Goal: Information Seeking & Learning: Compare options

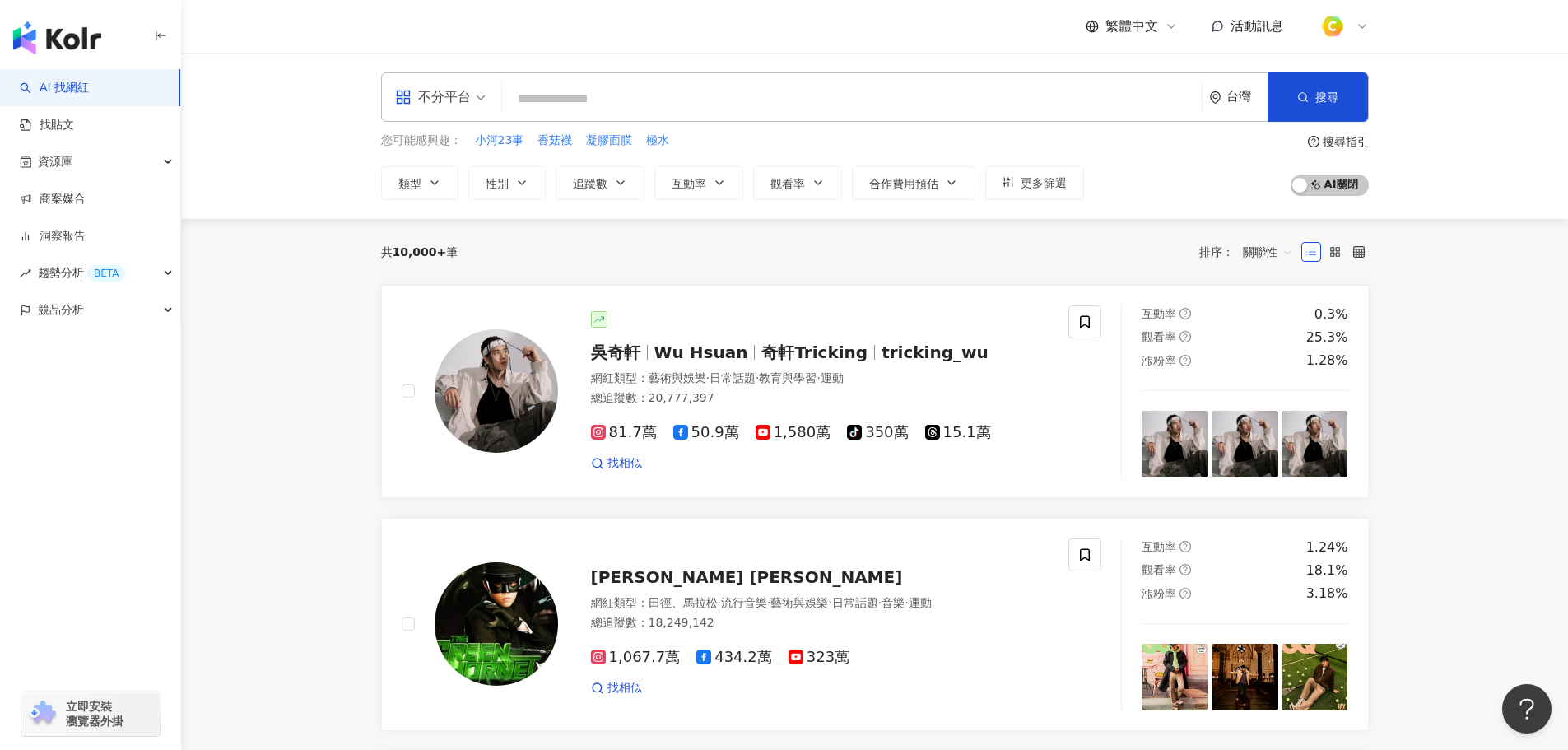
click at [487, 94] on div "不分平台" at bounding box center [440, 97] width 109 height 48
click at [463, 168] on div "Instagram" at bounding box center [445, 174] width 93 height 21
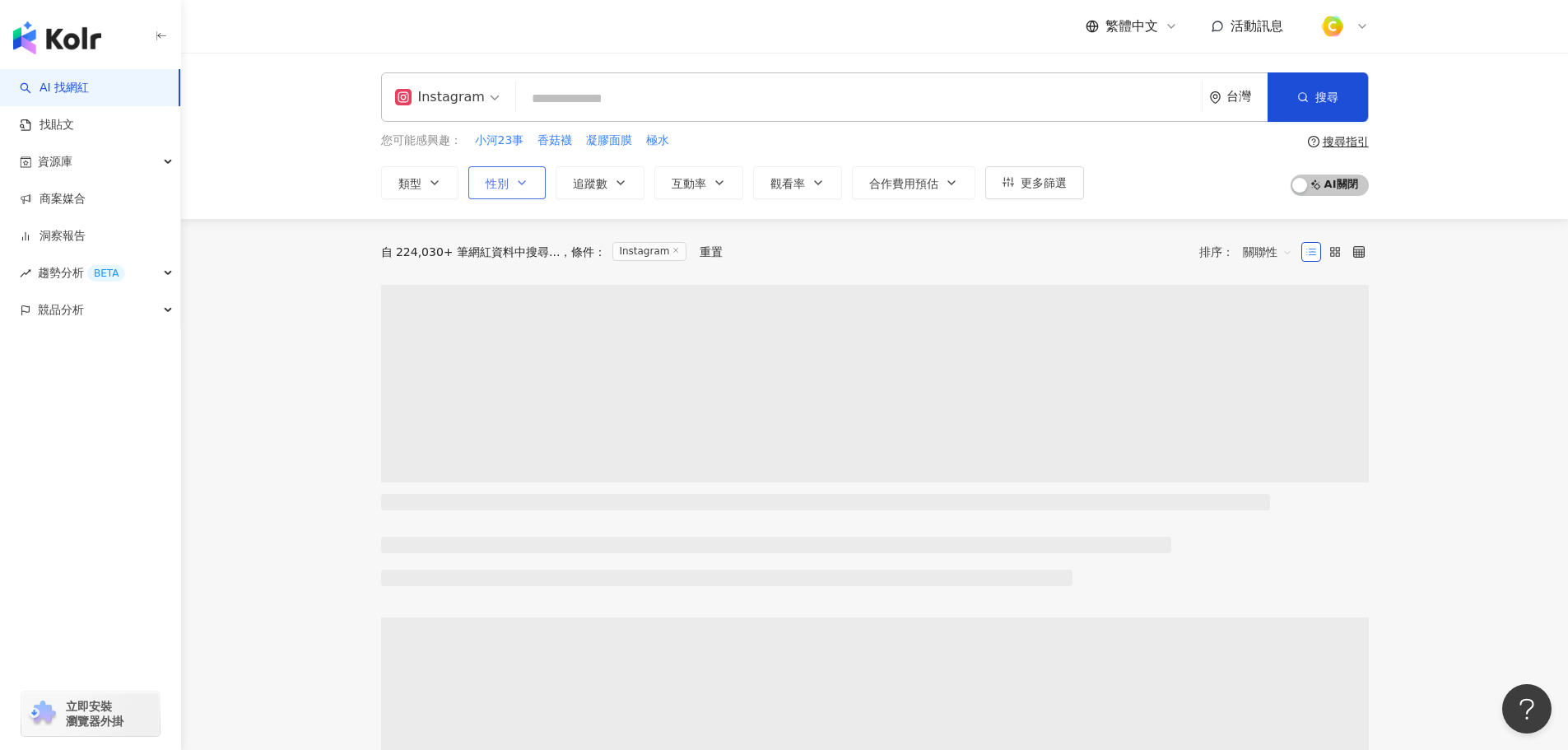
click at [489, 182] on span "性別" at bounding box center [497, 183] width 23 height 13
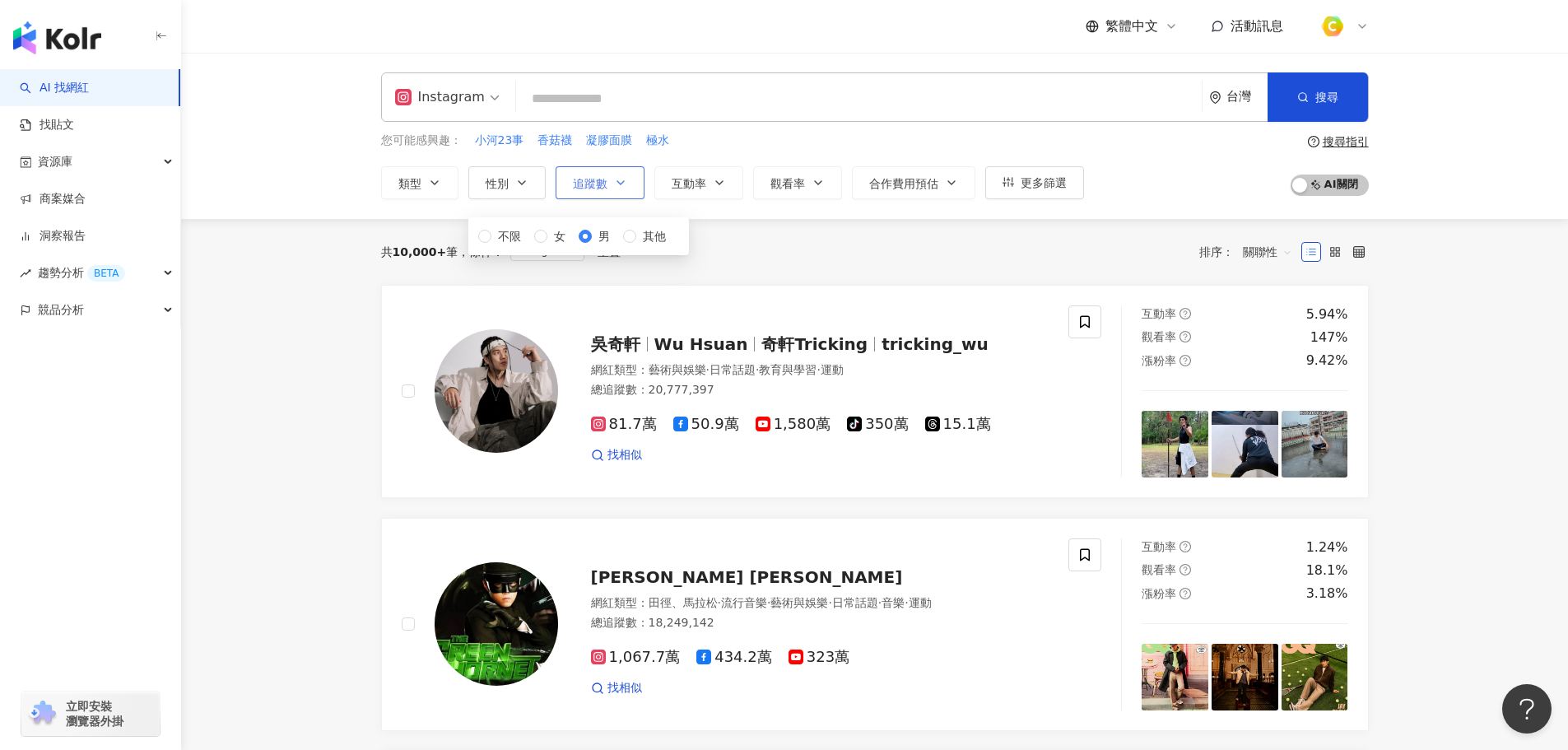
click at [578, 183] on span "追蹤數" at bounding box center [591, 183] width 34 height 13
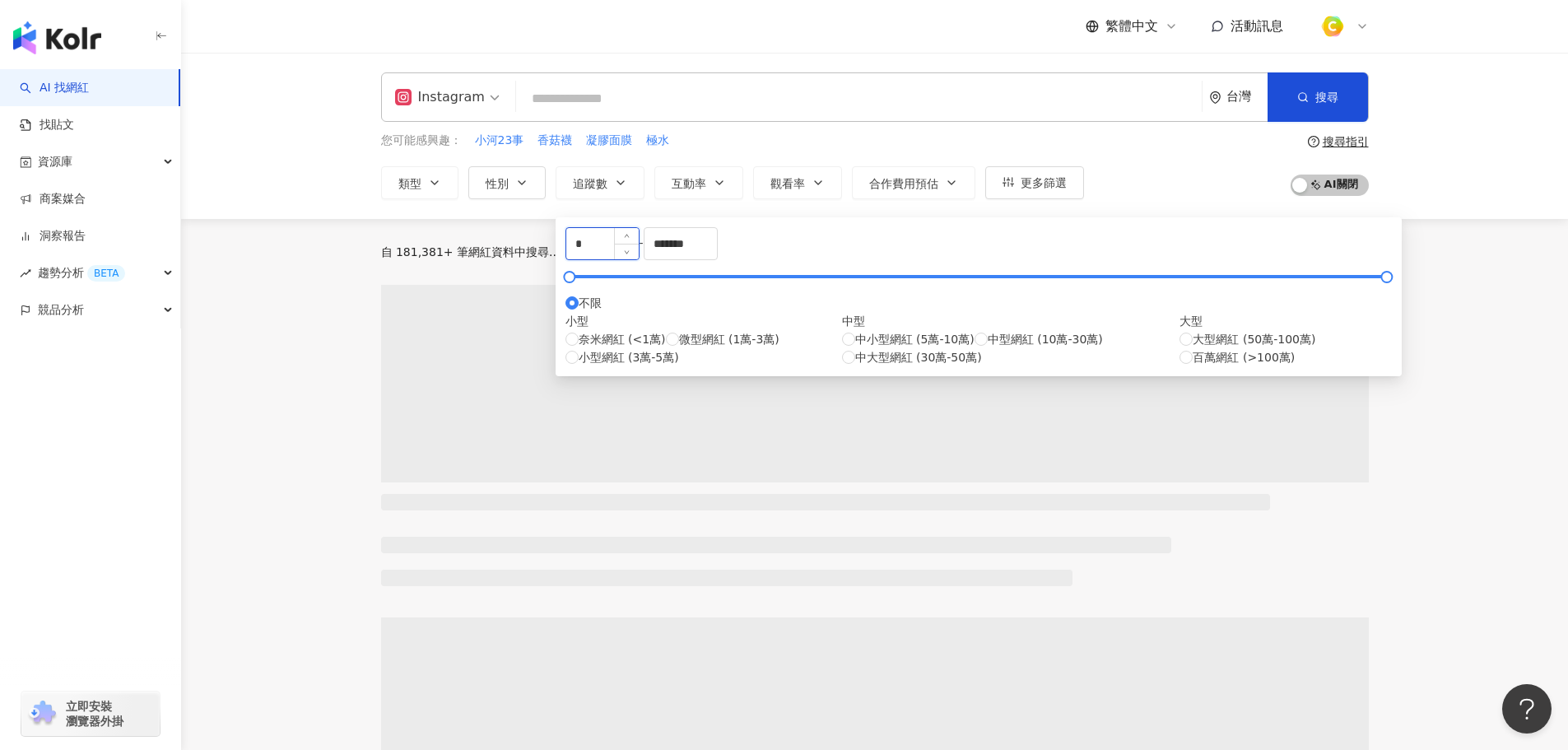
click at [638, 254] on input "*" at bounding box center [603, 244] width 73 height 32
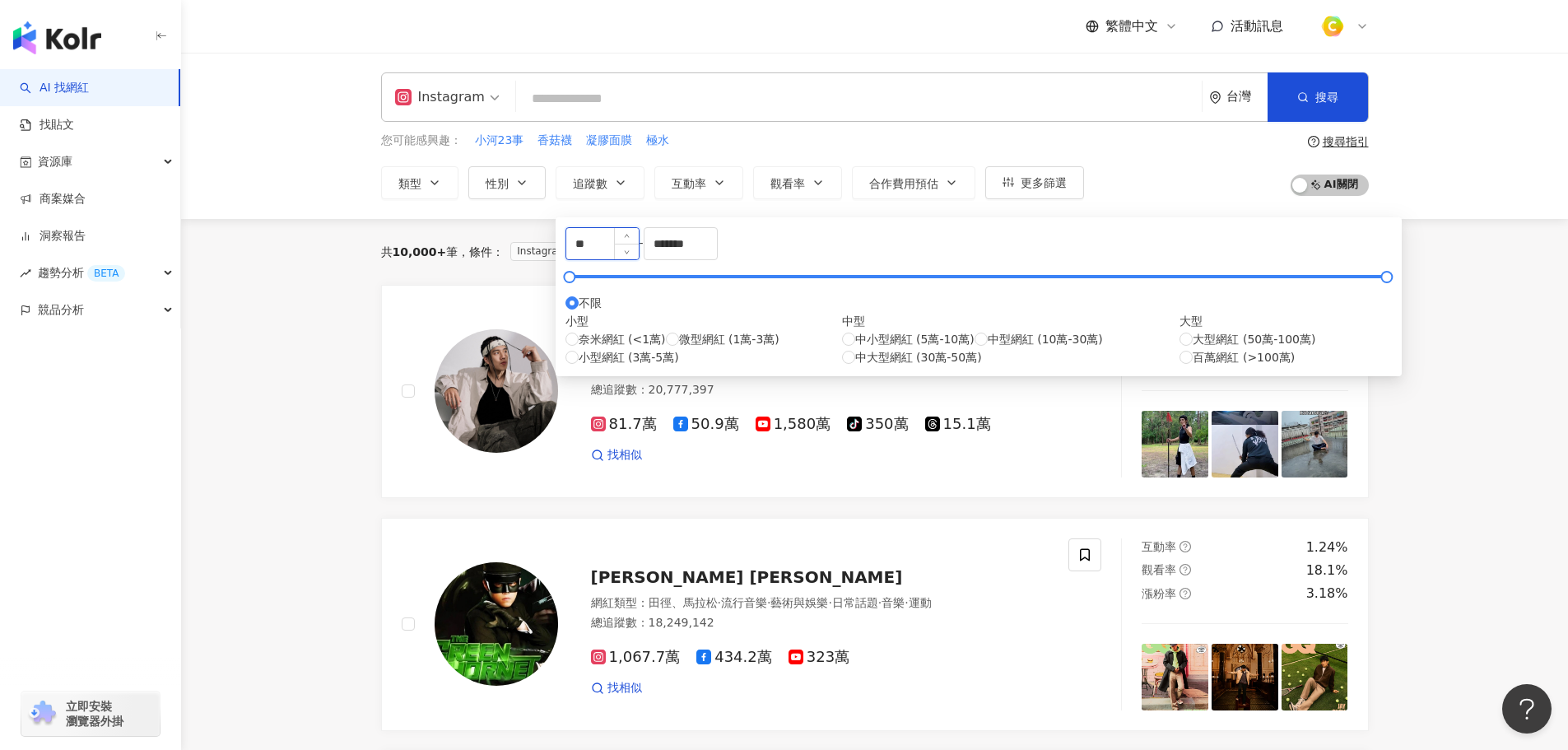
type input "*"
click at [593, 248] on input "*****" at bounding box center [603, 244] width 73 height 32
type input "****"
drag, startPoint x: 720, startPoint y: 246, endPoint x: 752, endPoint y: 256, distance: 33.5
click at [710, 246] on div "**** - ******* 不限 小型 奈米網紅 (<1萬) 微型網紅 (1萬-3萬) 小型網紅 (3萬-5萬) 中型 中小型網紅 (5萬-10萬) 中型網…" at bounding box center [978, 297] width 827 height 139
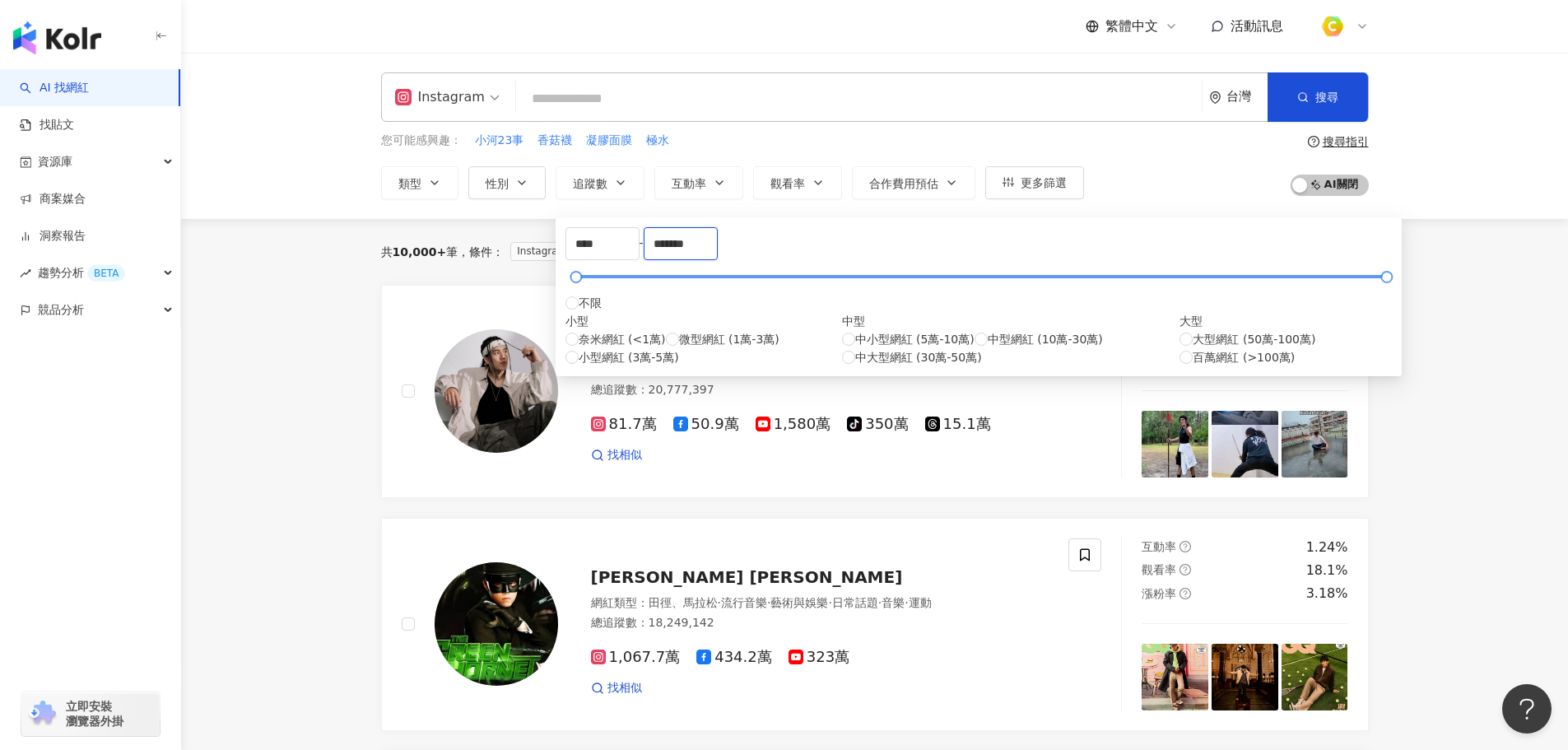
type input "*"
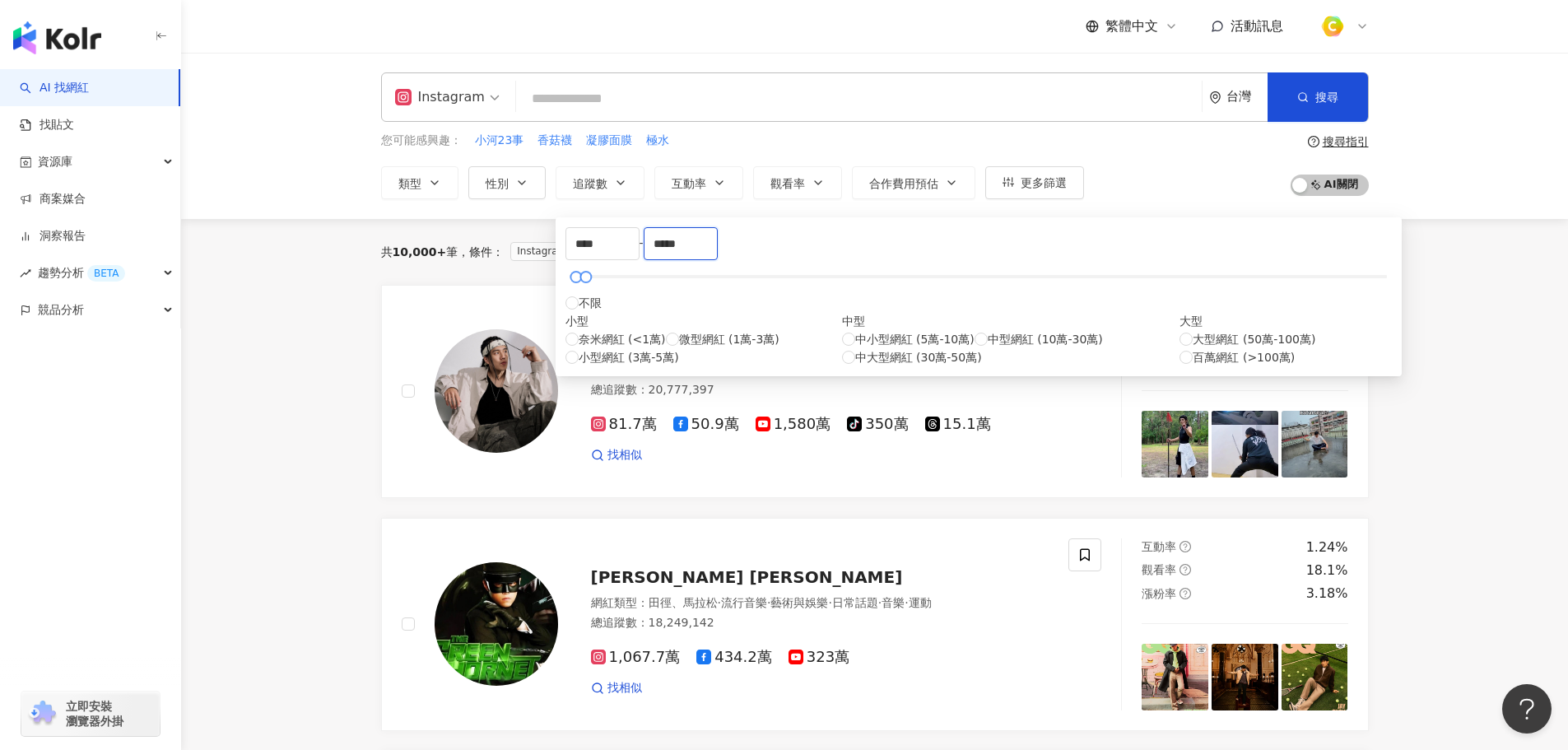
type input "*****"
click at [1064, 258] on div "共 10,000+ 筆 條件 ： Instagram 性別：男 重置 排序： 關聯性" at bounding box center [875, 252] width 988 height 27
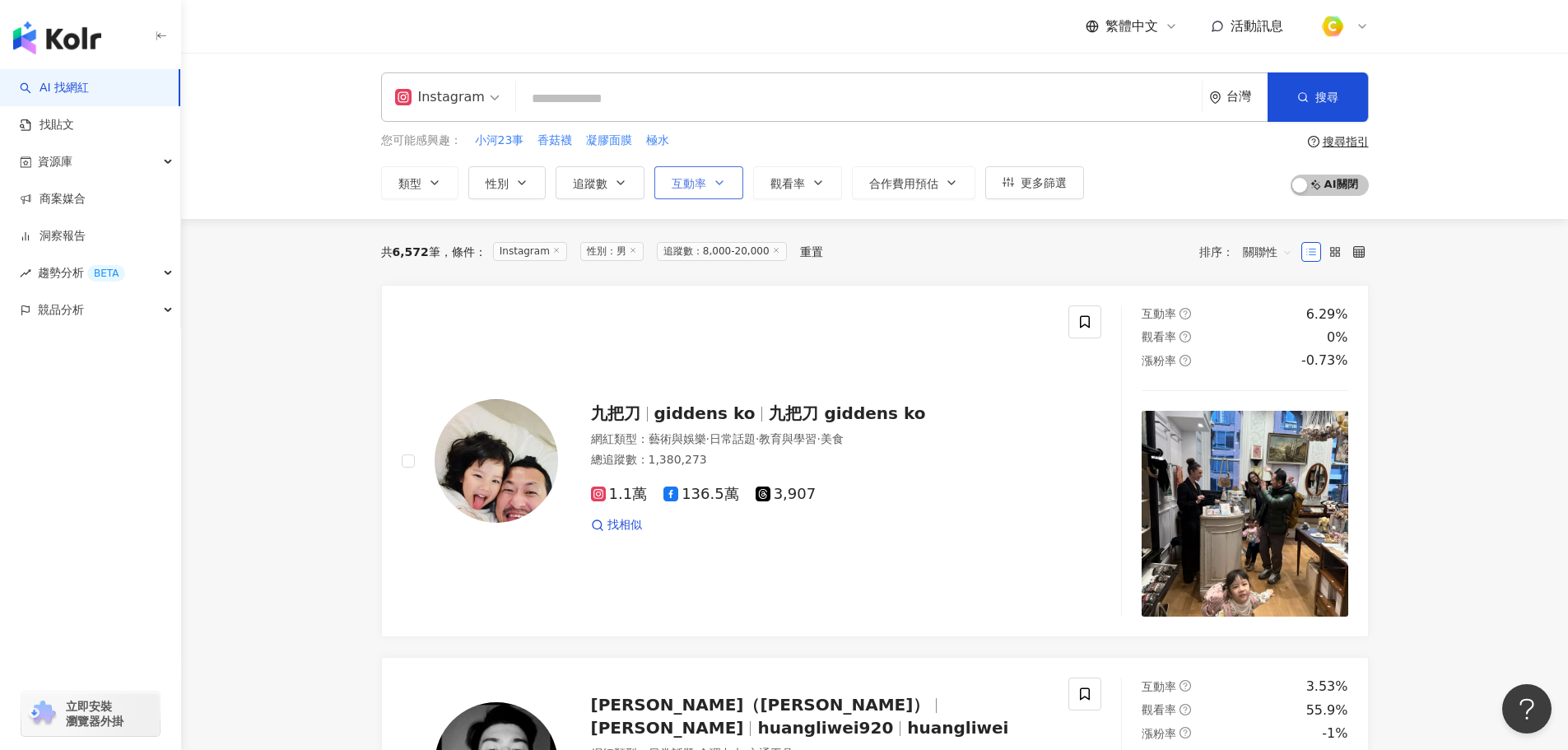
click at [711, 188] on button "互動率" at bounding box center [698, 182] width 89 height 32
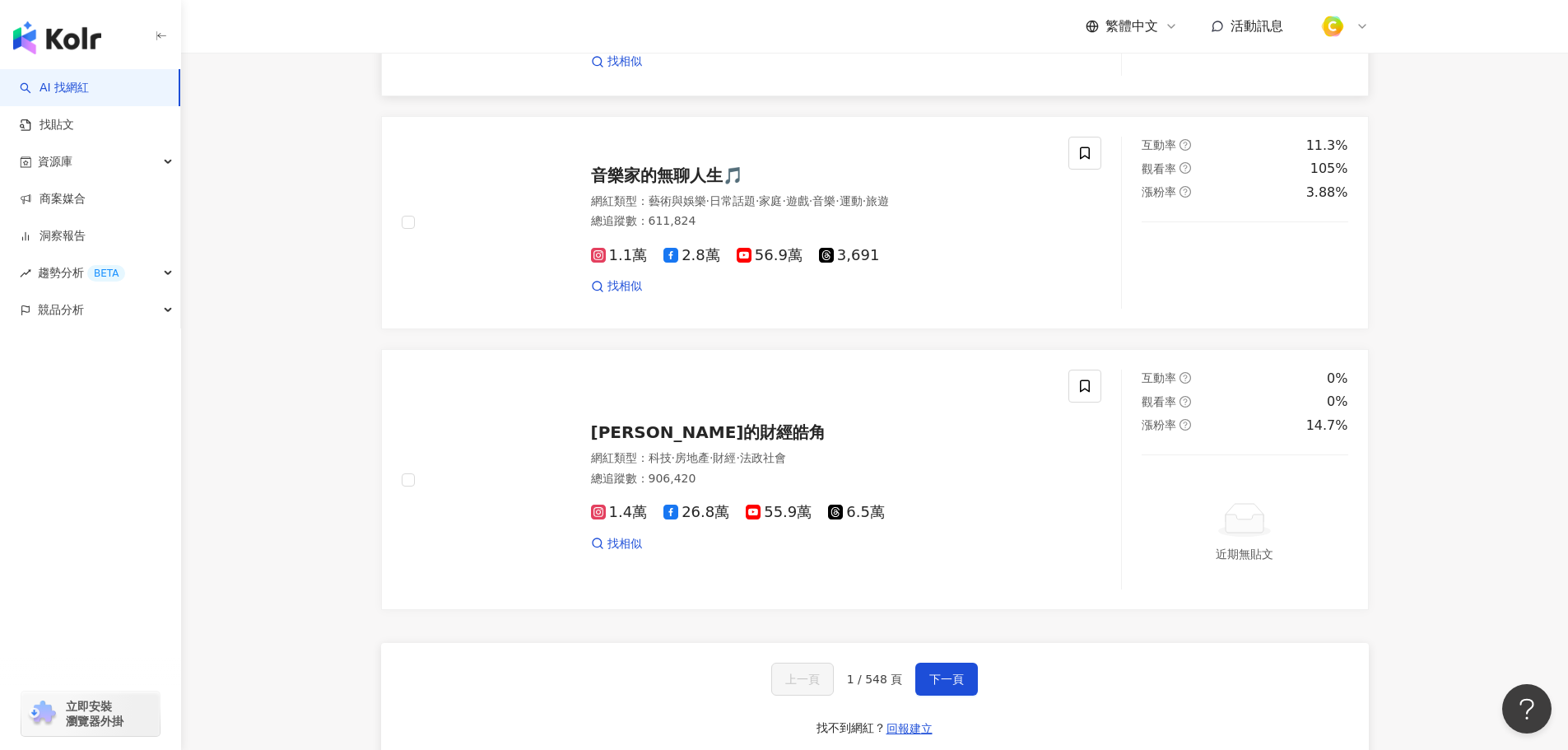
scroll to position [2881, 0]
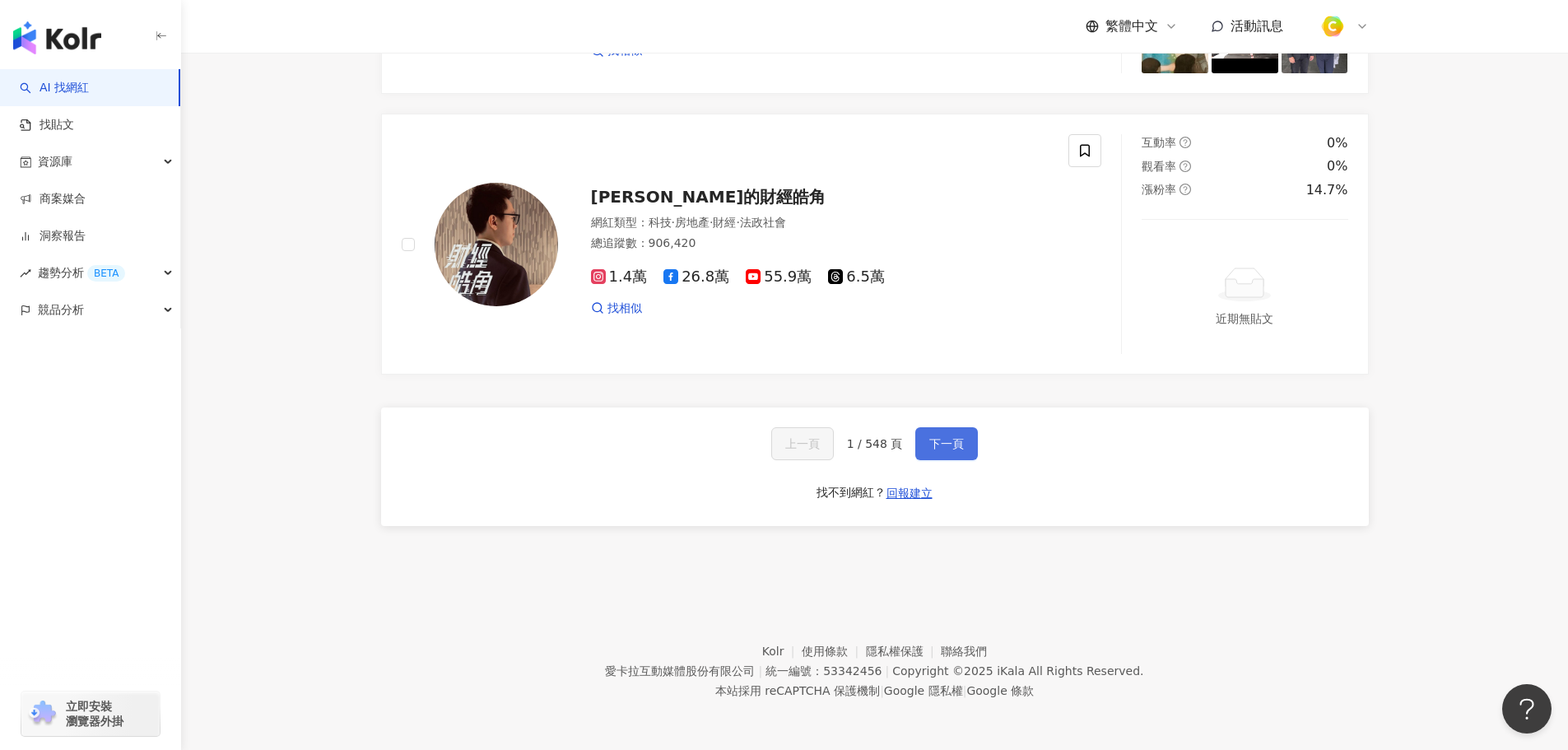
click at [947, 450] on span "下一頁" at bounding box center [947, 443] width 34 height 13
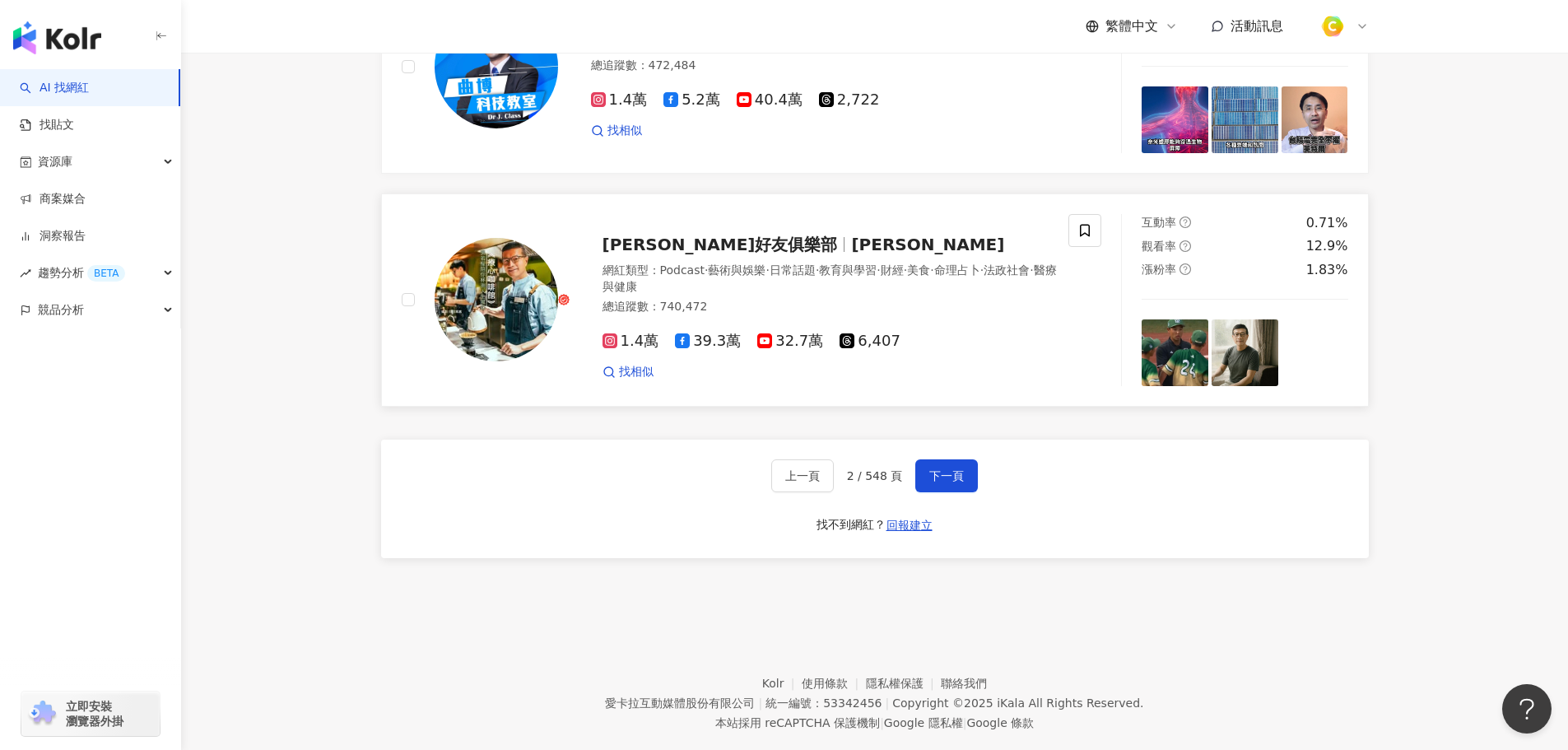
scroll to position [2875, 0]
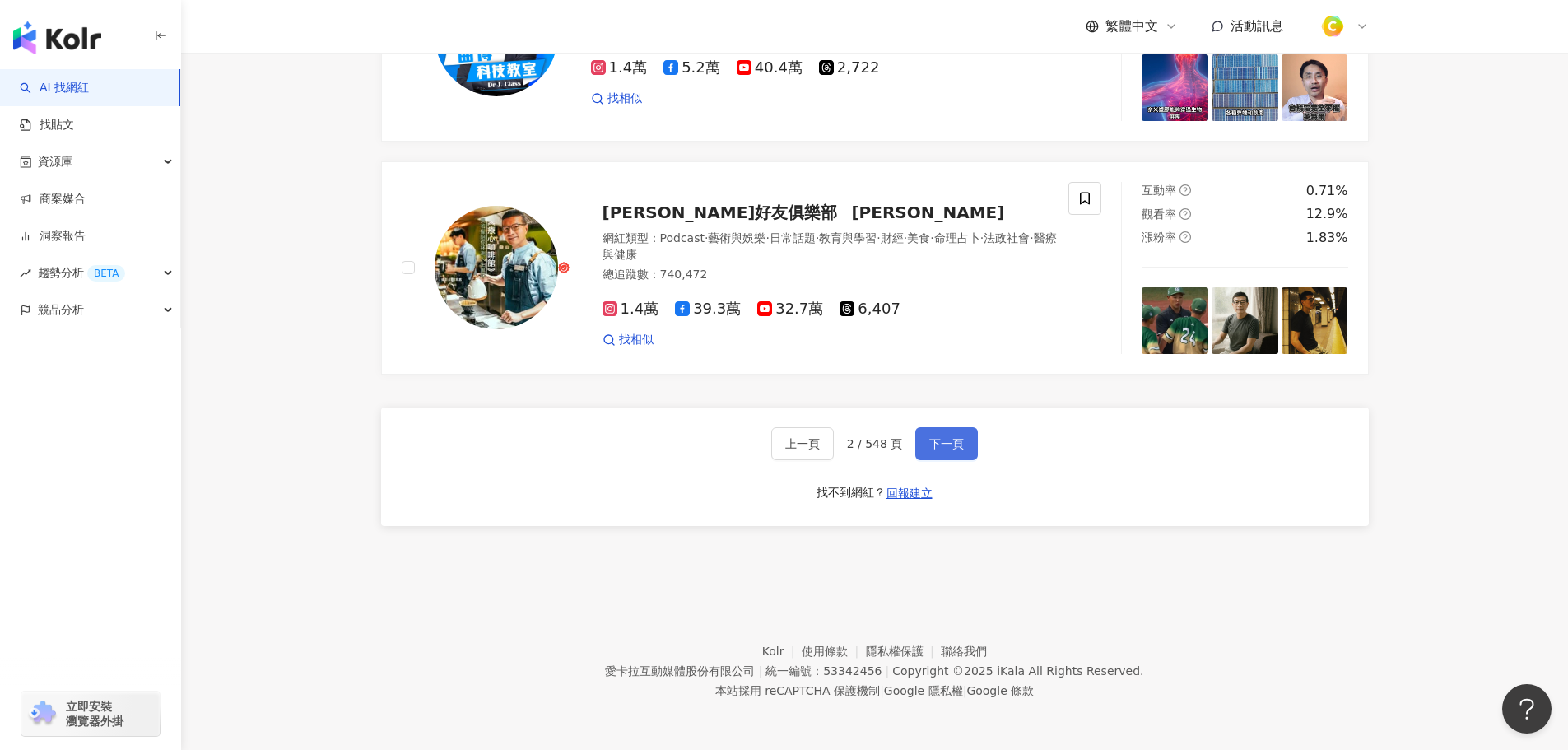
click at [946, 432] on button "下一頁" at bounding box center [946, 443] width 62 height 32
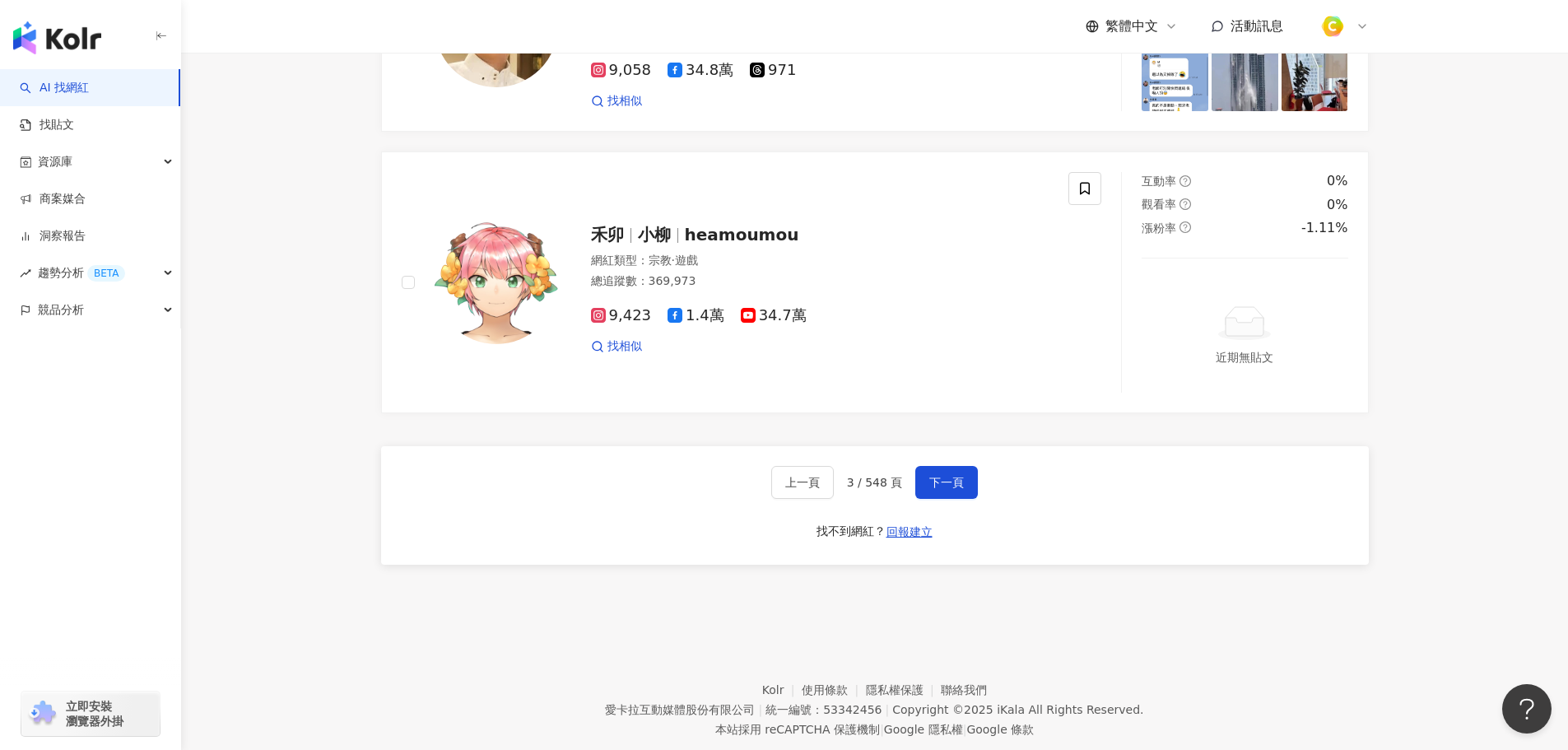
scroll to position [3015, 0]
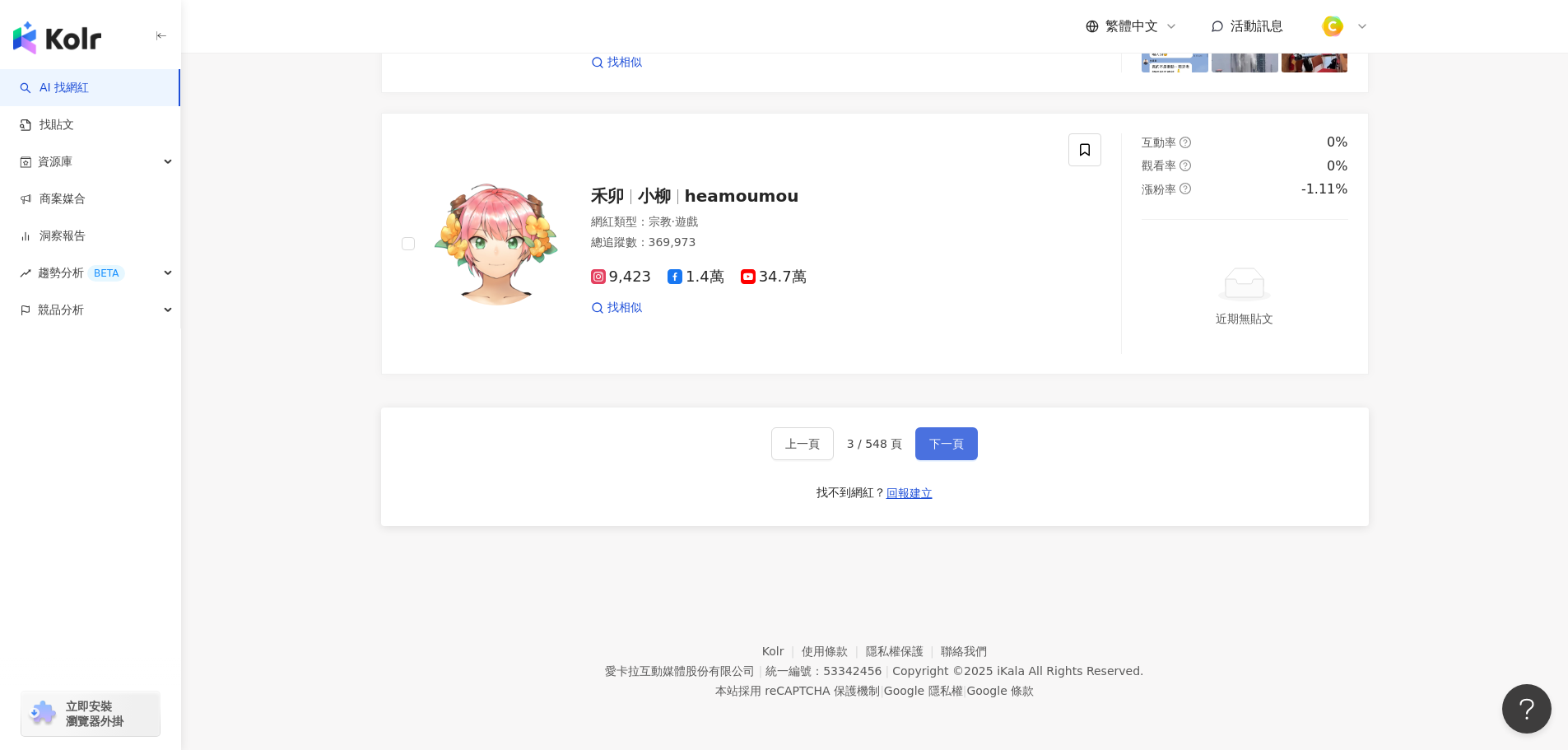
click at [930, 442] on span "下一頁" at bounding box center [947, 443] width 34 height 13
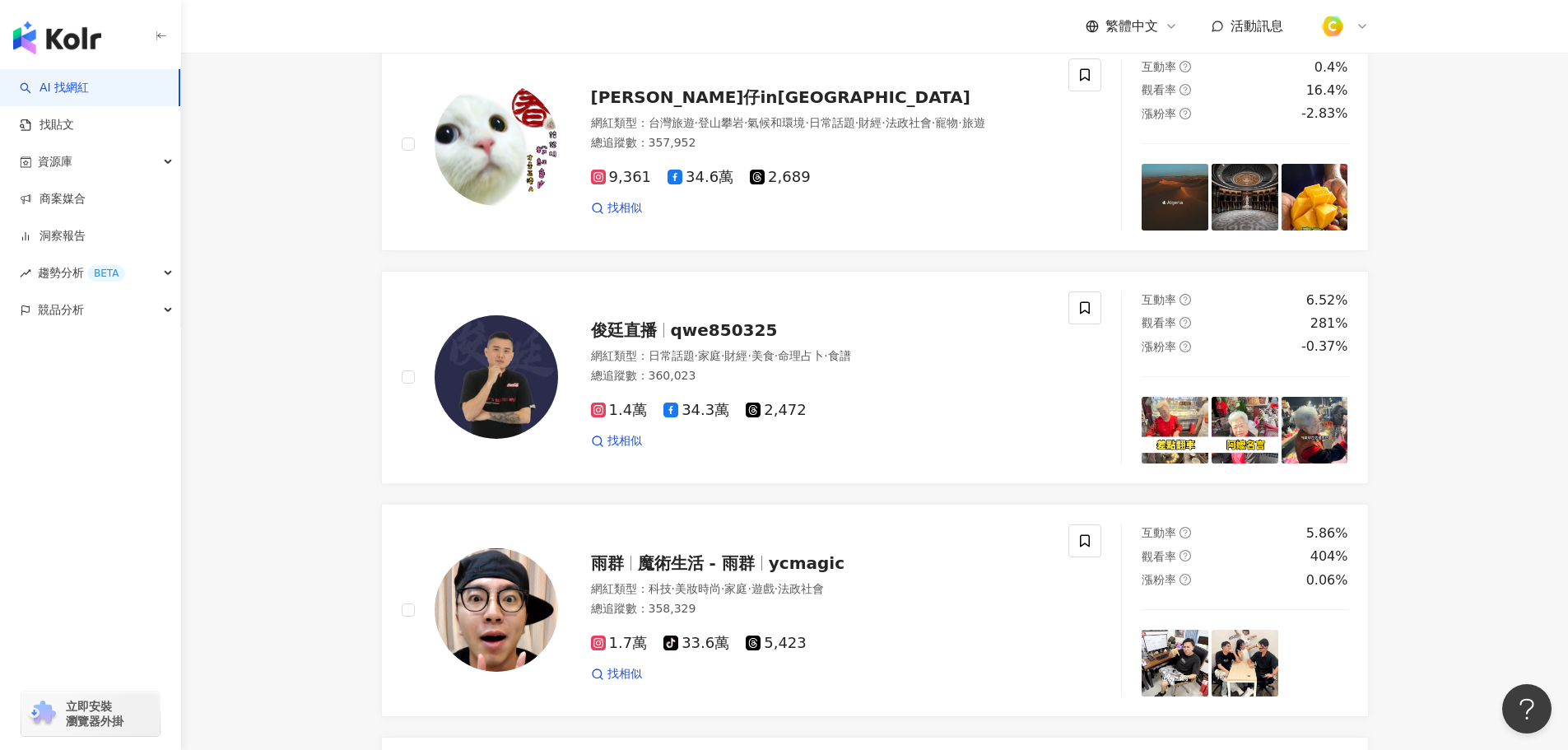
scroll to position [0, 0]
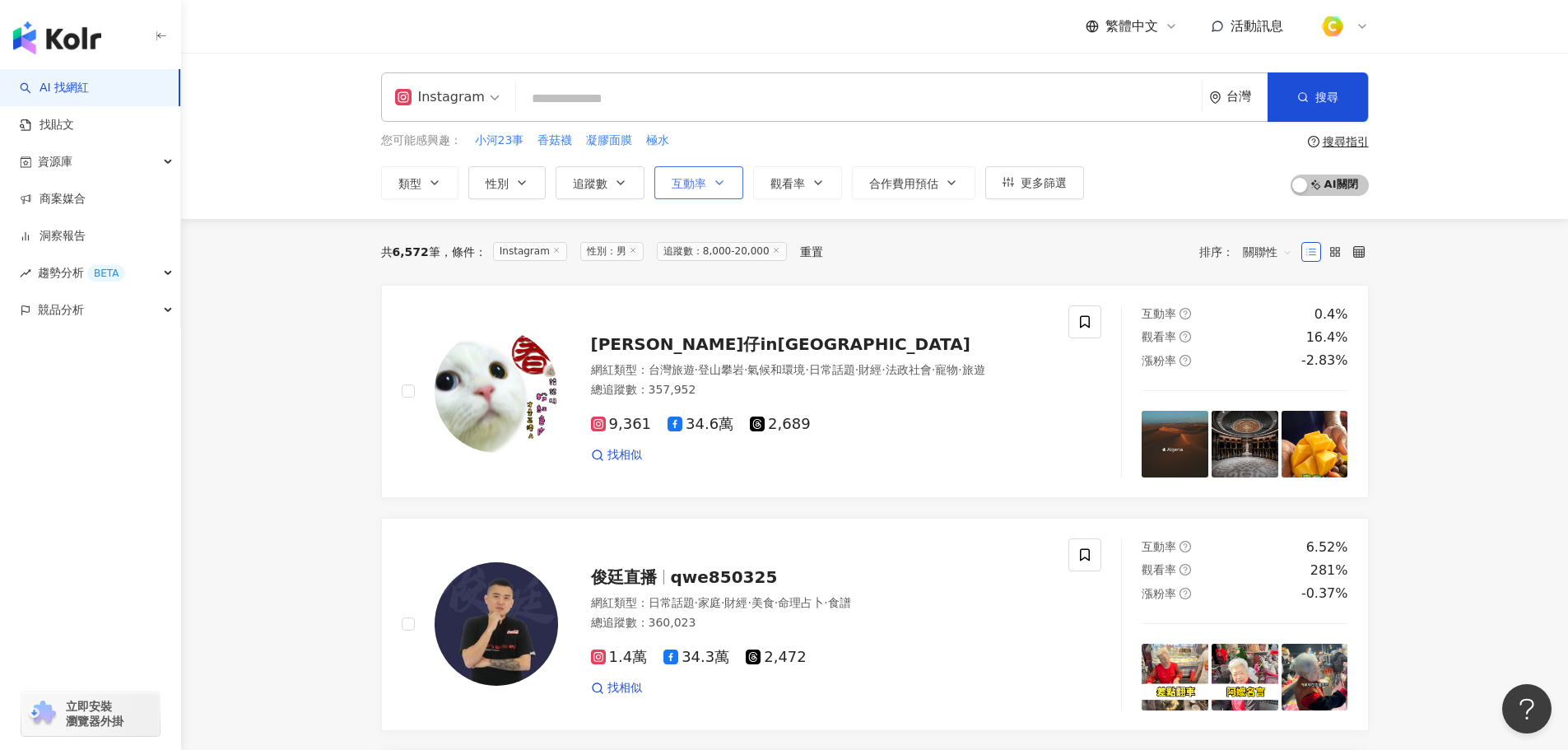
click at [727, 179] on button "互動率" at bounding box center [698, 182] width 89 height 32
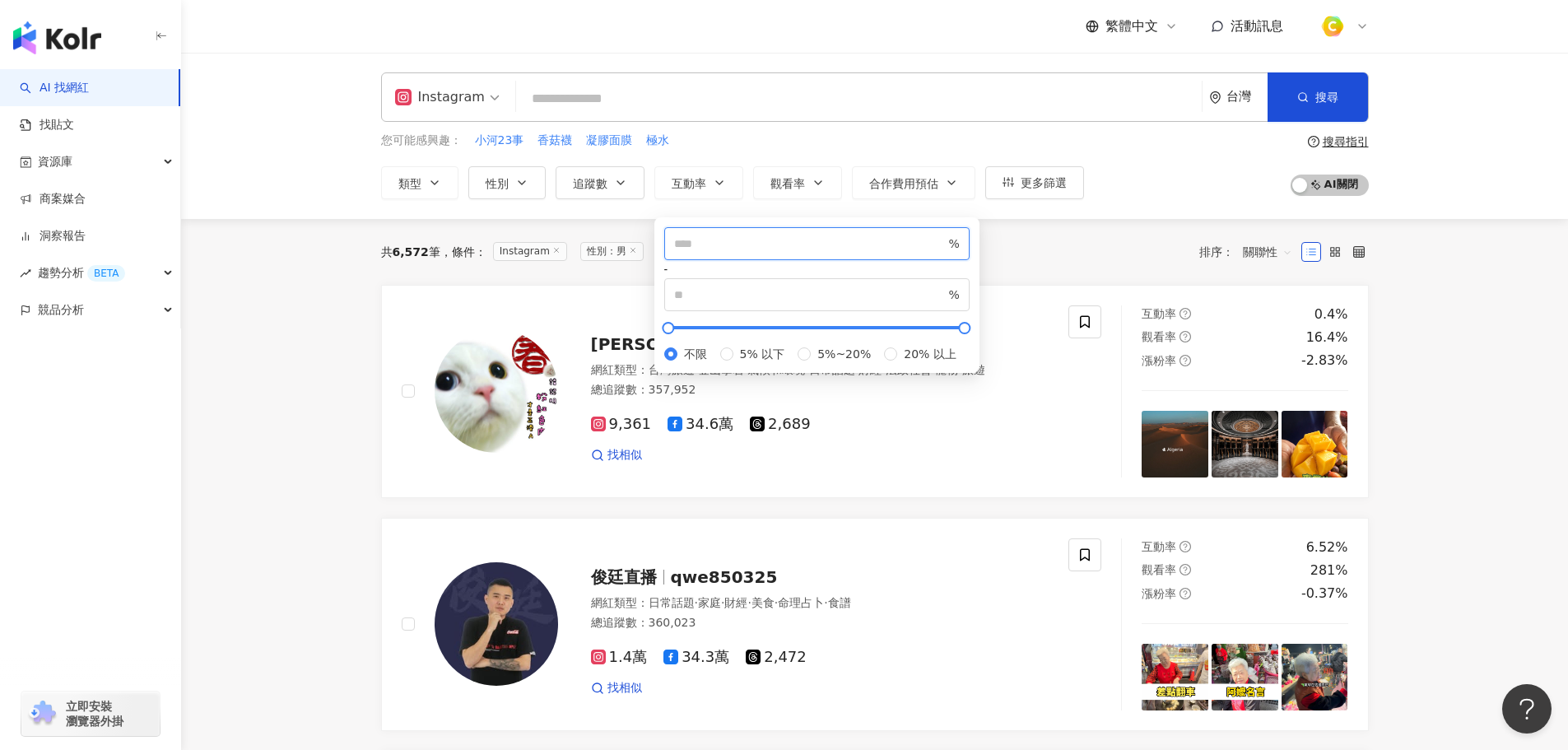
click at [759, 249] on input "number" at bounding box center [810, 244] width 271 height 18
type input "*"
click at [885, 286] on input "number" at bounding box center [810, 294] width 271 height 18
type input "**"
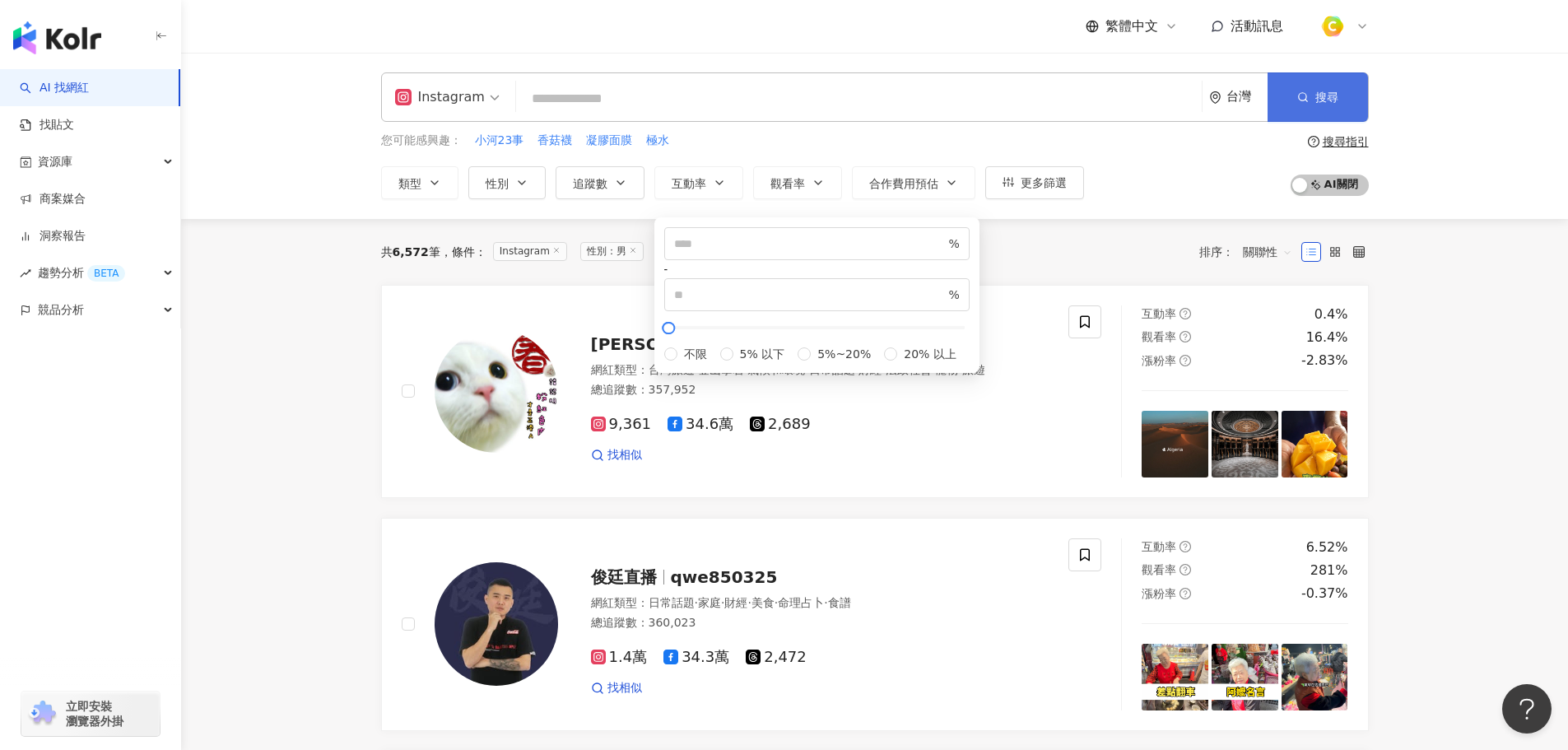
click at [1323, 104] on span "搜尋" at bounding box center [1327, 97] width 23 height 13
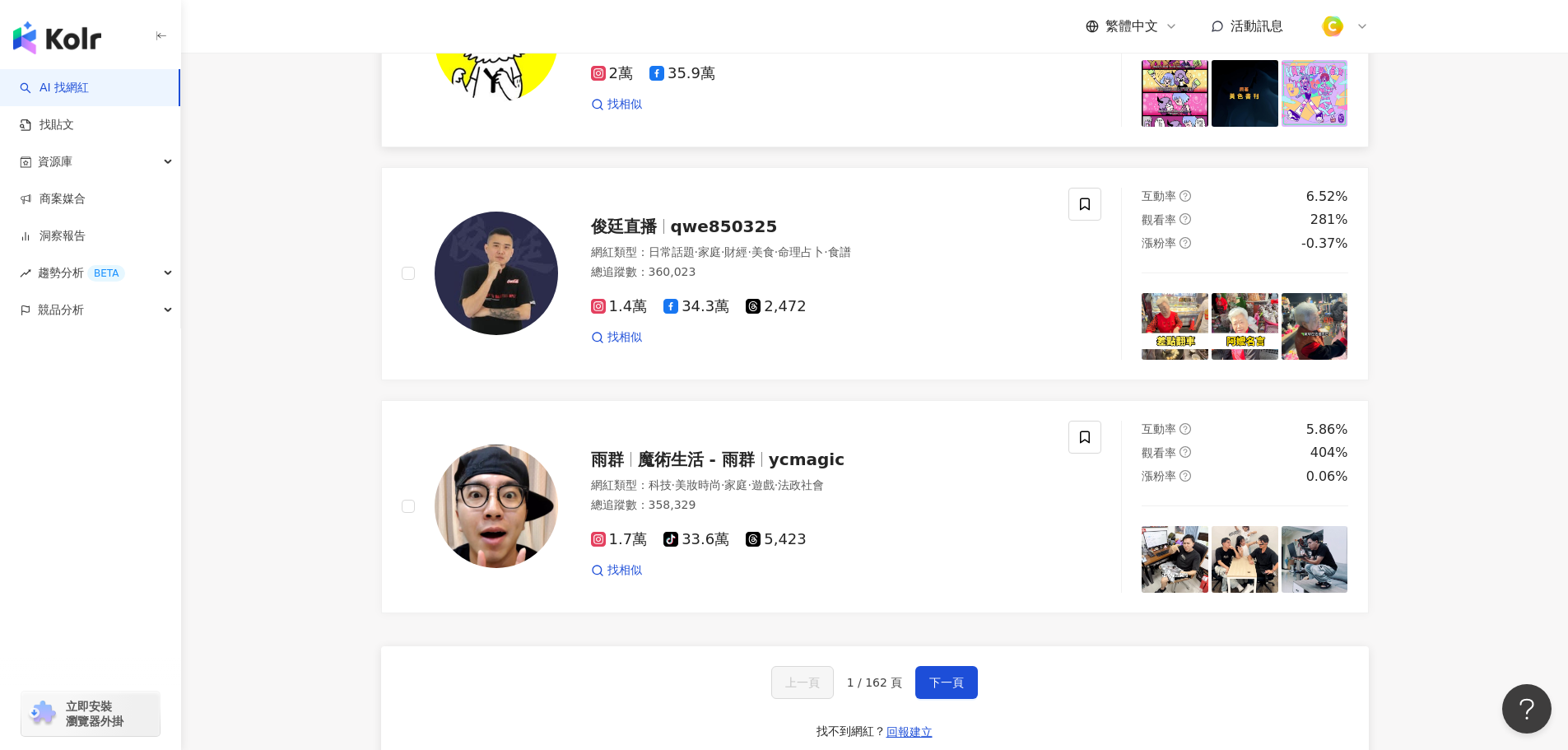
scroll to position [2827, 0]
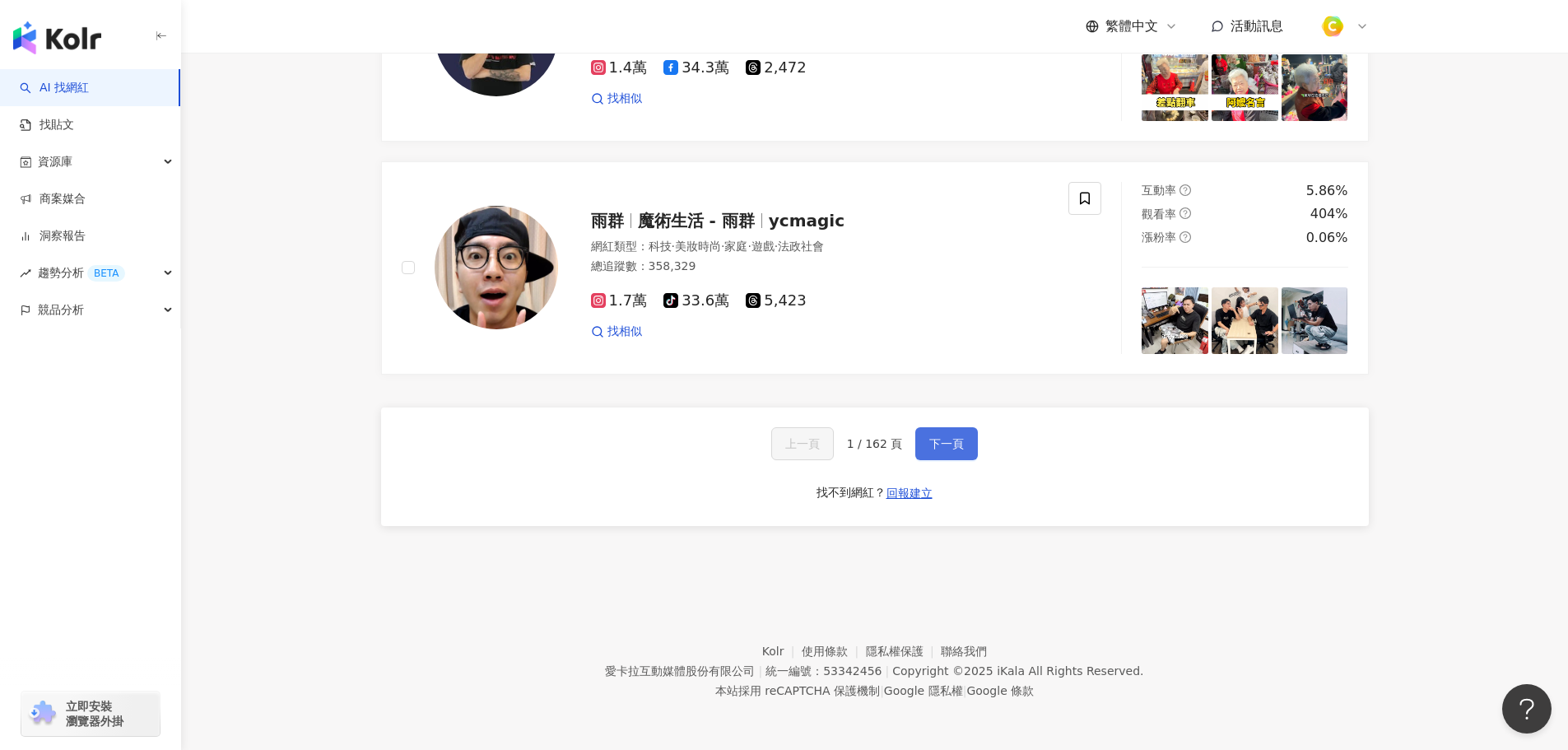
click at [954, 437] on span "下一頁" at bounding box center [947, 443] width 34 height 13
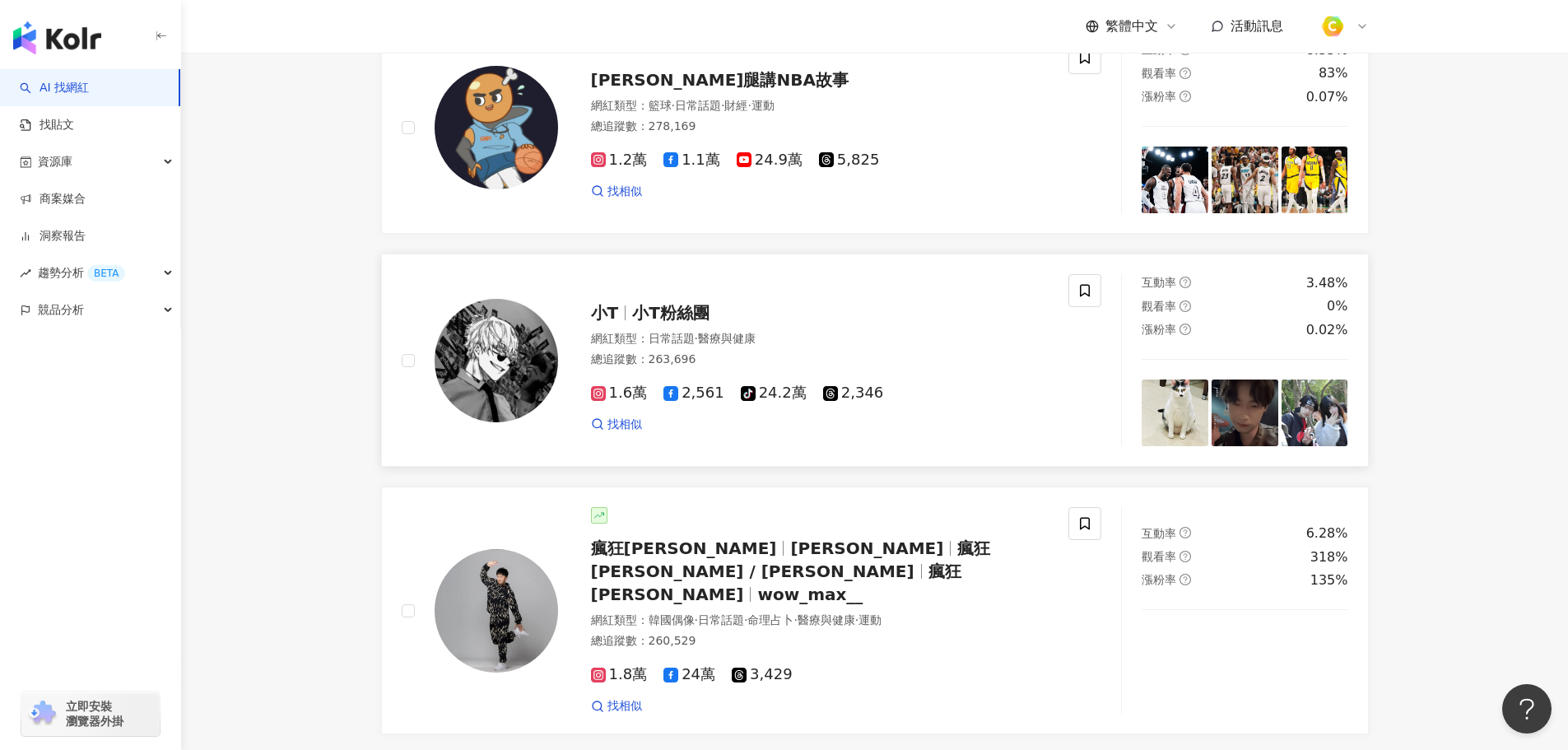
scroll to position [2469, 0]
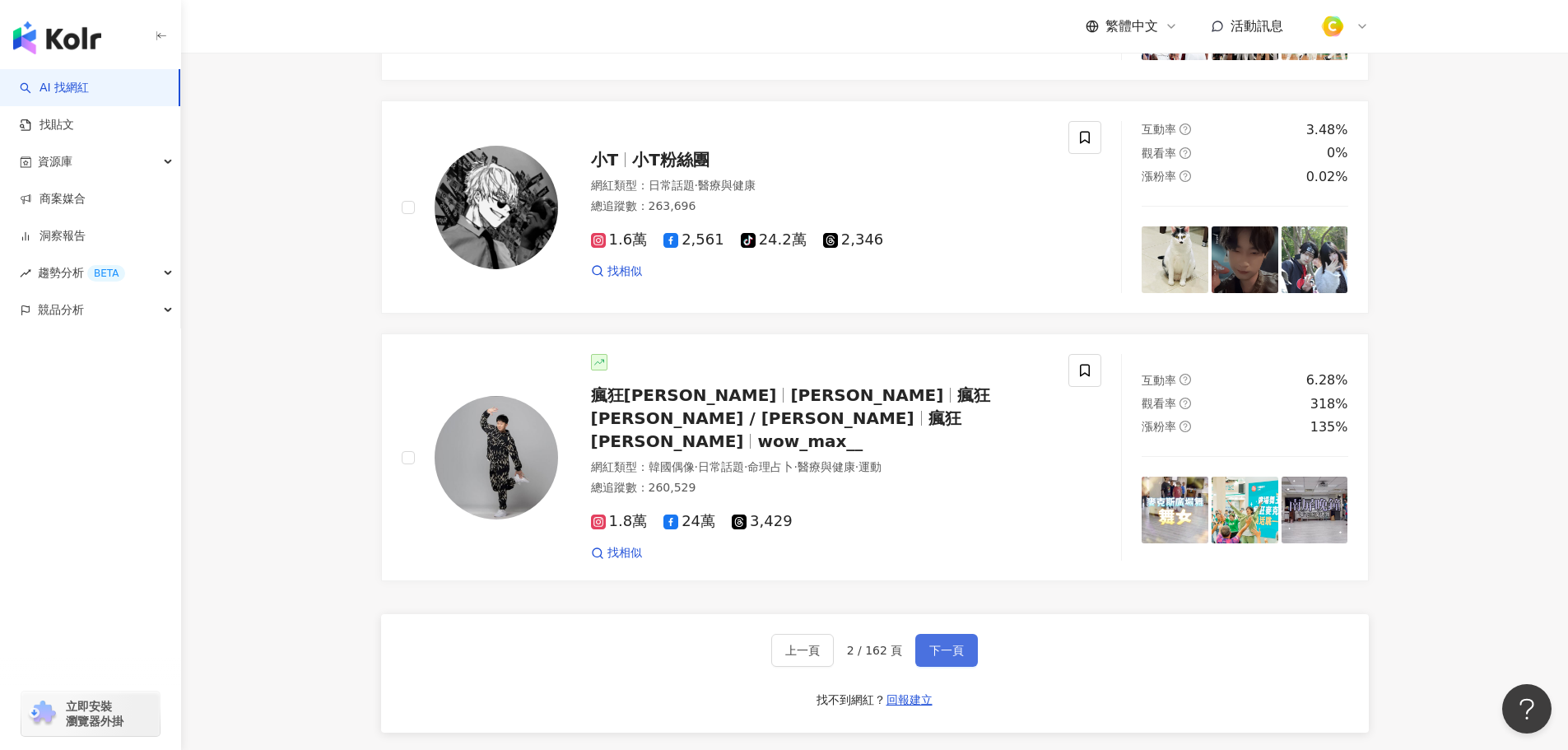
click at [944, 656] on span "下一頁" at bounding box center [947, 651] width 34 height 13
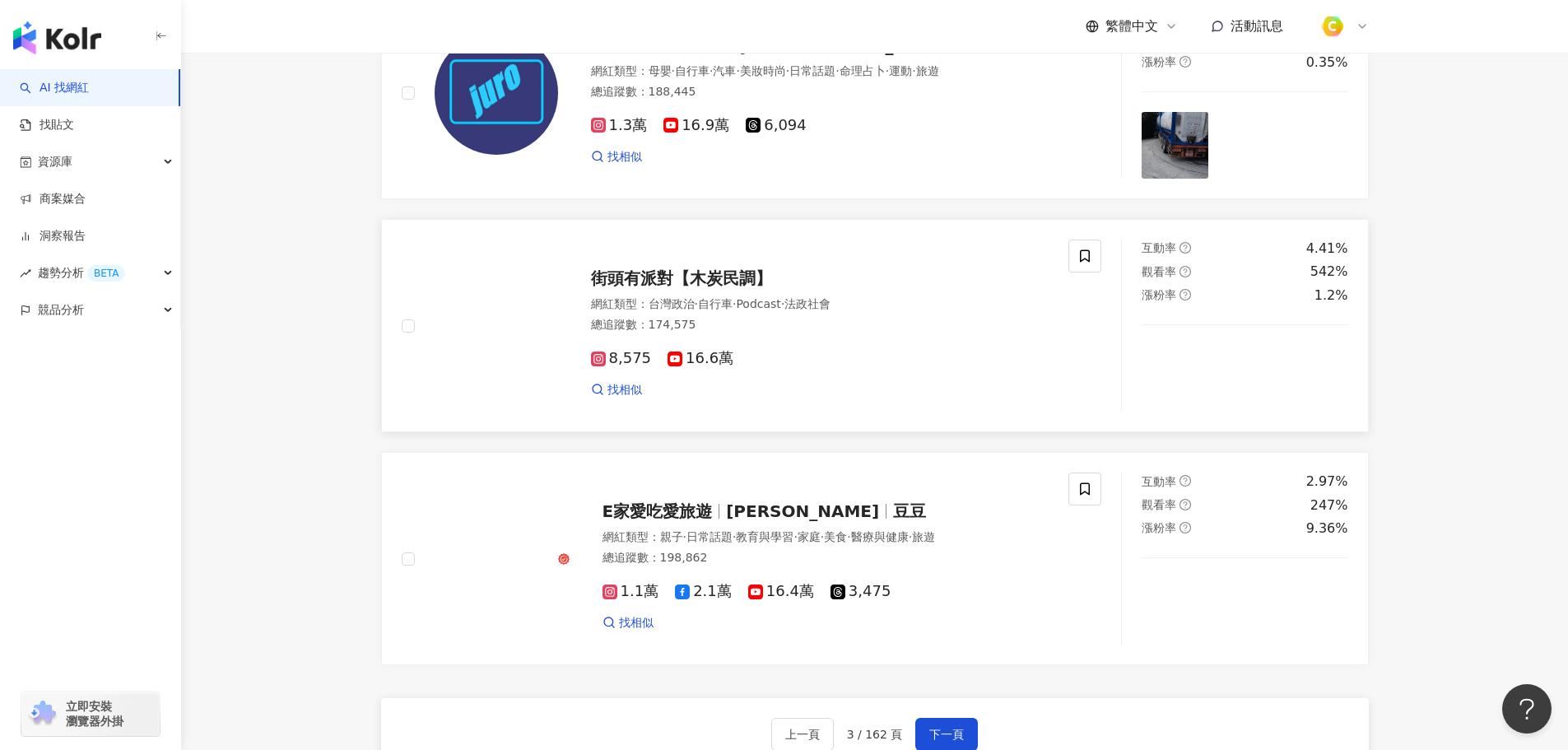
scroll to position [2552, 0]
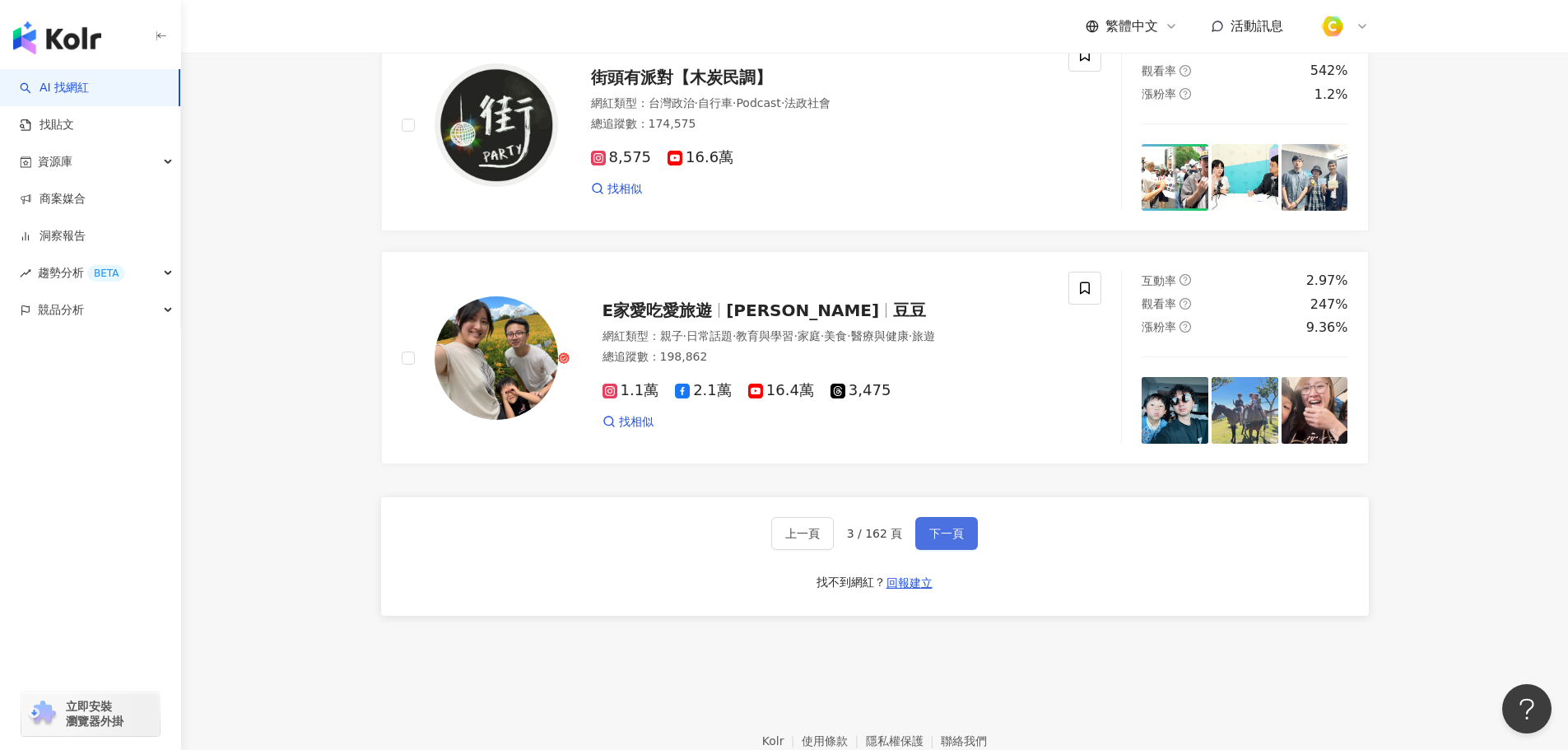
click at [939, 540] on span "下一頁" at bounding box center [947, 533] width 34 height 13
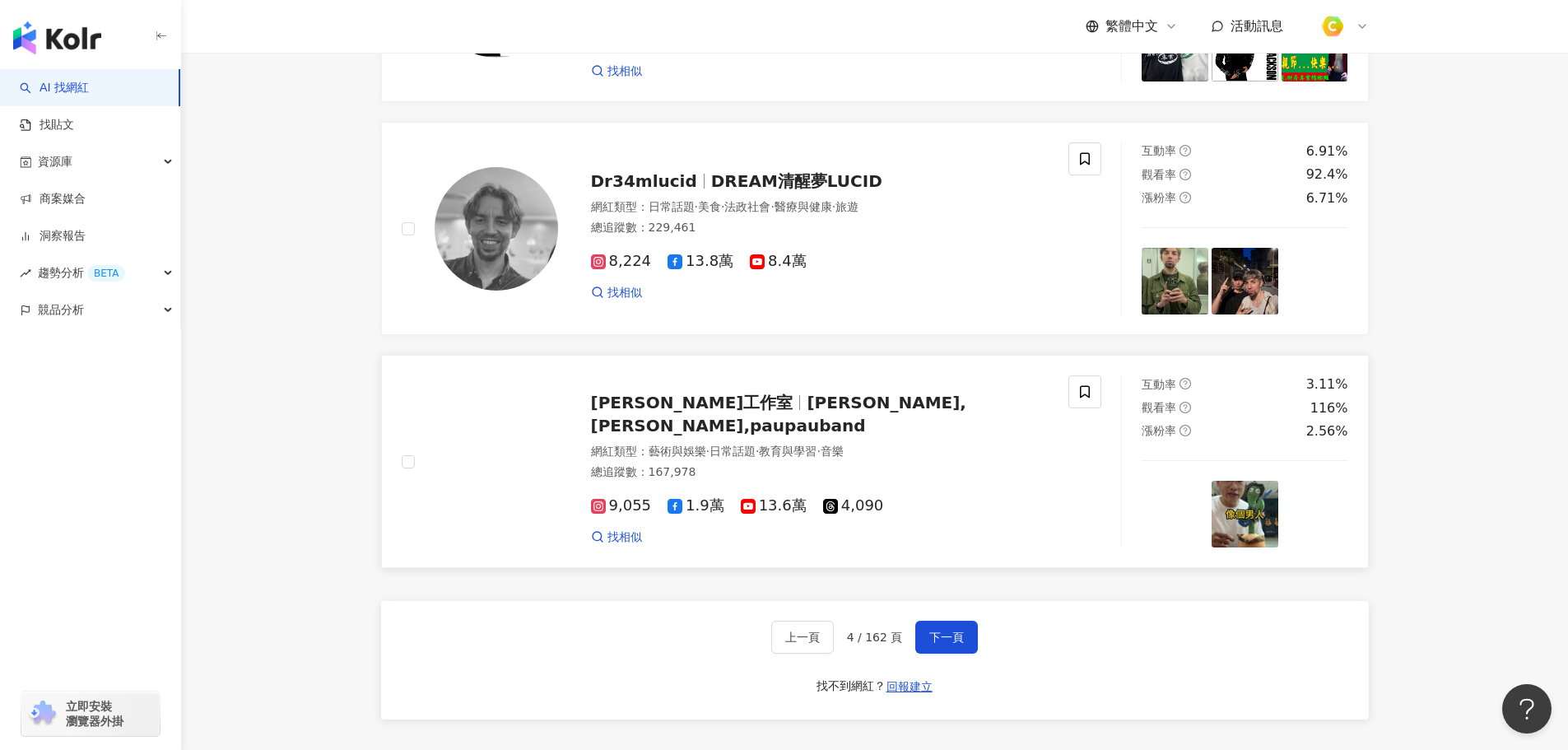
scroll to position [2688, 0]
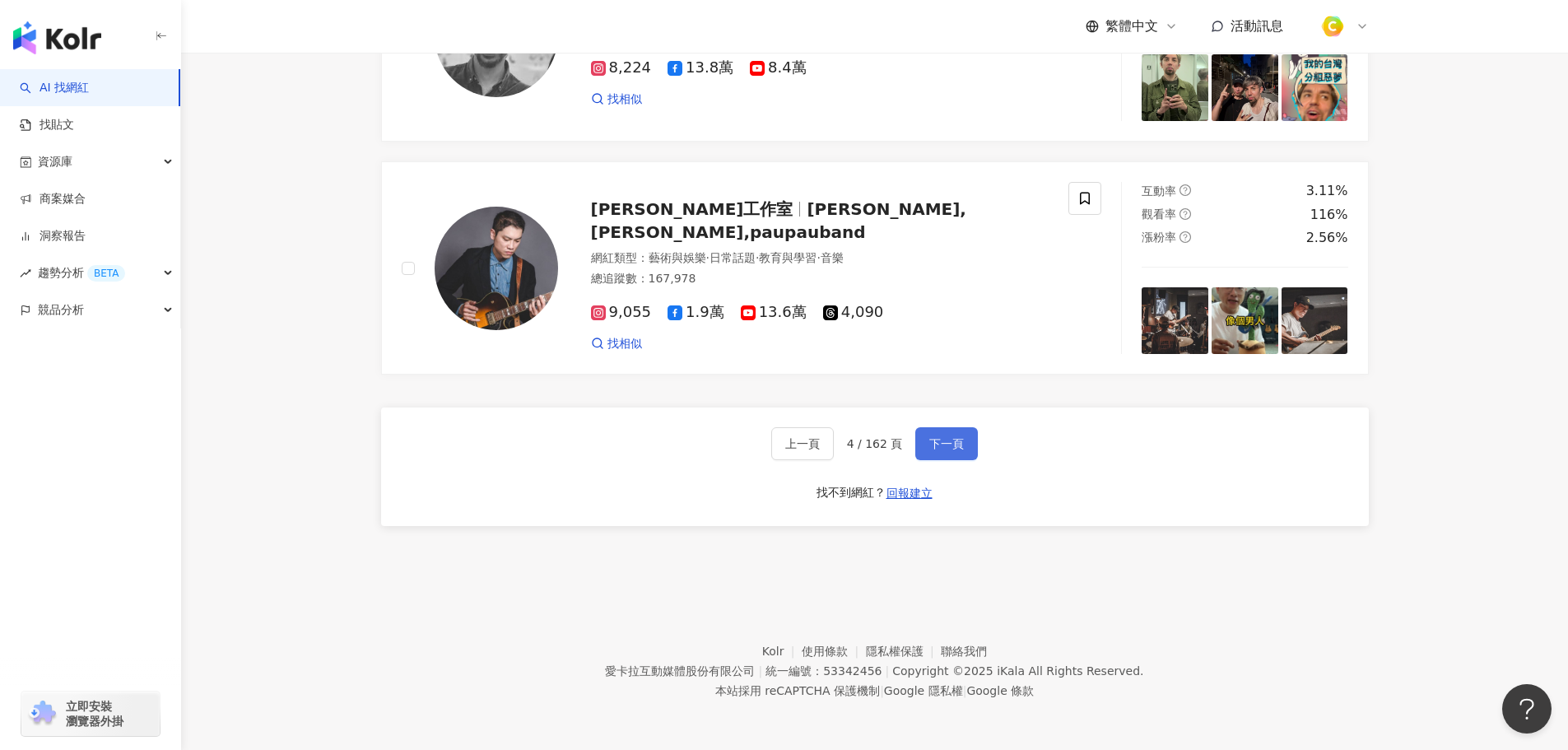
click at [956, 431] on button "下一頁" at bounding box center [946, 443] width 62 height 32
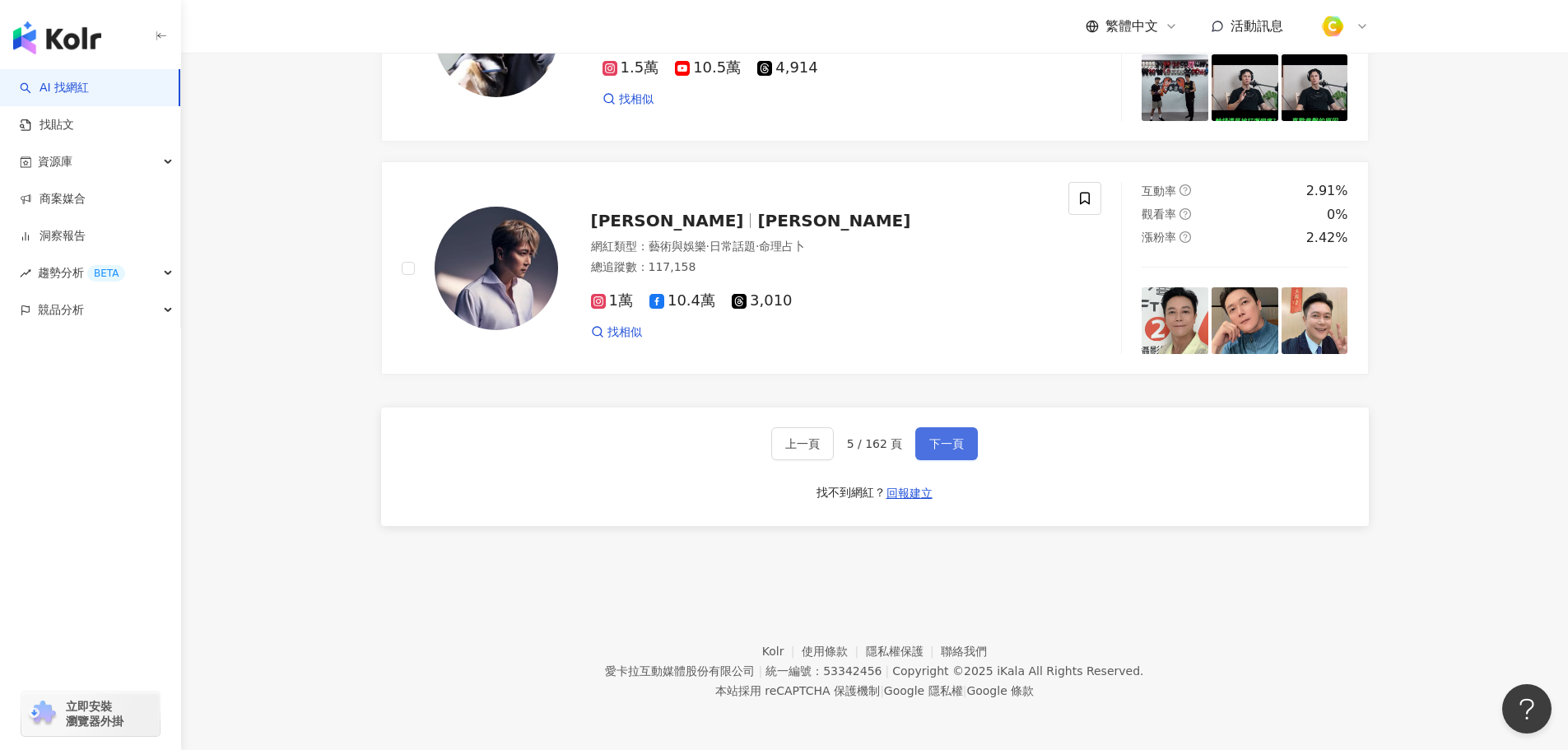
click at [938, 440] on span "下一頁" at bounding box center [947, 443] width 34 height 13
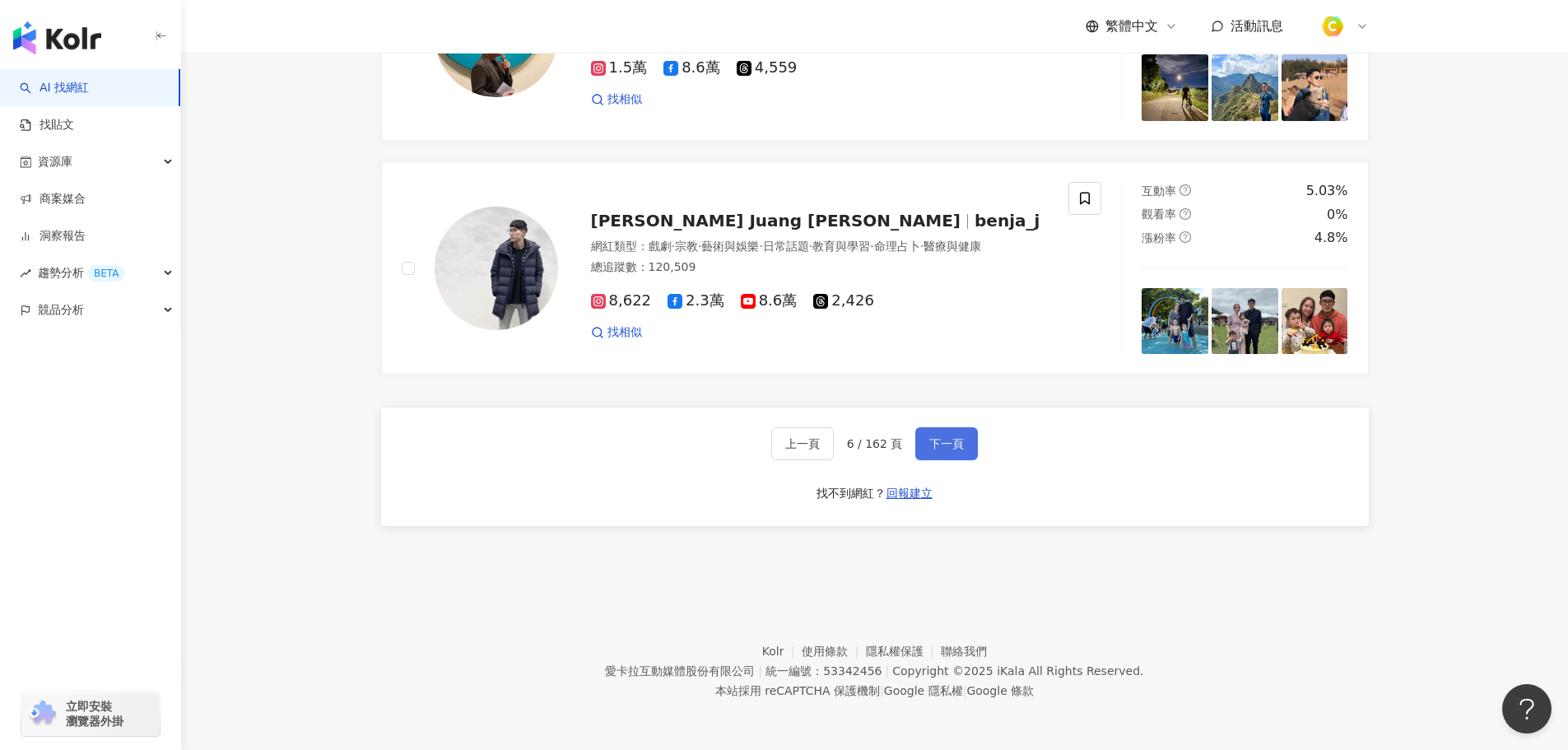
click at [937, 446] on span "下一頁" at bounding box center [947, 443] width 34 height 13
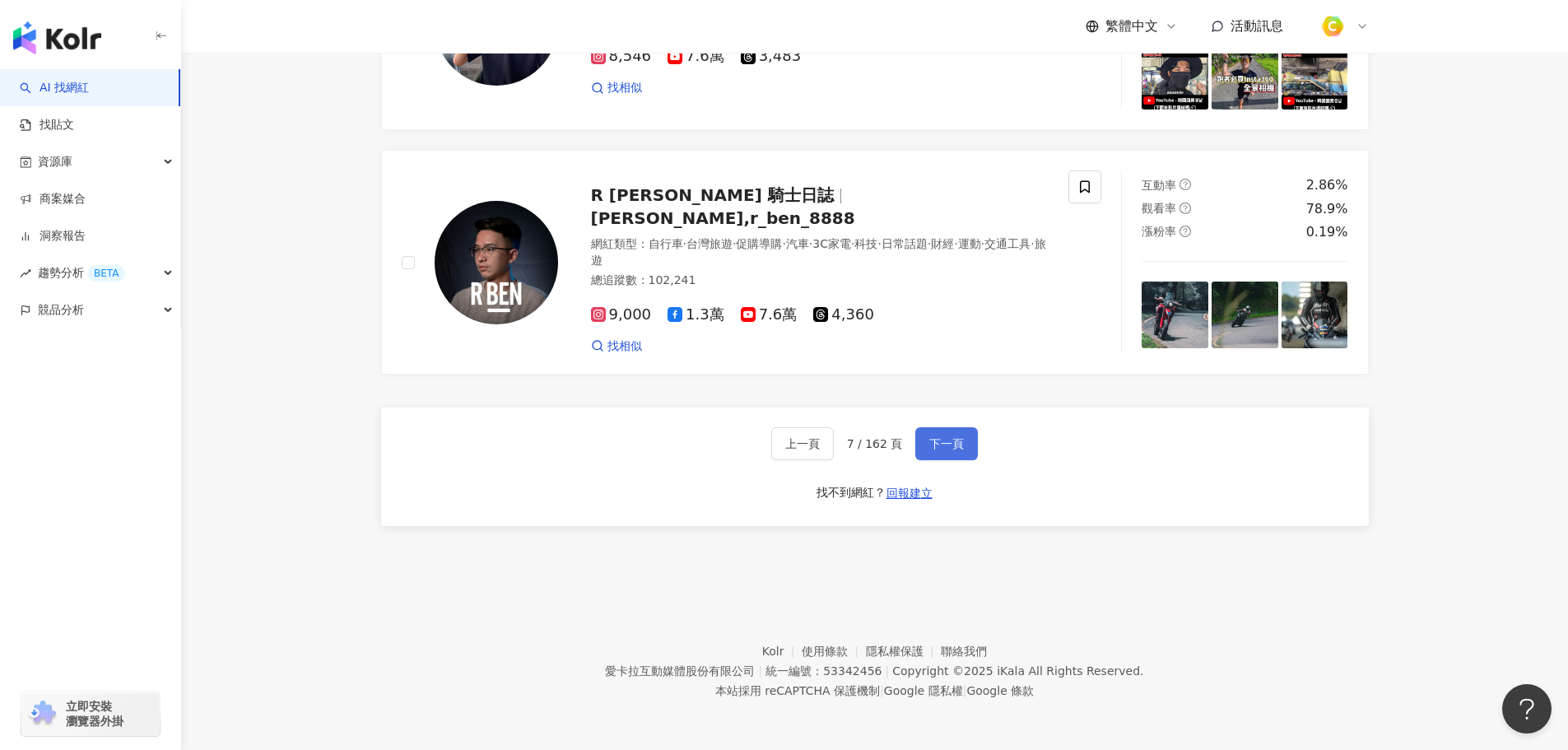
click at [932, 446] on span "下一頁" at bounding box center [947, 443] width 34 height 13
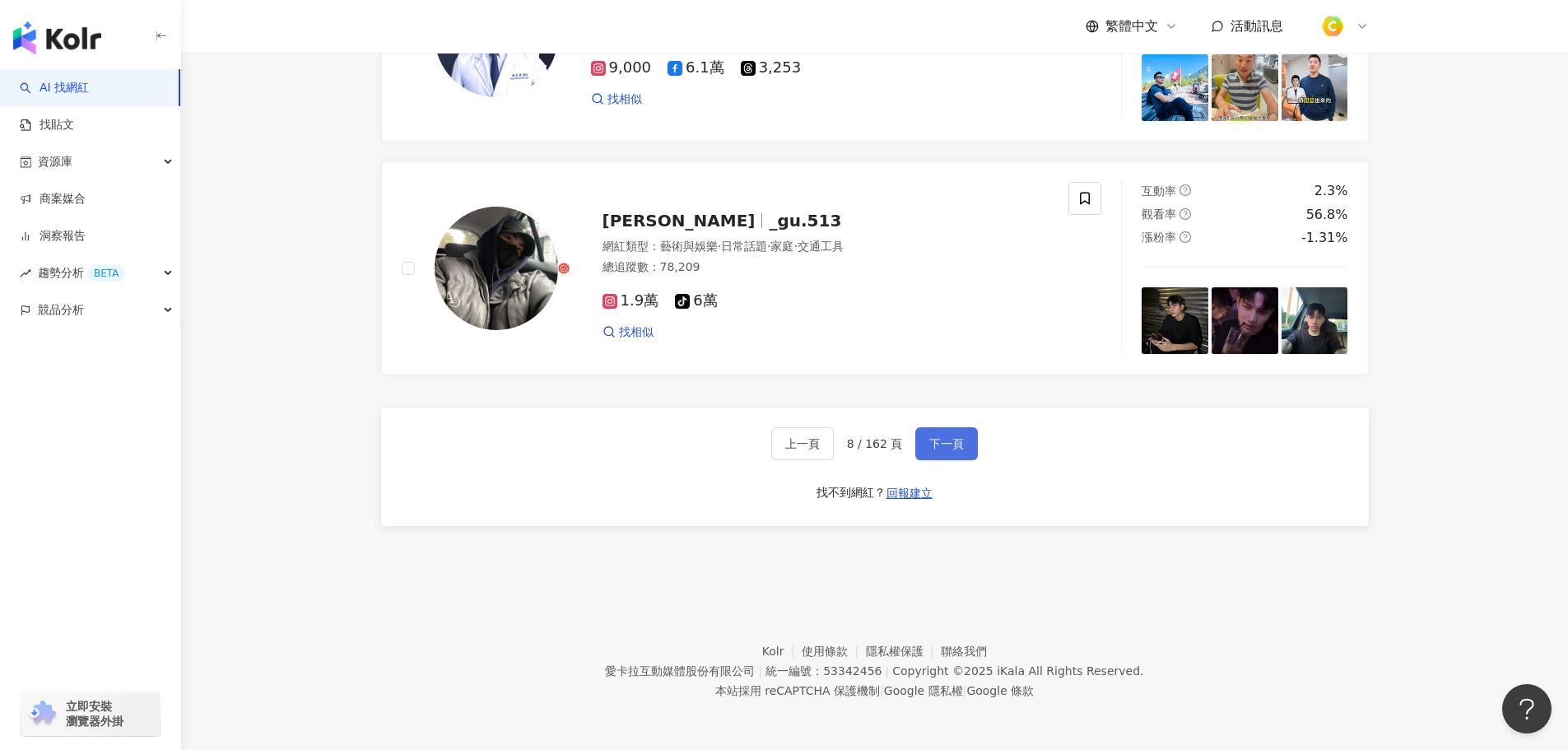
click at [935, 440] on span "下一頁" at bounding box center [947, 443] width 34 height 13
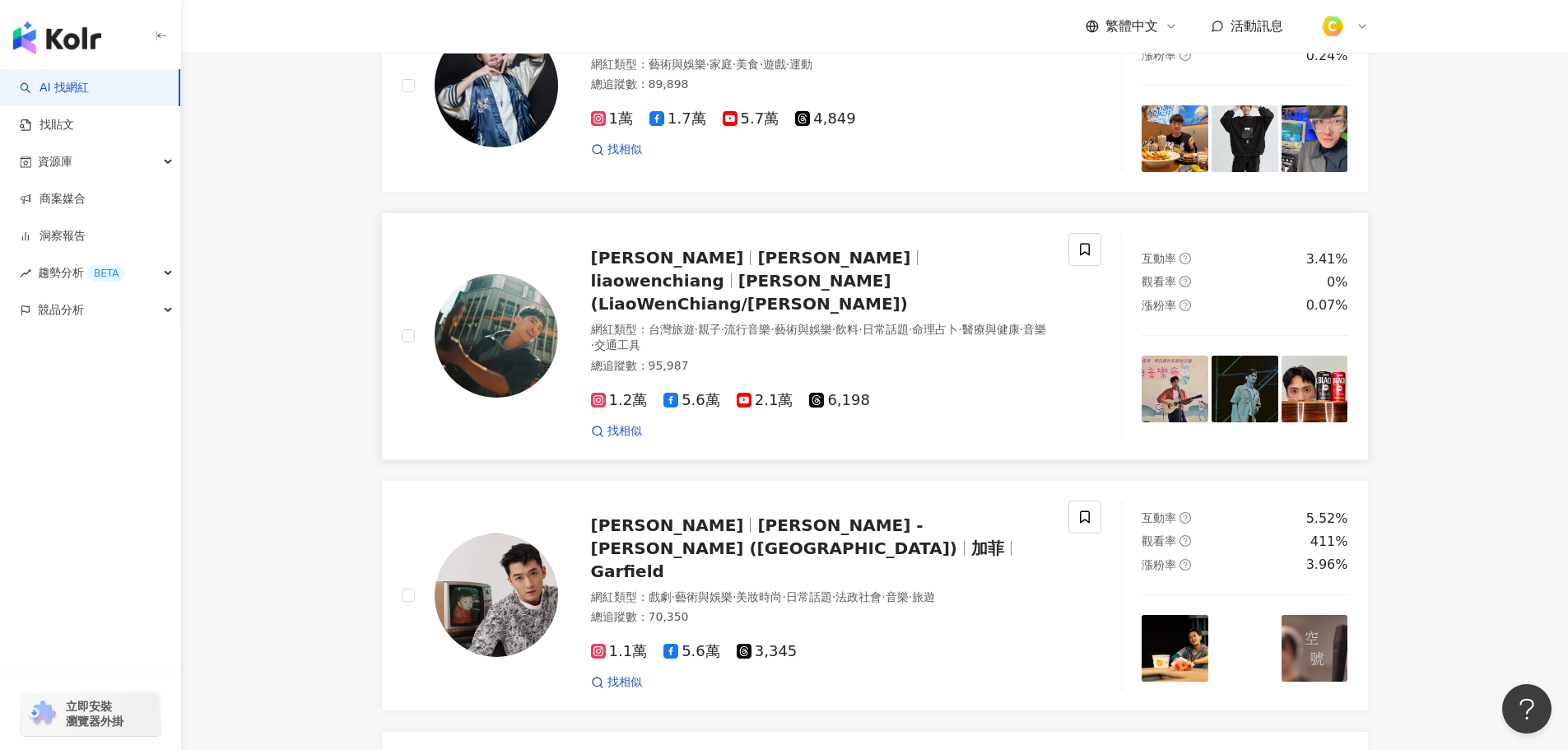
scroll to position [988, 0]
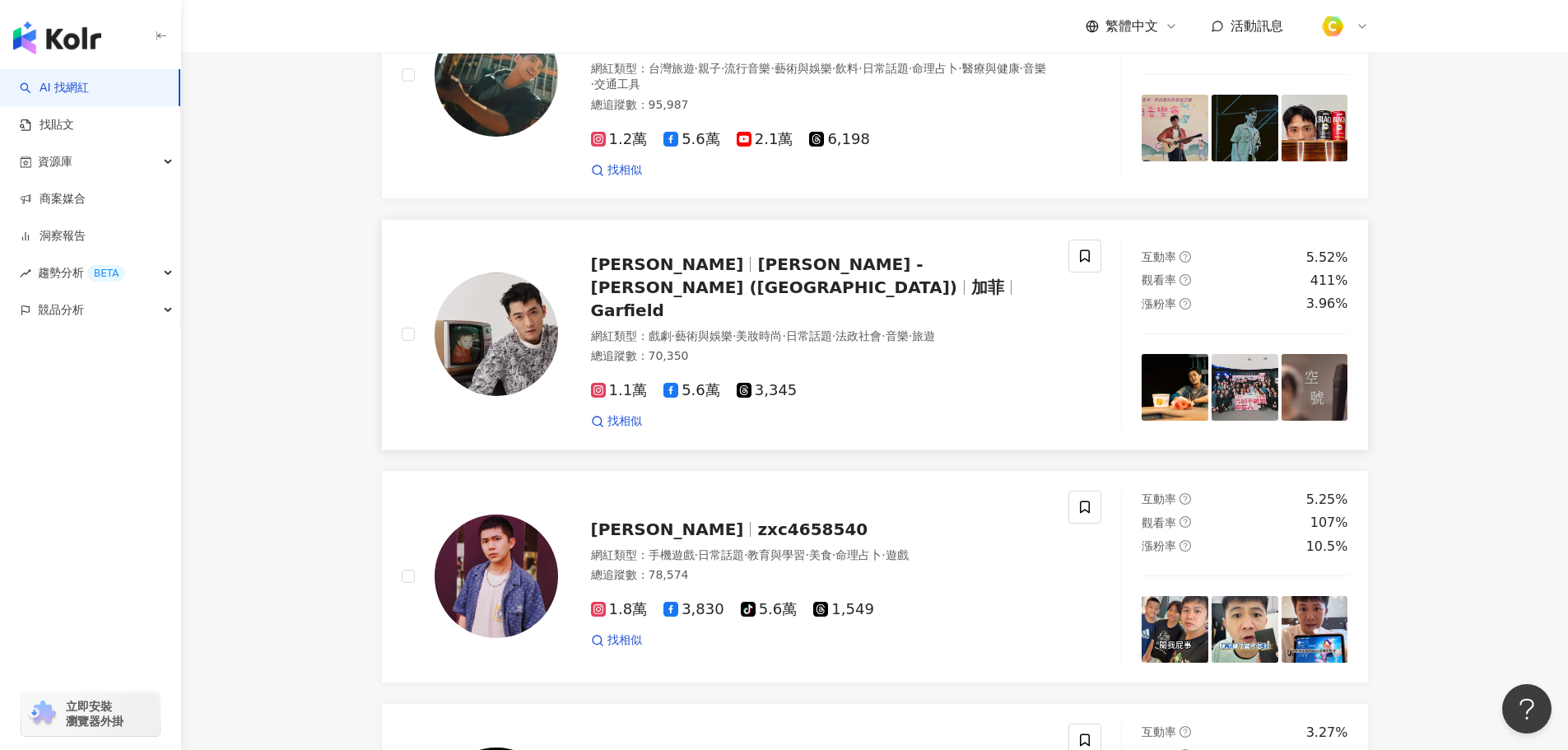
click at [756, 297] on span "鍾政均 - 加菲 (Garfield)" at bounding box center [774, 275] width 366 height 43
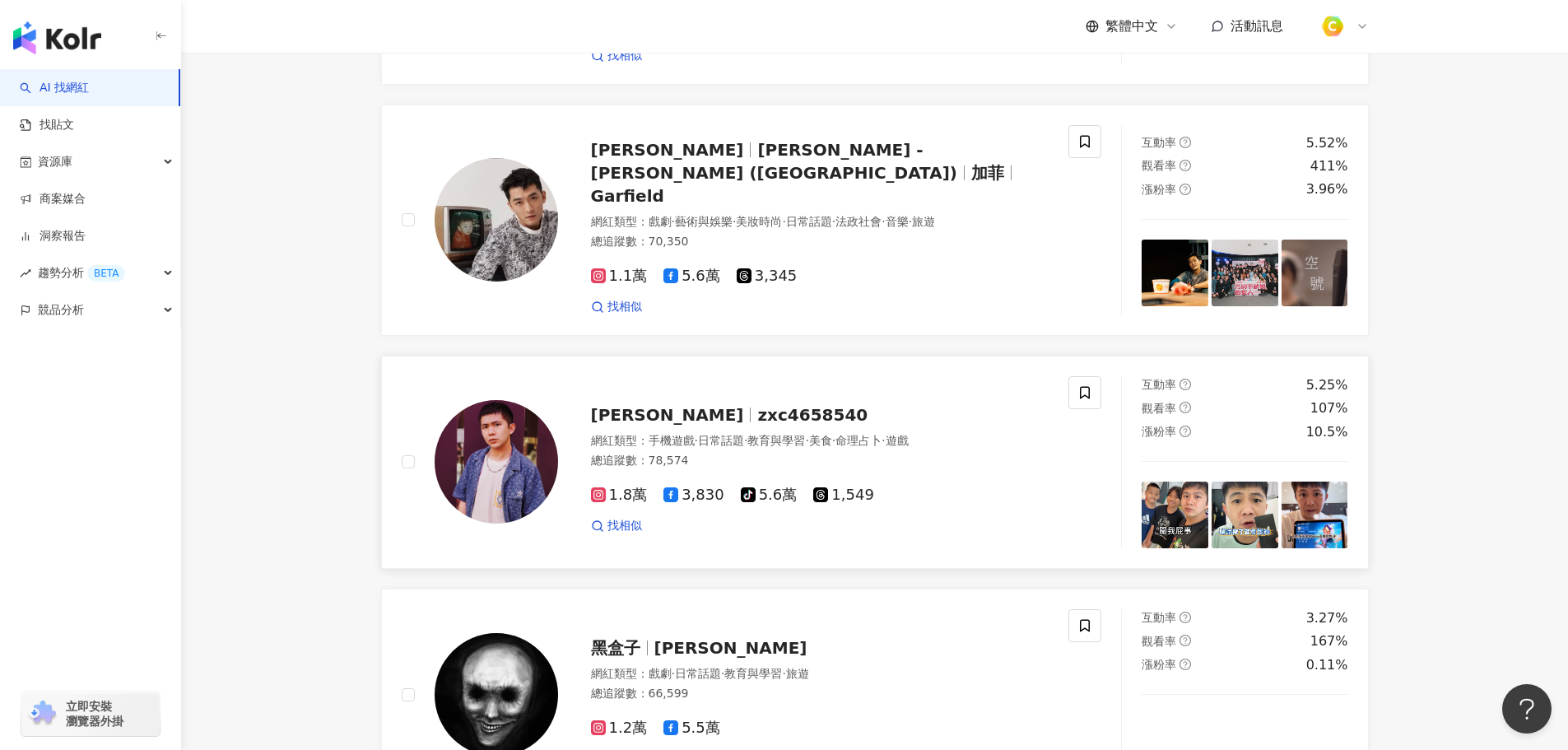
scroll to position [1317, 0]
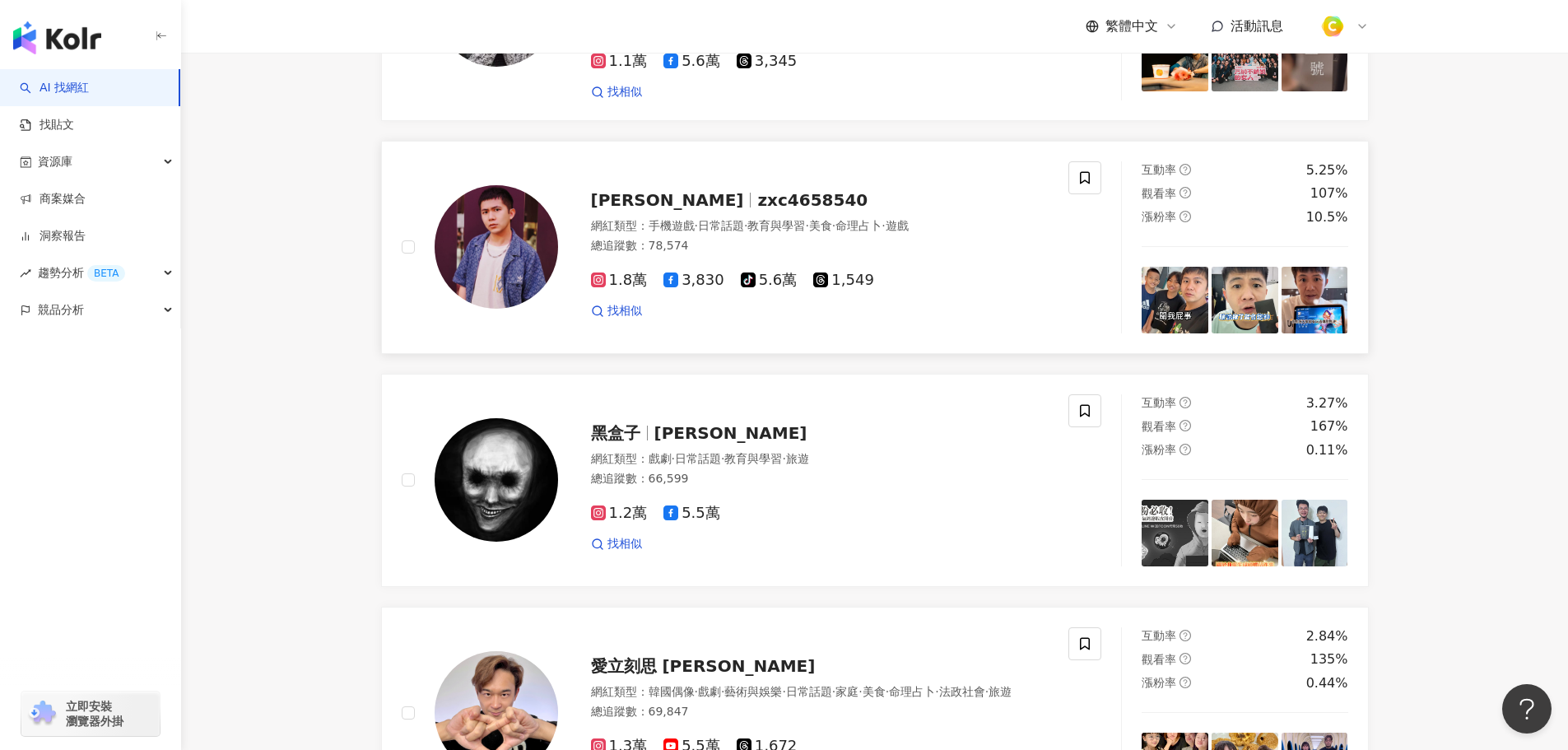
click at [758, 205] on span "zxc4658540" at bounding box center [812, 200] width 110 height 20
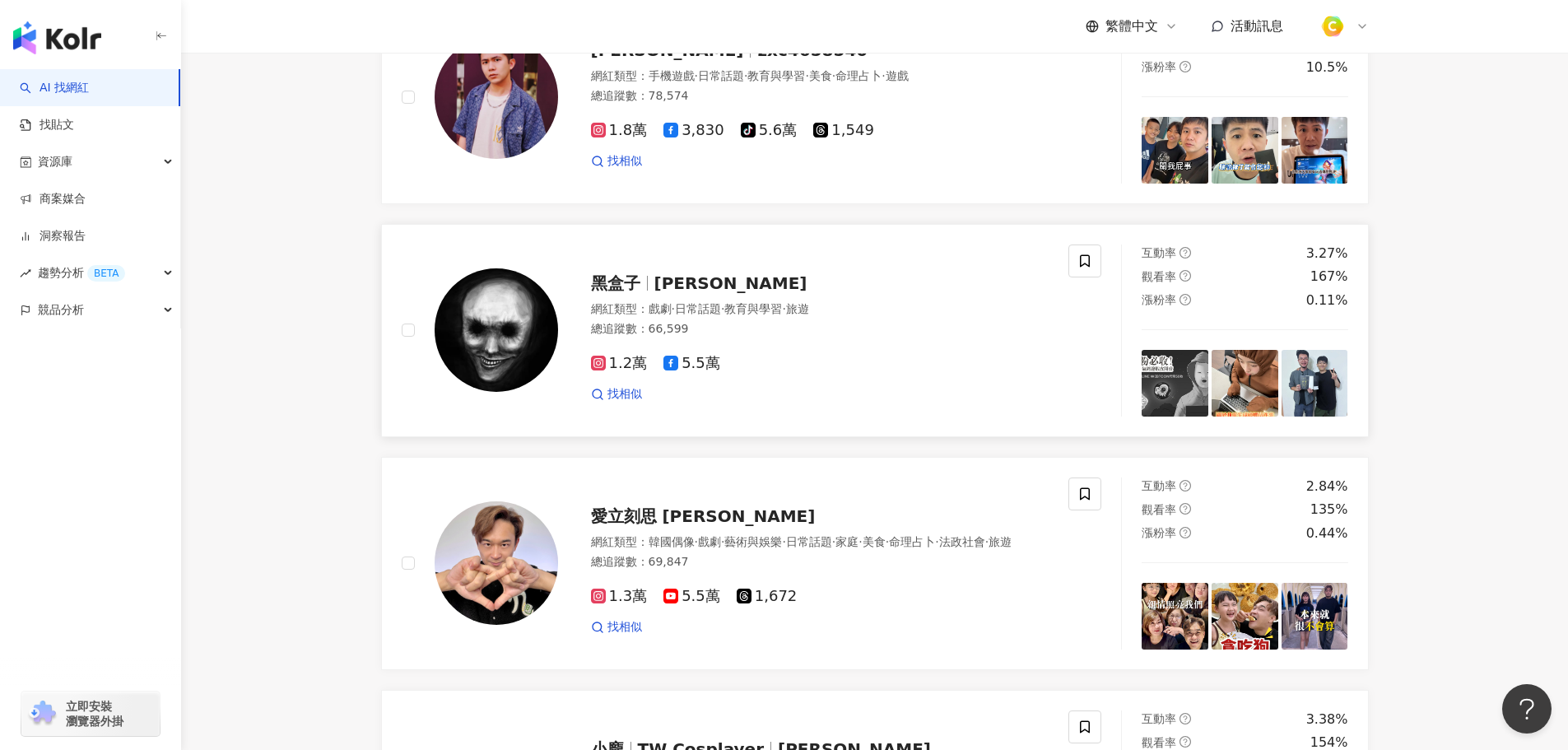
scroll to position [1728, 0]
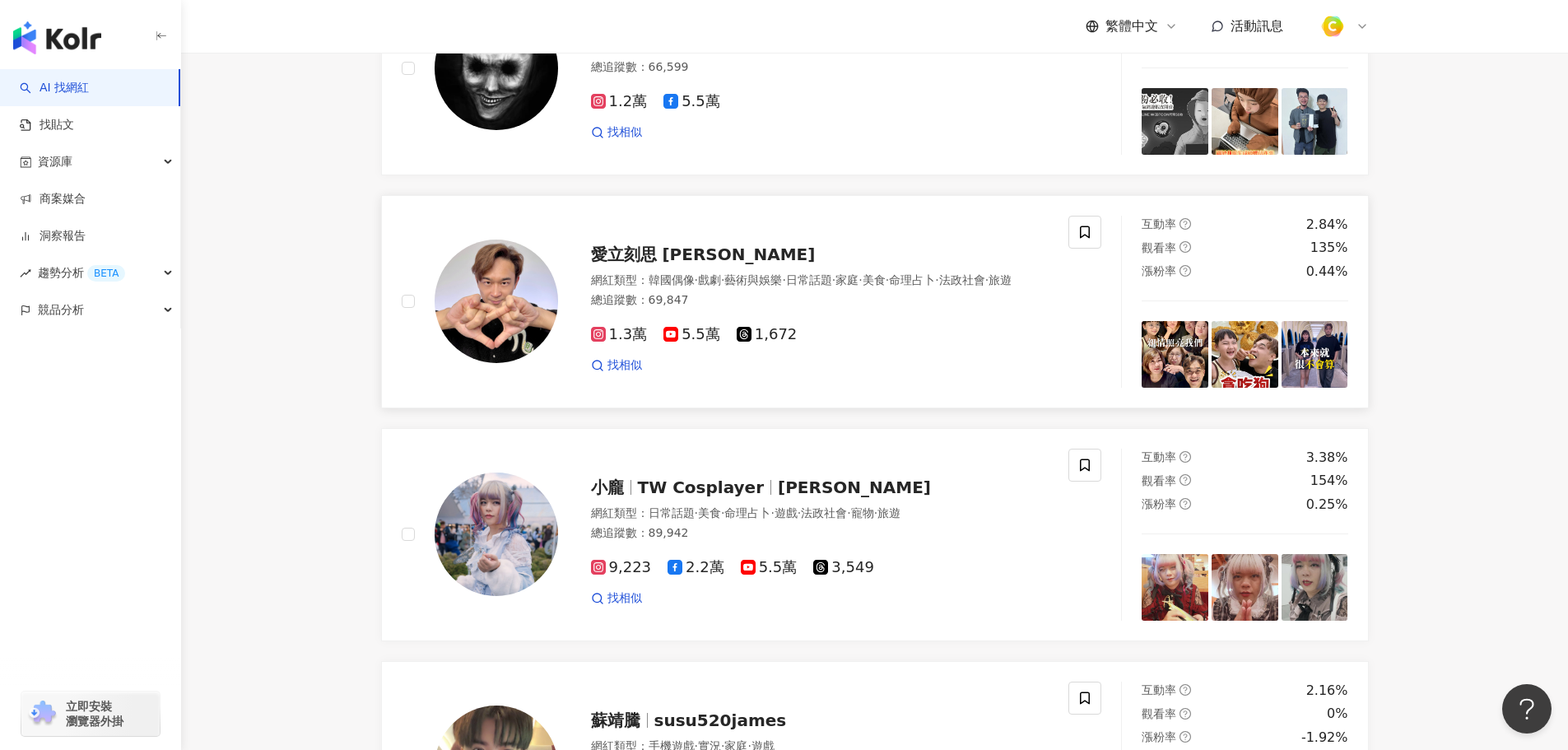
click at [662, 252] on span "愛立刻思 林益諄" at bounding box center [703, 254] width 225 height 20
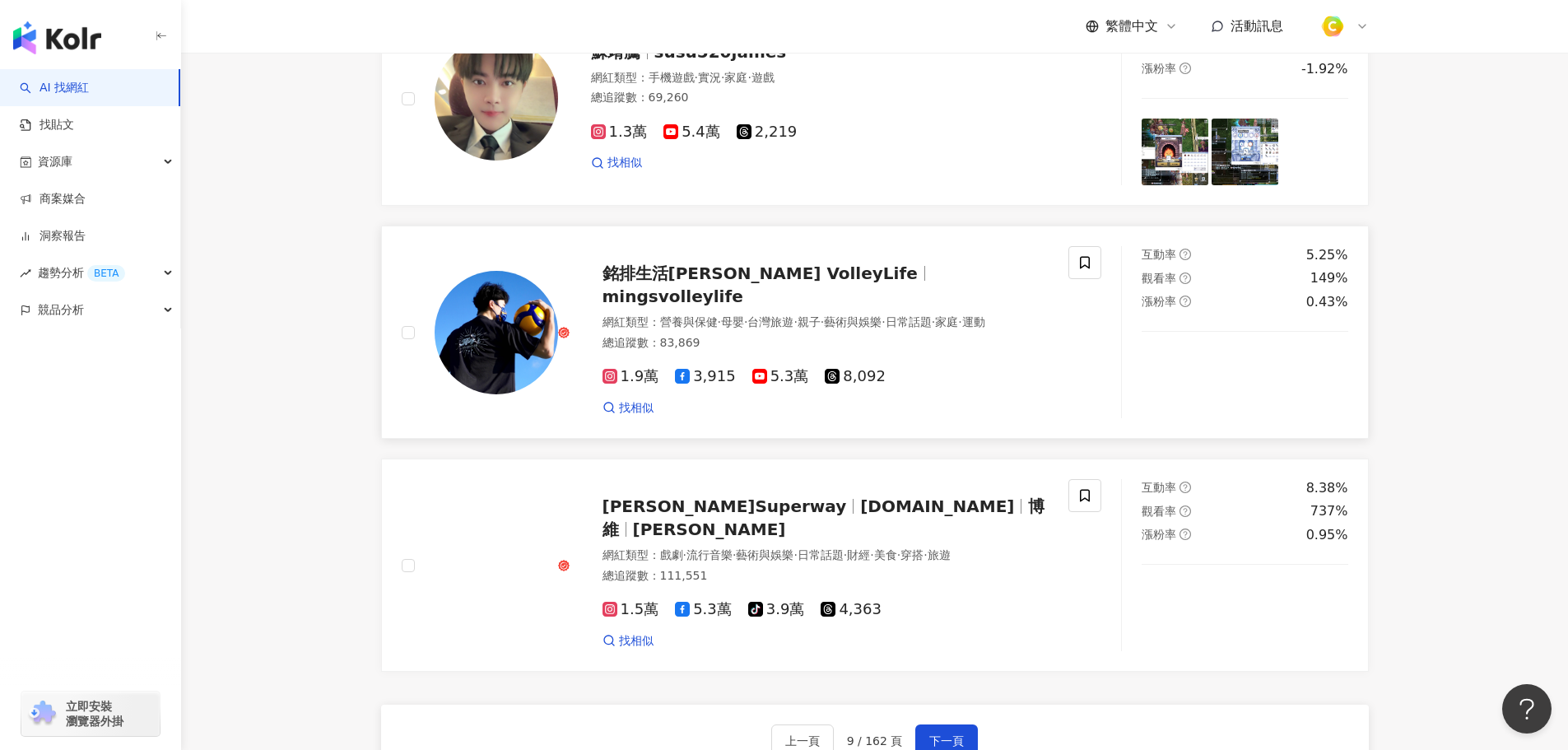
scroll to position [2634, 0]
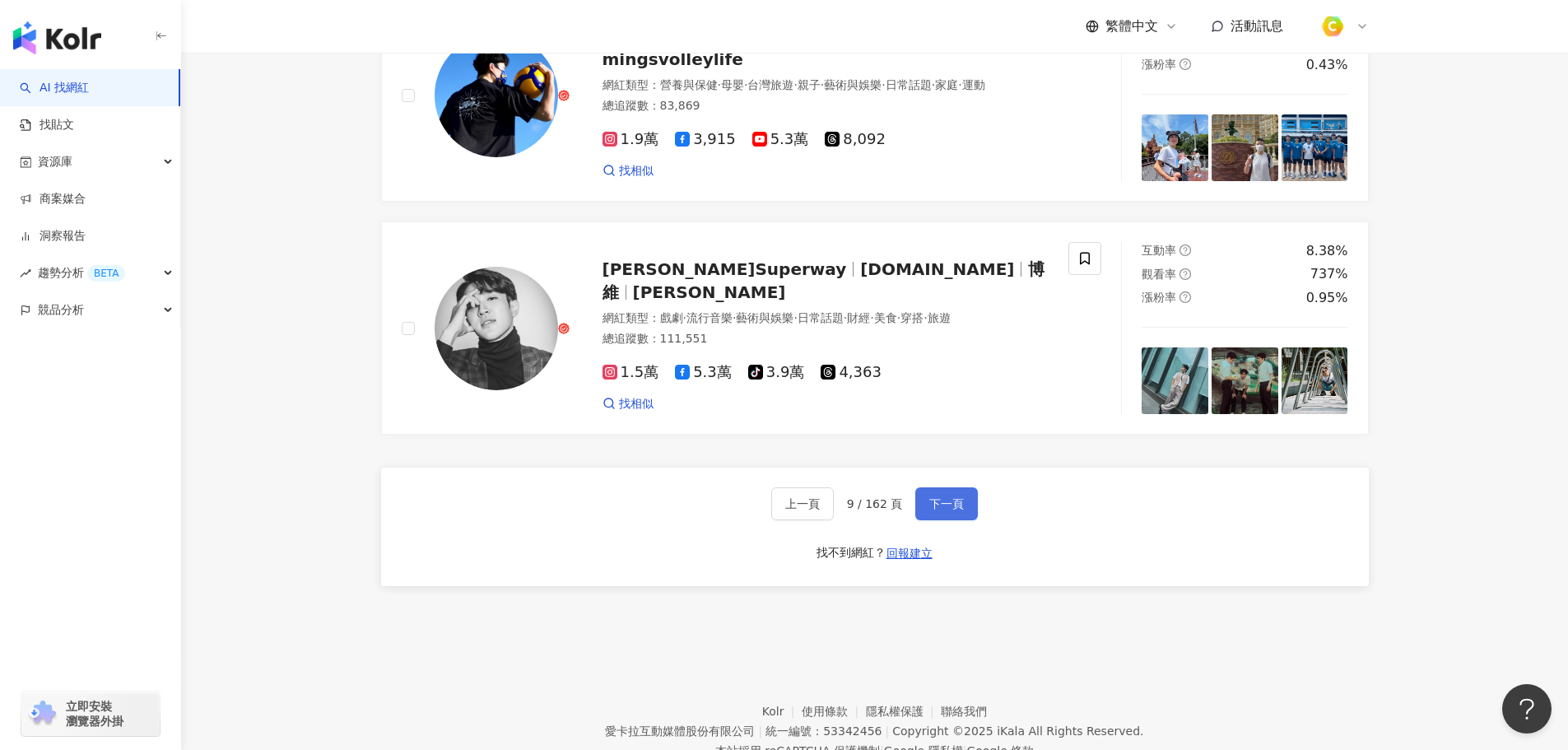
click at [942, 506] on span "下一頁" at bounding box center [947, 504] width 34 height 13
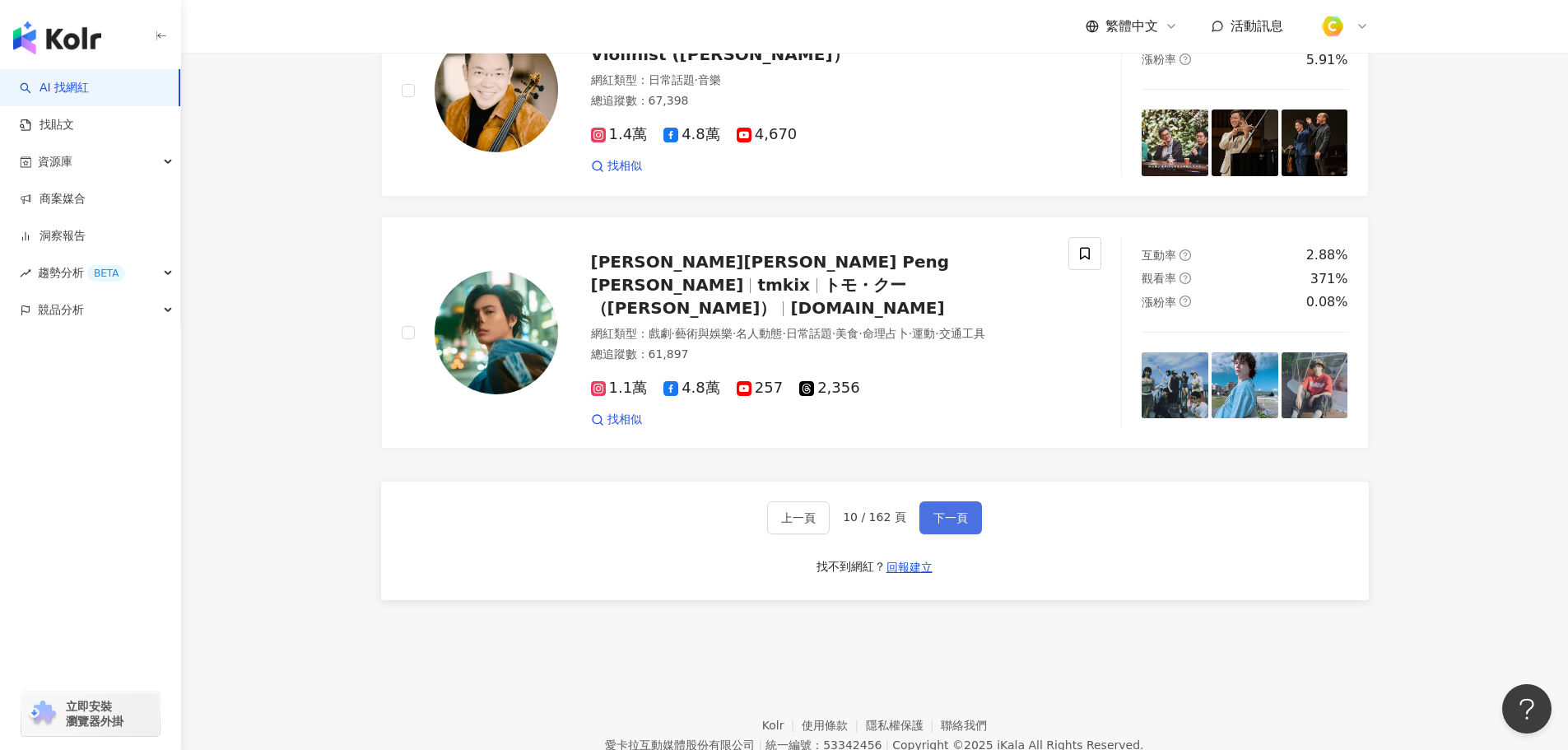
click at [946, 525] on span "下一頁" at bounding box center [951, 518] width 34 height 13
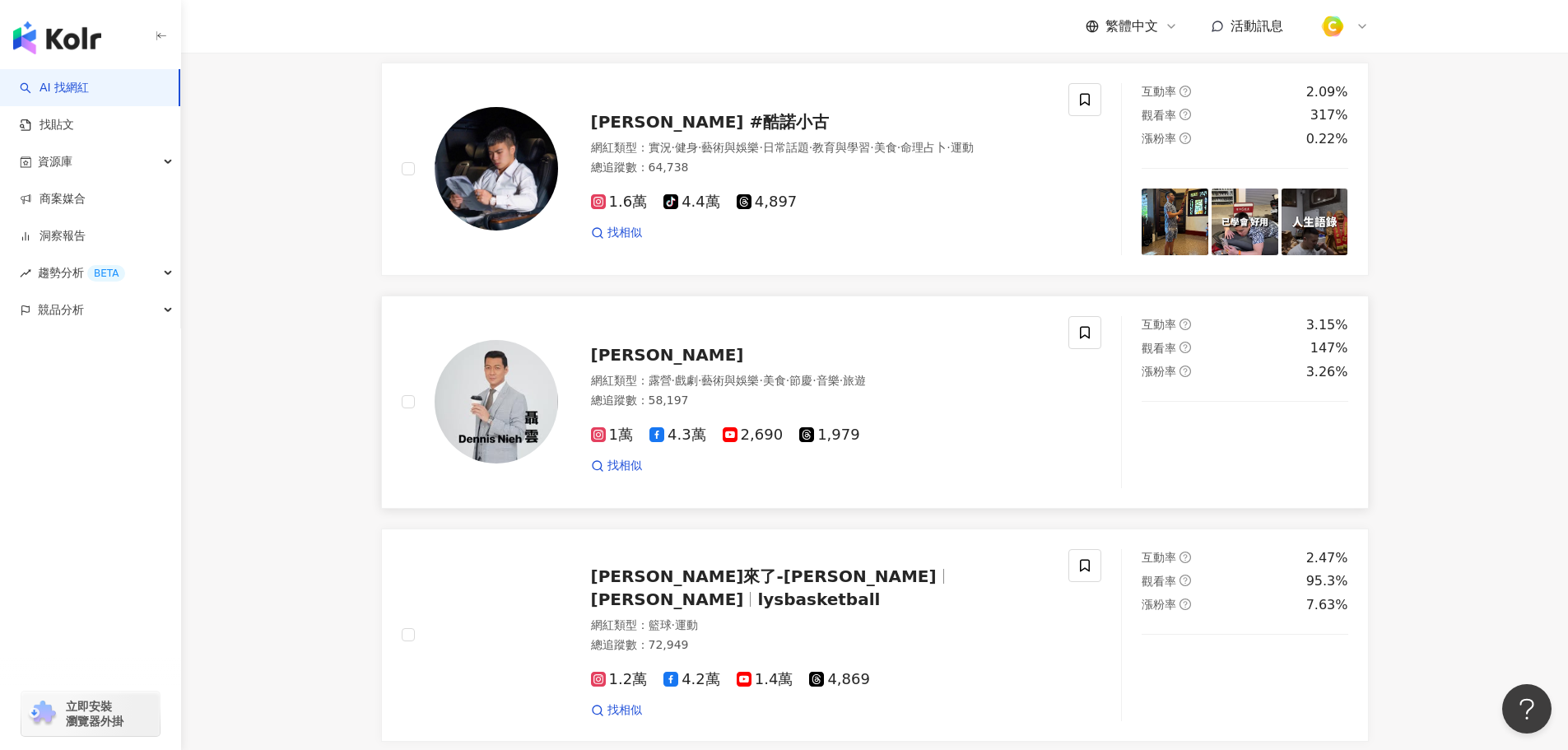
scroll to position [1070, 0]
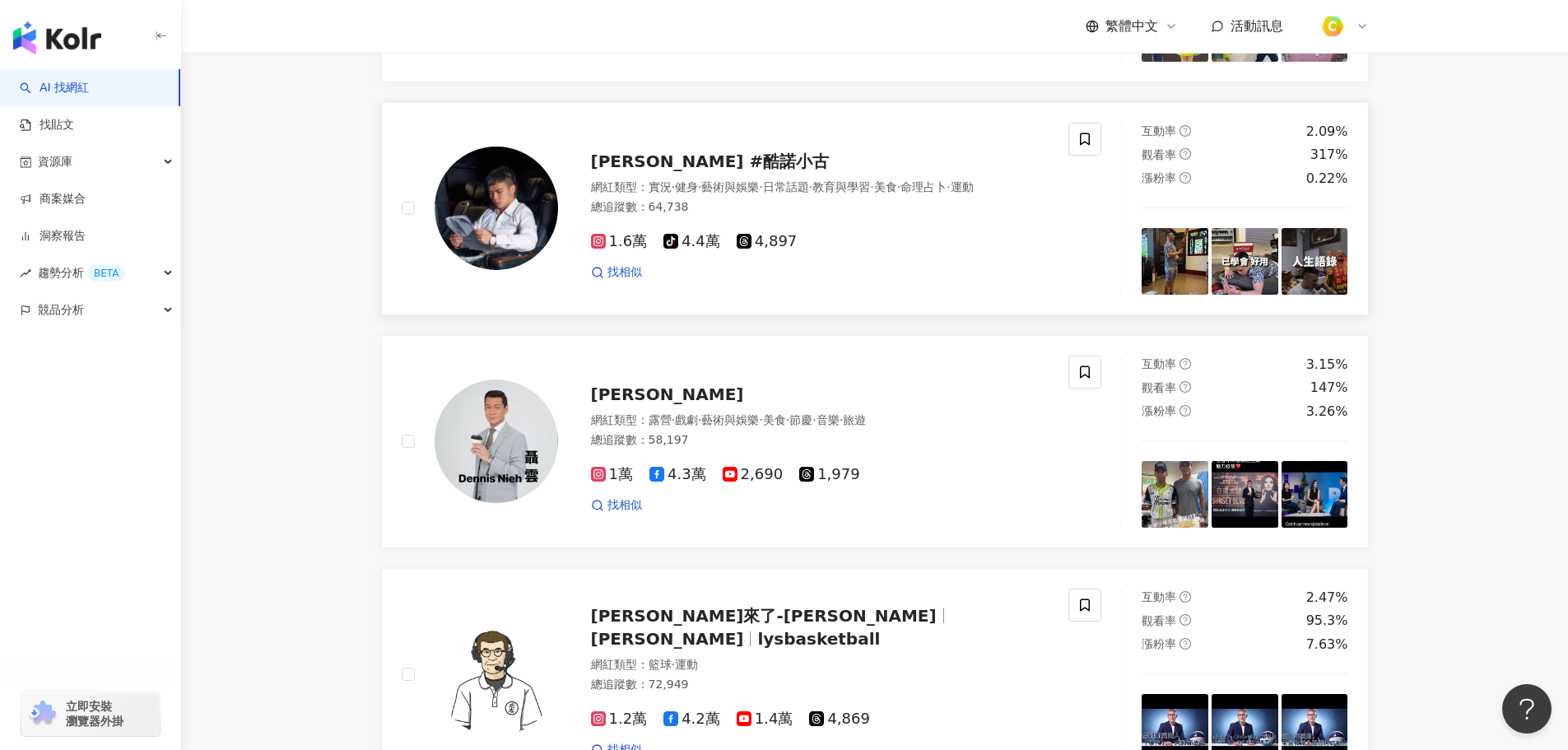
click at [698, 171] on span "古子易 #酷諾小古" at bounding box center [711, 161] width 239 height 20
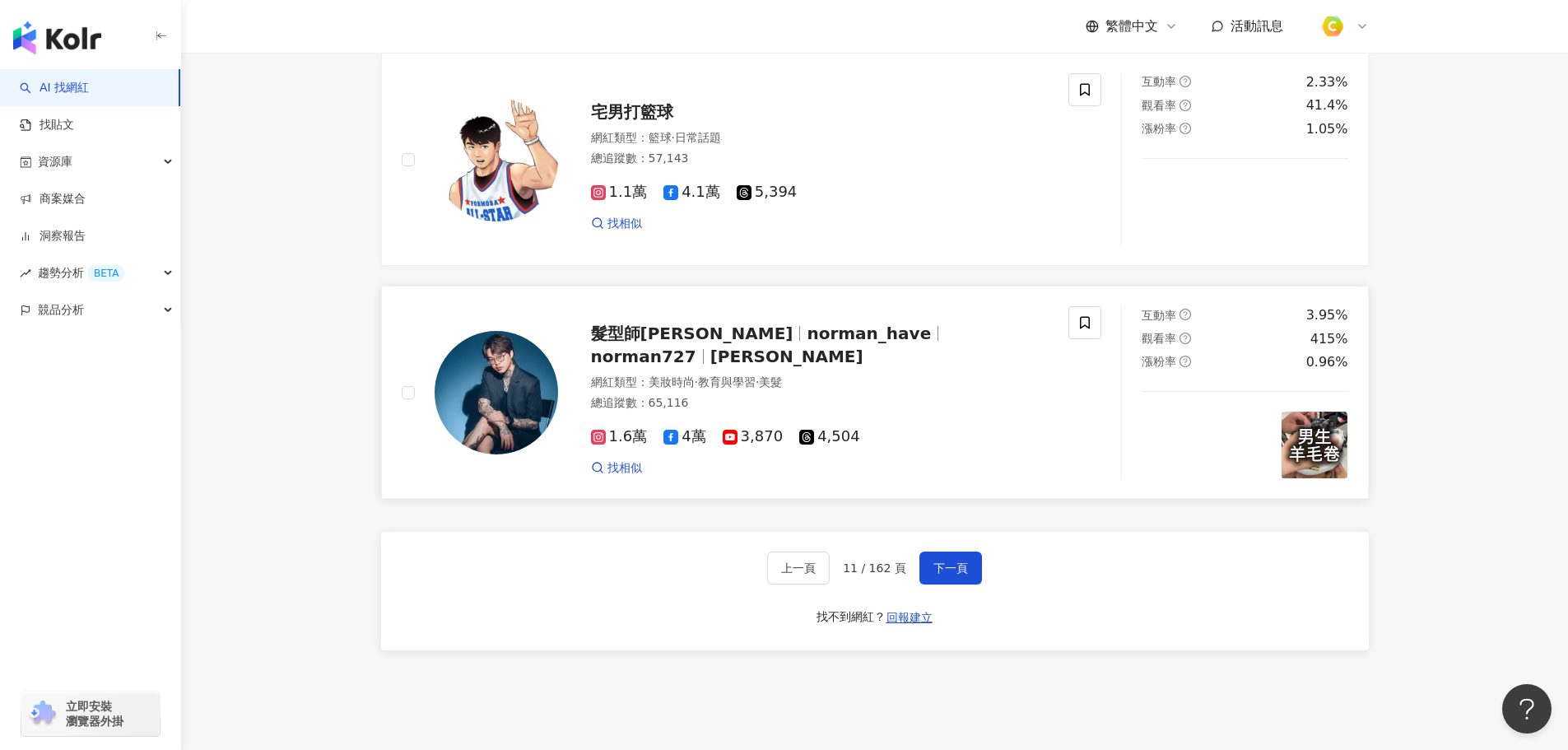
scroll to position [2688, 0]
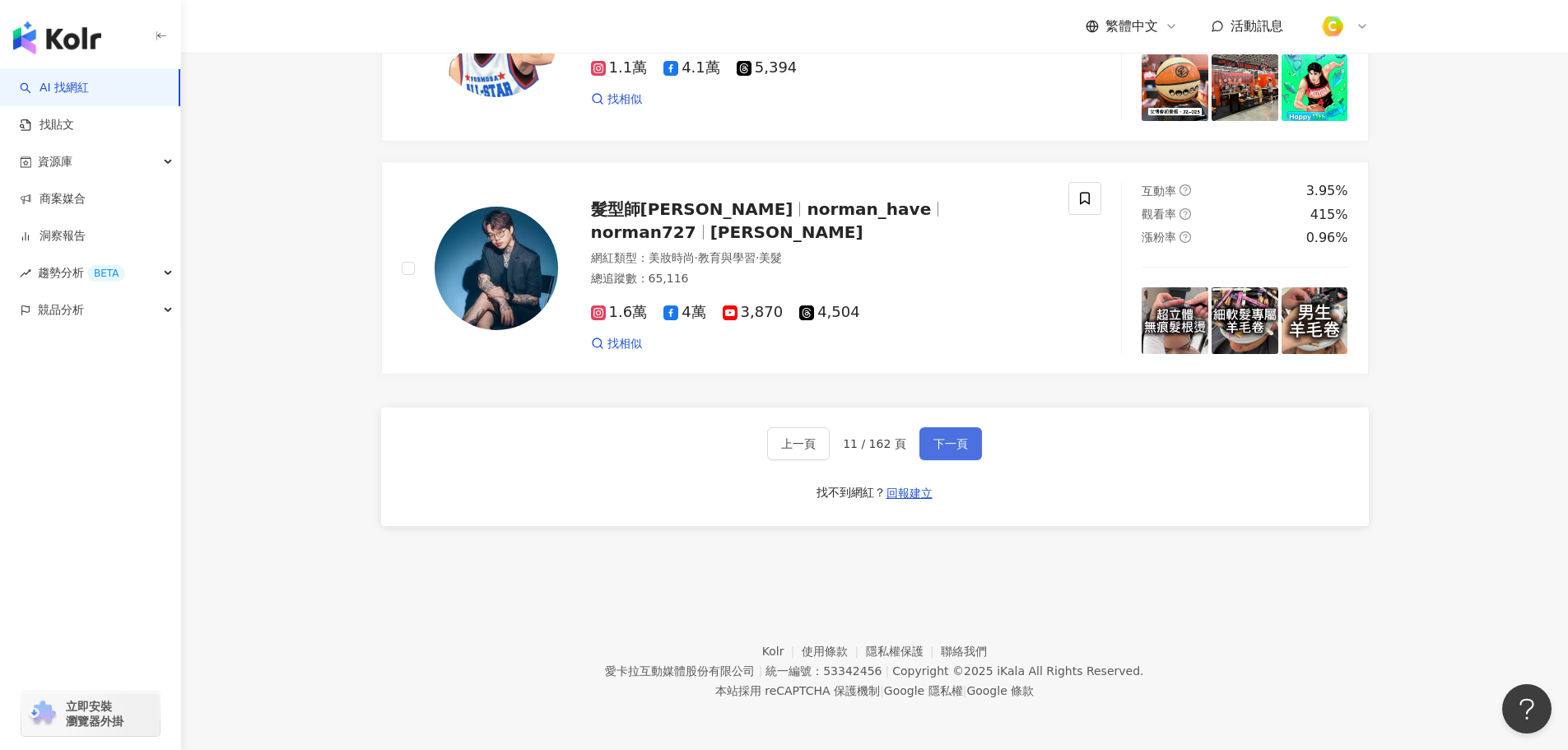
click at [937, 442] on span "下一頁" at bounding box center [951, 443] width 34 height 13
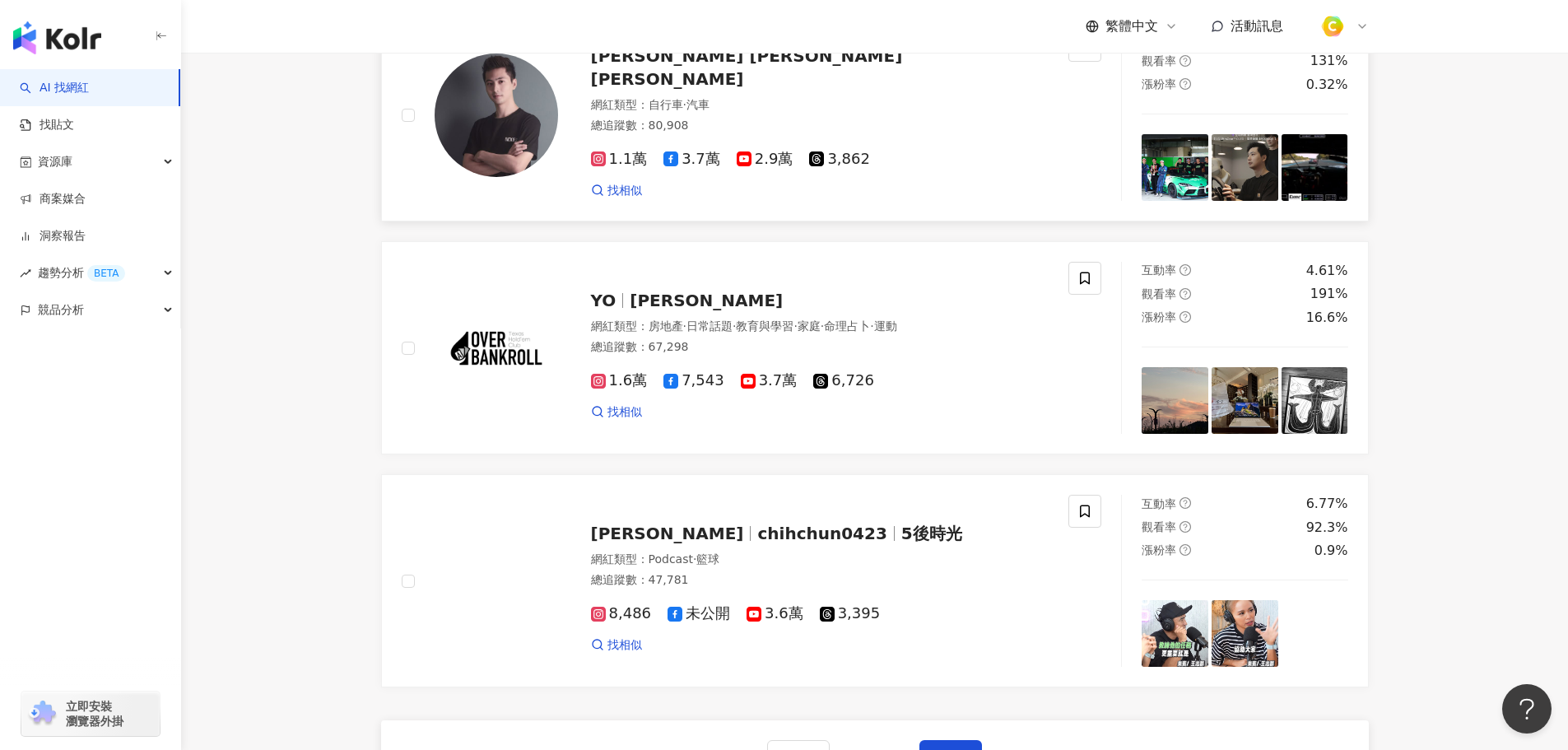
scroll to position [2552, 0]
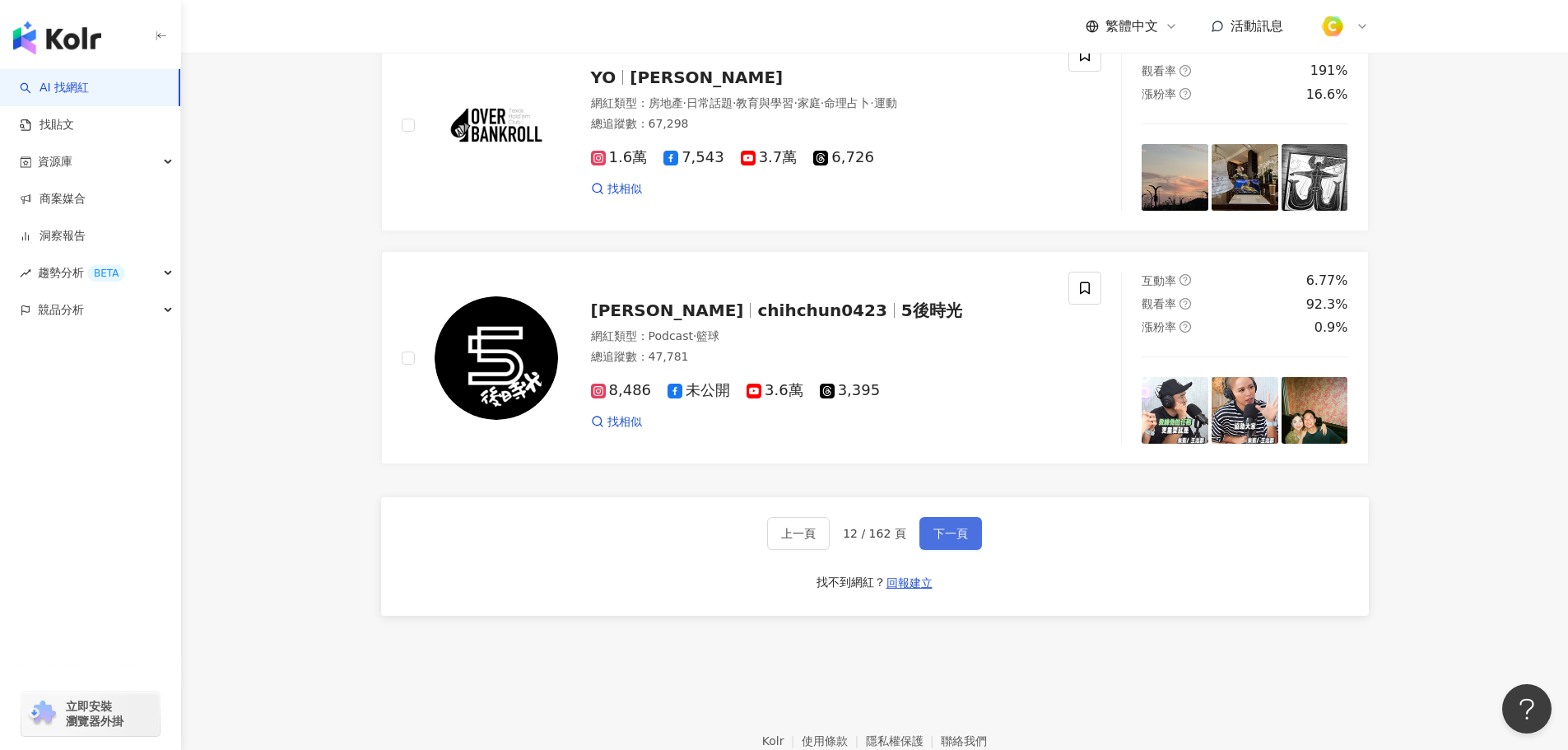
click at [968, 549] on button "下一頁" at bounding box center [950, 533] width 62 height 32
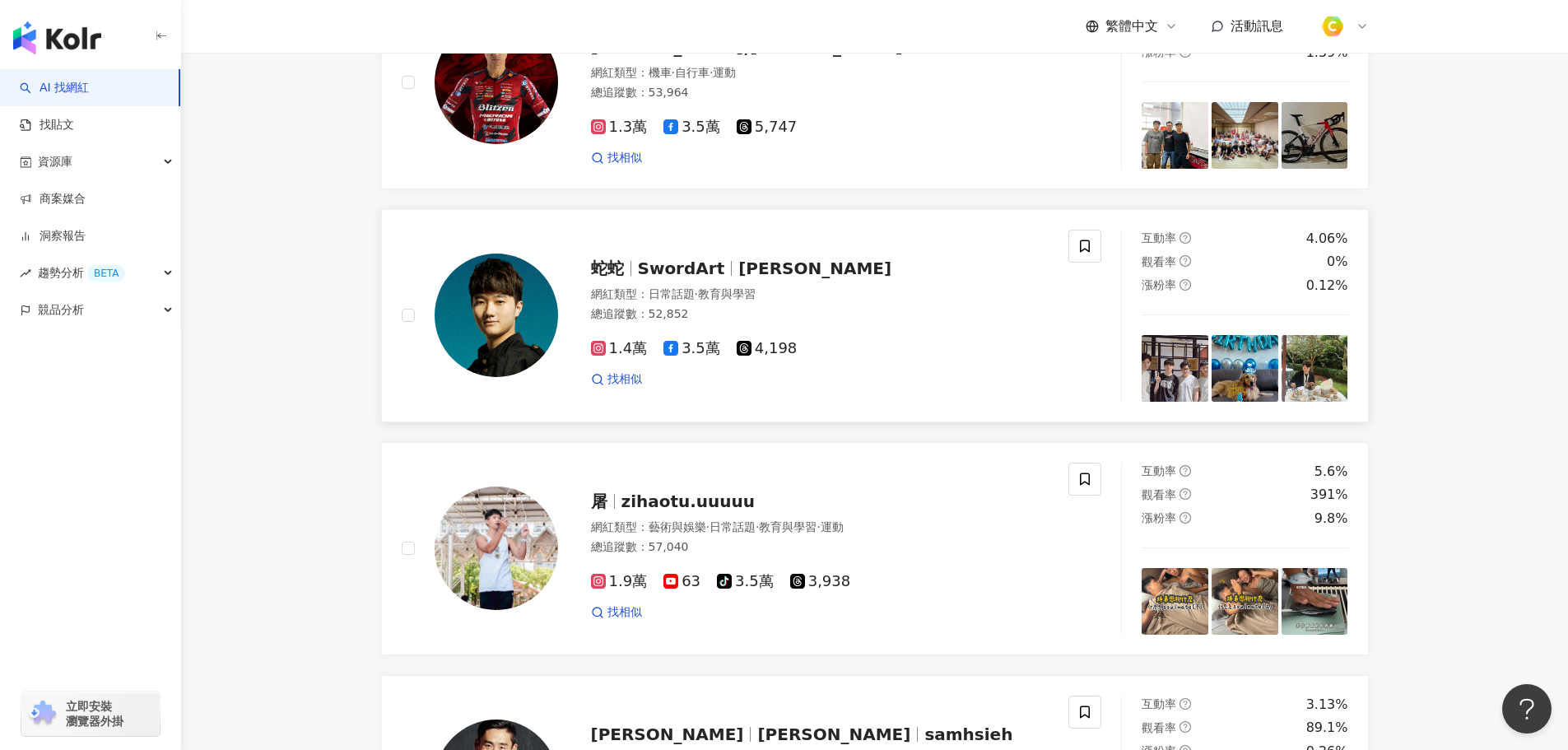
scroll to position [1399, 0]
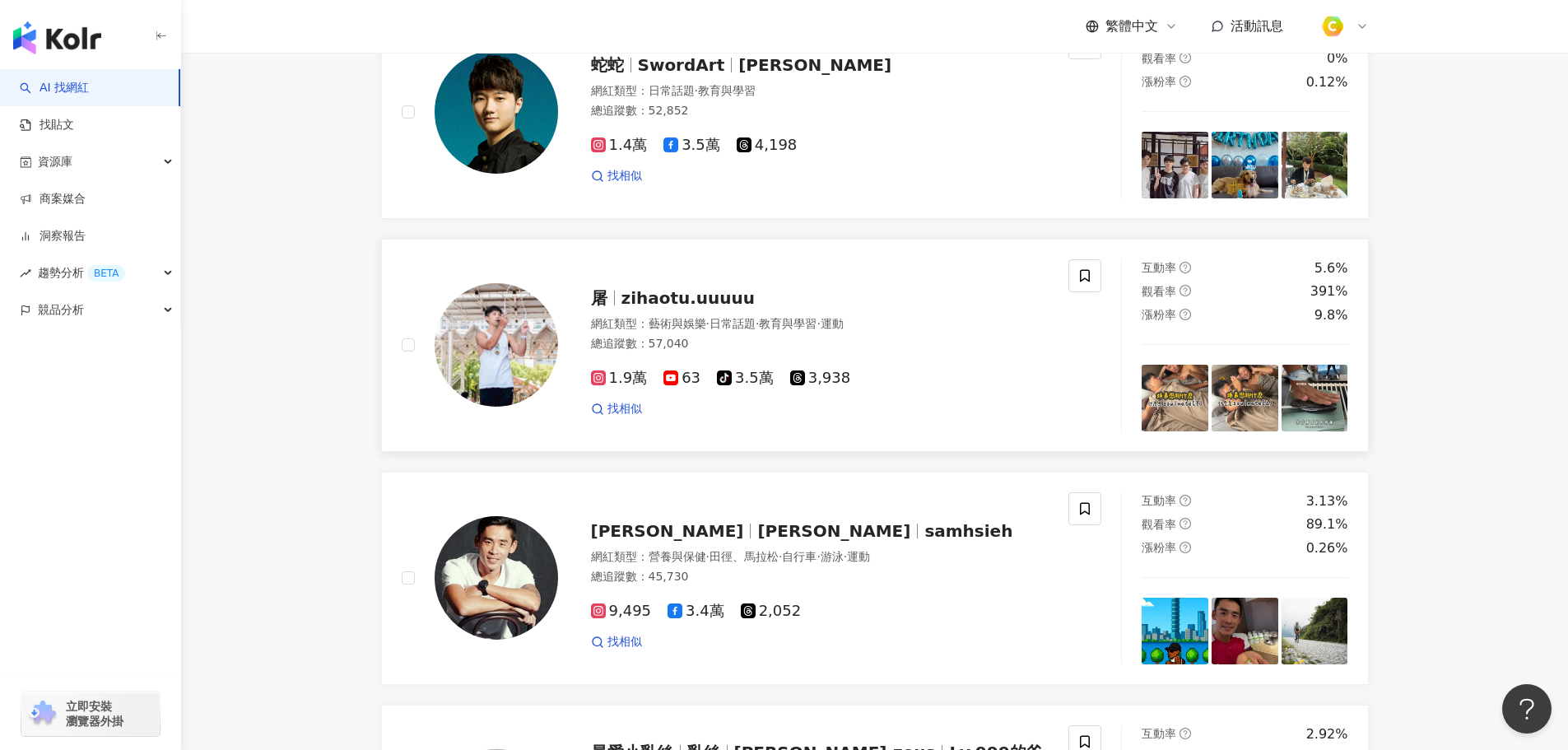
click at [662, 308] on span "zihaotu.uuuuu" at bounding box center [688, 298] width 134 height 20
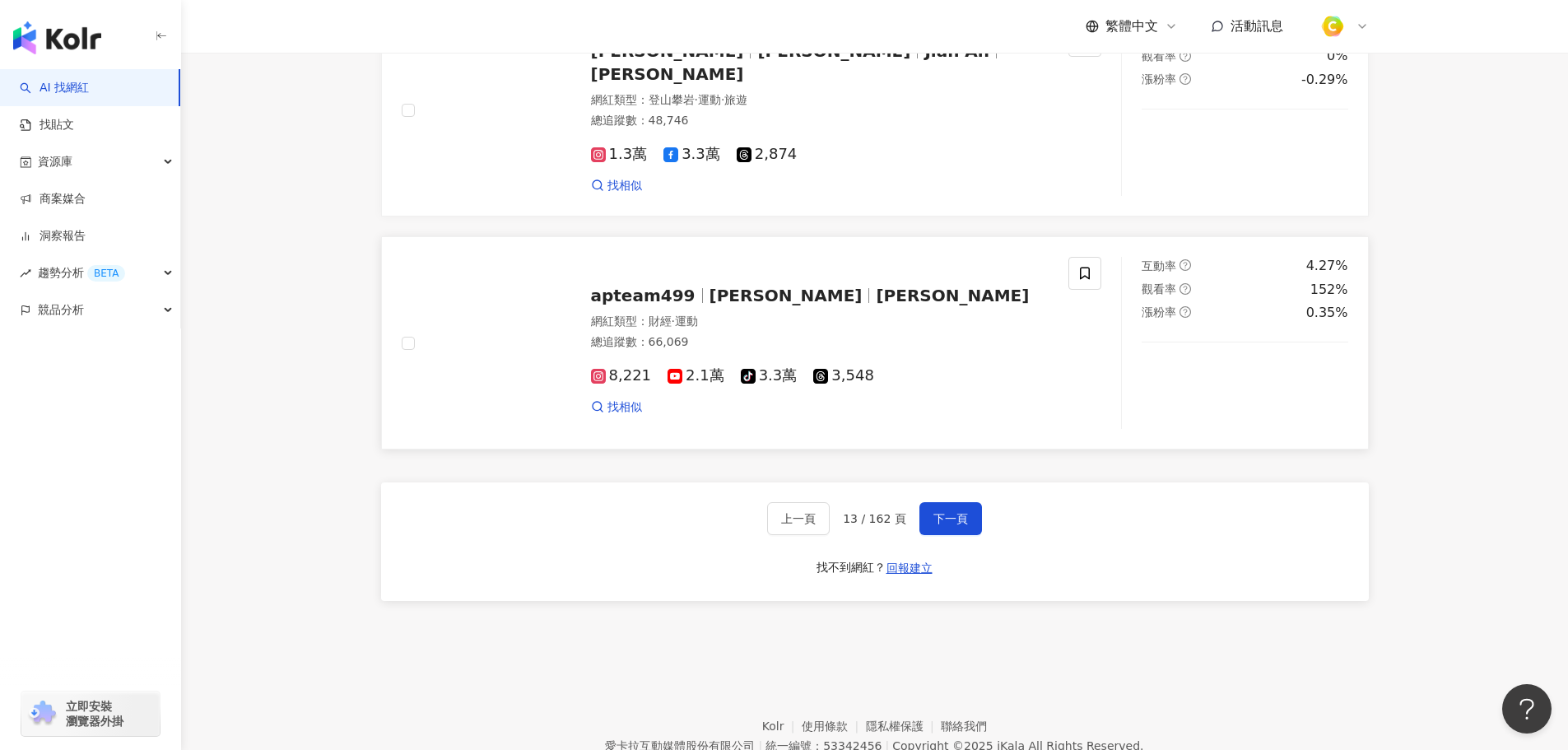
scroll to position [2688, 0]
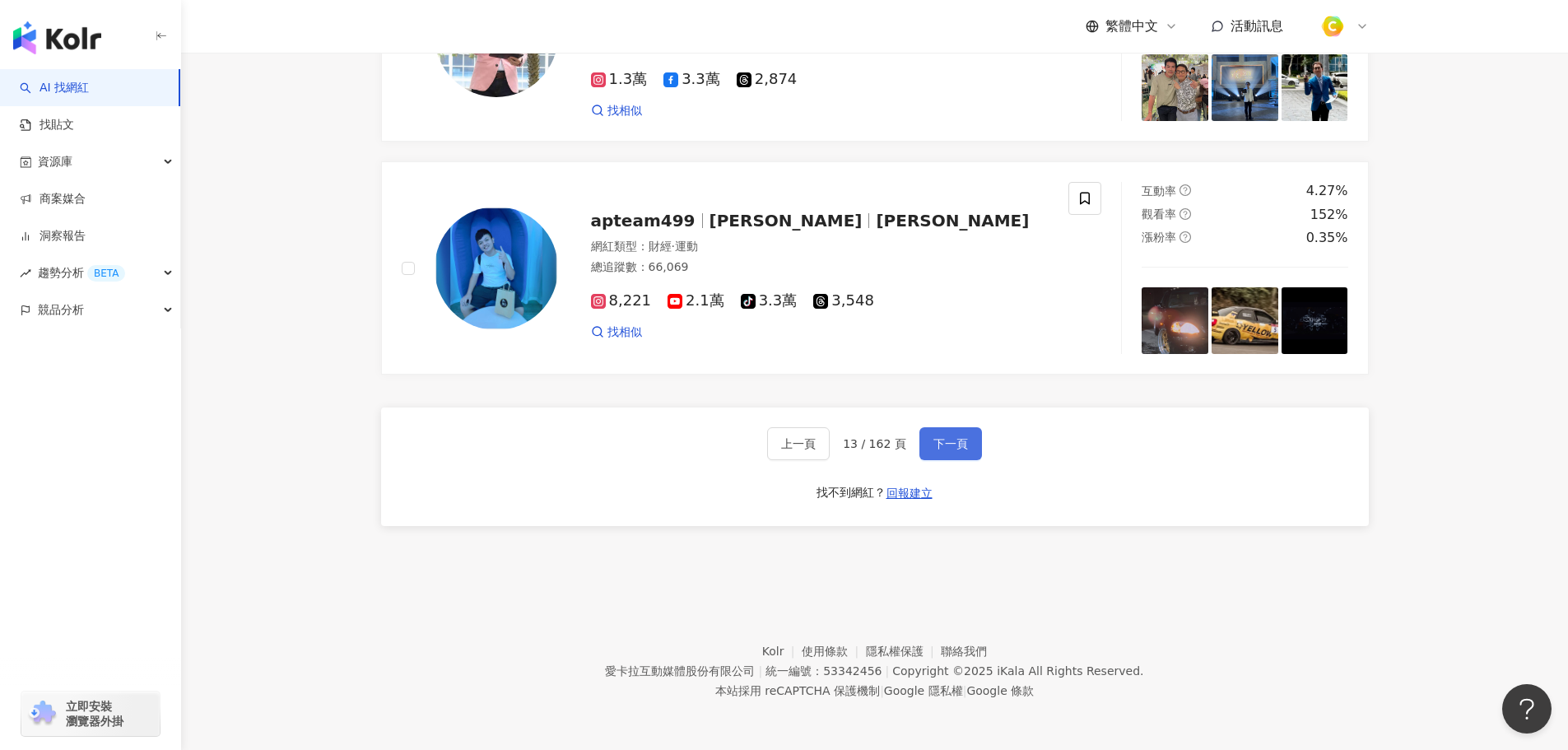
click at [954, 438] on span "下一頁" at bounding box center [951, 443] width 34 height 13
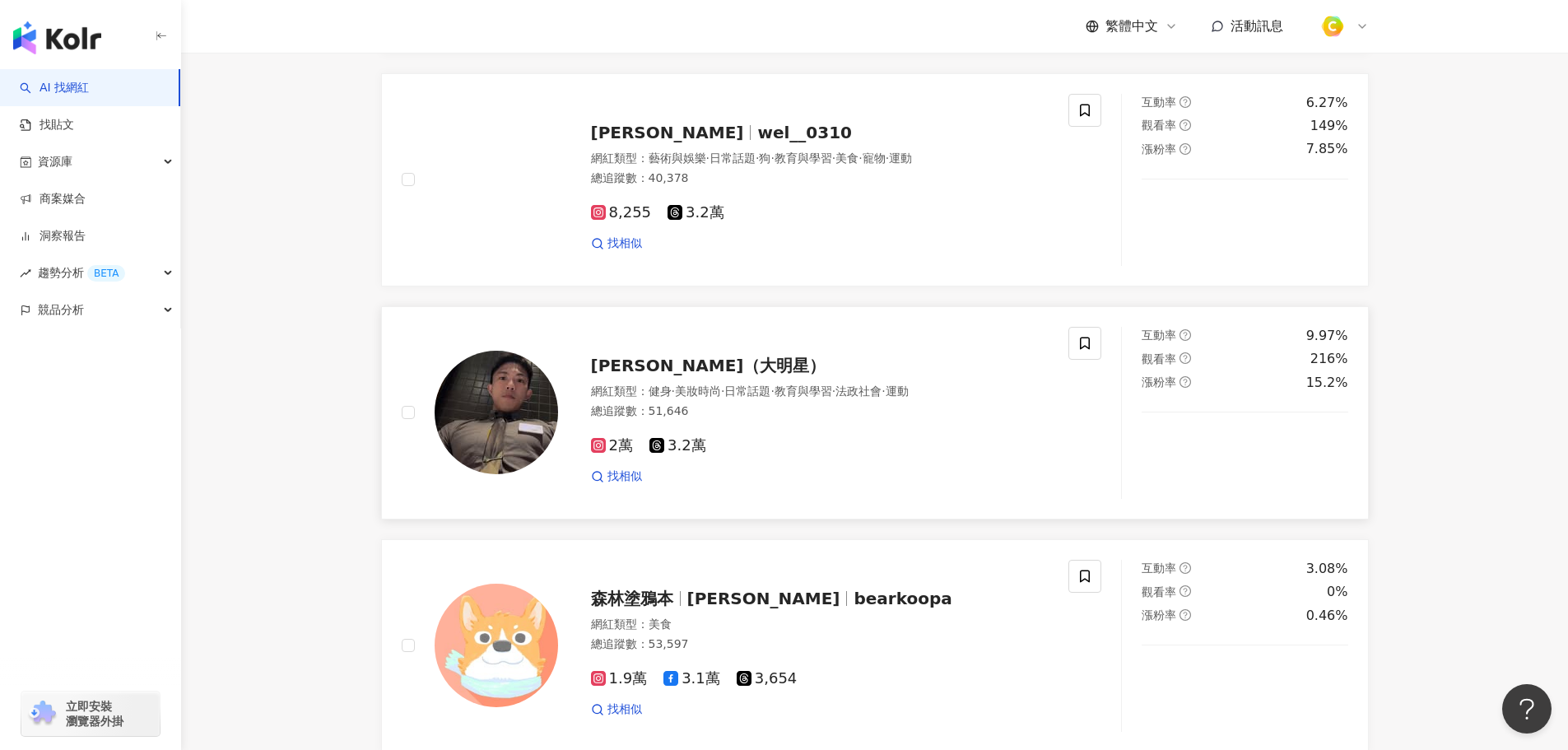
scroll to position [494, 0]
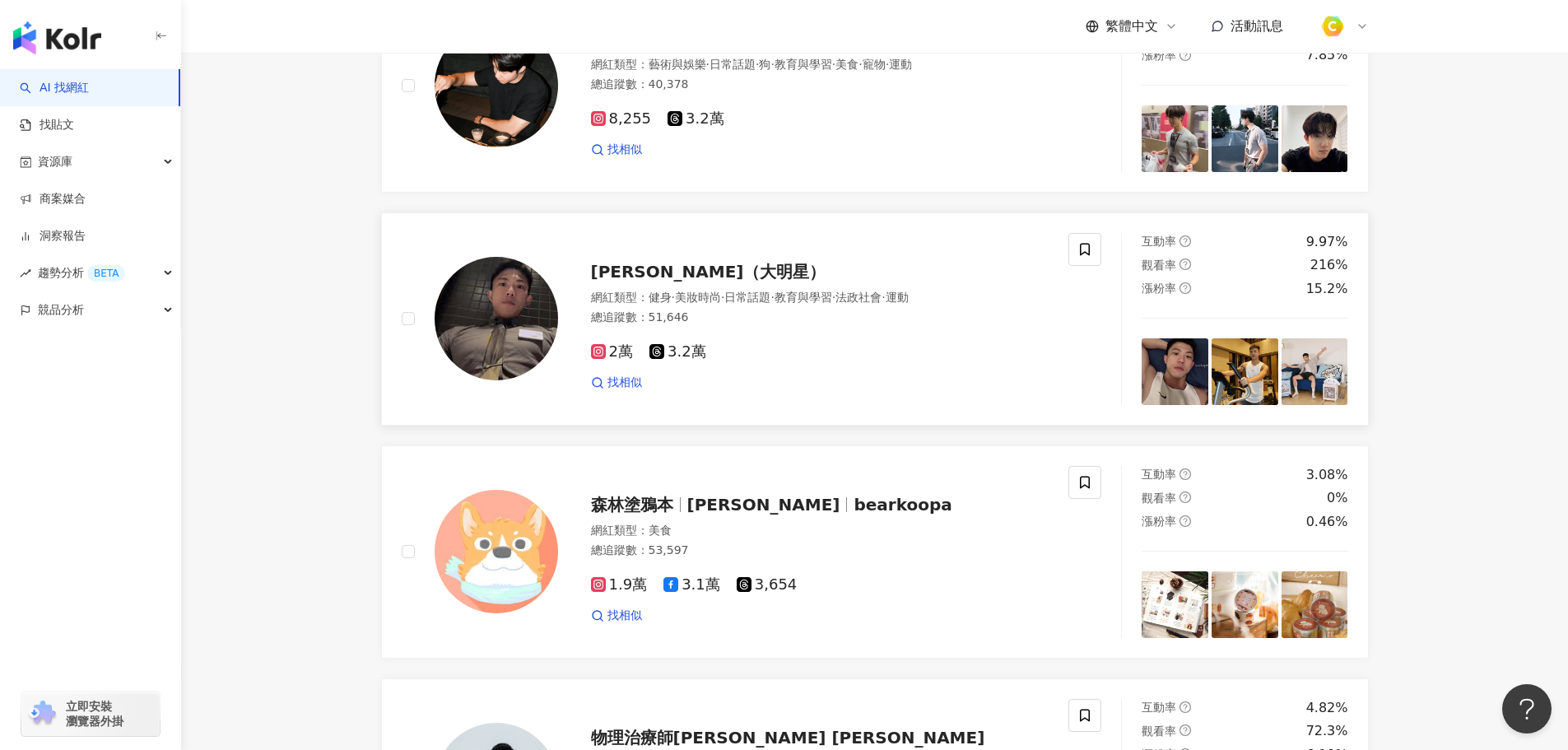
click at [687, 282] on span "黃鄧霖（大明星）" at bounding box center [709, 271] width 235 height 20
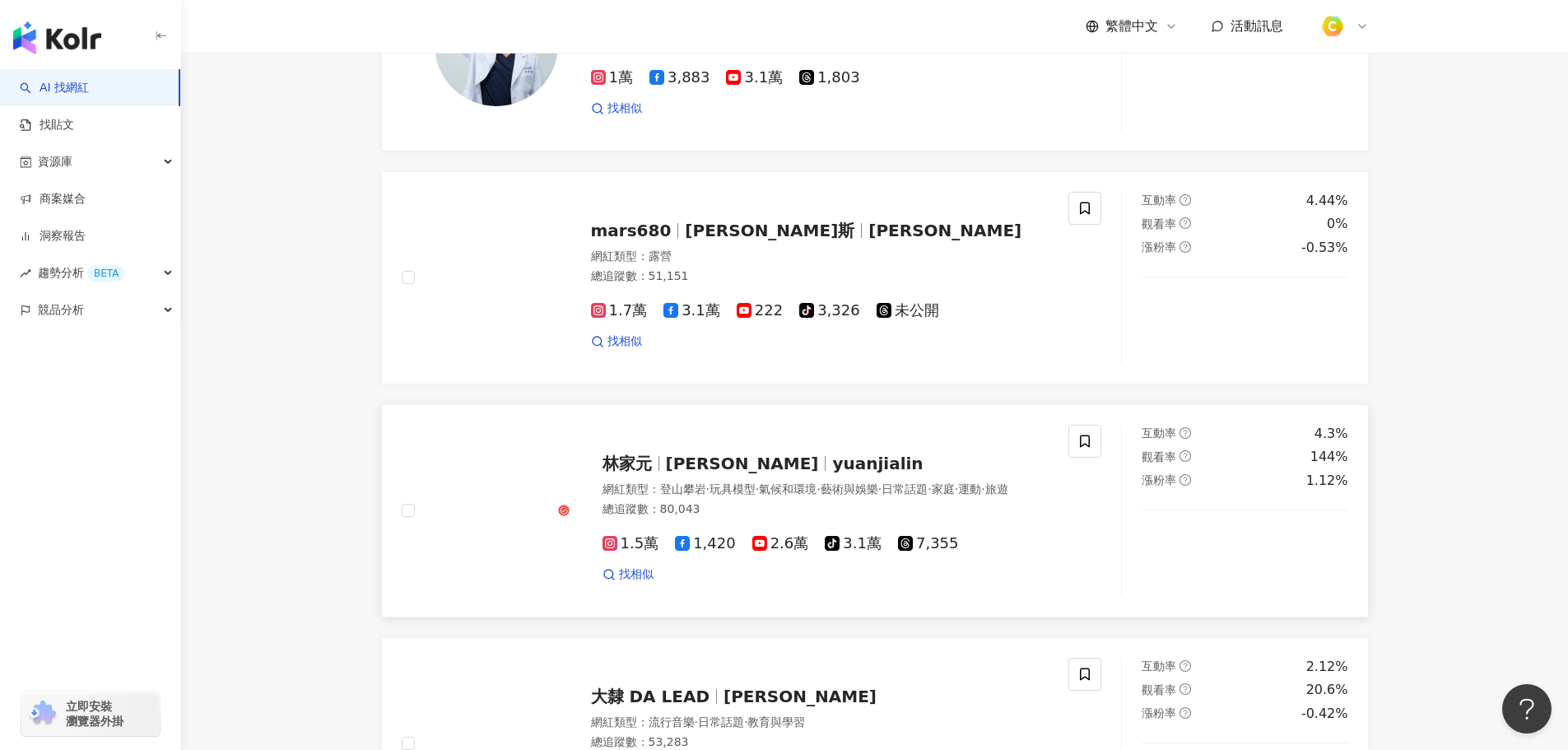
scroll to position [1482, 0]
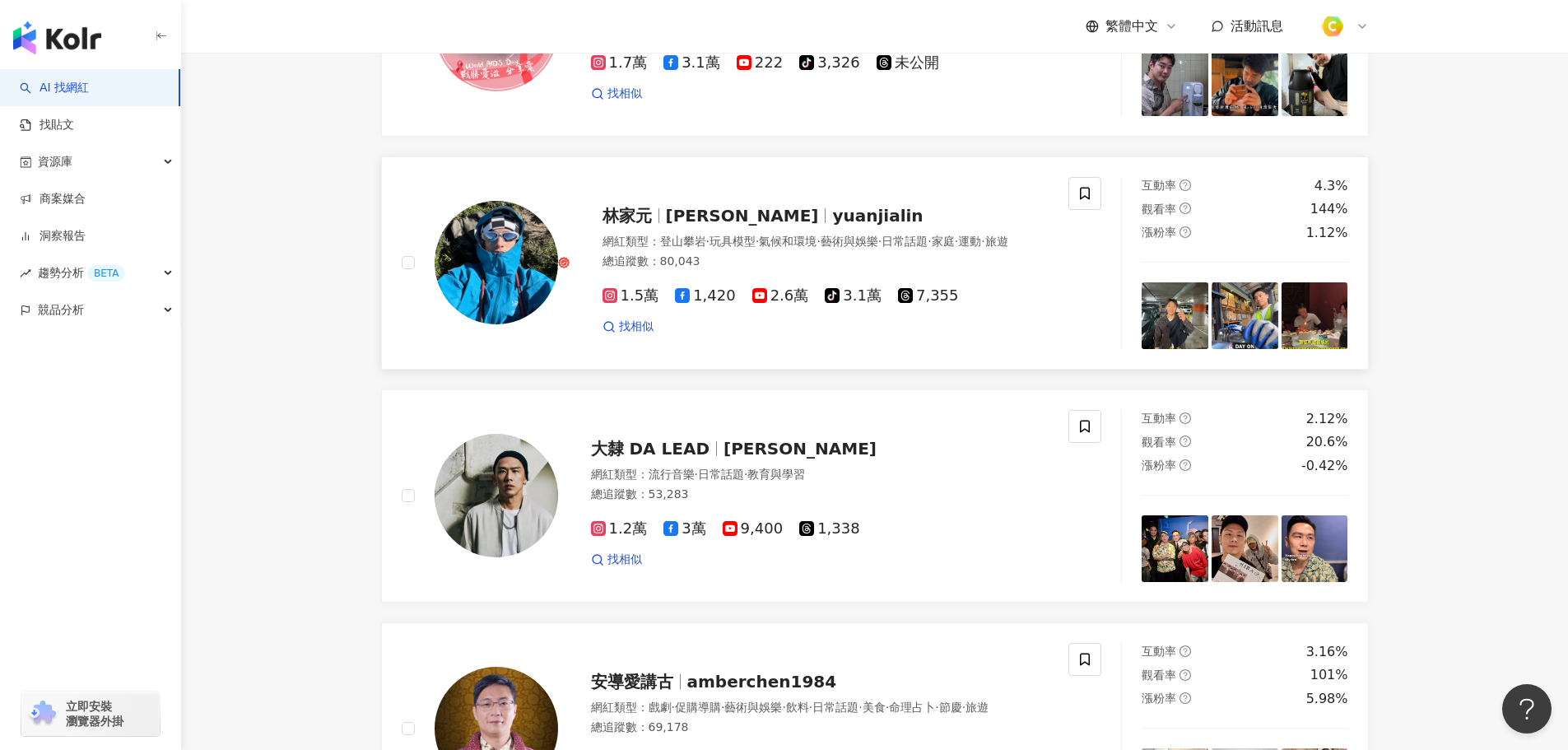
click at [832, 225] on span "yuanjialin" at bounding box center [877, 215] width 91 height 20
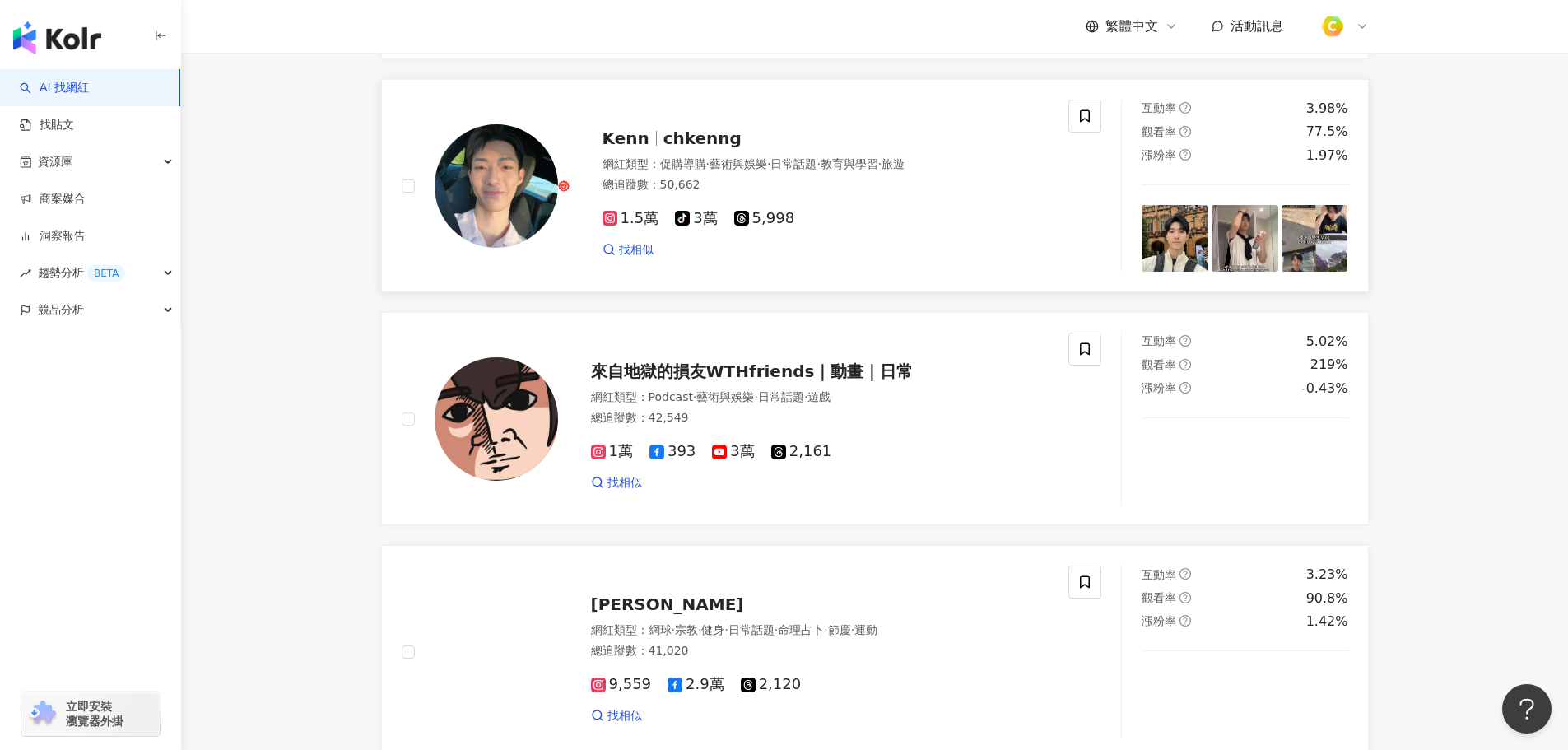
scroll to position [2222, 0]
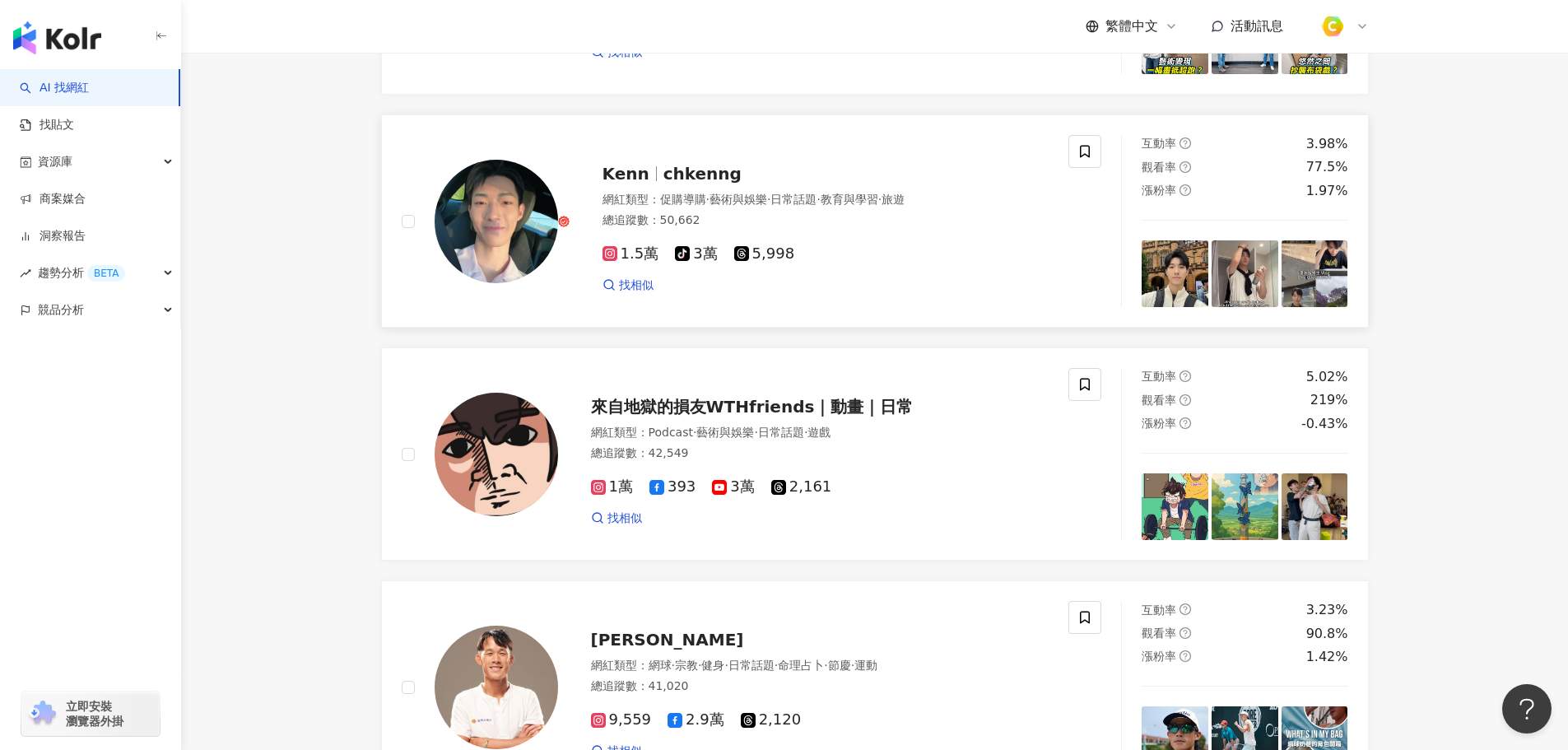
click at [663, 183] on span "chkenng" at bounding box center [702, 173] width 78 height 20
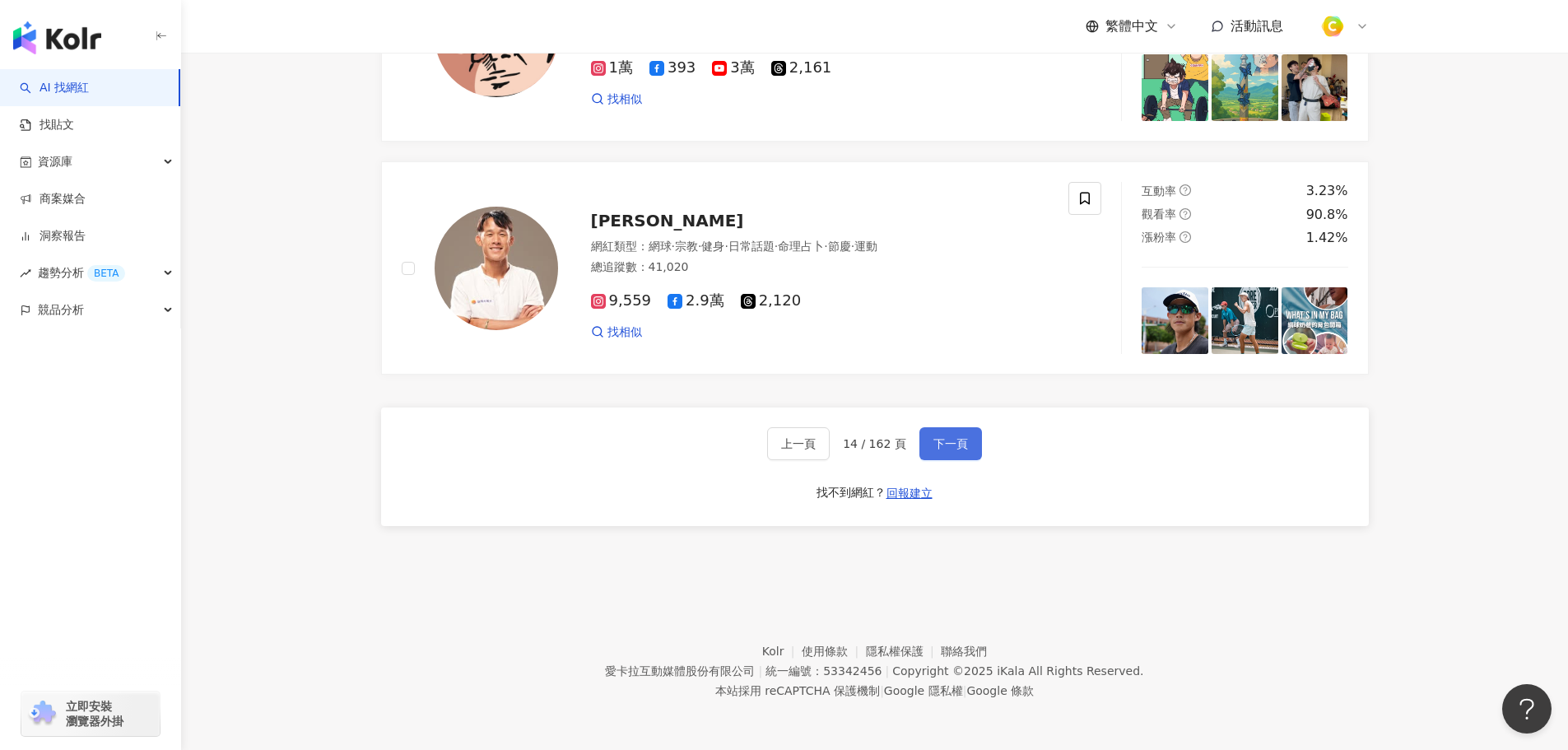
click at [929, 437] on button "下一頁" at bounding box center [950, 443] width 62 height 32
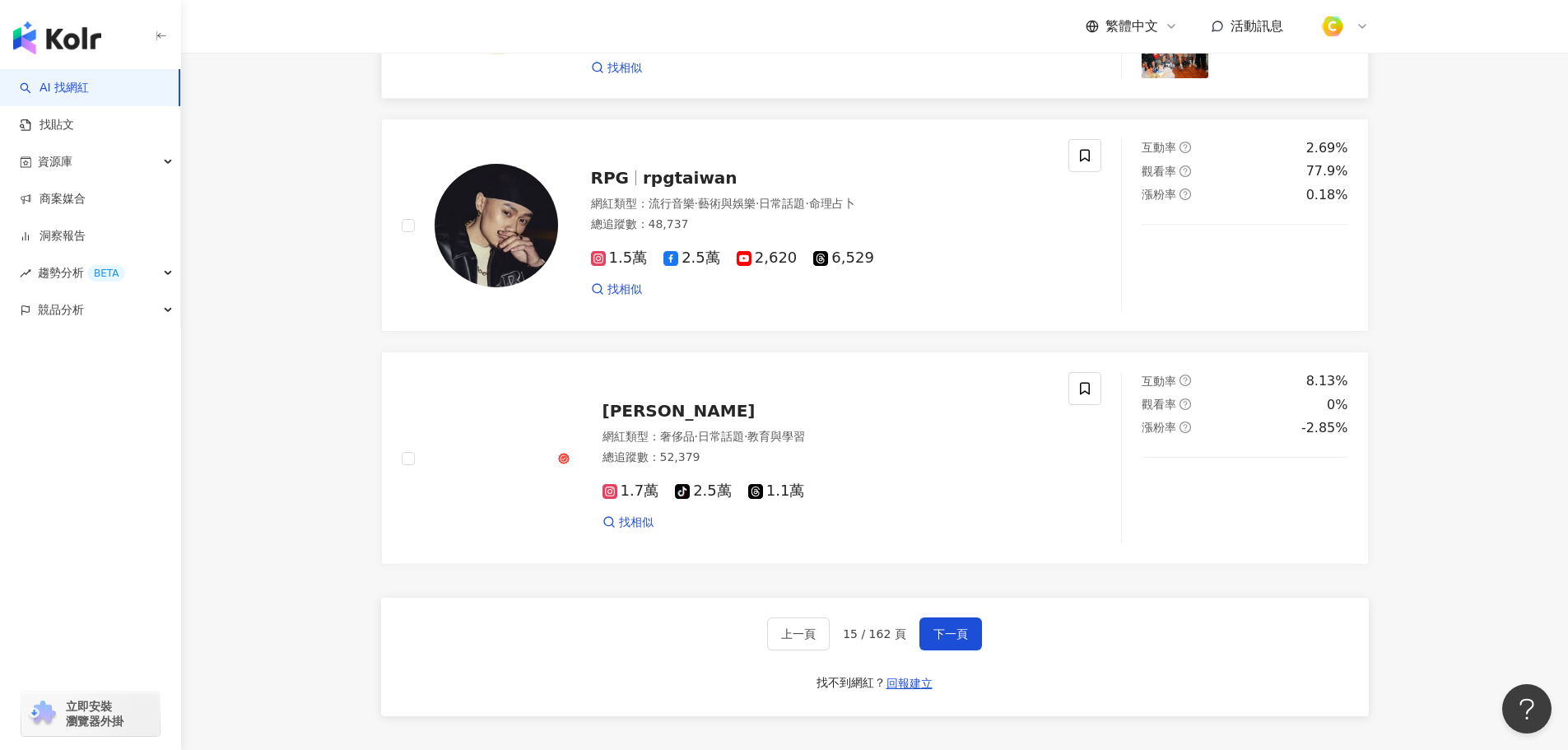
scroll to position [2469, 0]
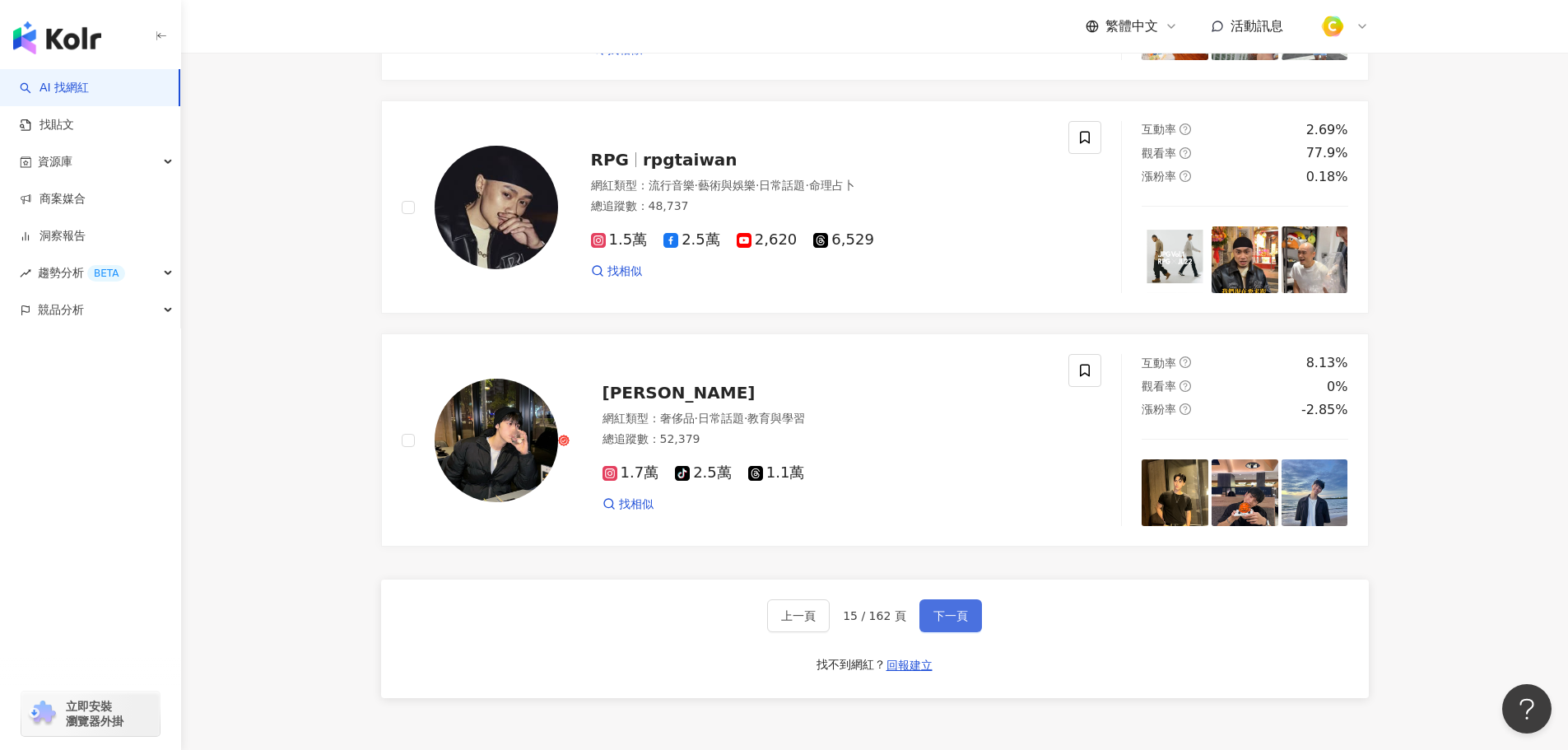
click at [957, 622] on span "下一頁" at bounding box center [951, 615] width 34 height 13
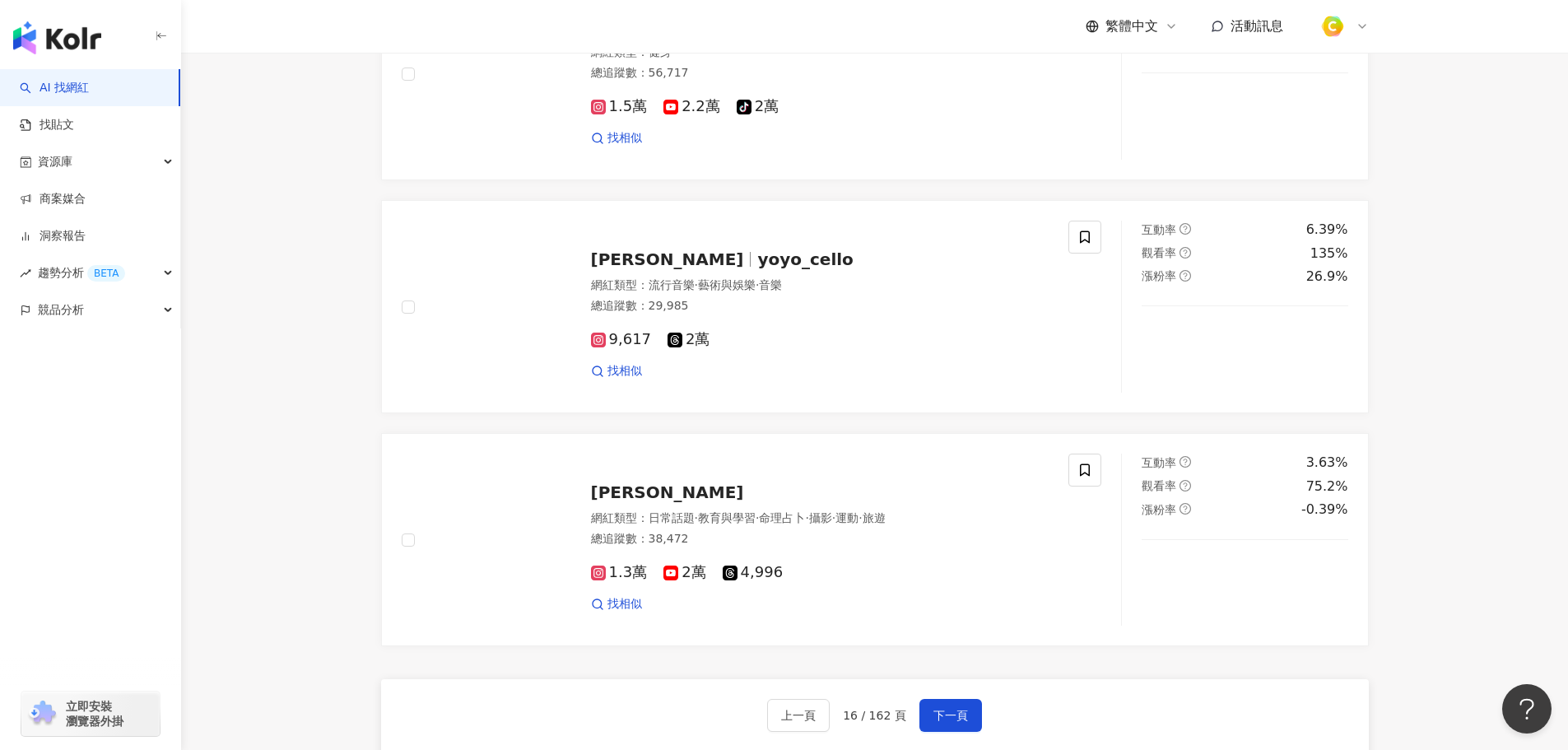
scroll to position [2552, 0]
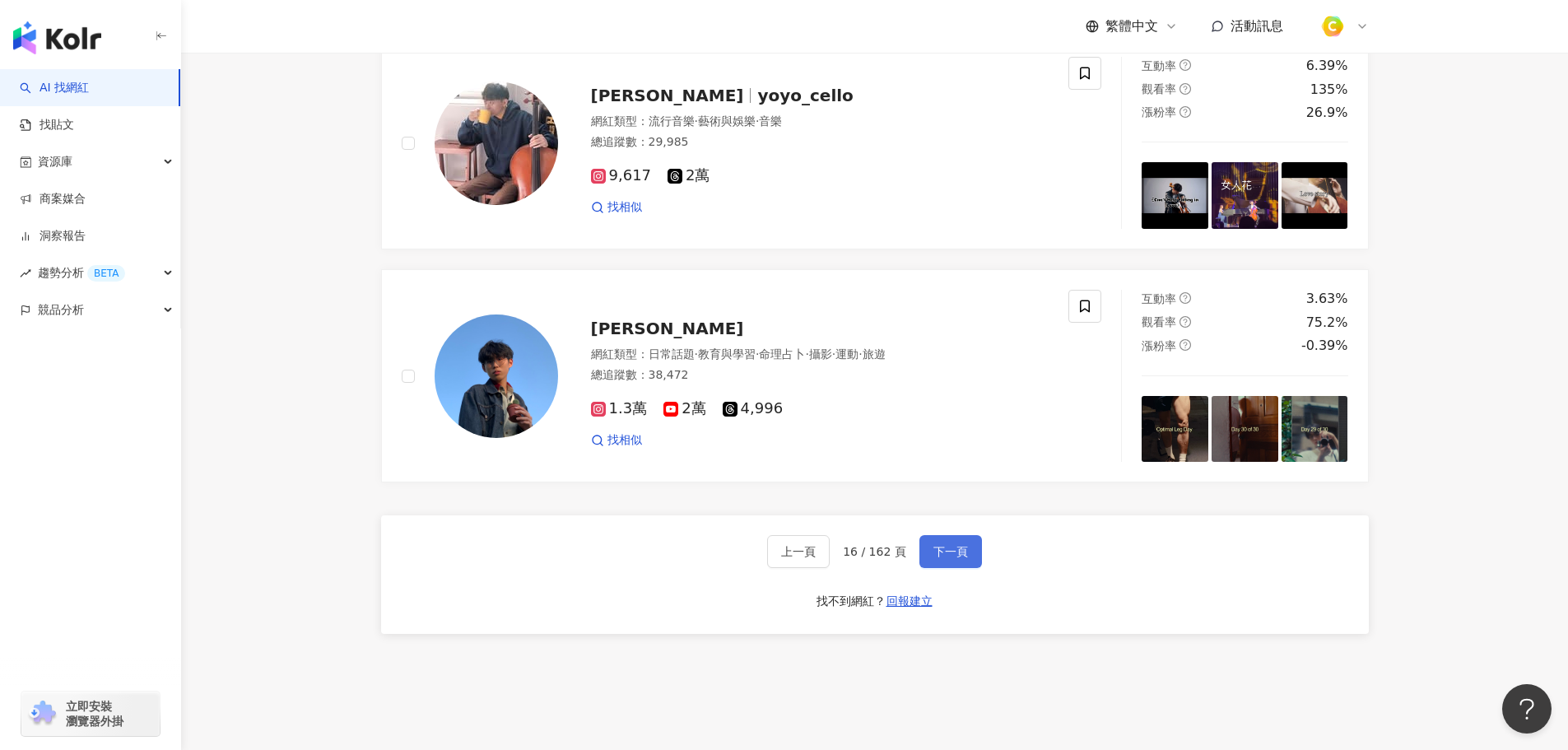
click at [935, 558] on span "下一頁" at bounding box center [951, 551] width 34 height 13
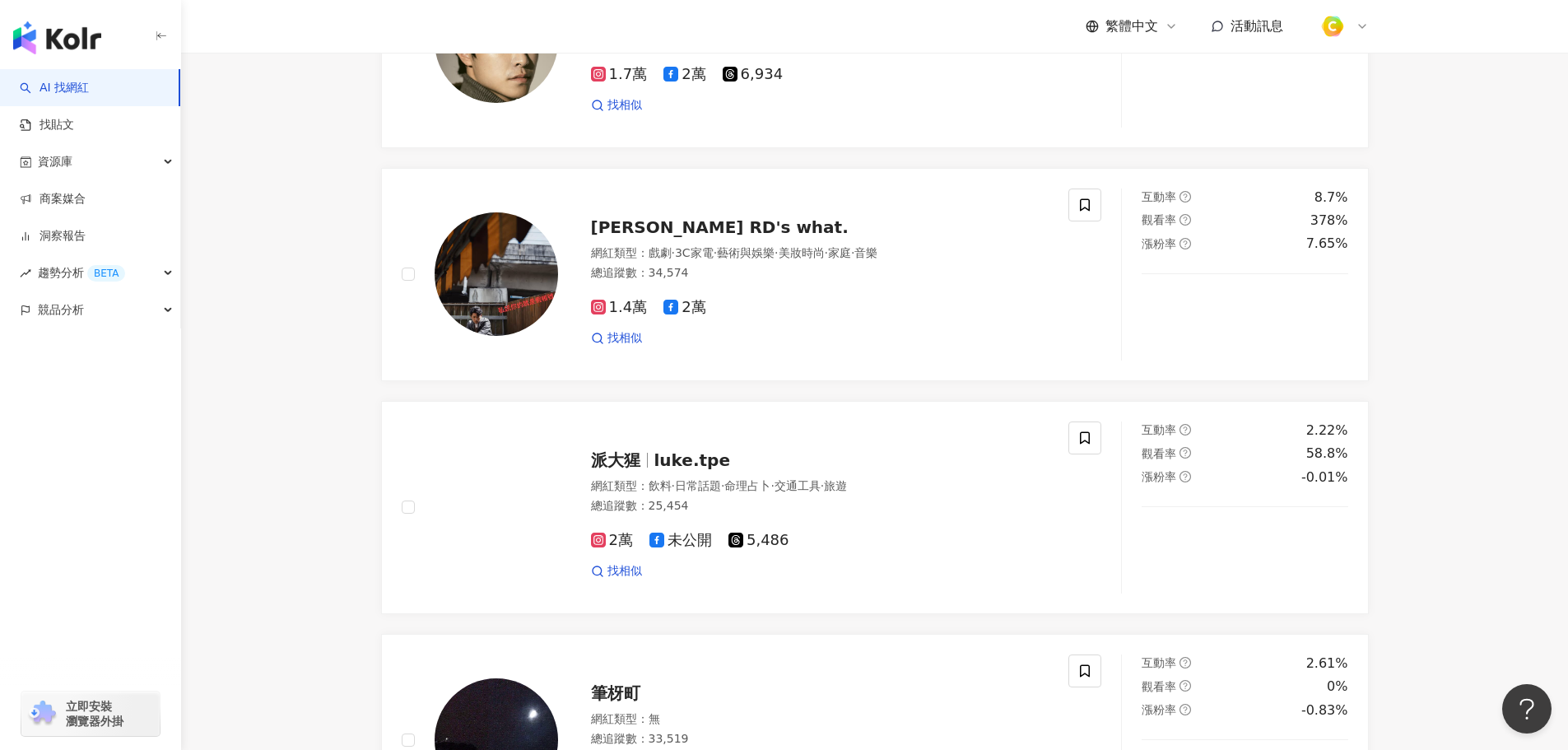
scroll to position [164, 0]
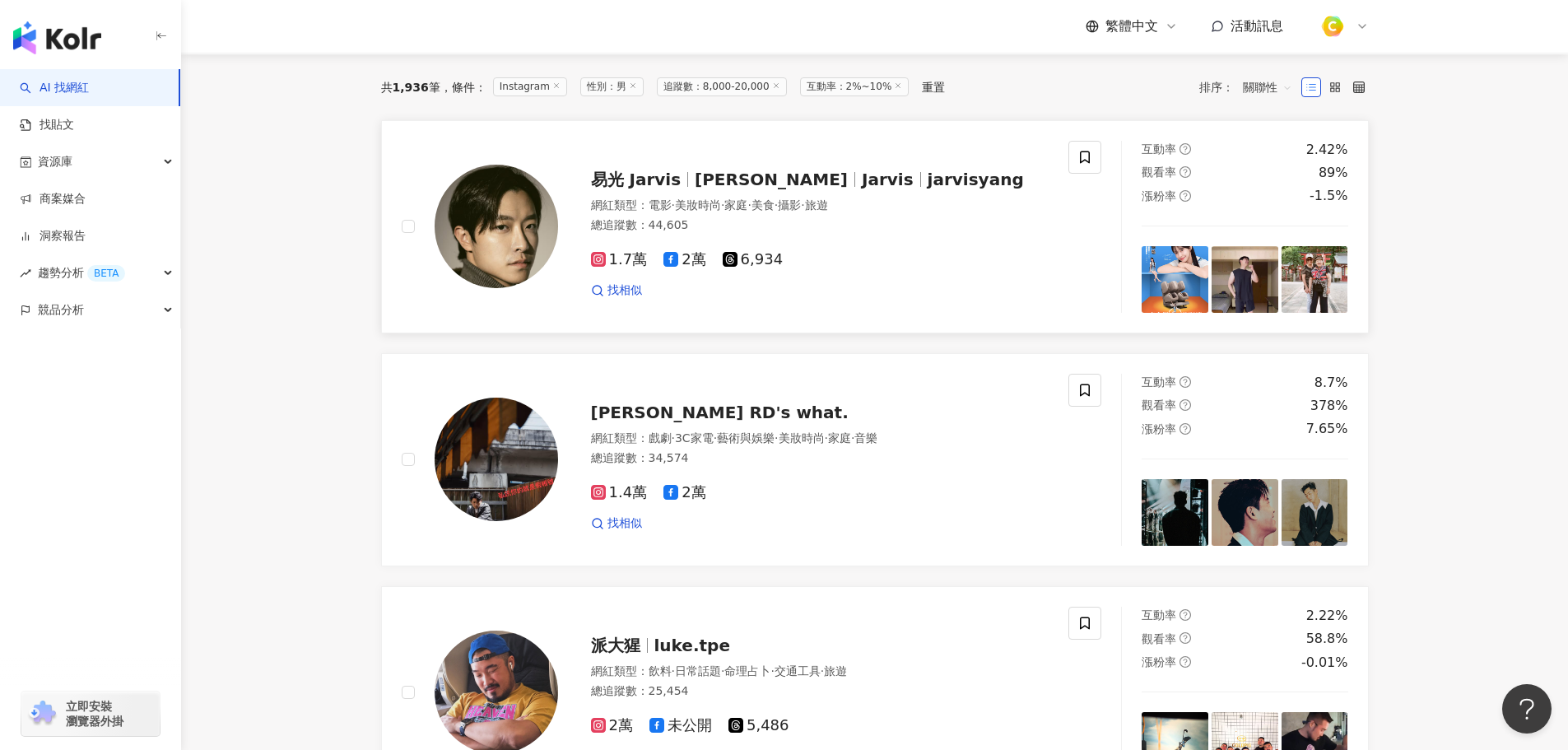
click at [862, 175] on span "Jarvis" at bounding box center [888, 179] width 52 height 20
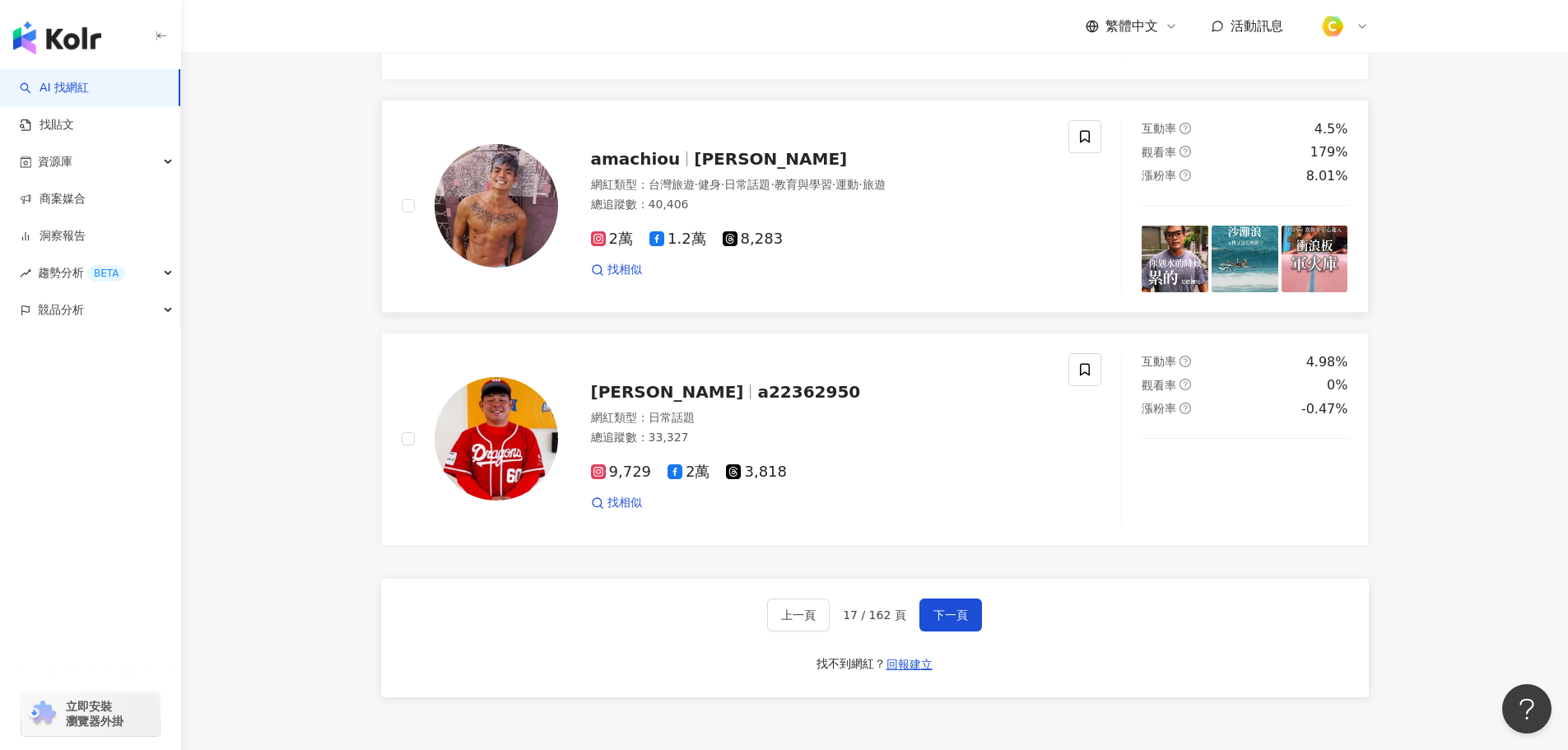
scroll to position [2716, 0]
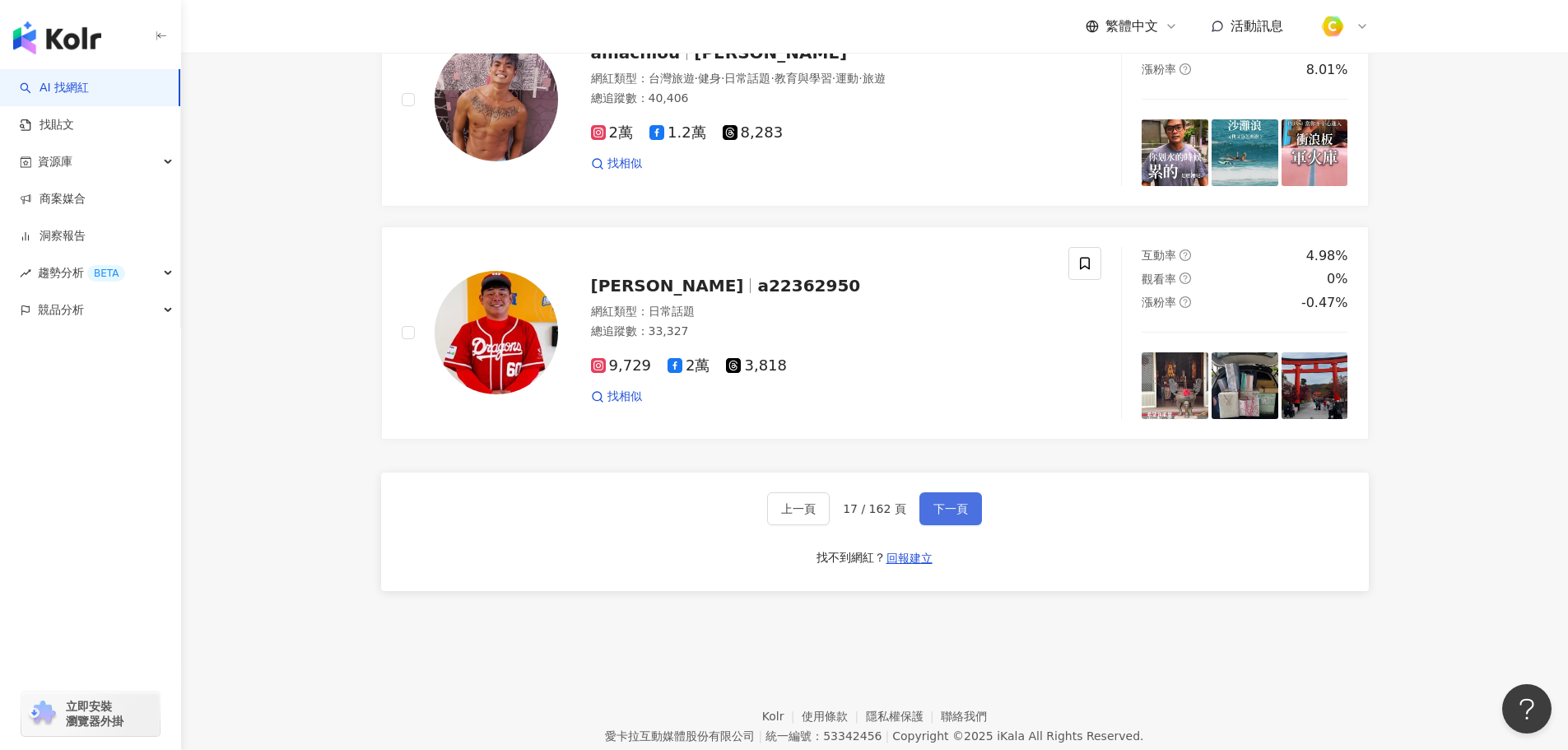
click at [946, 525] on button "下一頁" at bounding box center [950, 508] width 62 height 32
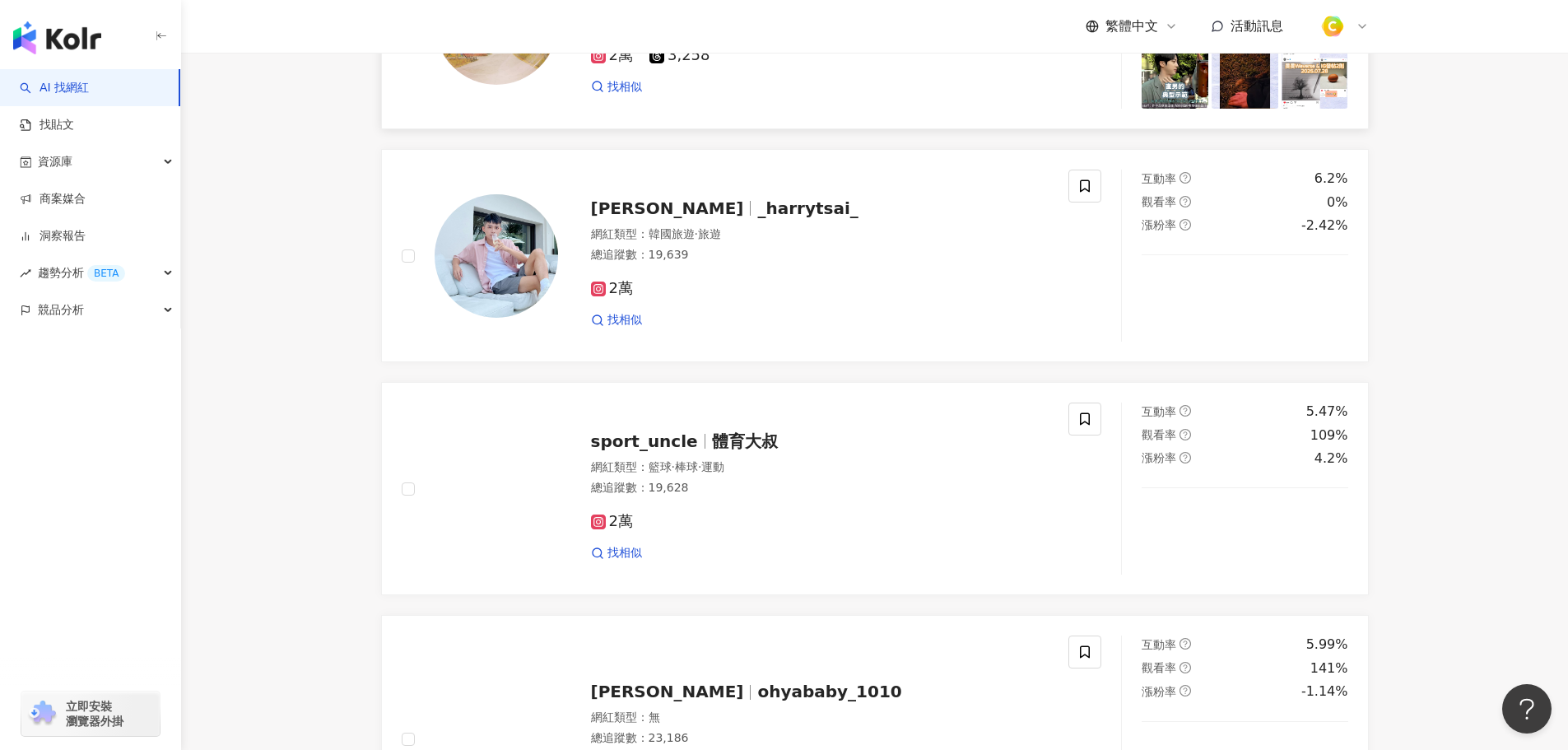
scroll to position [2469, 0]
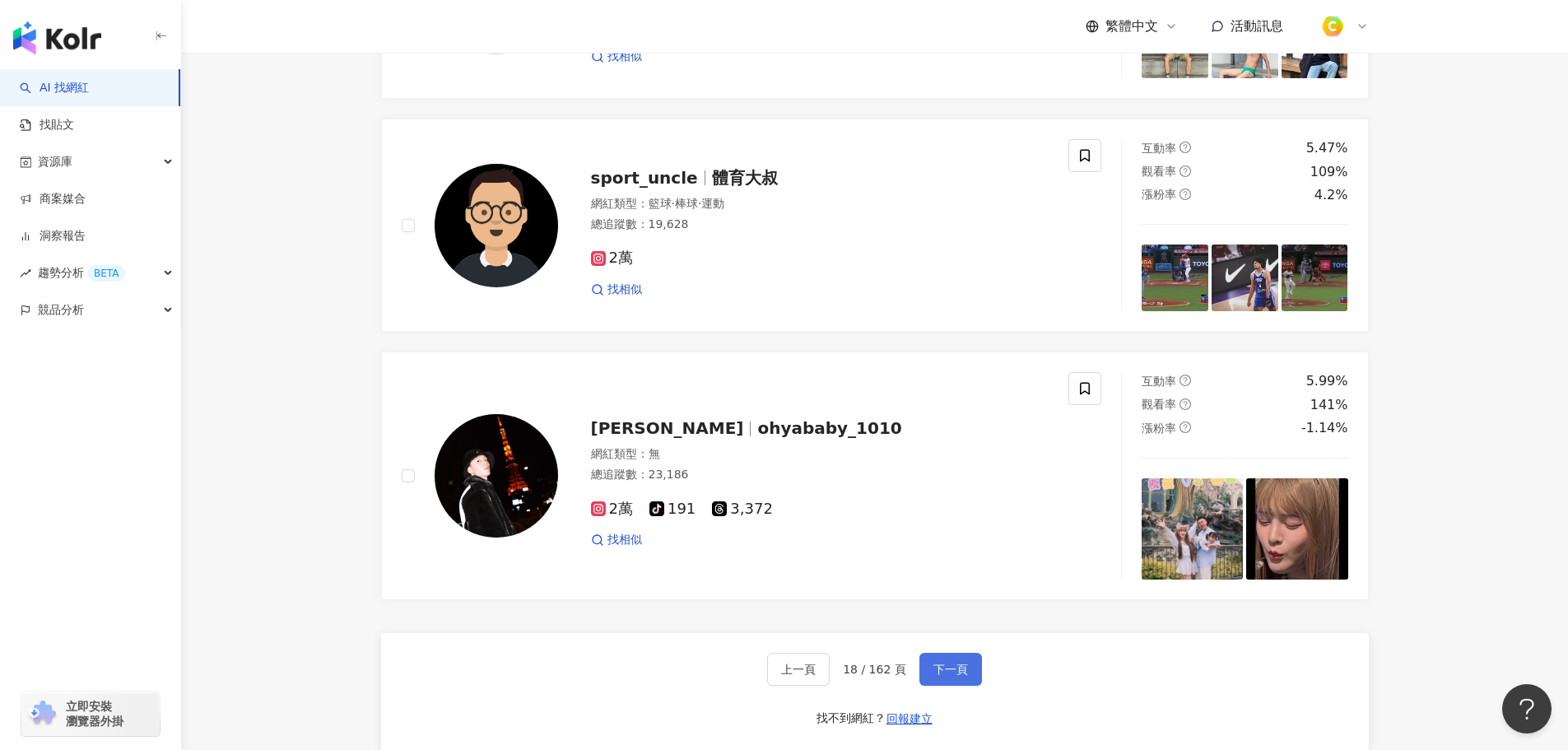
click at [944, 675] on span "下一頁" at bounding box center [951, 669] width 34 height 13
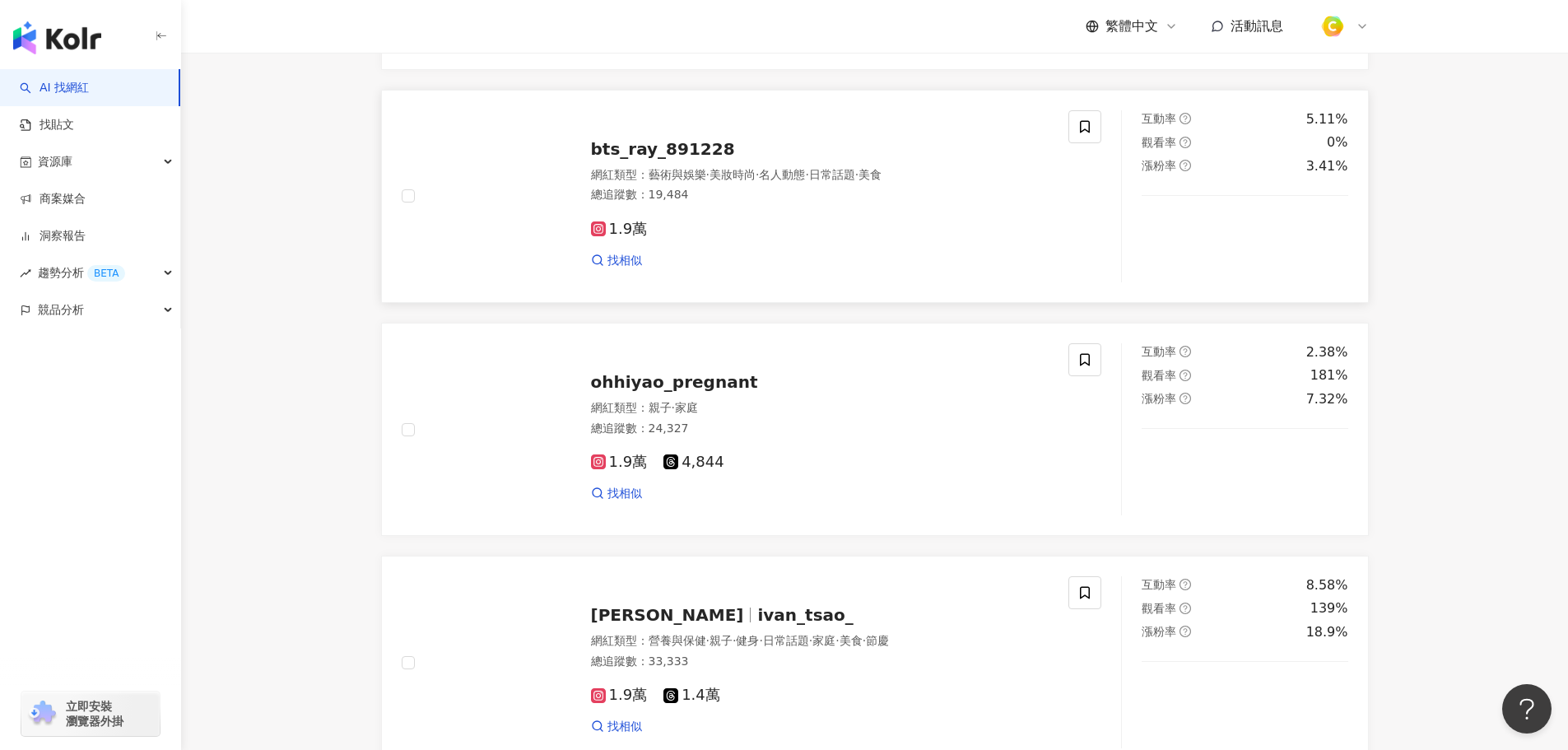
scroll to position [1976, 0]
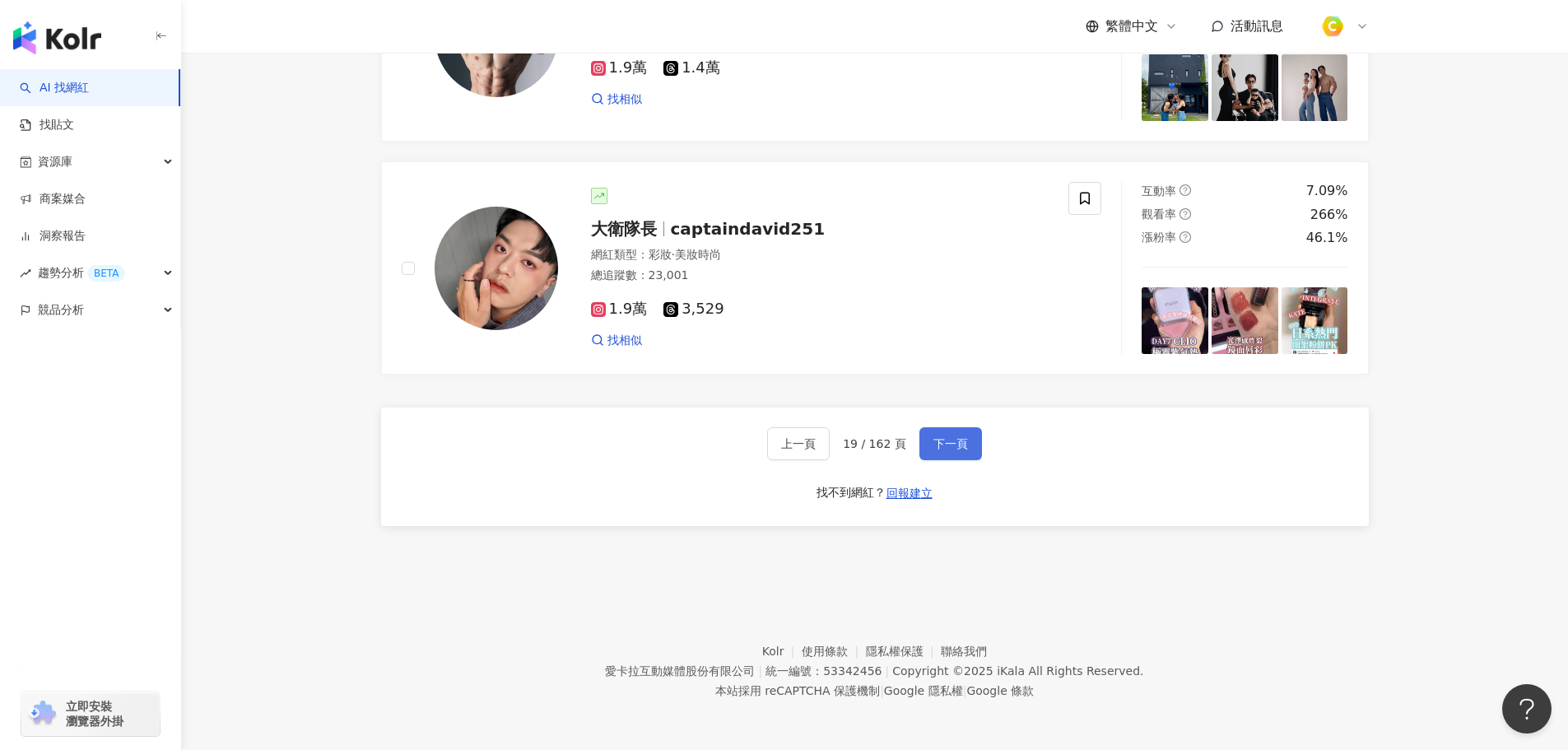
click at [934, 445] on span "下一頁" at bounding box center [951, 443] width 34 height 13
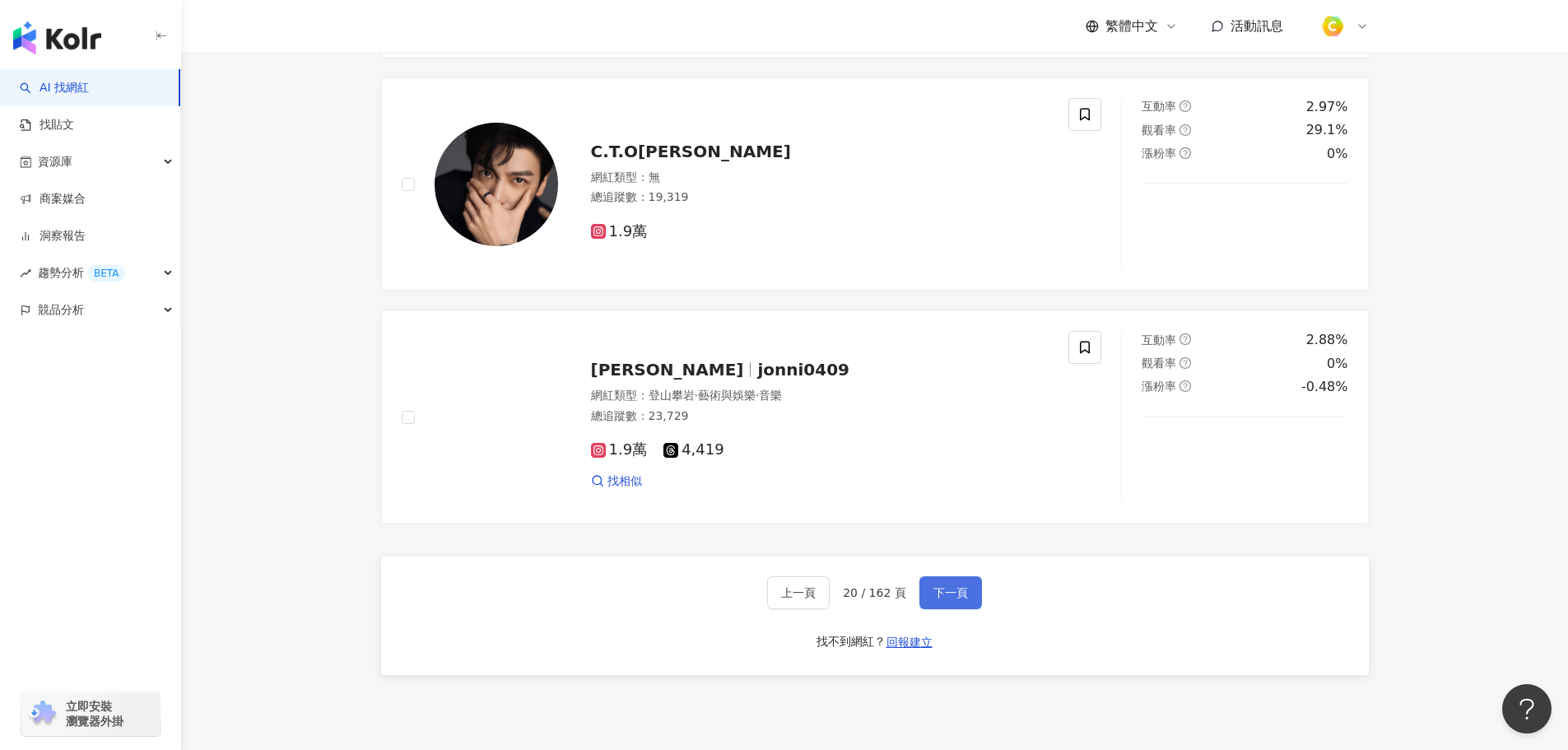
scroll to position [2634, 0]
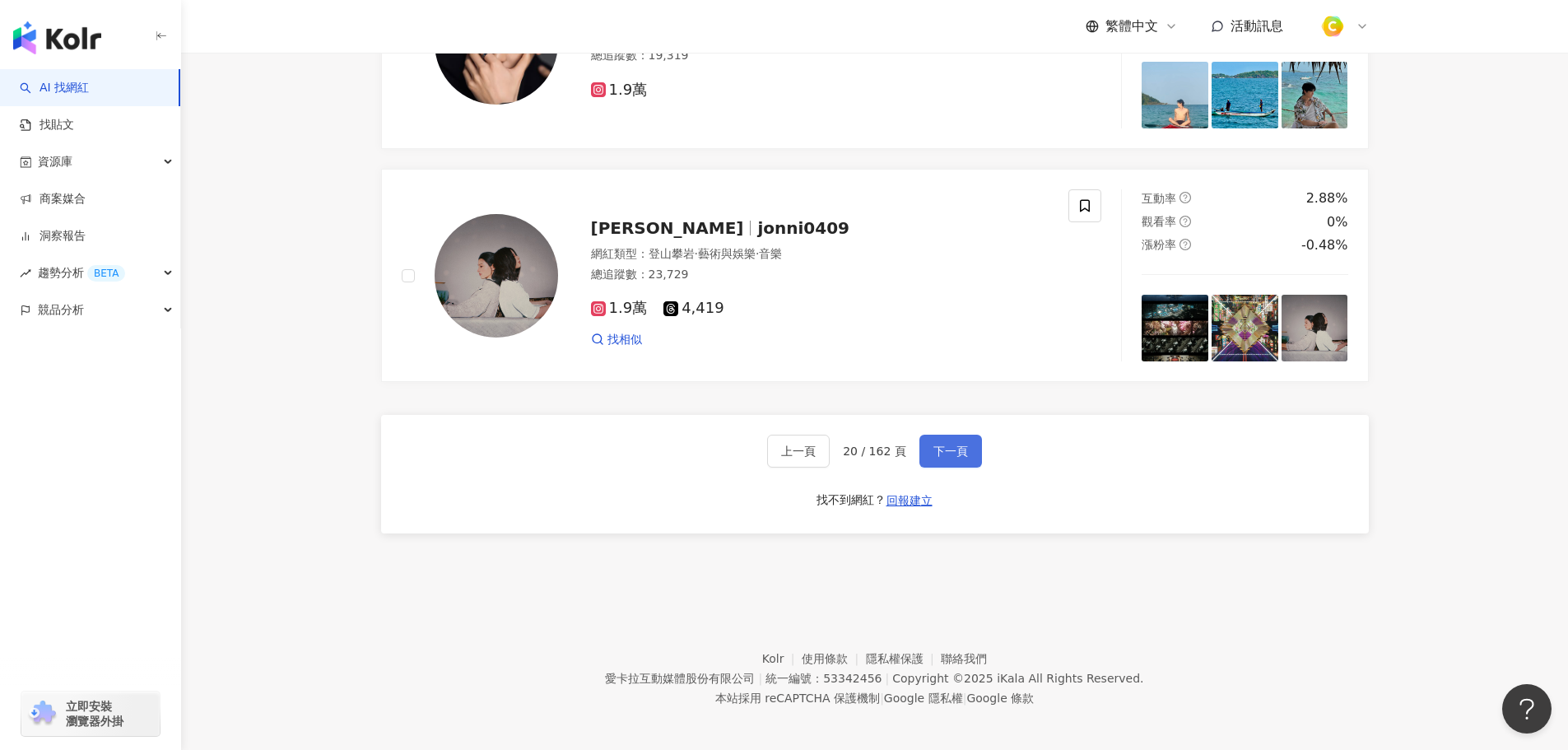
click at [956, 458] on span "下一頁" at bounding box center [951, 451] width 34 height 13
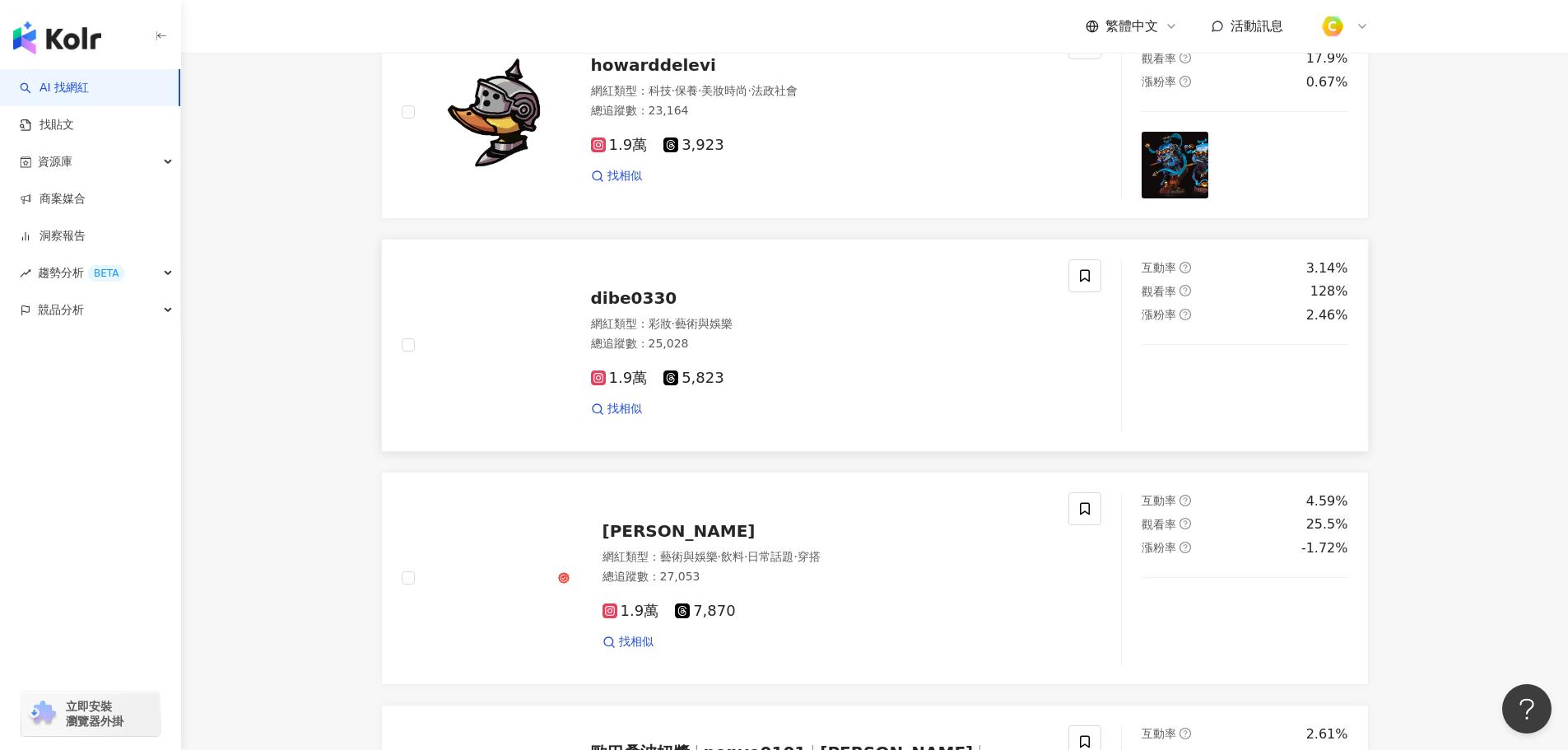
scroll to position [1728, 0]
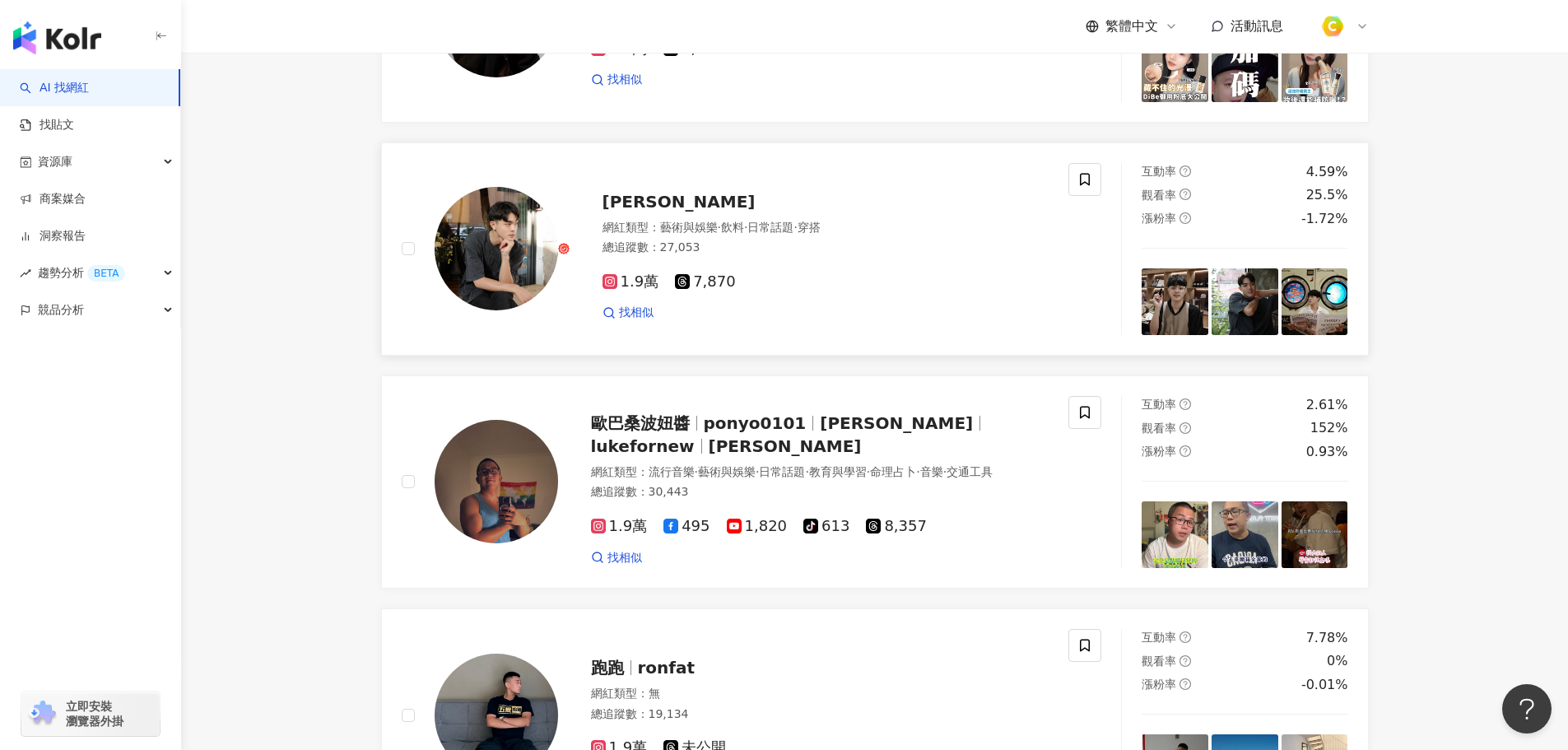
click at [625, 211] on span "楊翹碩" at bounding box center [679, 202] width 153 height 20
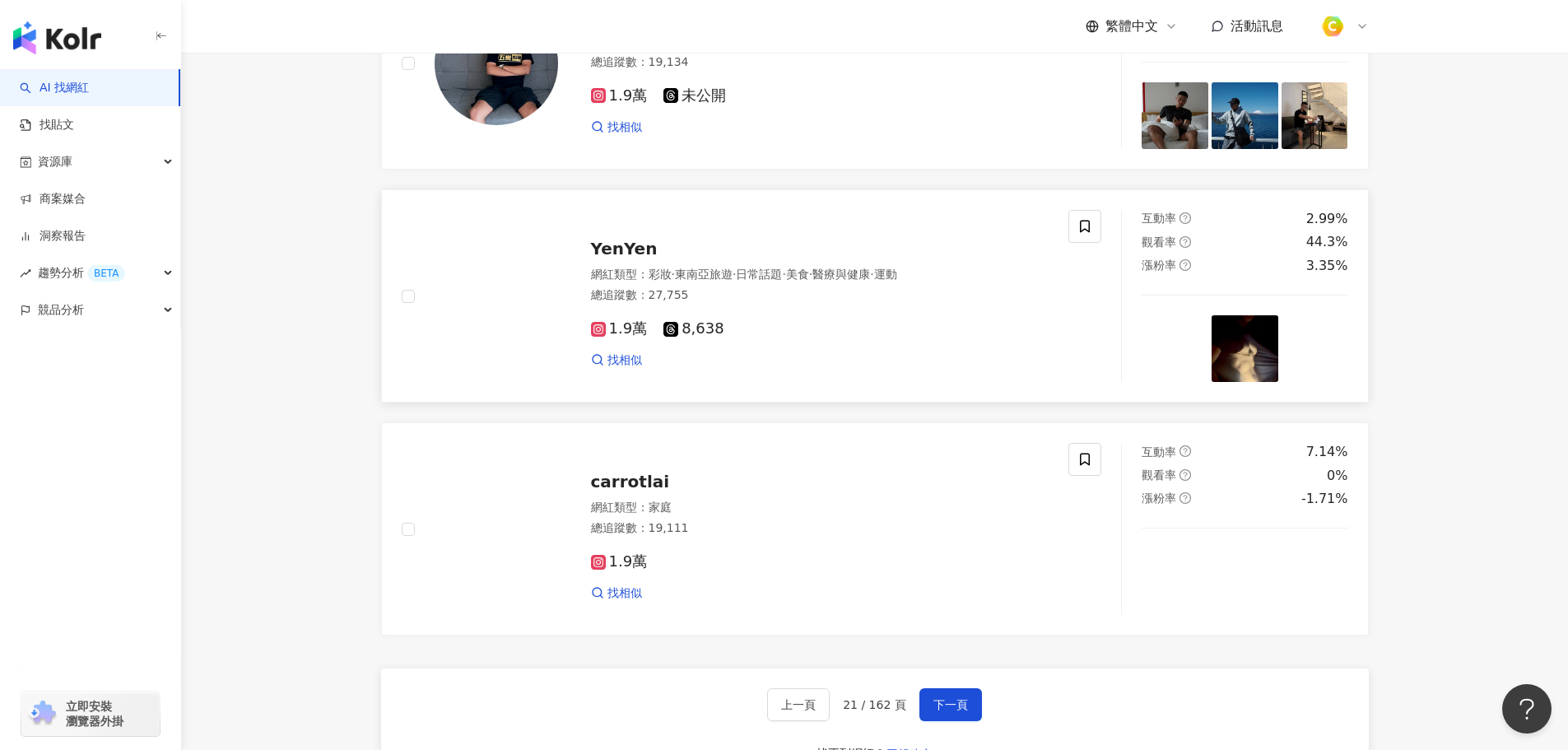
scroll to position [2634, 0]
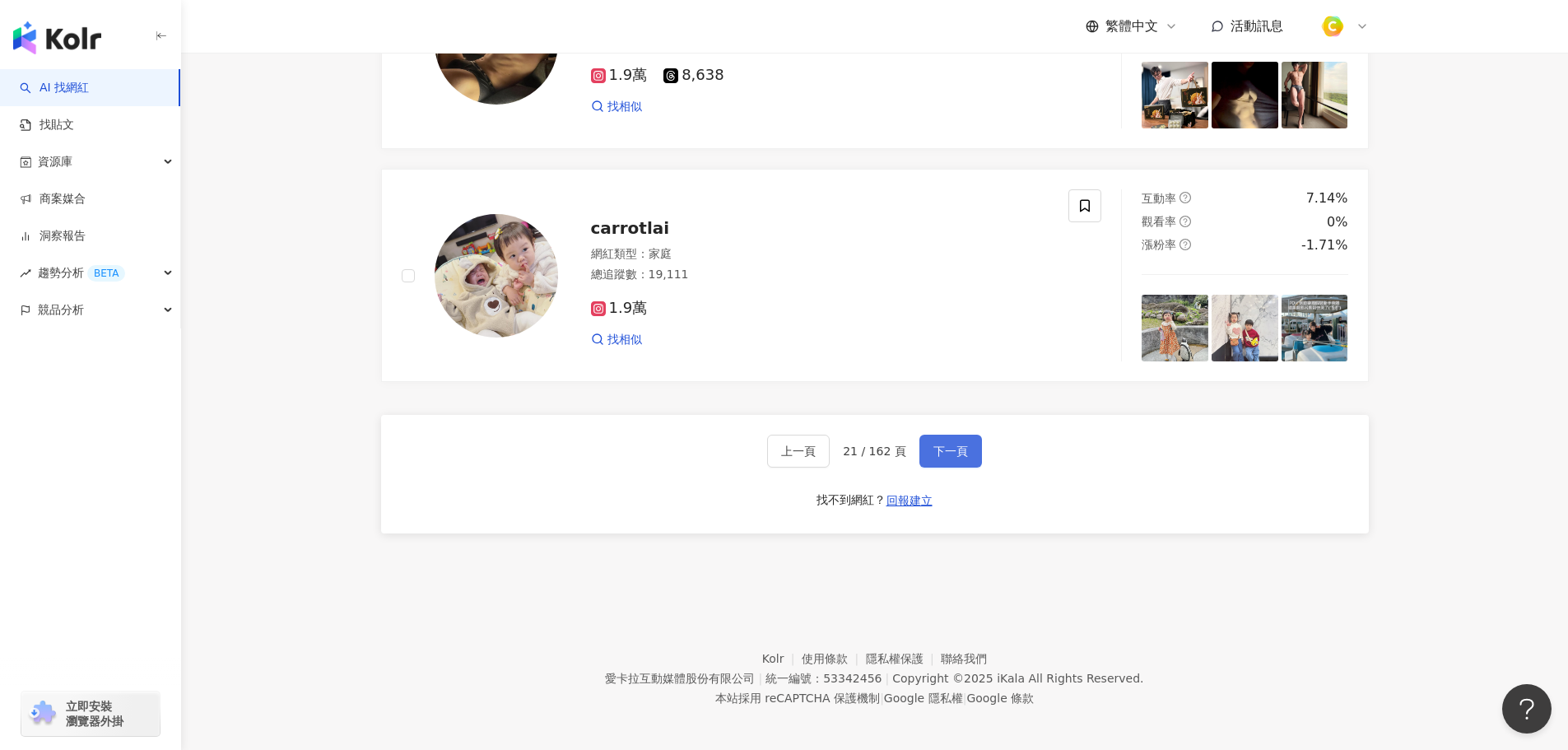
click at [942, 458] on span "下一頁" at bounding box center [951, 451] width 34 height 13
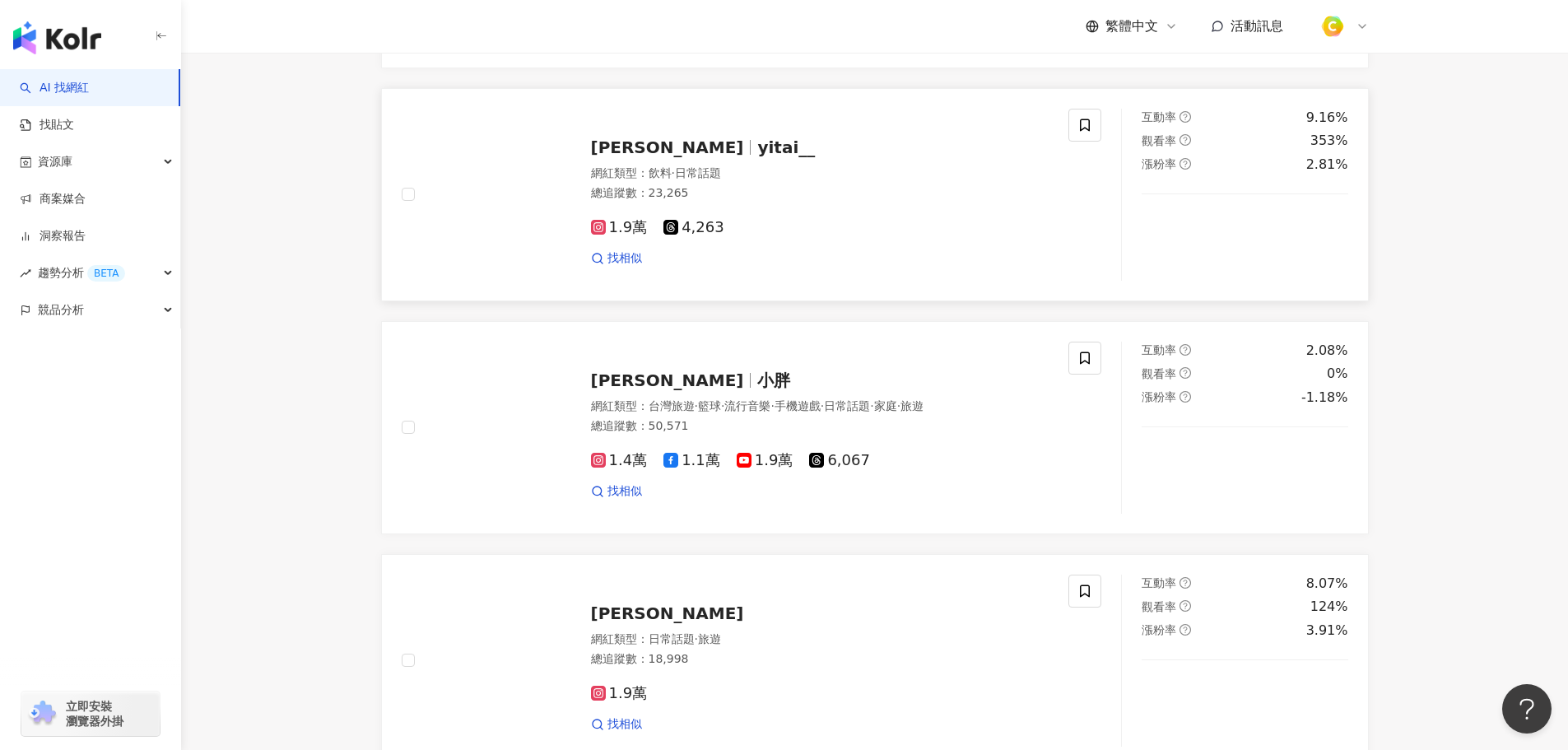
scroll to position [1646, 0]
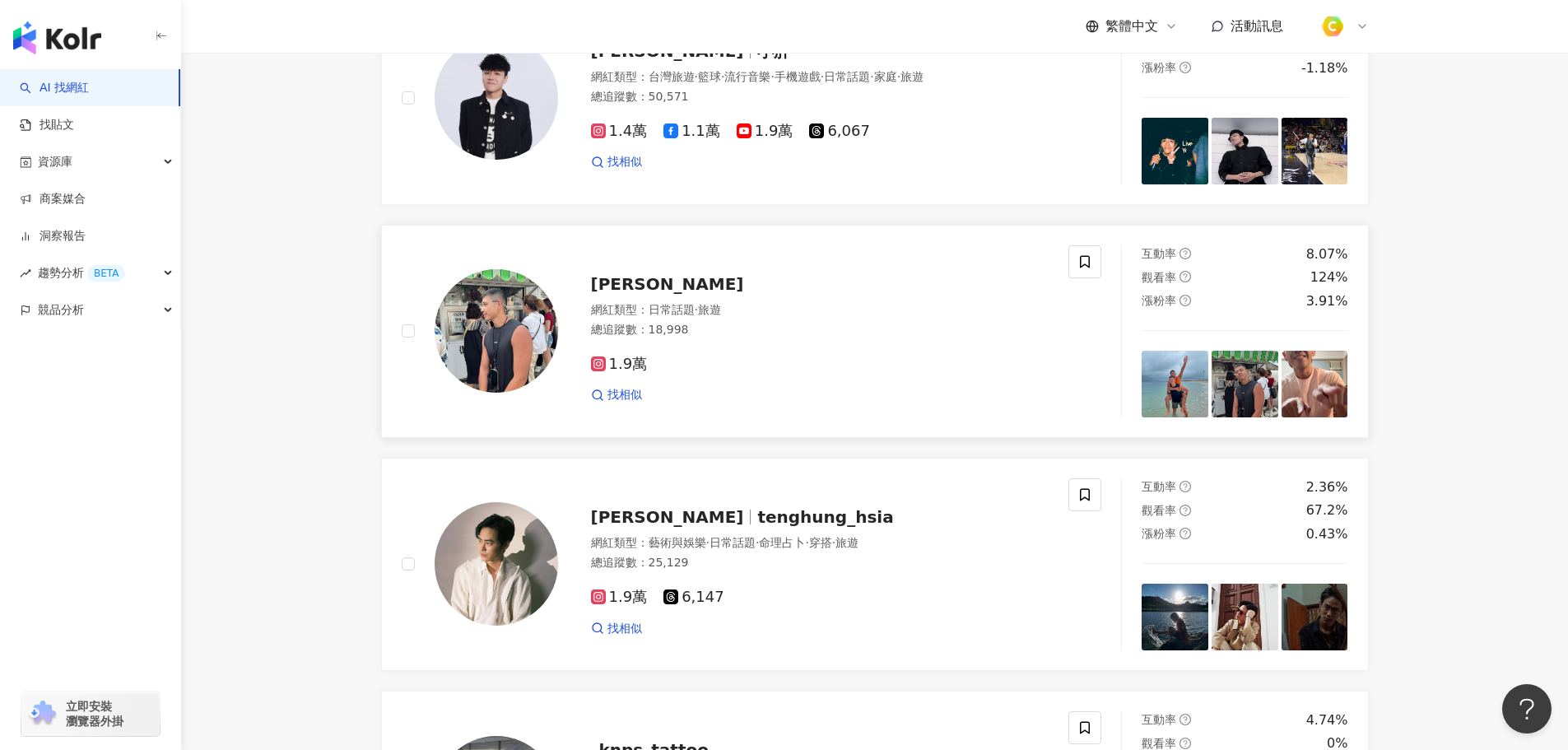
click at [611, 294] on span "Dean" at bounding box center [668, 284] width 153 height 20
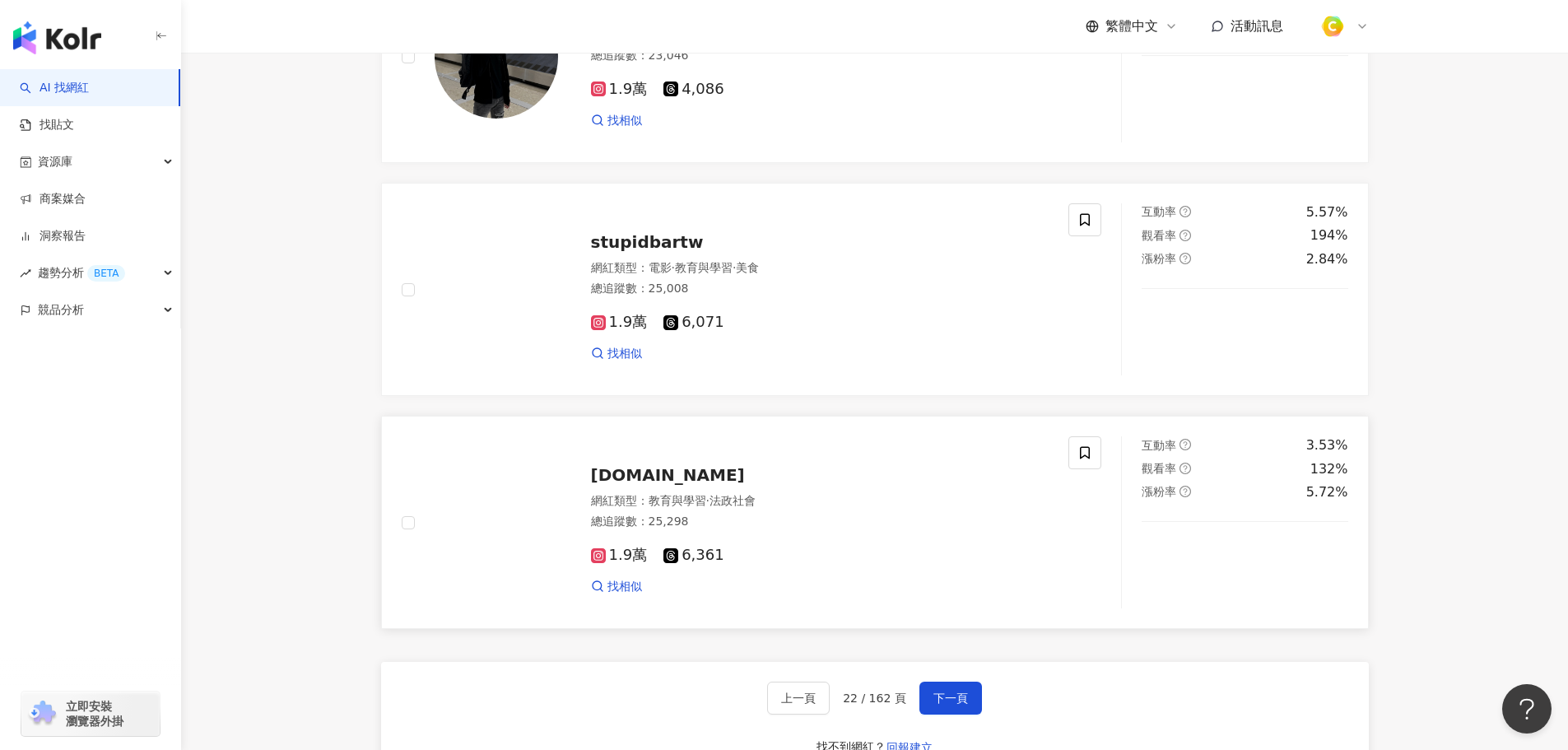
scroll to position [2688, 0]
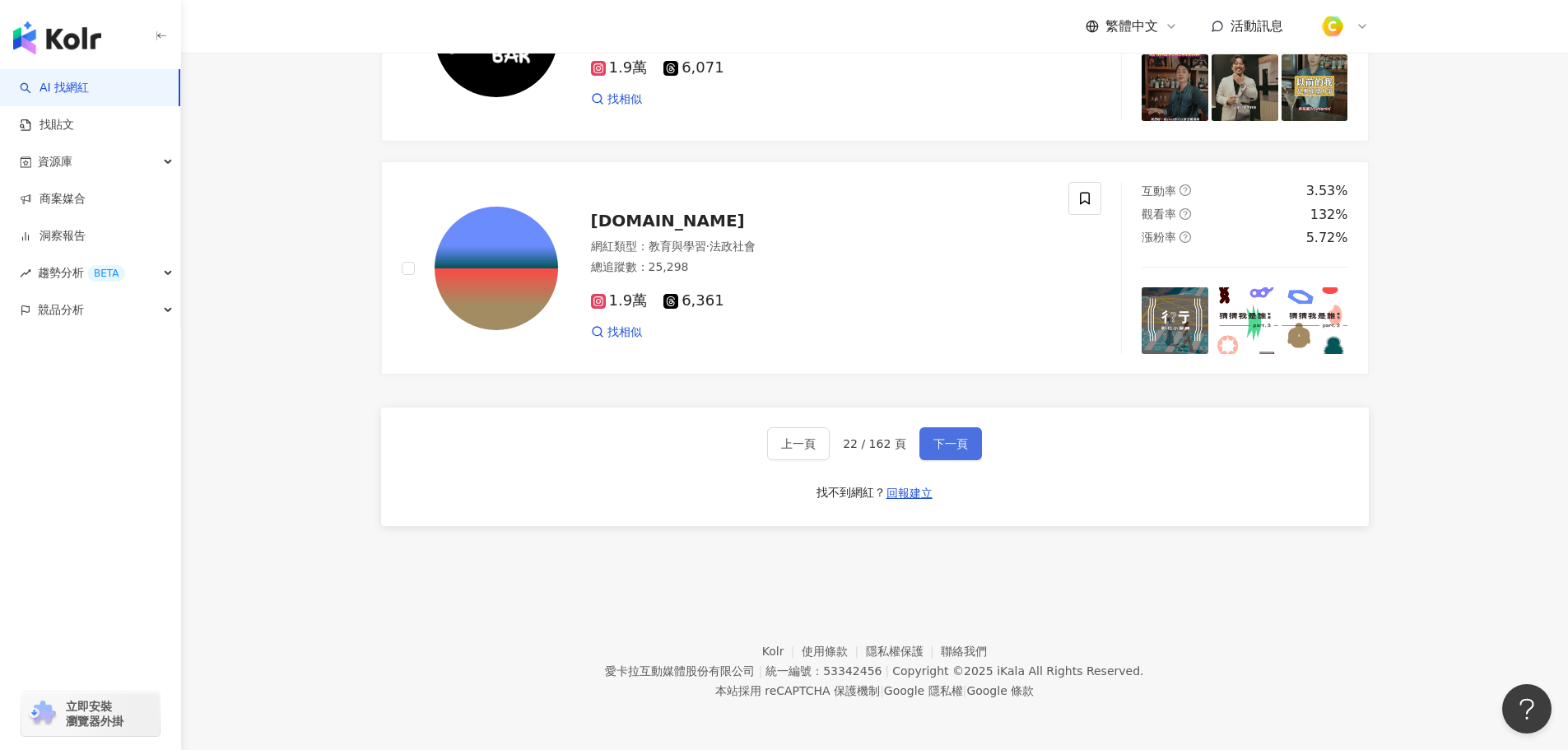
click at [965, 443] on button "下一頁" at bounding box center [950, 443] width 62 height 32
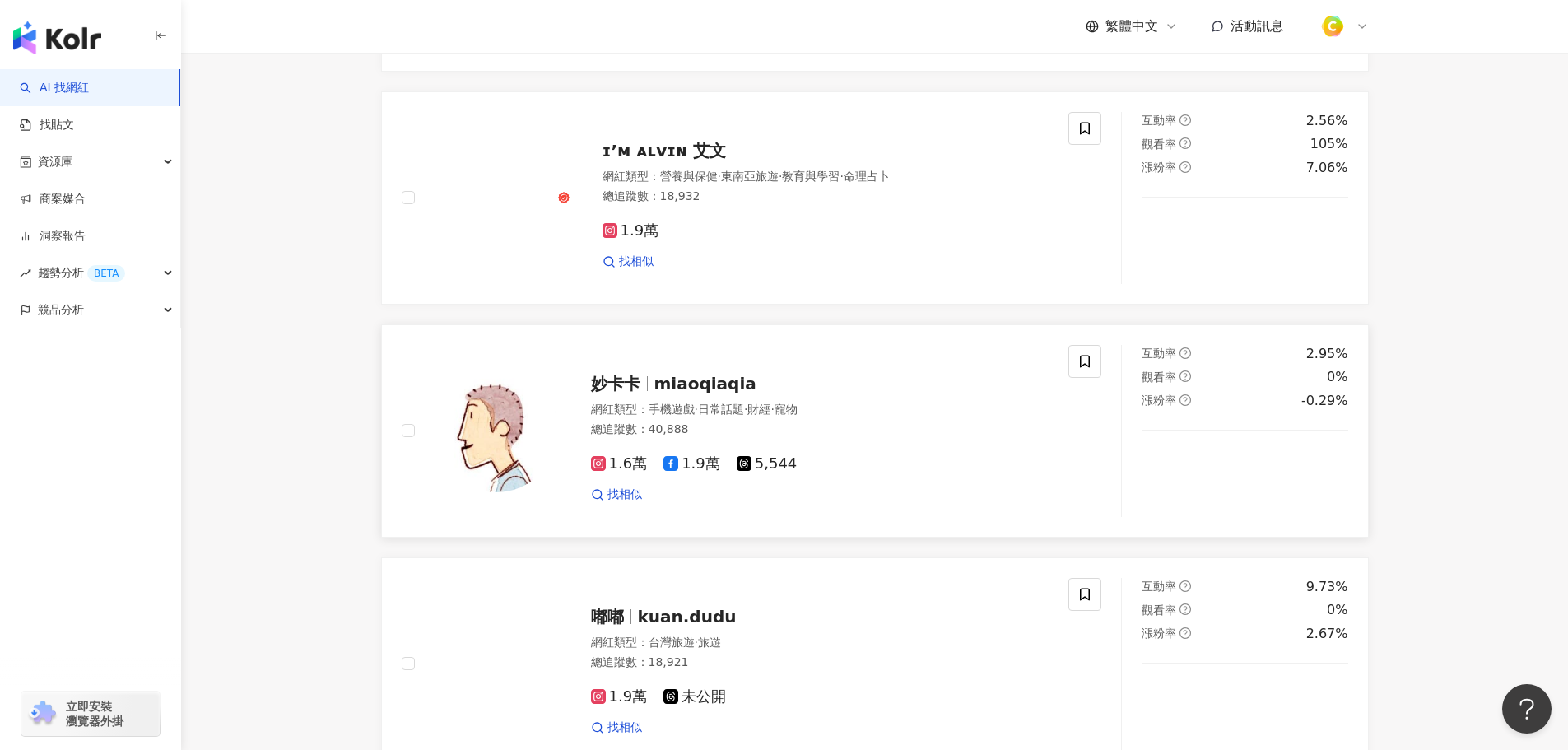
scroll to position [576, 0]
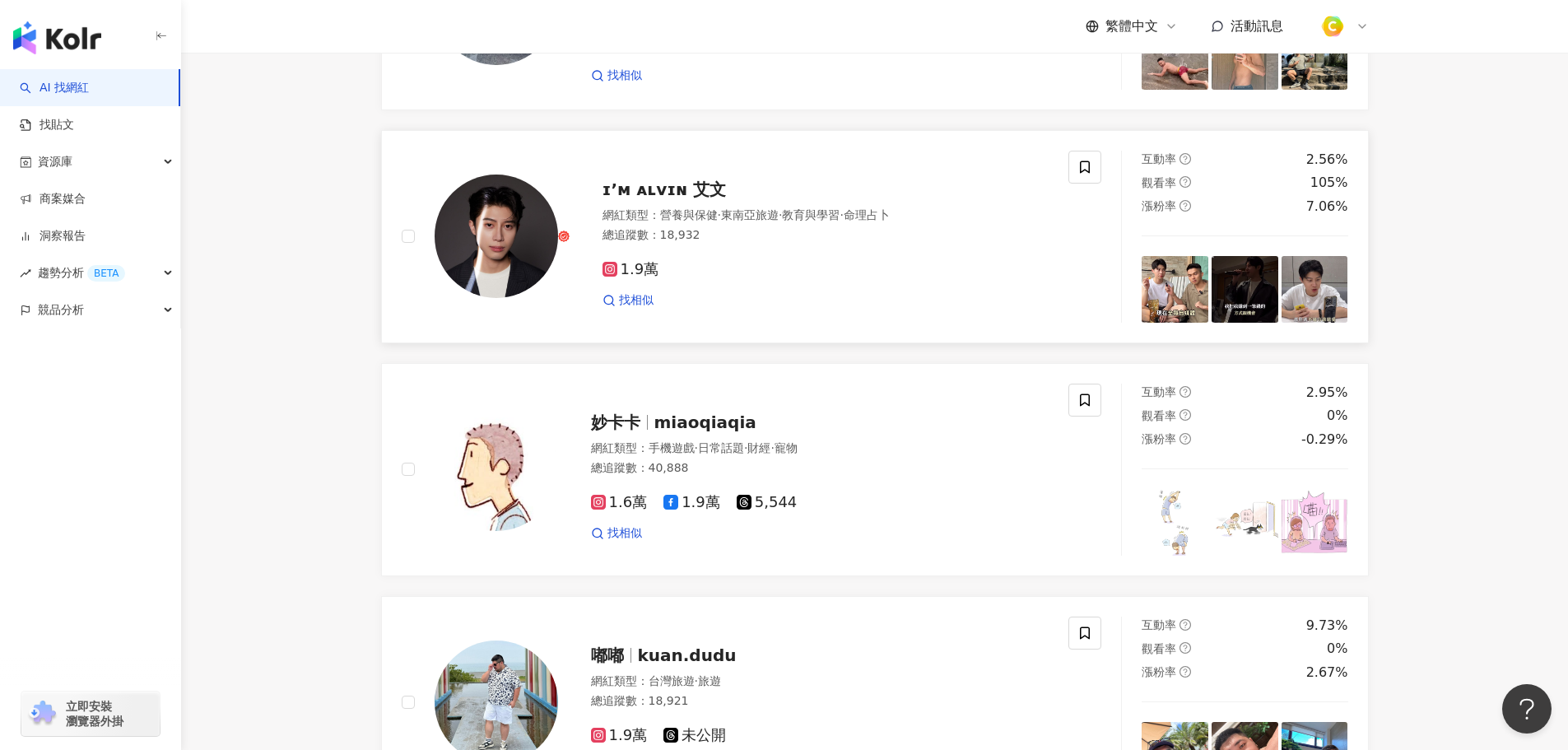
click at [647, 199] on span "ɪ’ᴍ ᴀʟᴠɪɴ 艾文" at bounding box center [665, 189] width 124 height 20
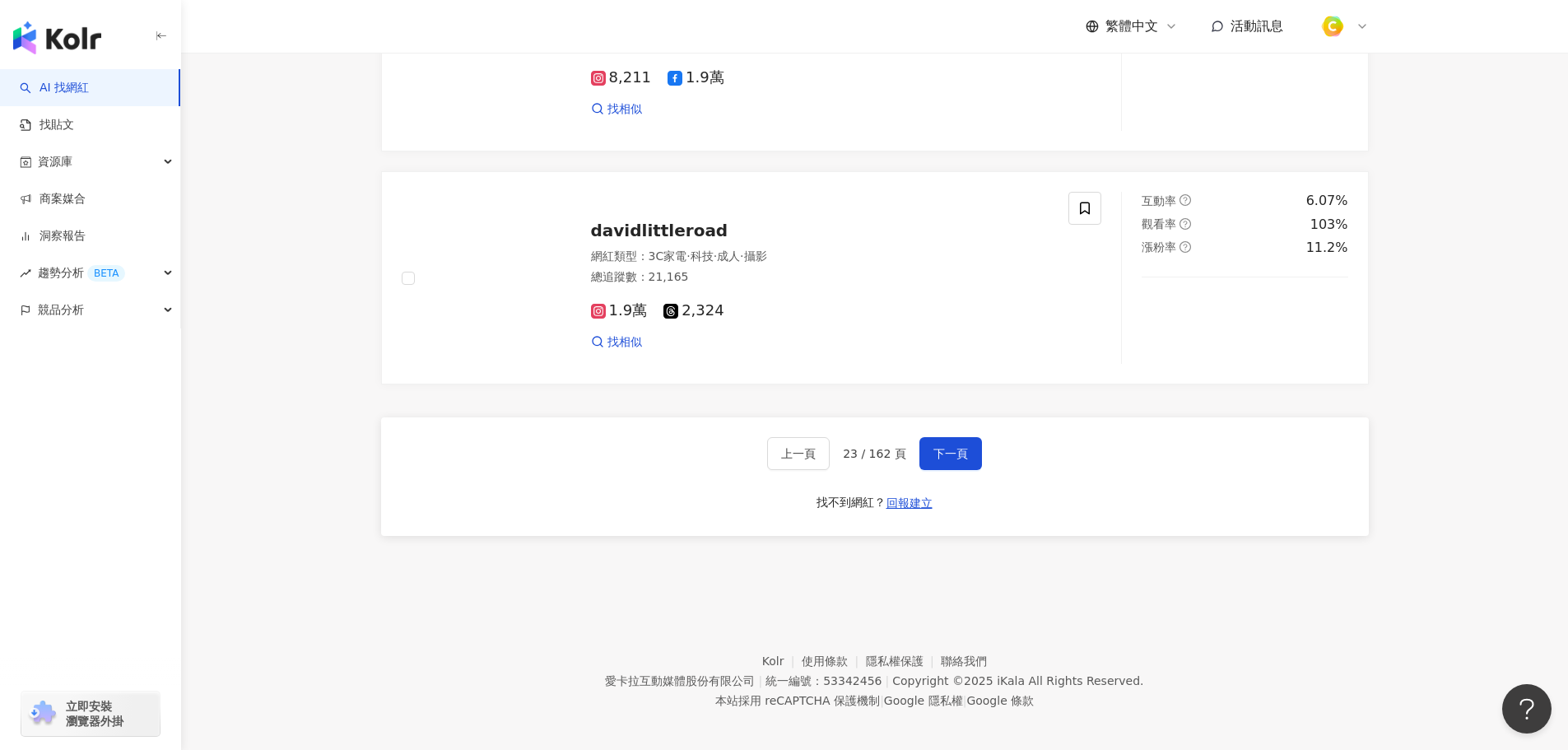
scroll to position [2688, 0]
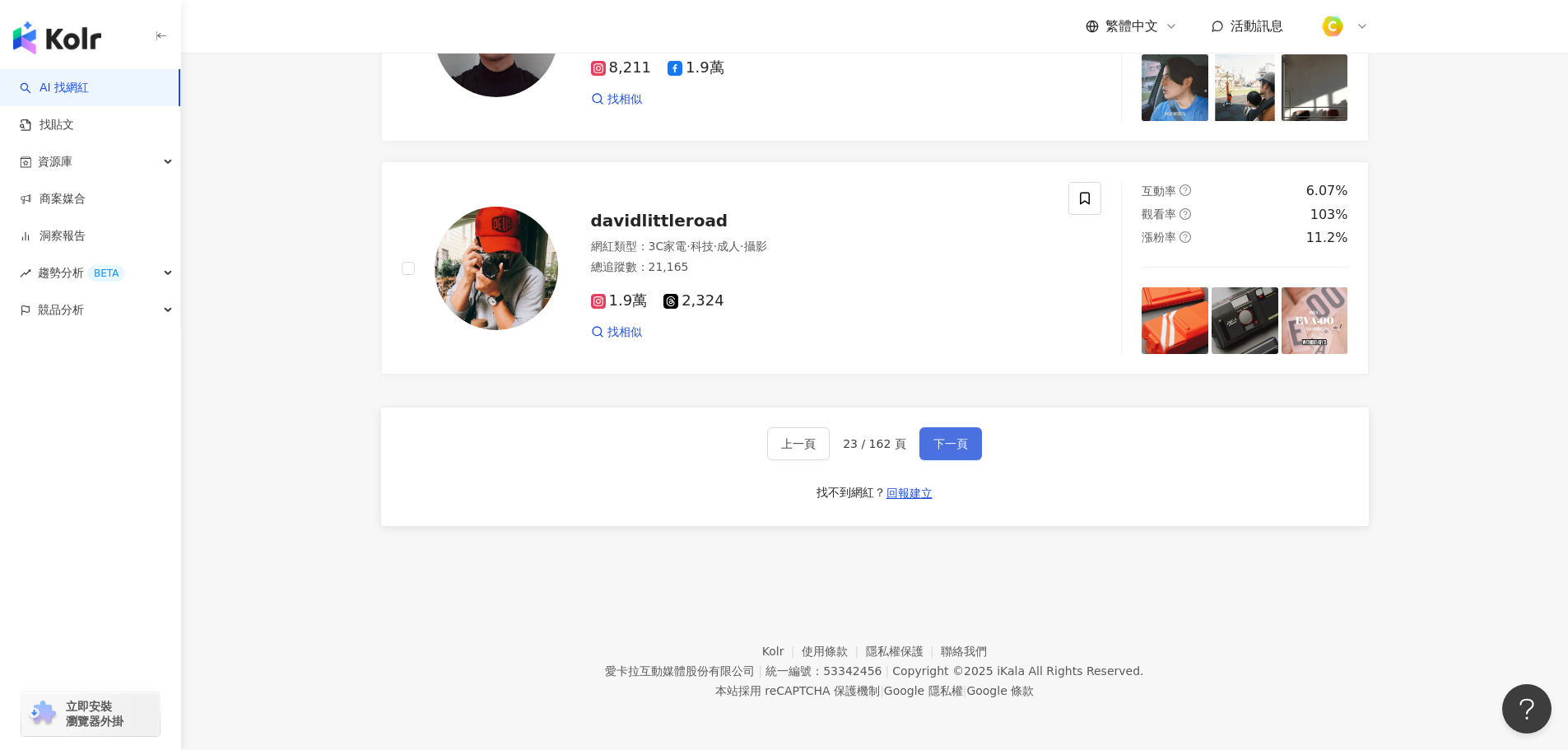
click at [945, 446] on span "下一頁" at bounding box center [951, 443] width 34 height 13
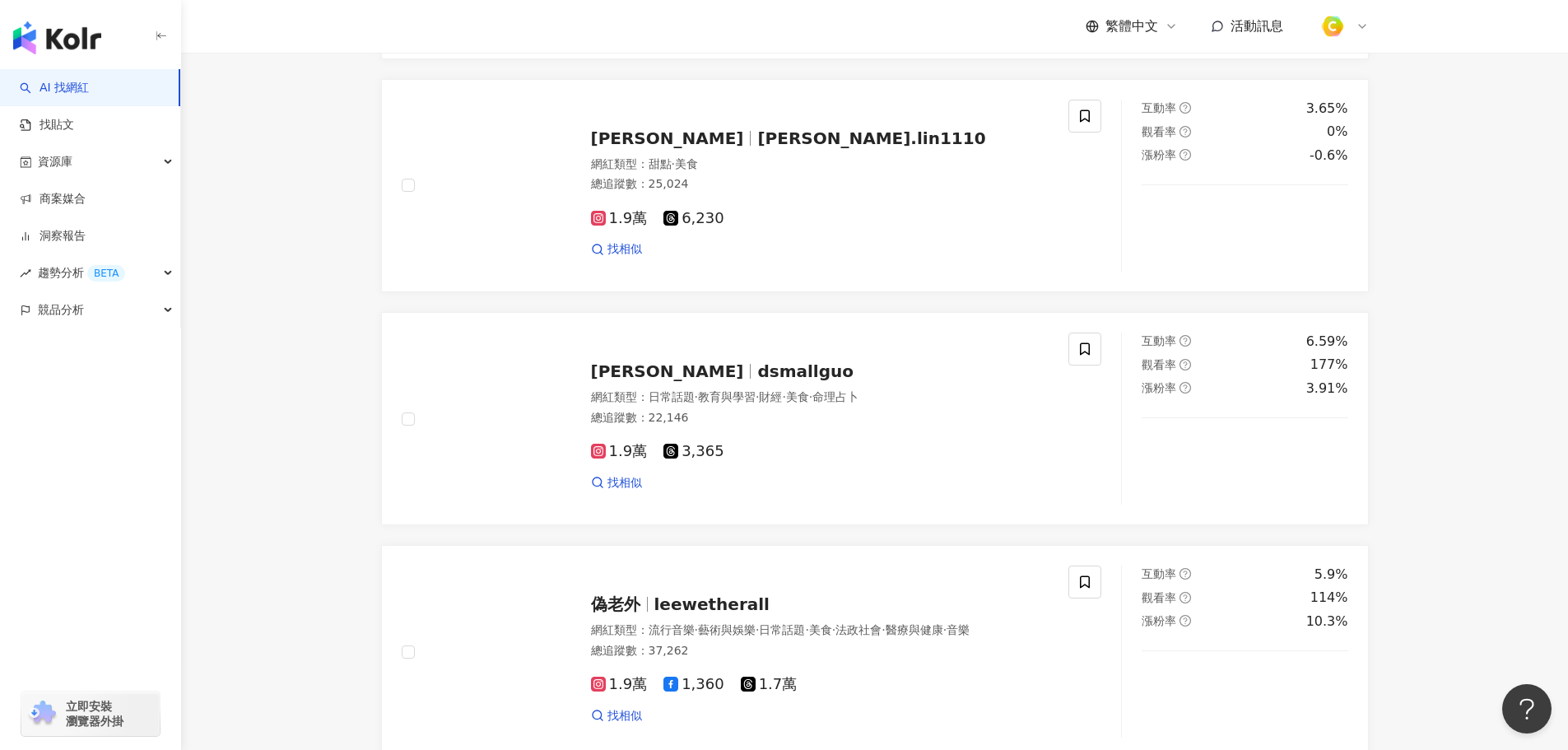
scroll to position [1152, 0]
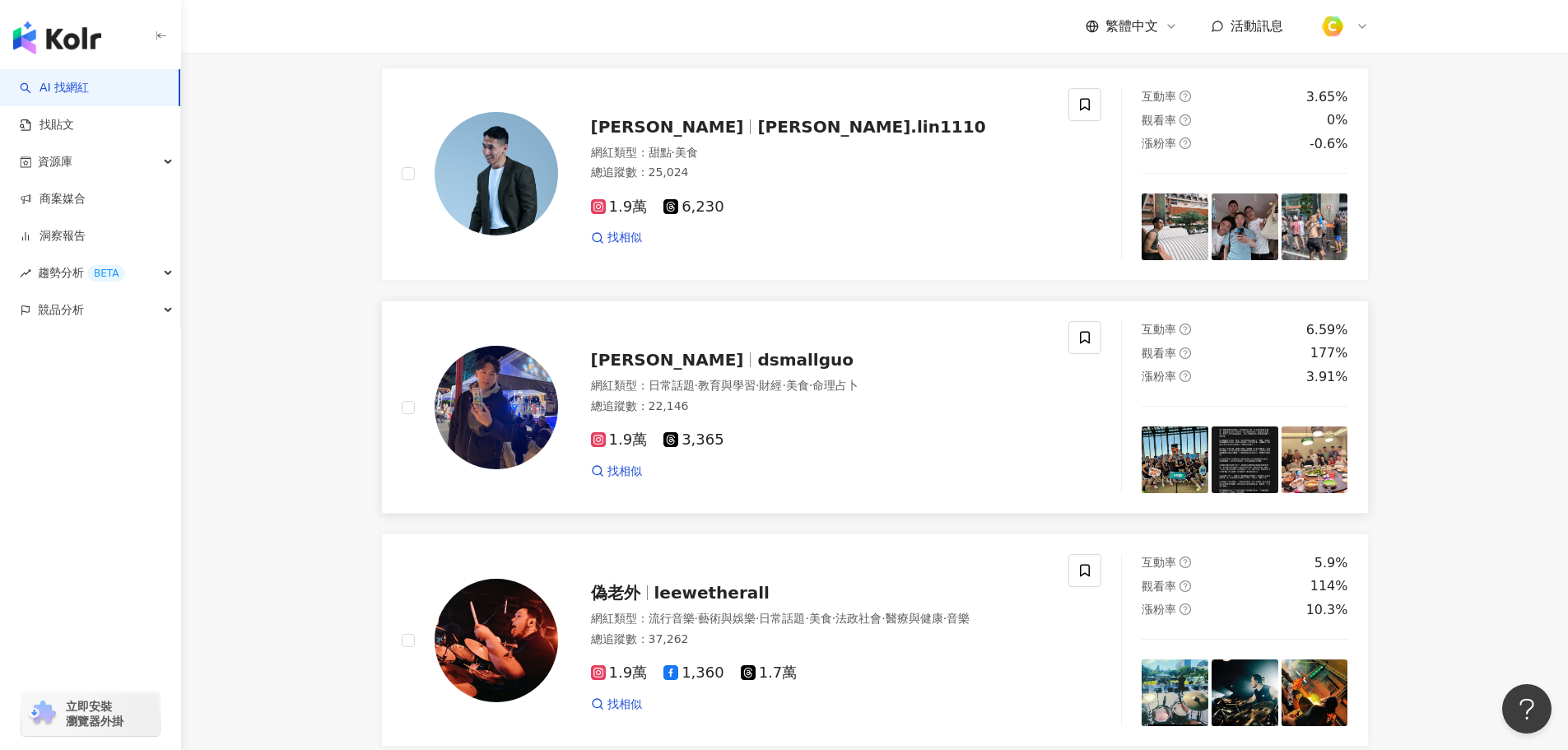
click at [758, 370] on span "dsmallguo" at bounding box center [805, 359] width 97 height 20
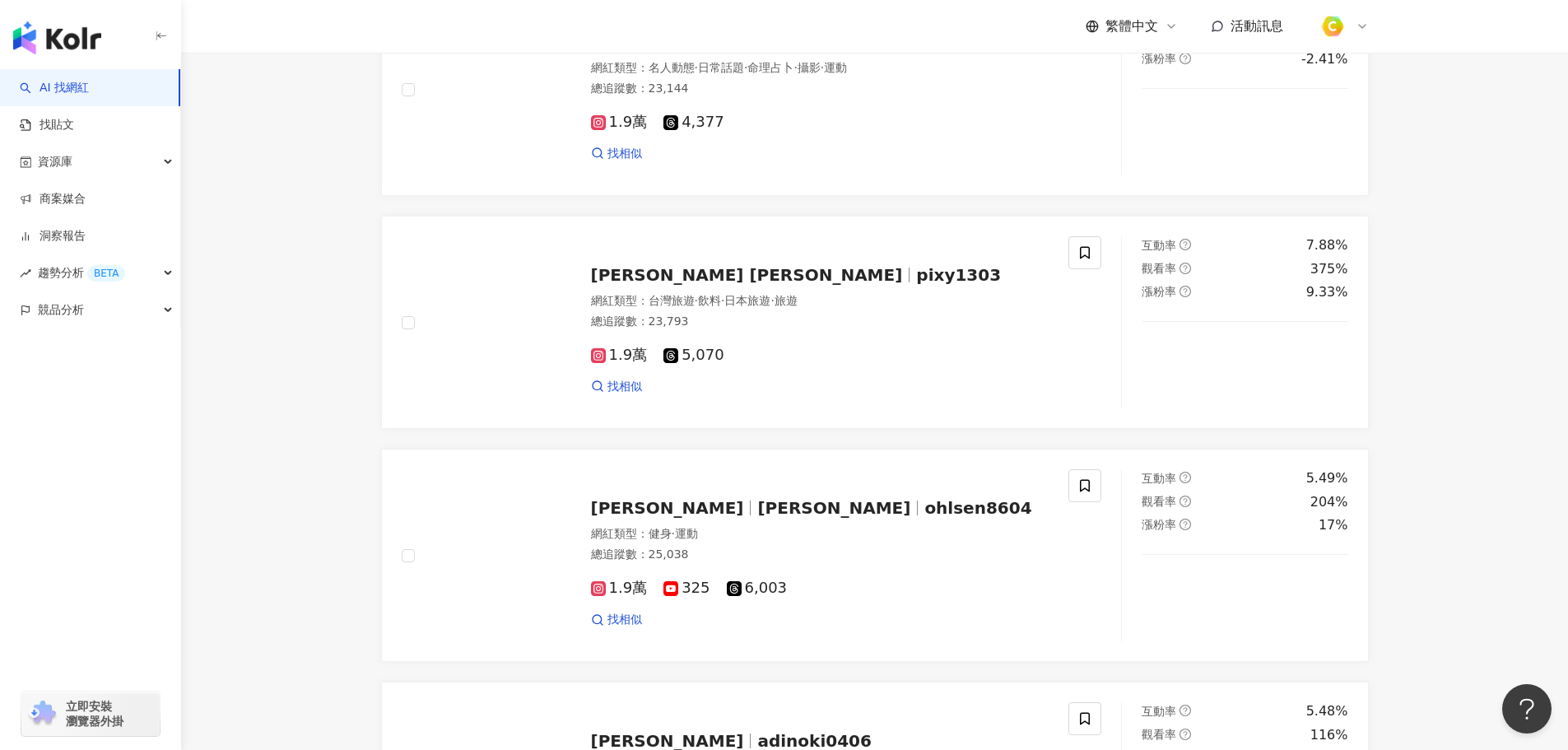
scroll to position [1976, 0]
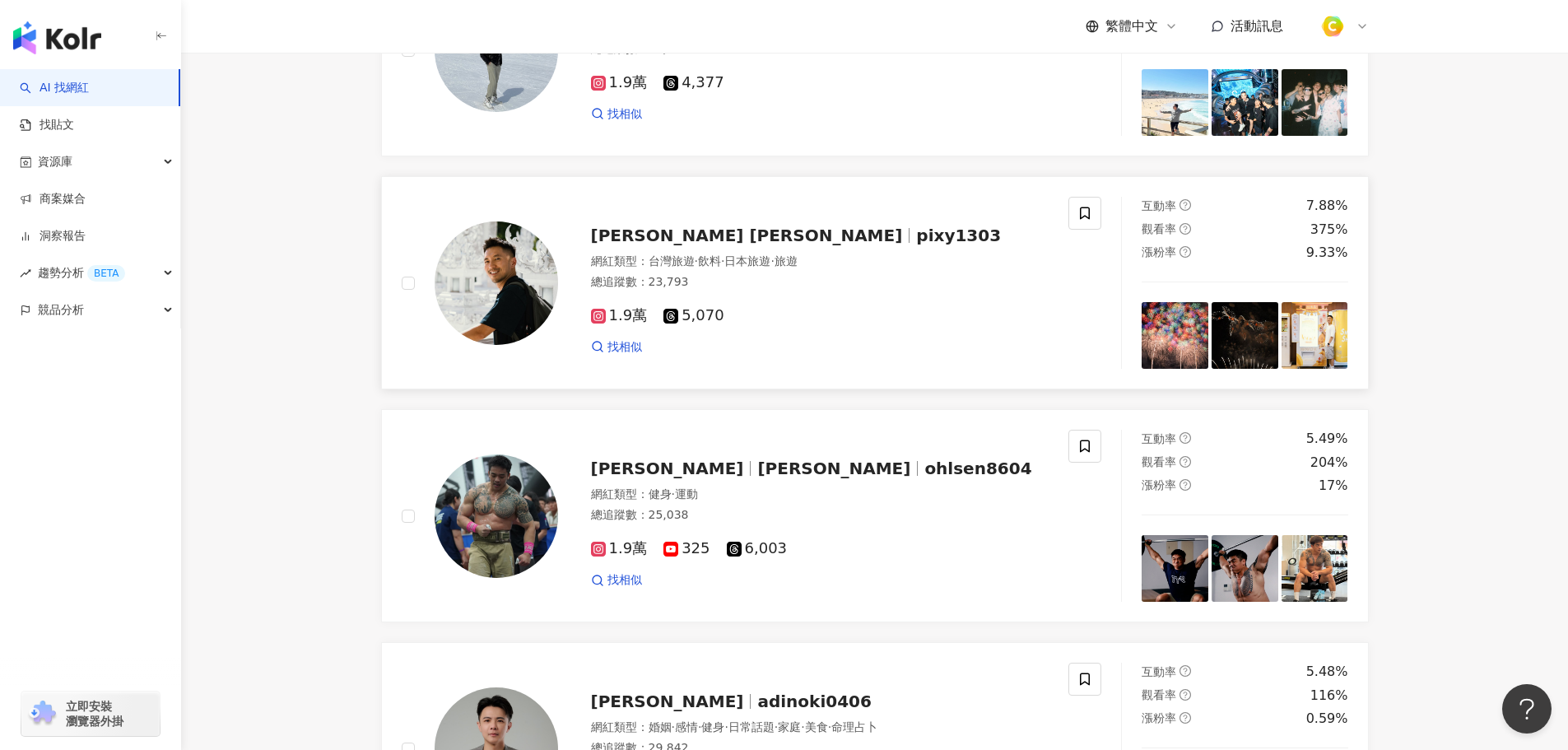
click at [655, 246] on span "Charles Yu" at bounding box center [747, 235] width 311 height 20
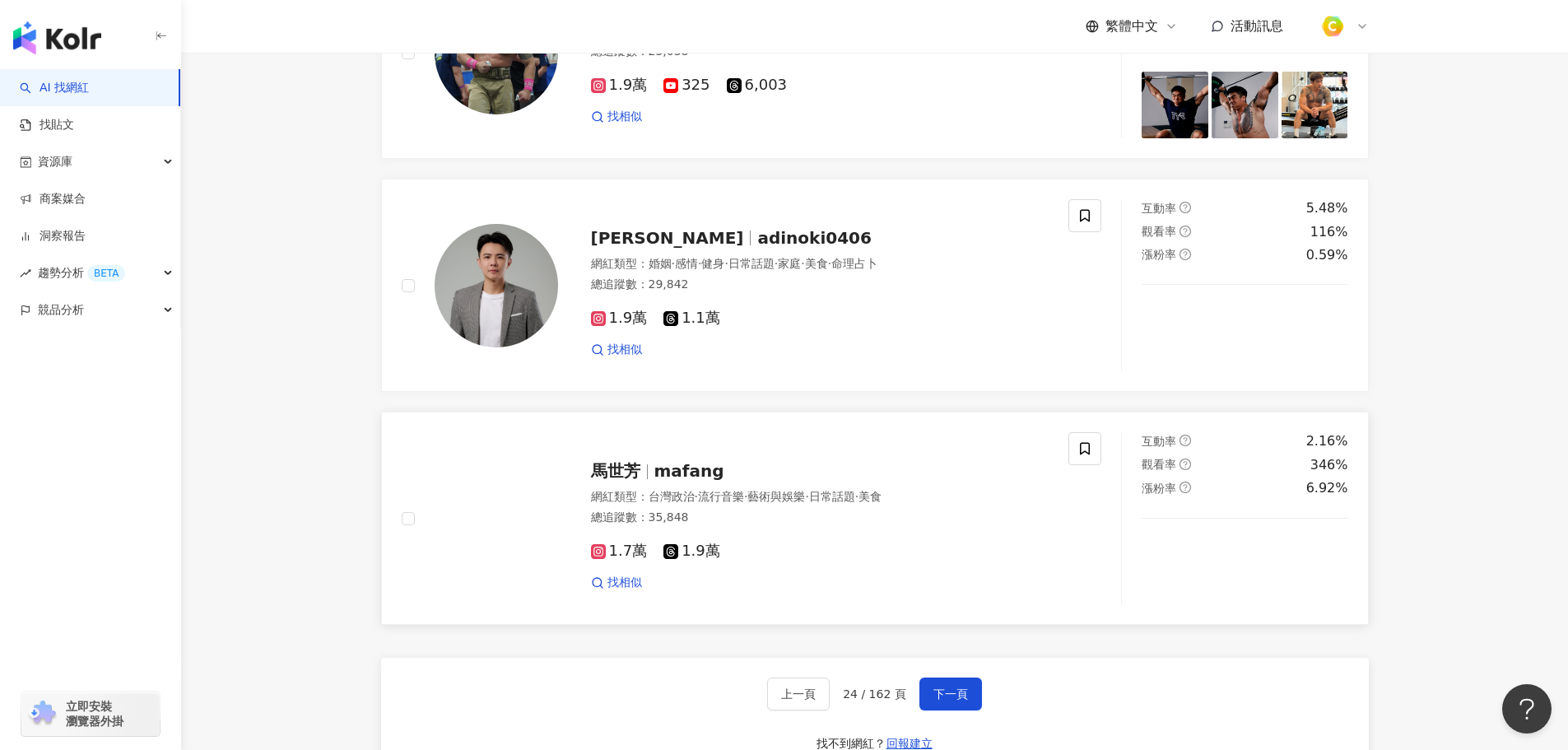
scroll to position [2653, 0]
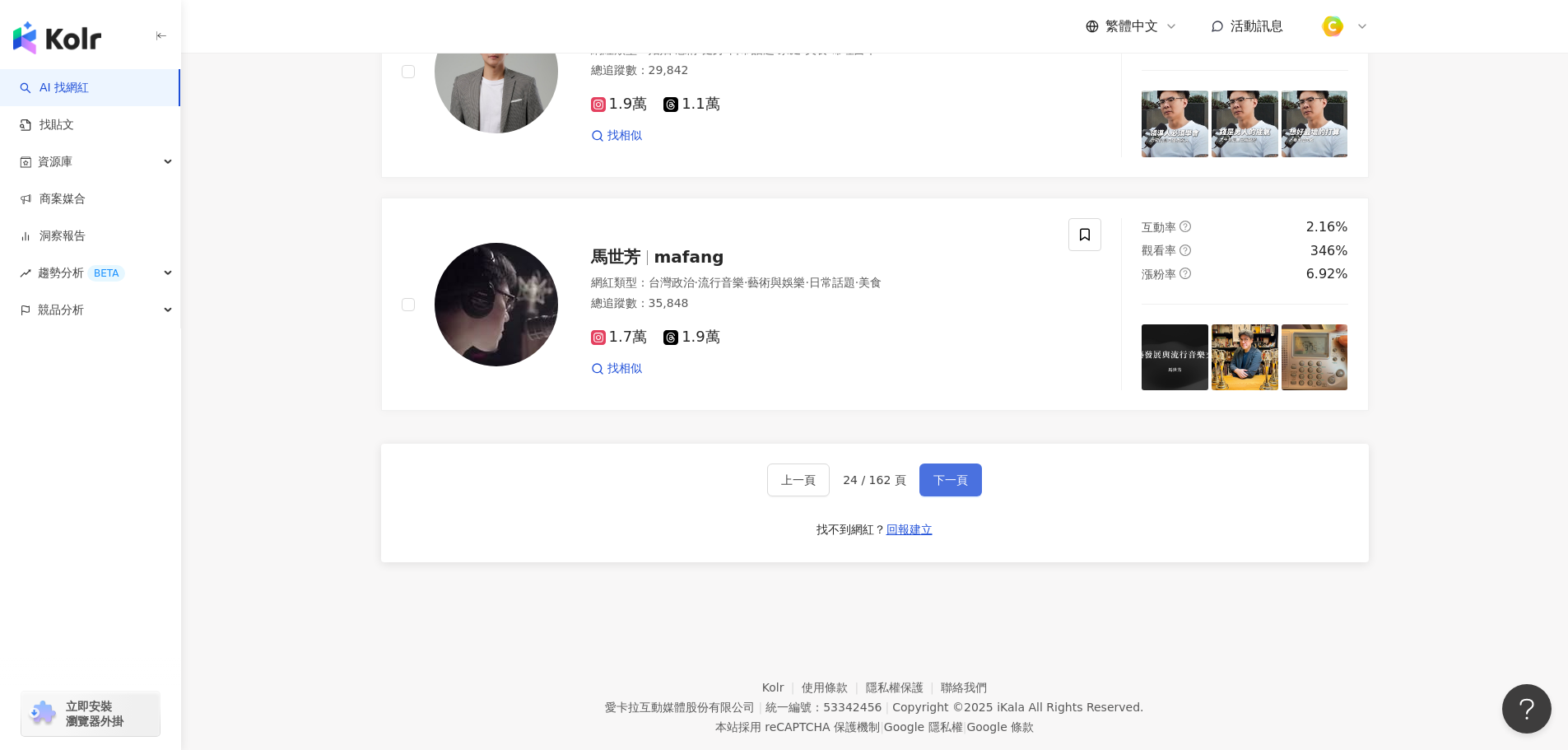
click at [948, 486] on span "下一頁" at bounding box center [951, 480] width 34 height 13
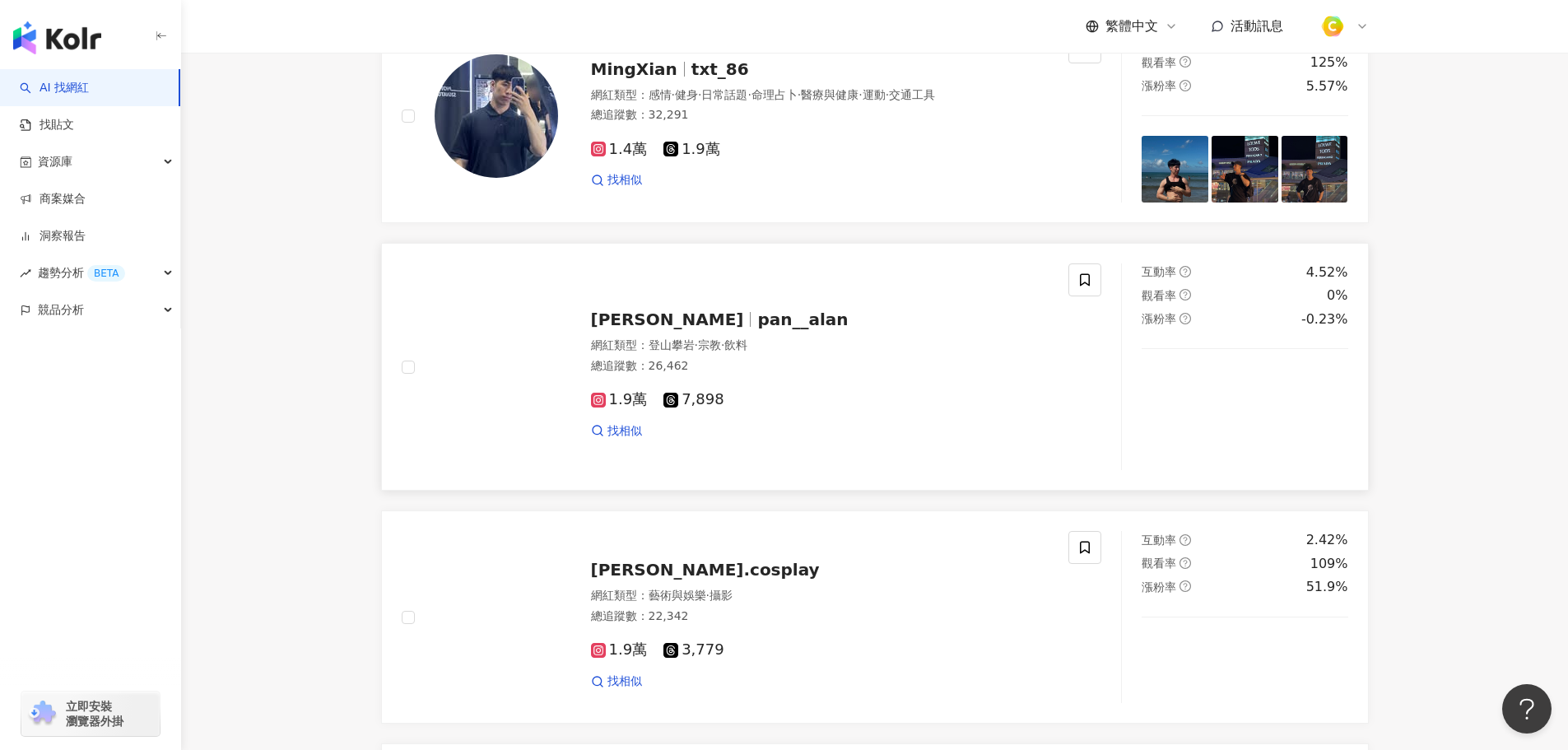
scroll to position [1241, 0]
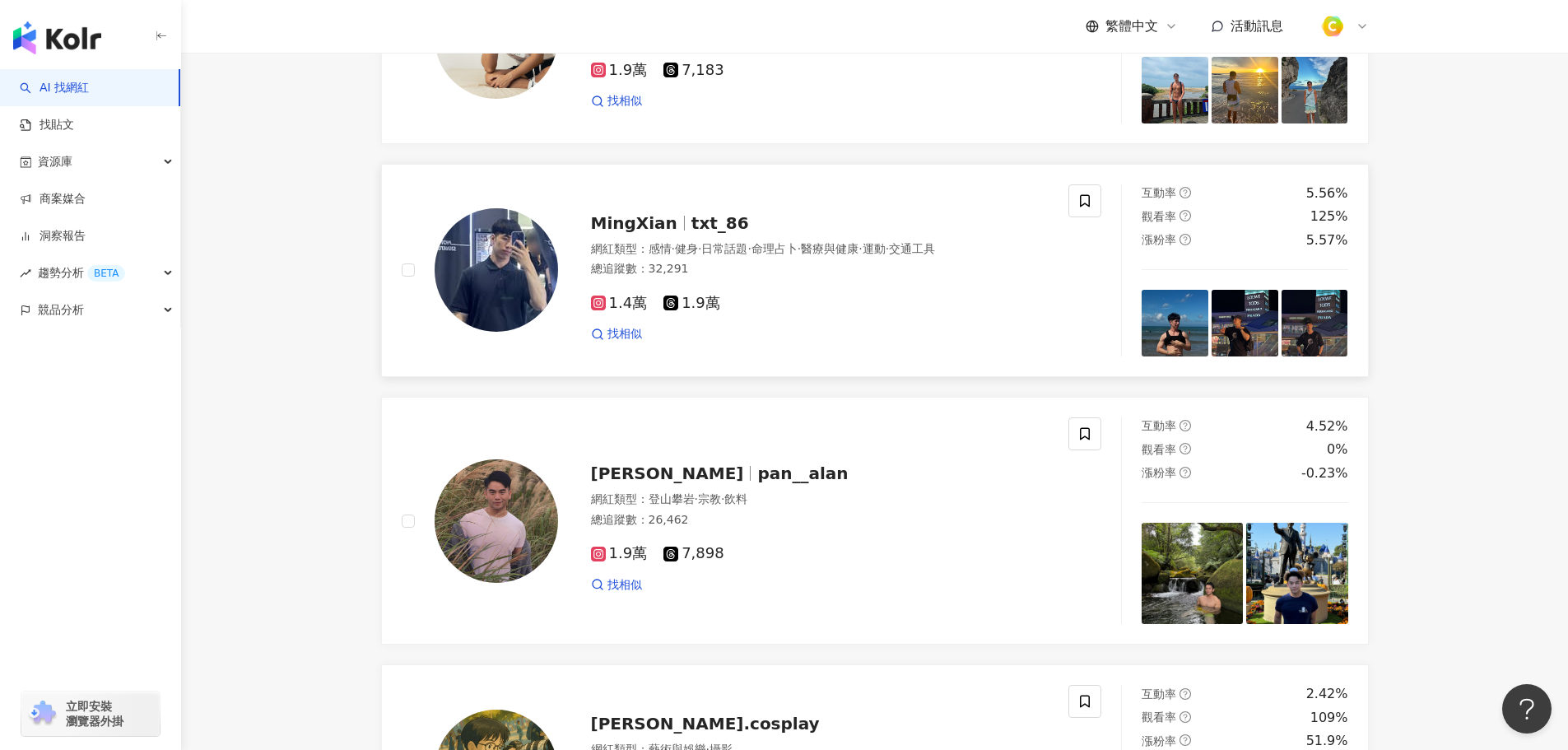
click at [705, 233] on span "txt_86" at bounding box center [720, 223] width 57 height 20
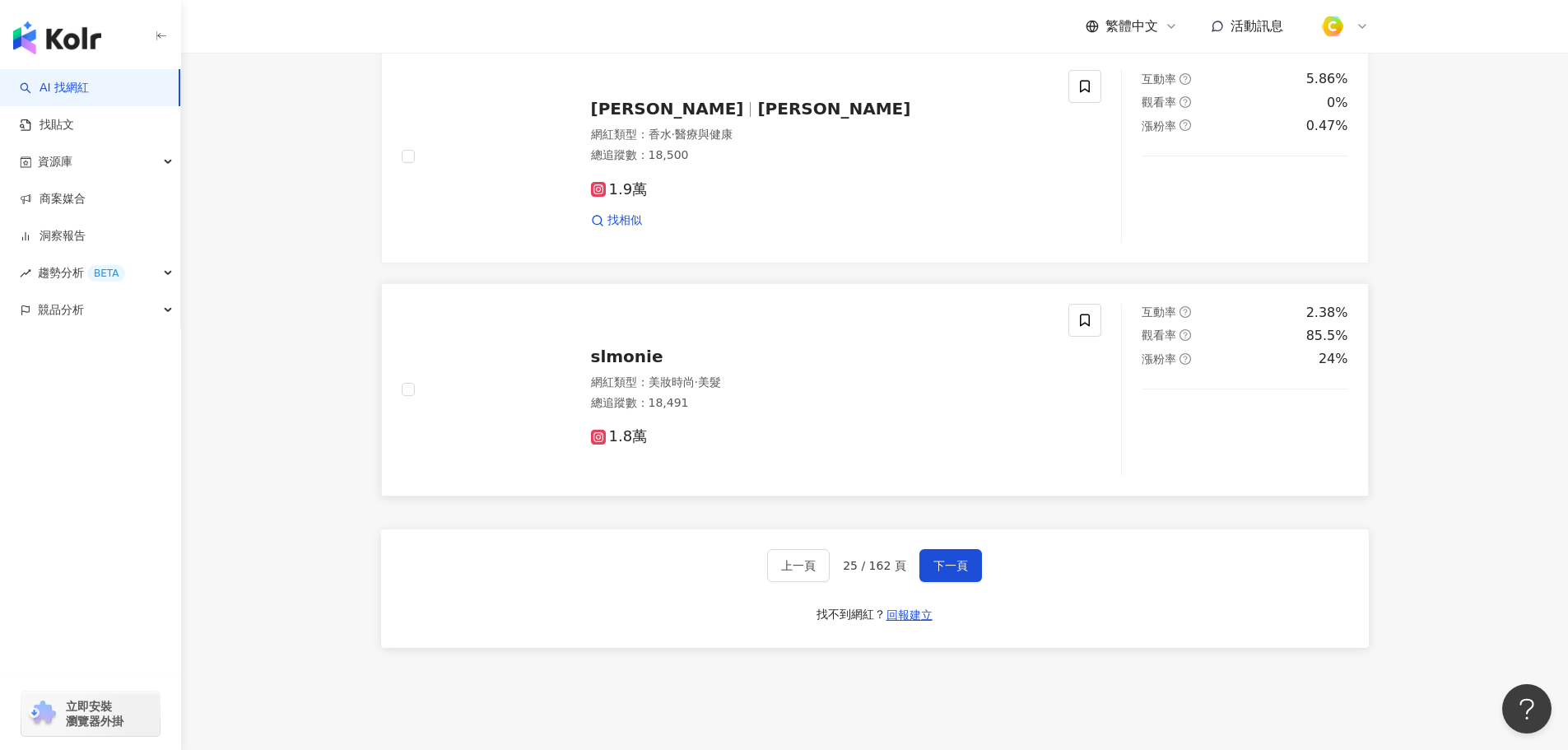
scroll to position [2558, 0]
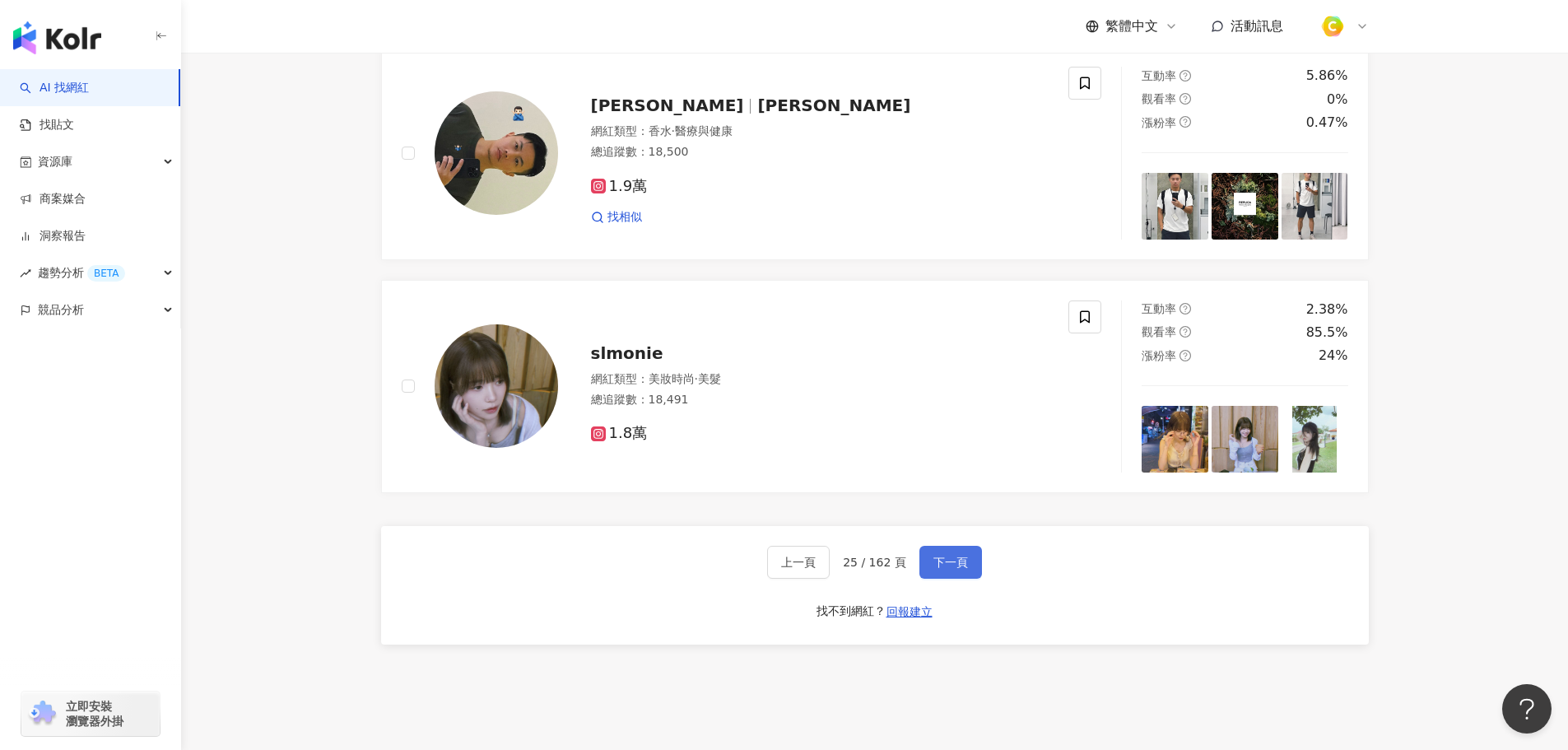
click at [946, 568] on span "下一頁" at bounding box center [951, 562] width 34 height 13
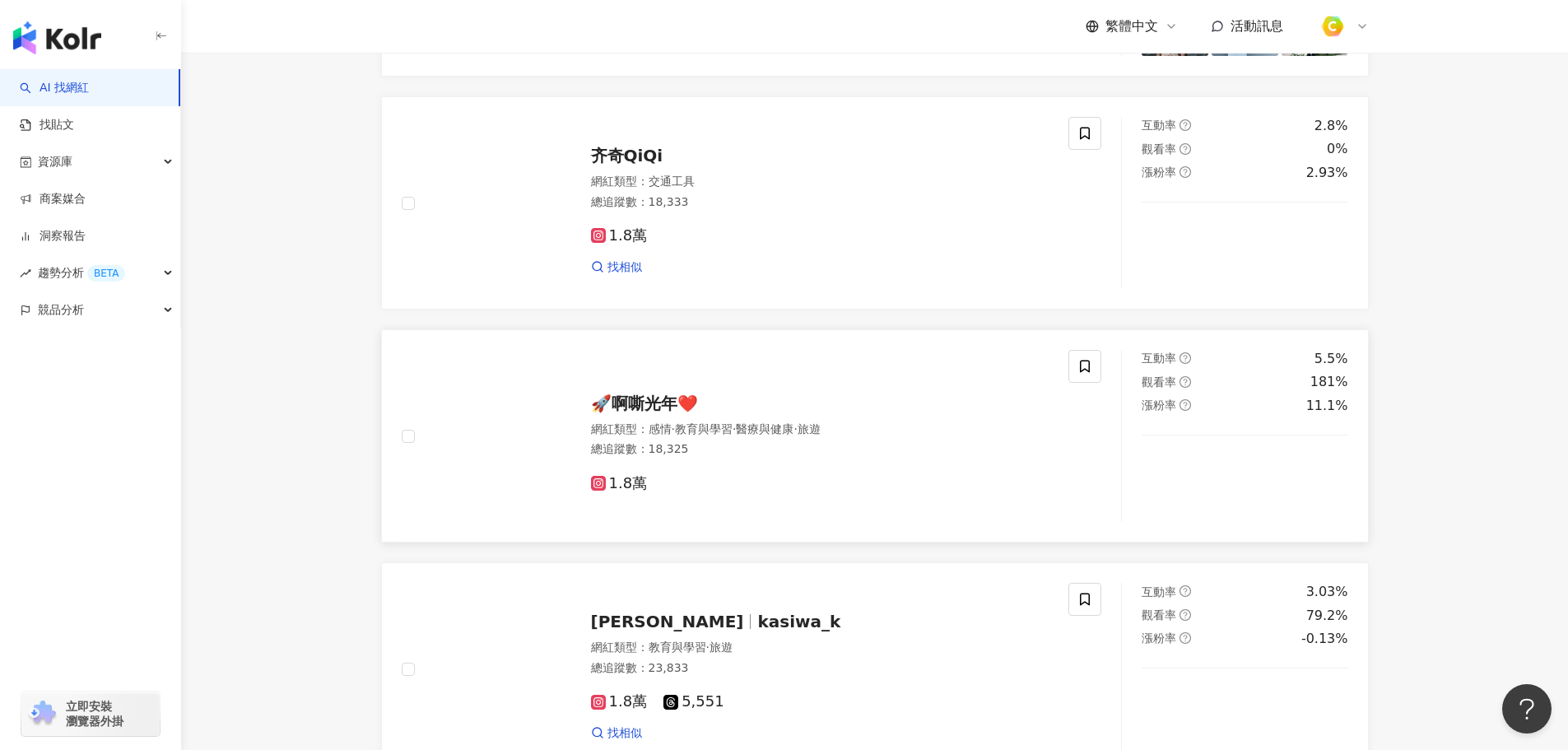
scroll to position [2276, 0]
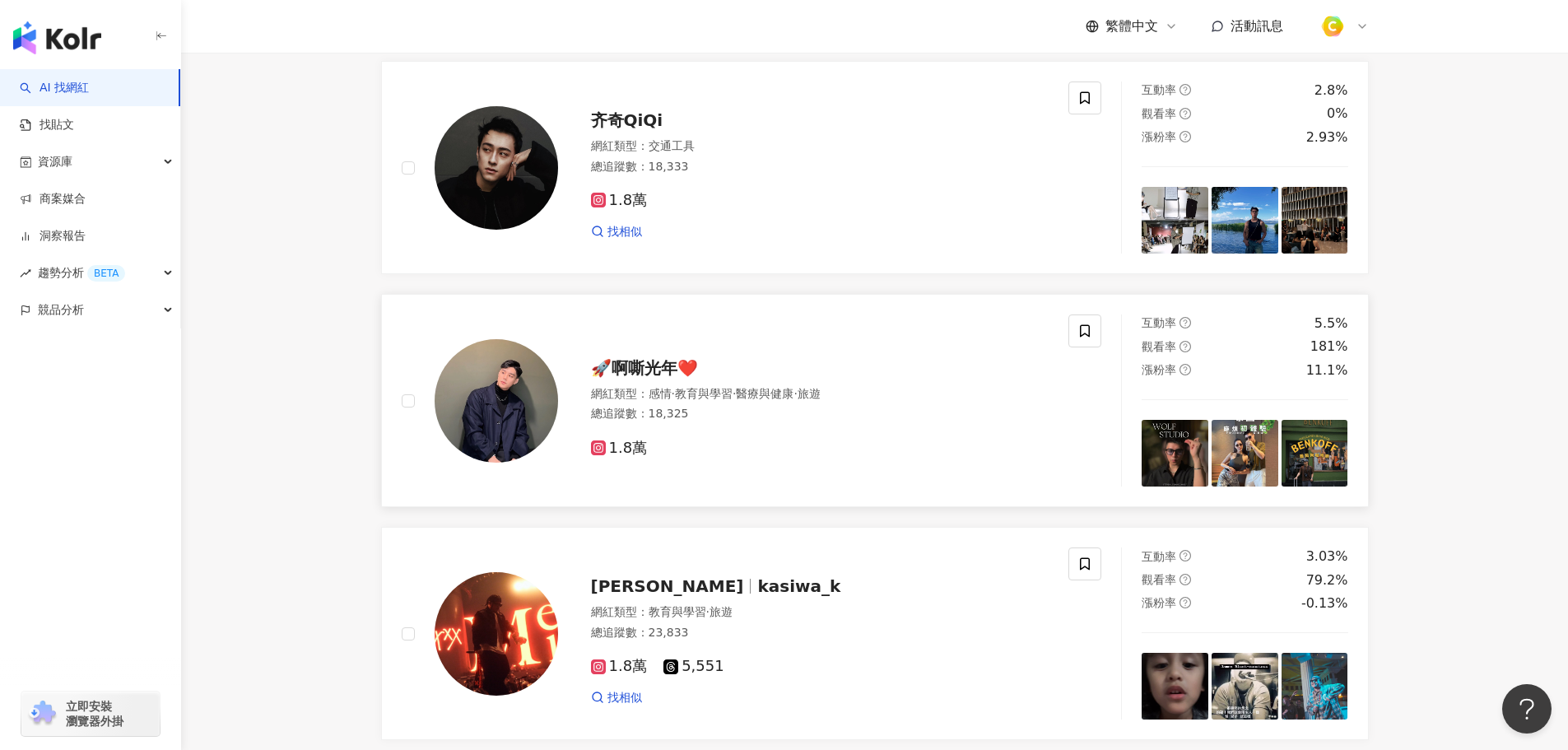
click at [654, 377] on span "🚀啊嘶光年❤️" at bounding box center [645, 368] width 107 height 20
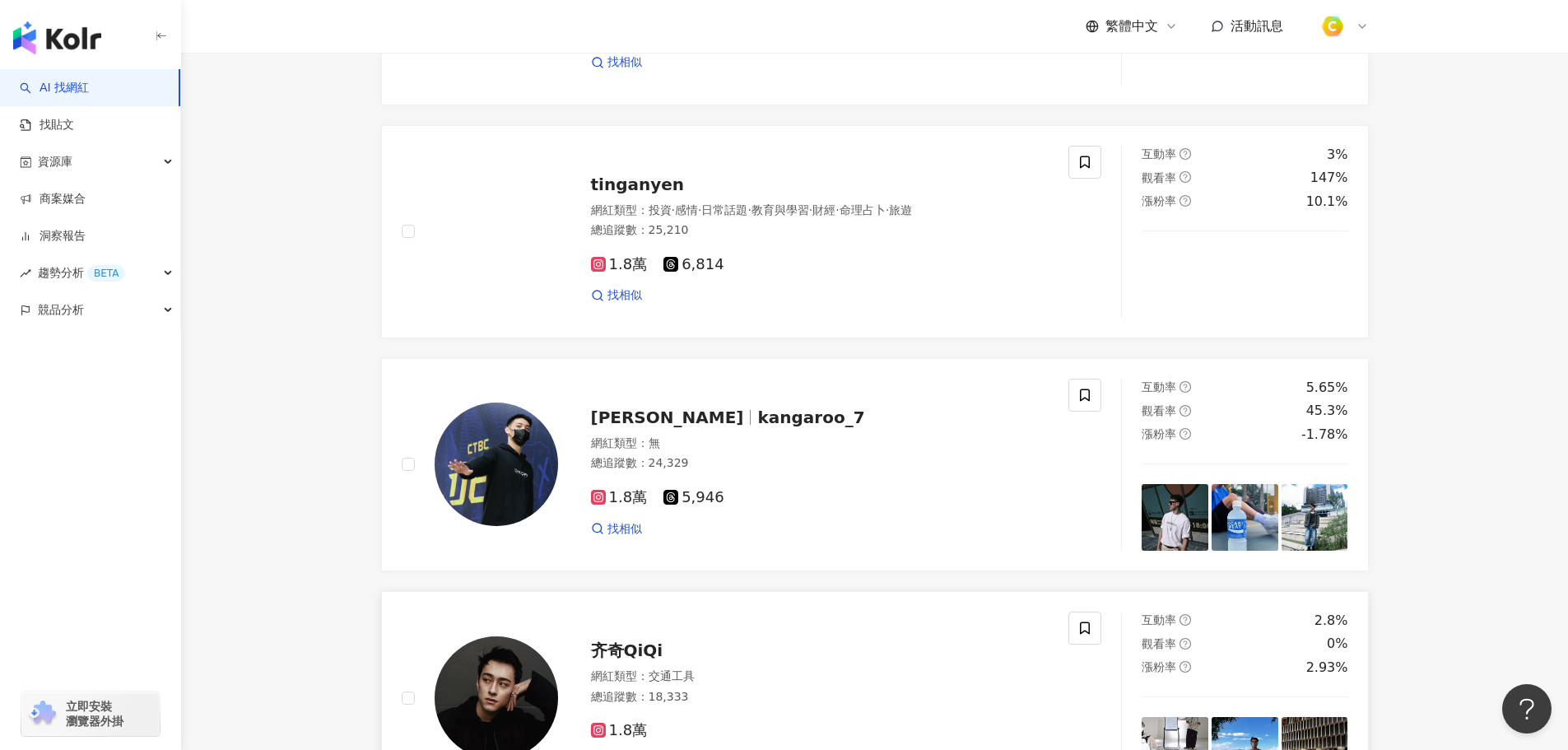
scroll to position [1700, 0]
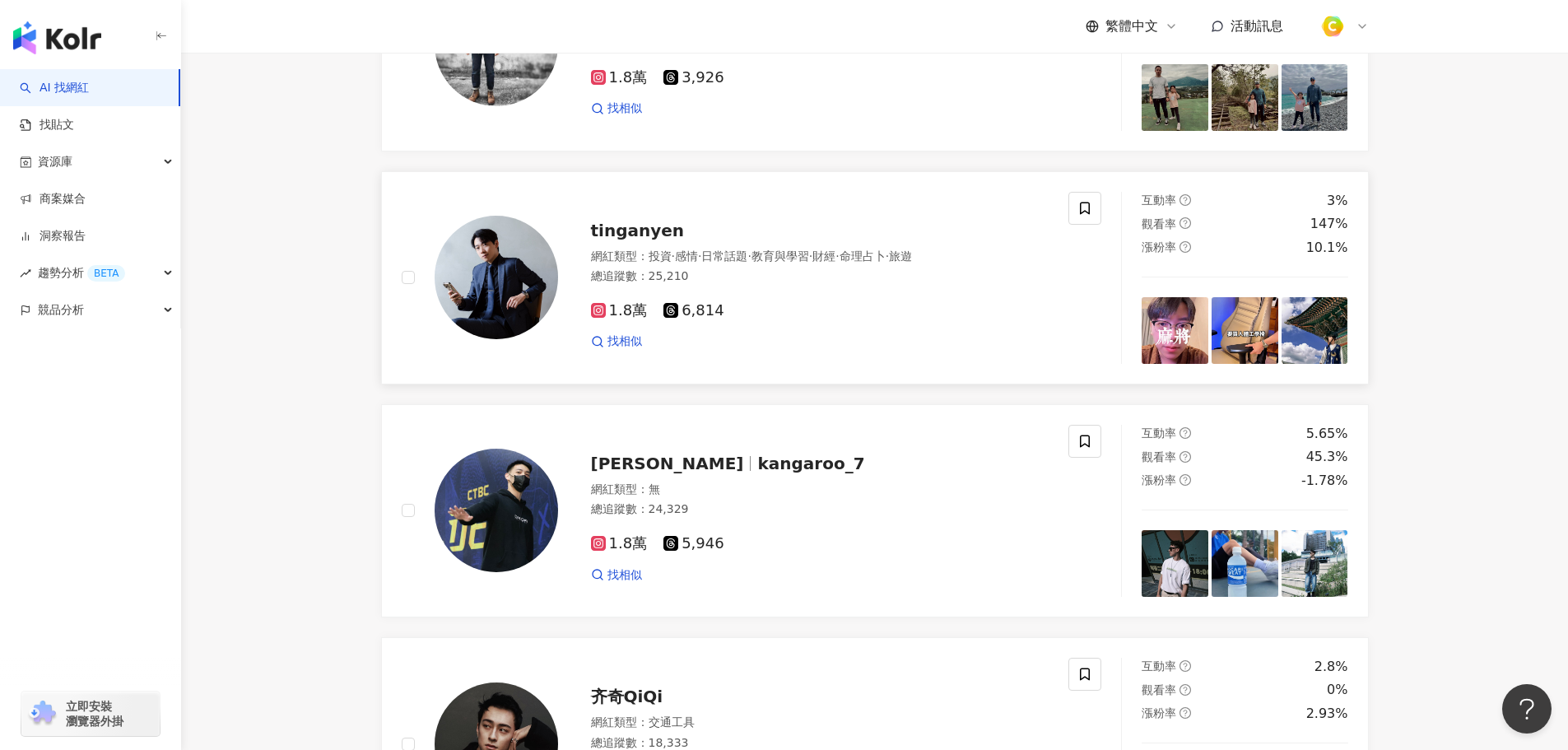
click at [758, 473] on span "kangaroo_7" at bounding box center [811, 463] width 107 height 20
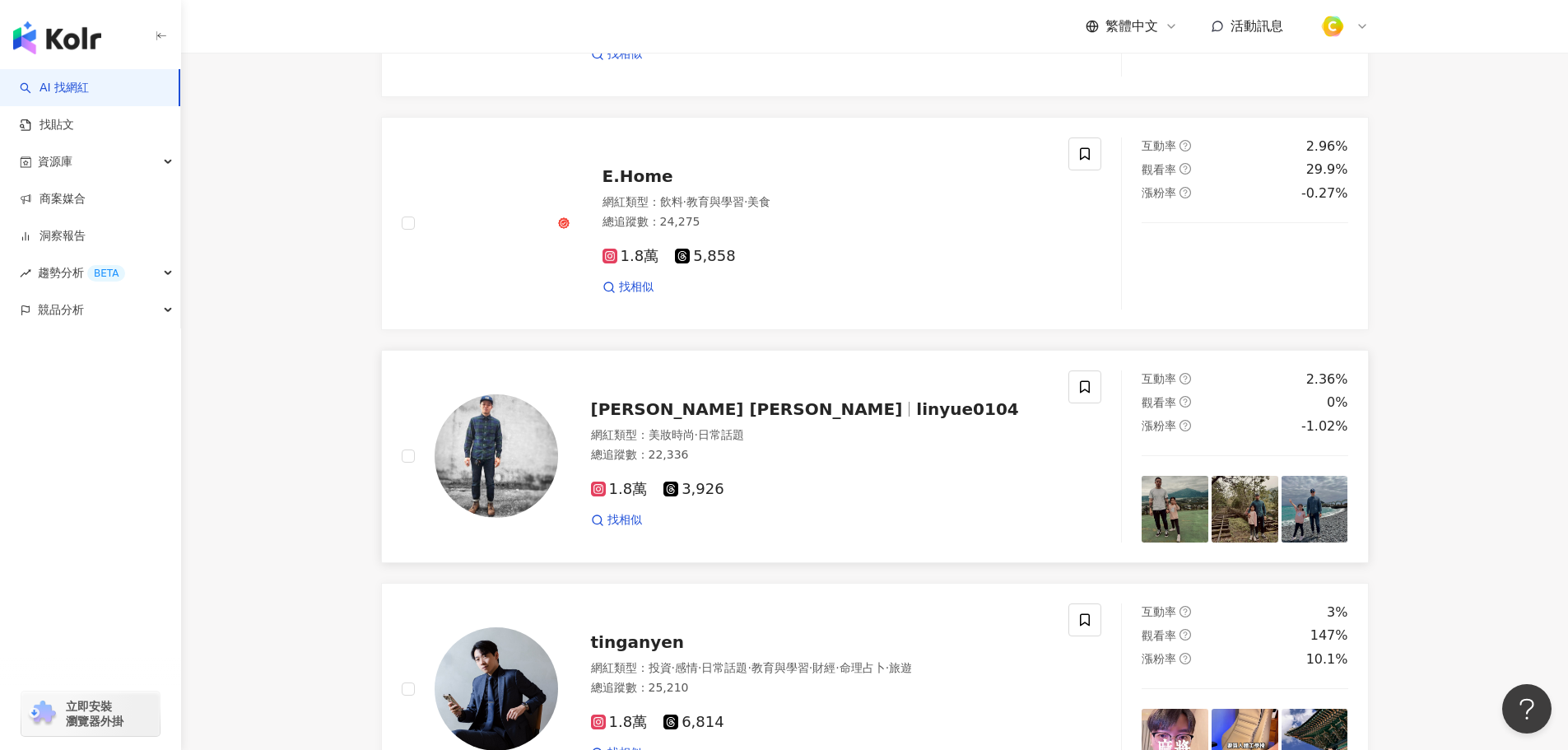
scroll to position [383, 0]
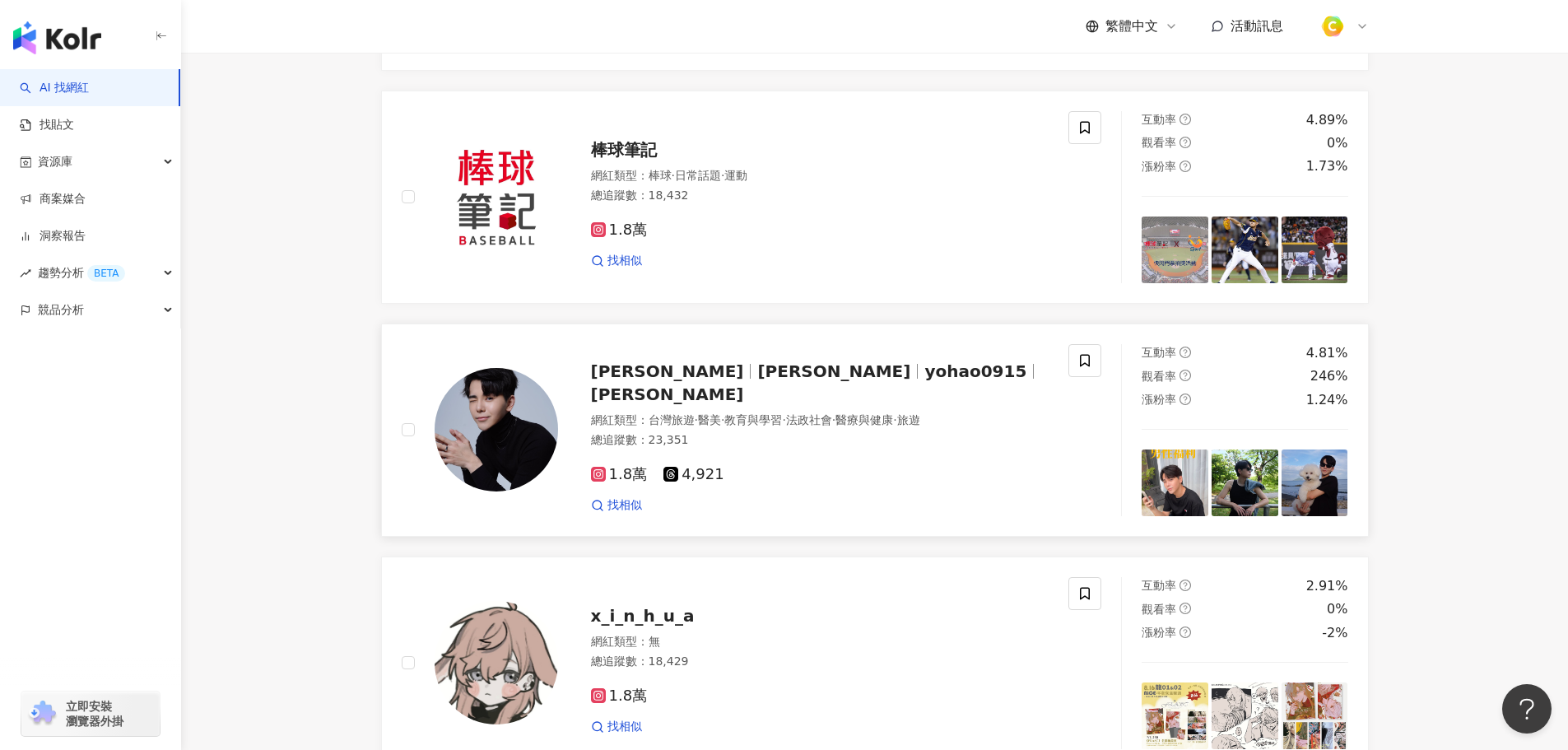
click at [758, 381] on span "Kyle Huang" at bounding box center [834, 371] width 153 height 20
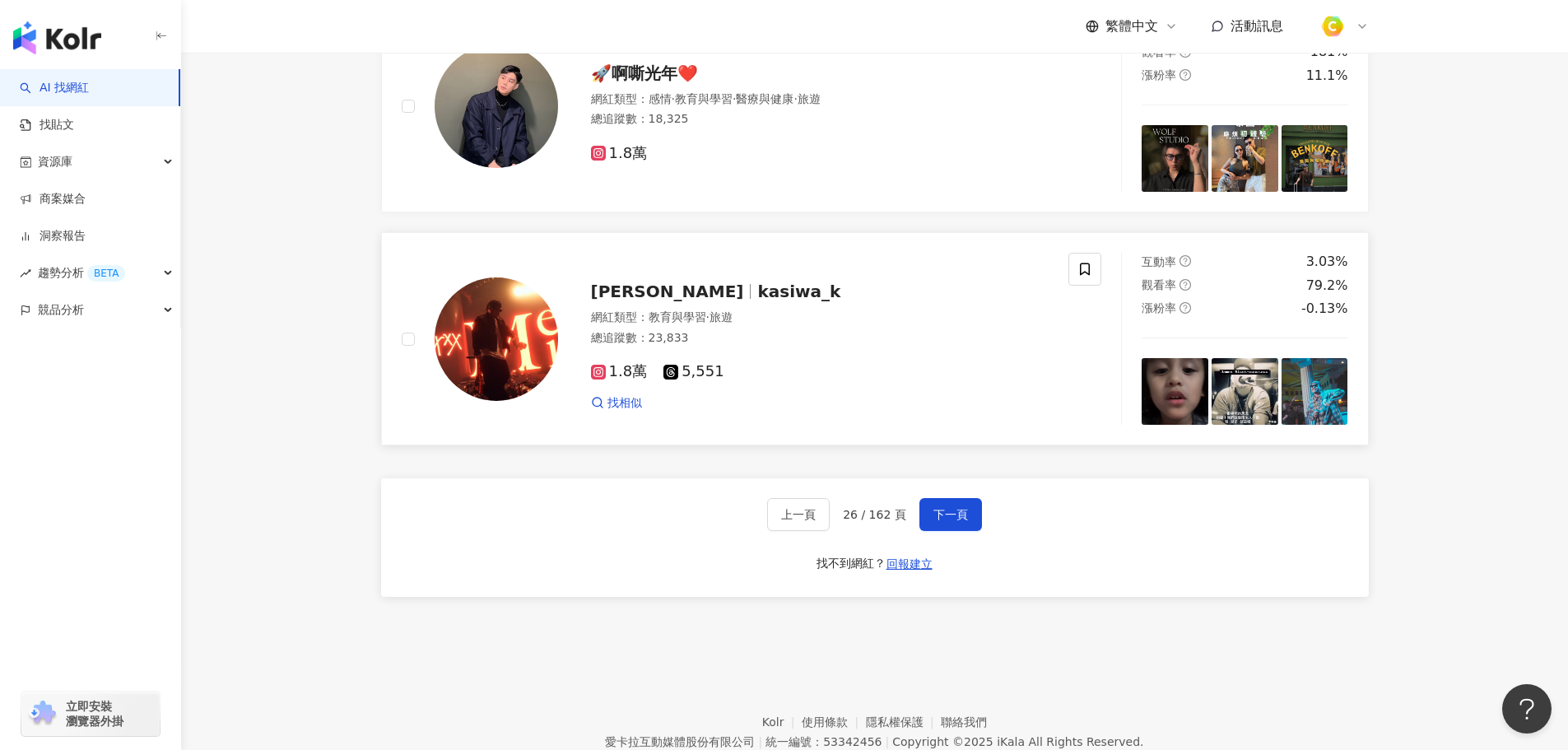
scroll to position [2688, 0]
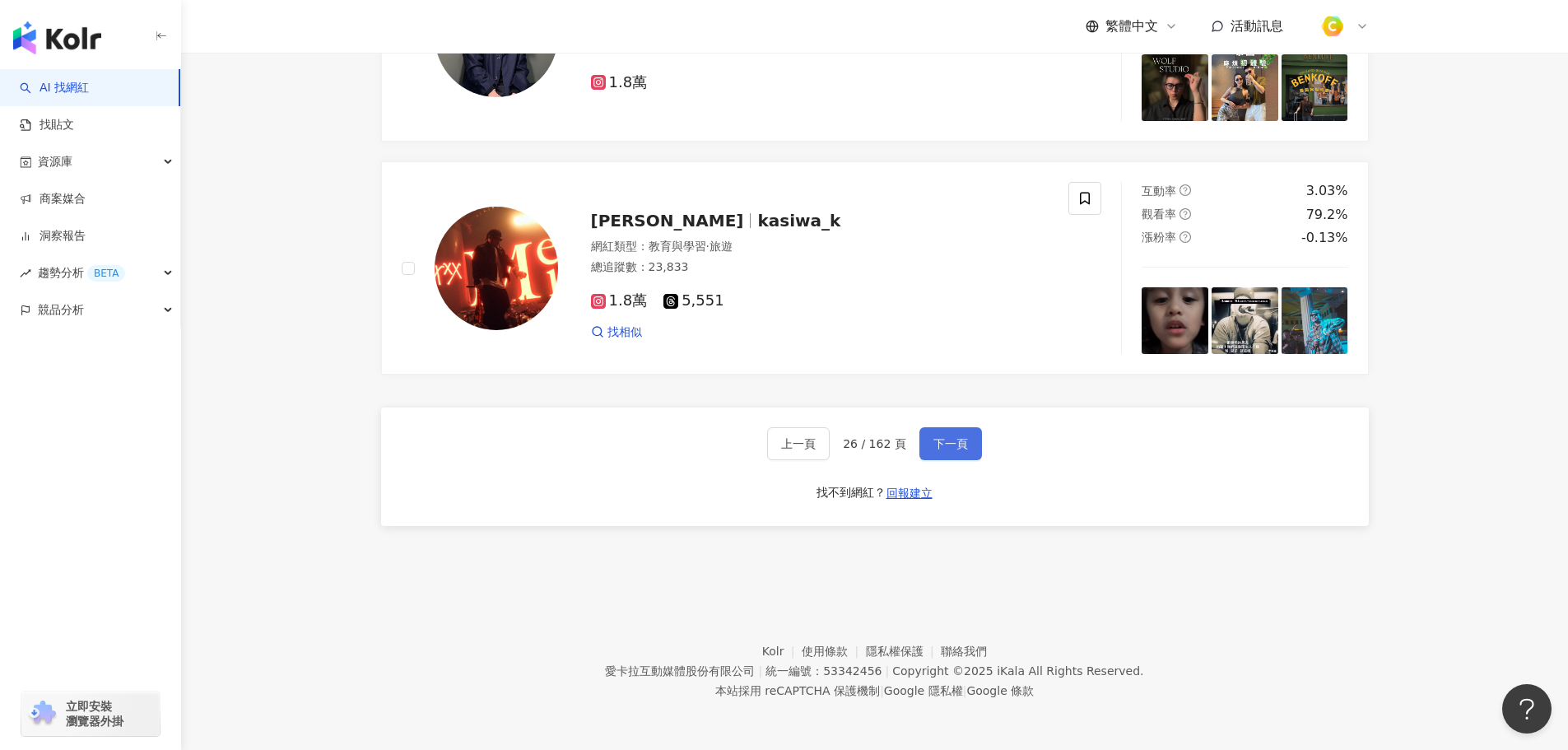
click at [948, 440] on span "下一頁" at bounding box center [951, 443] width 34 height 13
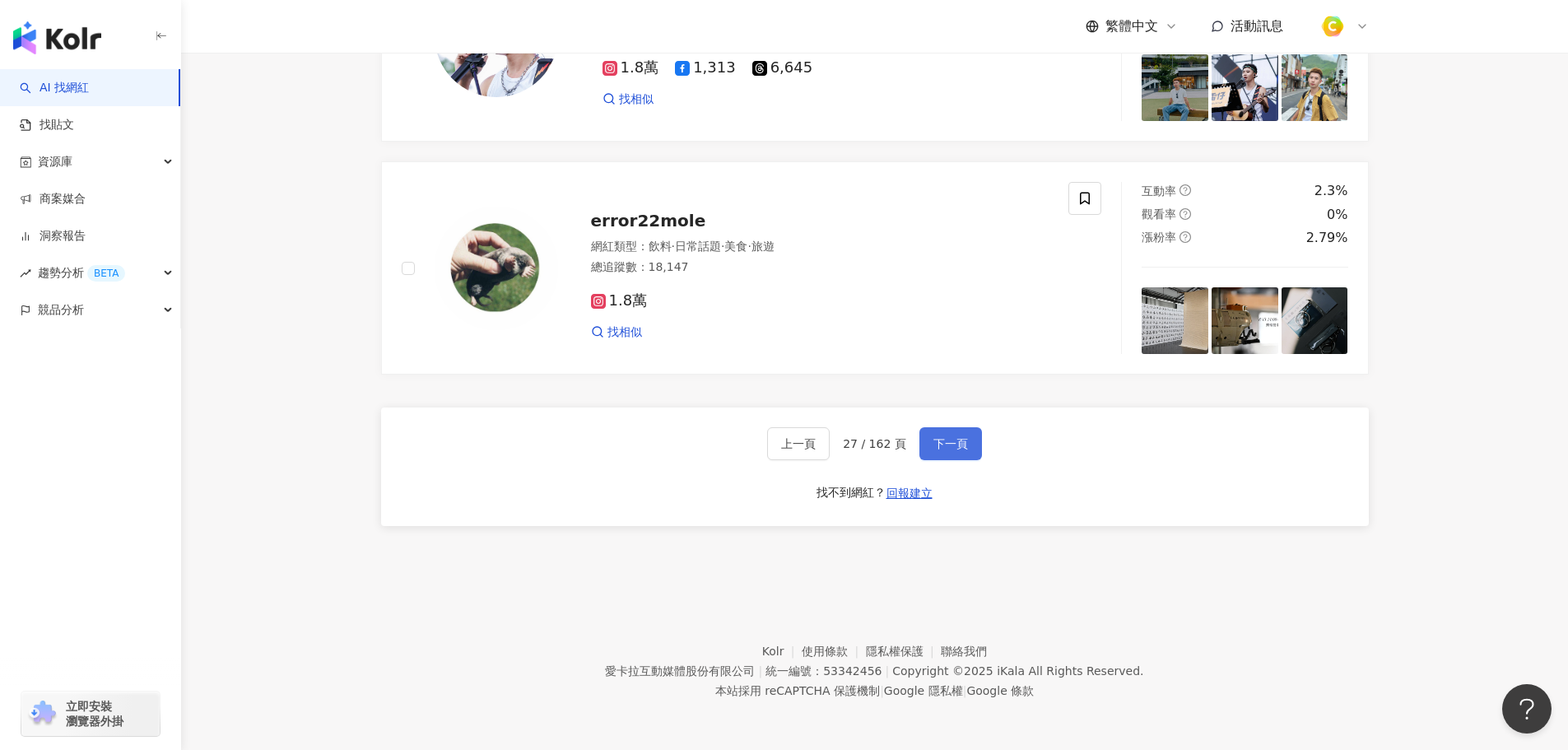
click at [949, 442] on span "下一頁" at bounding box center [951, 443] width 34 height 13
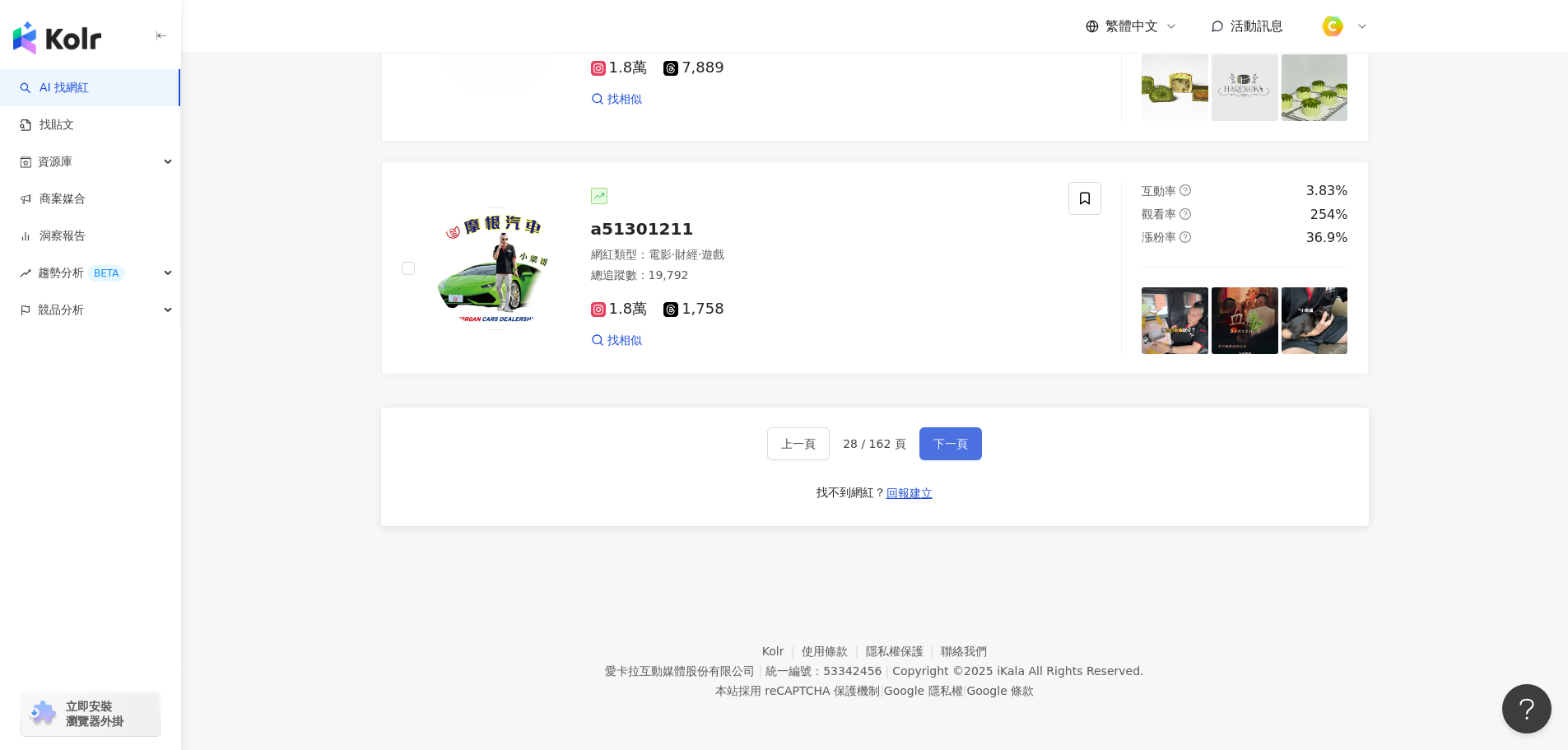
click at [941, 442] on span "下一頁" at bounding box center [951, 443] width 34 height 13
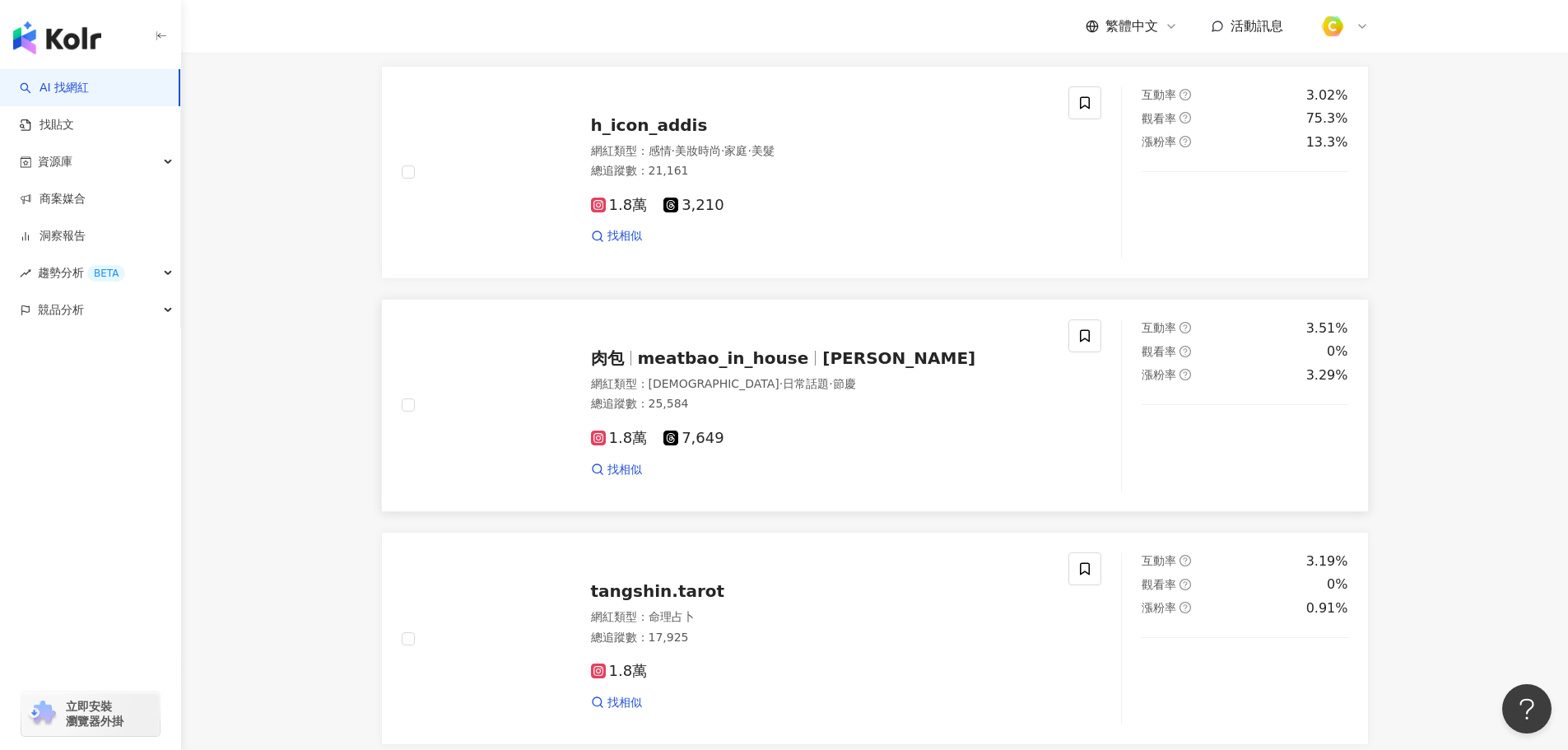
scroll to position [1728, 0]
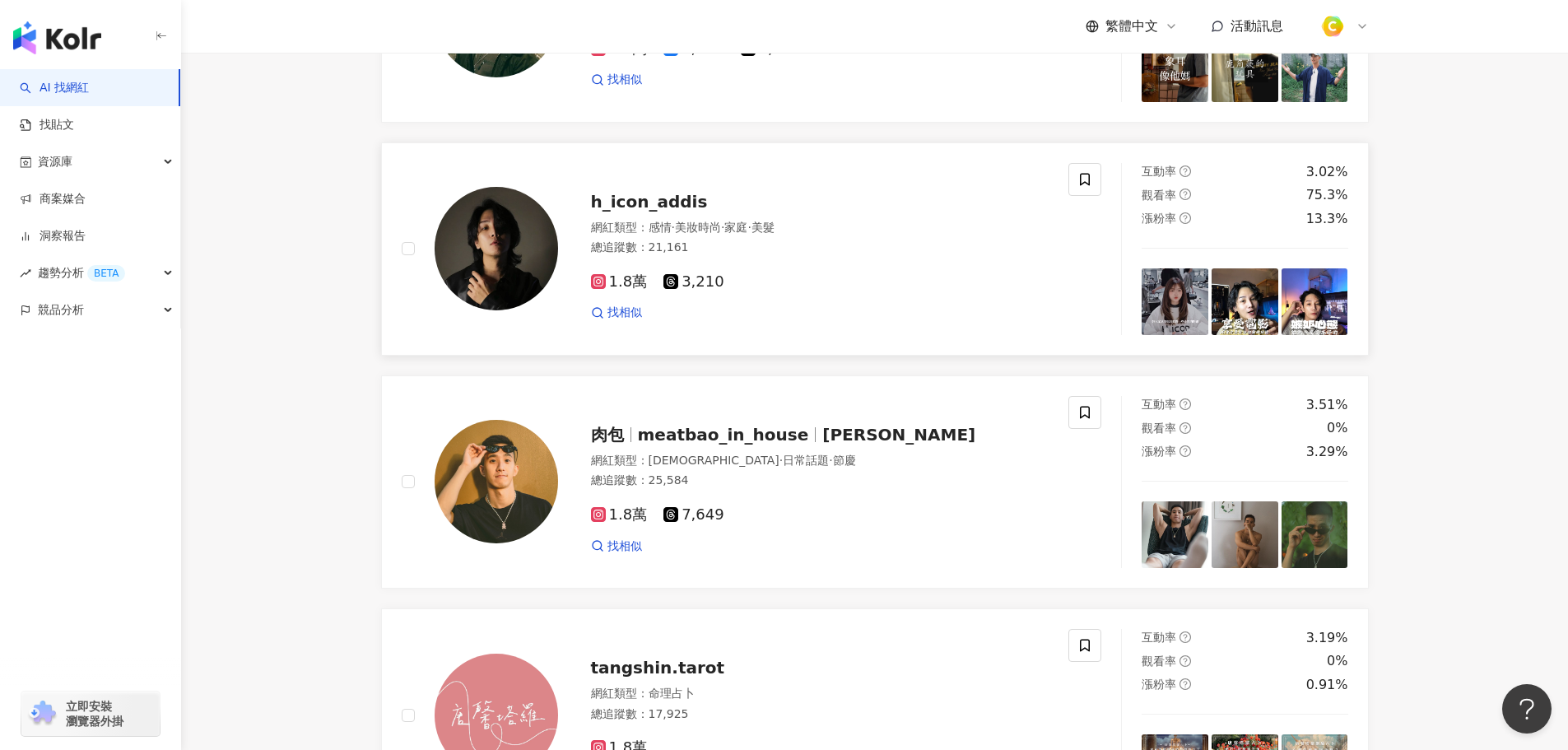
click at [638, 211] on span "h_icon_addis" at bounding box center [650, 202] width 117 height 20
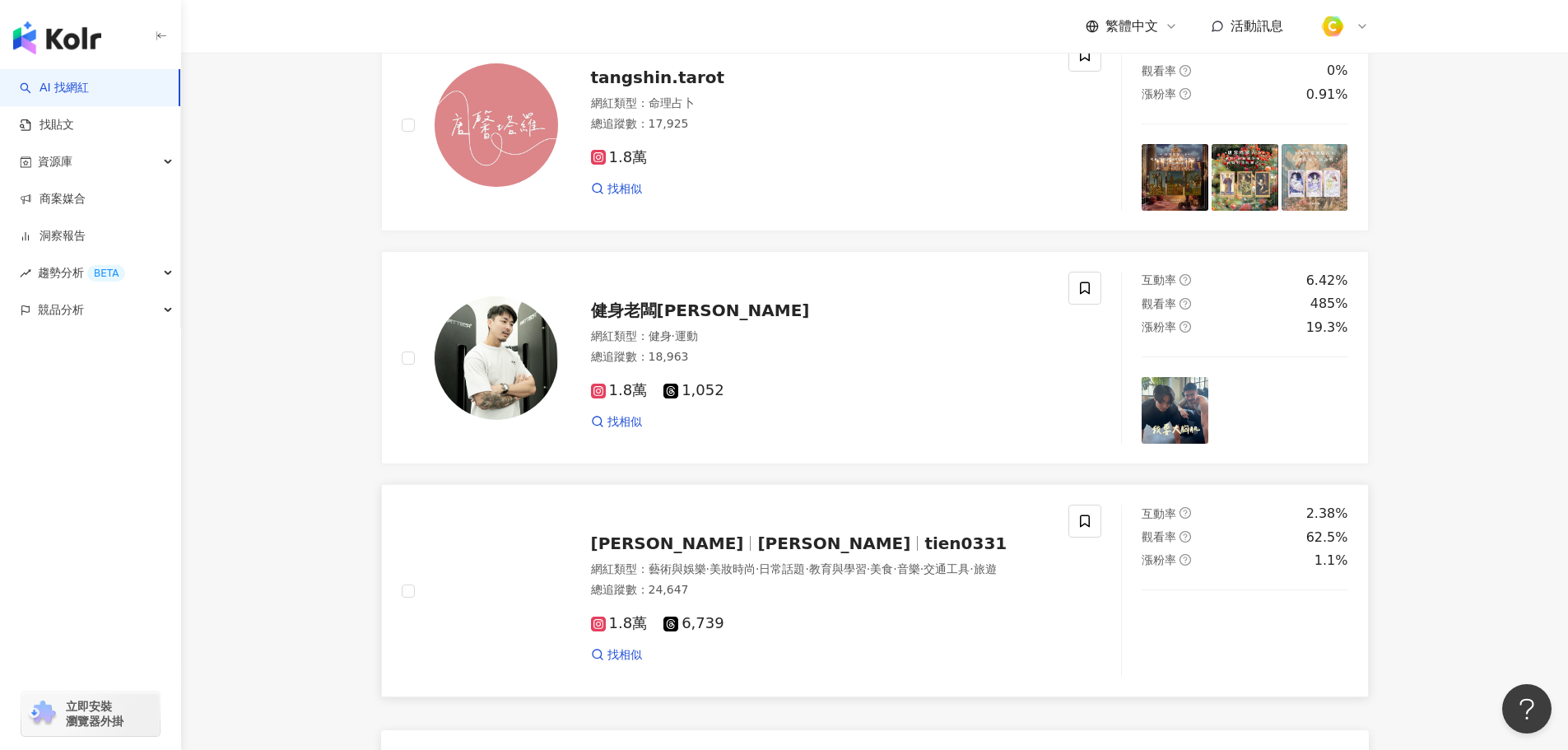
scroll to position [2552, 0]
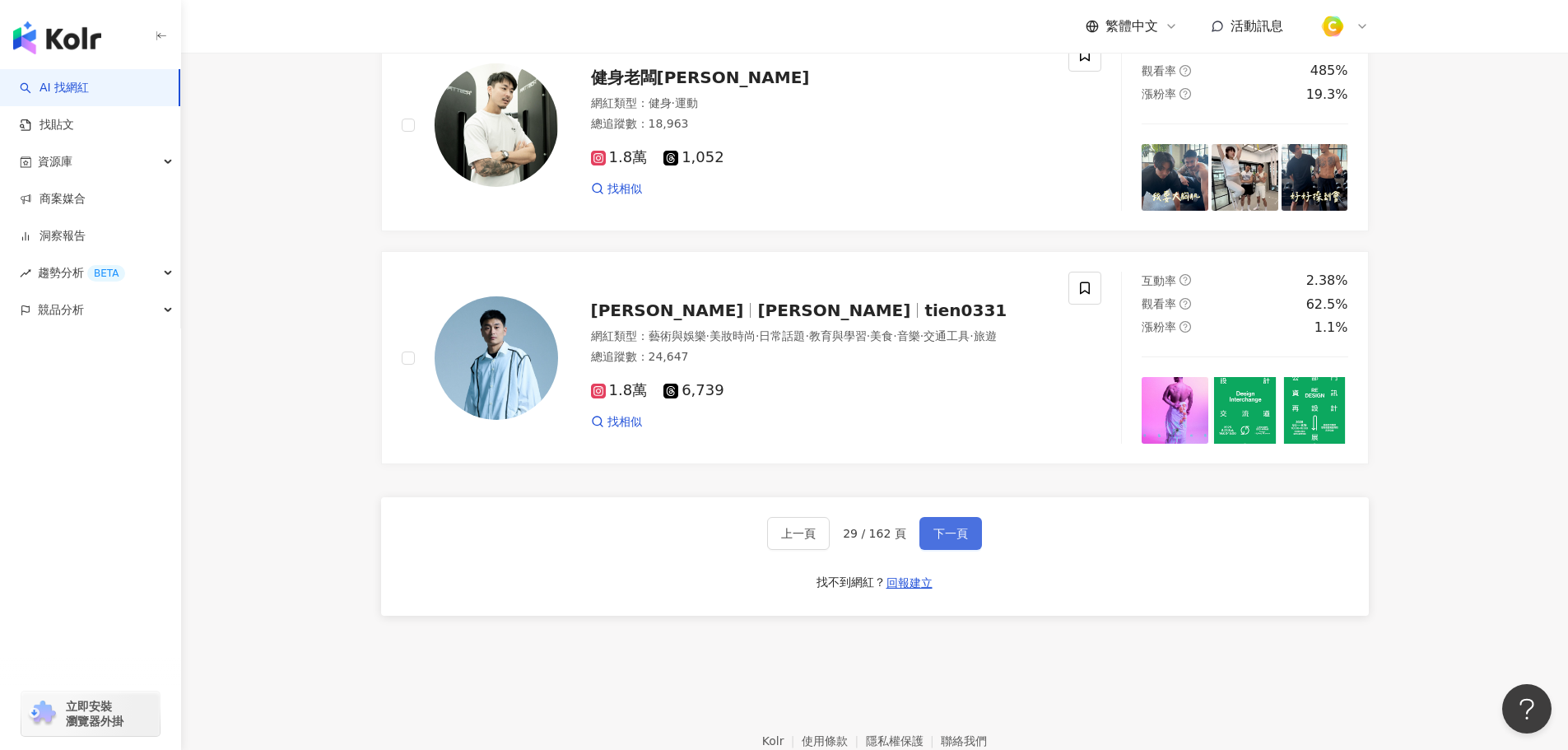
click at [959, 540] on span "下一頁" at bounding box center [951, 533] width 34 height 13
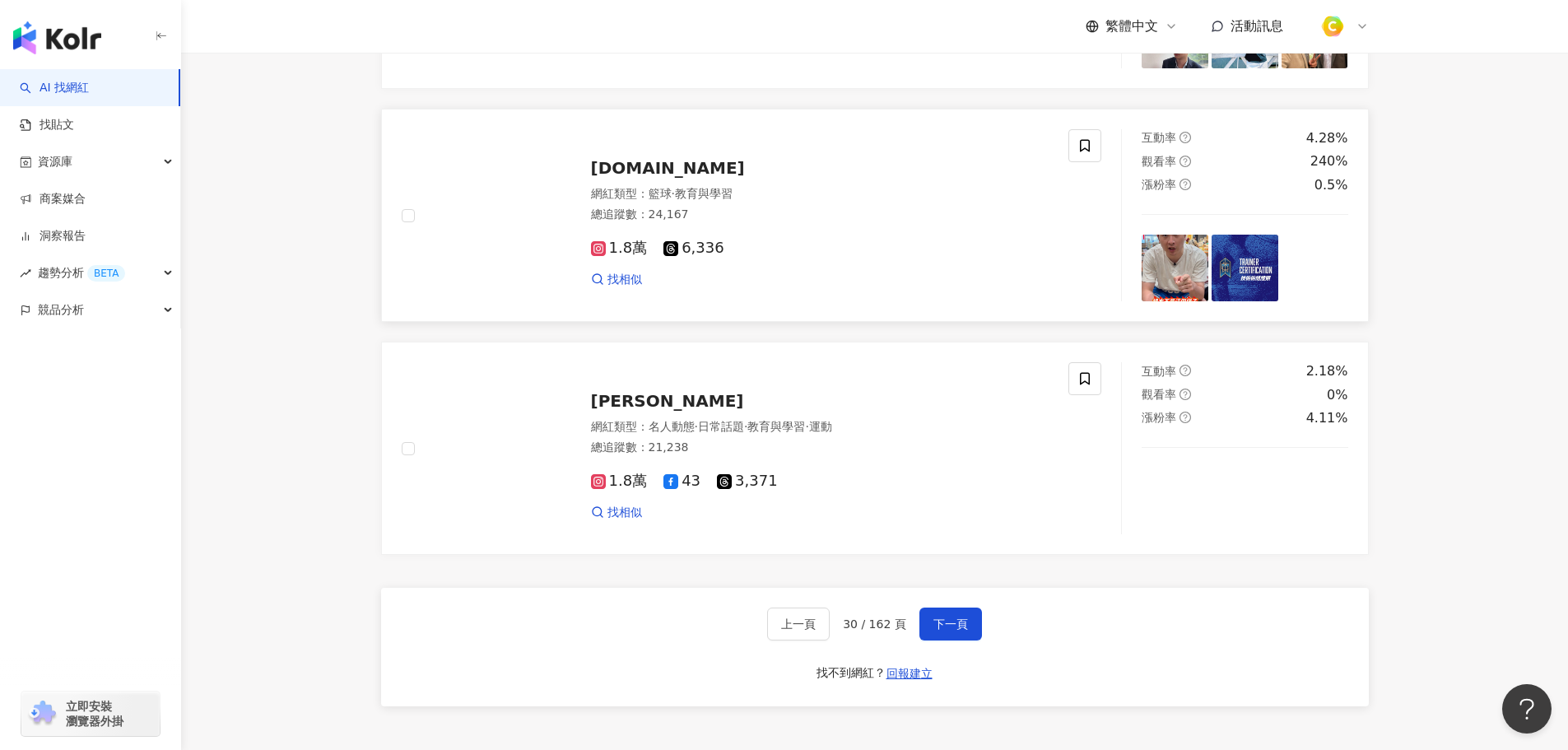
scroll to position [2688, 0]
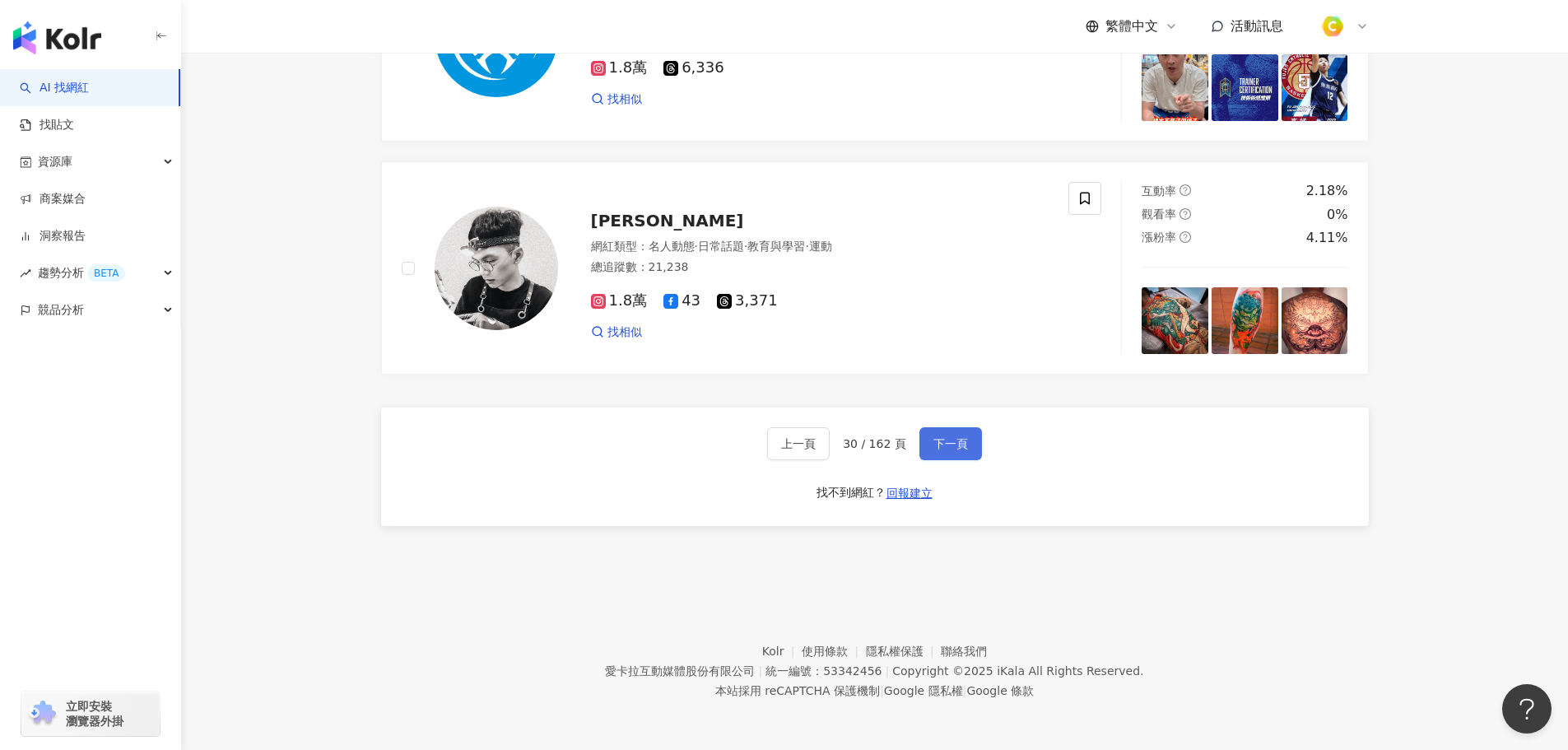
click at [955, 442] on span "下一頁" at bounding box center [951, 443] width 34 height 13
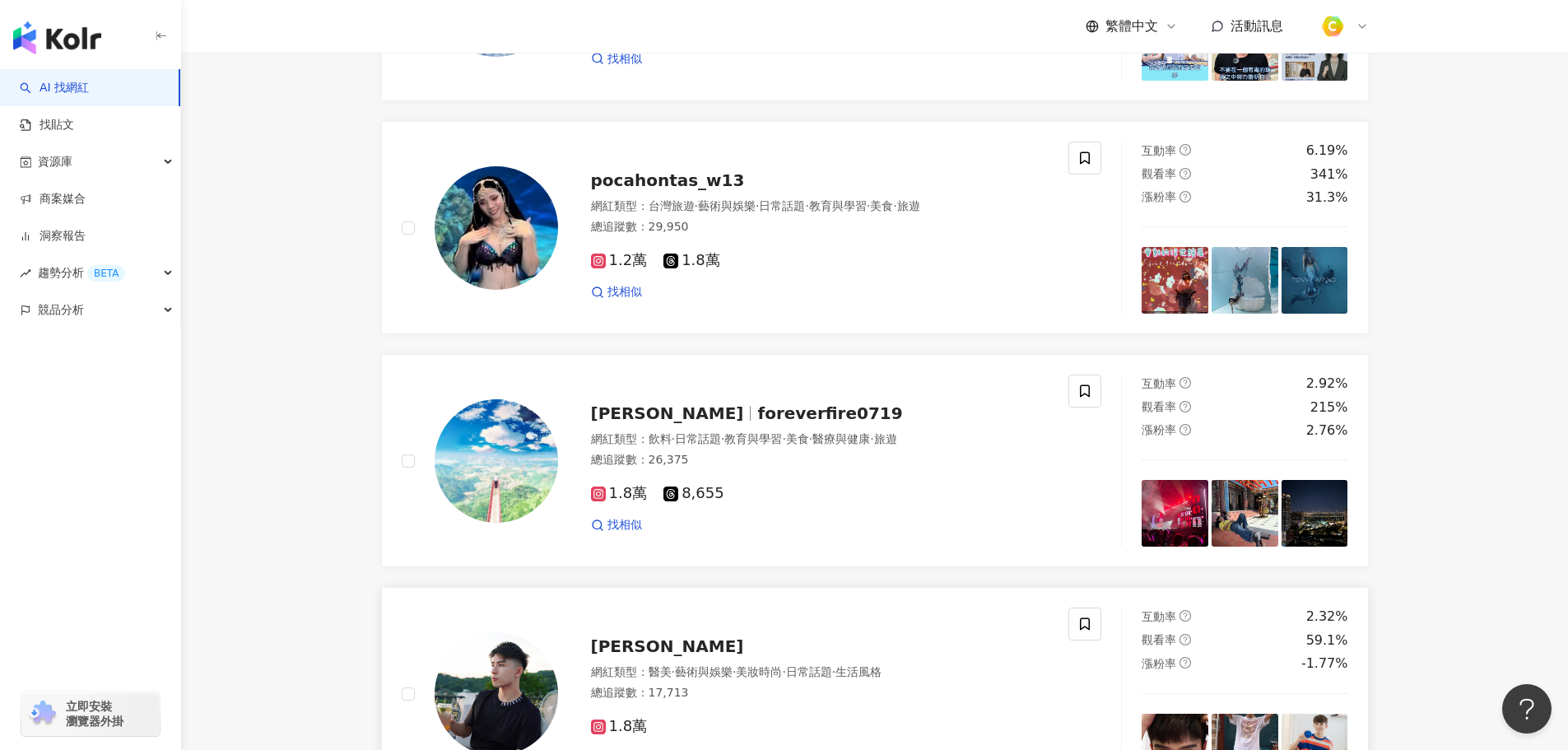
scroll to position [2552, 0]
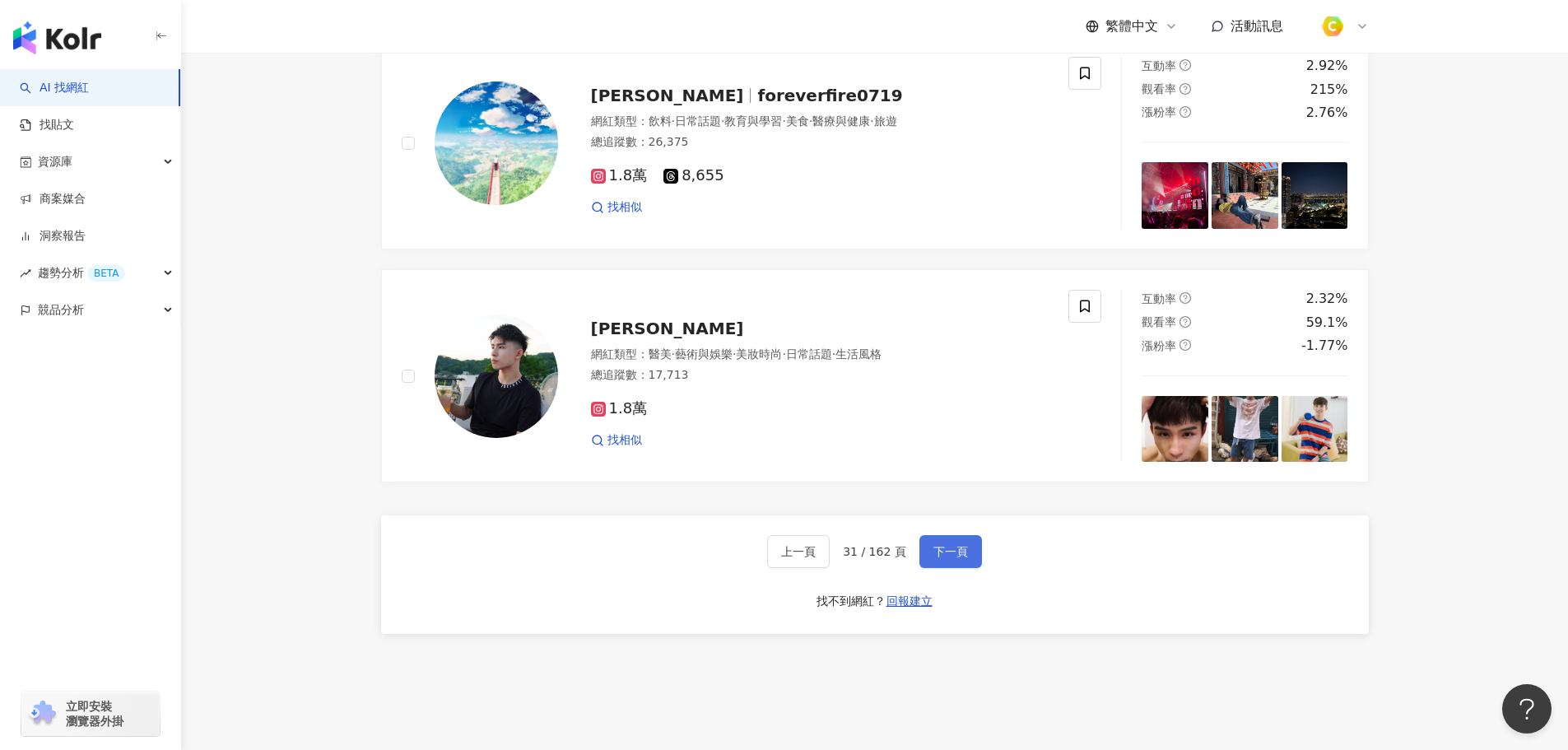
click at [956, 558] on span "下一頁" at bounding box center [951, 551] width 34 height 13
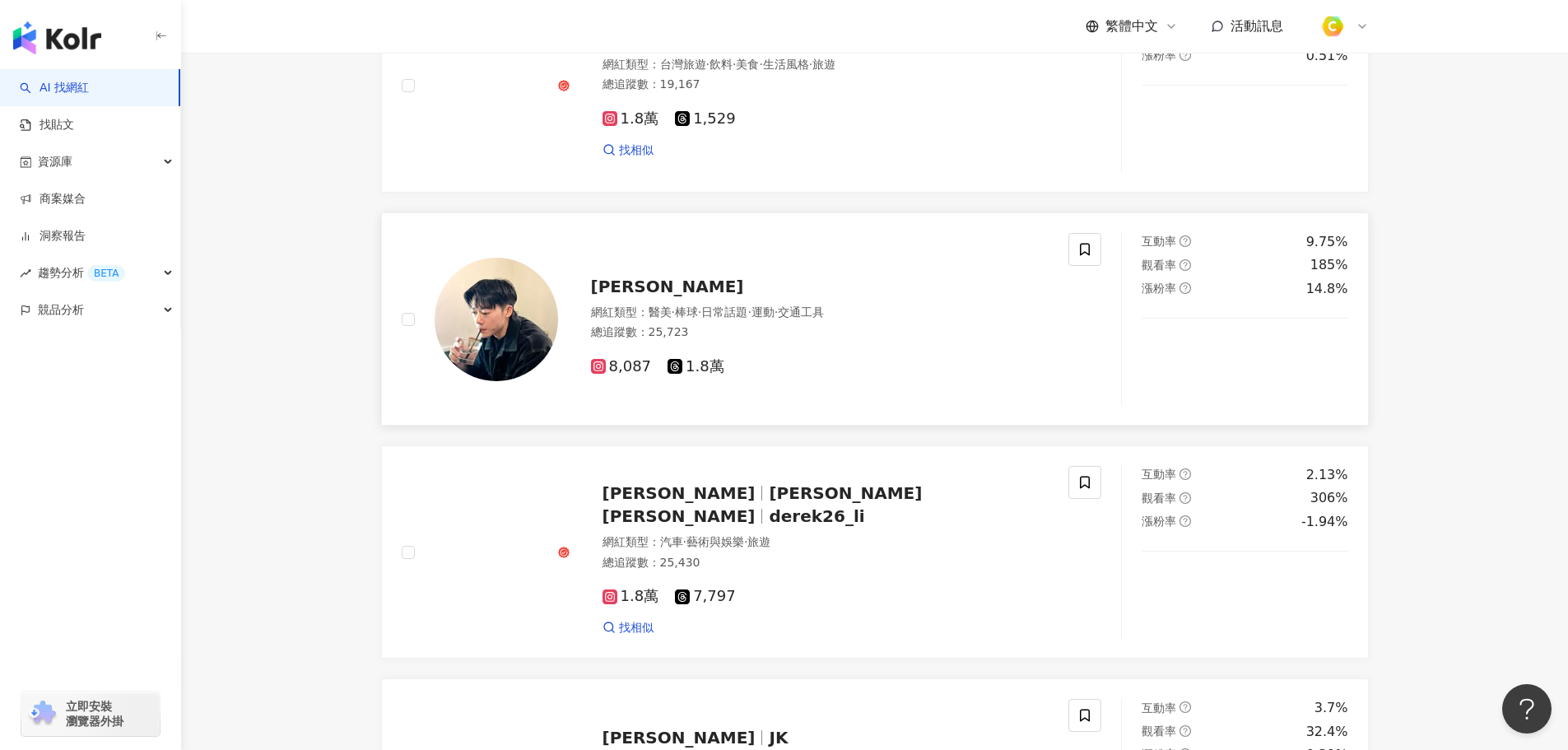
scroll to position [2222, 0]
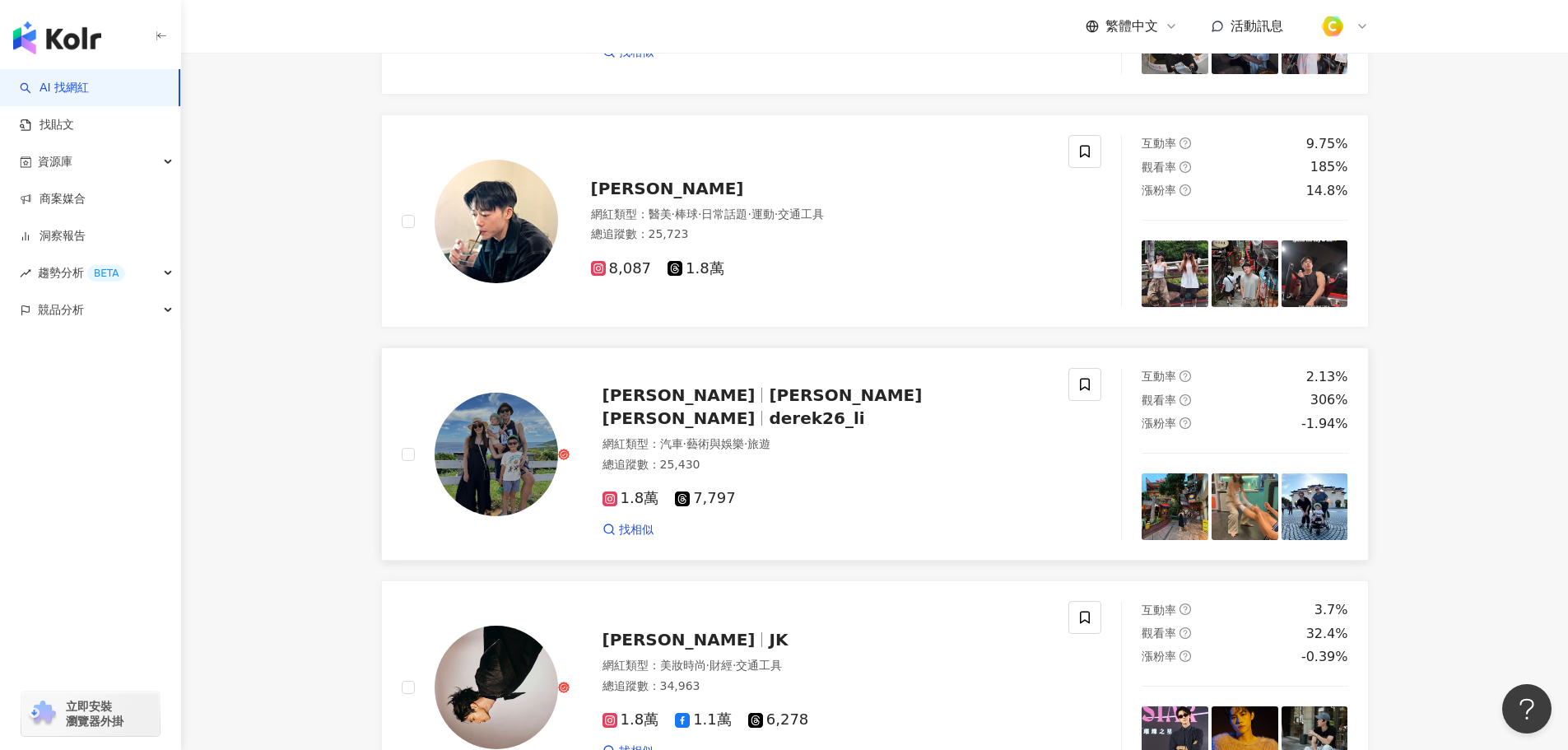
click at [648, 405] on span "李德威" at bounding box center [686, 395] width 167 height 20
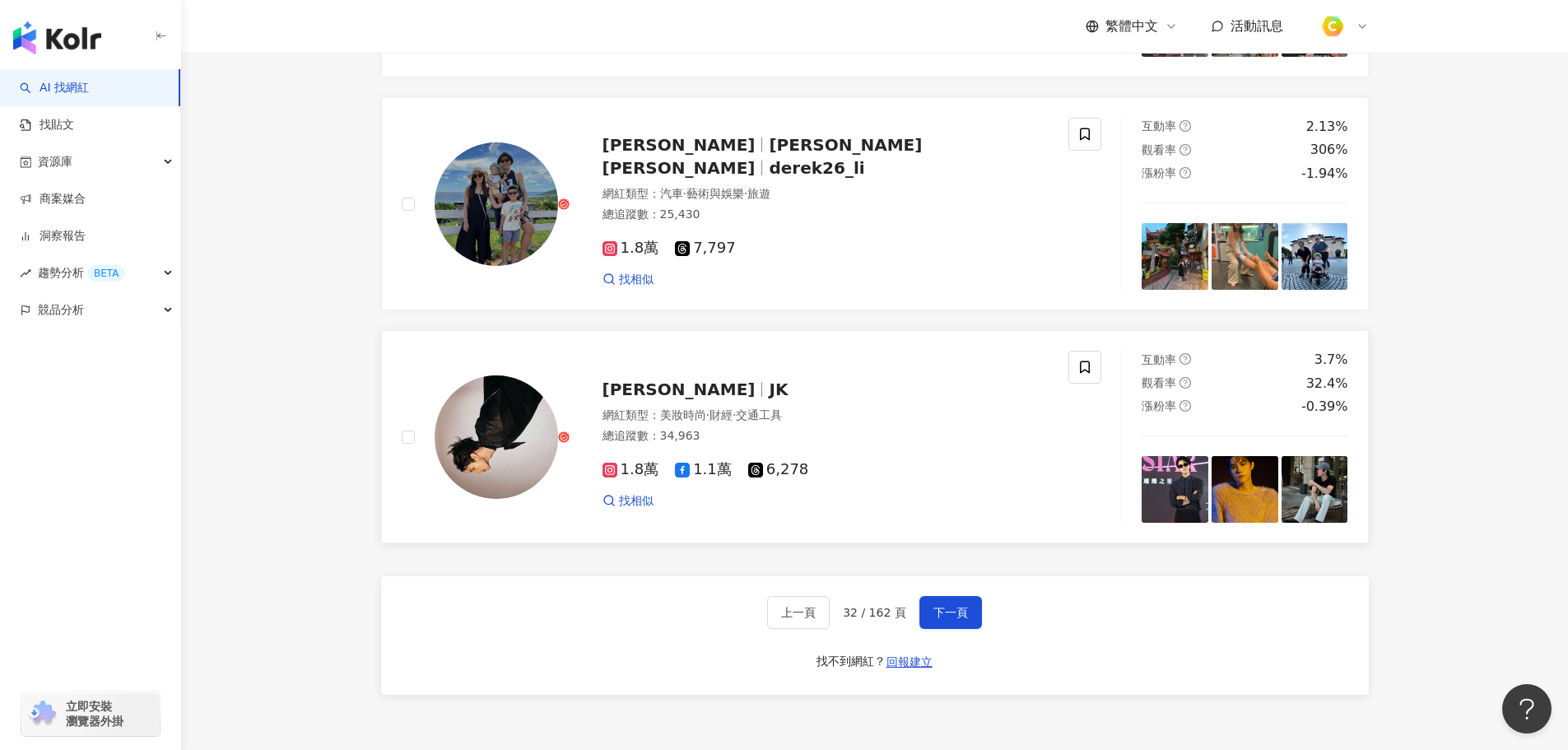
scroll to position [2634, 0]
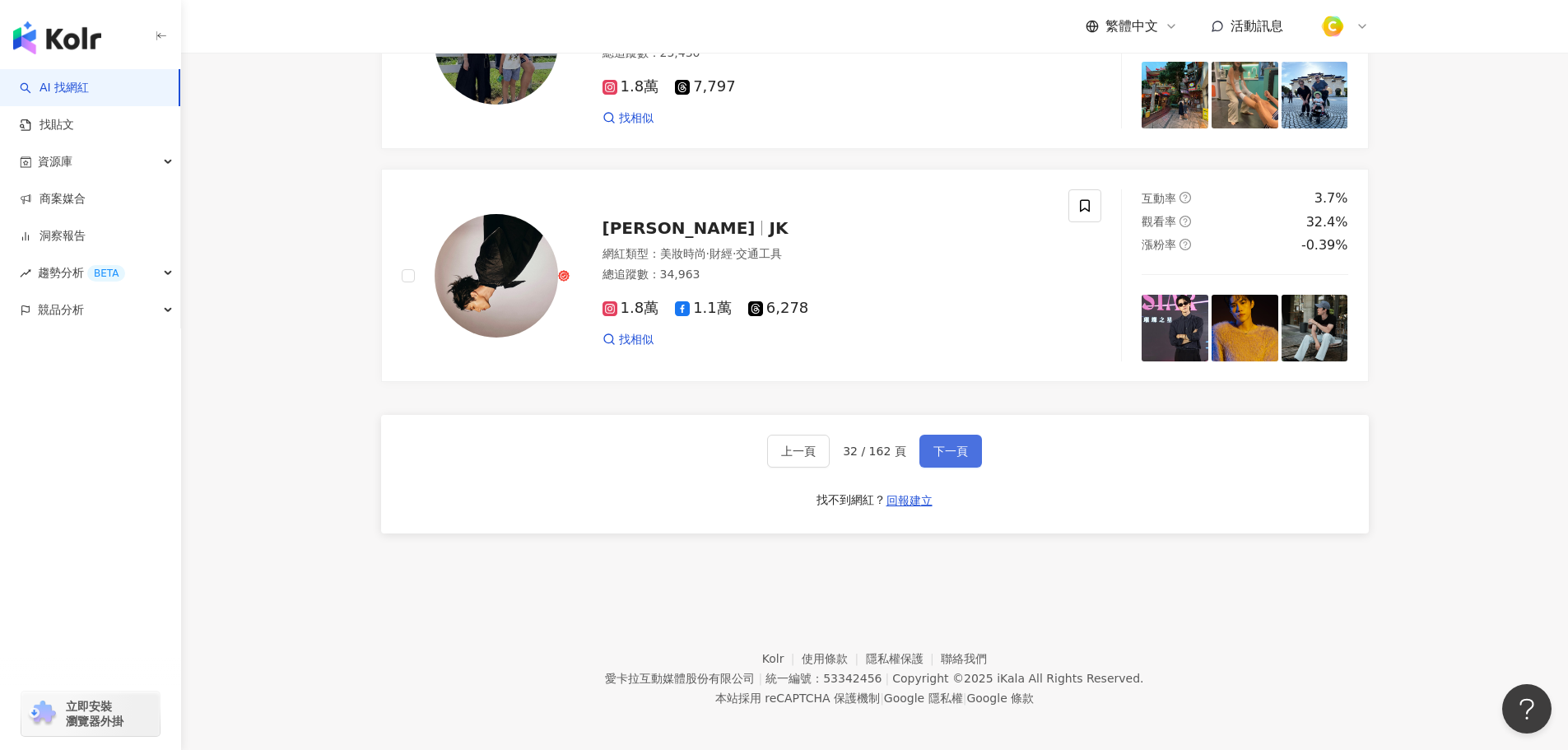
click at [951, 458] on span "下一頁" at bounding box center [951, 451] width 34 height 13
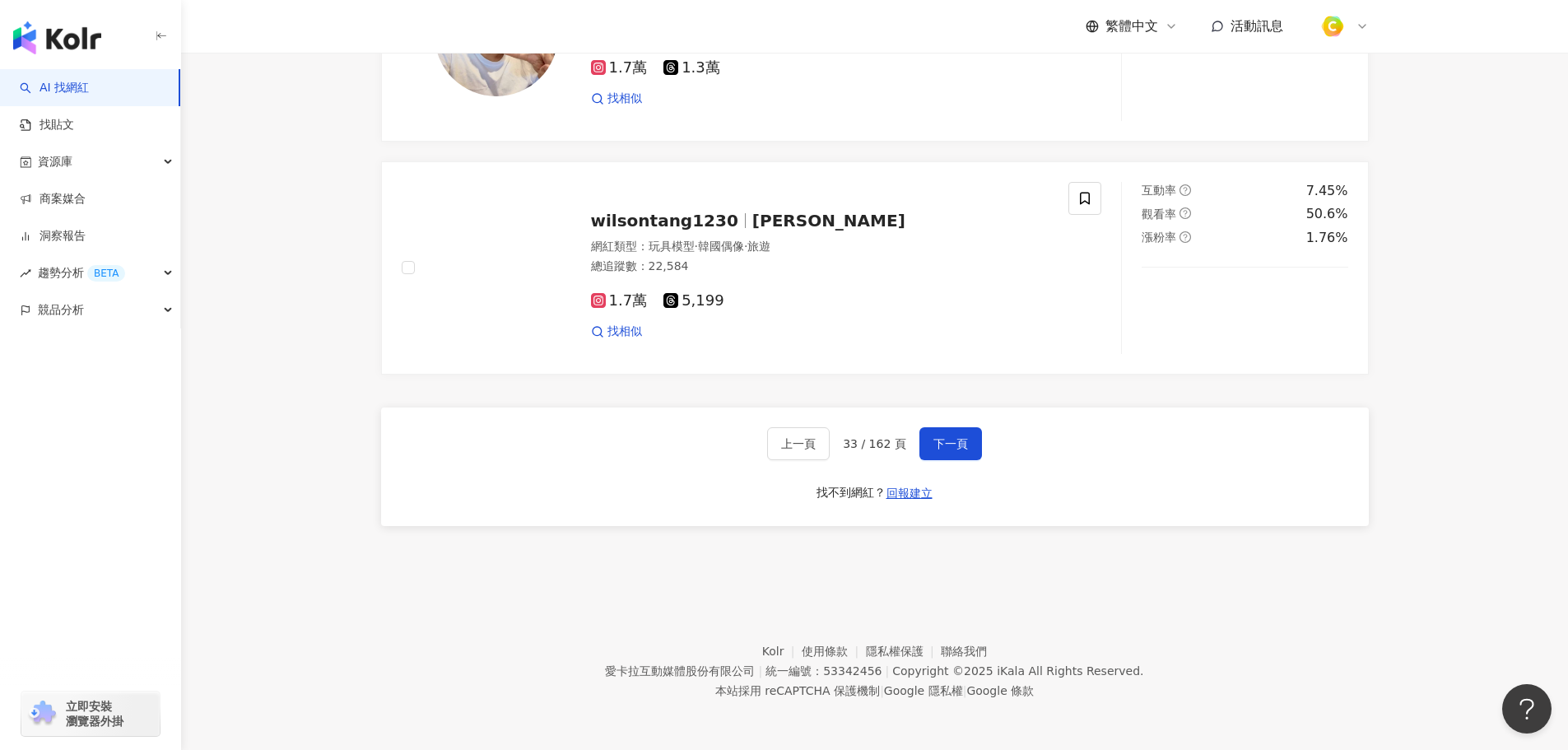
scroll to position [2827, 0]
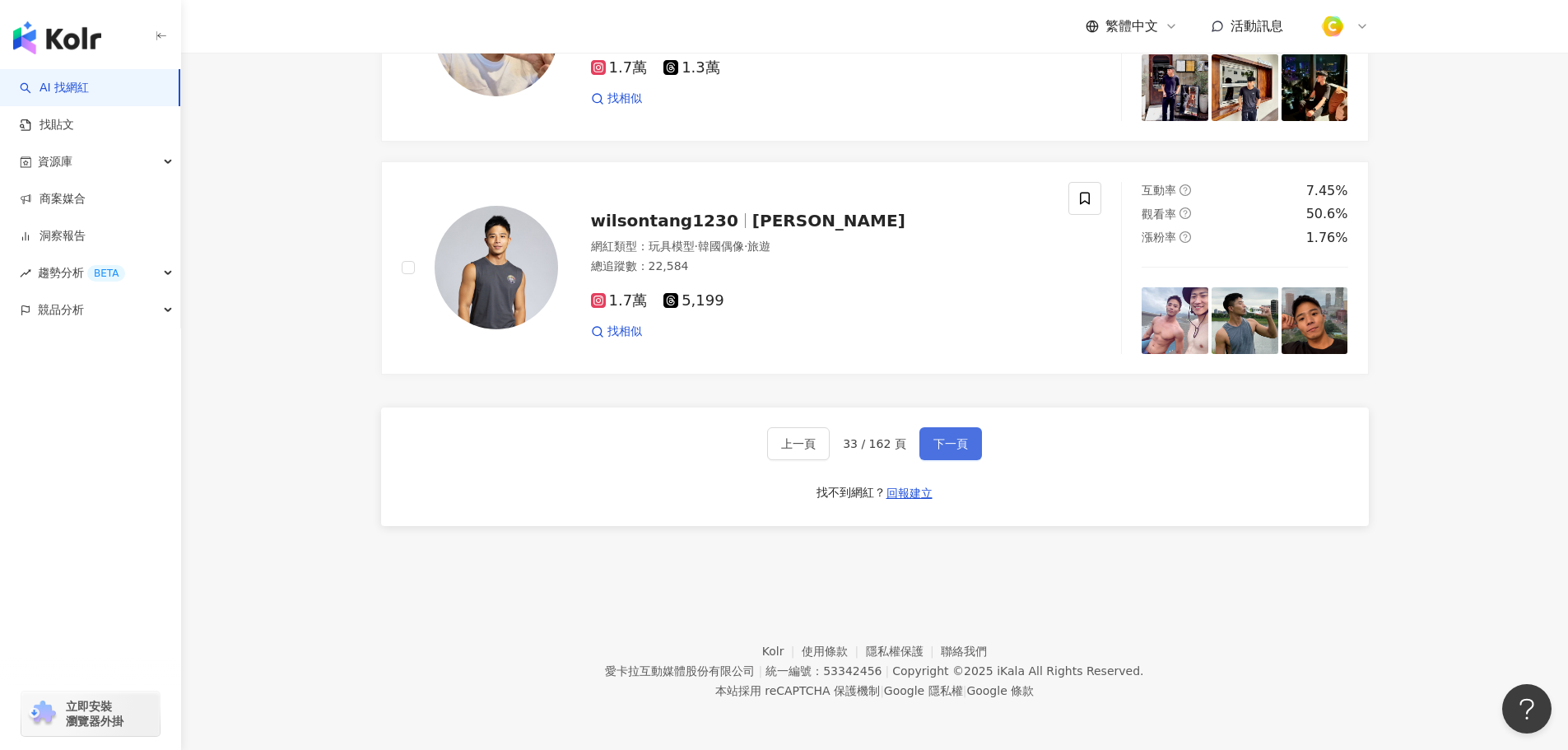
click at [948, 443] on span "下一頁" at bounding box center [951, 443] width 34 height 13
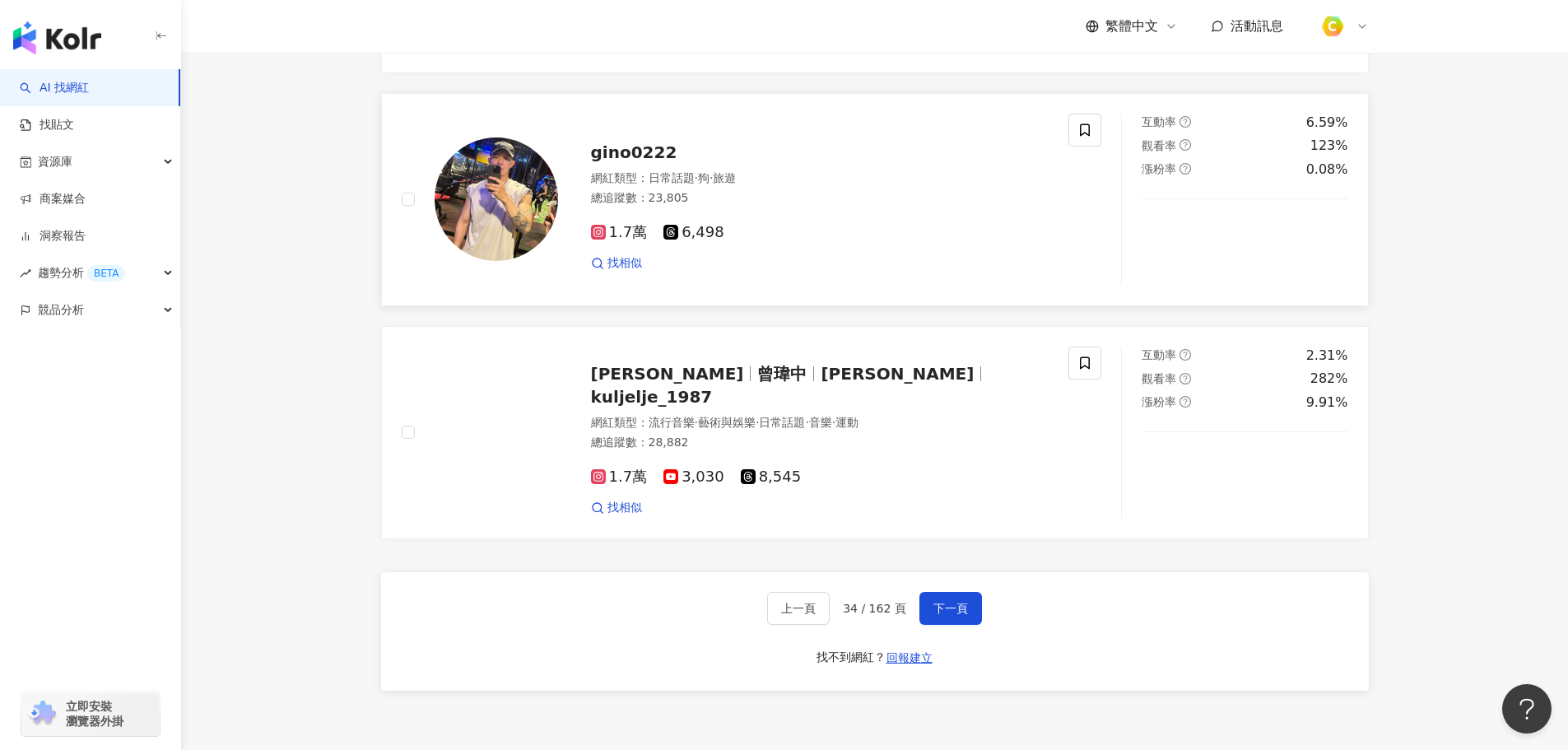
scroll to position [2716, 0]
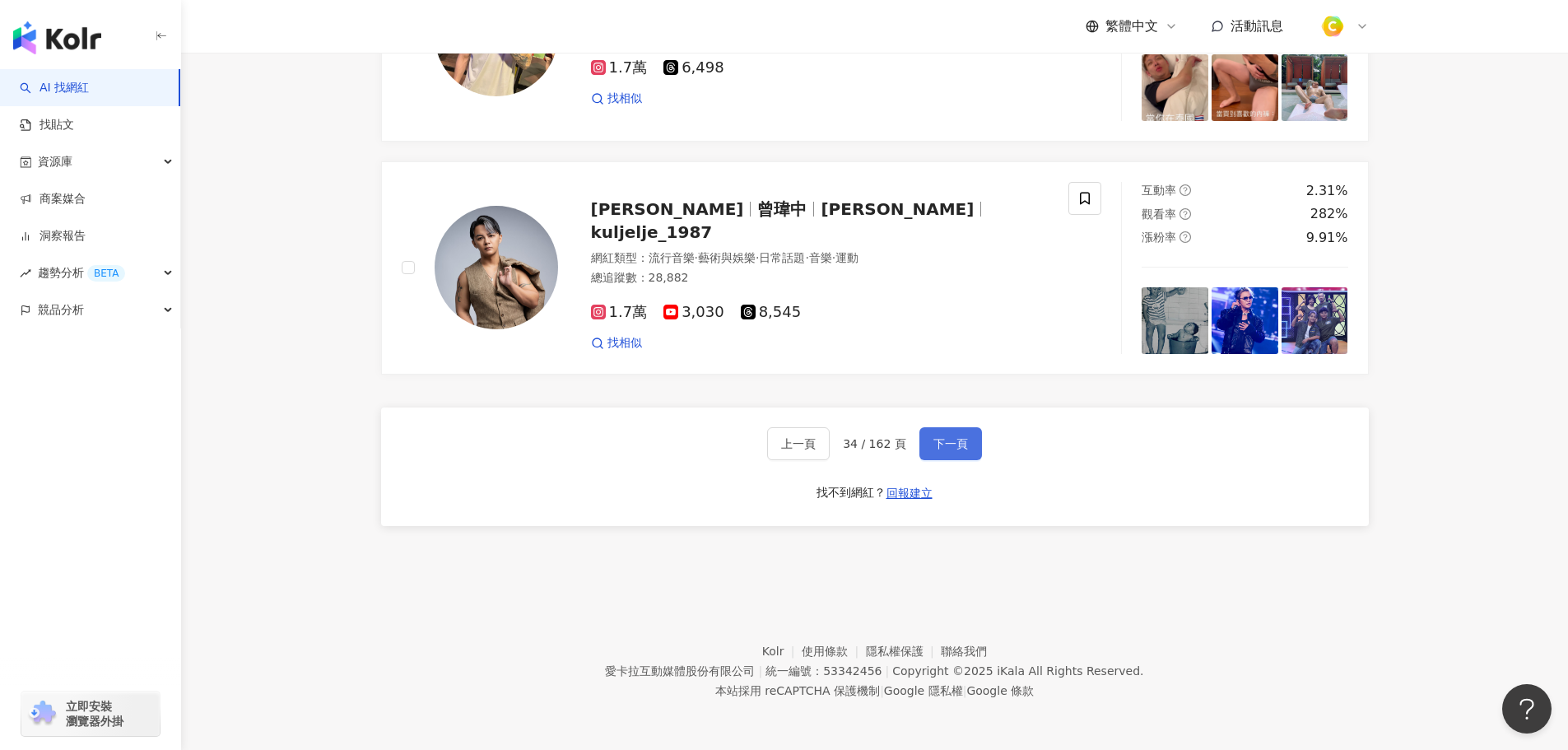
click at [941, 461] on button "下一頁" at bounding box center [950, 443] width 62 height 32
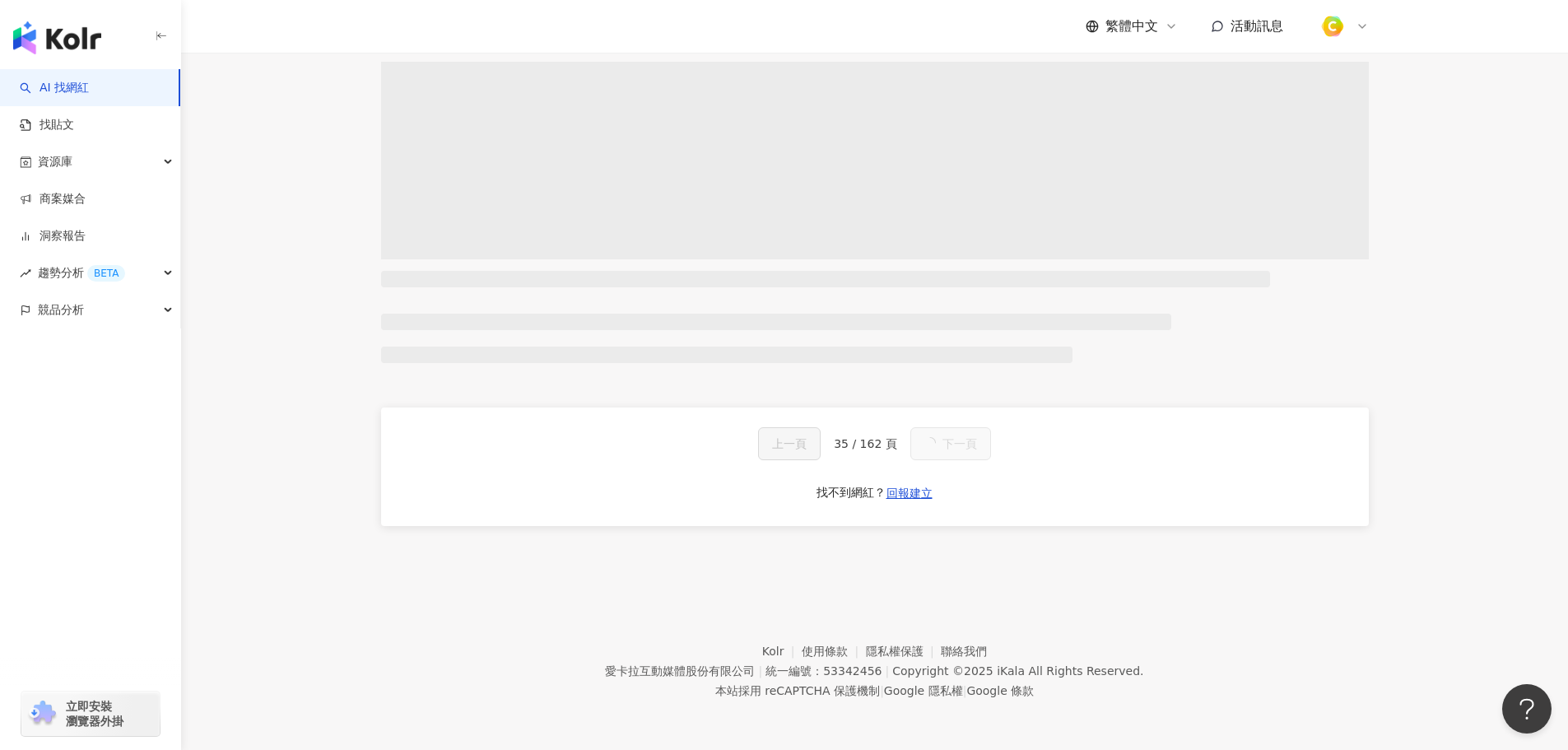
scroll to position [169, 0]
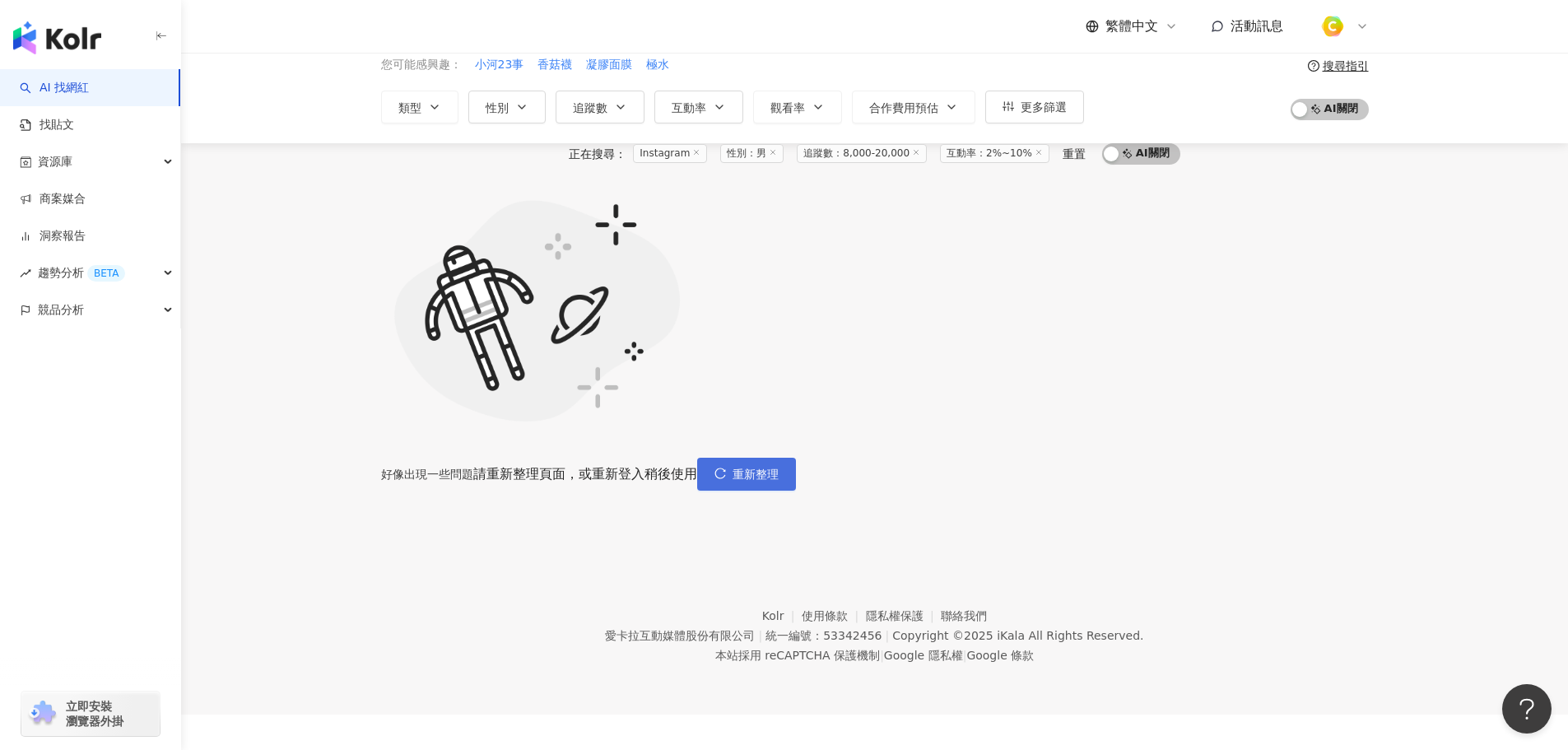
click at [779, 467] on span "重新整理" at bounding box center [756, 474] width 46 height 13
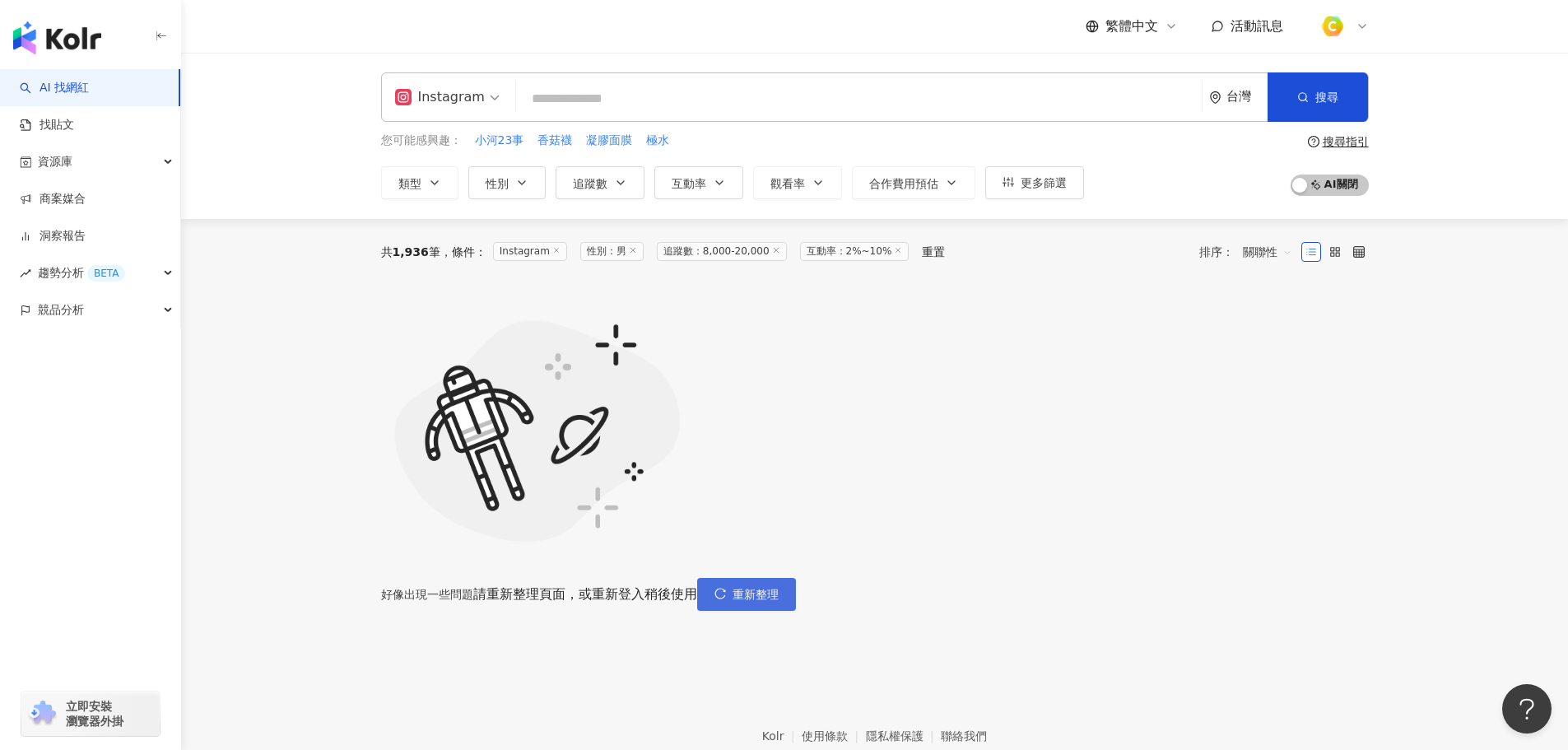
click at [779, 588] on span "重新整理" at bounding box center [756, 594] width 46 height 13
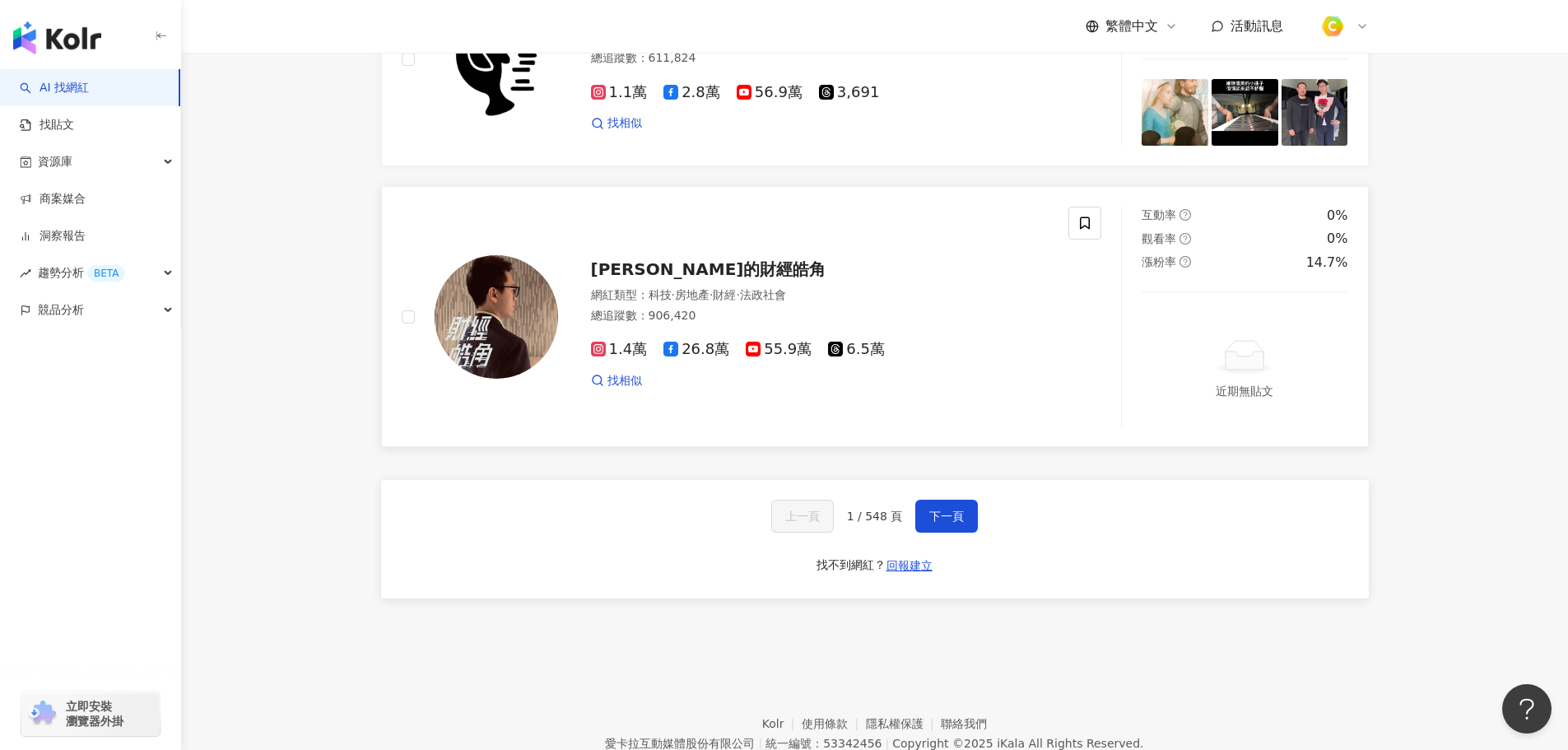
scroll to position [2923, 0]
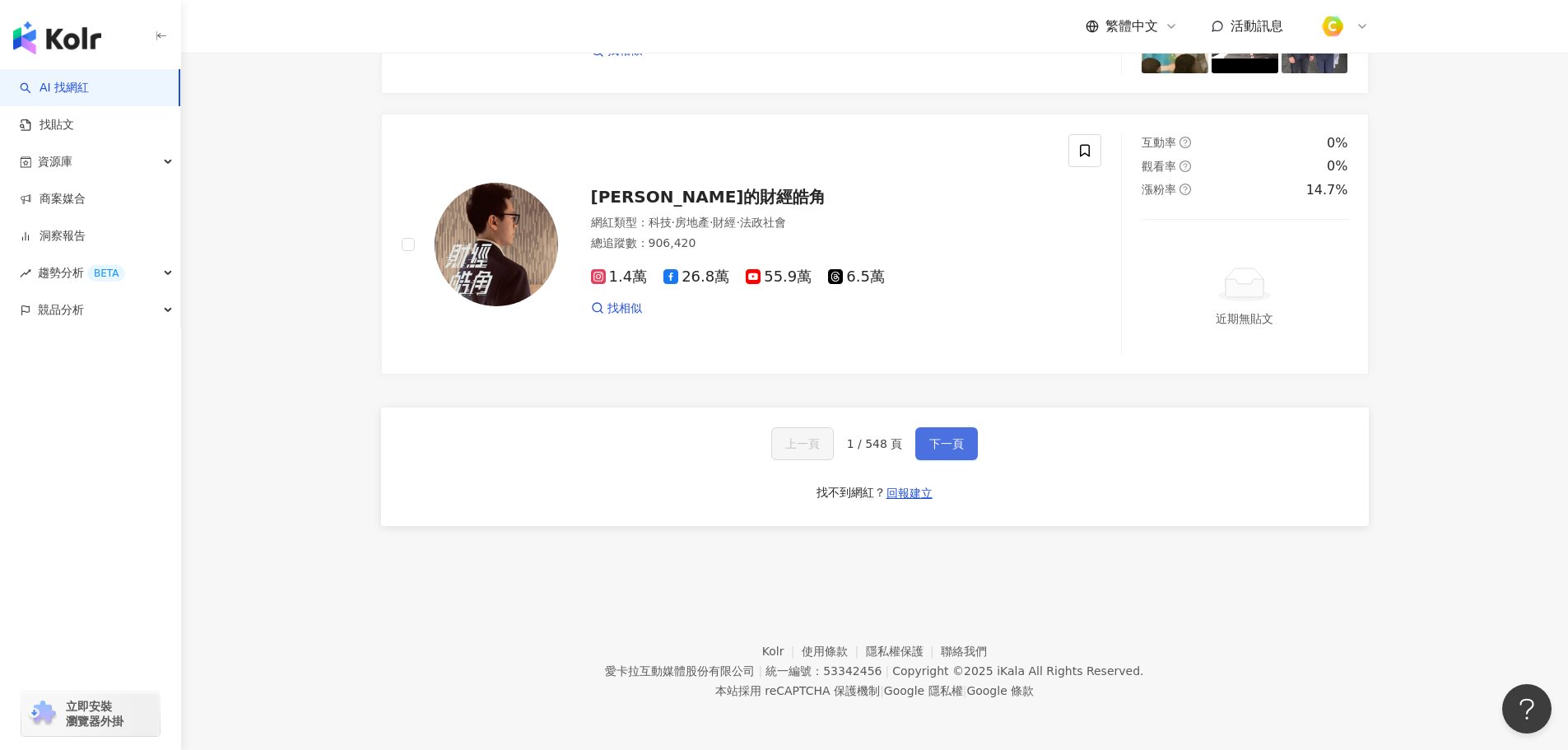
click at [931, 441] on span "下一頁" at bounding box center [947, 443] width 34 height 13
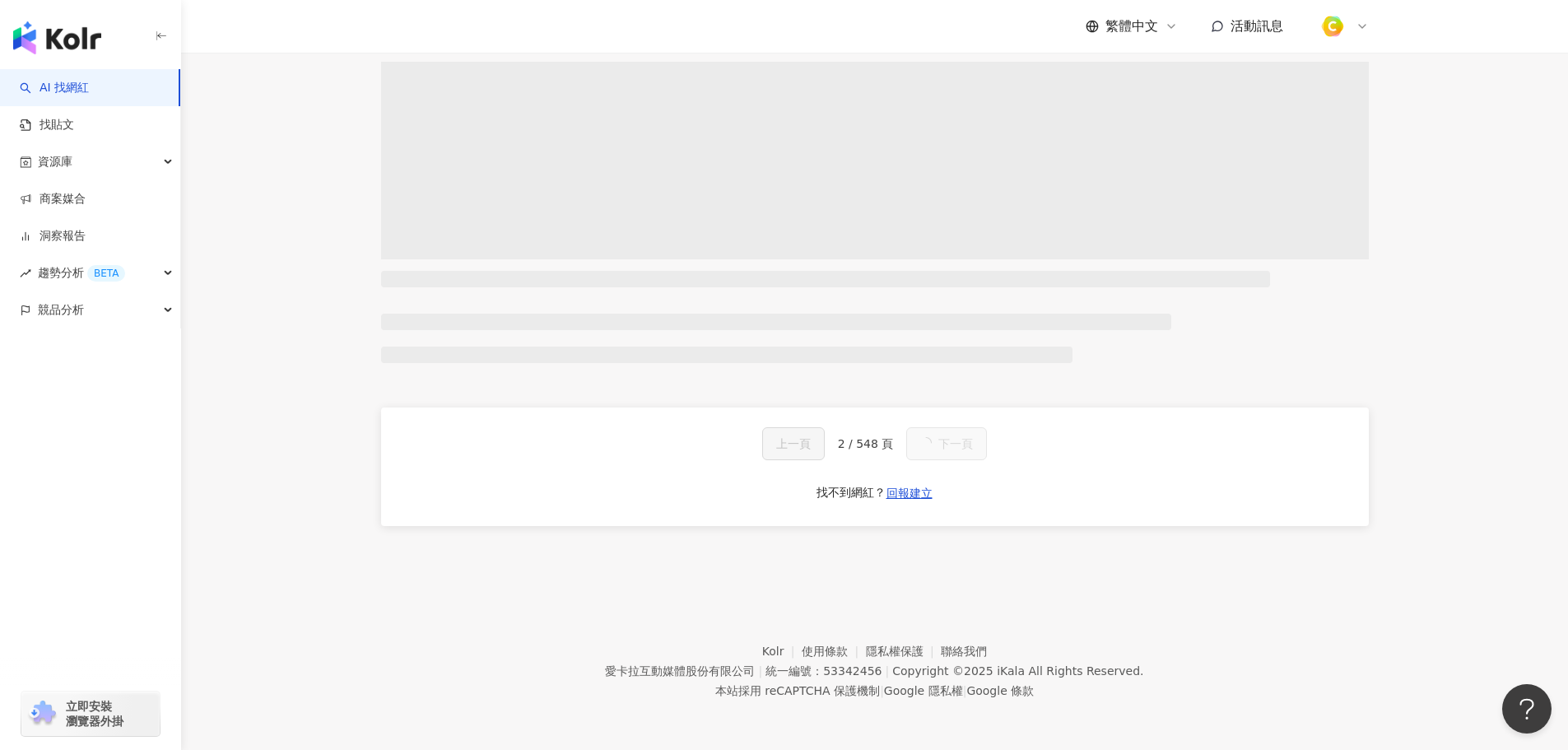
scroll to position [889, 0]
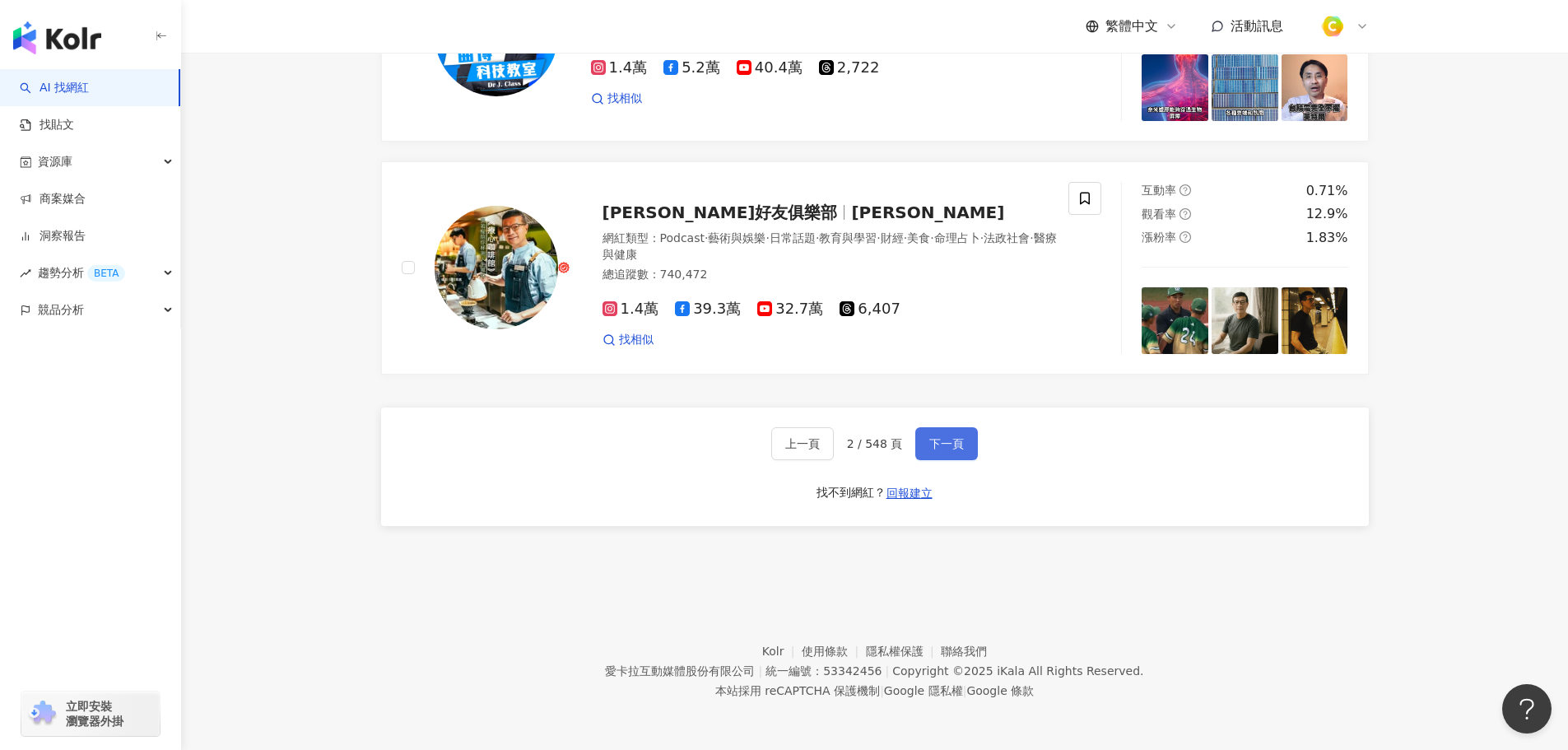
click at [948, 454] on button "下一頁" at bounding box center [946, 443] width 62 height 32
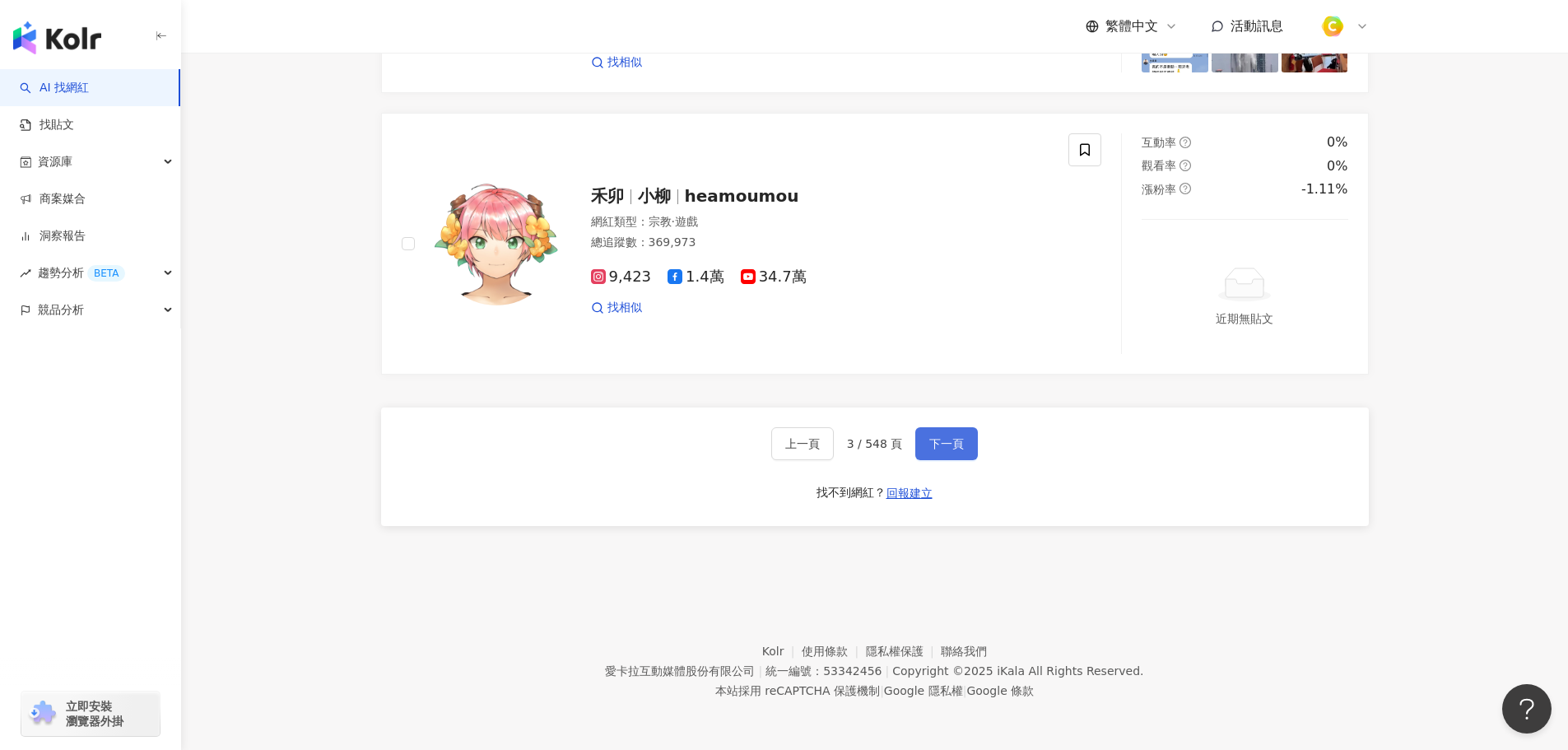
click at [947, 452] on button "下一頁" at bounding box center [946, 443] width 62 height 32
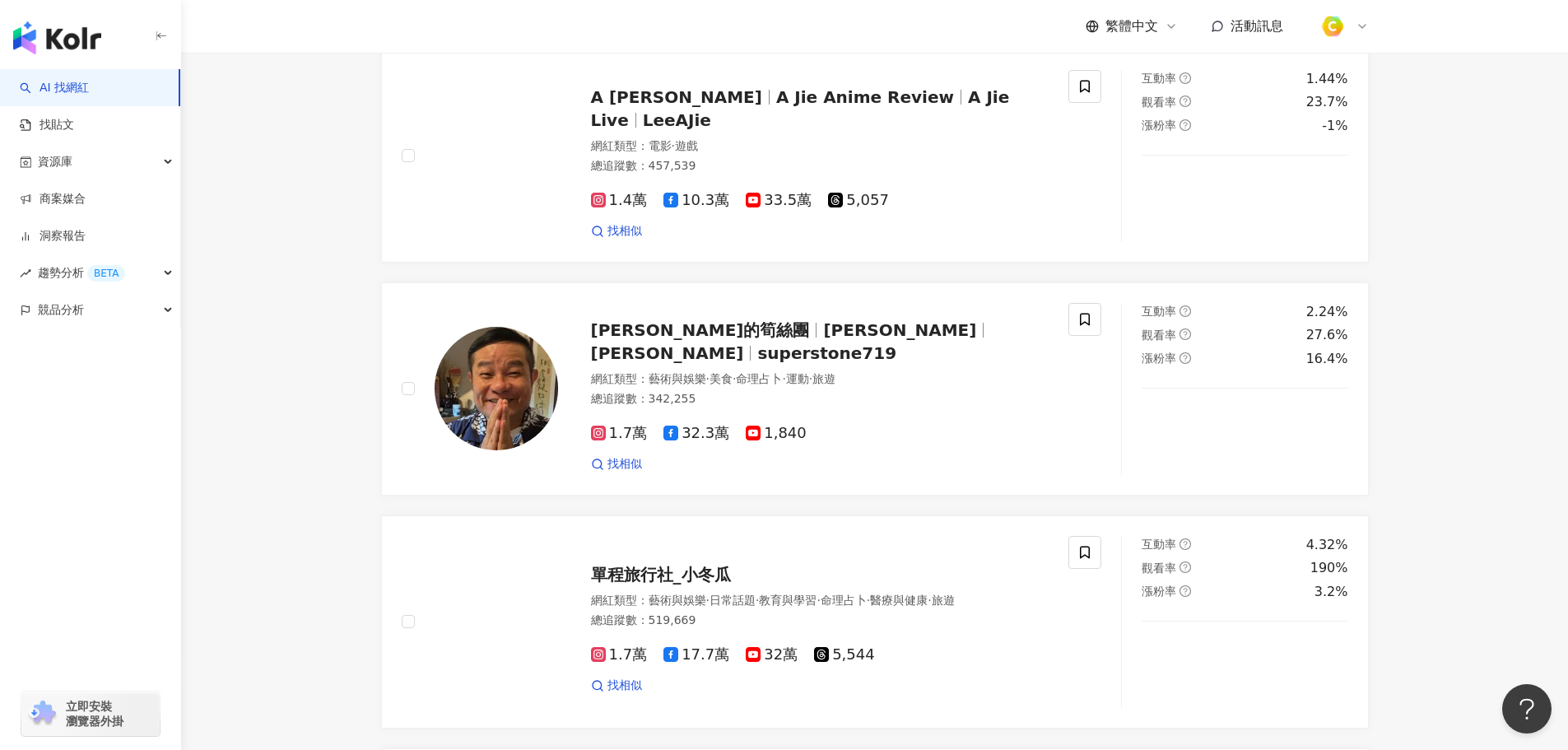
scroll to position [2735, 0]
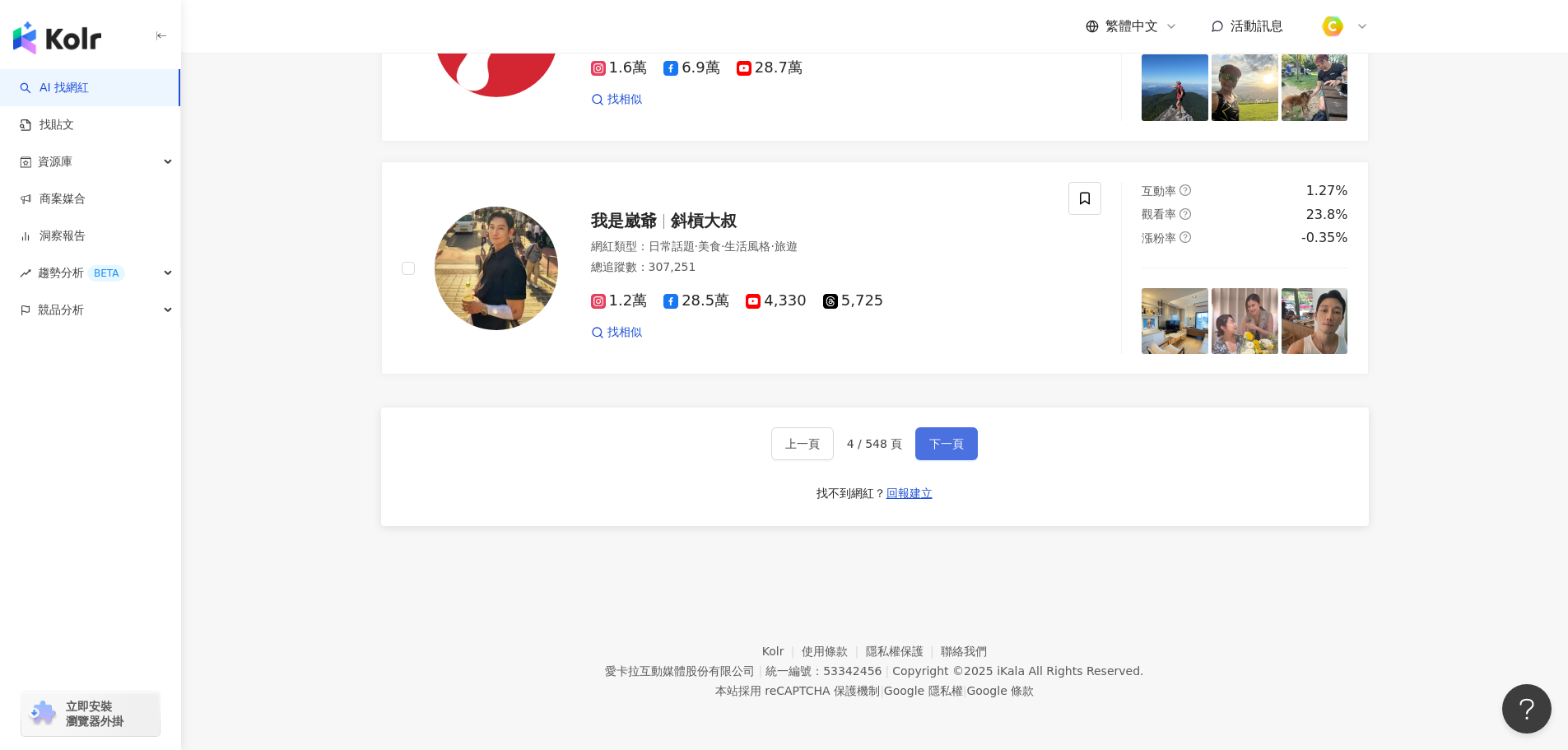
click at [944, 448] on span "下一頁" at bounding box center [947, 443] width 34 height 13
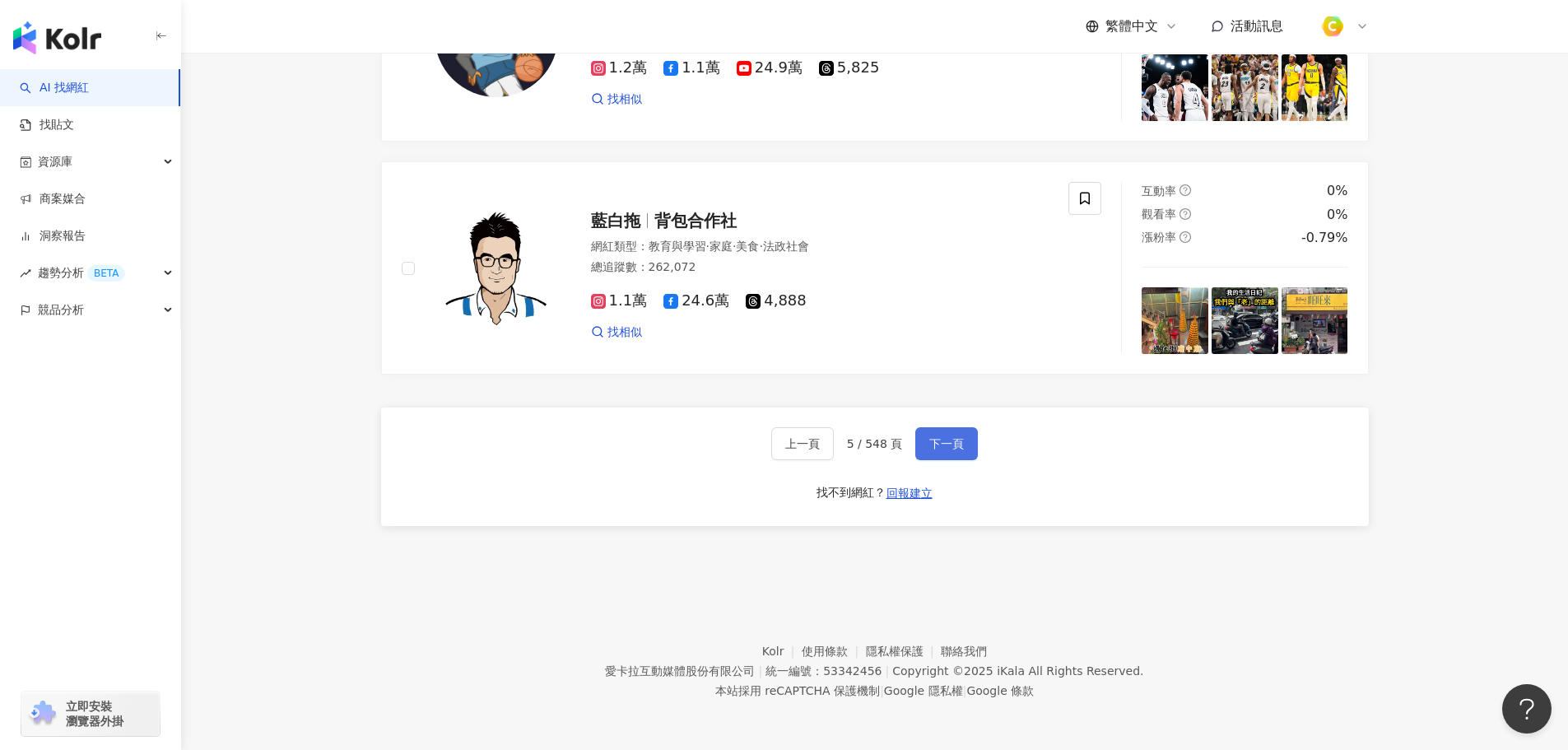
click at [948, 446] on span "下一頁" at bounding box center [947, 443] width 34 height 13
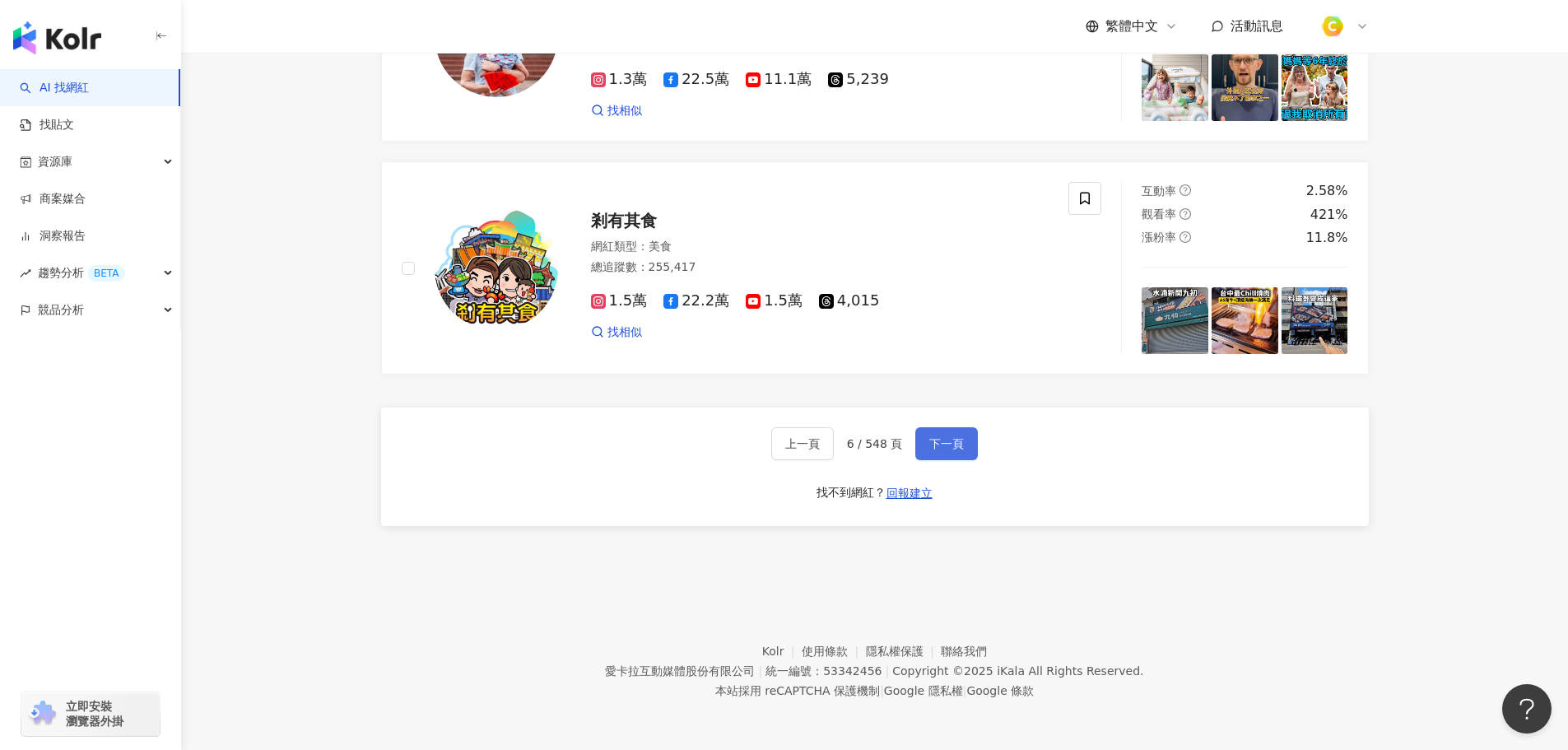
click at [947, 447] on span "下一頁" at bounding box center [947, 443] width 34 height 13
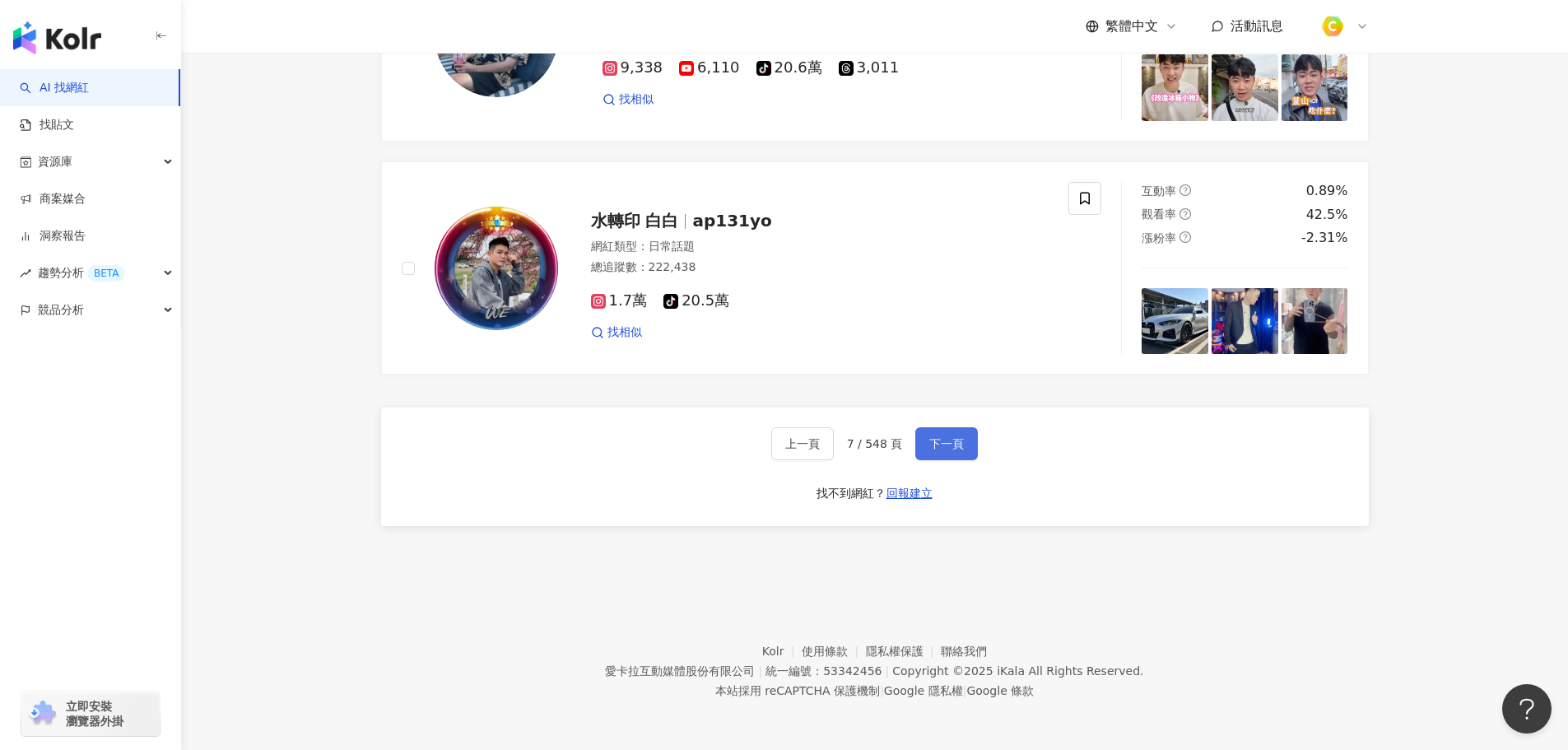
click at [941, 444] on span "下一頁" at bounding box center [947, 443] width 34 height 13
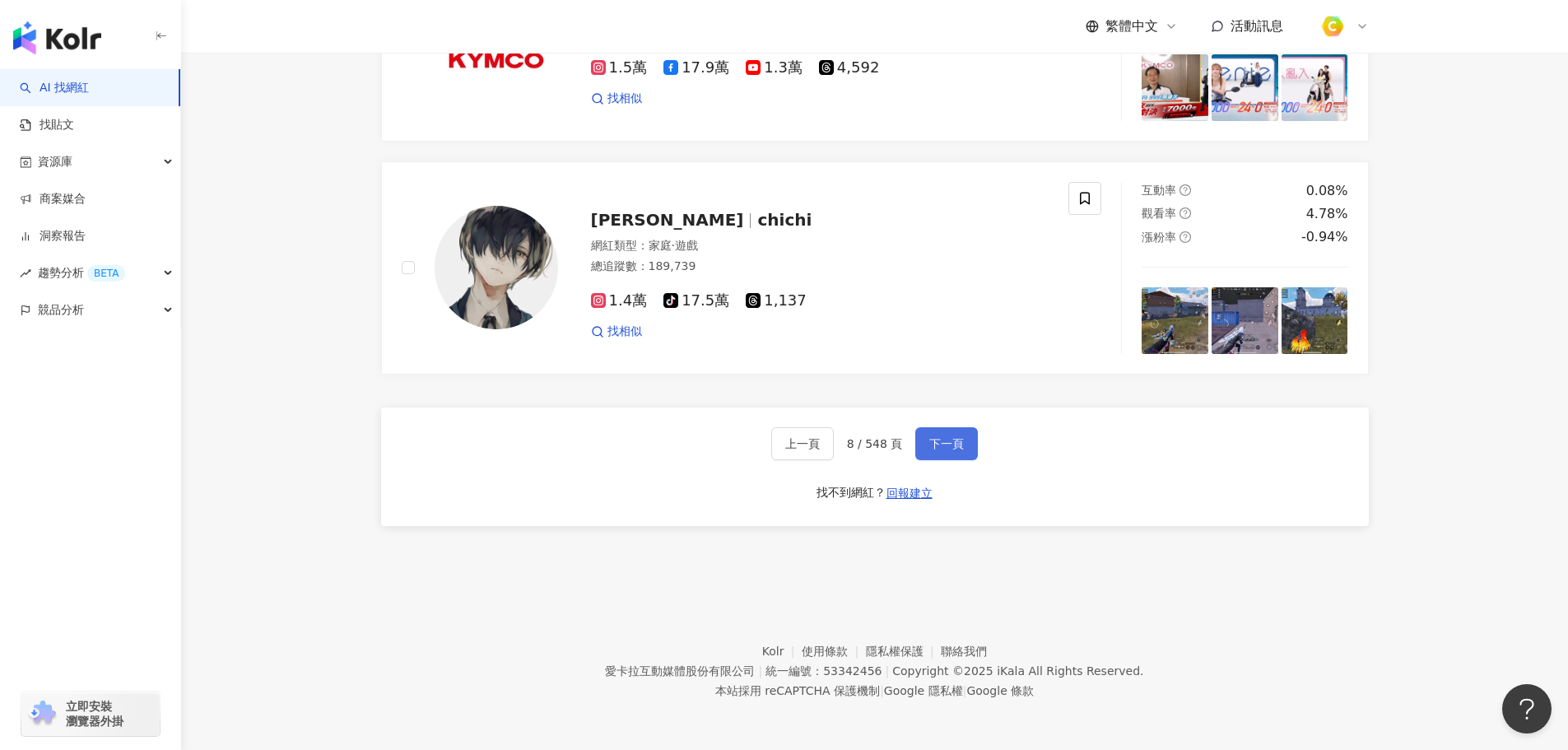
click at [941, 449] on span "下一頁" at bounding box center [947, 443] width 34 height 13
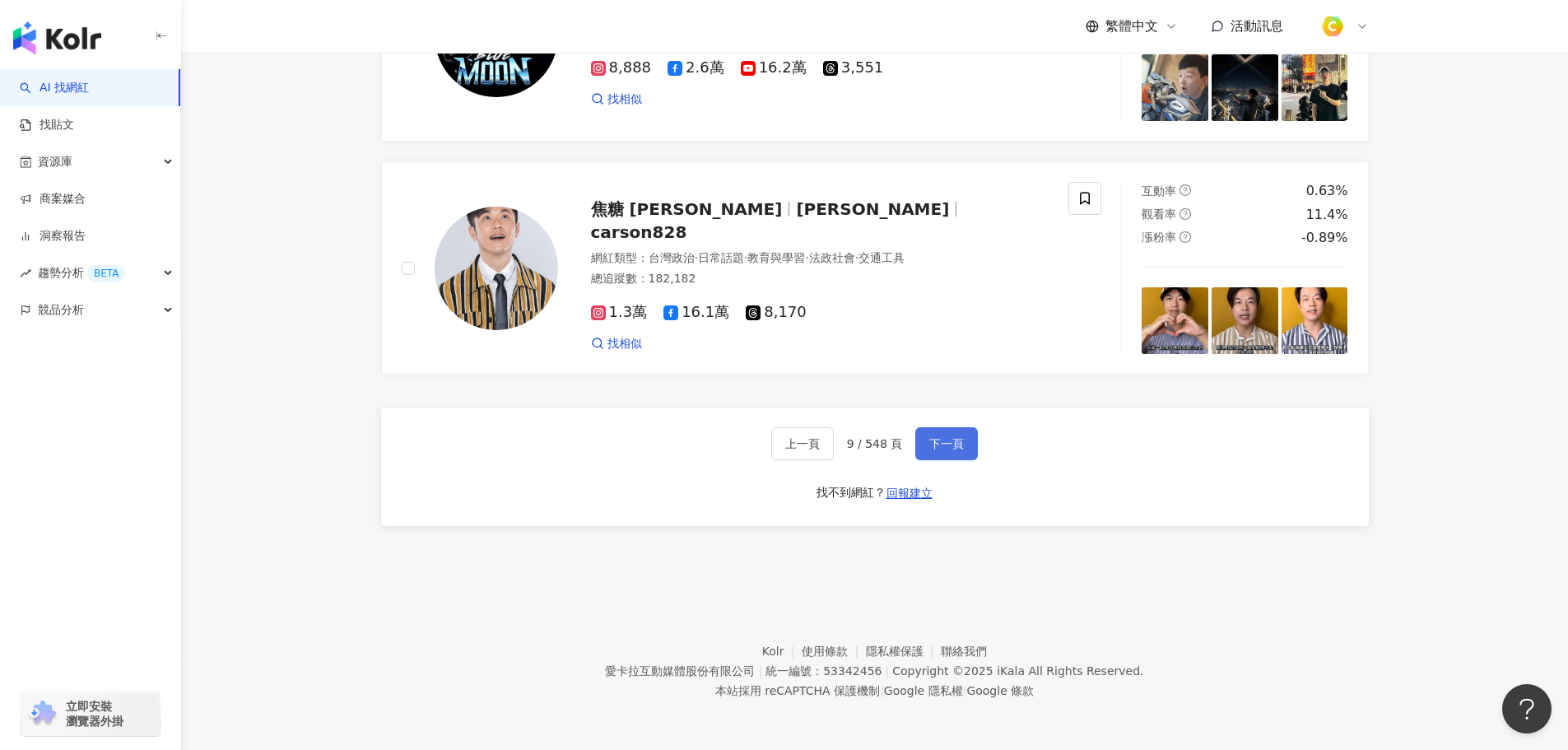
click at [944, 447] on span "下一頁" at bounding box center [947, 443] width 34 height 13
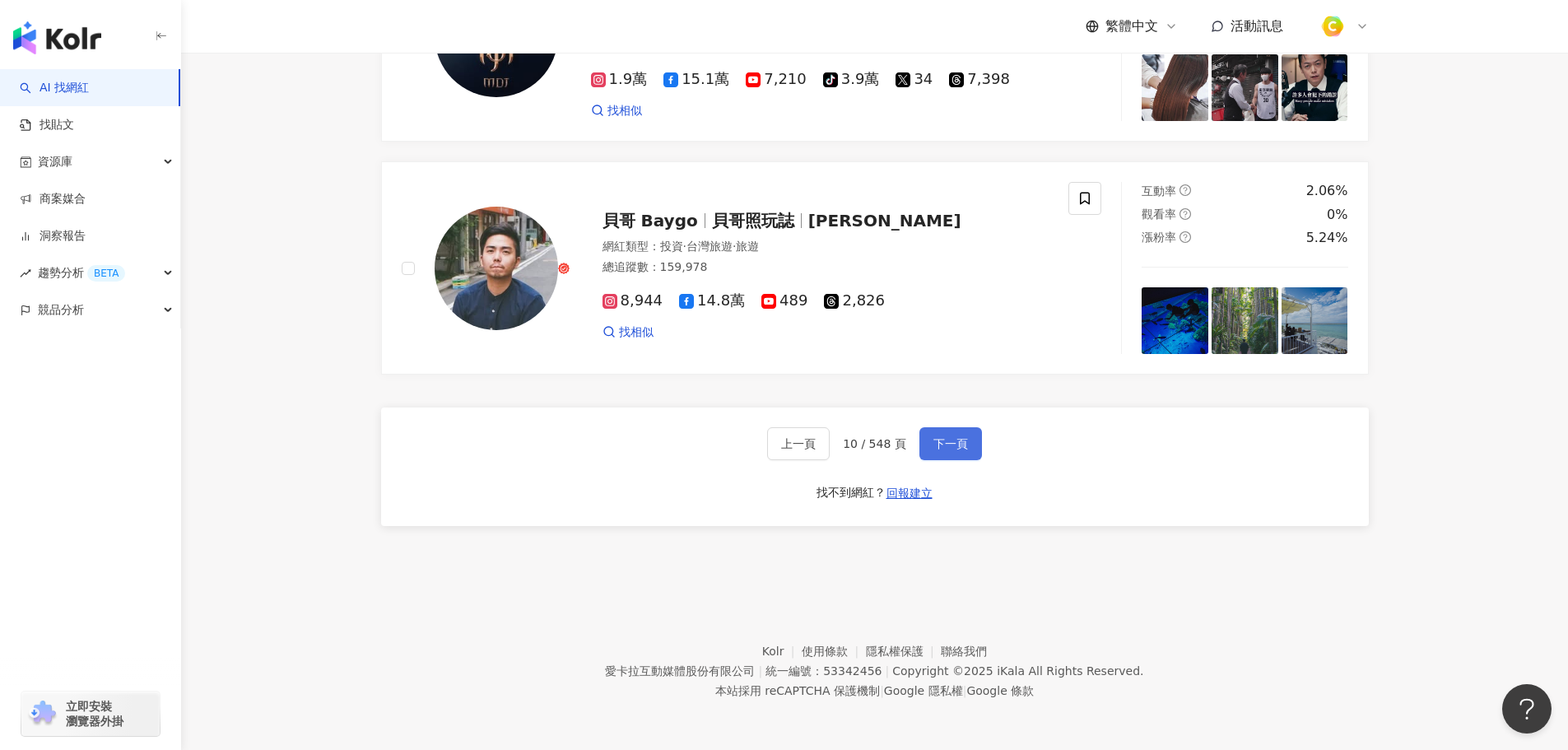
click at [951, 446] on span "下一頁" at bounding box center [951, 443] width 34 height 13
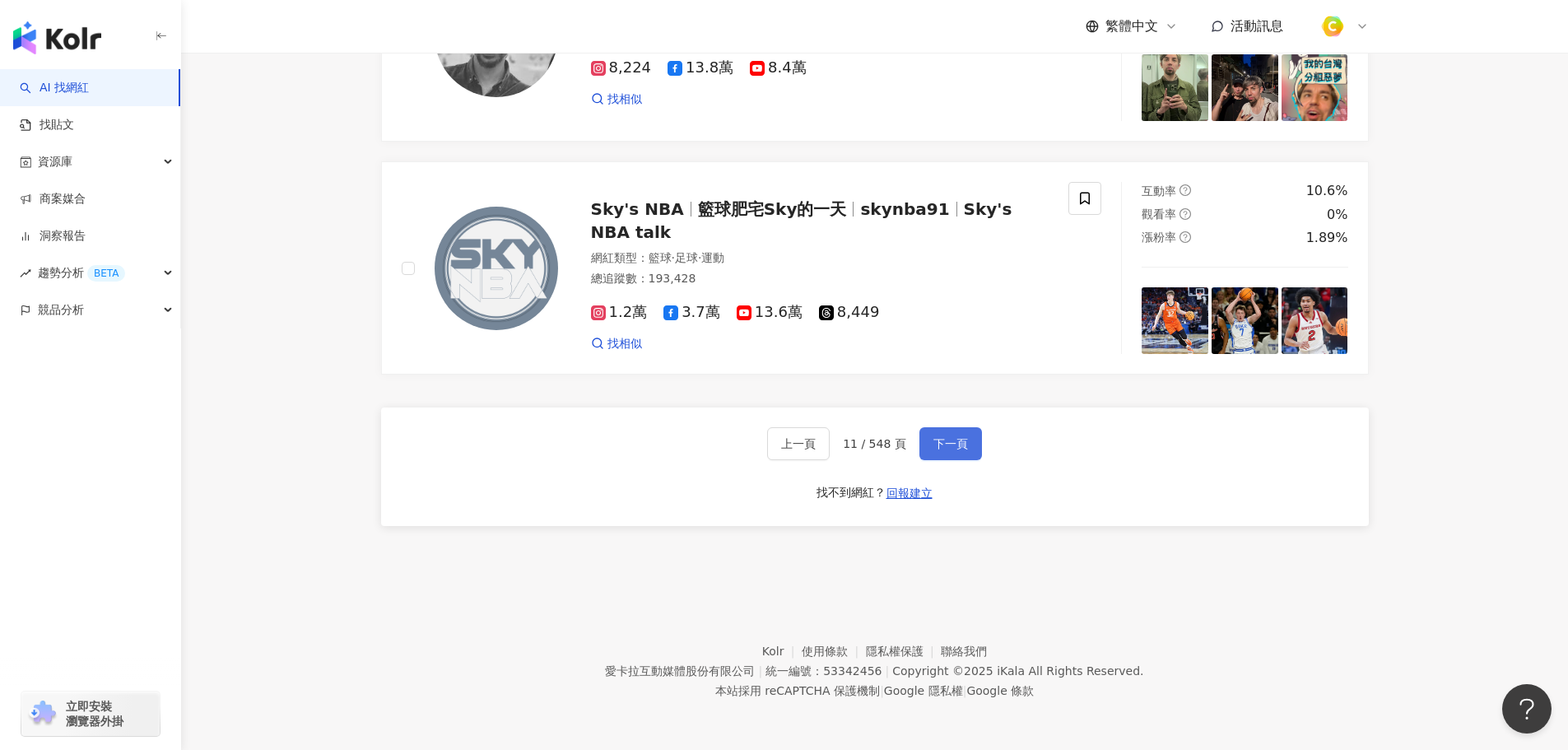
click at [956, 445] on span "下一頁" at bounding box center [951, 443] width 34 height 13
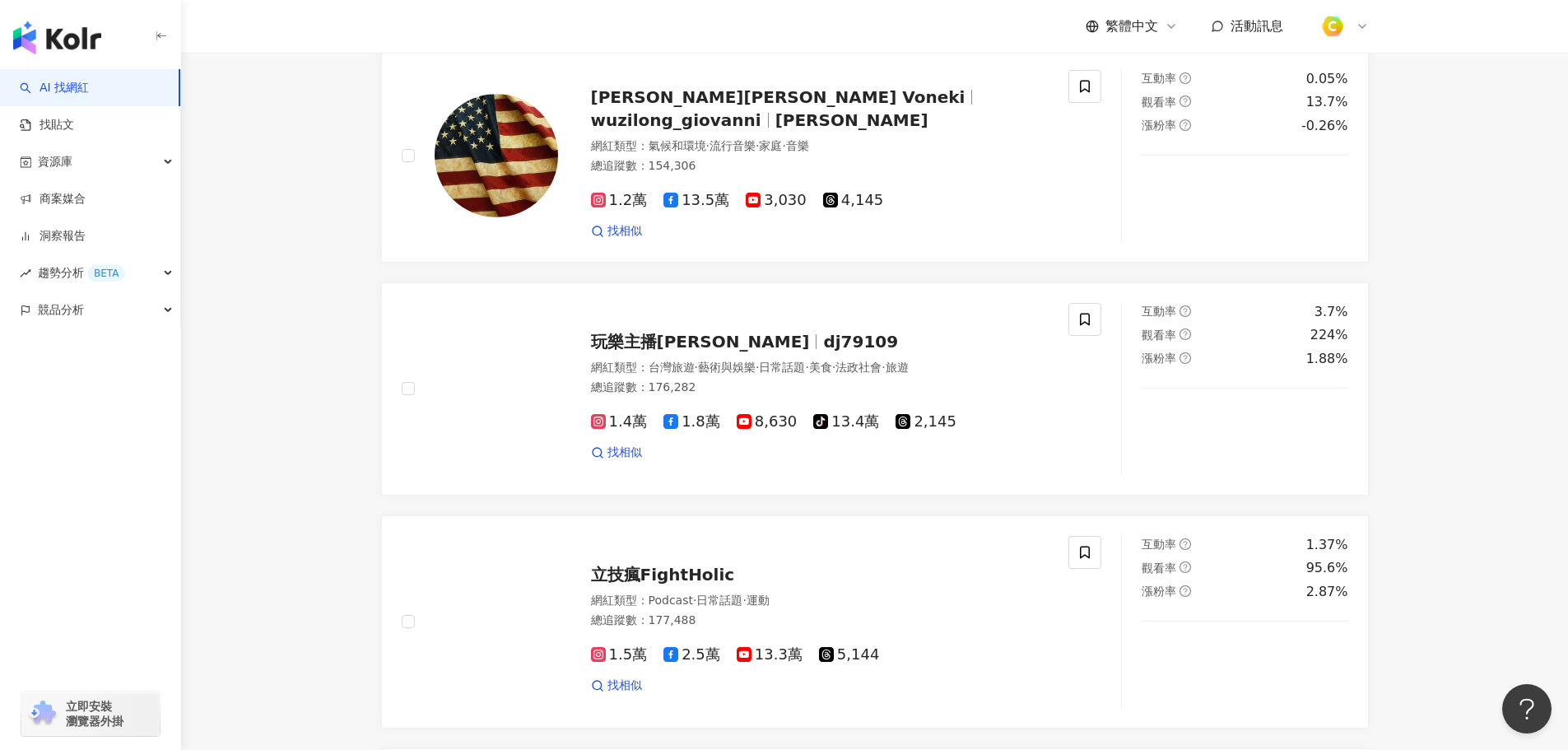
scroll to position [2688, 0]
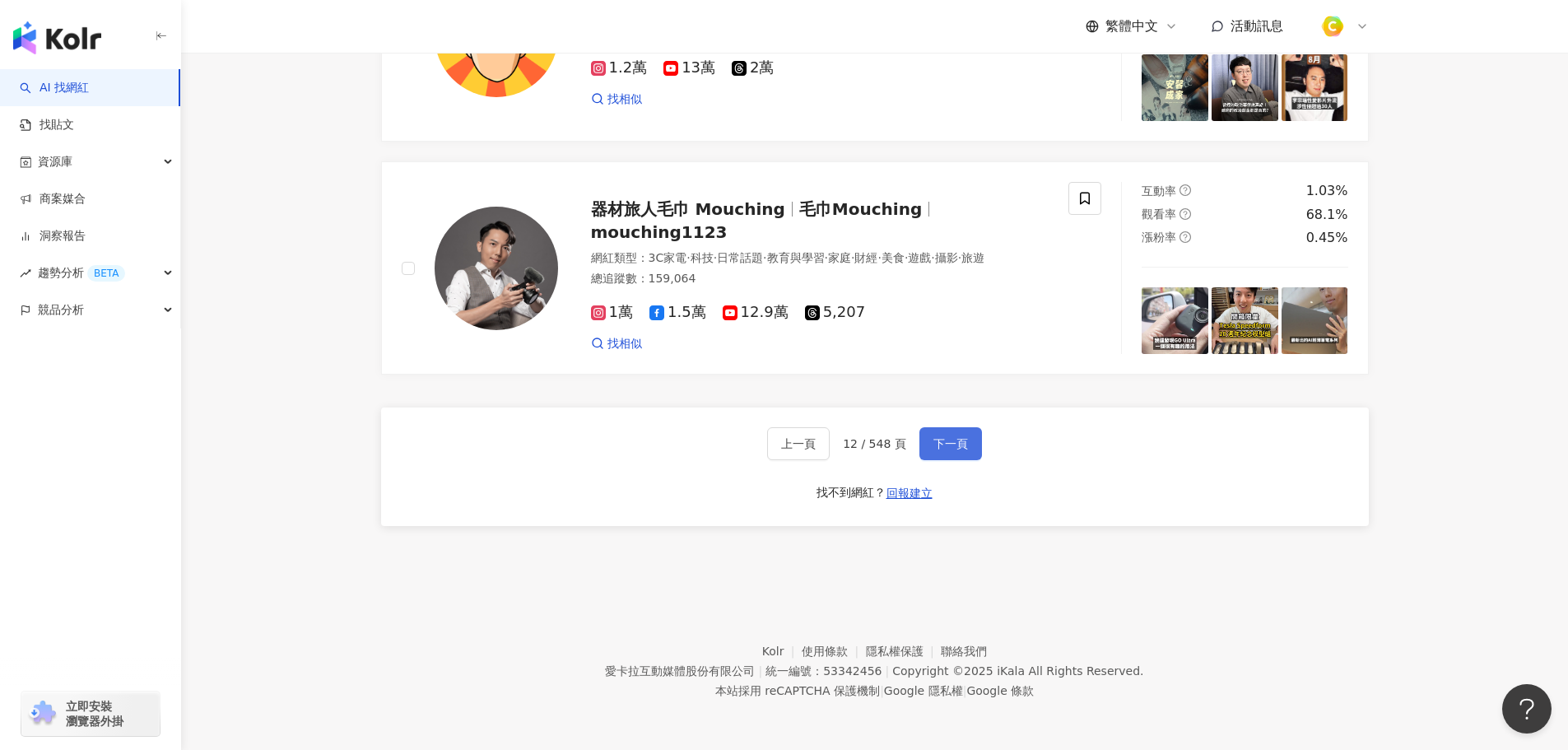
click at [956, 445] on span "下一頁" at bounding box center [951, 443] width 34 height 13
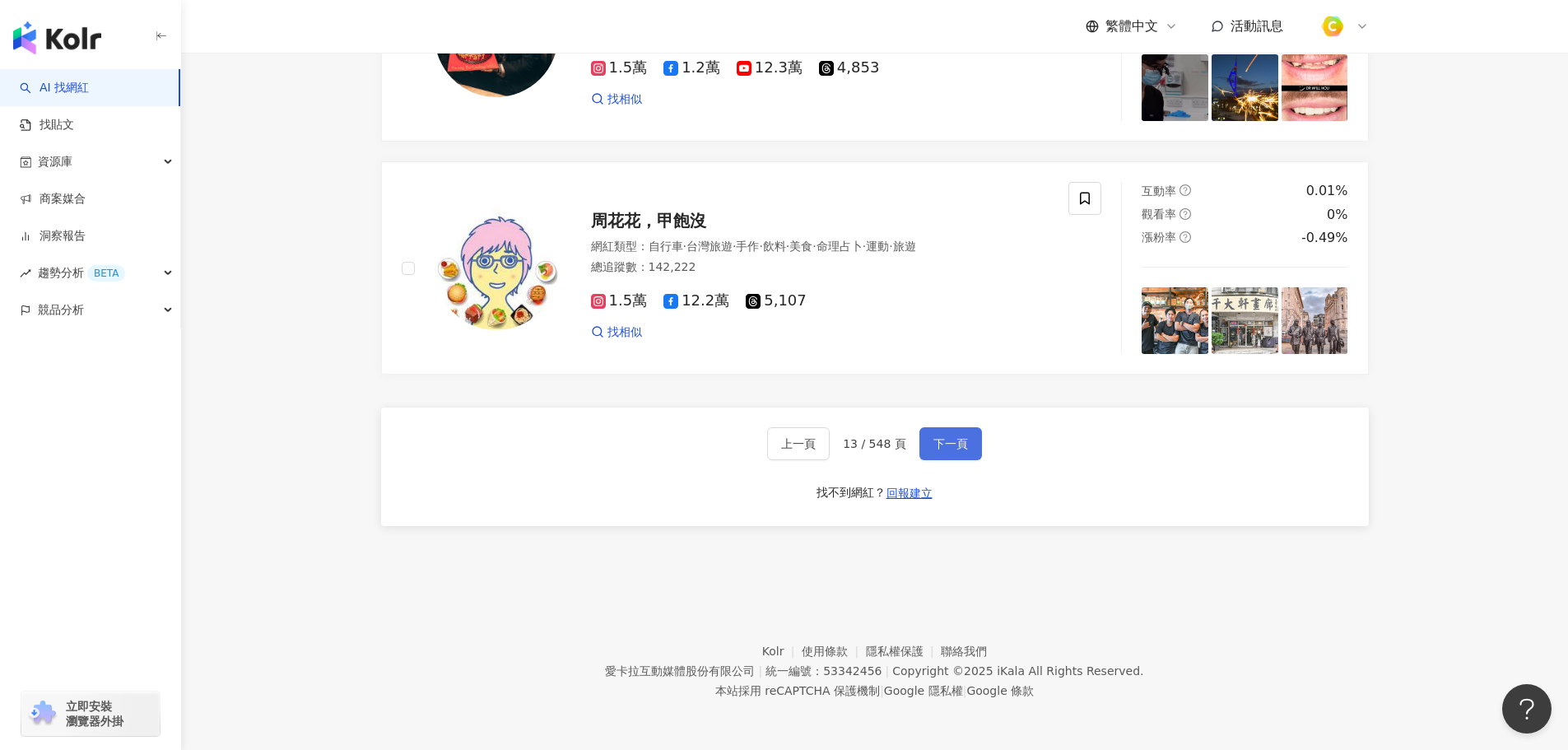
click at [951, 449] on span "下一頁" at bounding box center [951, 443] width 34 height 13
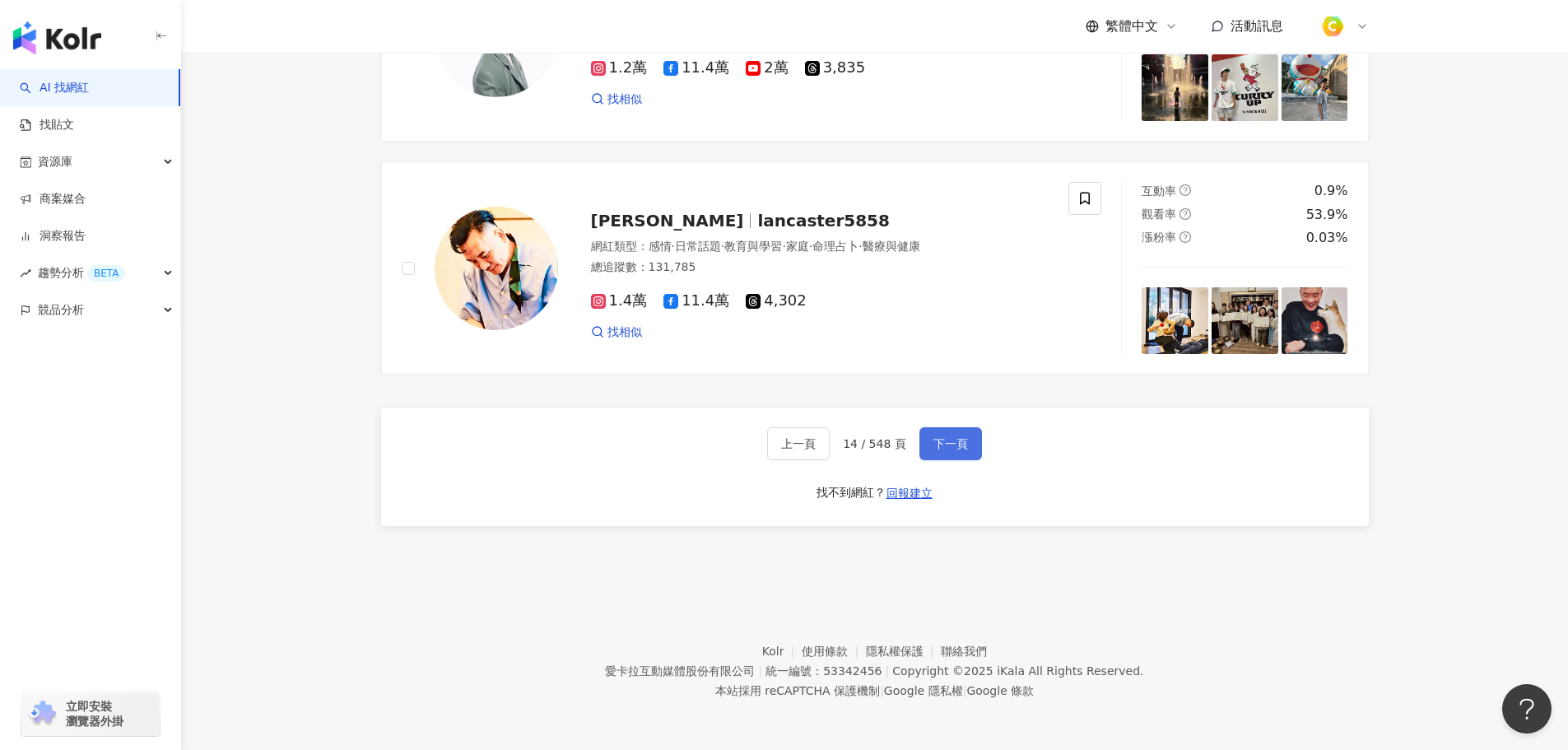
click at [951, 449] on span "下一頁" at bounding box center [951, 443] width 34 height 13
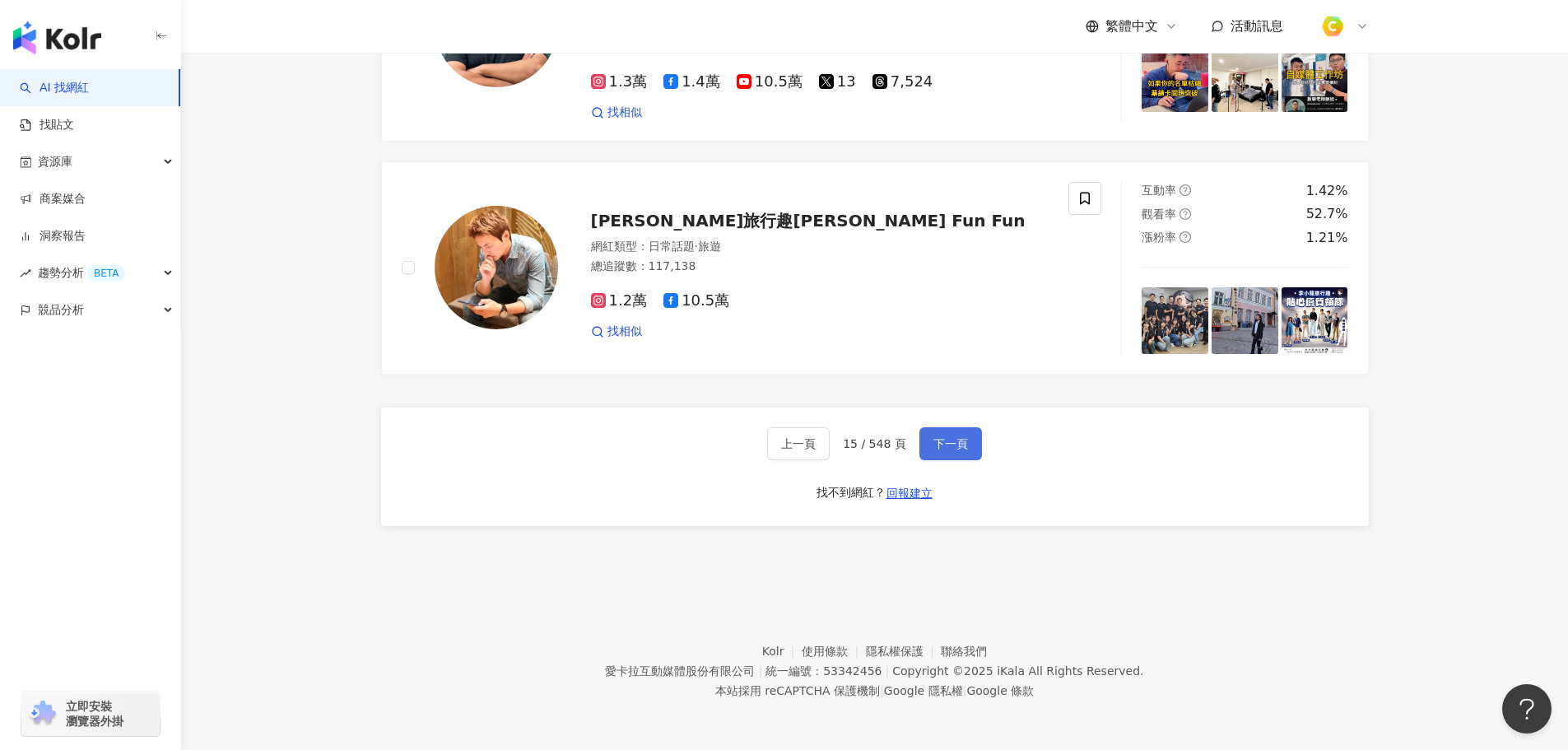
click at [954, 448] on span "下一頁" at bounding box center [951, 443] width 34 height 13
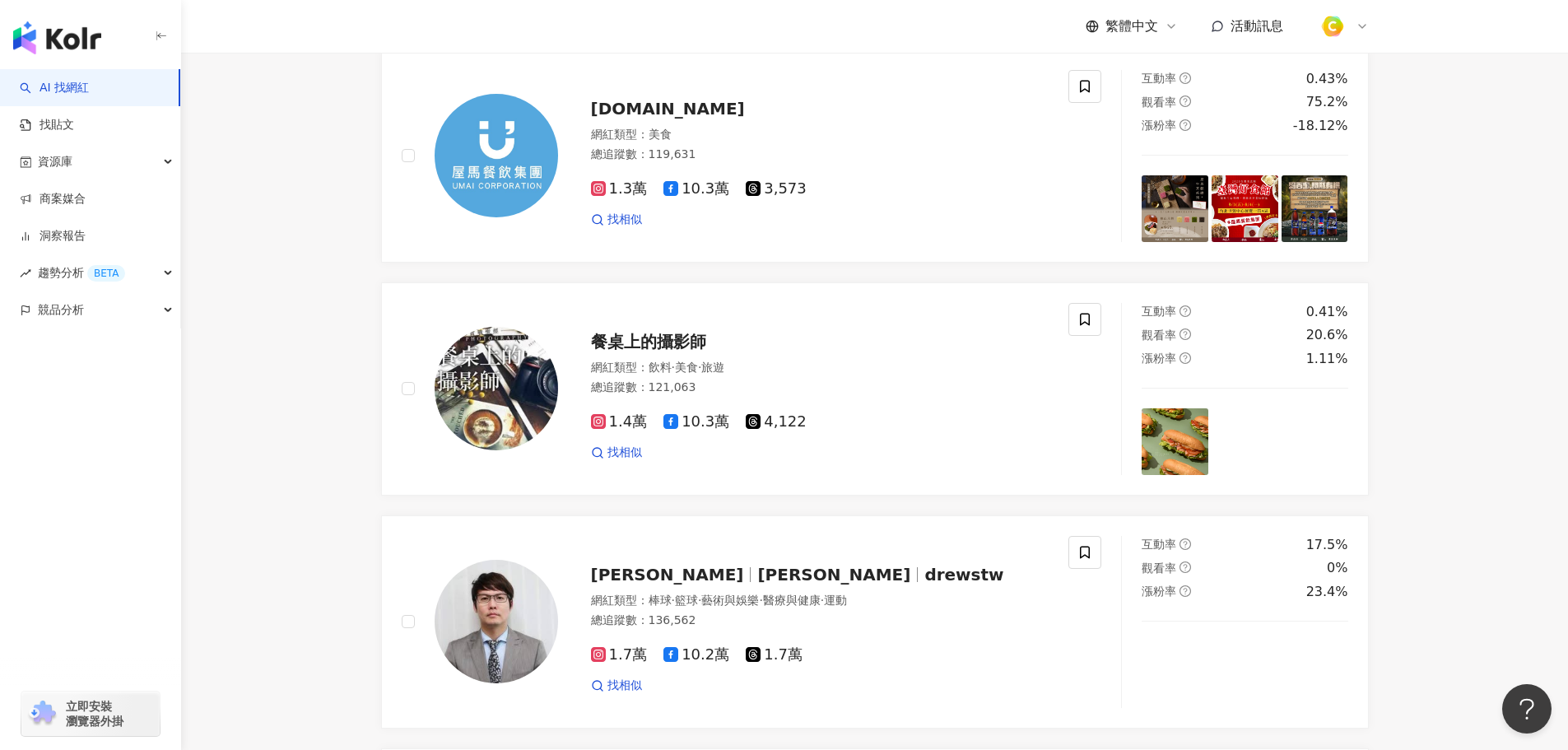
scroll to position [2688, 0]
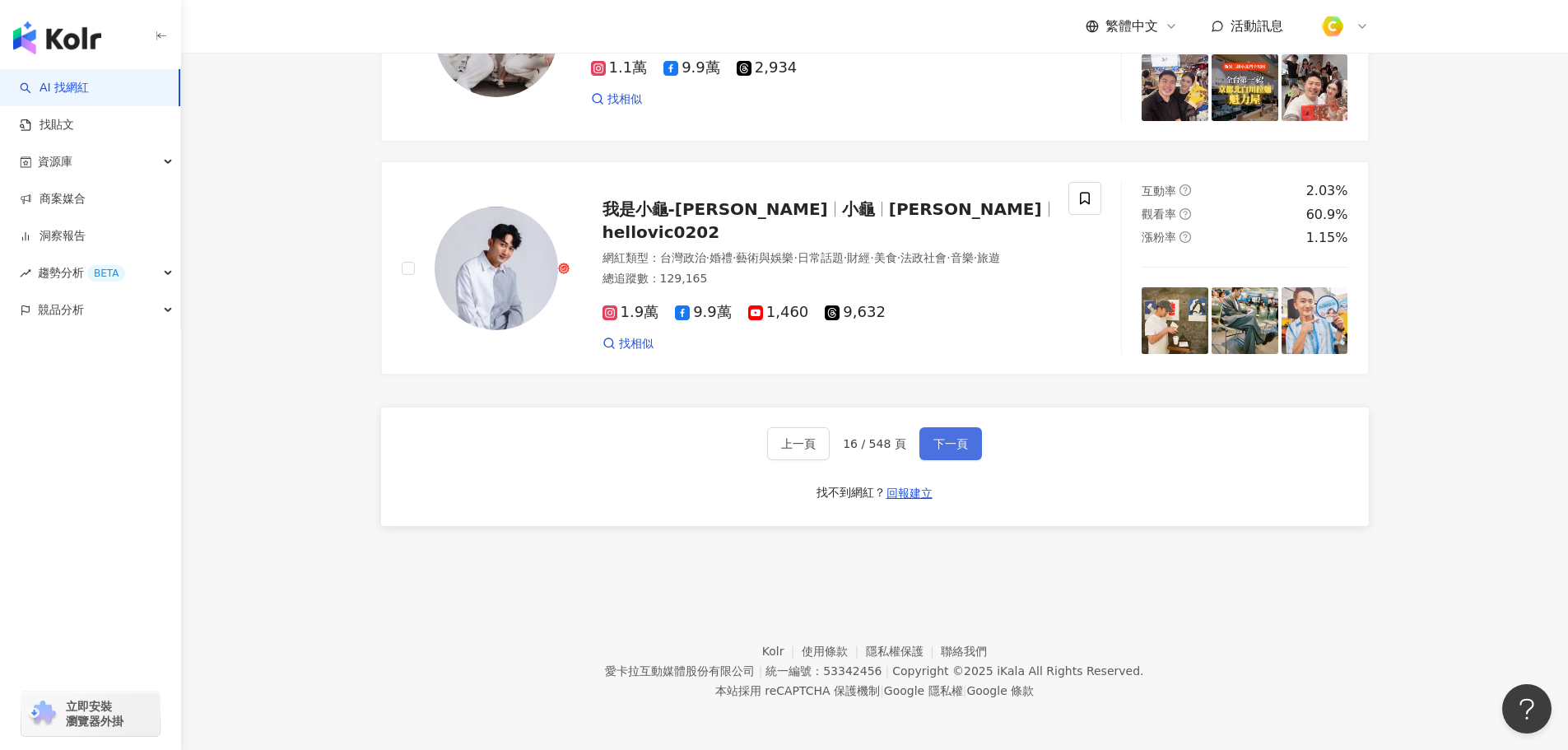
click at [954, 448] on span "下一頁" at bounding box center [951, 443] width 34 height 13
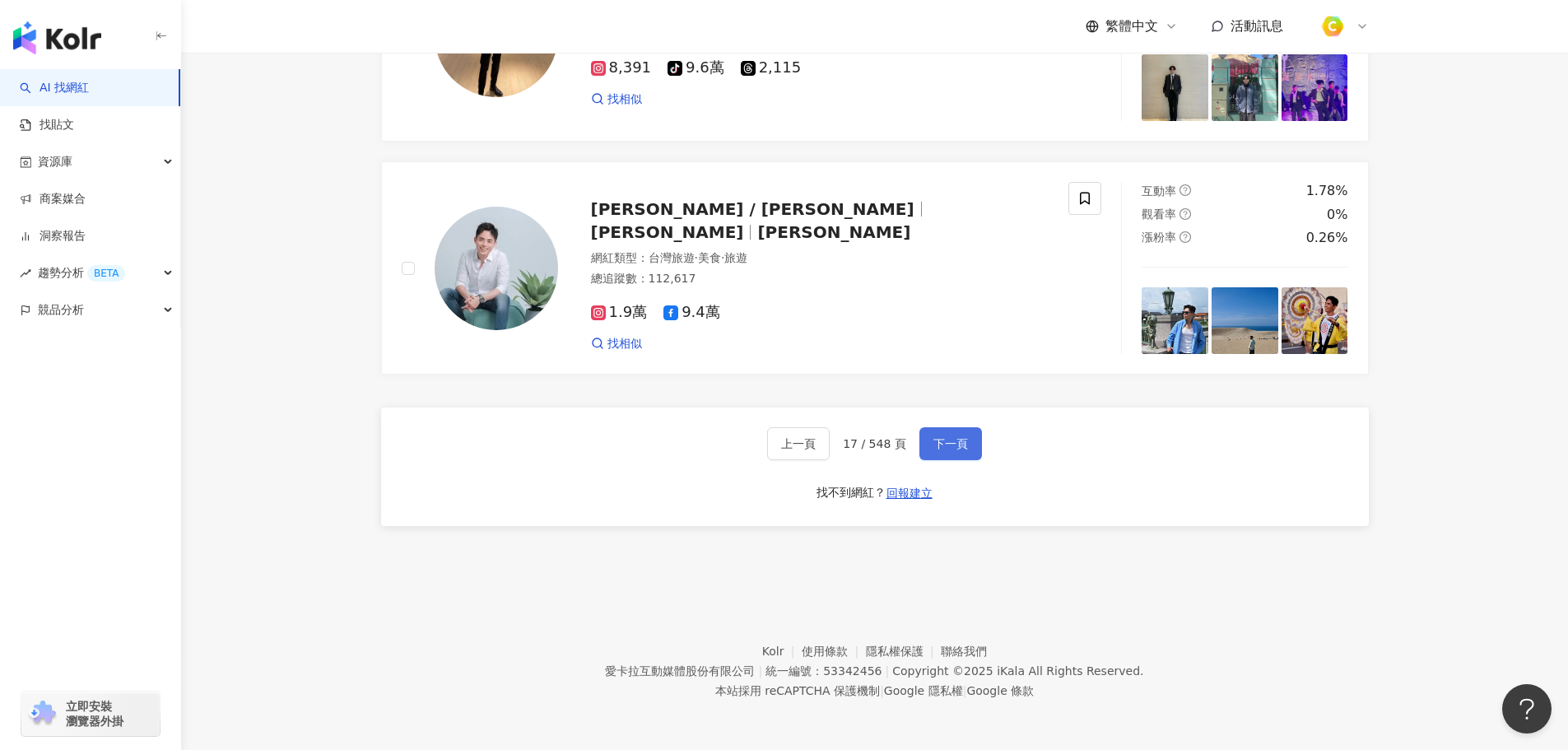
click at [955, 437] on span "下一頁" at bounding box center [951, 443] width 34 height 13
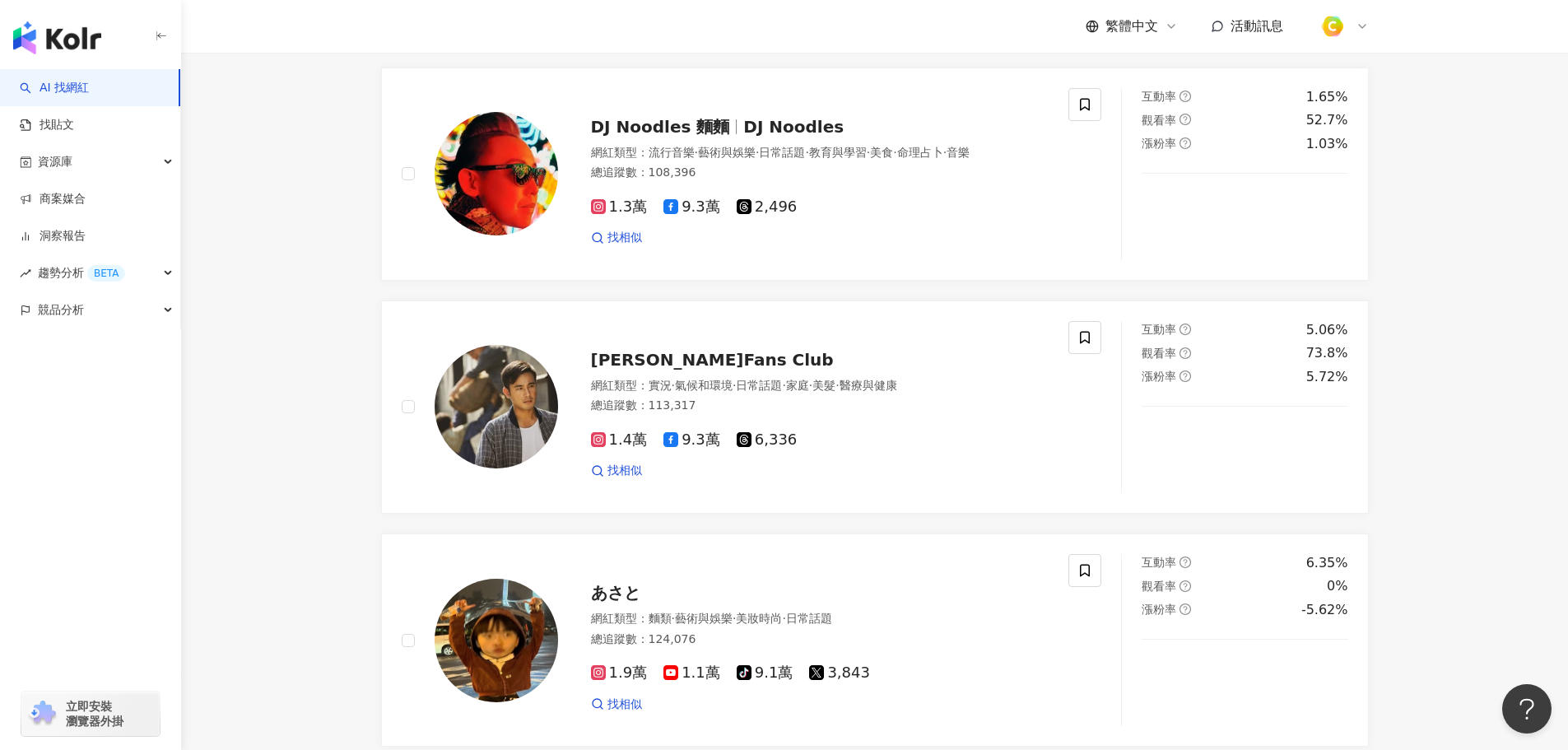
scroll to position [2827, 0]
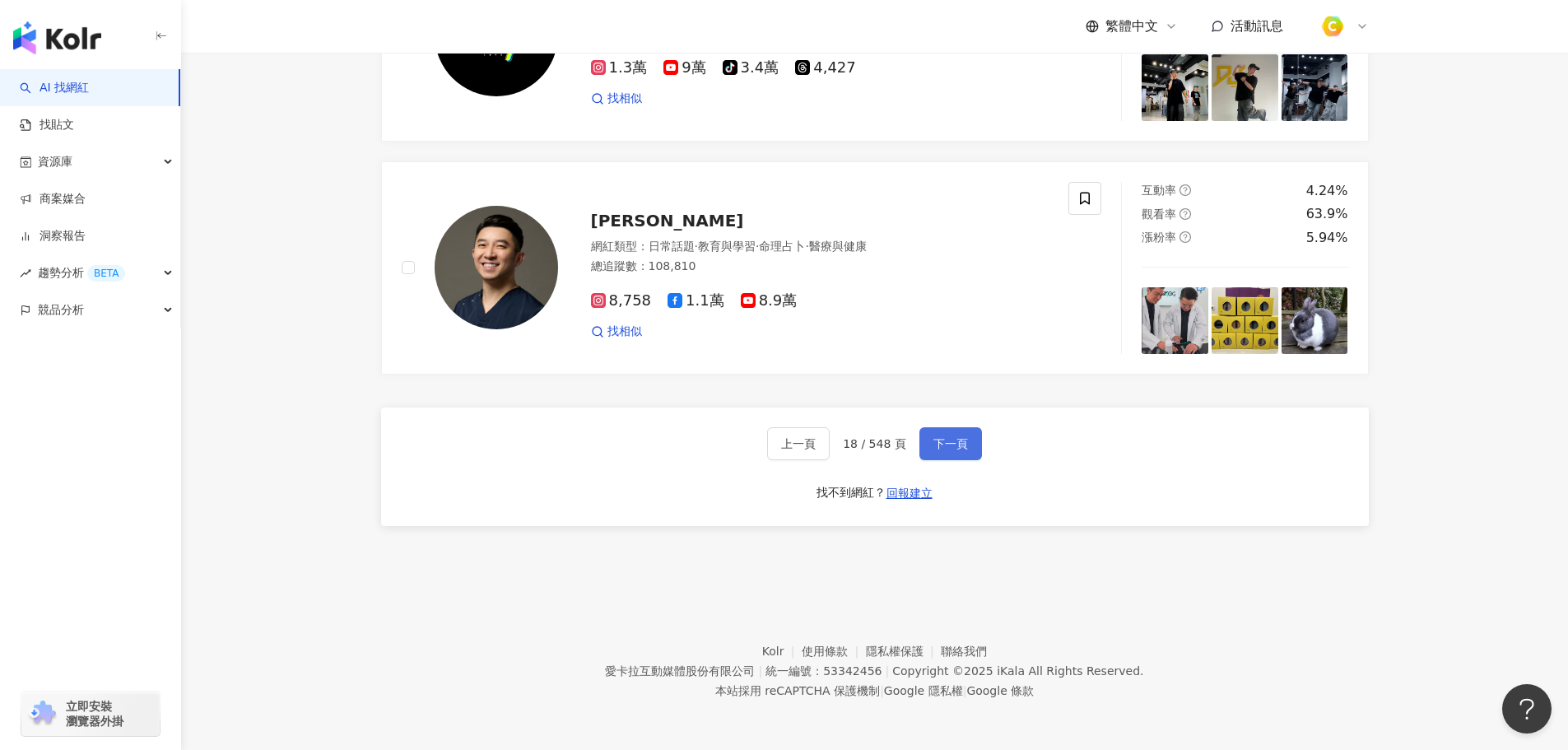
click at [953, 446] on span "下一頁" at bounding box center [951, 443] width 34 height 13
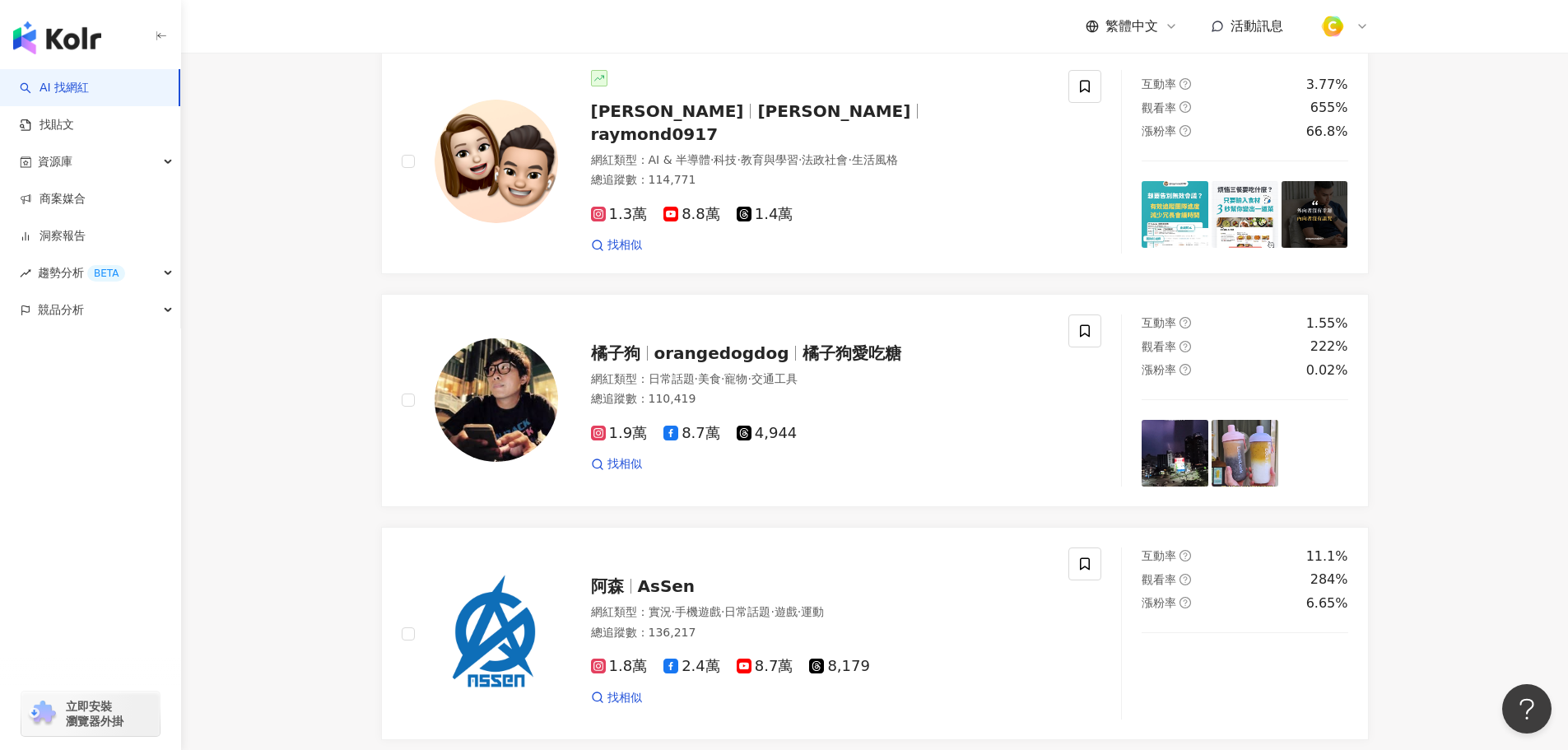
scroll to position [2688, 0]
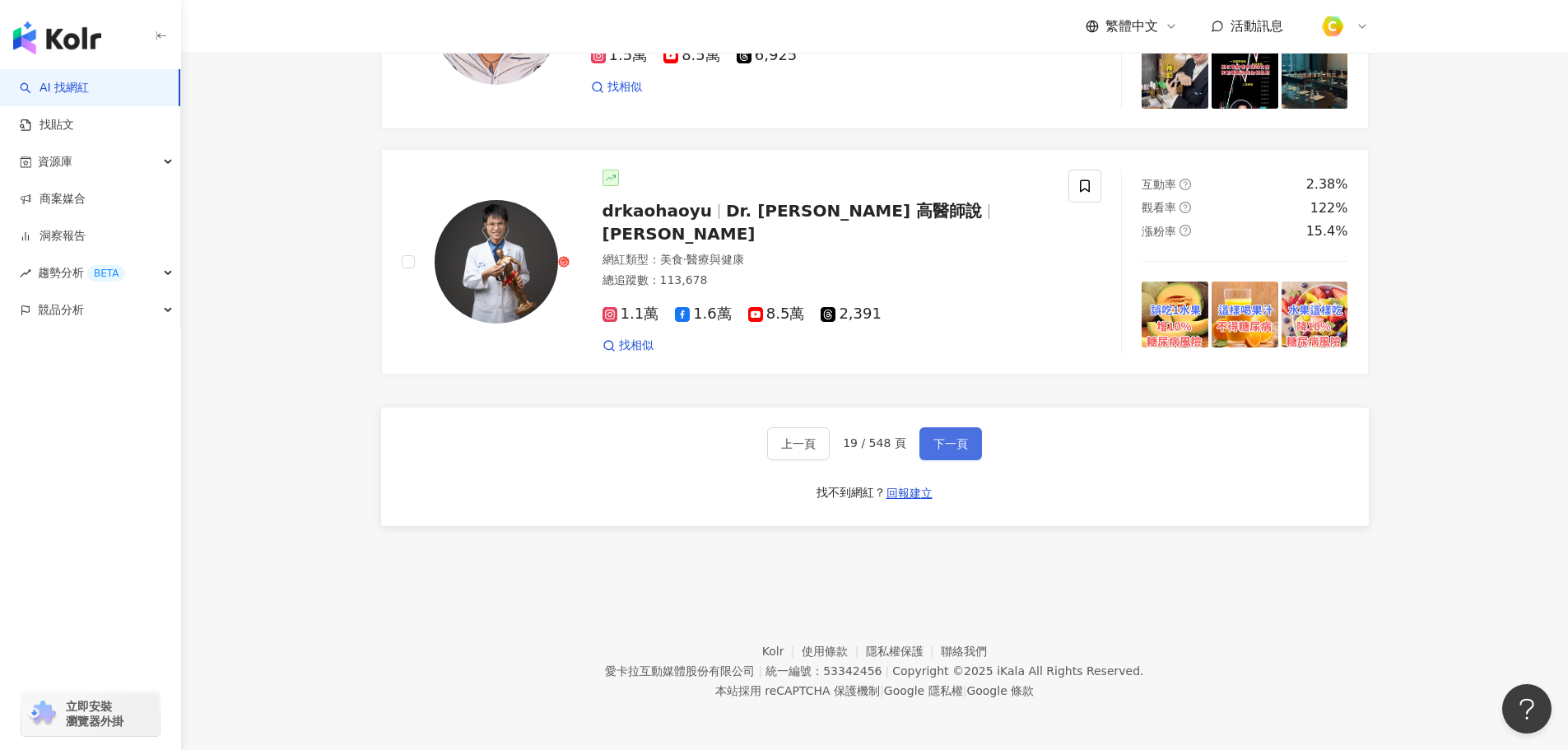
click at [953, 446] on span "下一頁" at bounding box center [951, 443] width 34 height 13
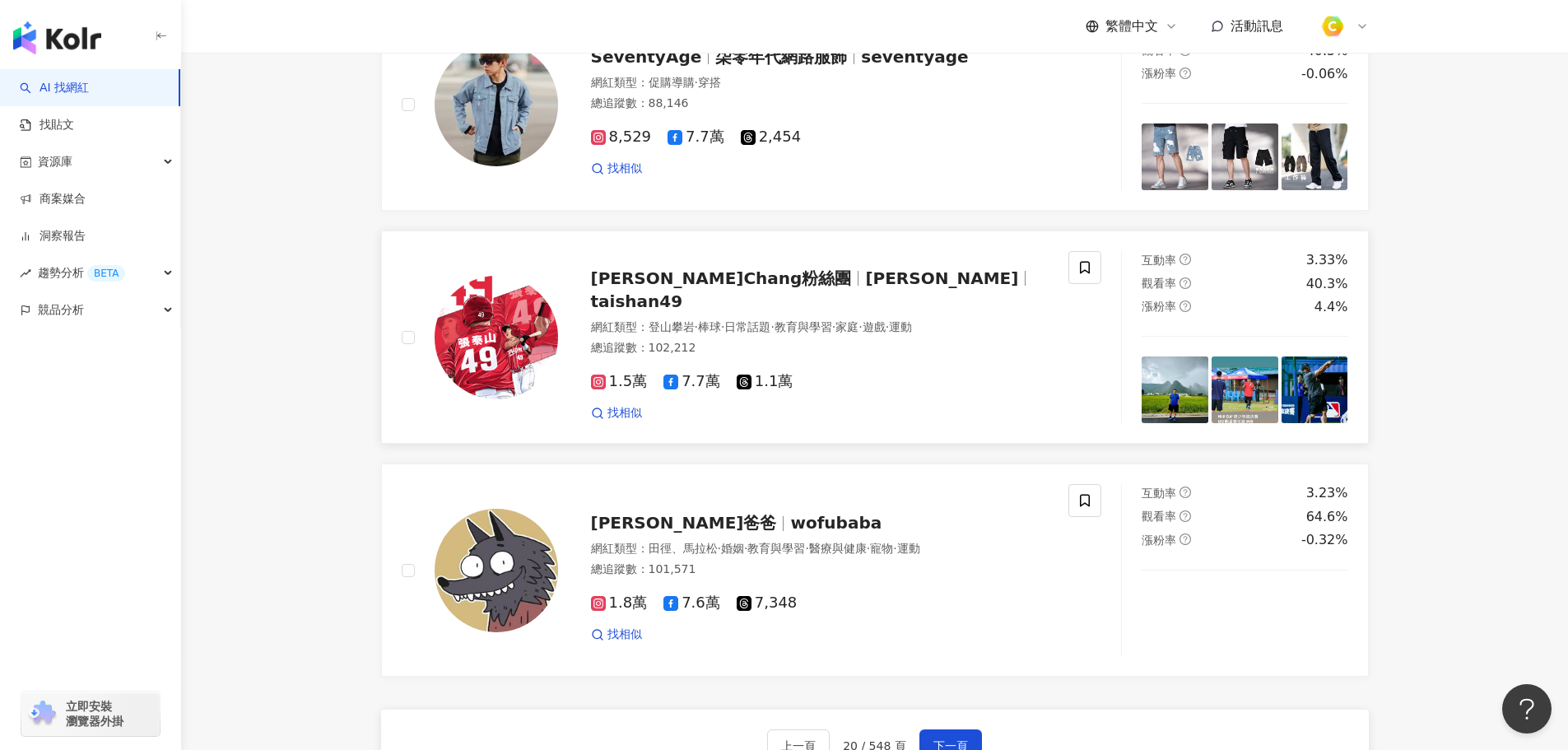
scroll to position [2735, 0]
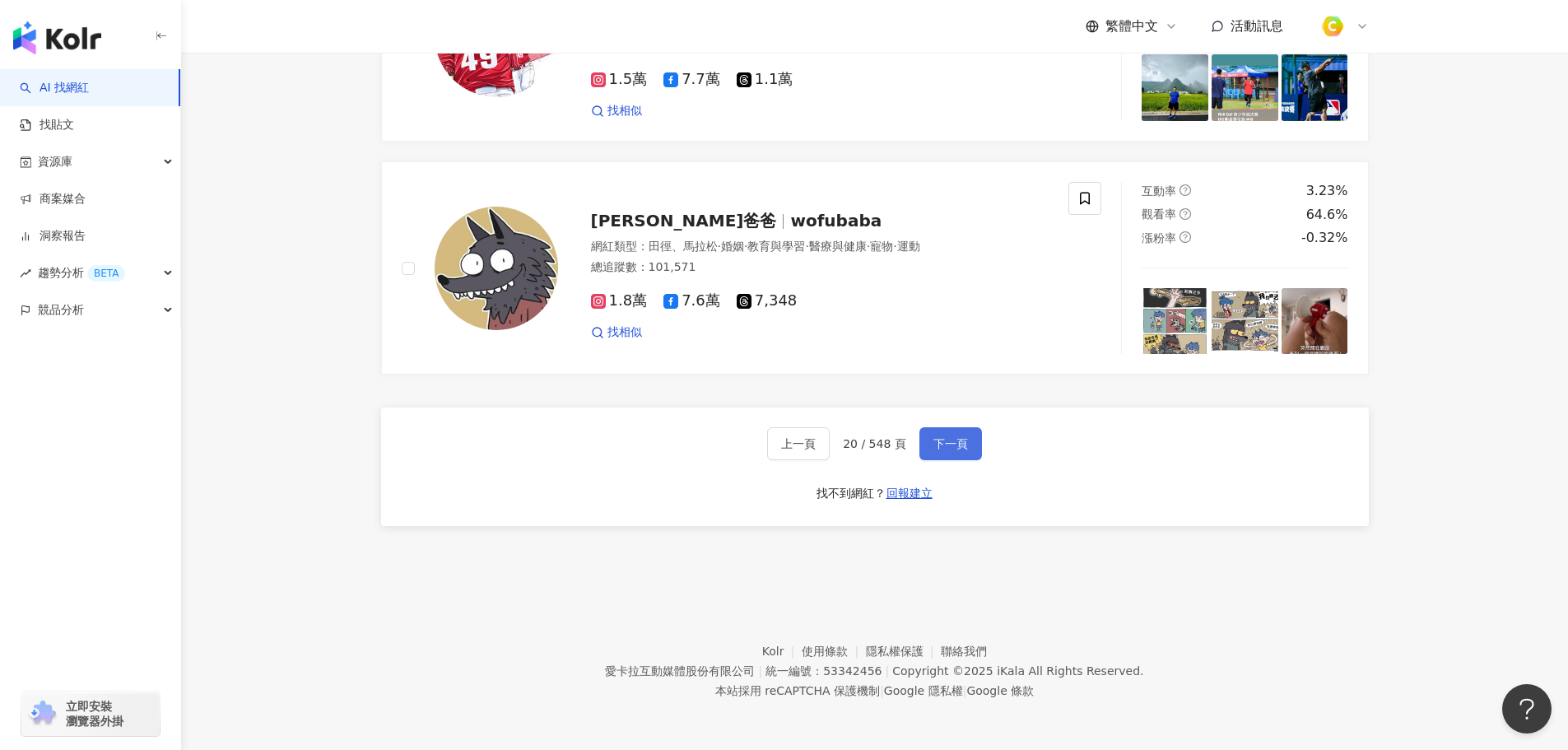
click at [935, 447] on span "下一頁" at bounding box center [951, 443] width 34 height 13
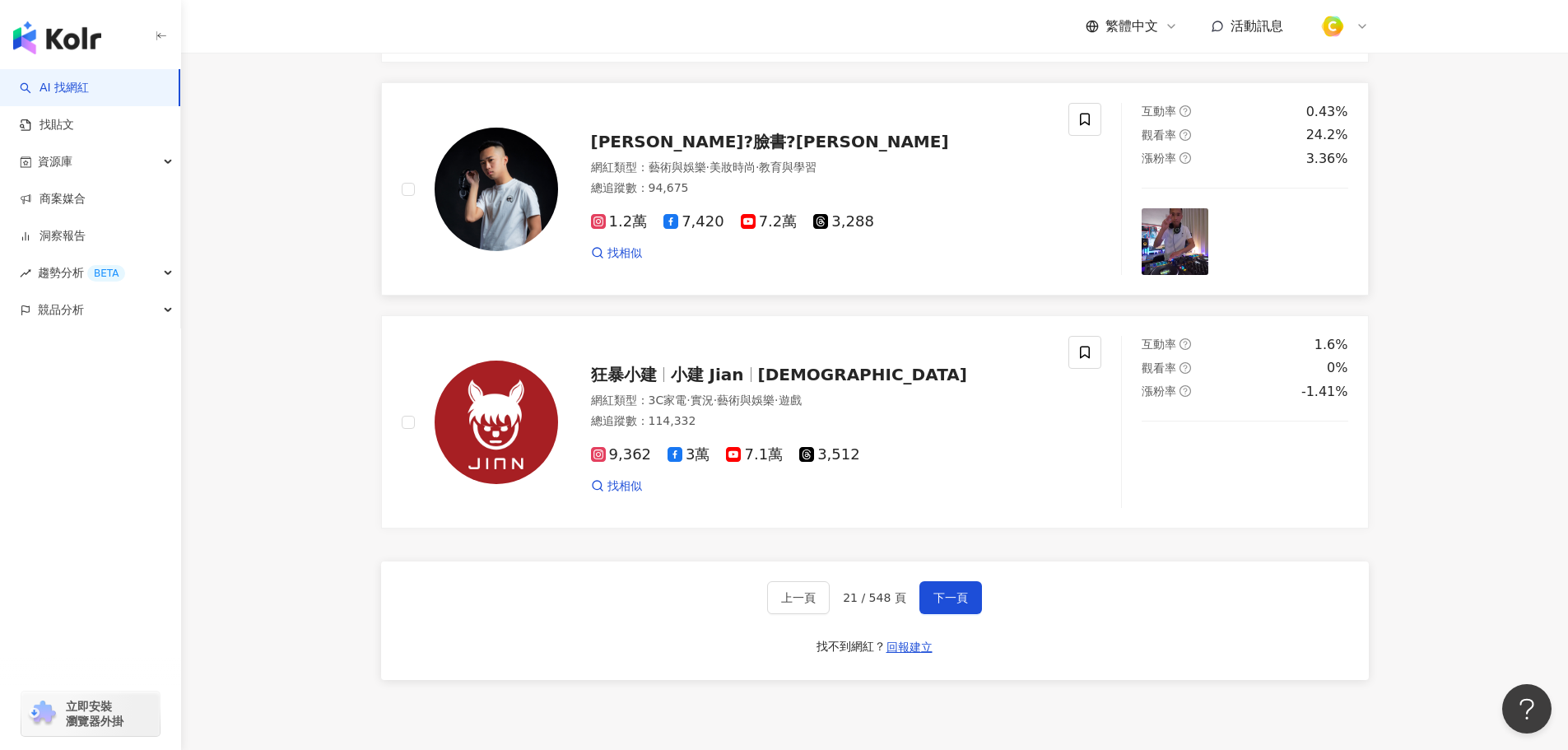
scroll to position [2552, 0]
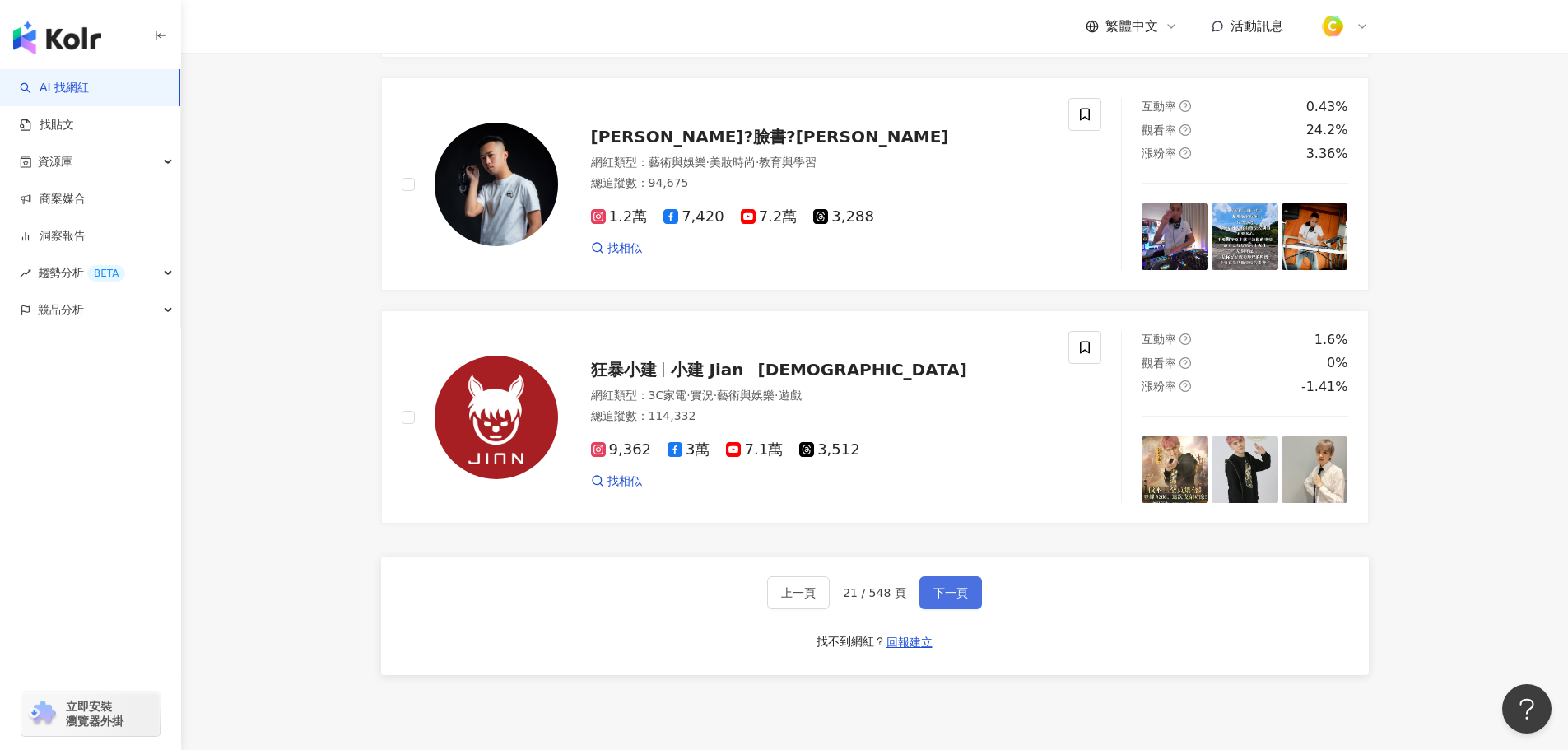
click at [938, 599] on span "下一頁" at bounding box center [951, 592] width 34 height 13
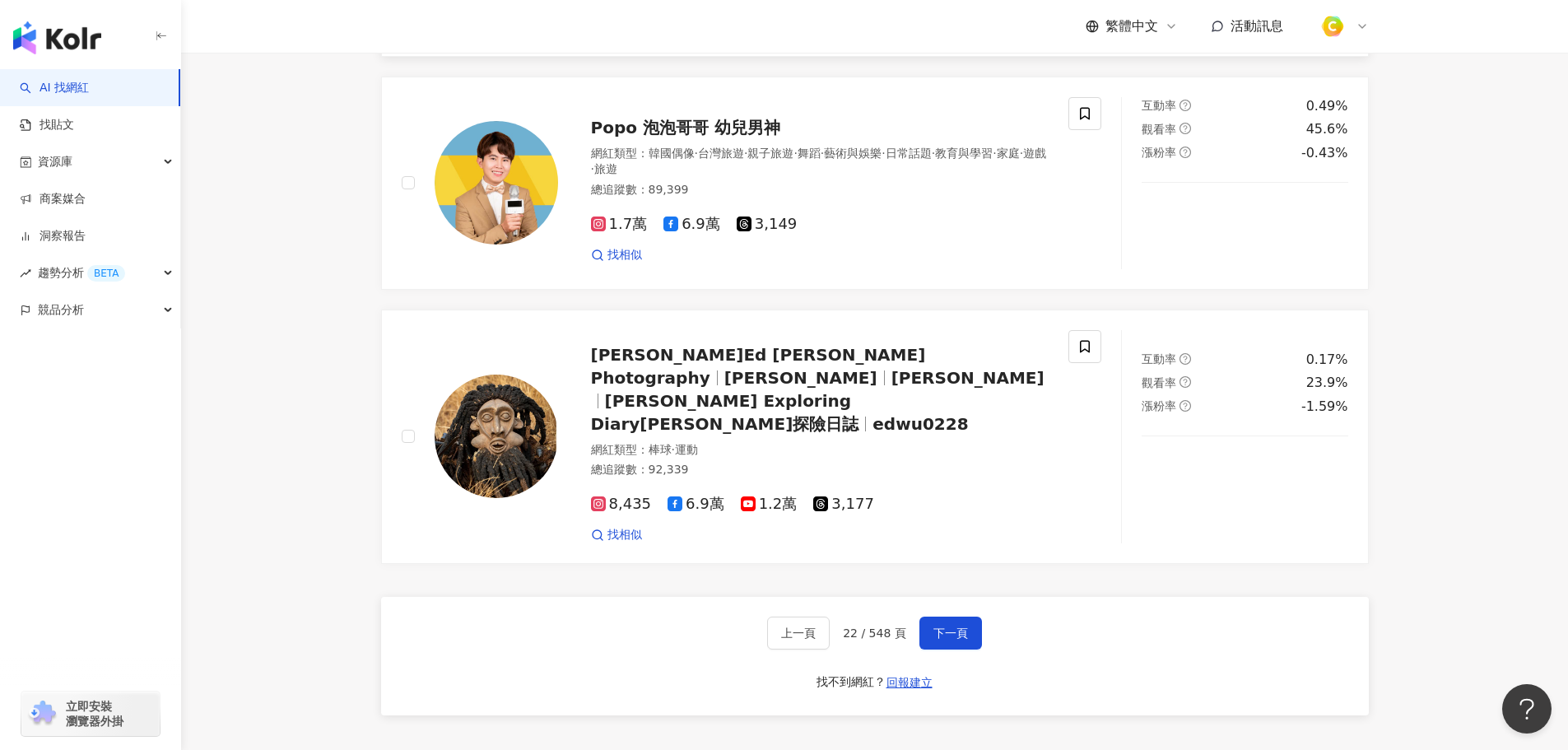
scroll to position [2634, 0]
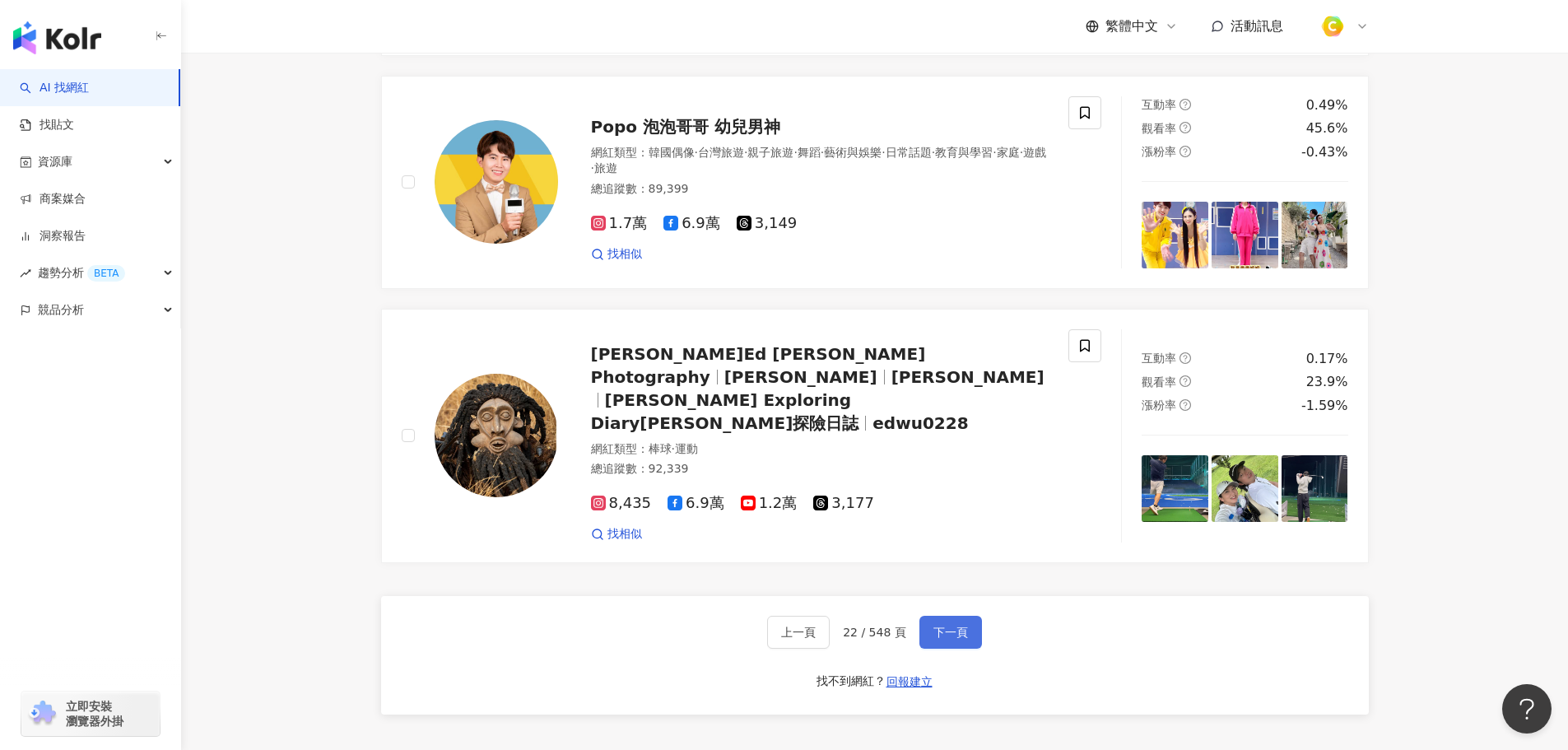
click at [947, 631] on span "下一頁" at bounding box center [951, 632] width 34 height 13
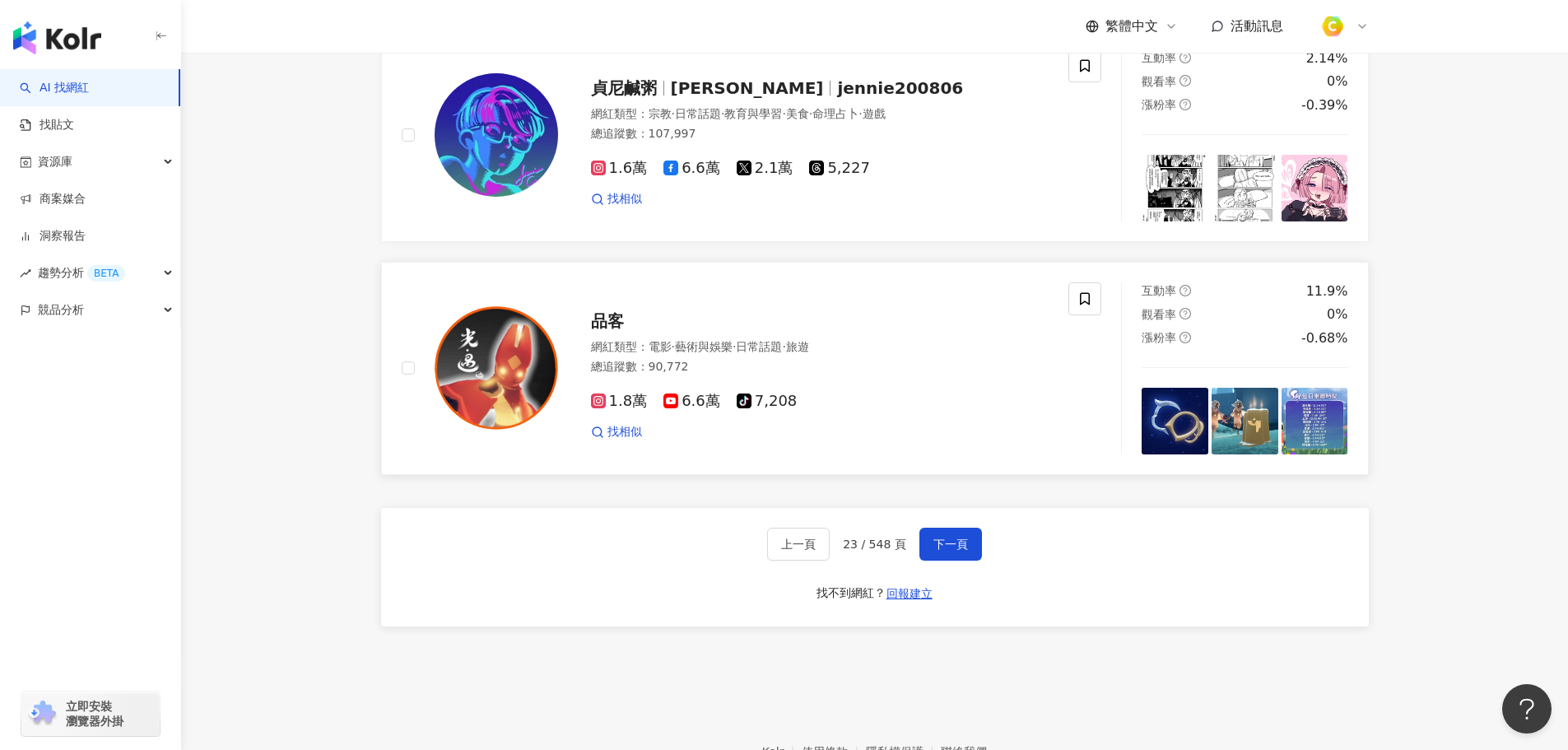
scroll to position [2798, 0]
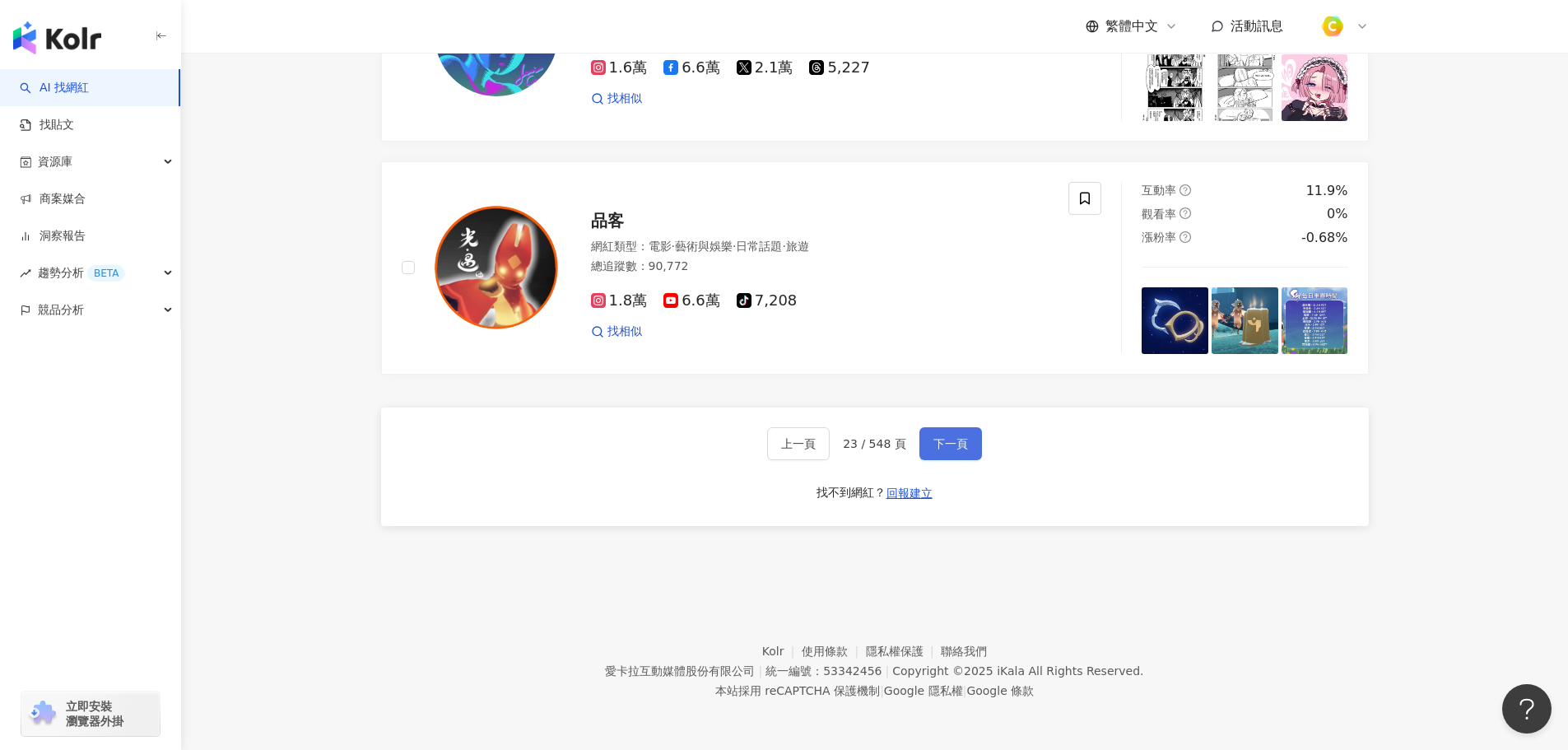
click at [935, 450] on span "下一頁" at bounding box center [951, 443] width 34 height 13
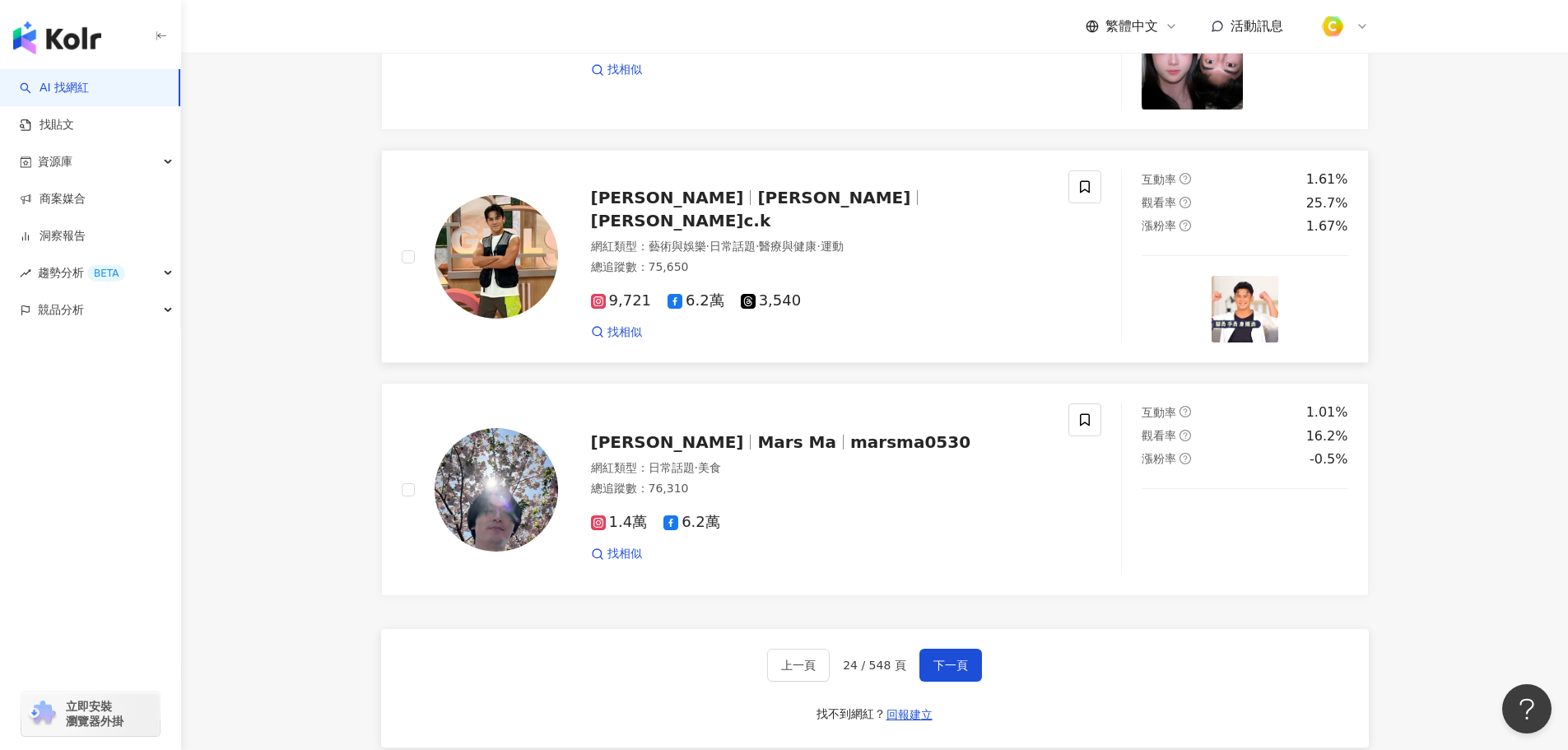
scroll to position [2595, 0]
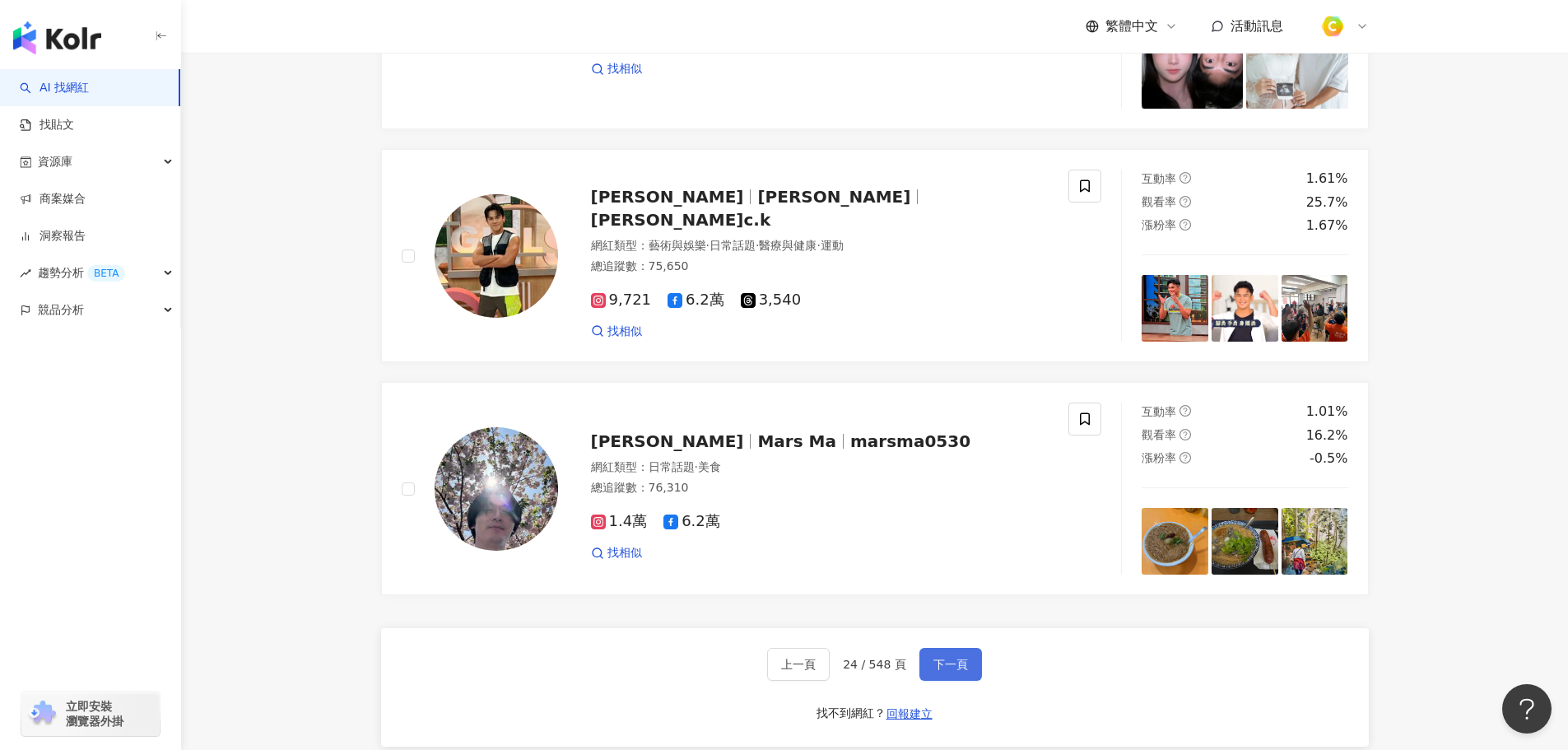
click at [957, 671] on span "下一頁" at bounding box center [951, 664] width 34 height 13
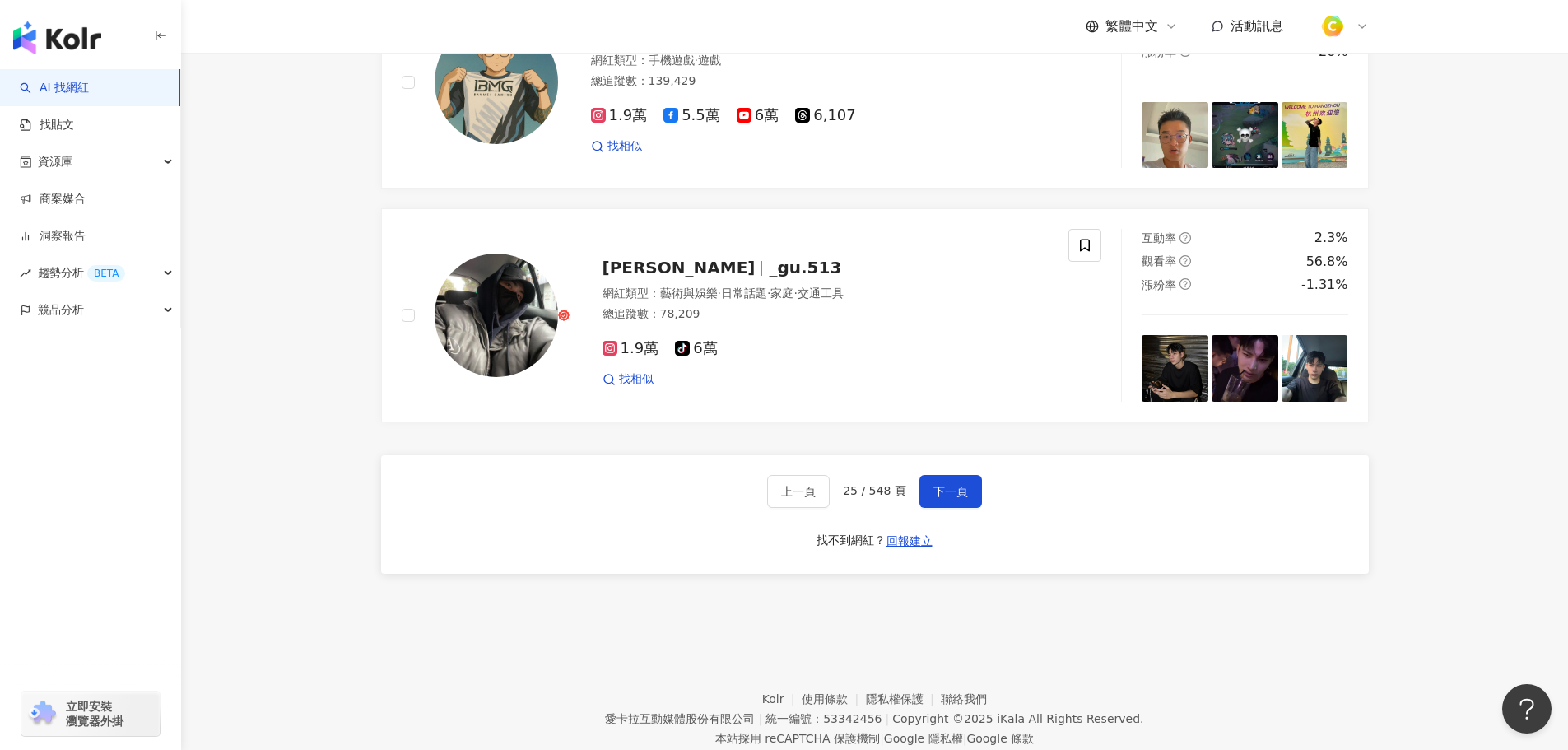
scroll to position [2881, 0]
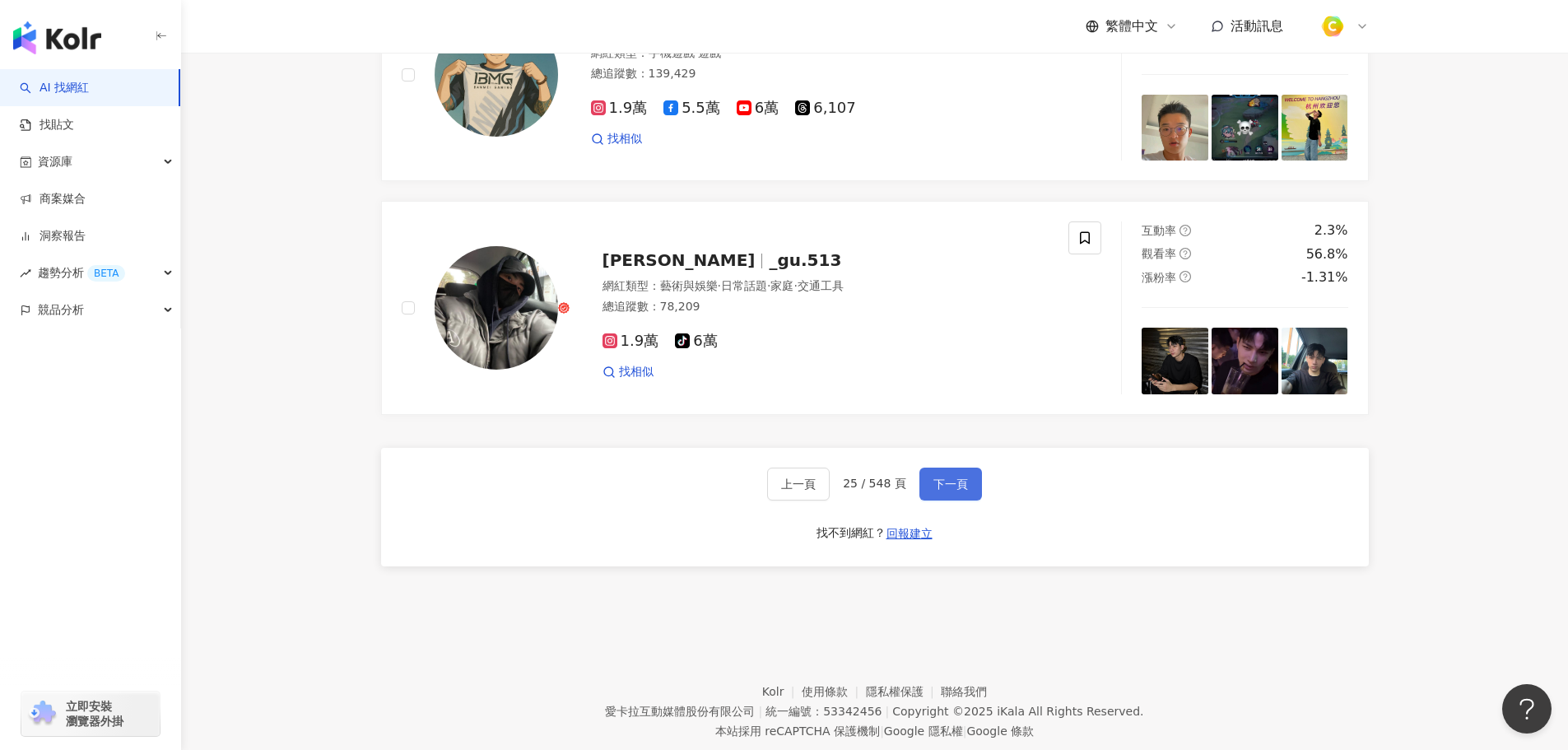
click at [948, 490] on span "下一頁" at bounding box center [951, 484] width 34 height 13
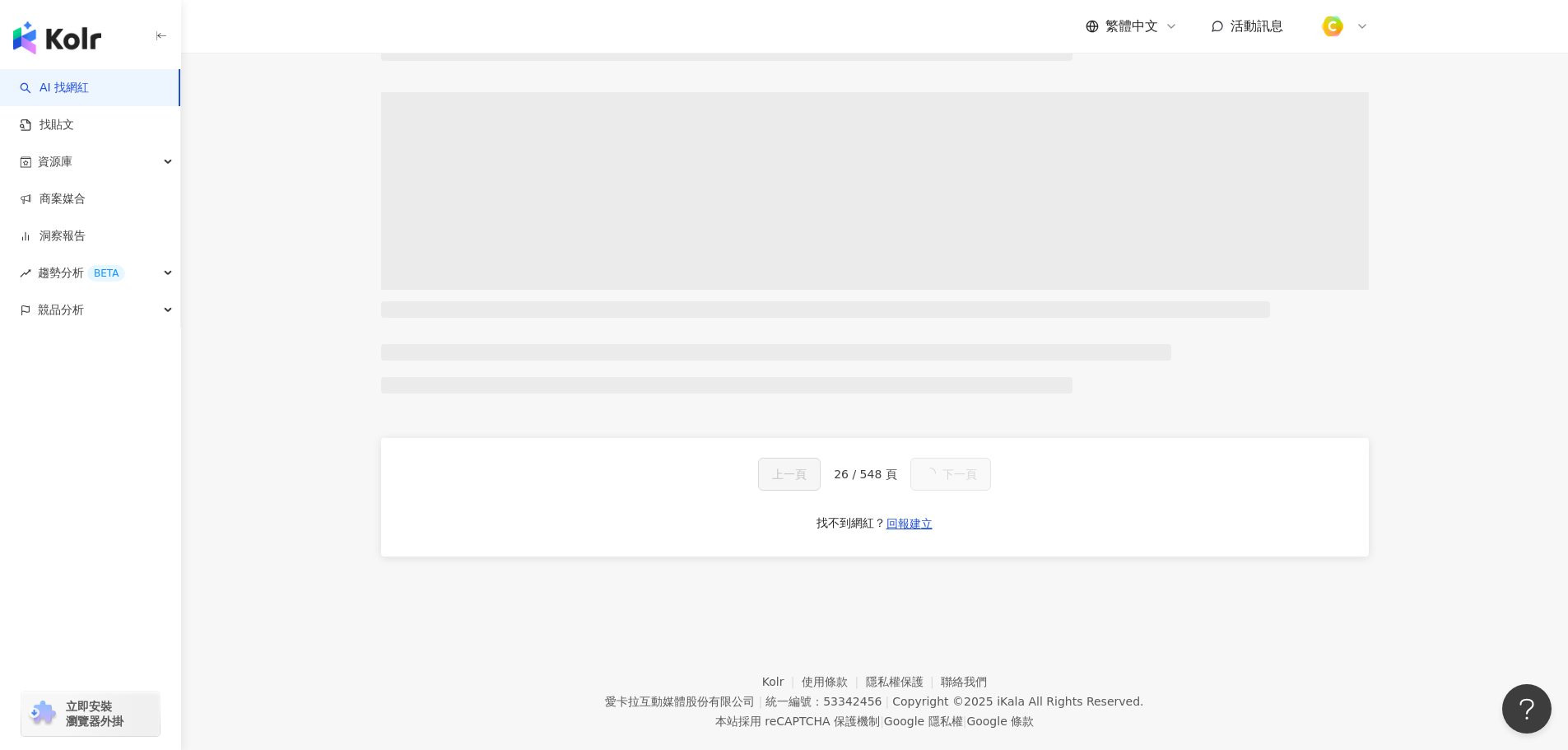
scroll to position [889, 0]
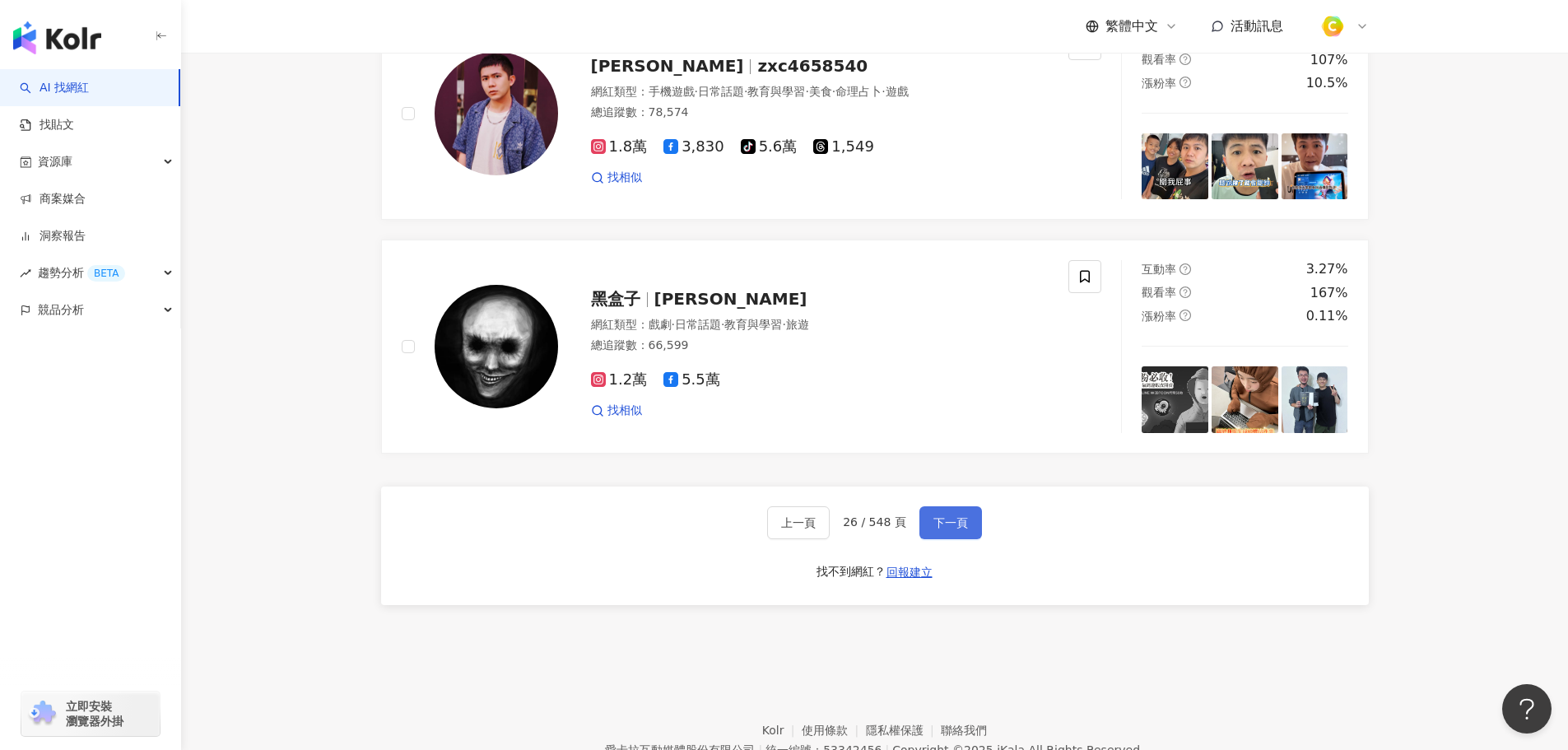
click at [969, 525] on button "下一頁" at bounding box center [950, 523] width 62 height 32
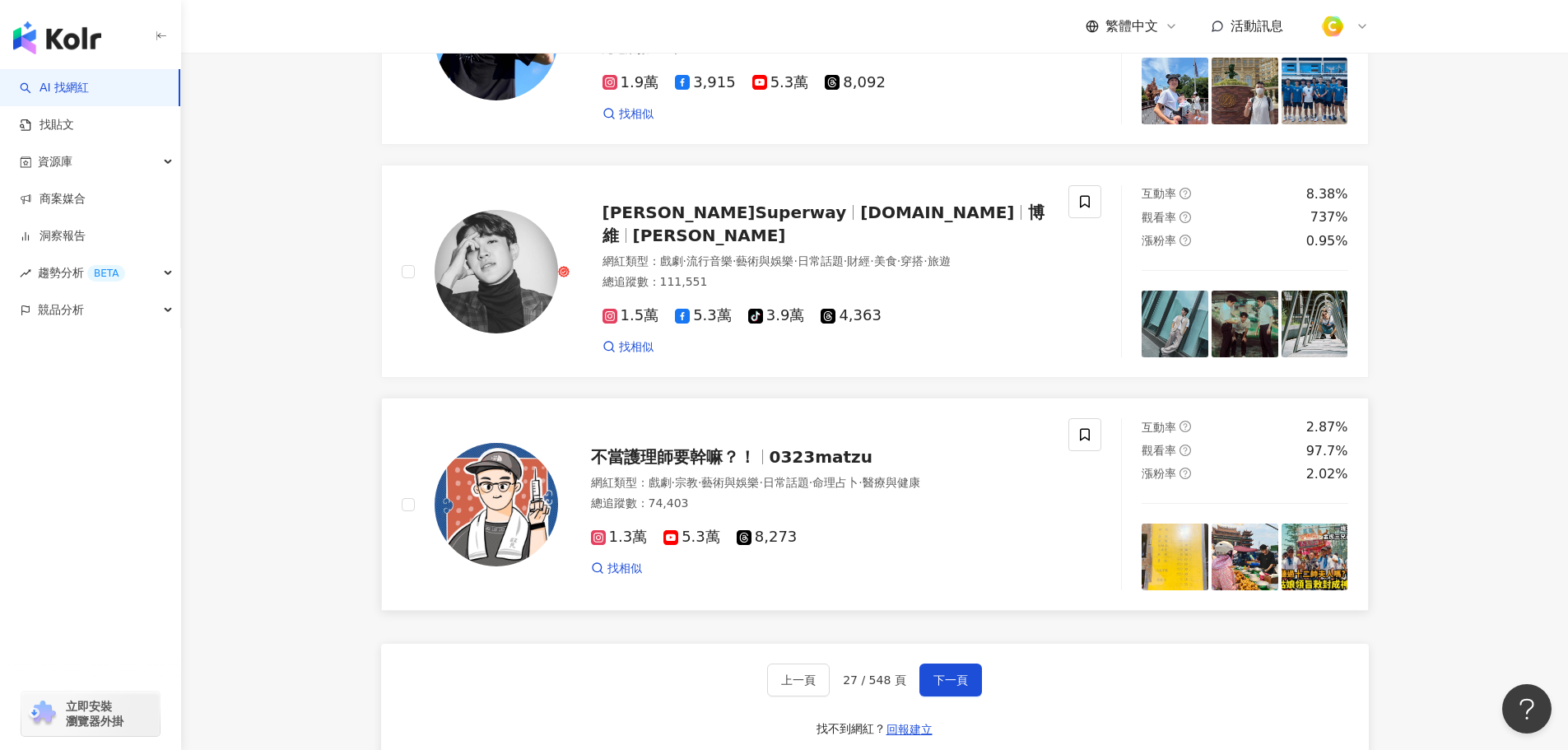
scroll to position [2618, 0]
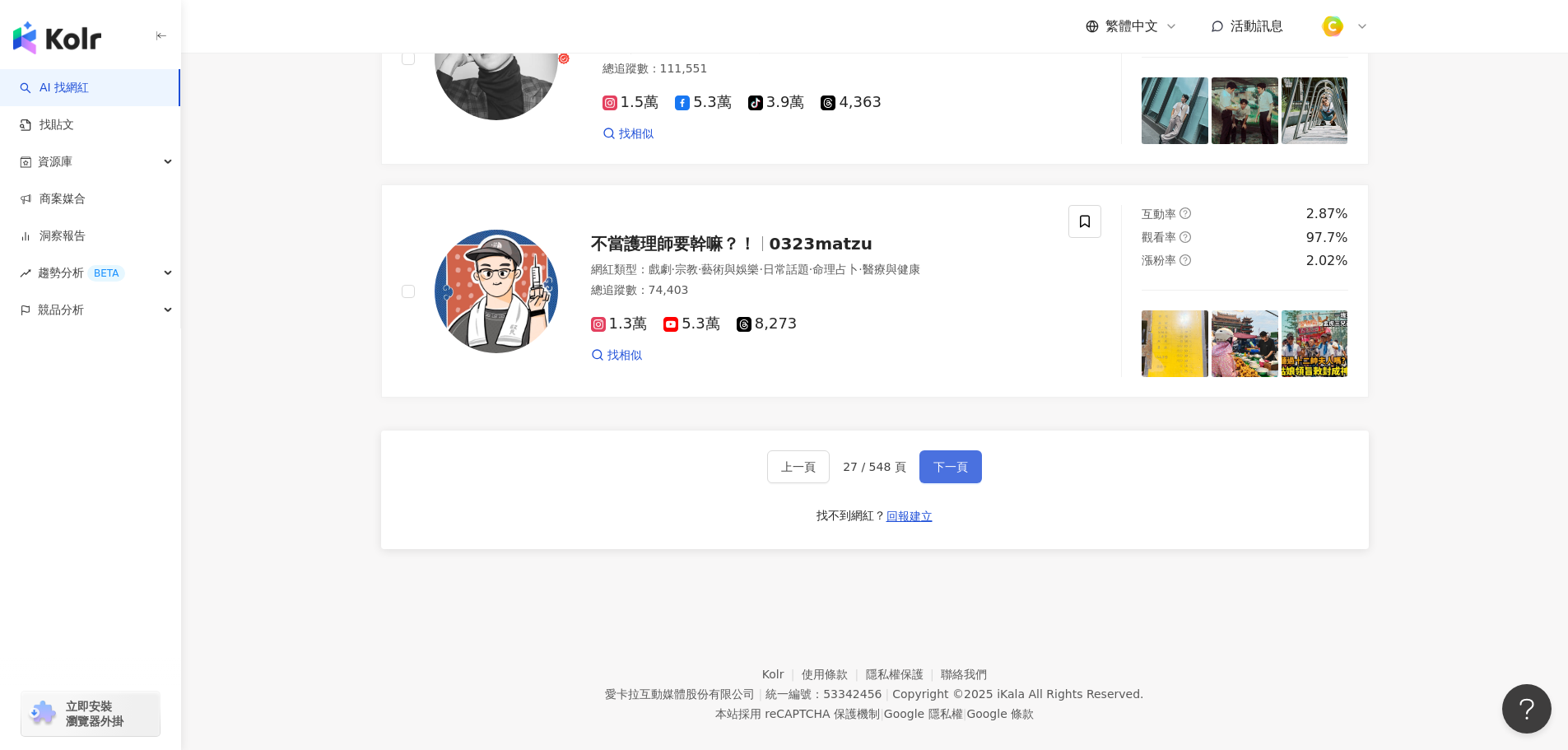
click at [954, 473] on span "下一頁" at bounding box center [951, 467] width 34 height 13
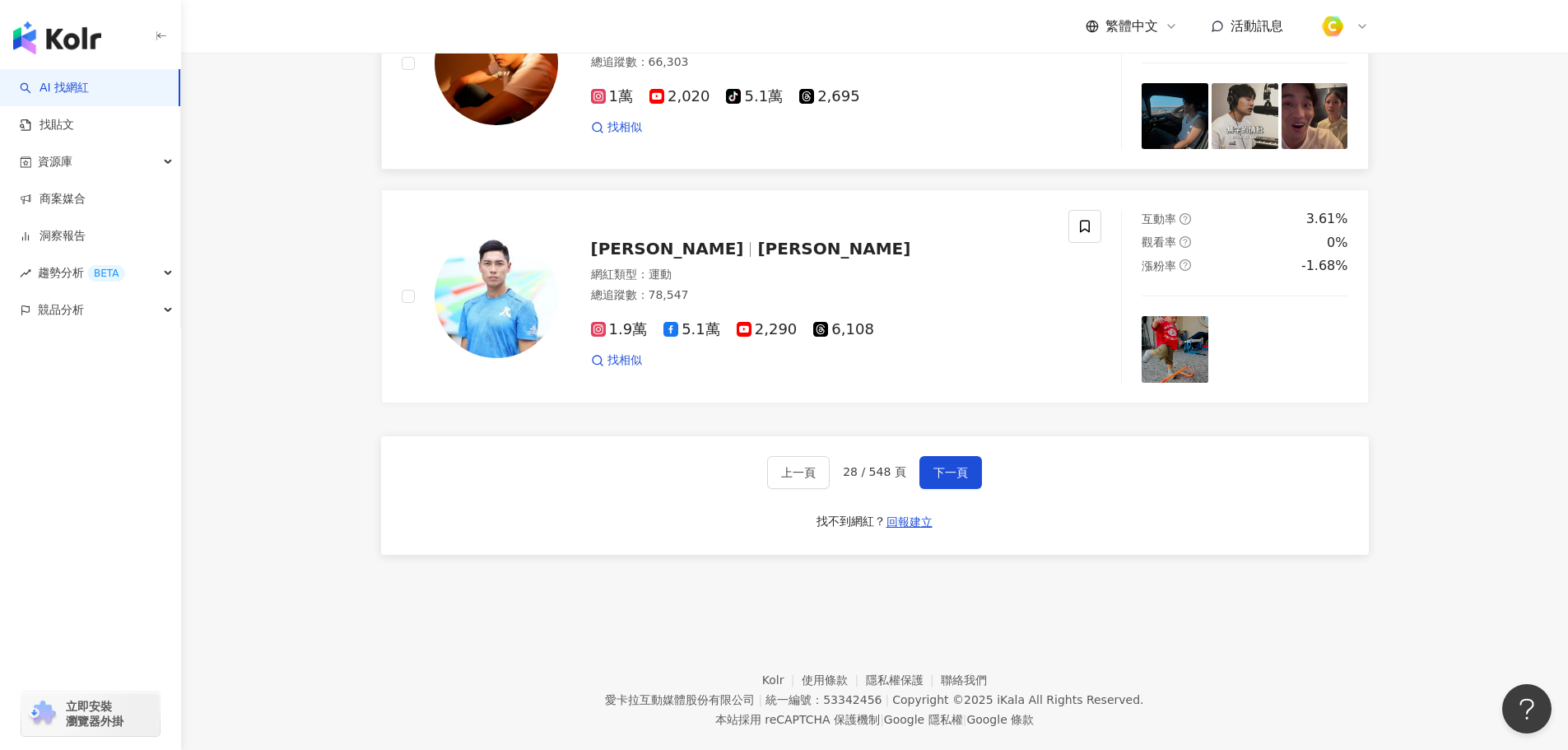
scroll to position [2716, 0]
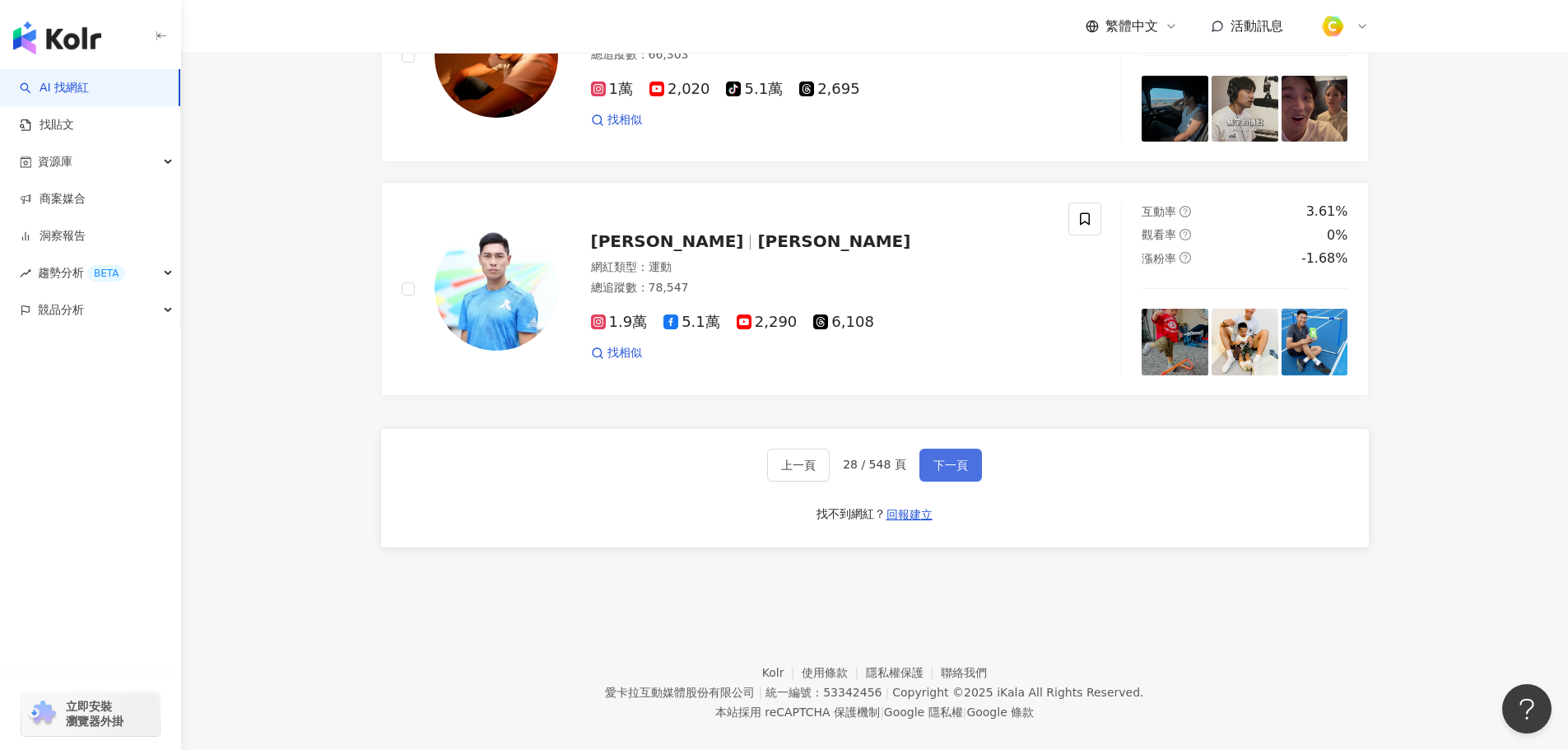
click at [959, 472] on span "下一頁" at bounding box center [951, 465] width 34 height 13
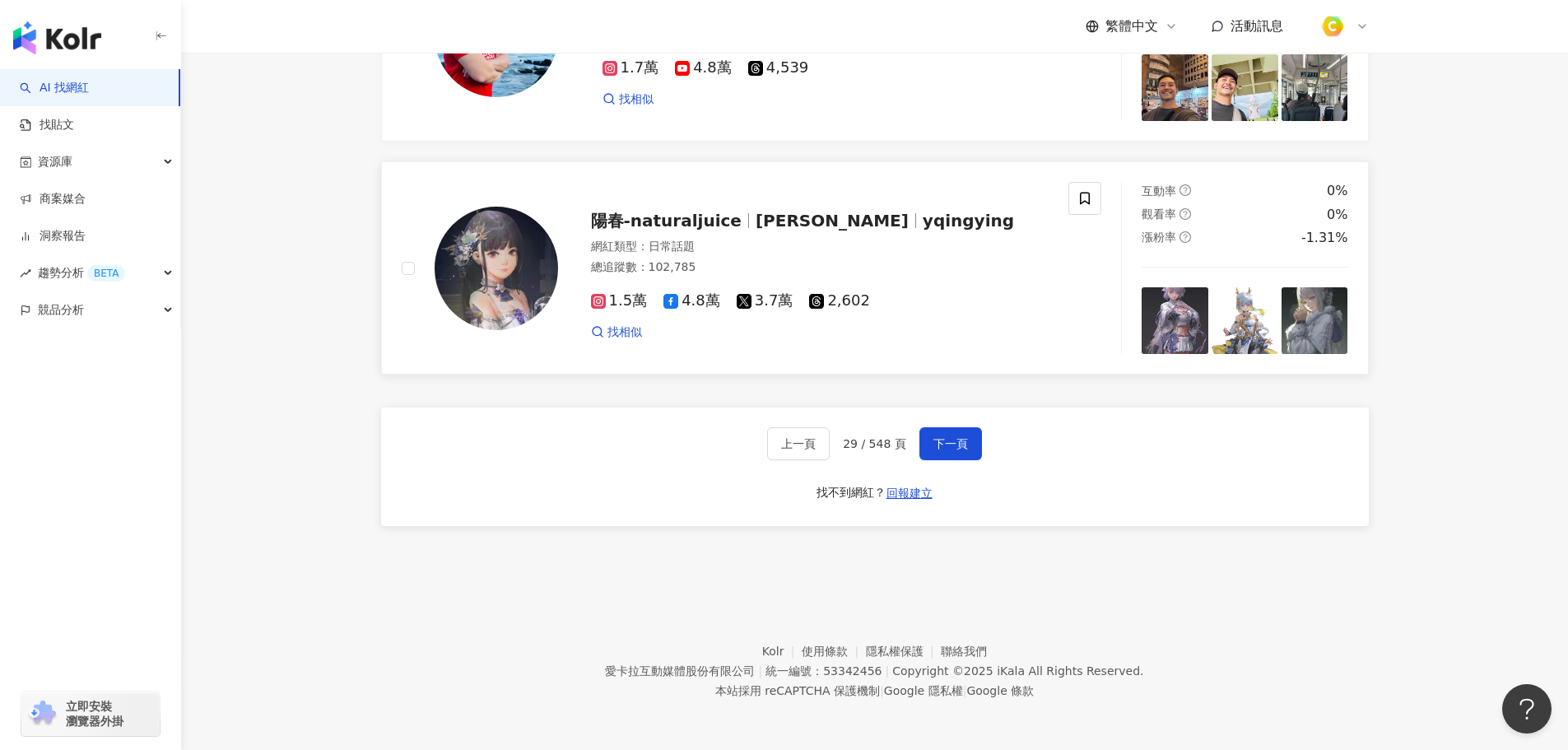
scroll to position [2688, 0]
click at [938, 433] on button "下一頁" at bounding box center [950, 443] width 62 height 32
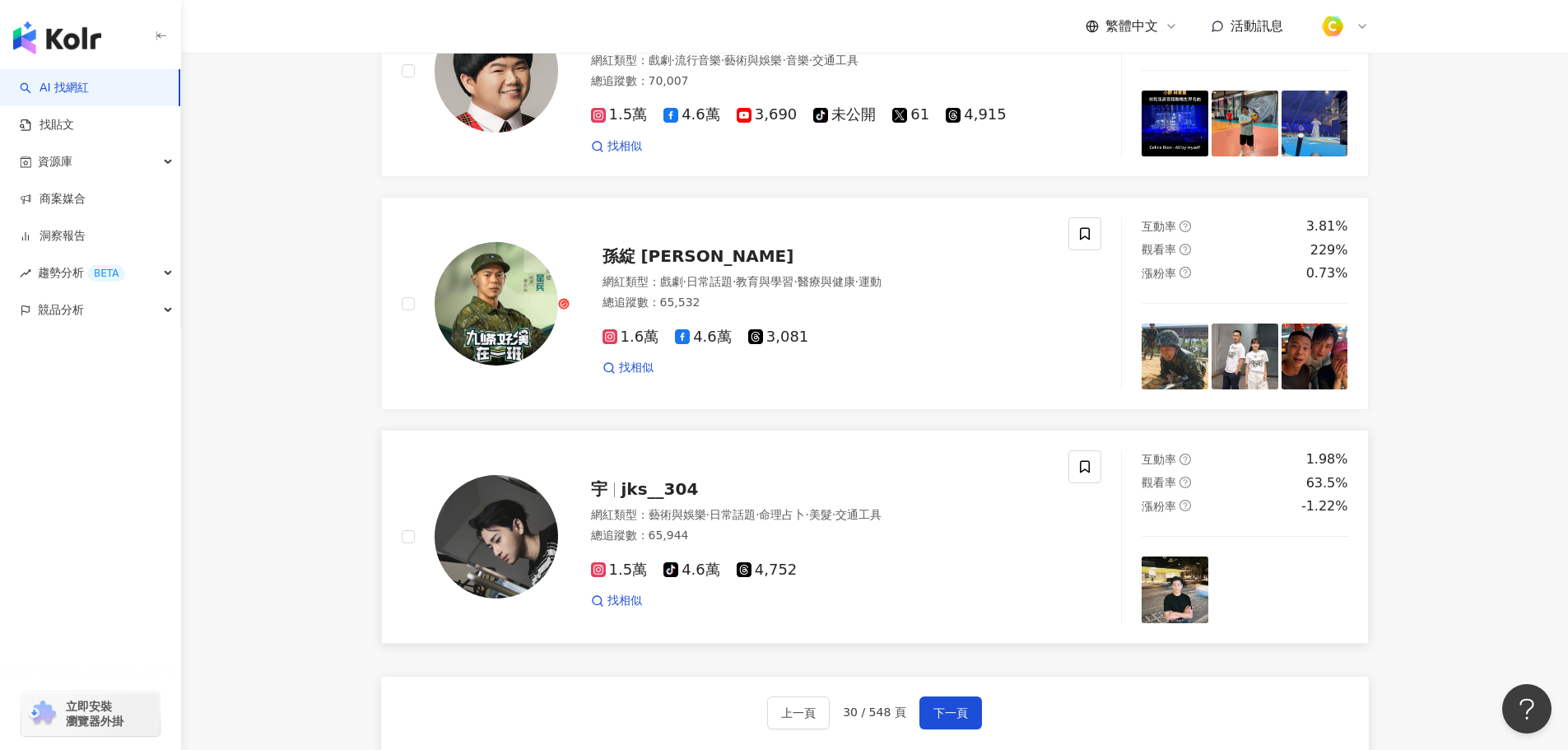
scroll to position [2716, 0]
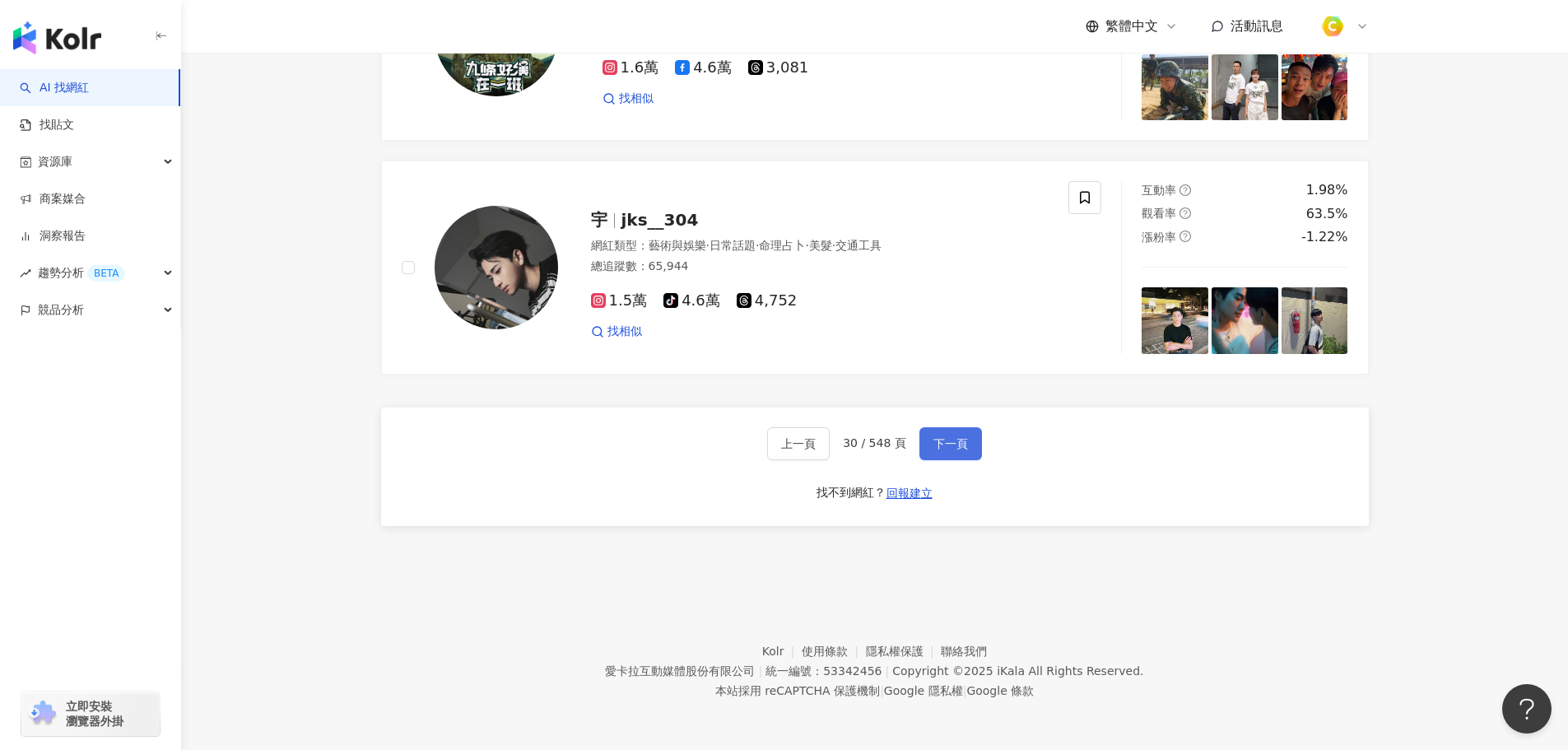
click at [952, 450] on span "下一頁" at bounding box center [951, 443] width 34 height 13
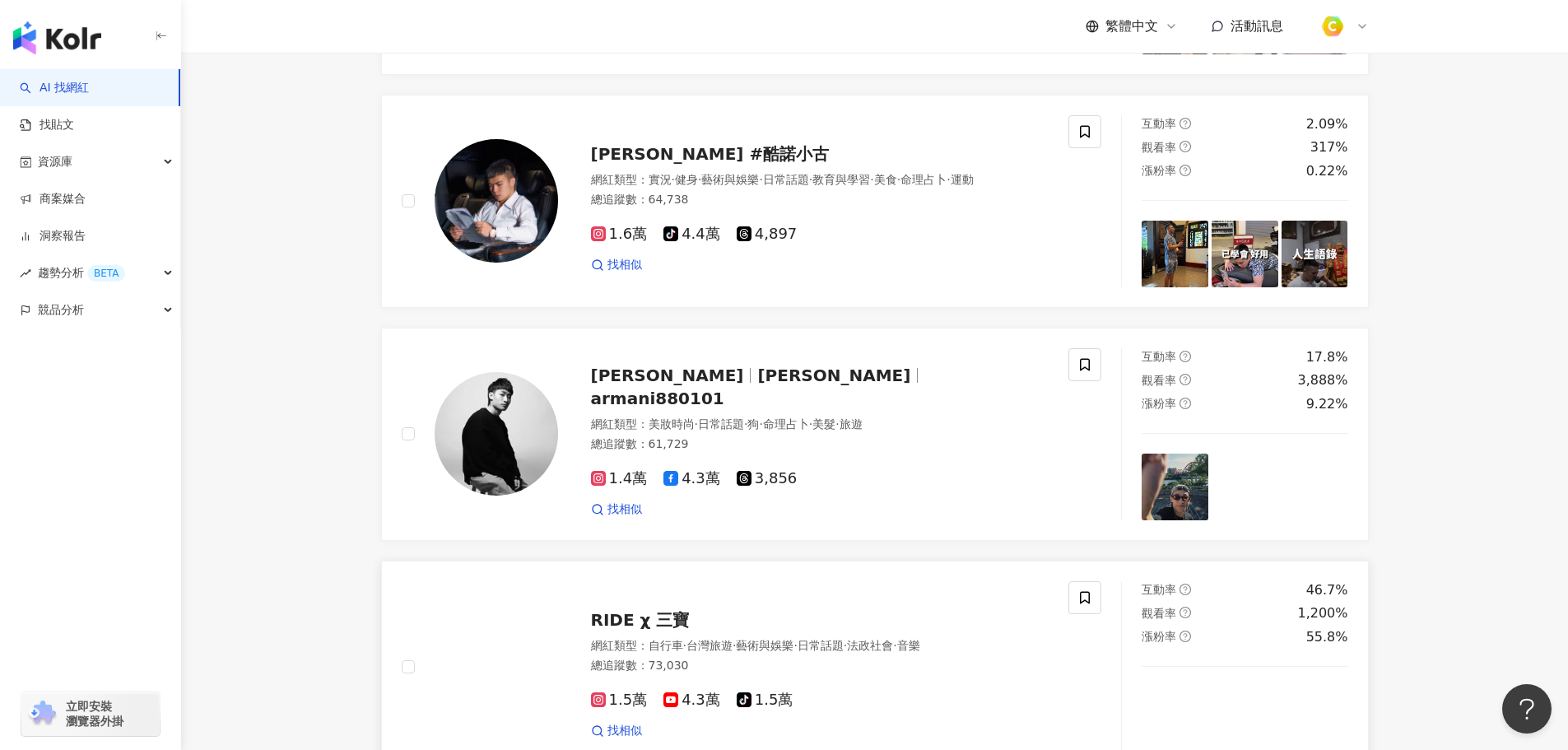
scroll to position [2469, 0]
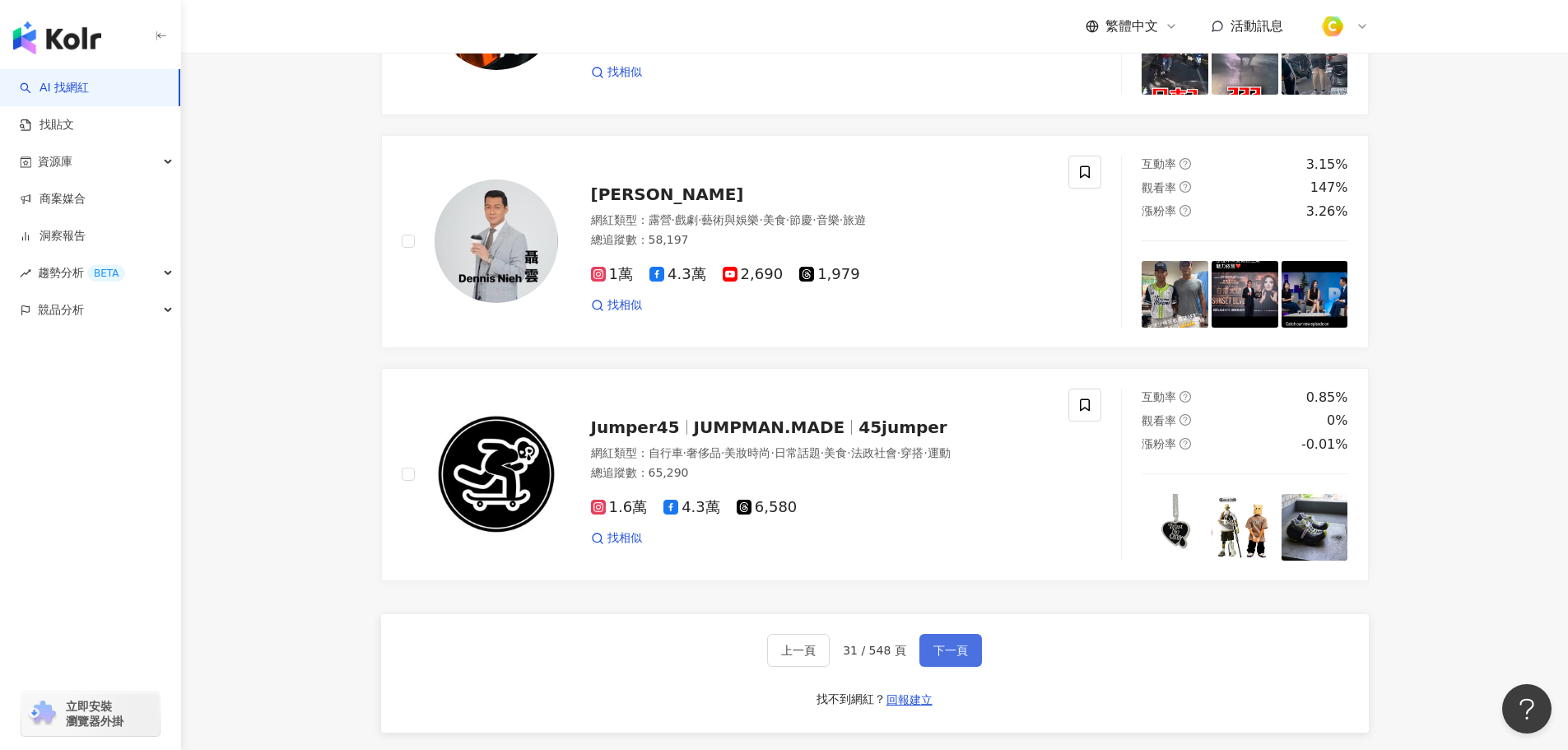
click at [969, 667] on button "下一頁" at bounding box center [950, 650] width 62 height 32
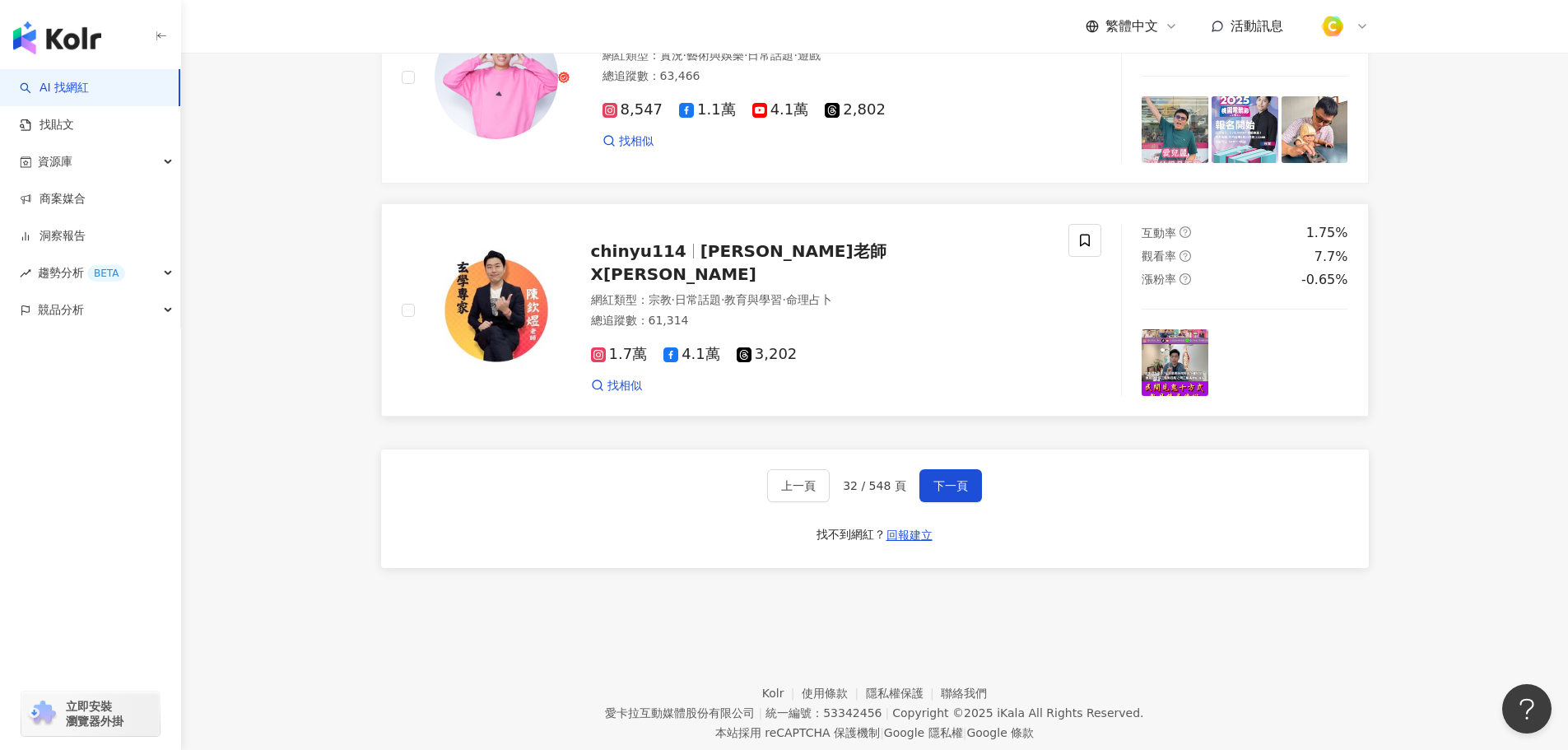
scroll to position [2688, 0]
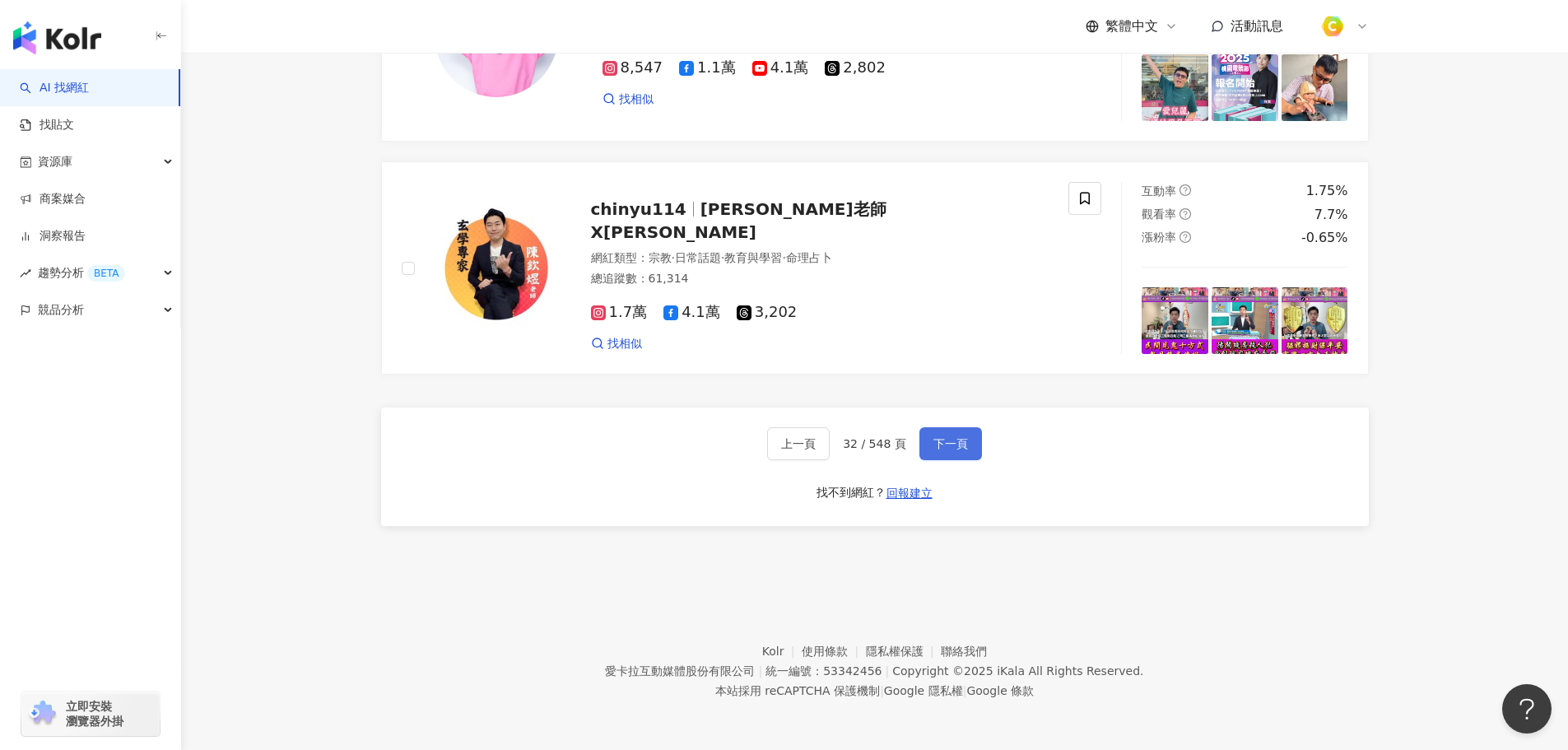
click at [957, 446] on span "下一頁" at bounding box center [951, 443] width 34 height 13
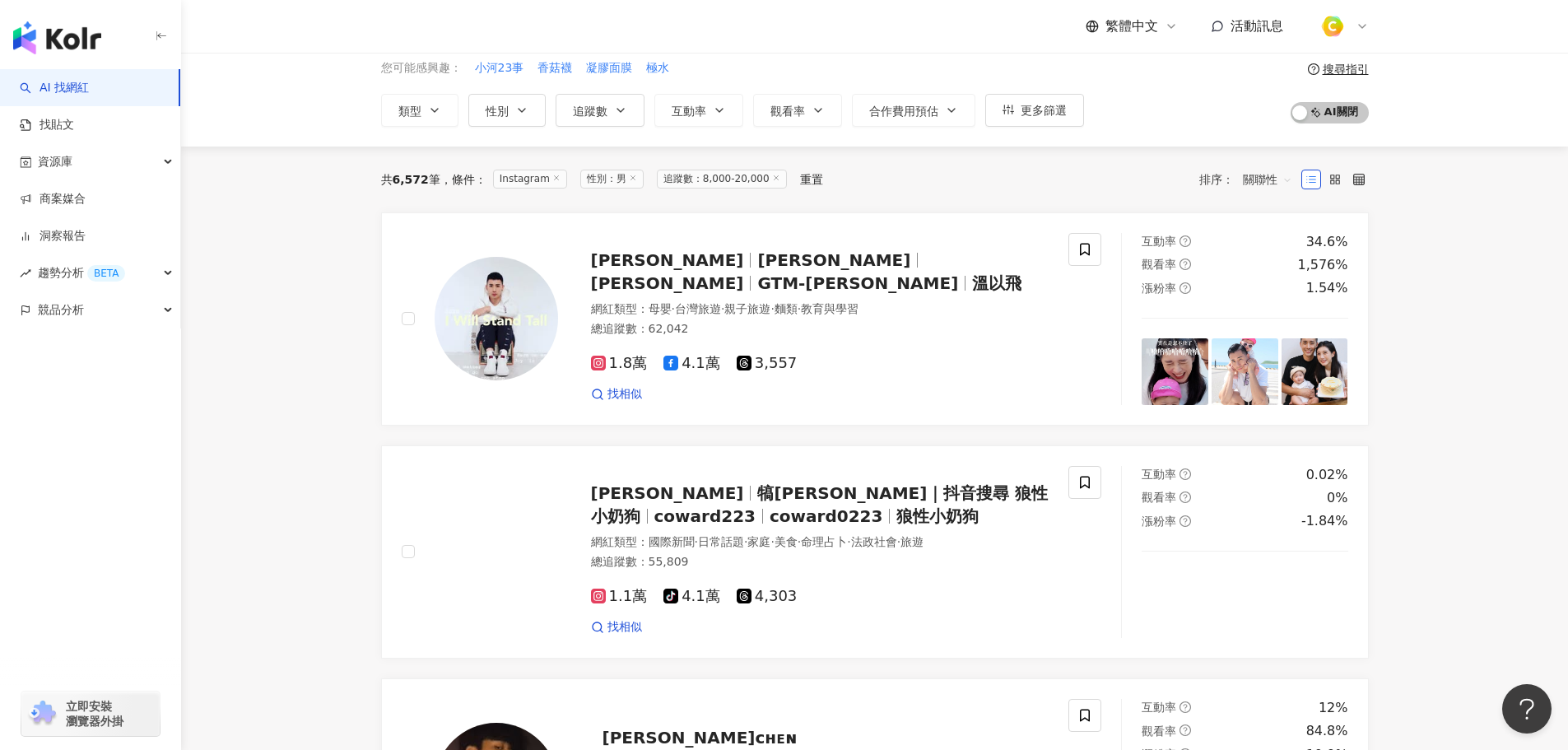
scroll to position [0, 0]
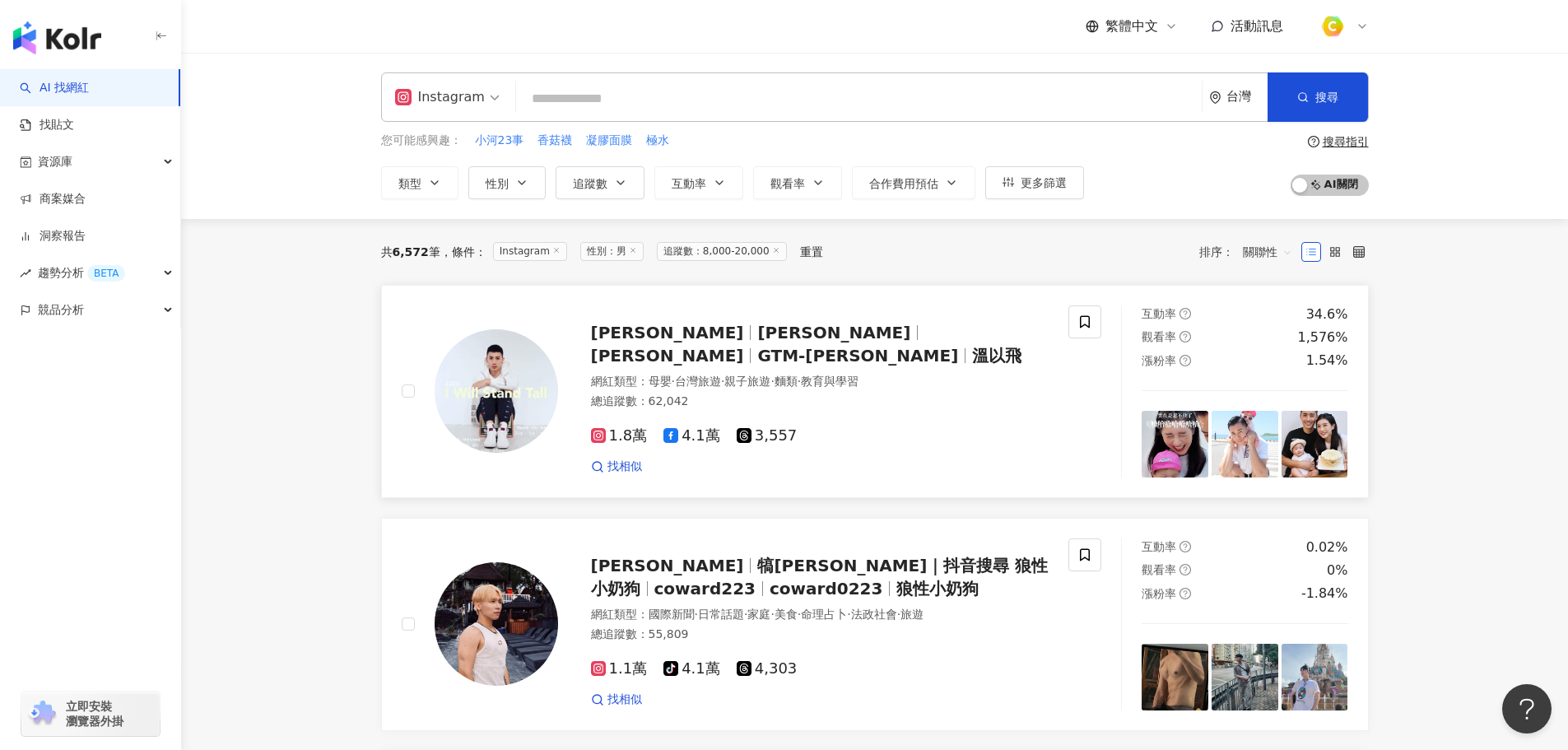
click at [744, 346] on span "溫國祥" at bounding box center [668, 355] width 153 height 20
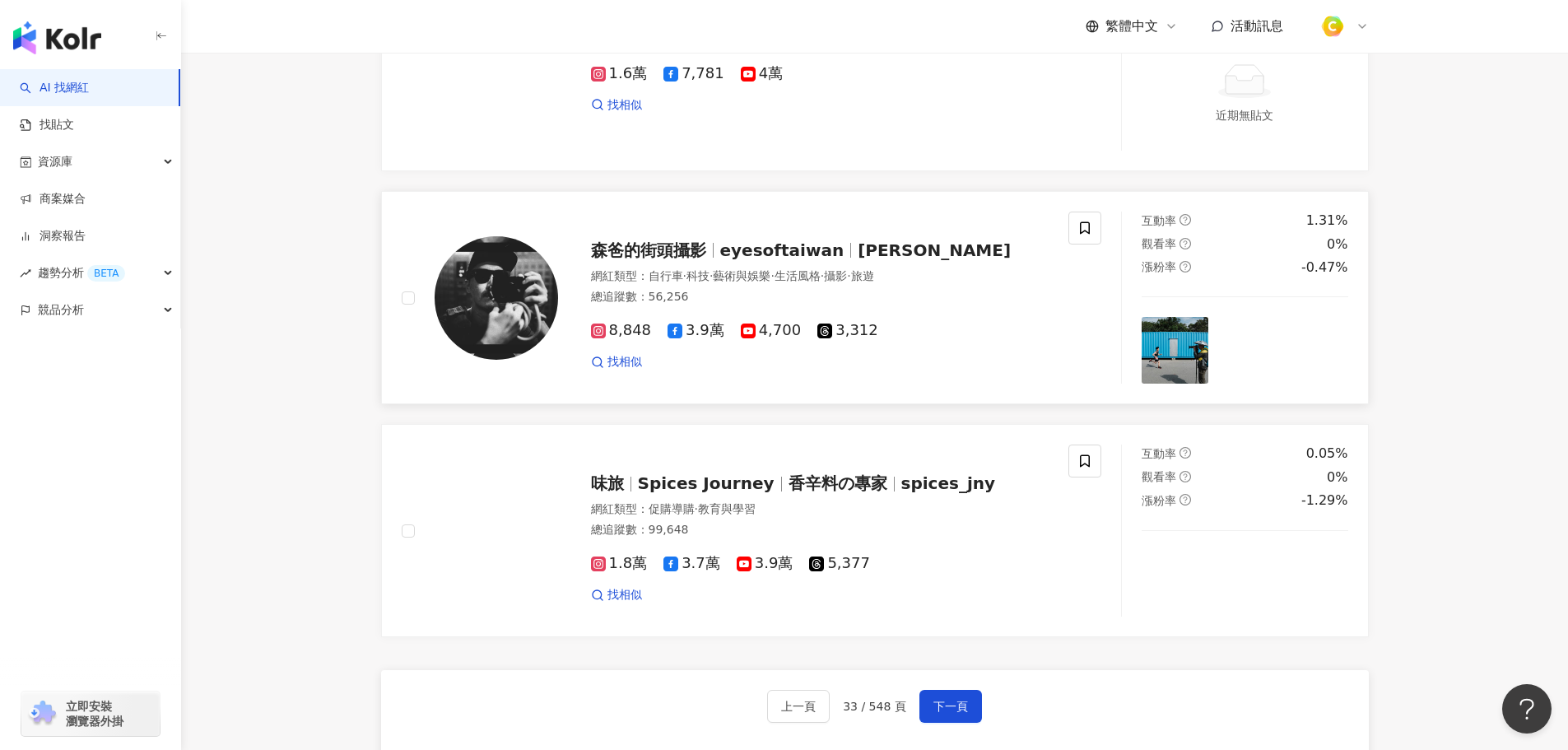
scroll to position [2634, 0]
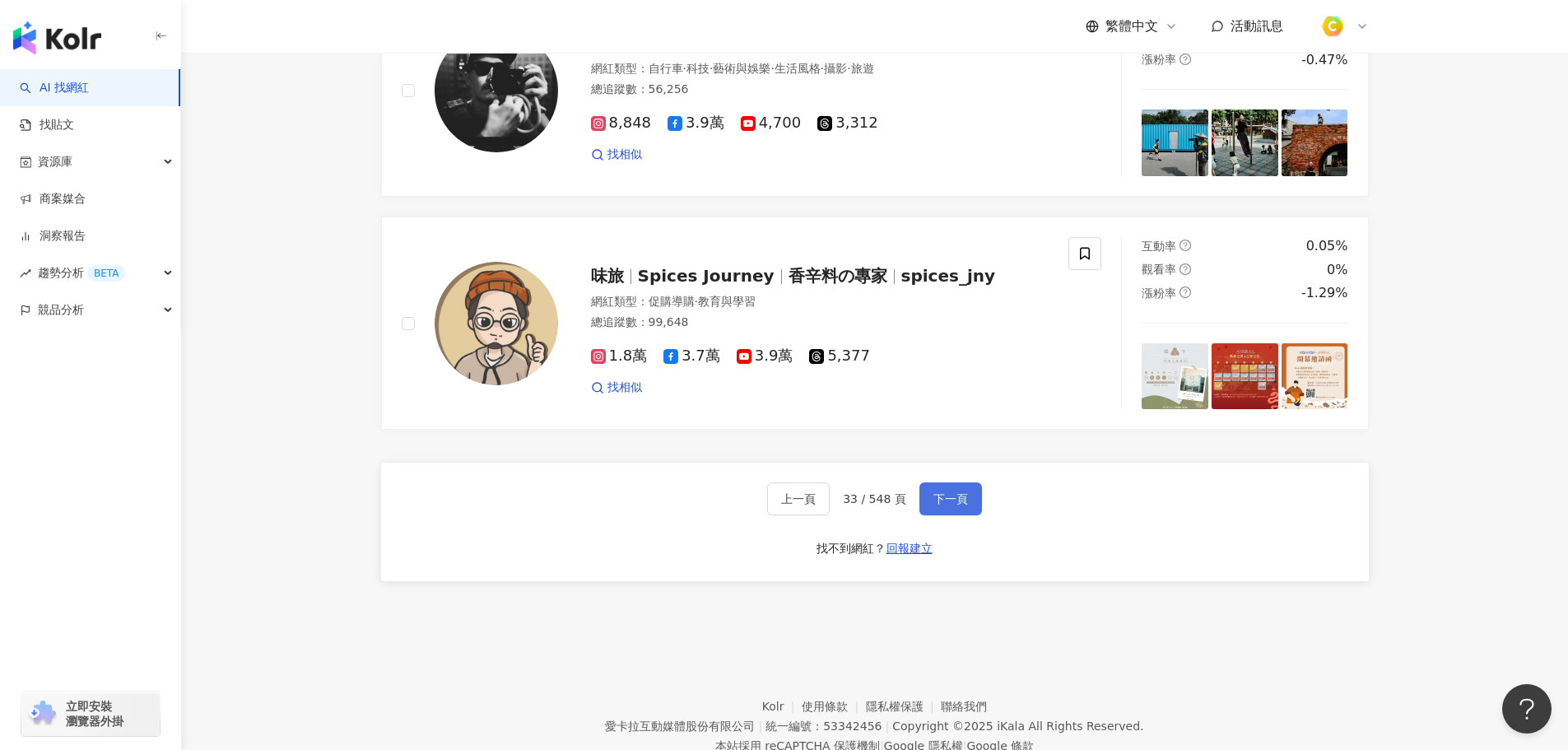
click at [956, 505] on span "下一頁" at bounding box center [951, 499] width 34 height 13
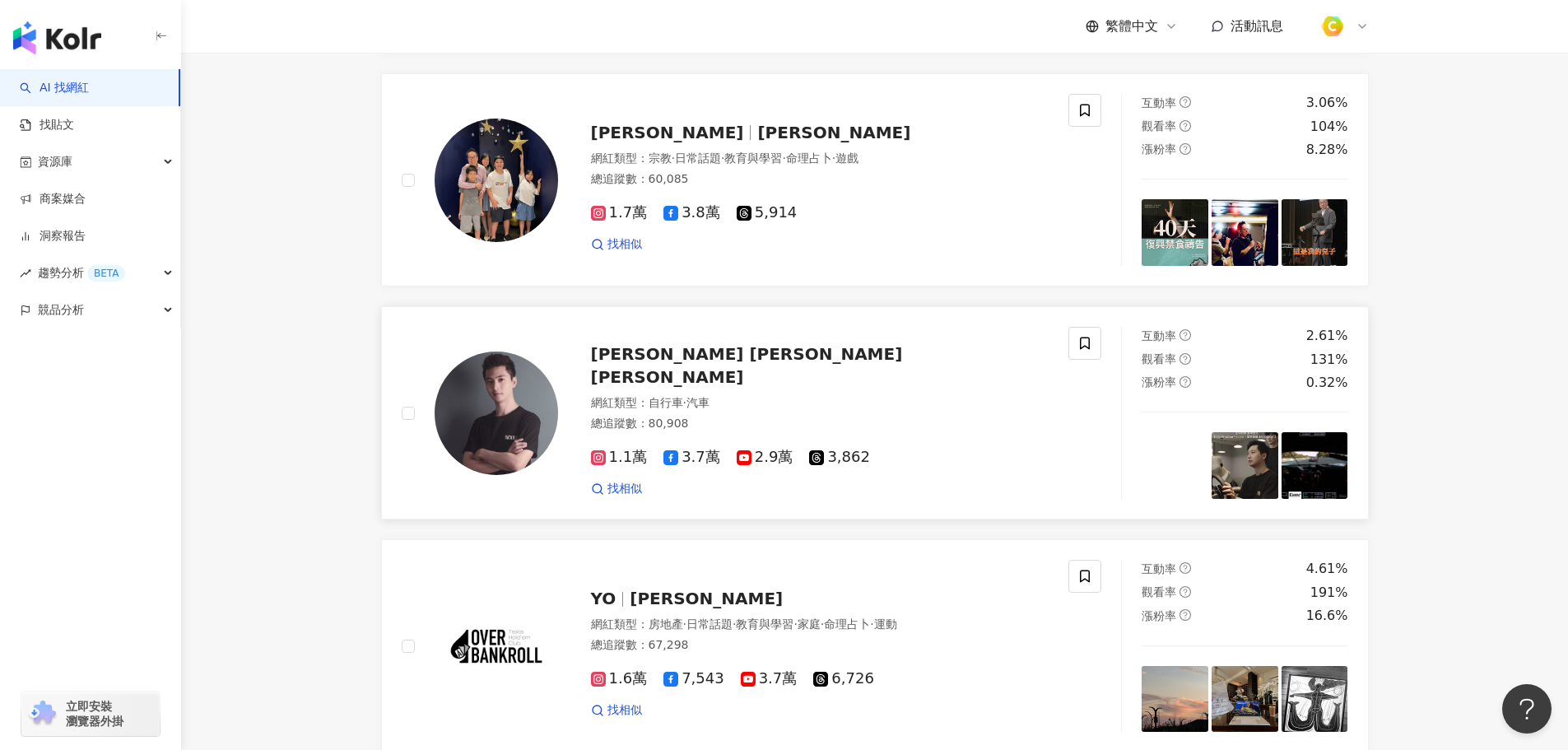
scroll to position [2552, 0]
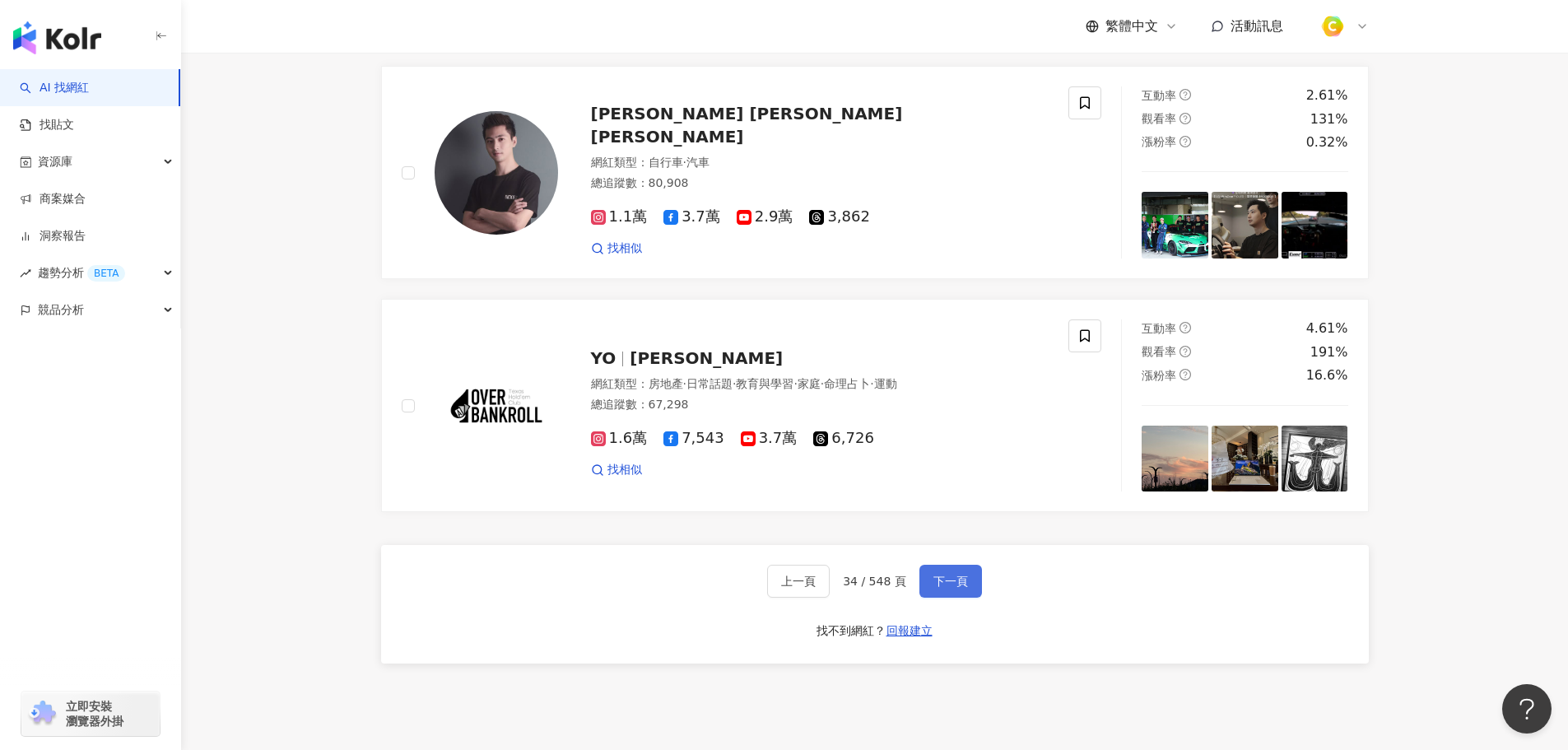
click at [948, 588] on span "下一頁" at bounding box center [951, 581] width 34 height 13
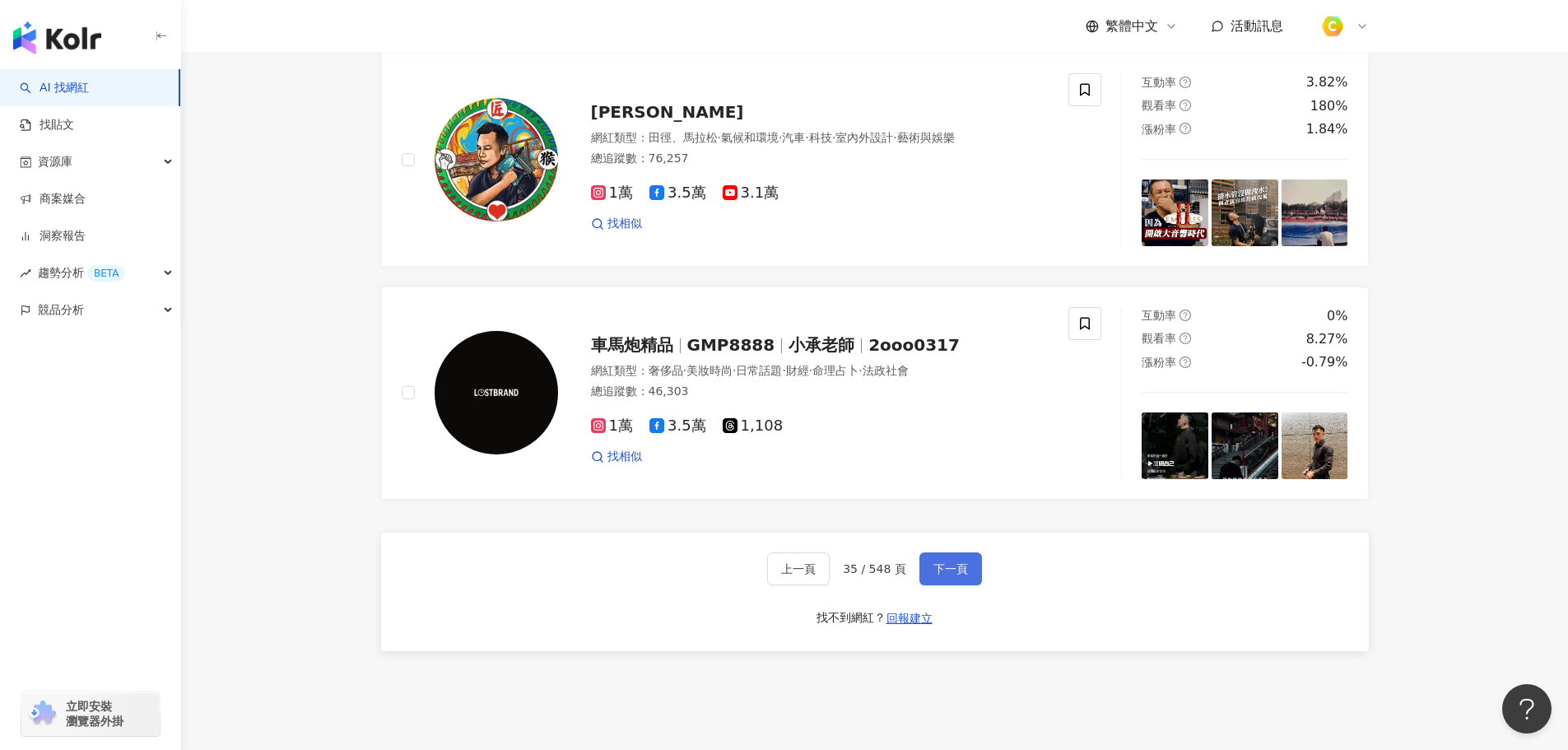
click at [929, 586] on button "下一頁" at bounding box center [950, 568] width 62 height 32
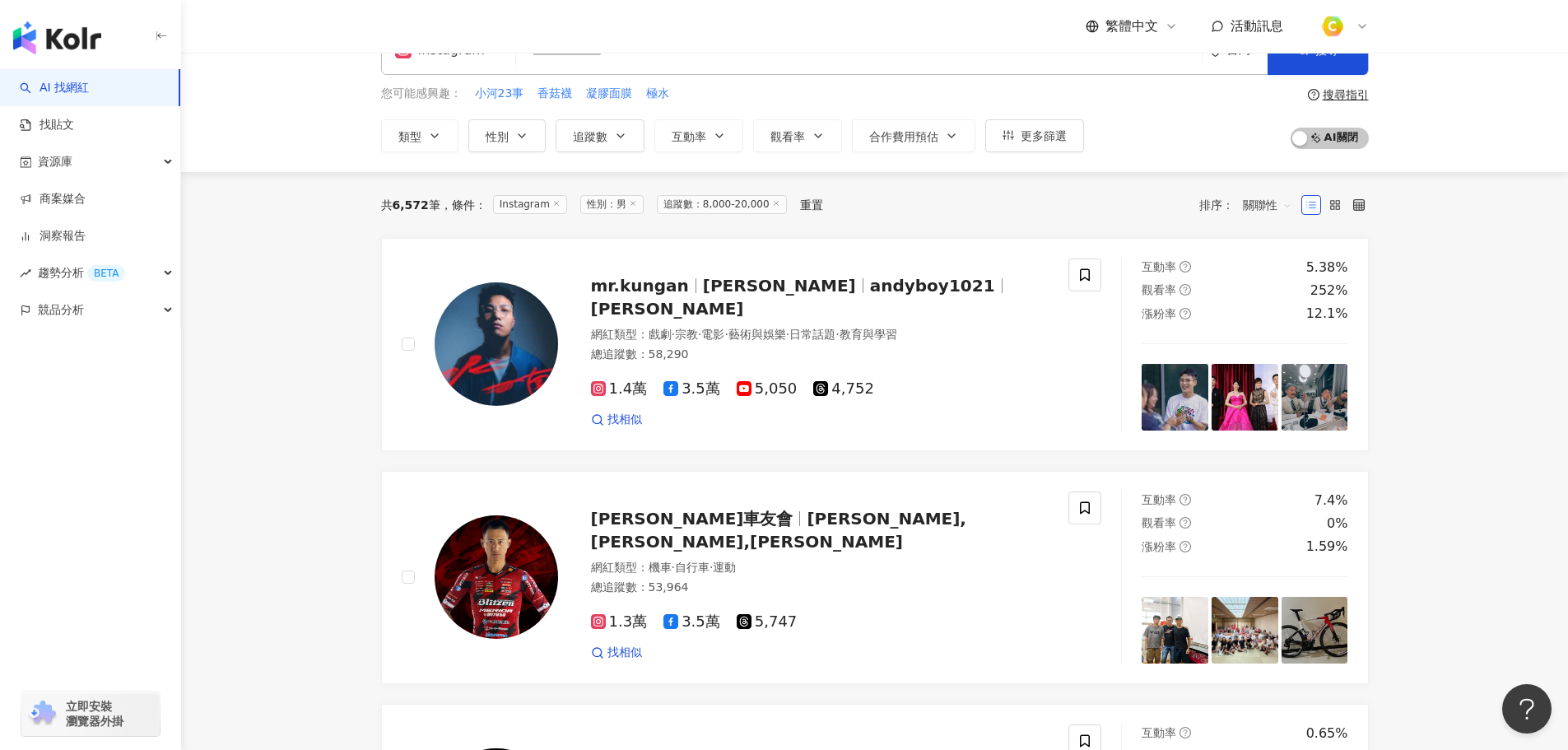
scroll to position [0, 0]
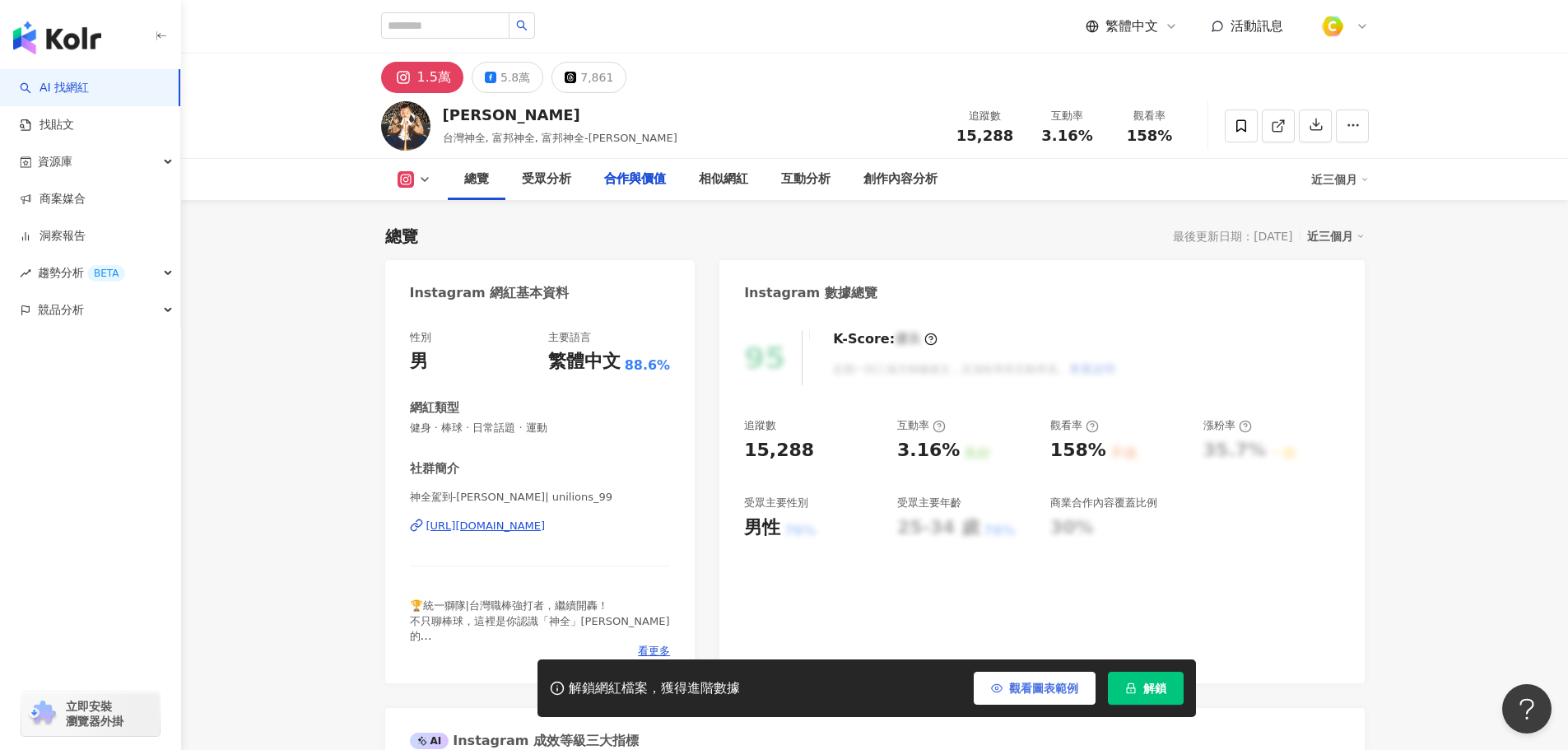
scroll to position [4387, 0]
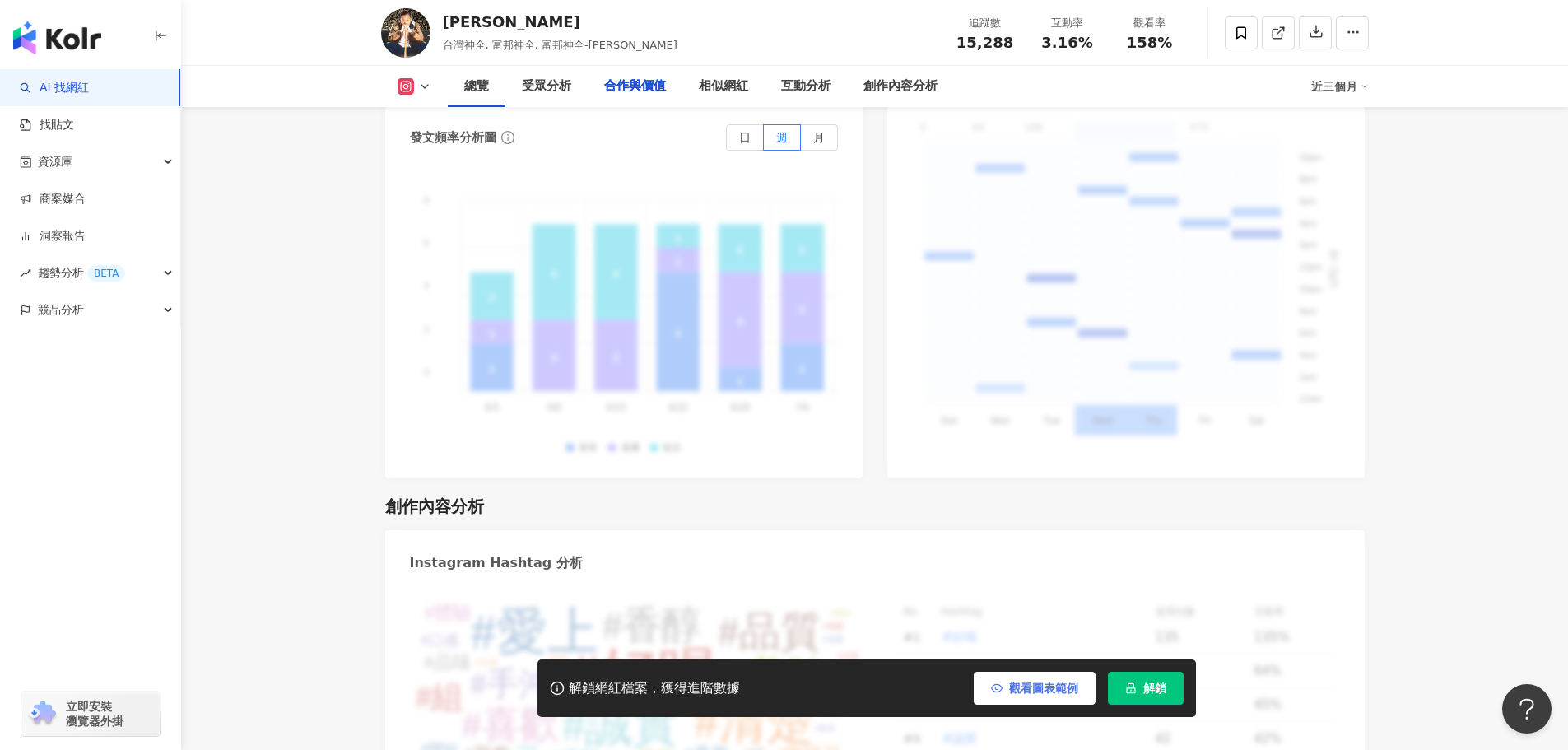
click at [1025, 689] on span "觀看圖表範例" at bounding box center [1043, 688] width 69 height 13
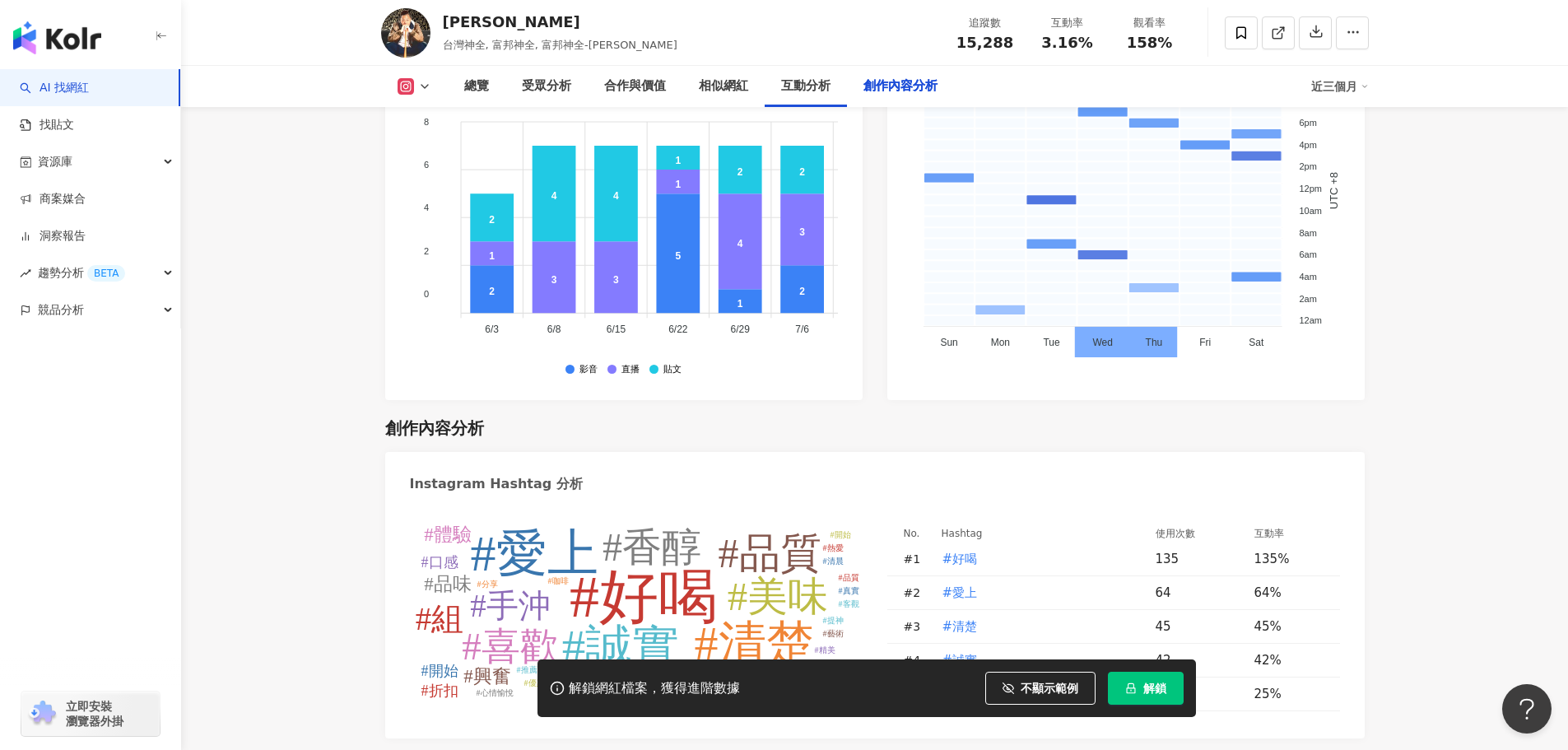
scroll to position [5022, 0]
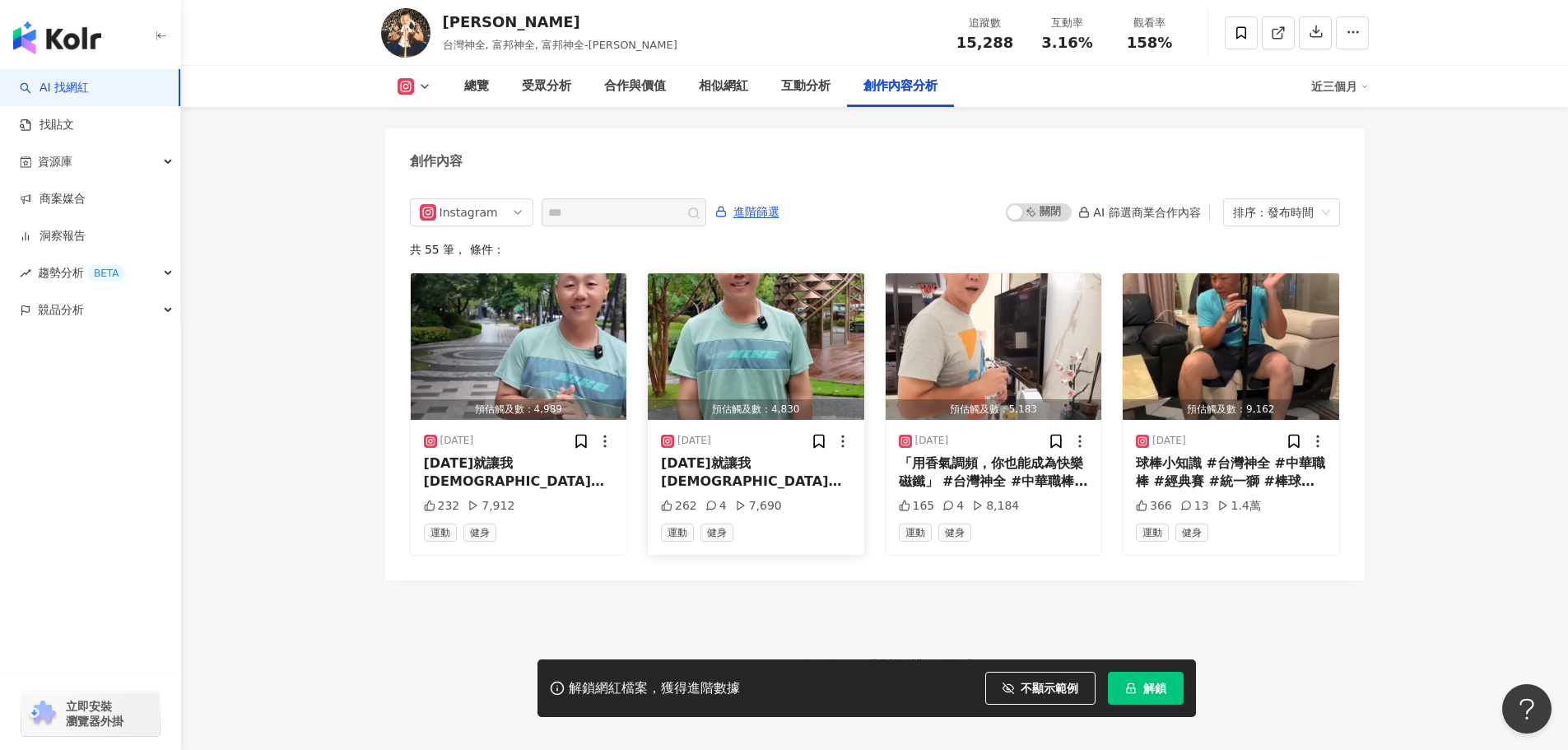
click at [802, 335] on img "button" at bounding box center [756, 346] width 217 height 146
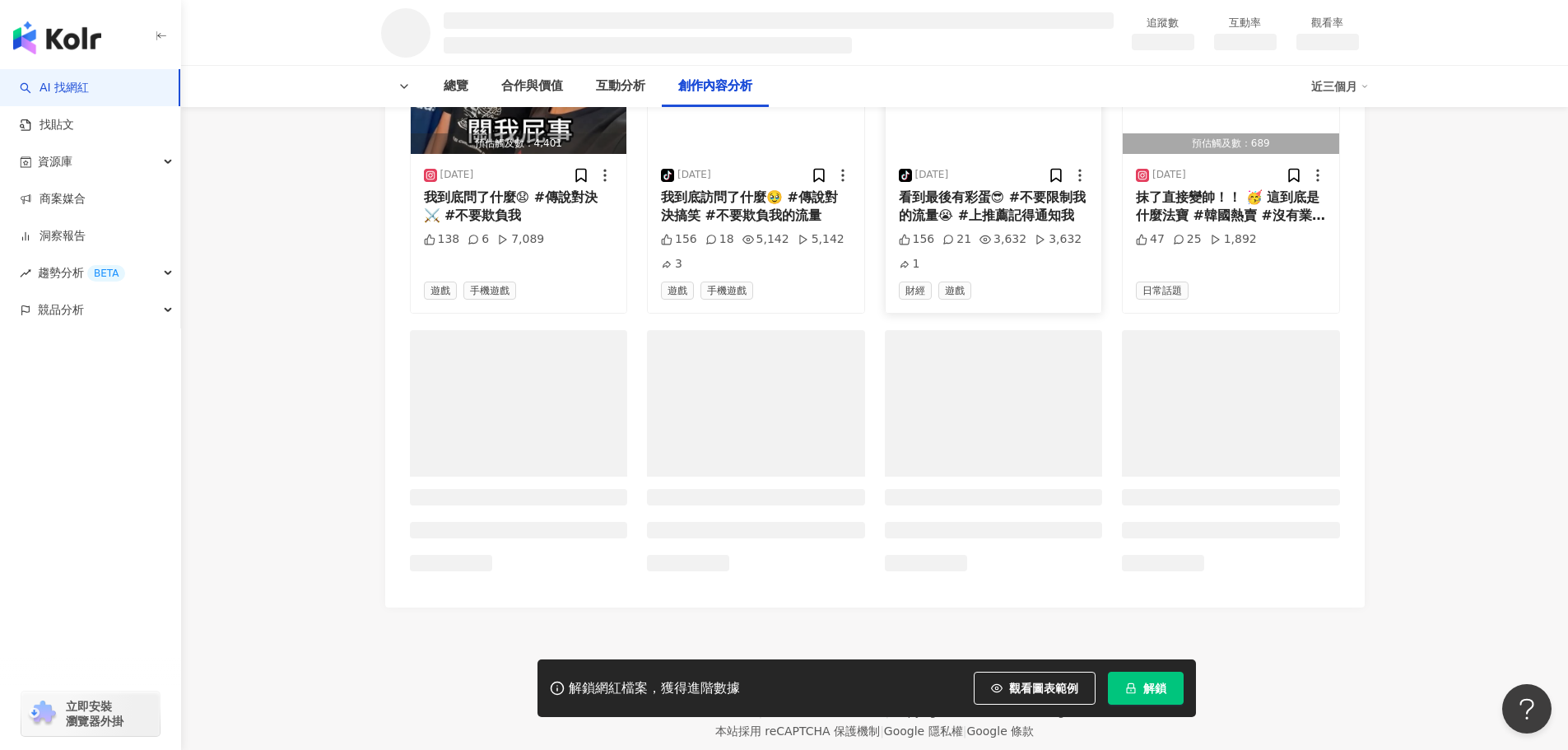
scroll to position [2091, 0]
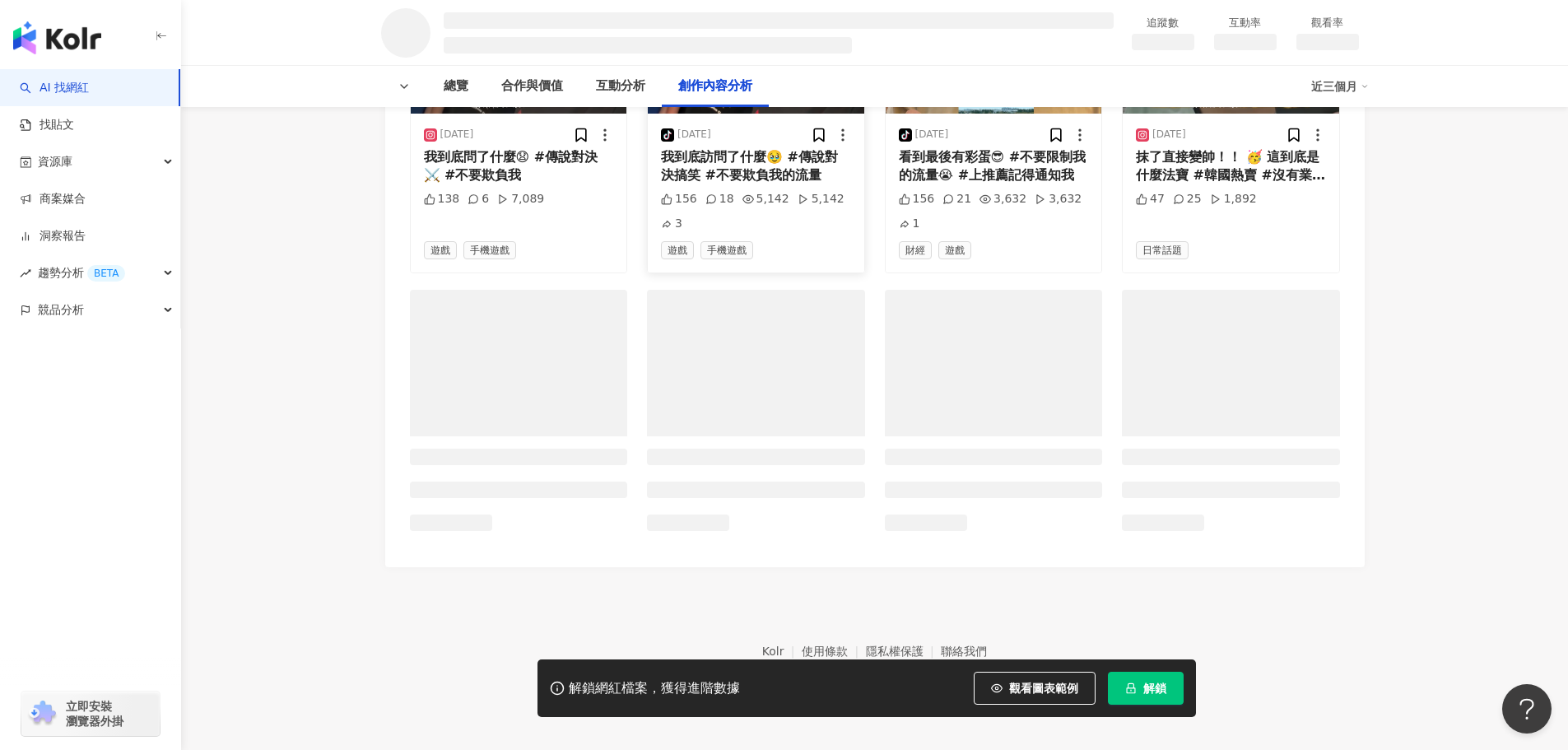
click at [1007, 273] on div "tiktok-icon 2025/8/18 看到最後有彩蛋😎 #不要限制我的流量😭 #上推薦記得通知我 156 21 3,632 3,632 1 財經 遊戲" at bounding box center [994, 193] width 217 height 160
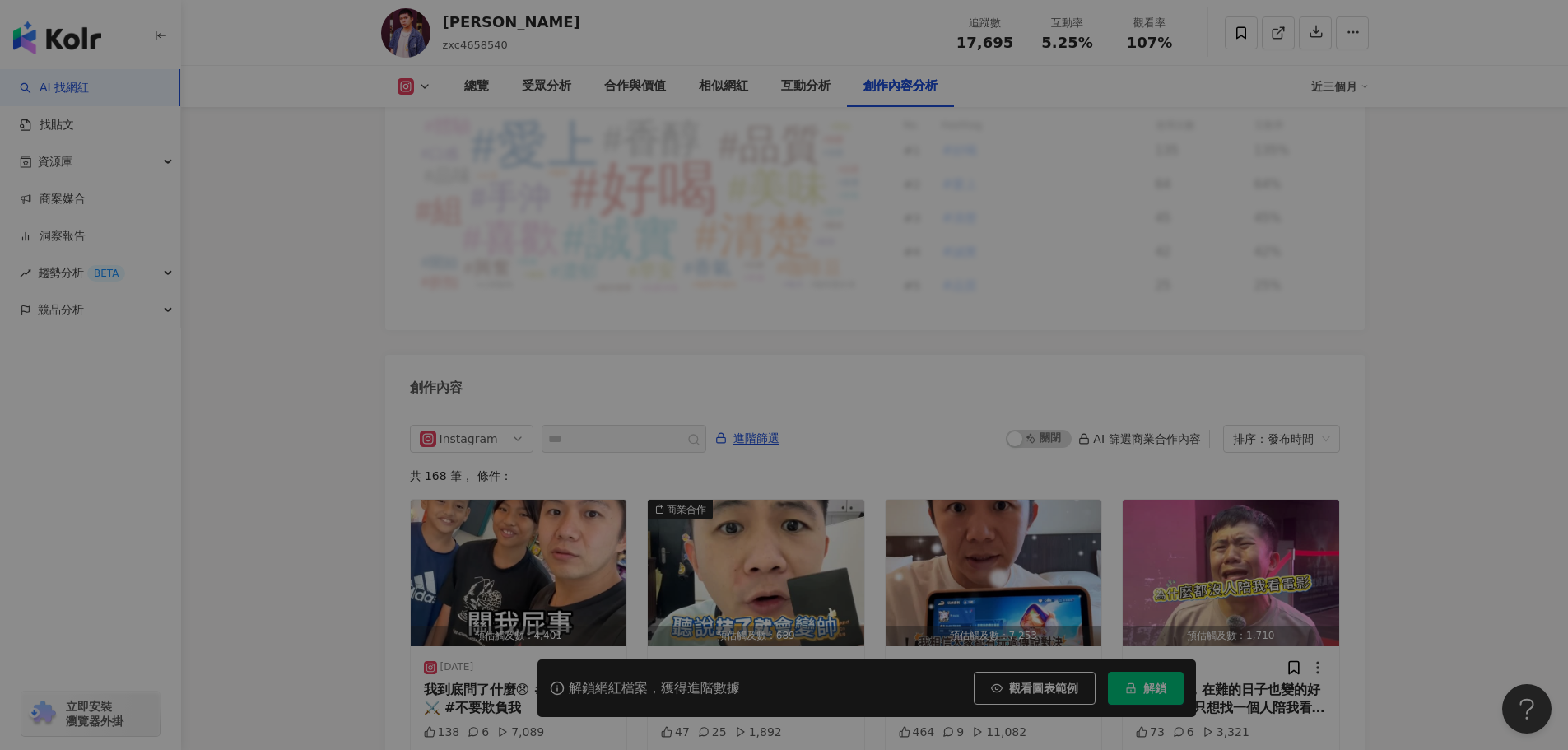
scroll to position [4717, 0]
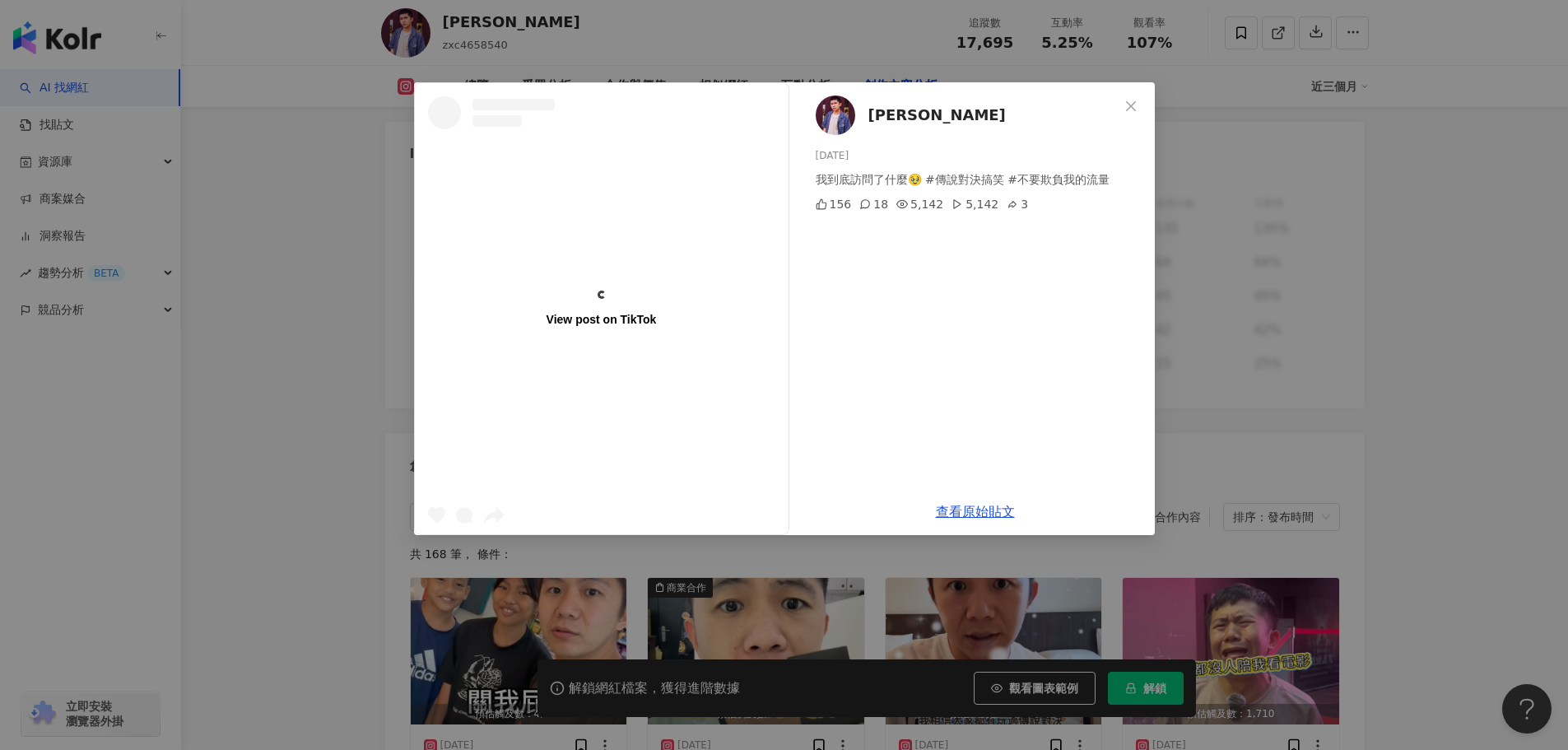
click at [1131, 98] on button "Close" at bounding box center [1130, 106] width 32 height 32
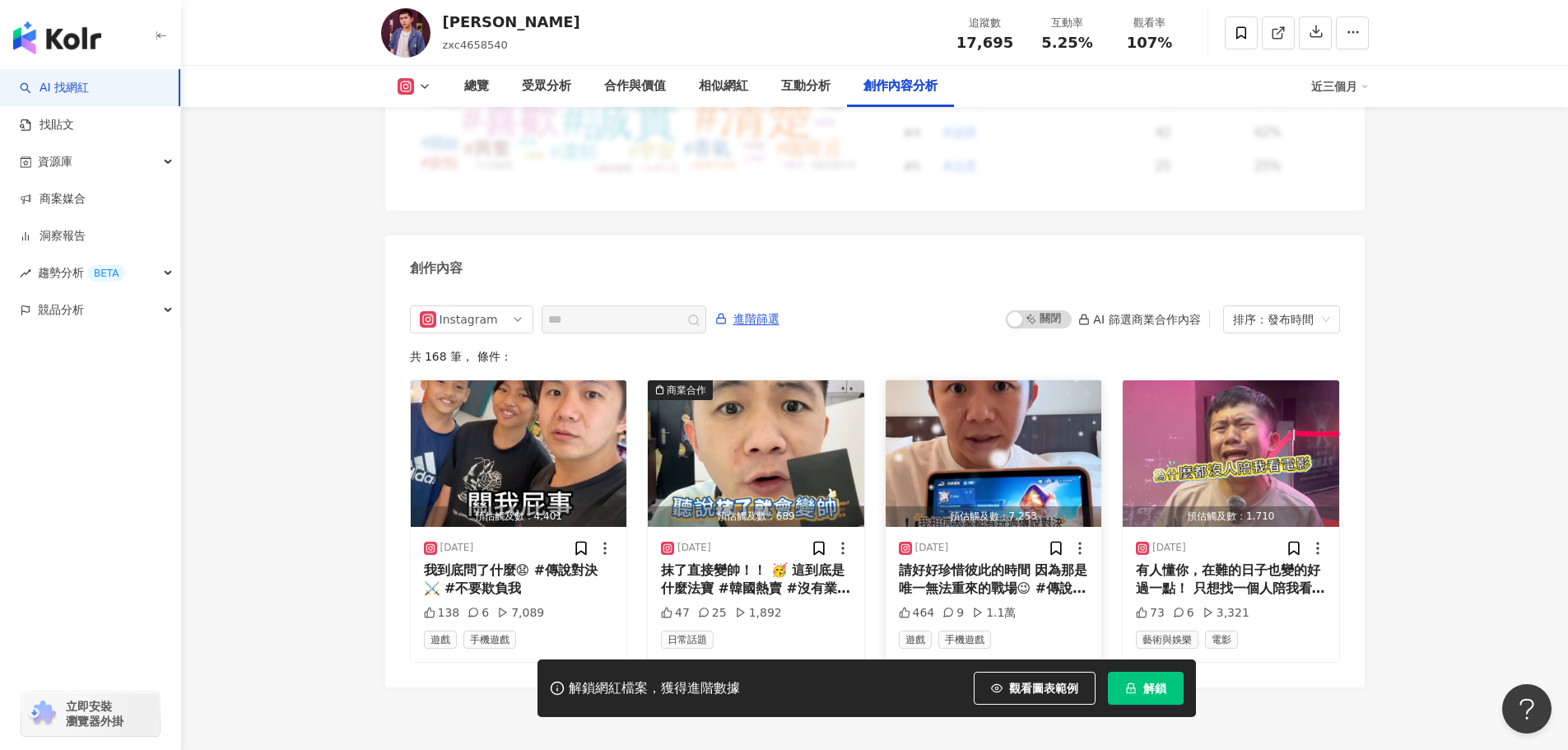
scroll to position [5022, 0]
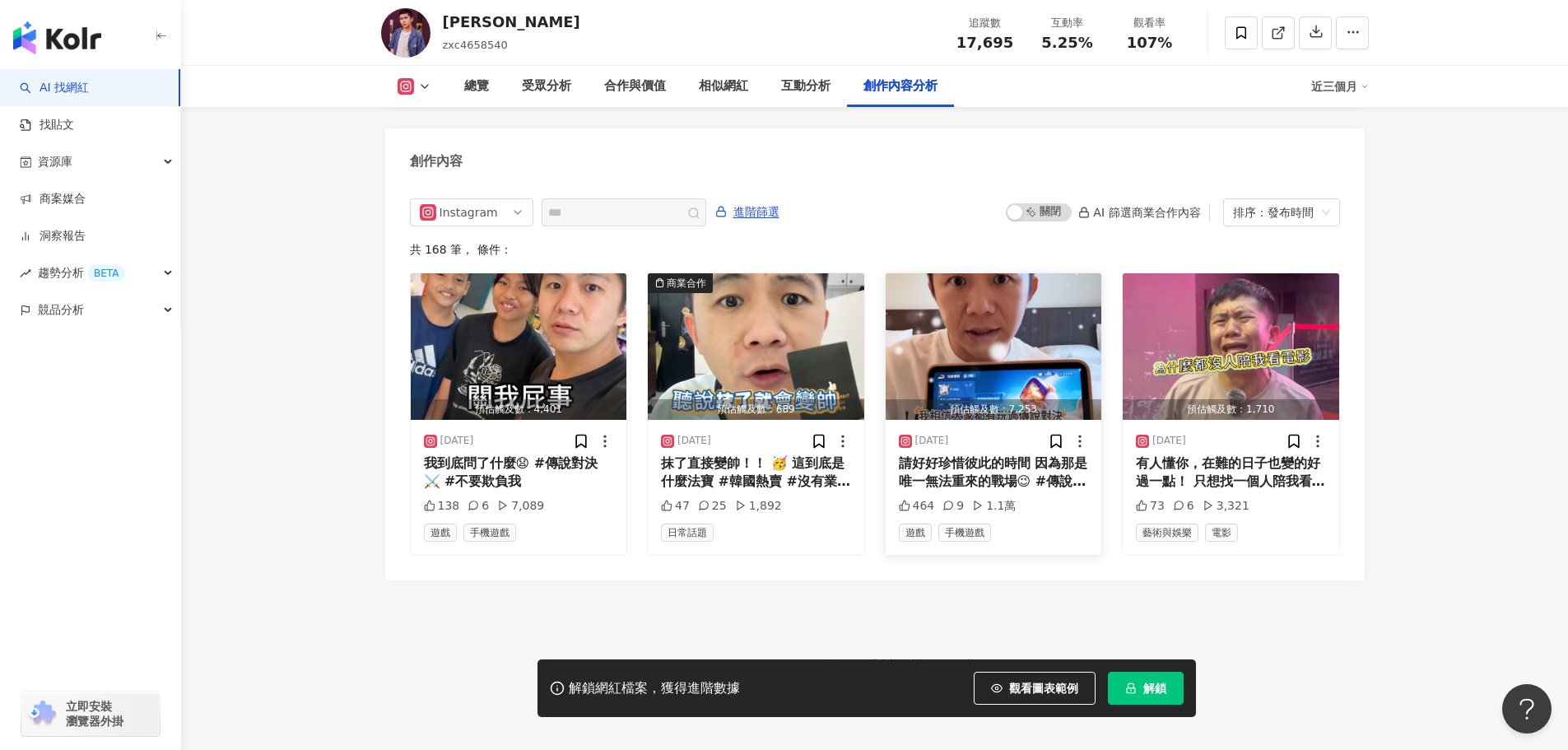
click at [1018, 300] on img "button" at bounding box center [994, 346] width 217 height 146
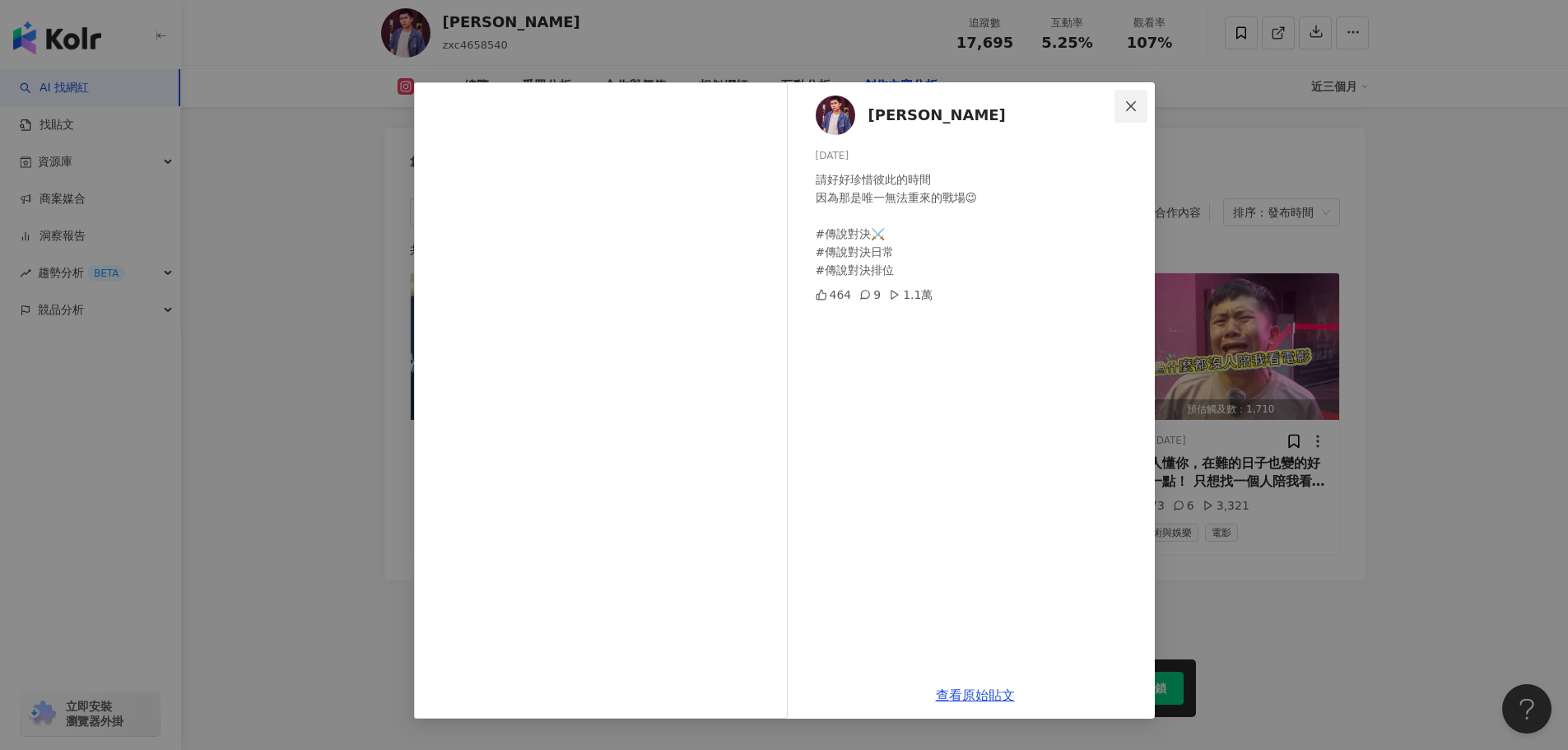
click at [1131, 103] on icon "close" at bounding box center [1131, 106] width 13 height 13
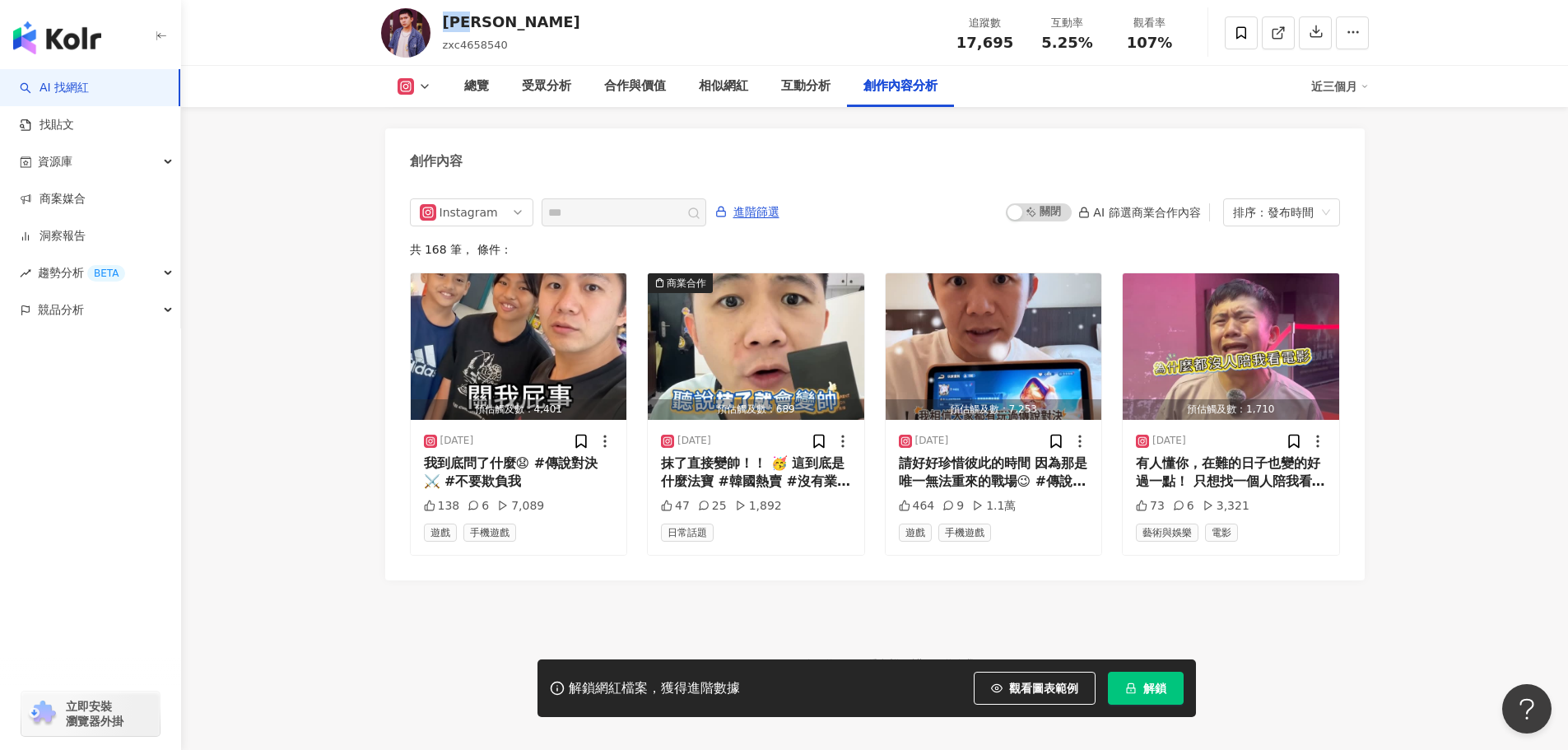
drag, startPoint x: 466, startPoint y: 22, endPoint x: 447, endPoint y: 21, distance: 19.0
click at [447, 21] on div "游傑揚 zxc4658540 追蹤數 17,695 互動率 5.25% 觀看率 107%" at bounding box center [874, 32] width 1054 height 65
copy div "游傑揚"
drag, startPoint x: 1007, startPoint y: 42, endPoint x: 954, endPoint y: 45, distance: 53.1
click at [954, 45] on div "17,695" at bounding box center [984, 42] width 62 height 16
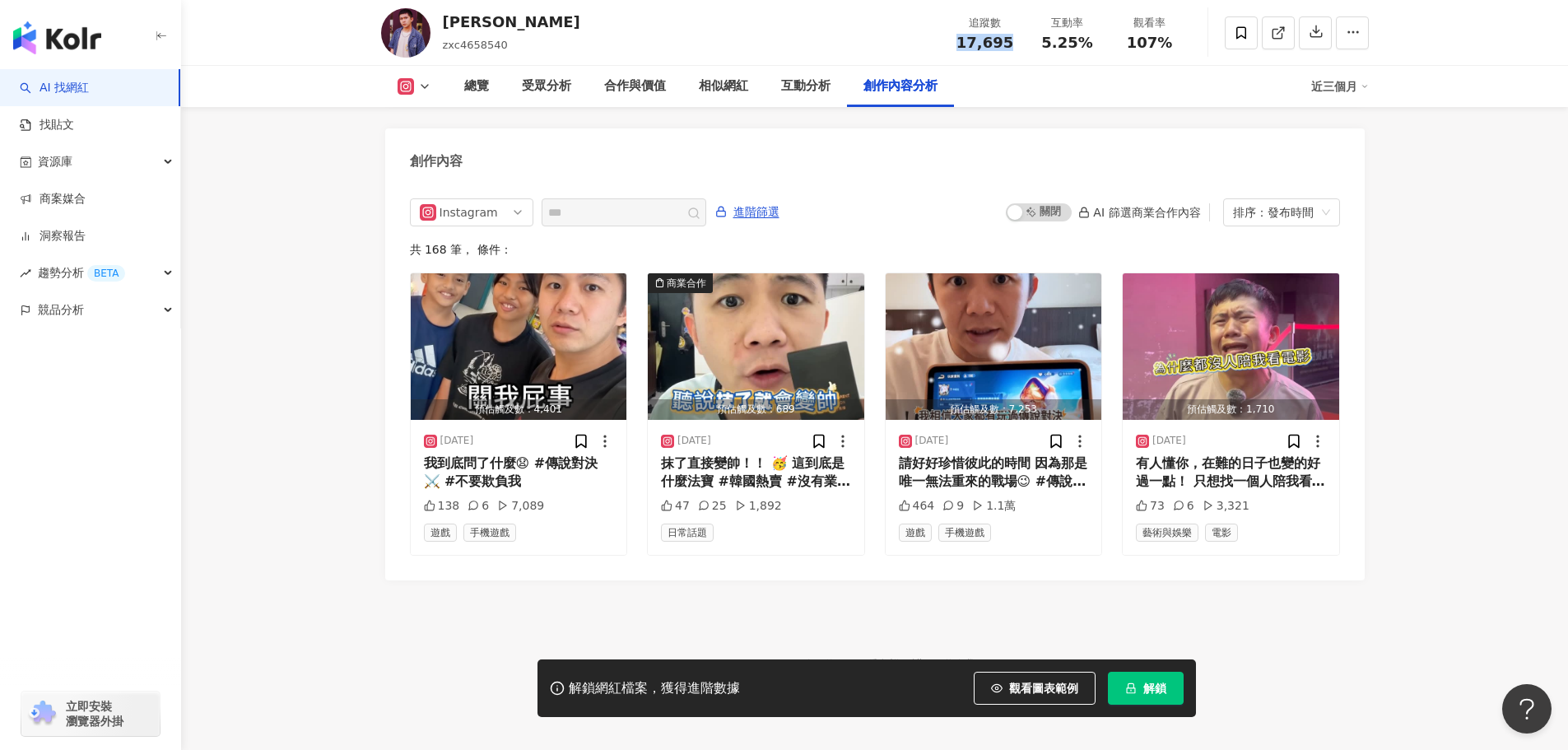
copy span "17,695"
drag, startPoint x: 1041, startPoint y: 45, endPoint x: 1096, endPoint y: 44, distance: 55.0
click at [1096, 44] on div "5.25%" at bounding box center [1067, 42] width 62 height 16
copy span "5.25%"
drag, startPoint x: 1032, startPoint y: 695, endPoint x: 1229, endPoint y: 10, distance: 712.8
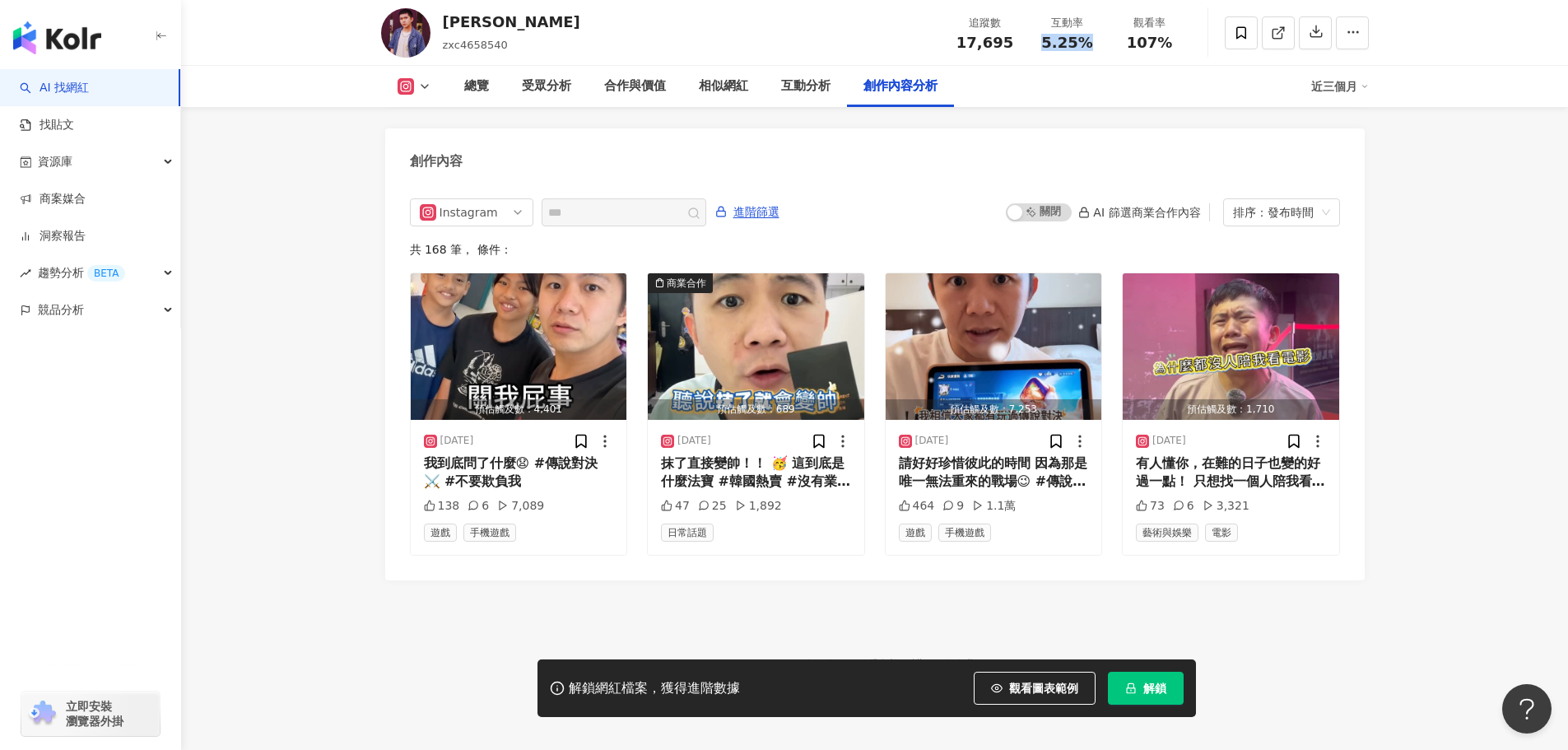
click at [1032, 695] on span "觀看圖表範例" at bounding box center [1043, 688] width 69 height 13
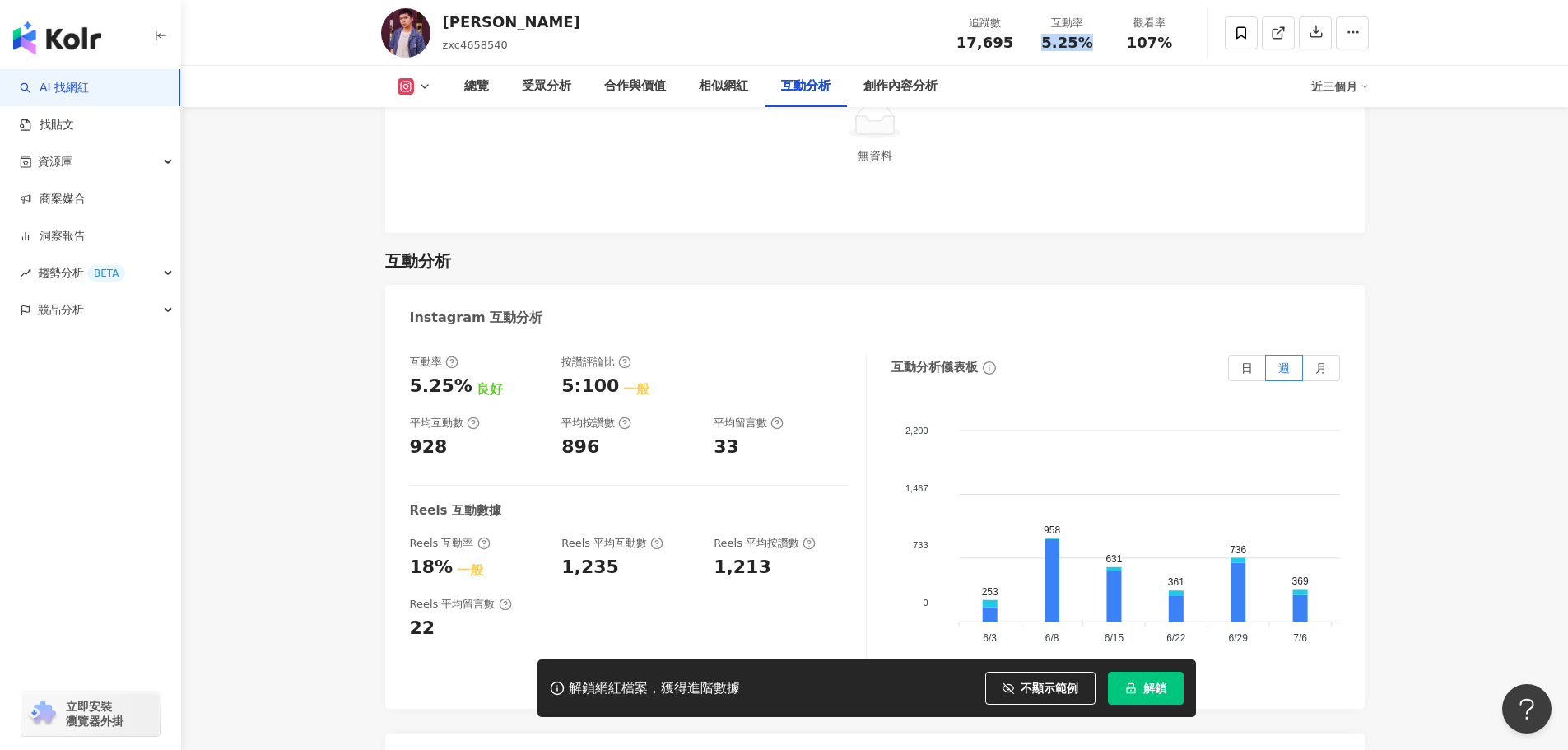
scroll to position [3211, 0]
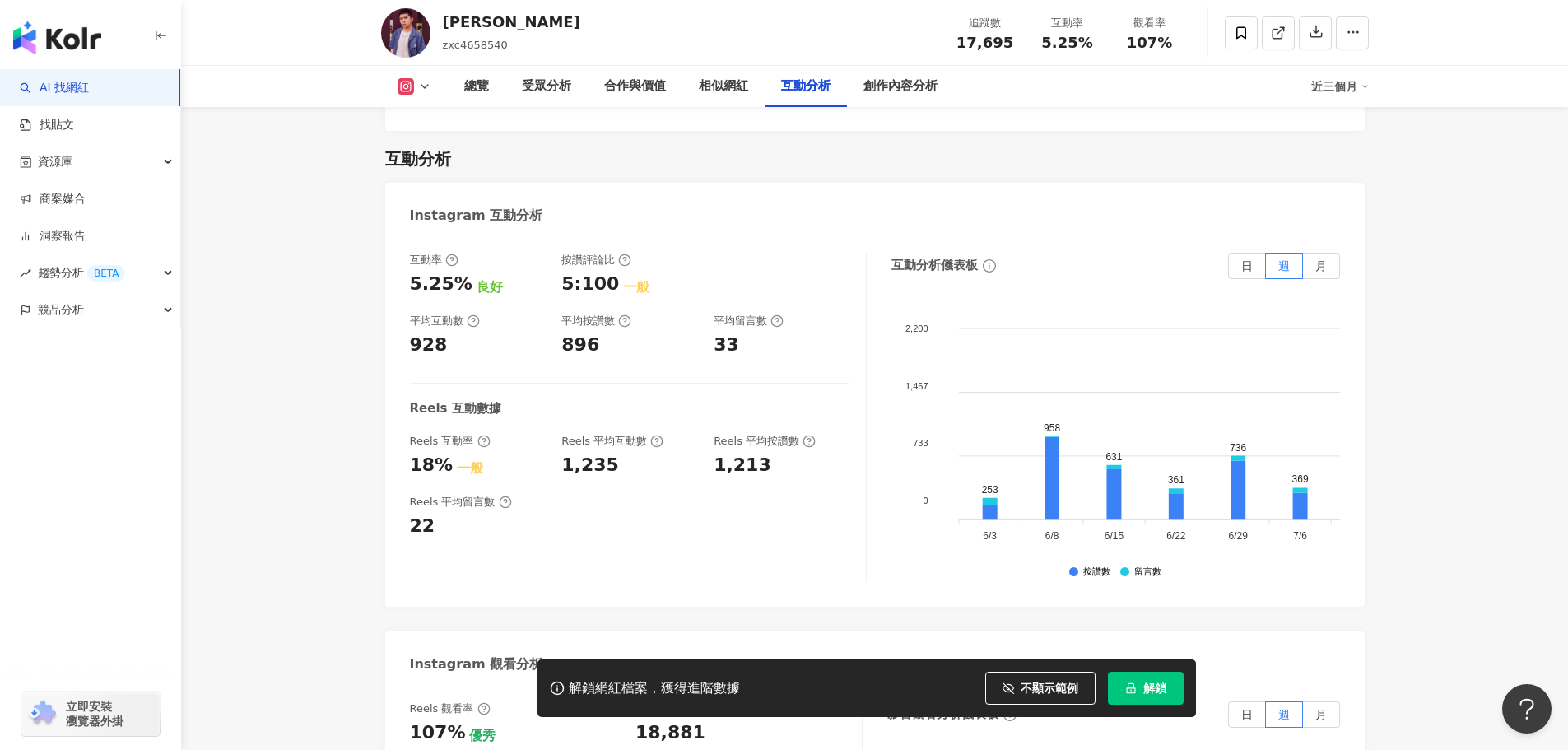
click at [1126, 109] on div "無資料" at bounding box center [874, 36] width 979 height 189
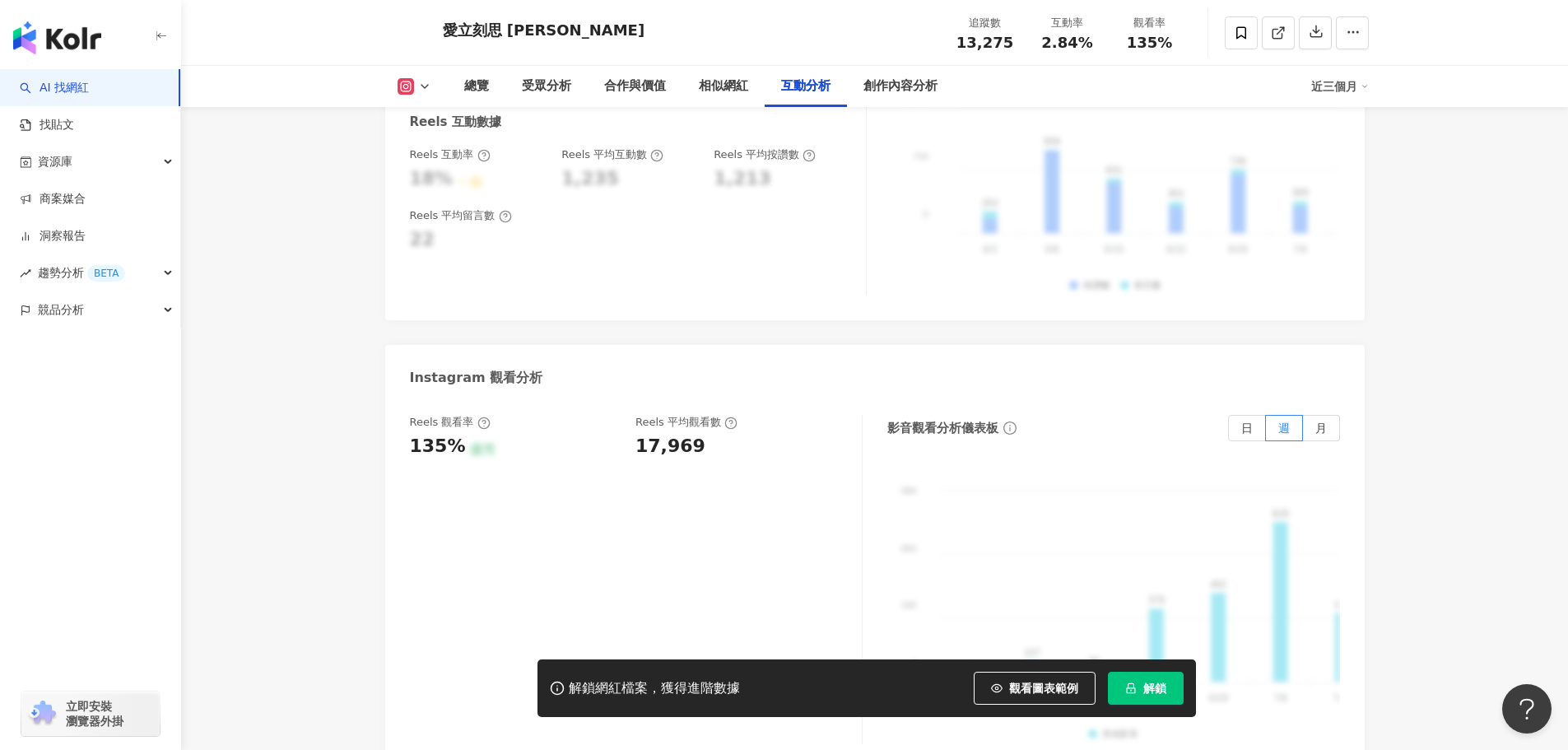
scroll to position [4115, 0]
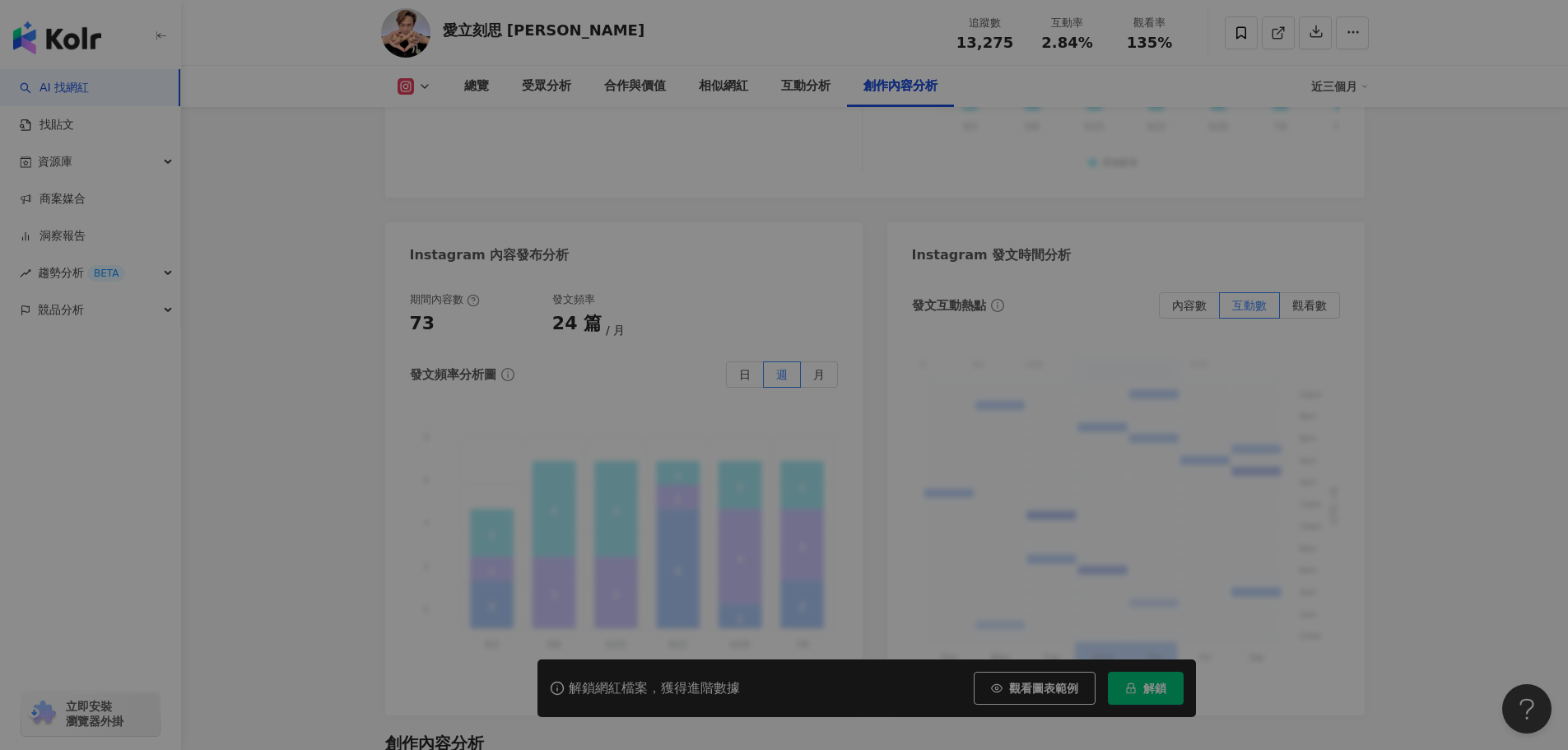
scroll to position [5047, 0]
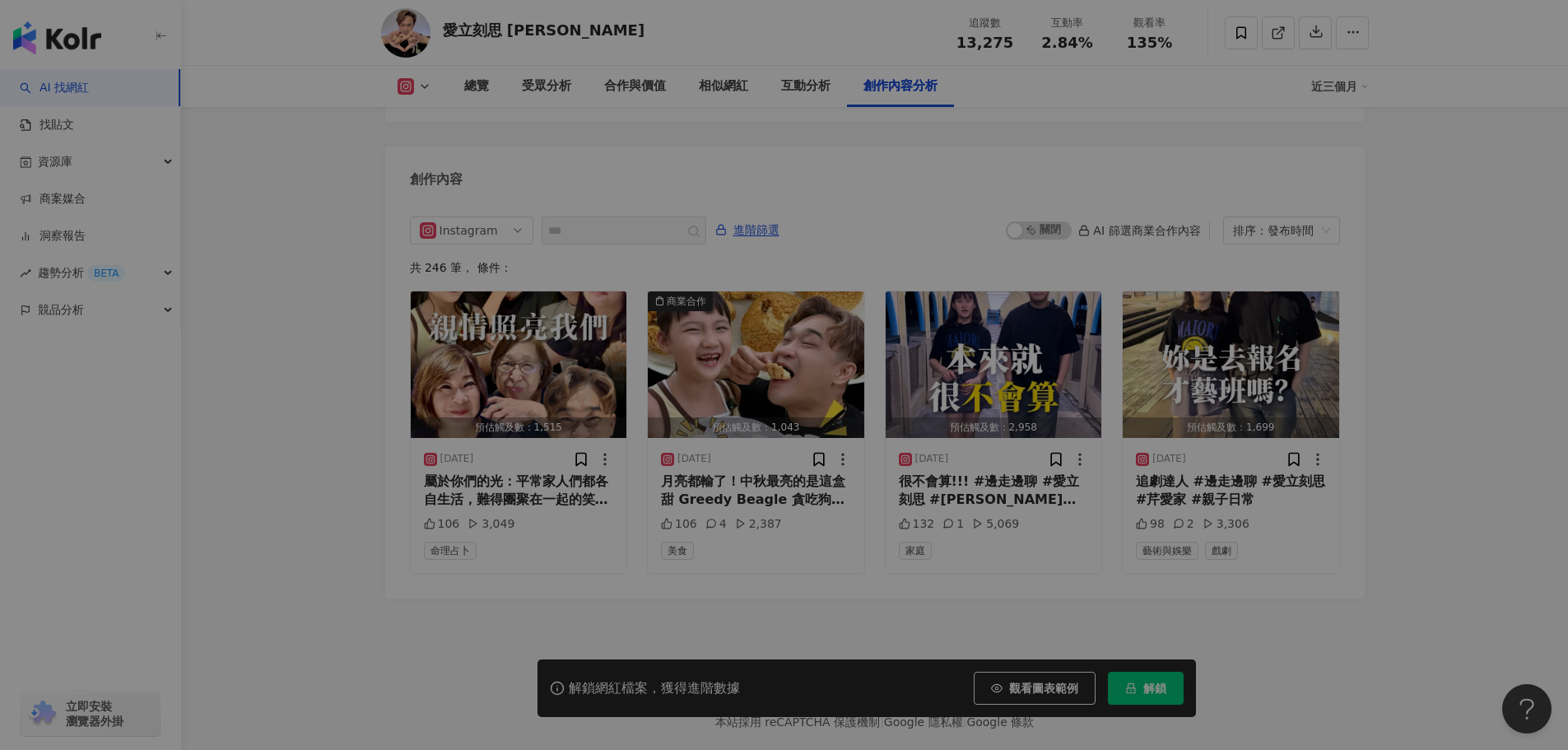
click at [755, 328] on link "View post on Instagram" at bounding box center [601, 235] width 374 height 305
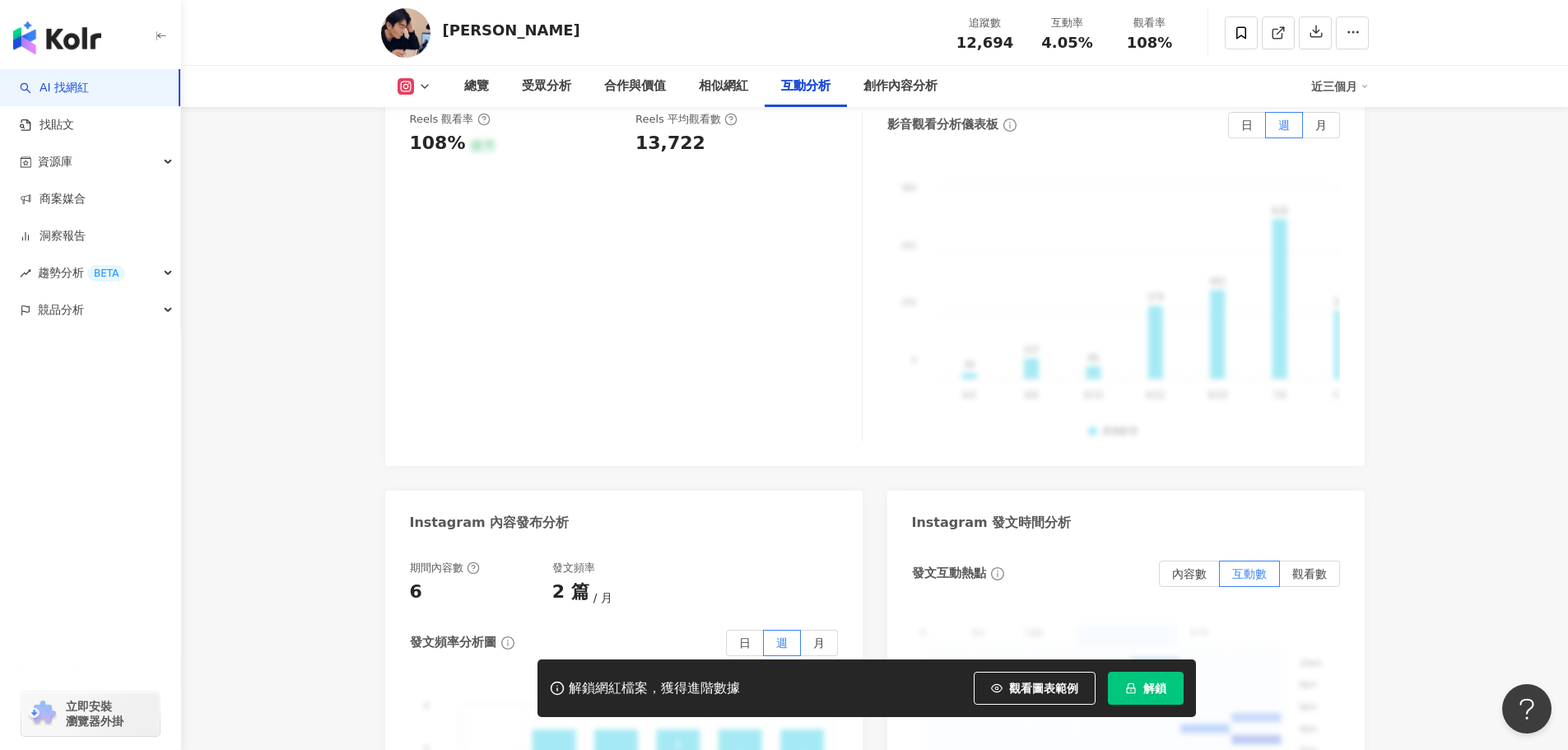
scroll to position [5021, 0]
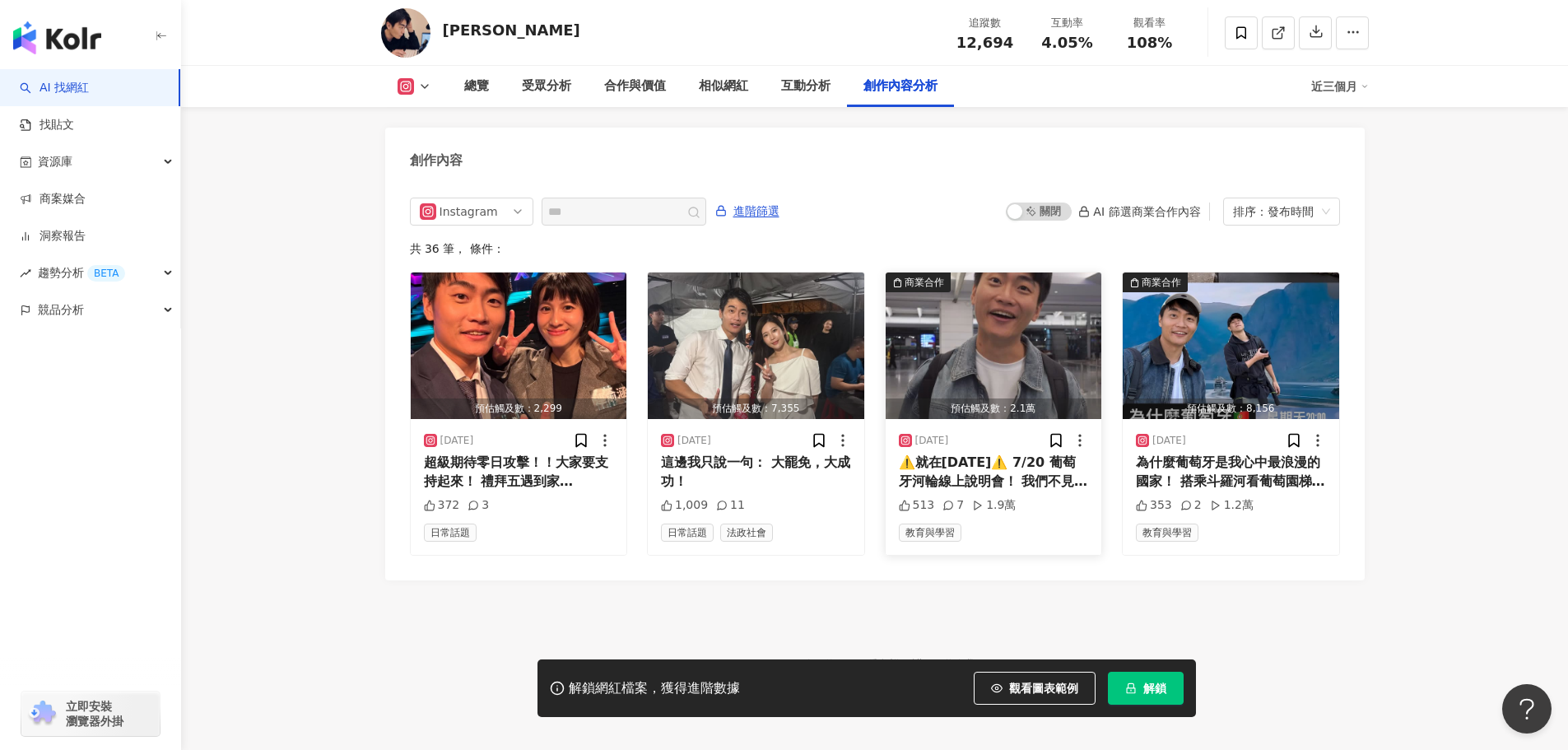
click at [987, 310] on img "button" at bounding box center [994, 345] width 217 height 146
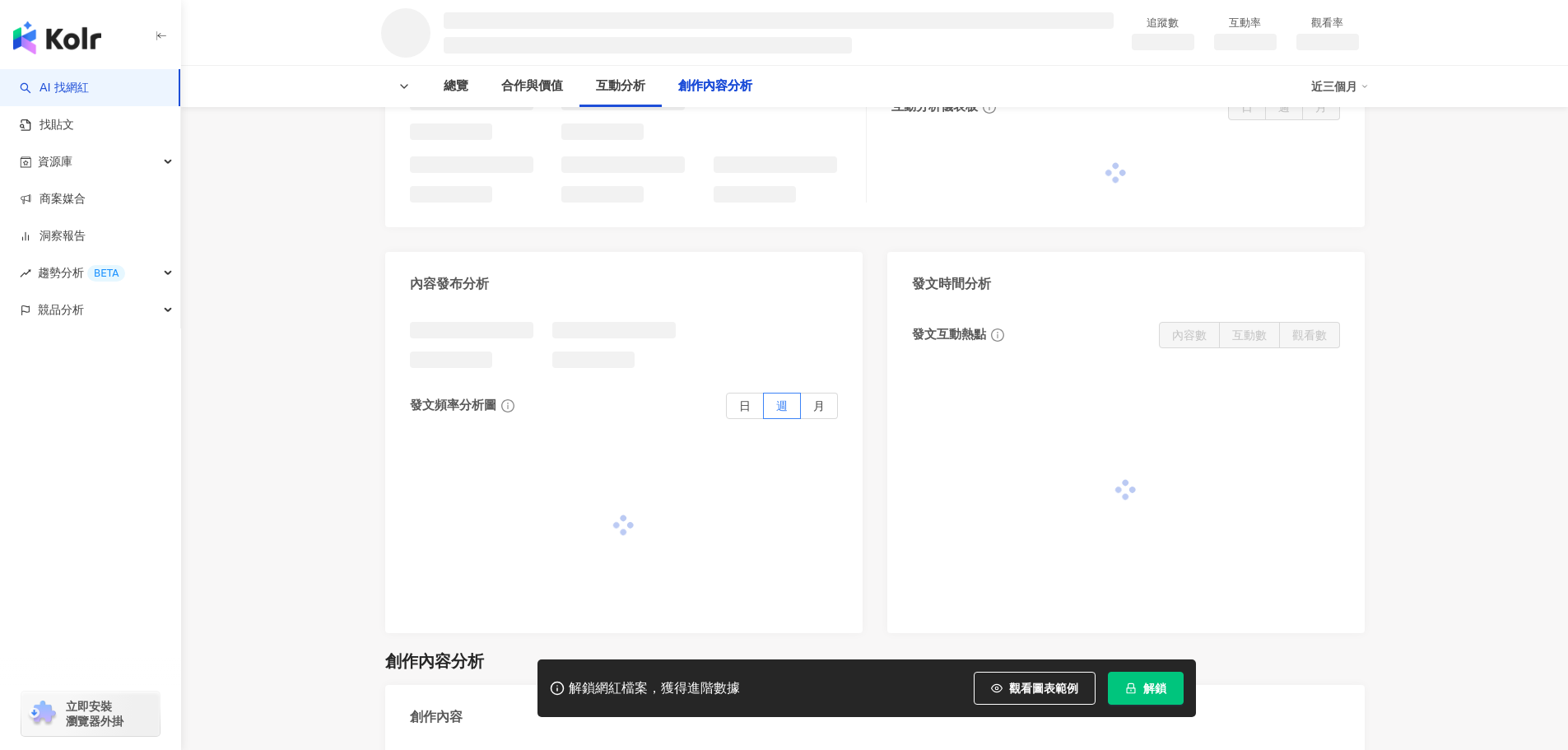
scroll to position [1804, 0]
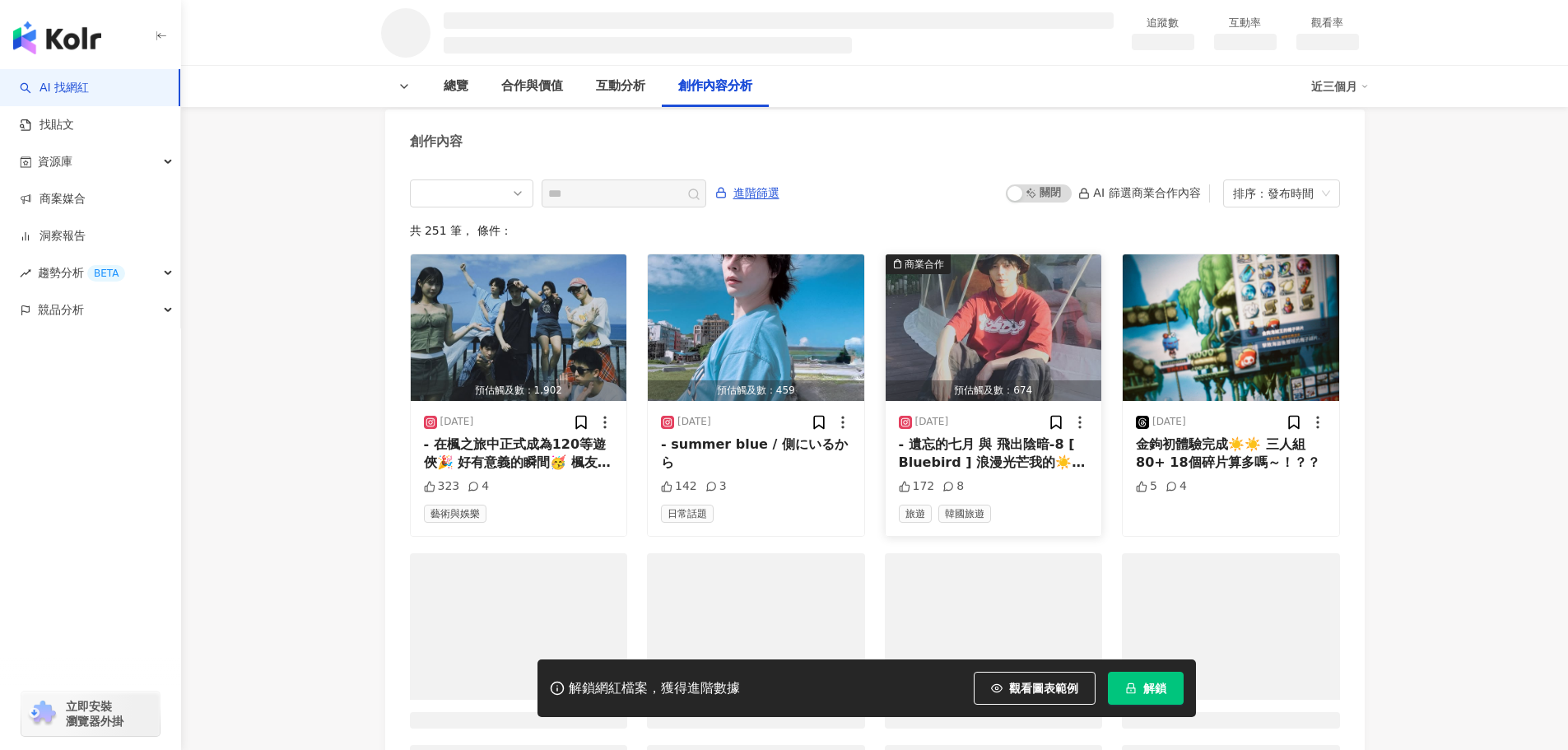
click at [978, 288] on img "button" at bounding box center [994, 327] width 217 height 146
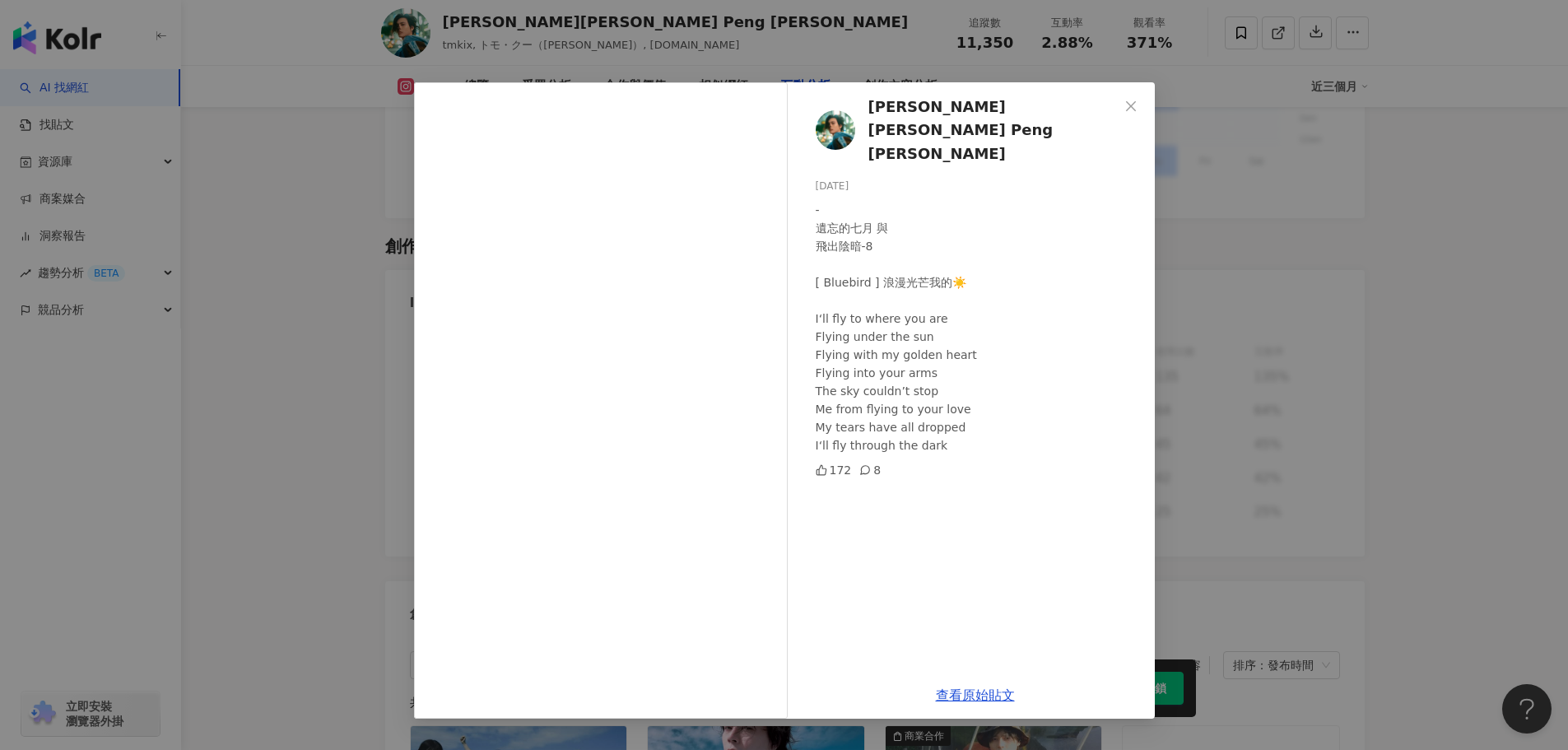
scroll to position [4583, 0]
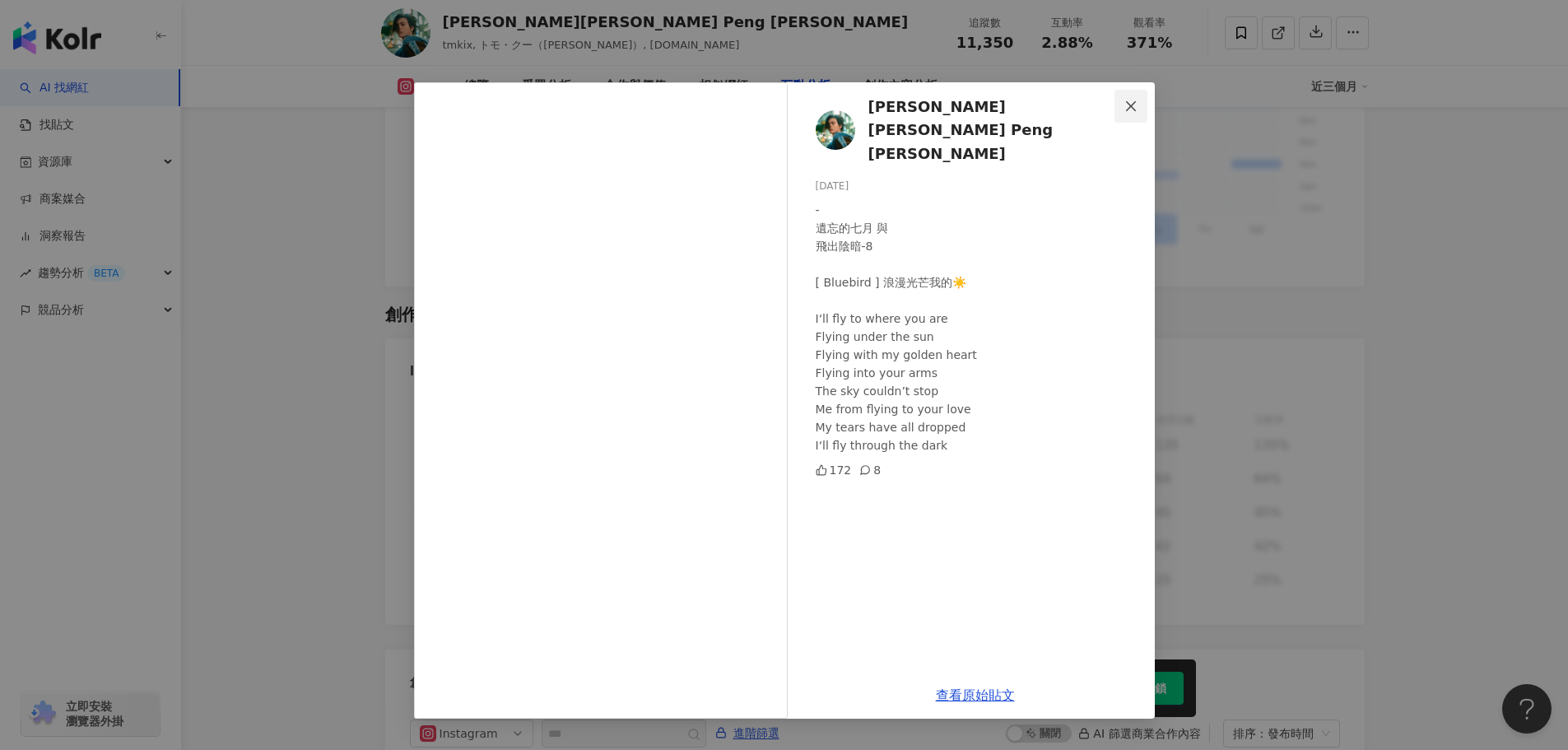
click at [1129, 106] on icon "close" at bounding box center [1131, 106] width 13 height 13
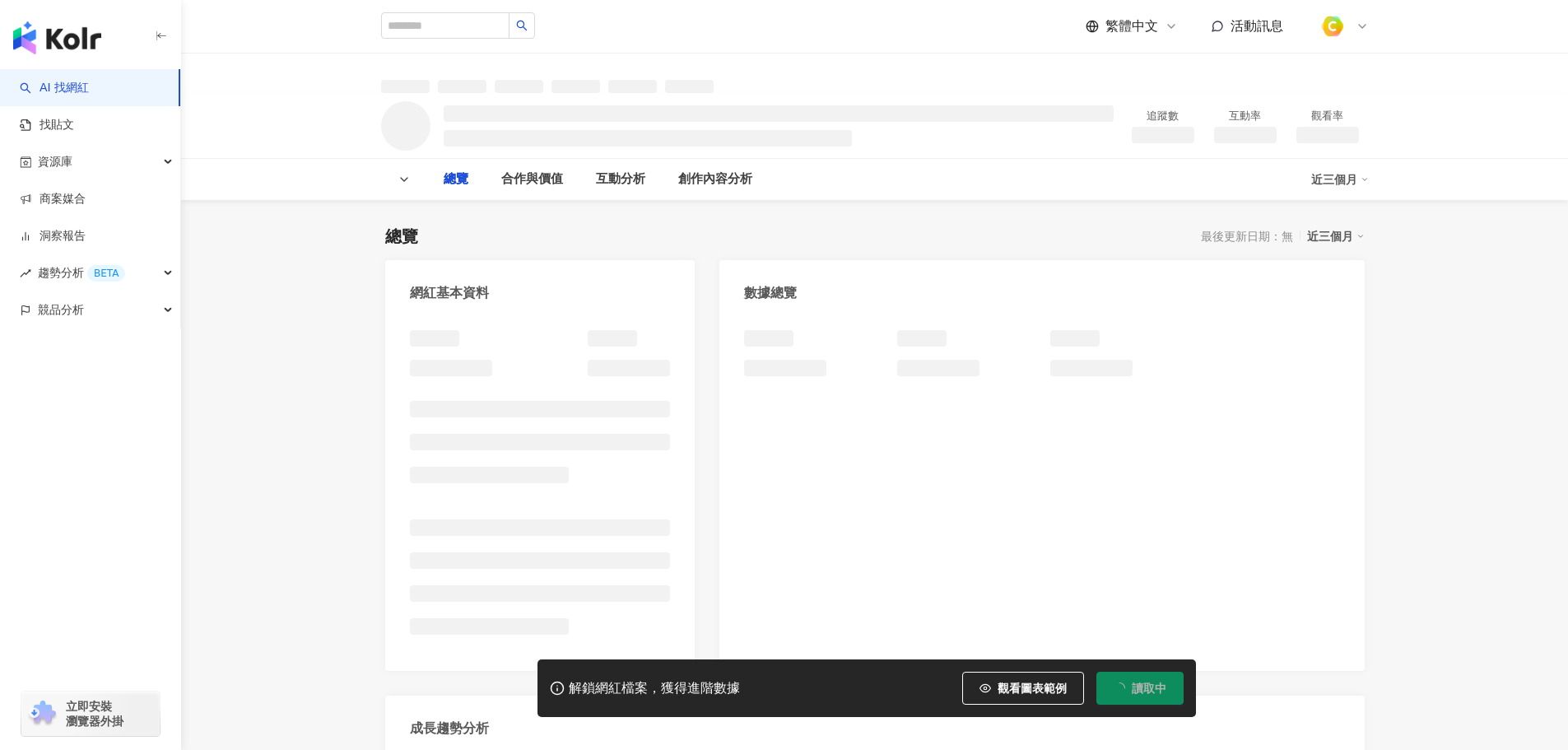
scroll to position [65, 0]
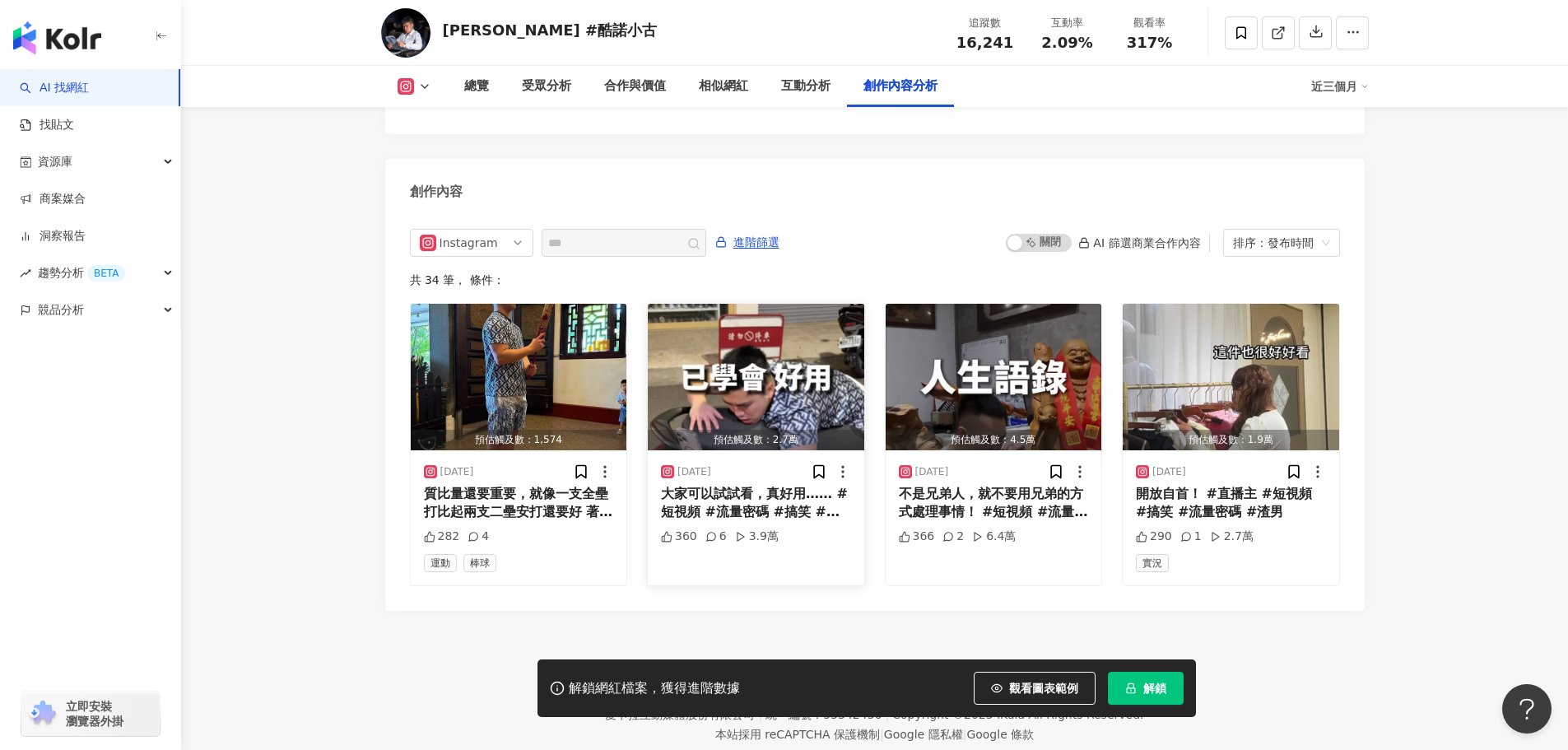
click at [809, 345] on img "button" at bounding box center [756, 376] width 217 height 146
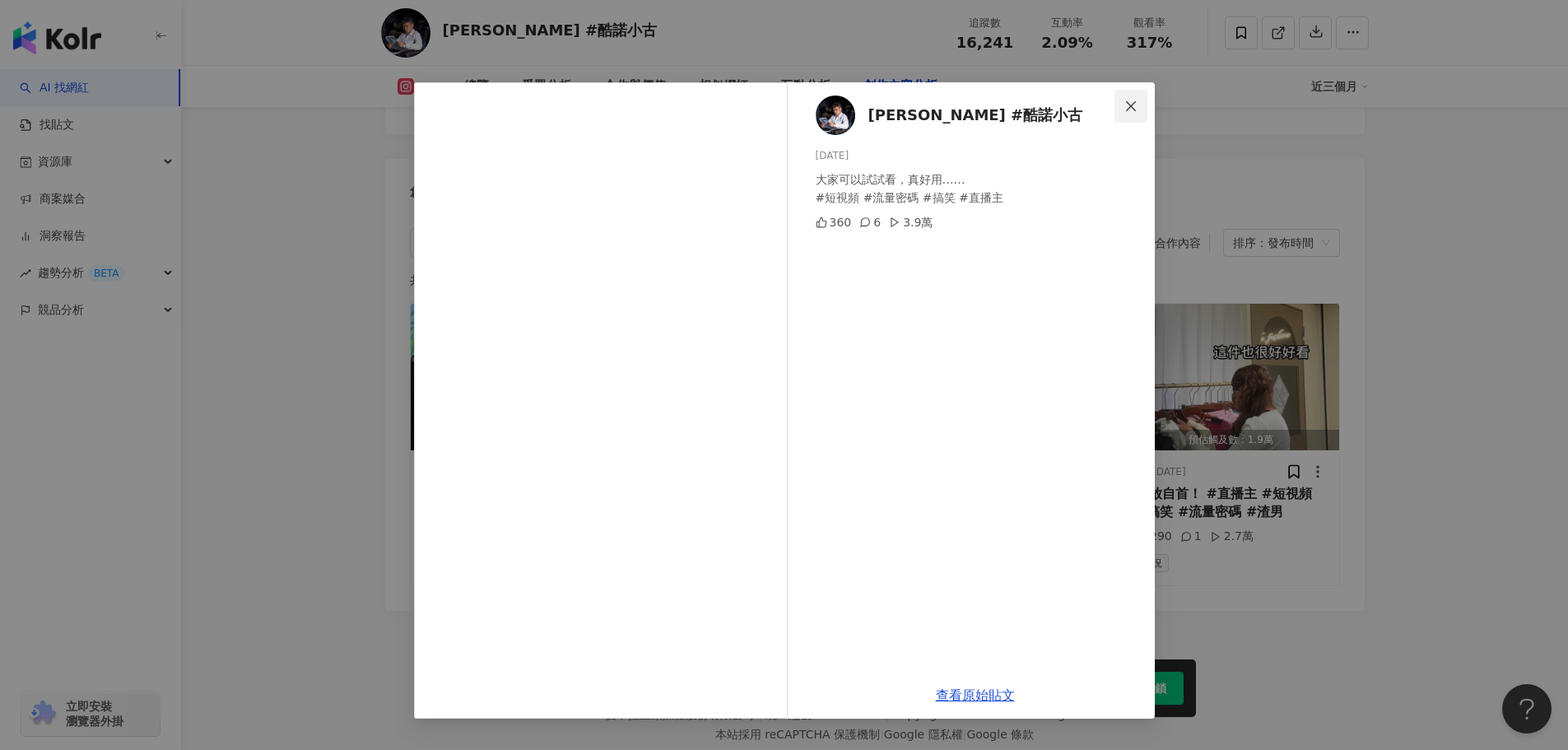
click at [1136, 110] on icon "close" at bounding box center [1131, 106] width 13 height 13
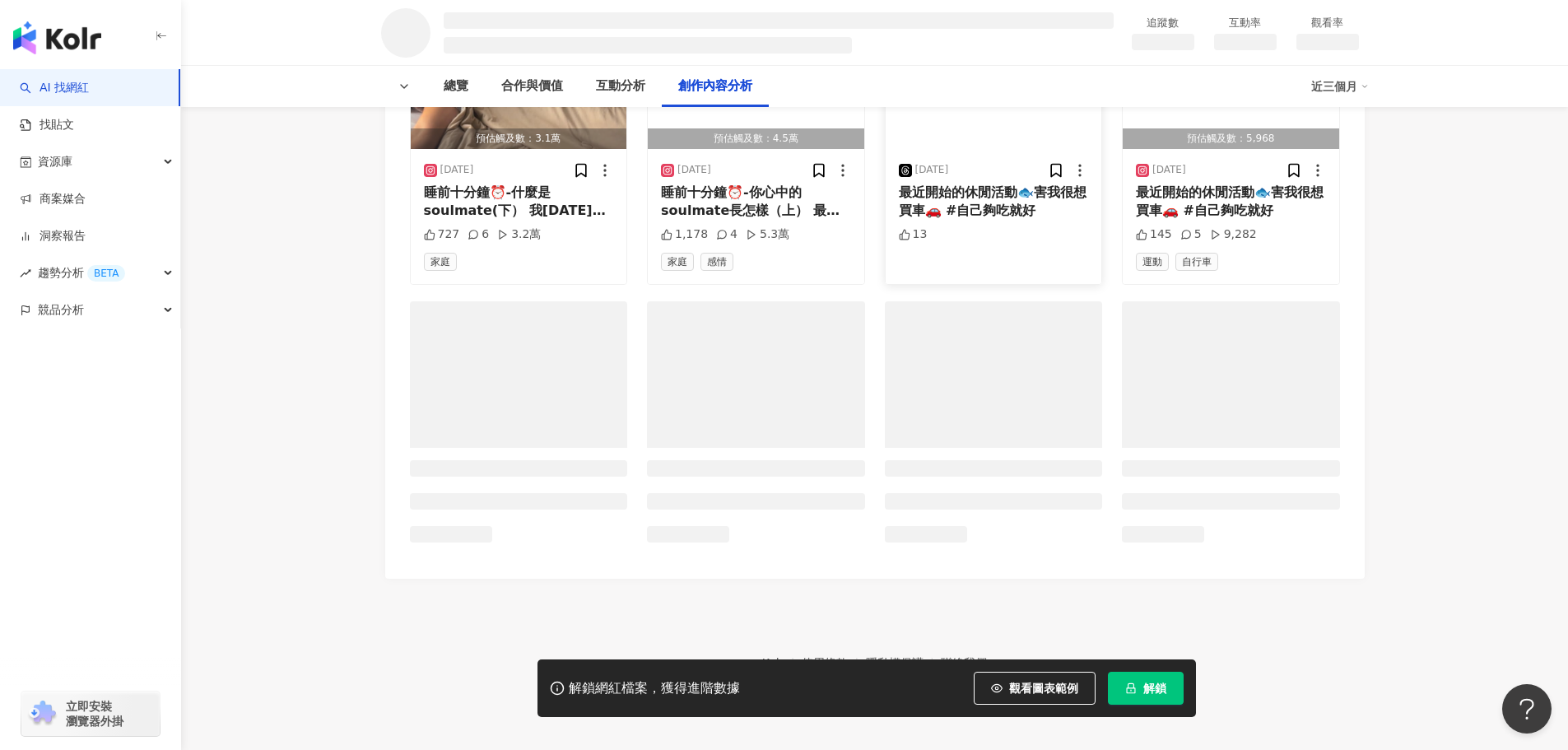
scroll to position [2068, 0]
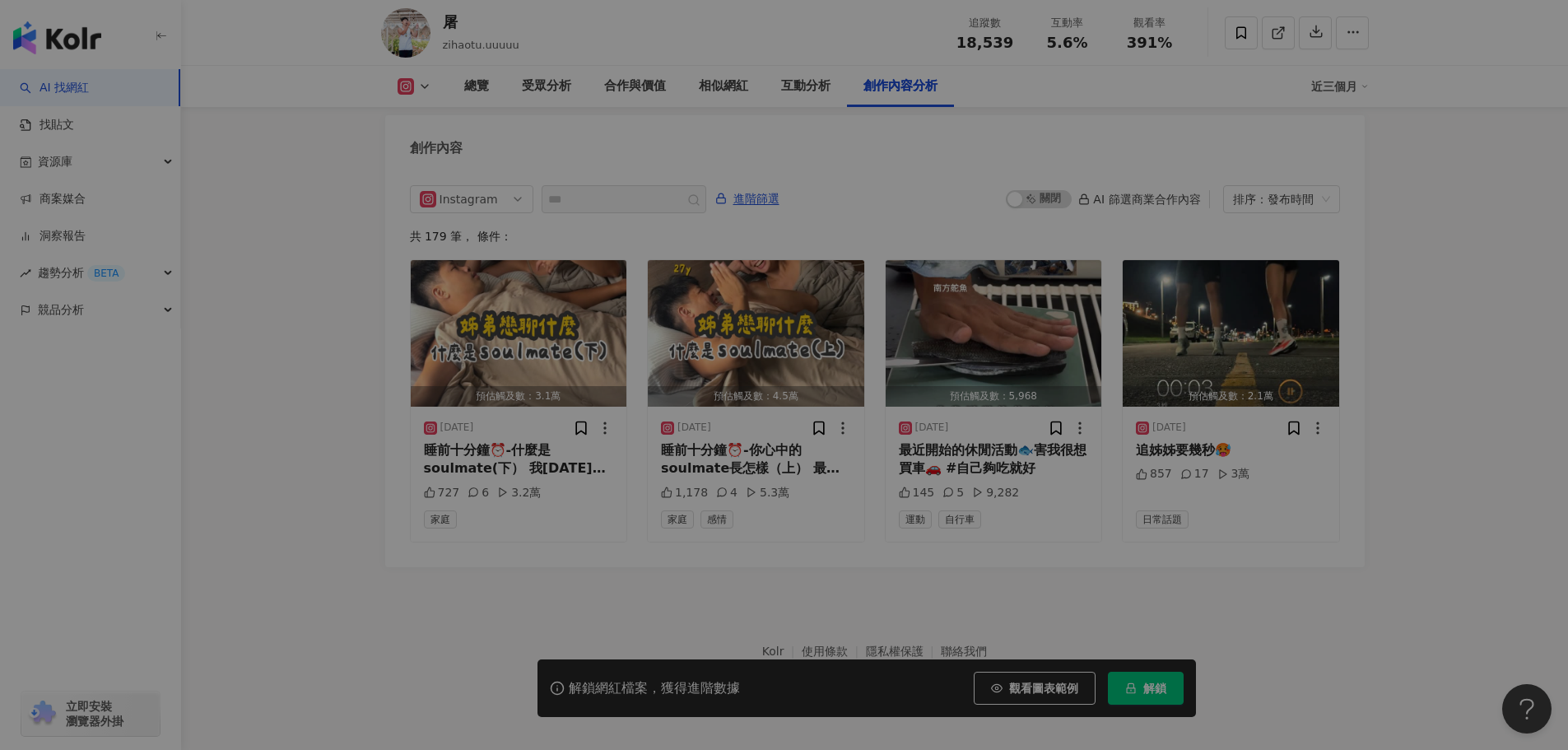
scroll to position [5013, 0]
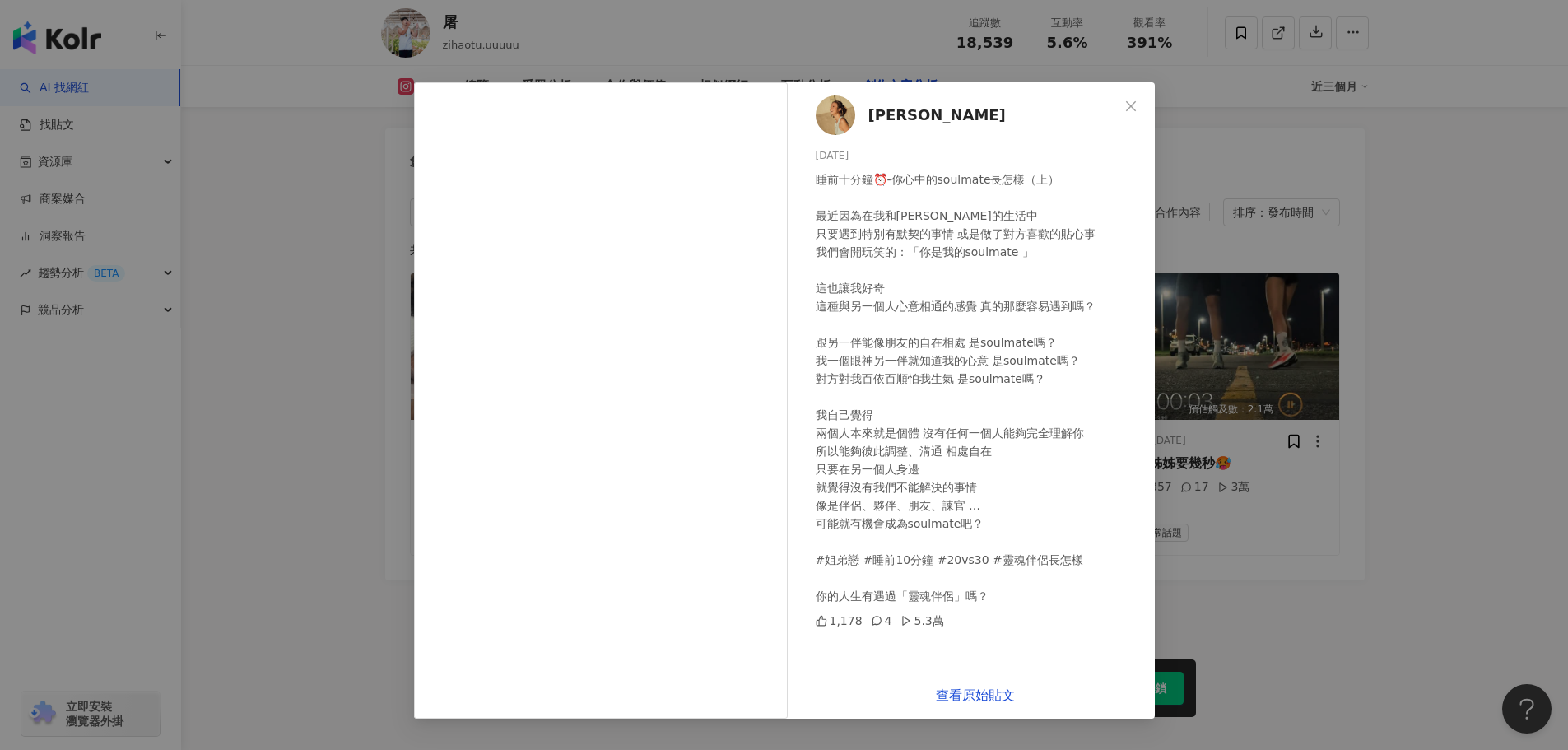
click at [1129, 97] on button "Close" at bounding box center [1130, 106] width 32 height 32
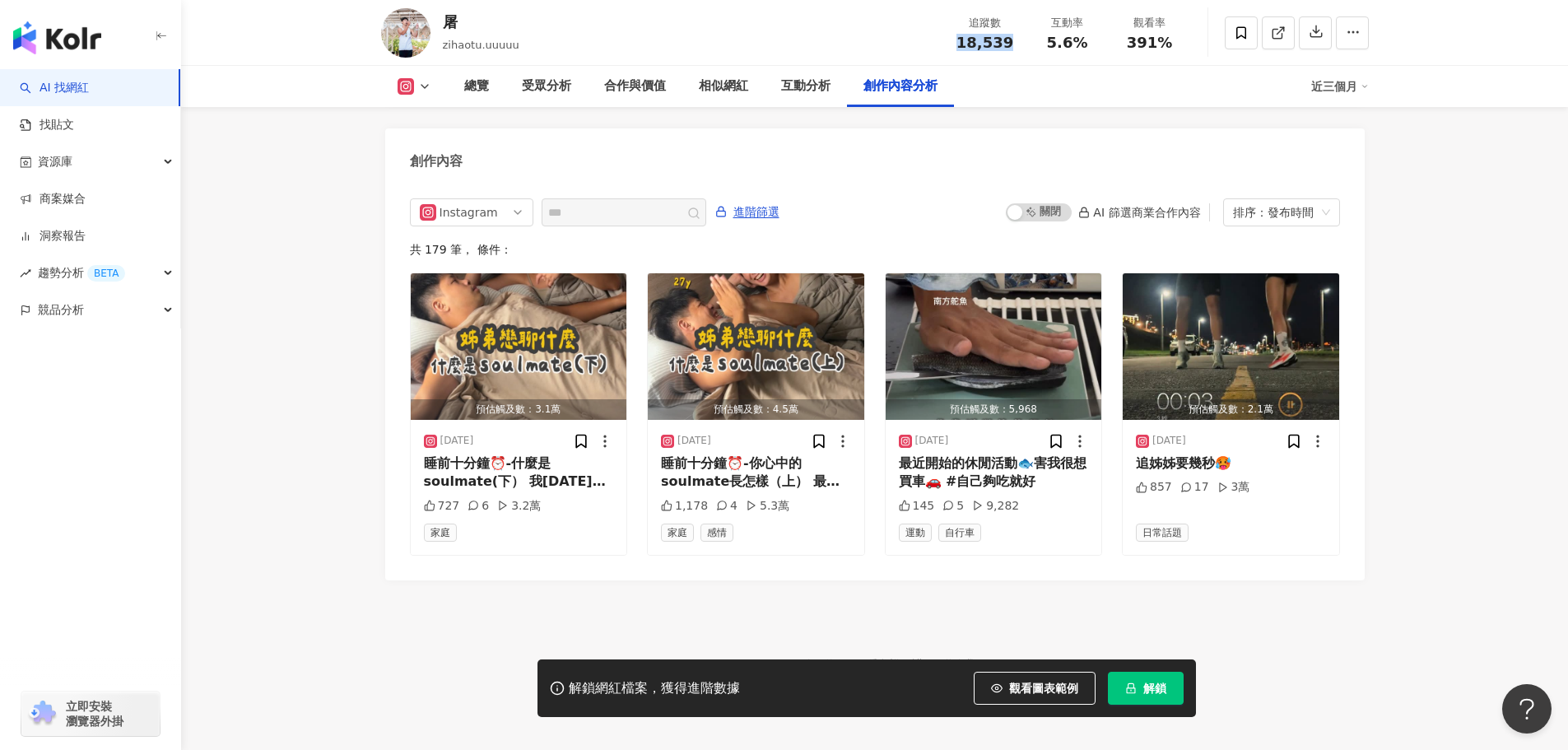
drag, startPoint x: 972, startPoint y: 41, endPoint x: 1016, endPoint y: 45, distance: 44.2
click at [1013, 43] on div "18,539" at bounding box center [984, 42] width 62 height 16
copy span "18,539"
click at [1062, 59] on div "屠 zihaotu.uuuuu 追蹤數 18,539 互動率 5.6% 觀看率 391%" at bounding box center [874, 32] width 1054 height 65
drag, startPoint x: 1042, startPoint y: 39, endPoint x: 1089, endPoint y: 39, distance: 47.0
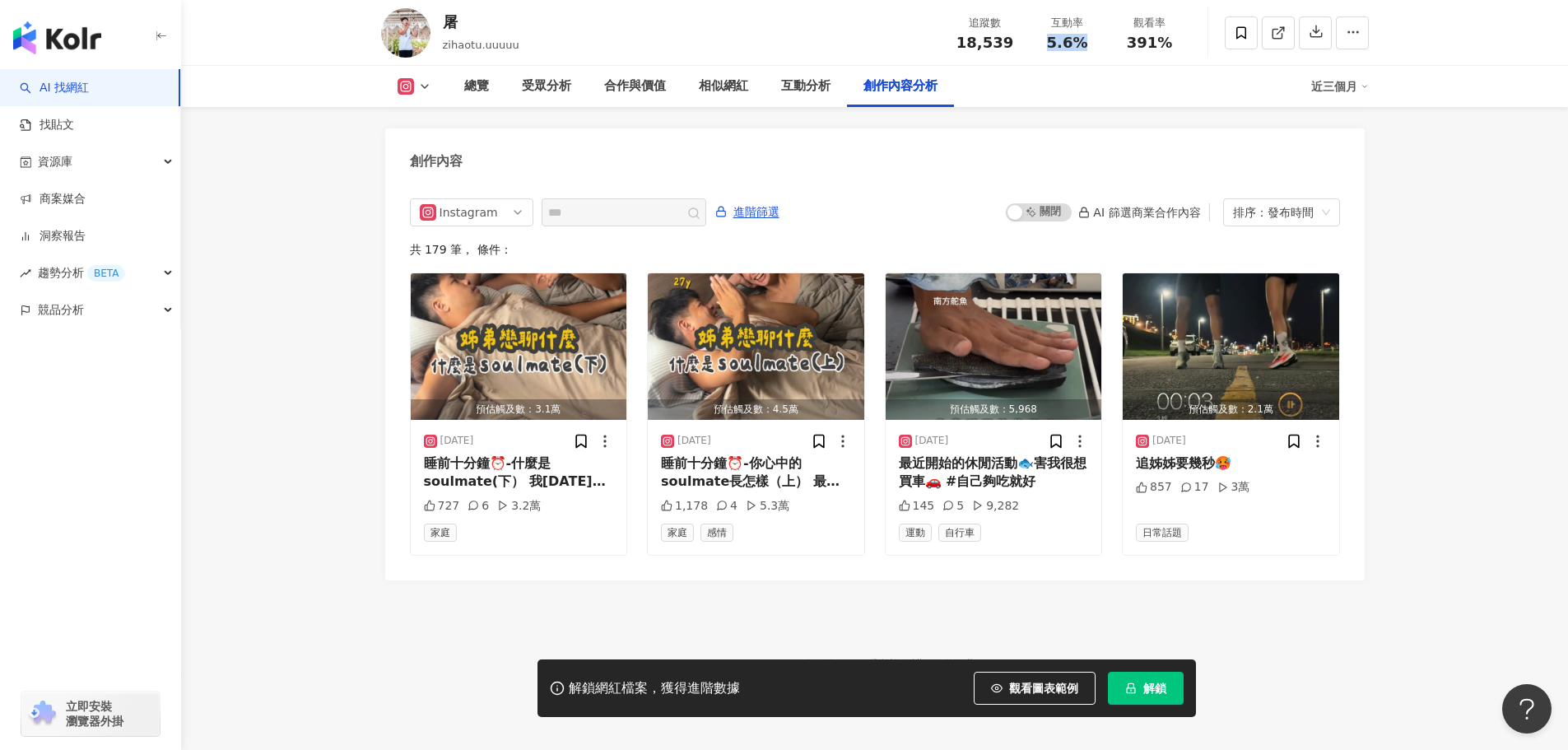
click at [1089, 39] on div "5.6%" at bounding box center [1067, 42] width 62 height 16
copy span "5.6%"
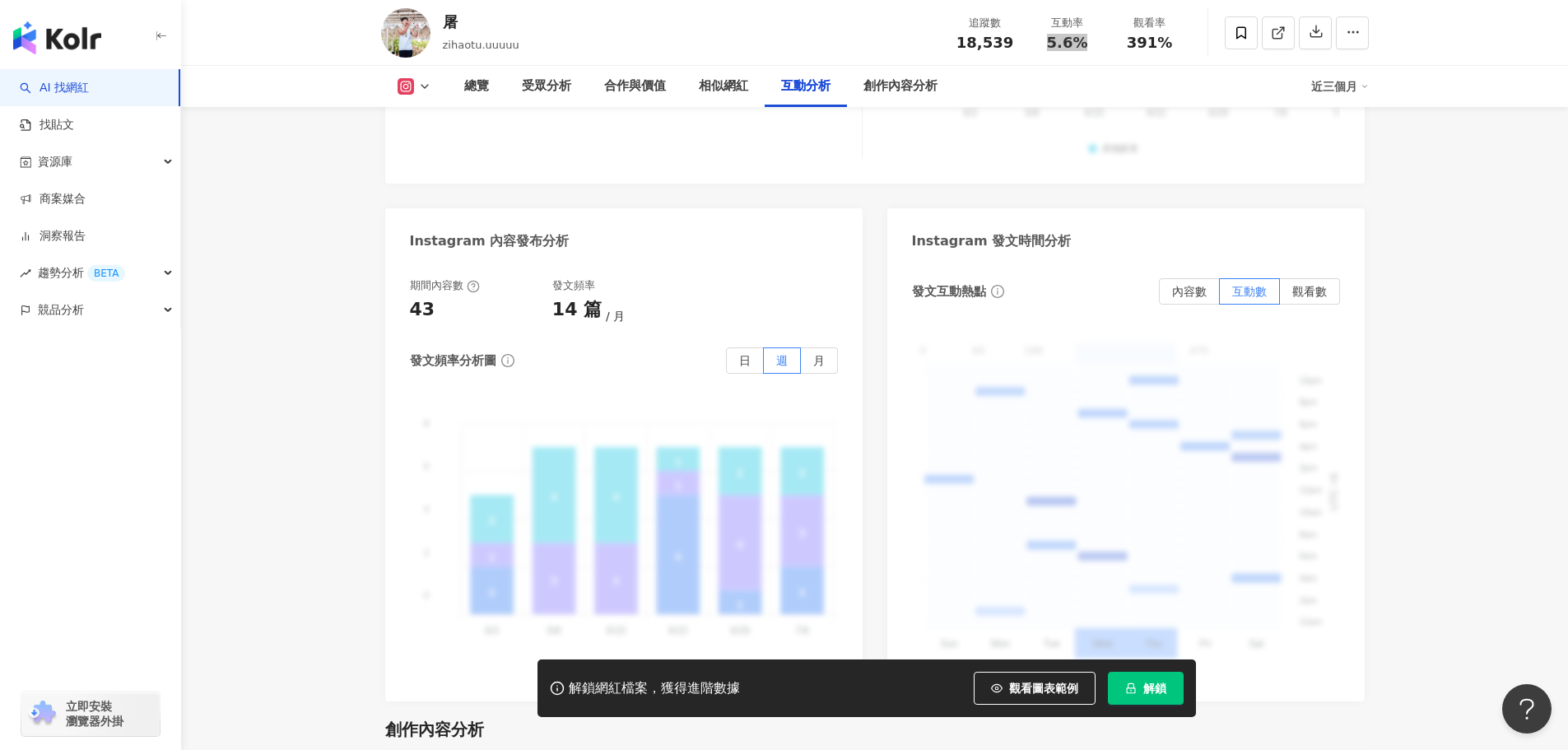
scroll to position [3861, 0]
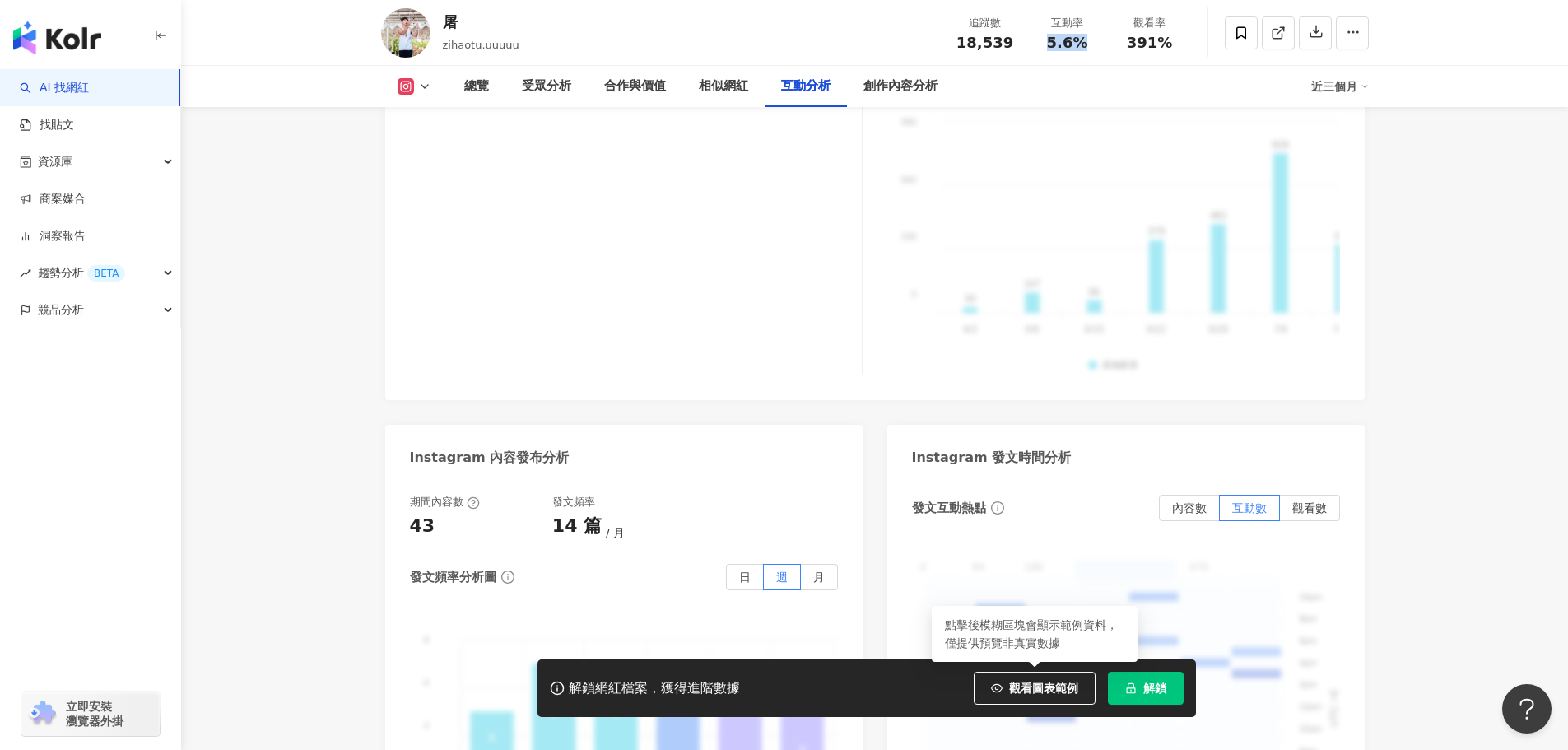
drag, startPoint x: 1022, startPoint y: 684, endPoint x: 686, endPoint y: 450, distance: 409.5
click at [1022, 684] on span "觀看圖表範例" at bounding box center [1043, 688] width 69 height 13
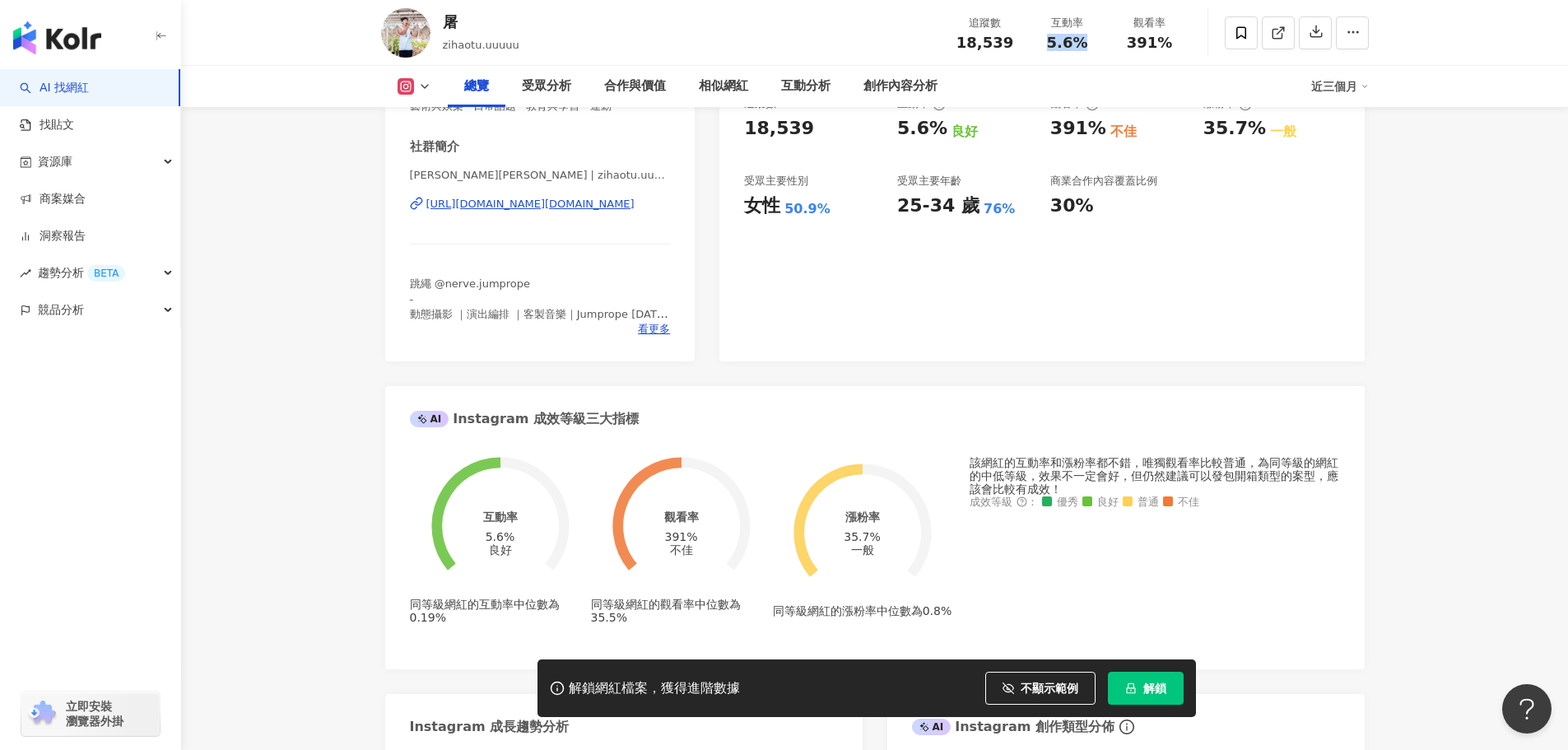
scroll to position [0, 0]
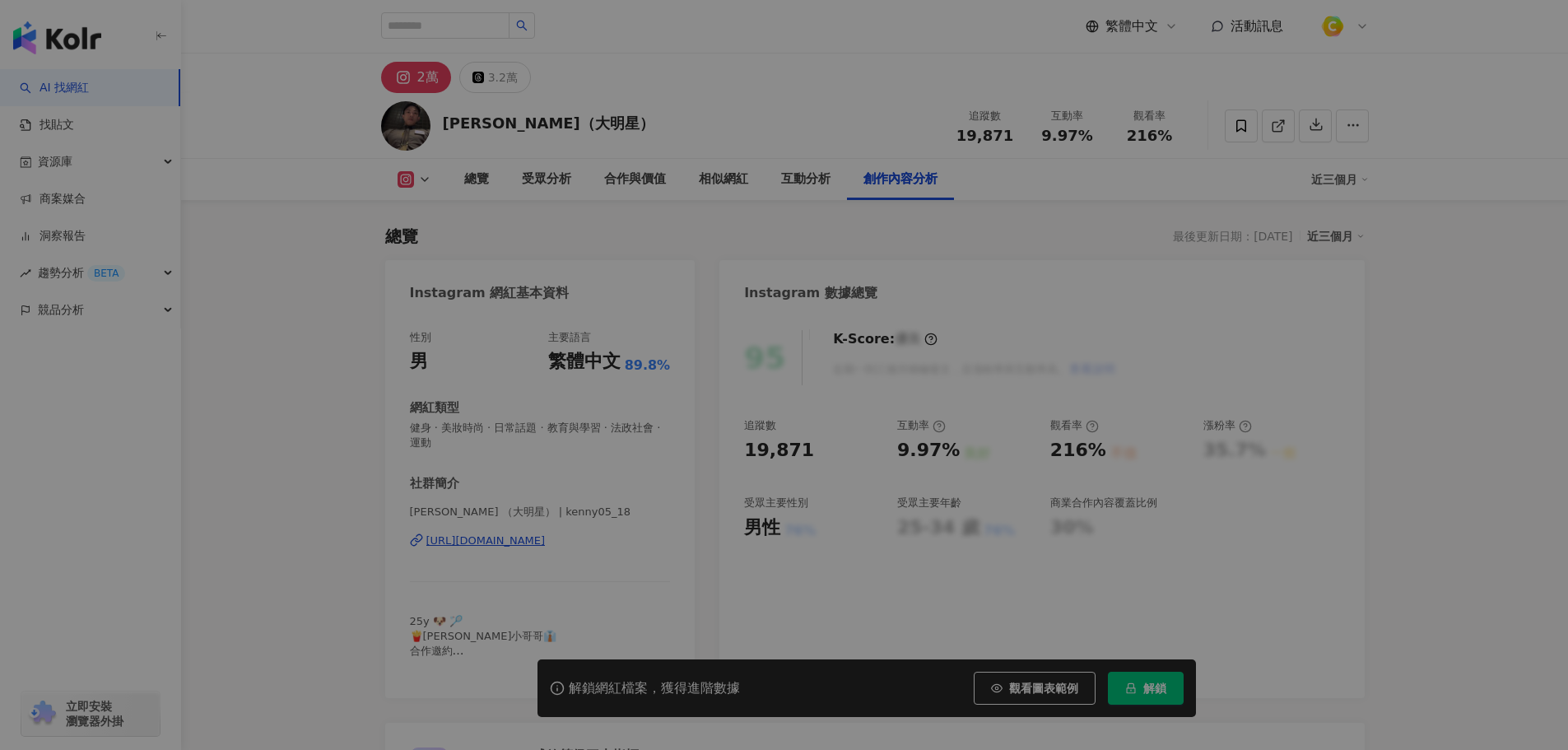
scroll to position [5016, 0]
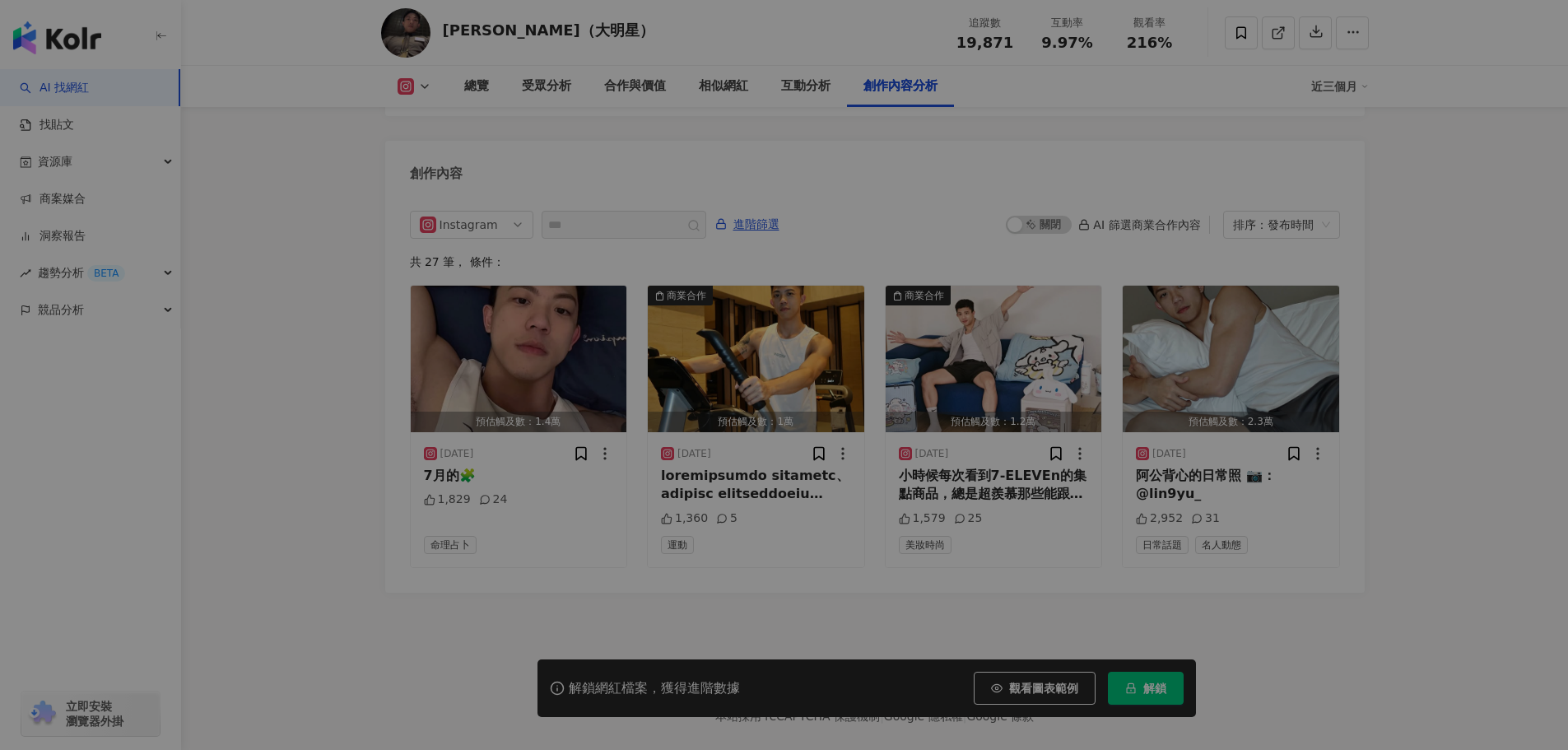
drag, startPoint x: 746, startPoint y: 332, endPoint x: 752, endPoint y: 370, distance: 38.5
click at [752, 370] on div at bounding box center [608, 370] width 360 height 32
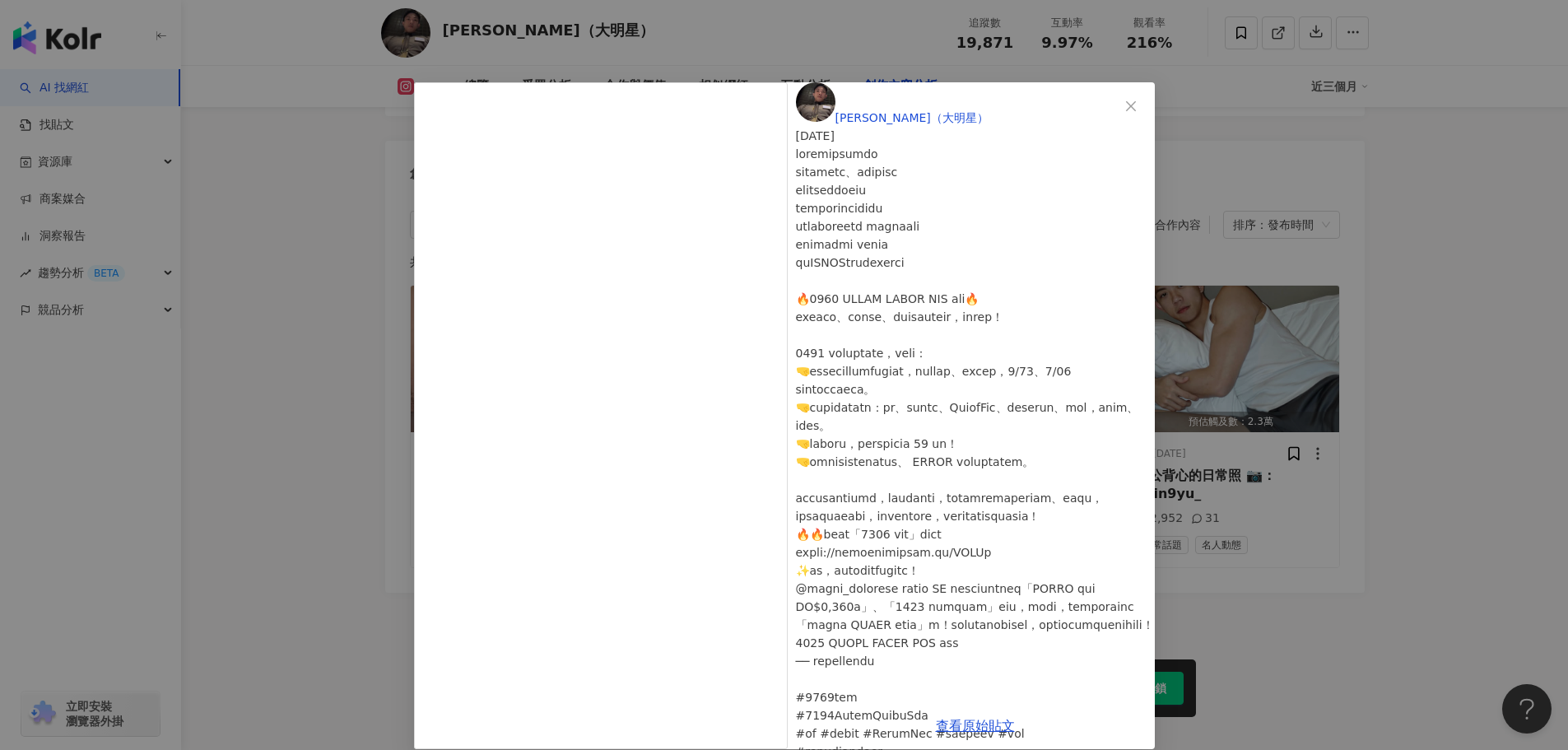
scroll to position [0, 0]
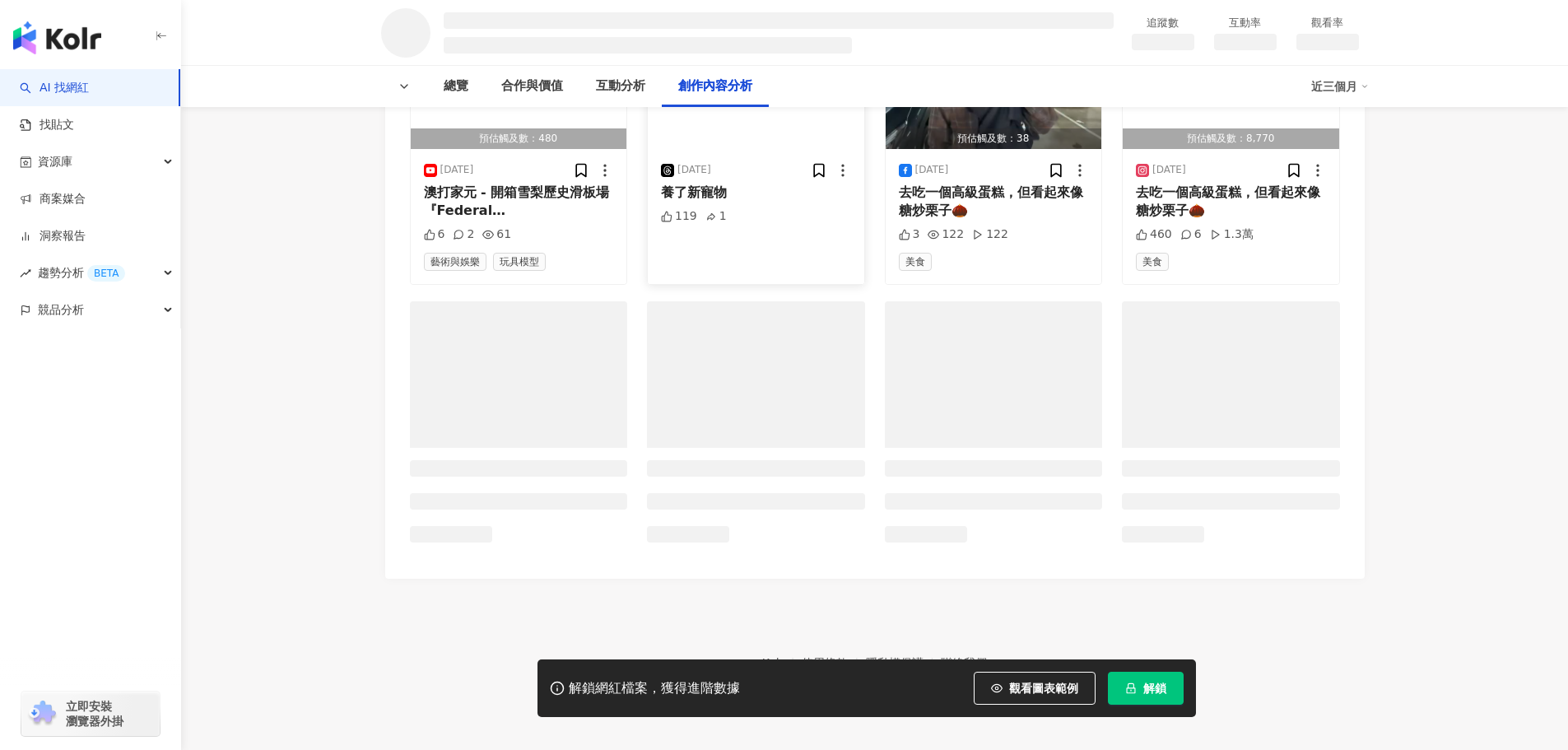
scroll to position [2068, 0]
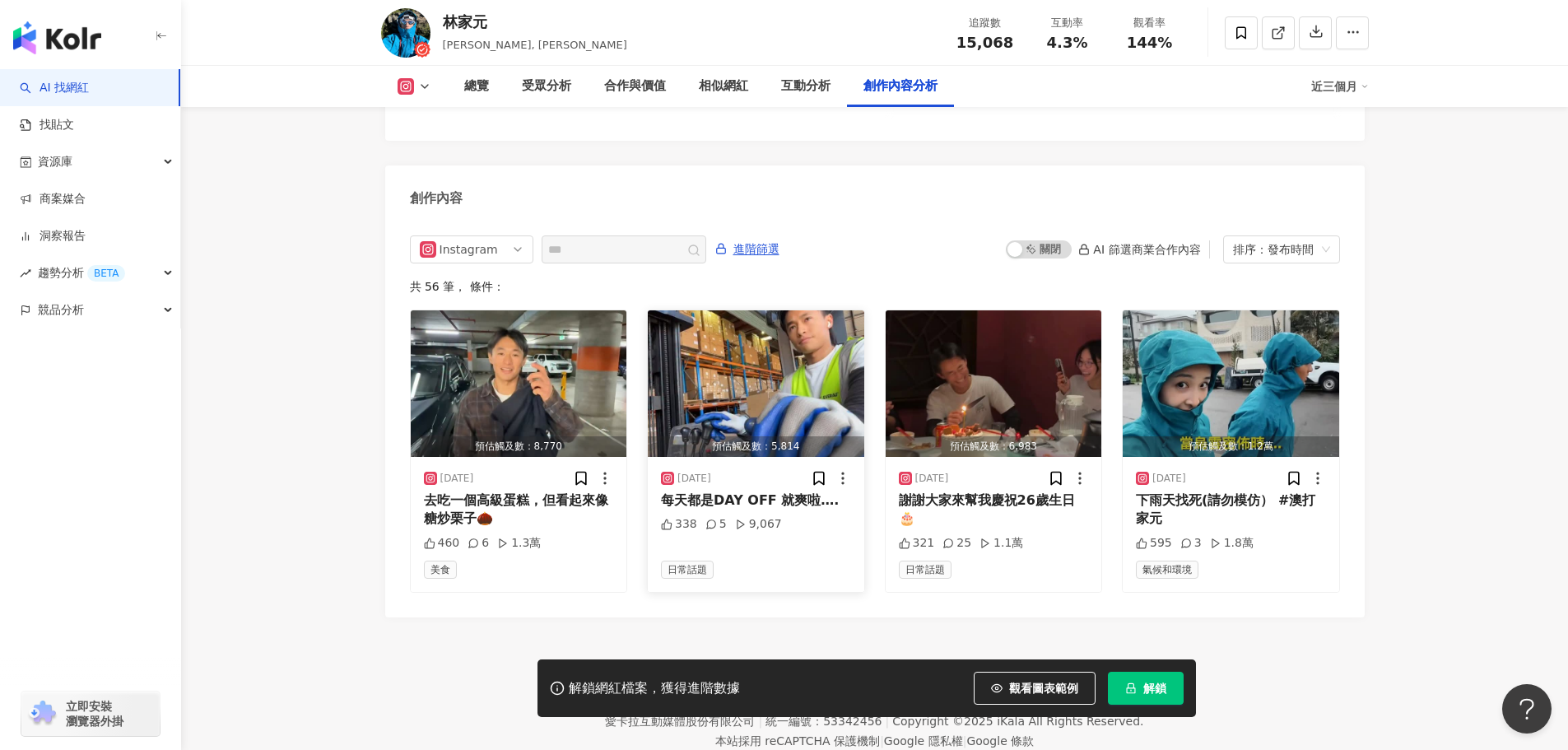
click at [754, 332] on img "button" at bounding box center [756, 383] width 217 height 146
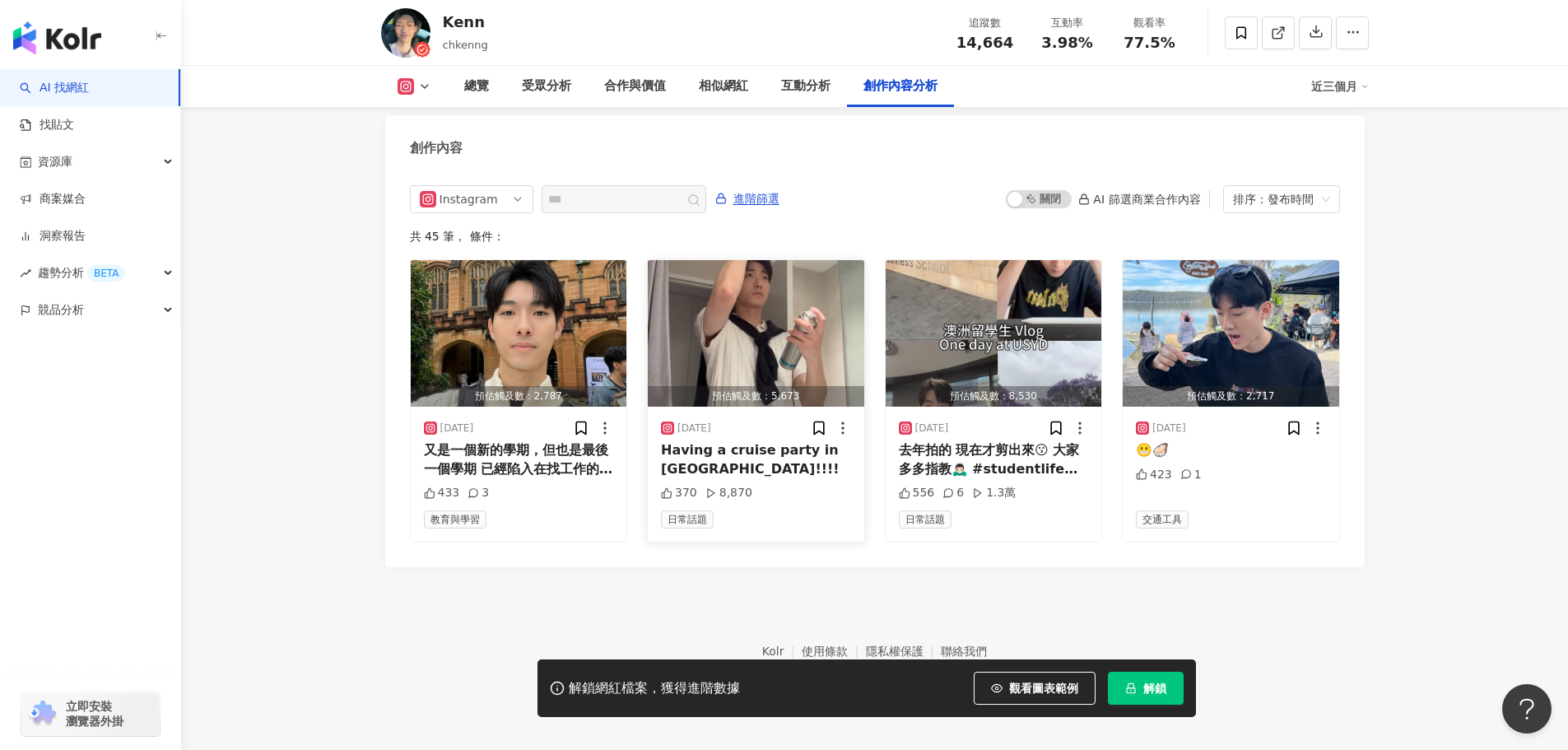
click at [754, 332] on img "button" at bounding box center [756, 332] width 217 height 146
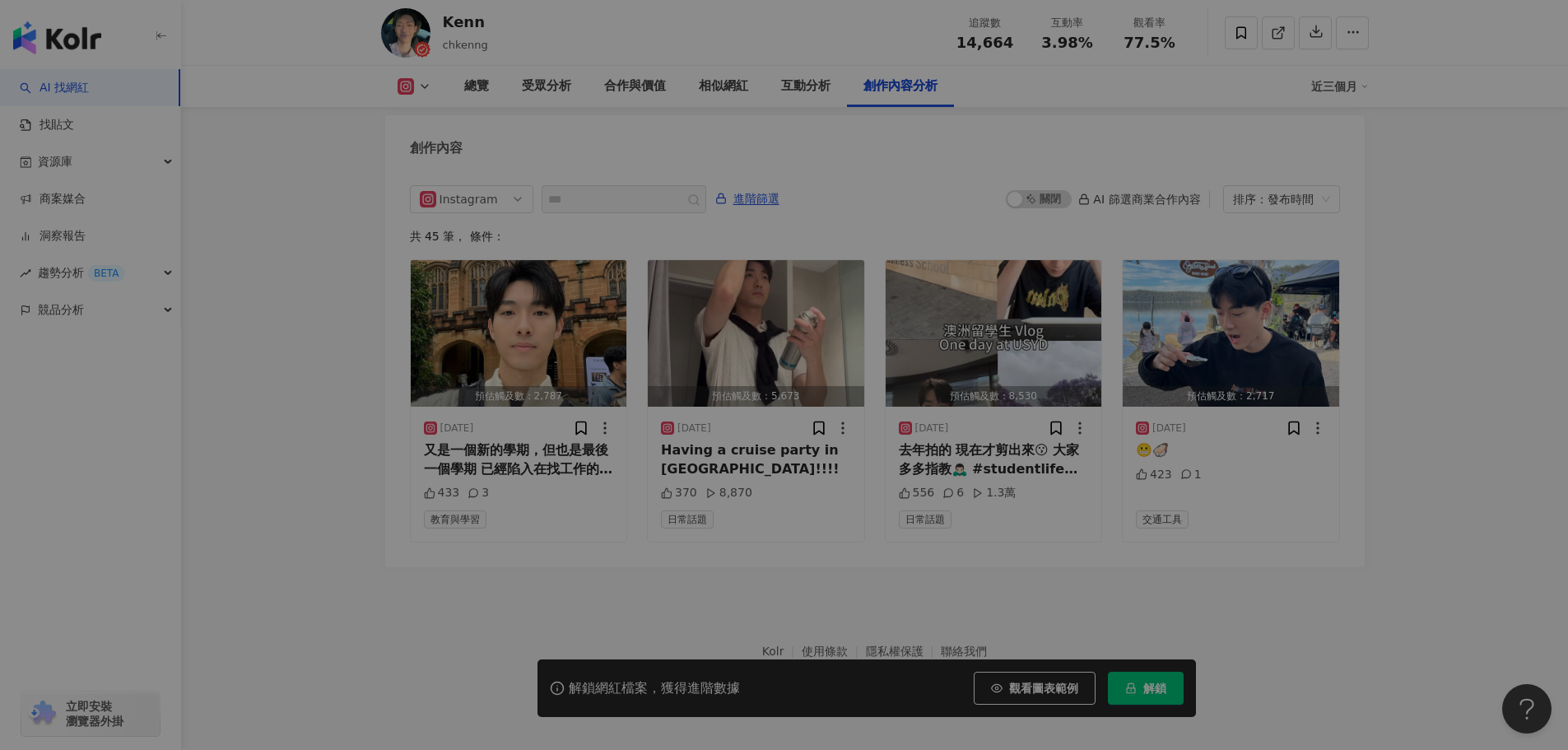
click at [720, 452] on div "View post on Instagram 查看原始貼文" at bounding box center [784, 375] width 1568 height 750
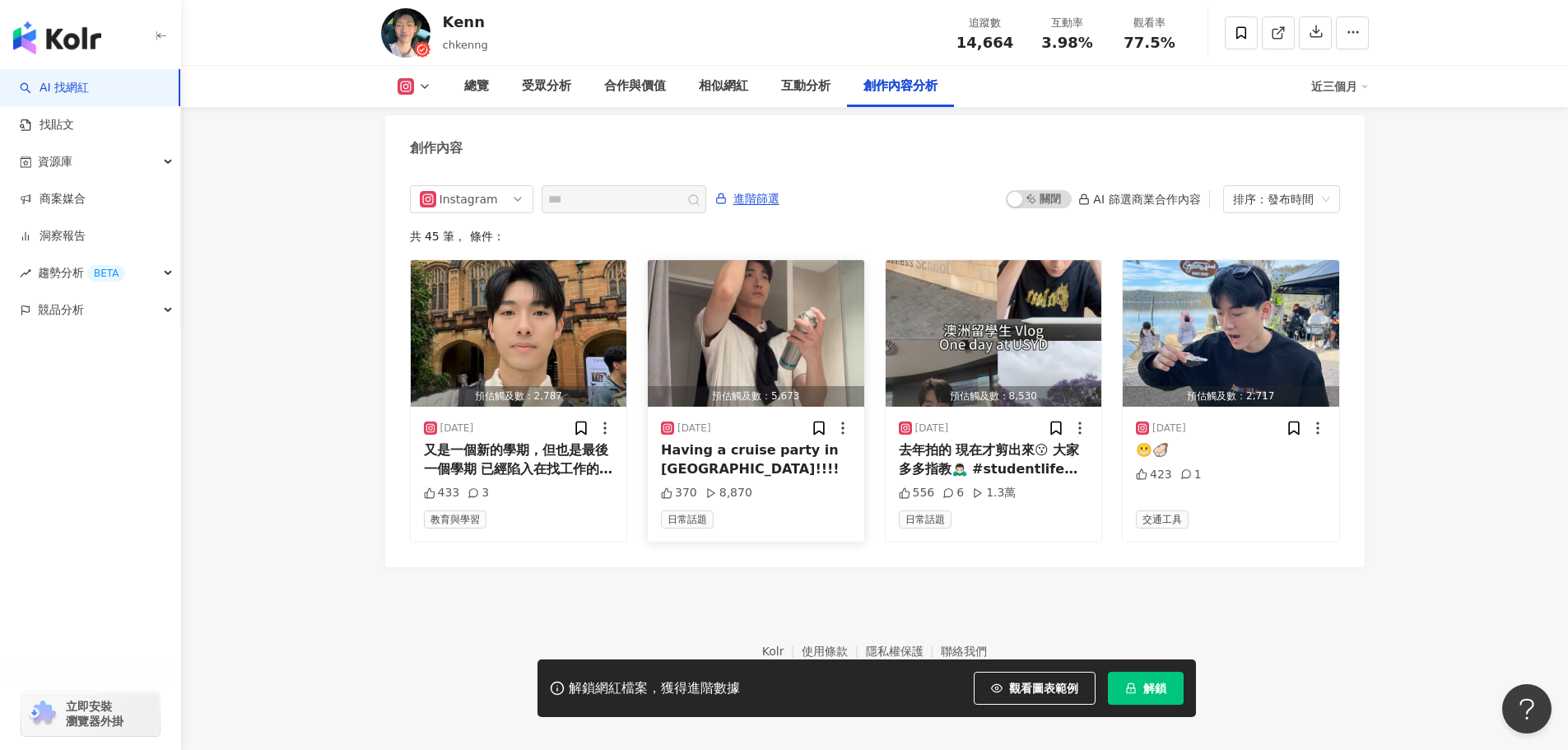
click at [716, 445] on div "Having a cruise party in sydney!!!!" at bounding box center [756, 460] width 190 height 37
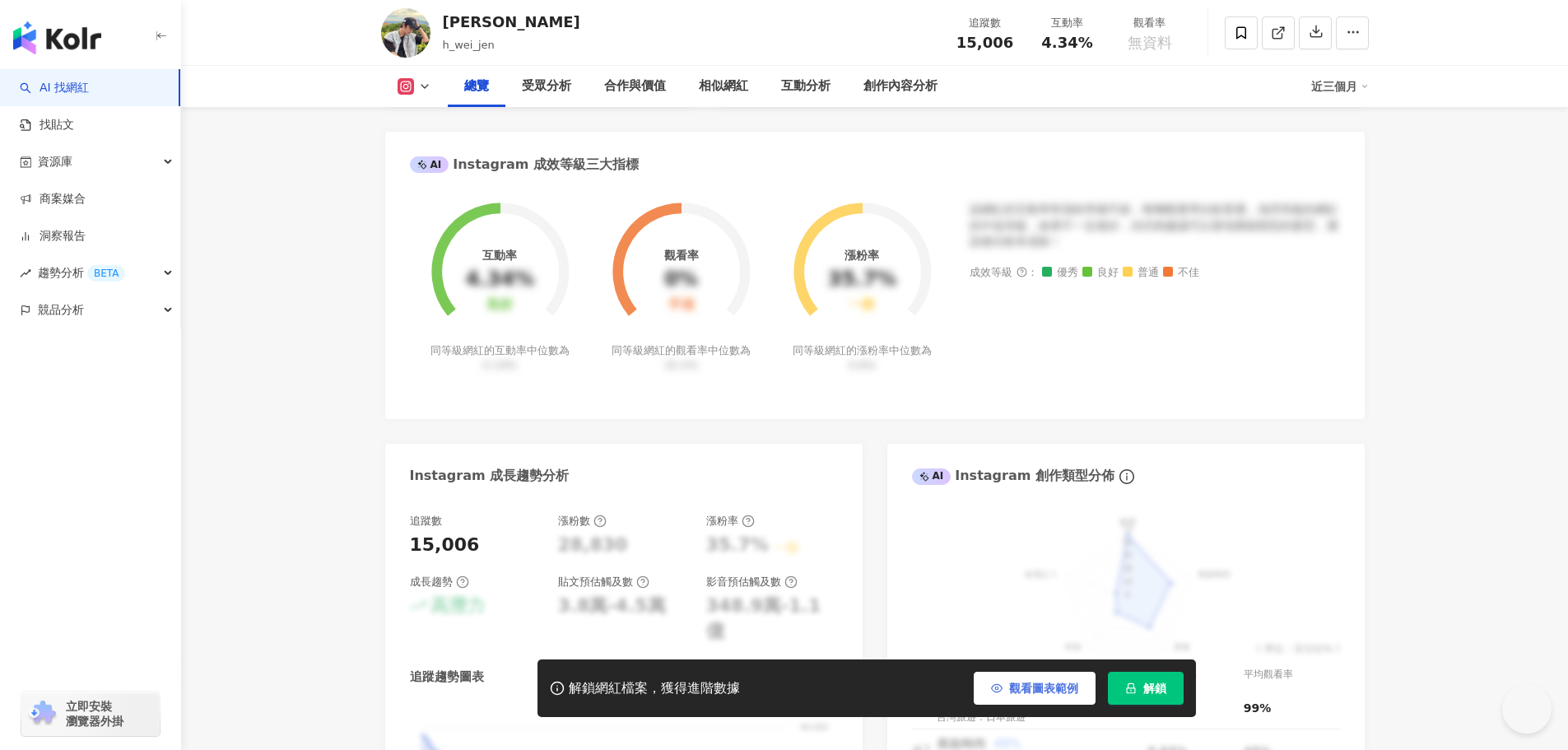
click at [1066, 689] on span "觀看圖表範例" at bounding box center [1043, 688] width 69 height 13
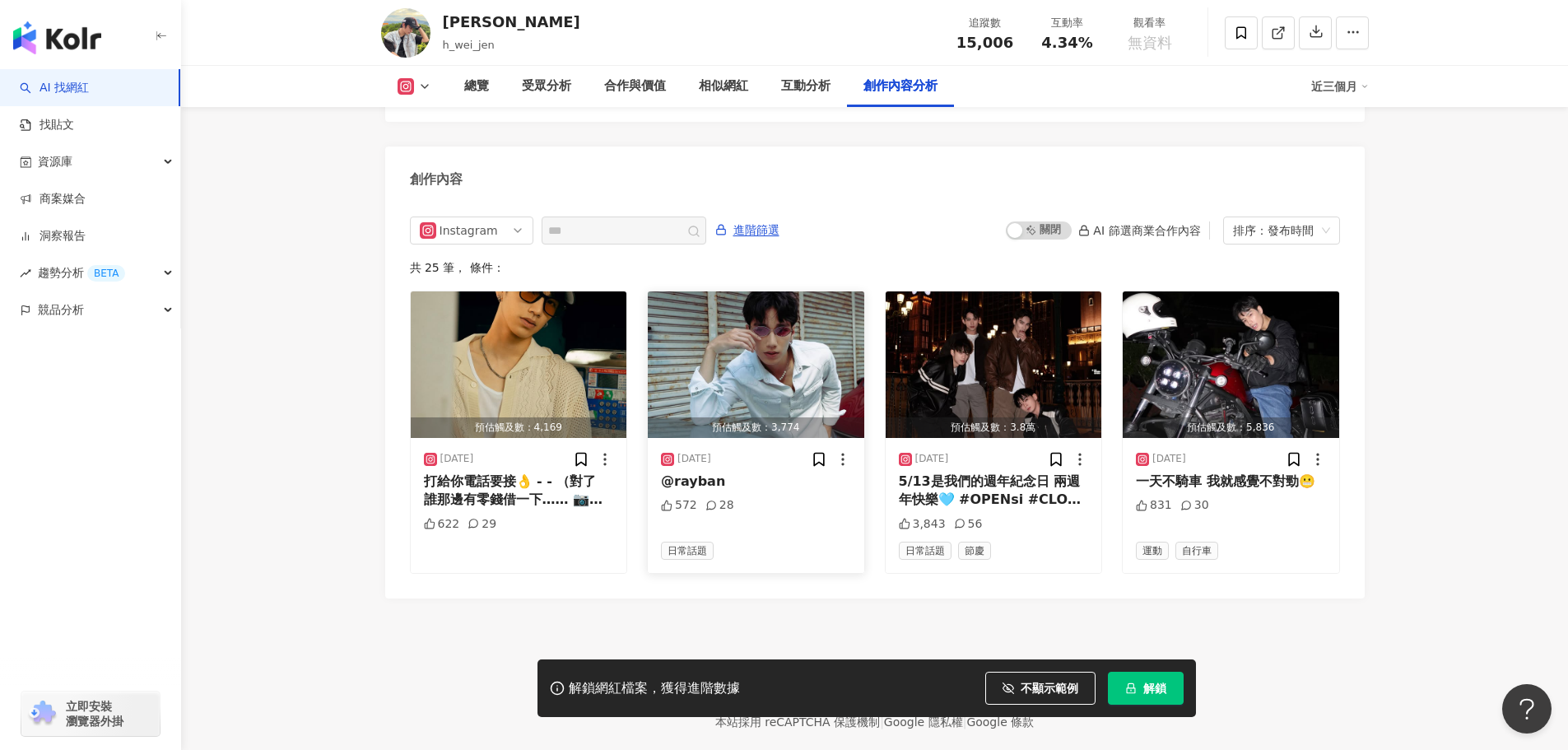
click at [786, 317] on img "button" at bounding box center [756, 364] width 217 height 146
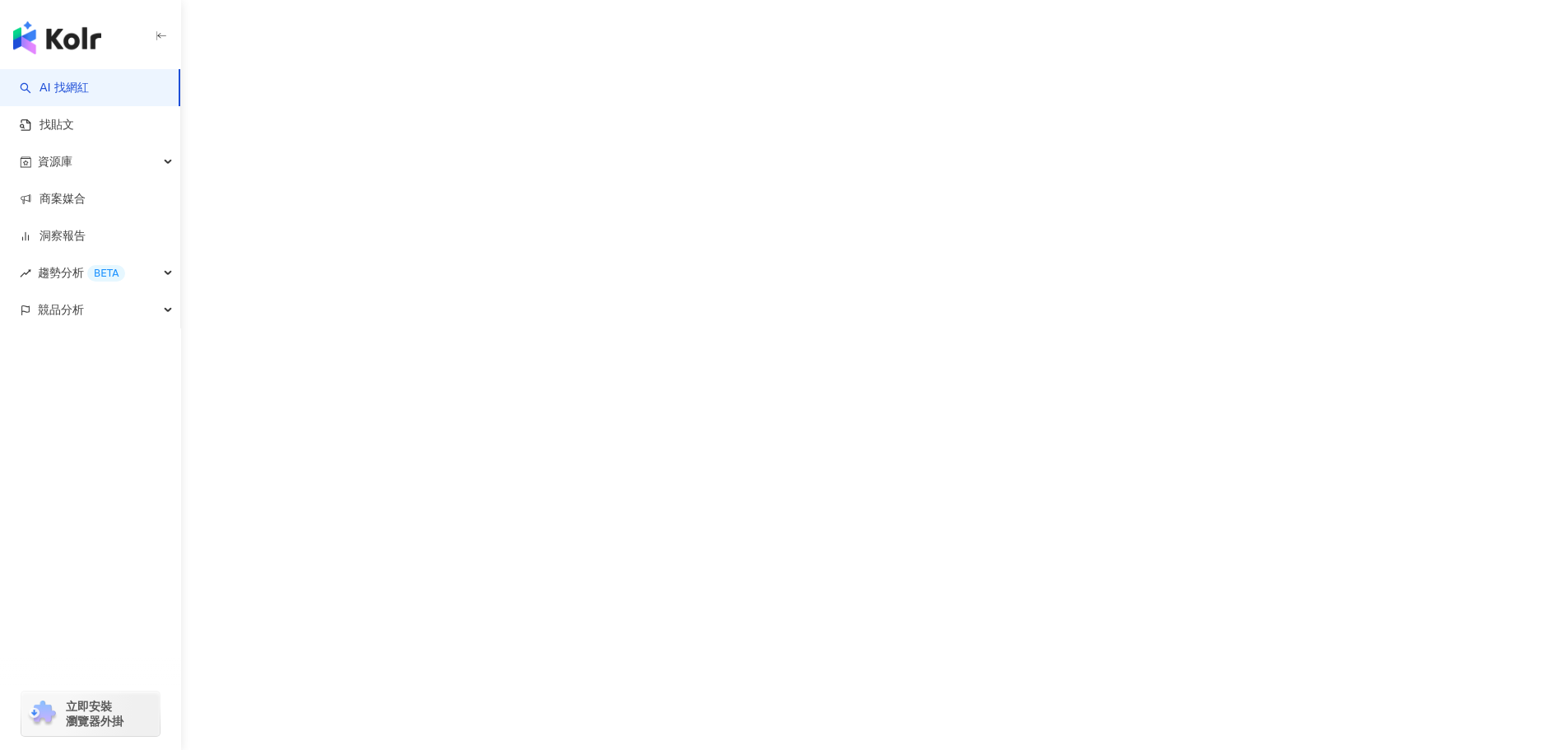
scroll to position [38, 0]
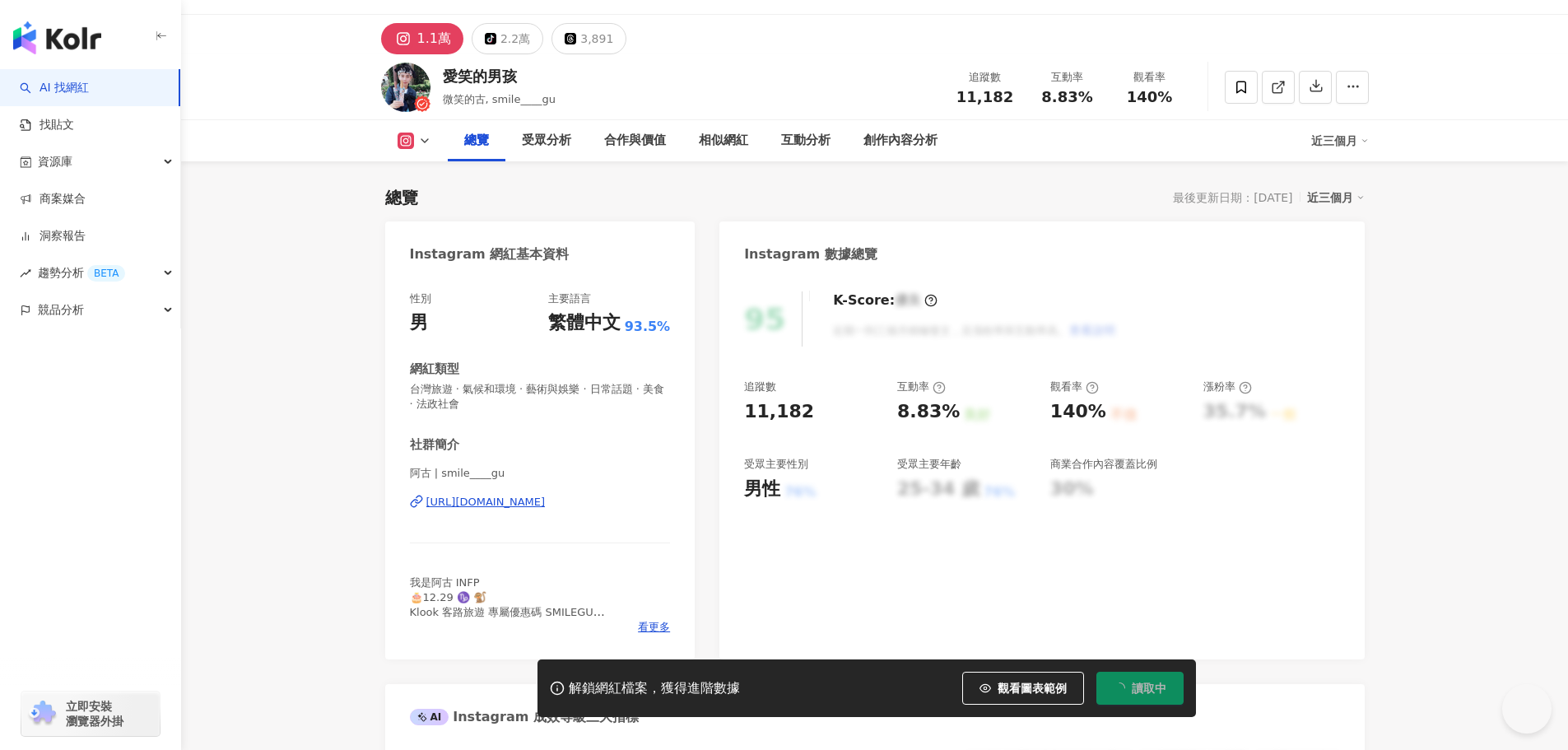
click at [1039, 692] on span "觀看圖表範例" at bounding box center [1032, 688] width 69 height 13
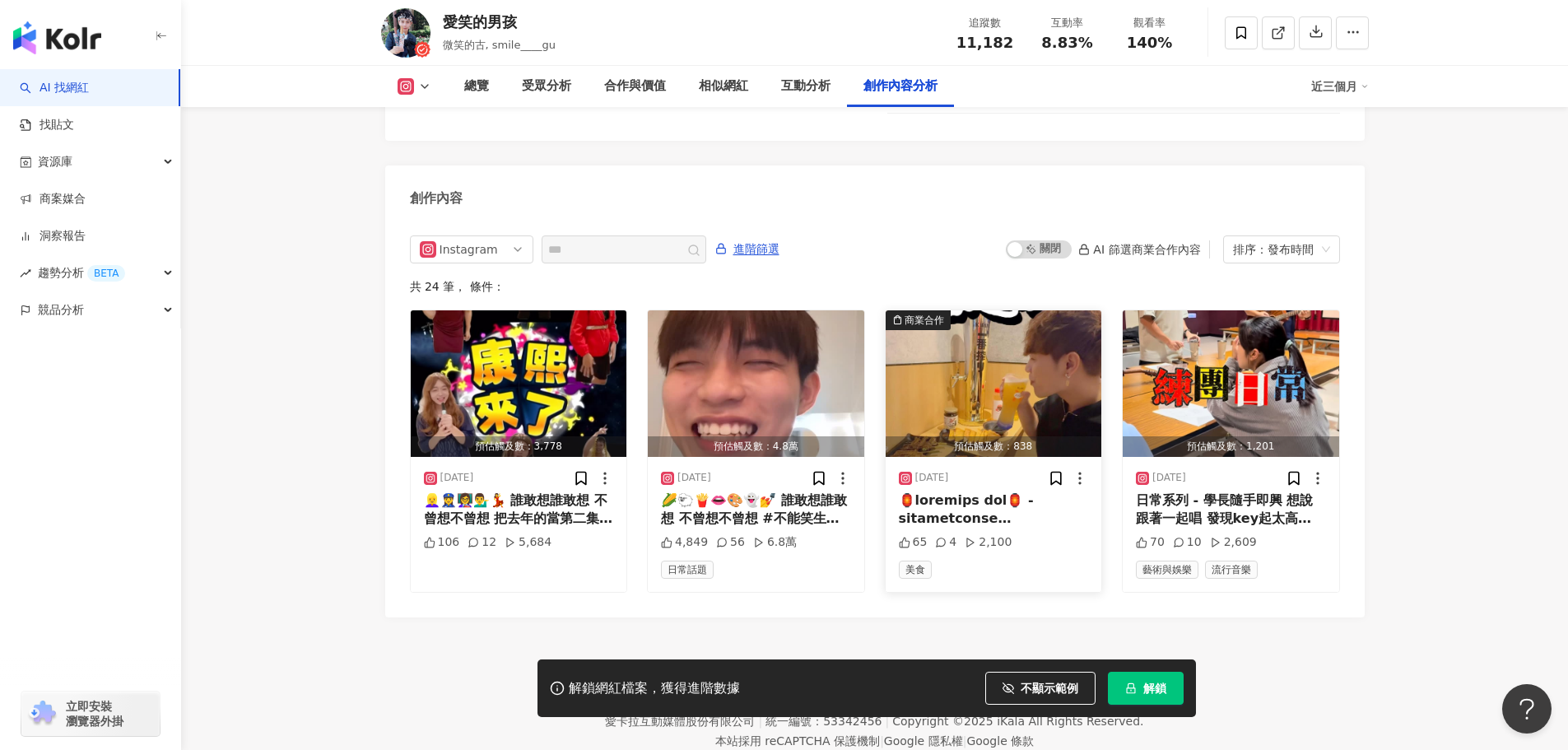
click at [1002, 311] on img "button" at bounding box center [994, 383] width 217 height 146
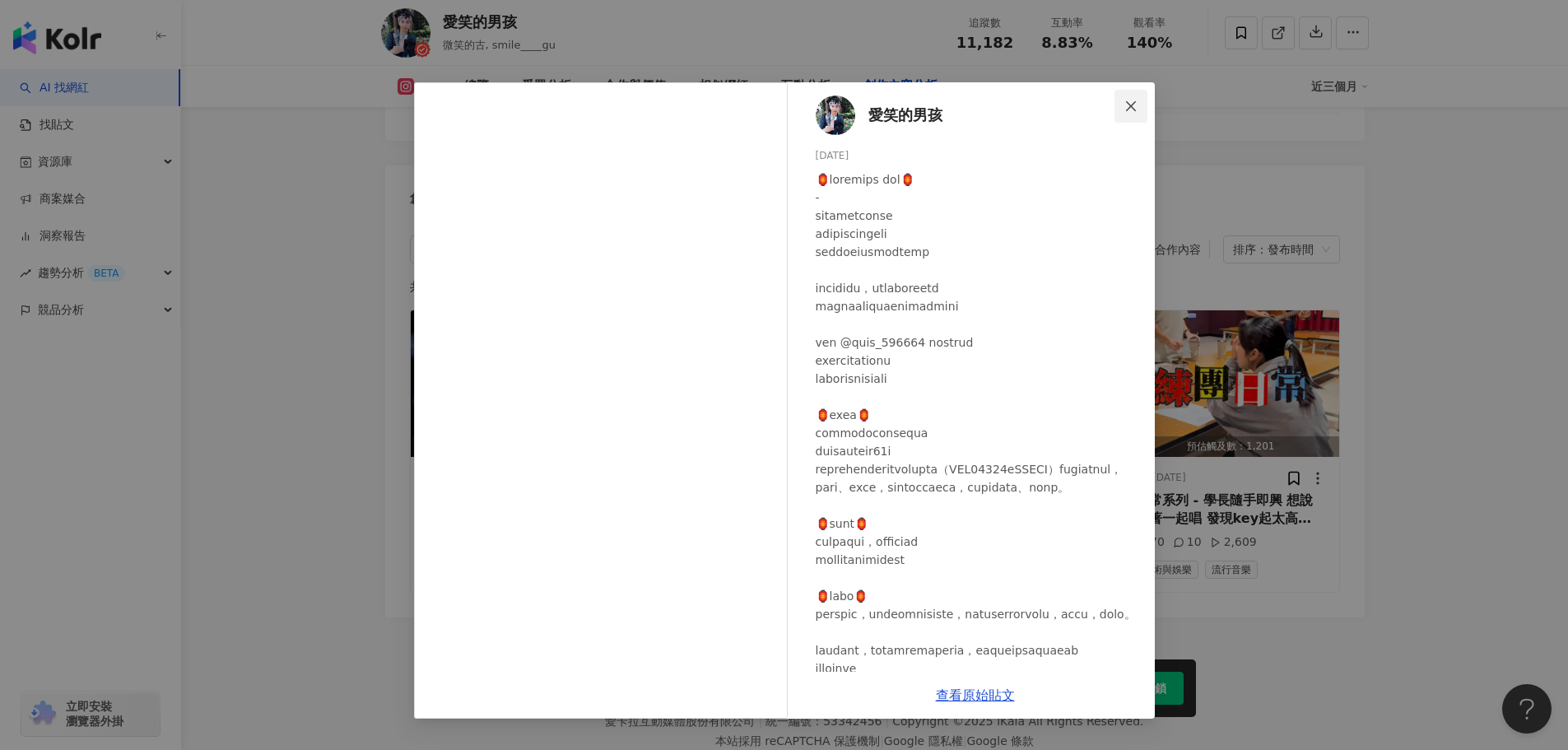
click at [1127, 99] on icon "close" at bounding box center [1131, 106] width 13 height 13
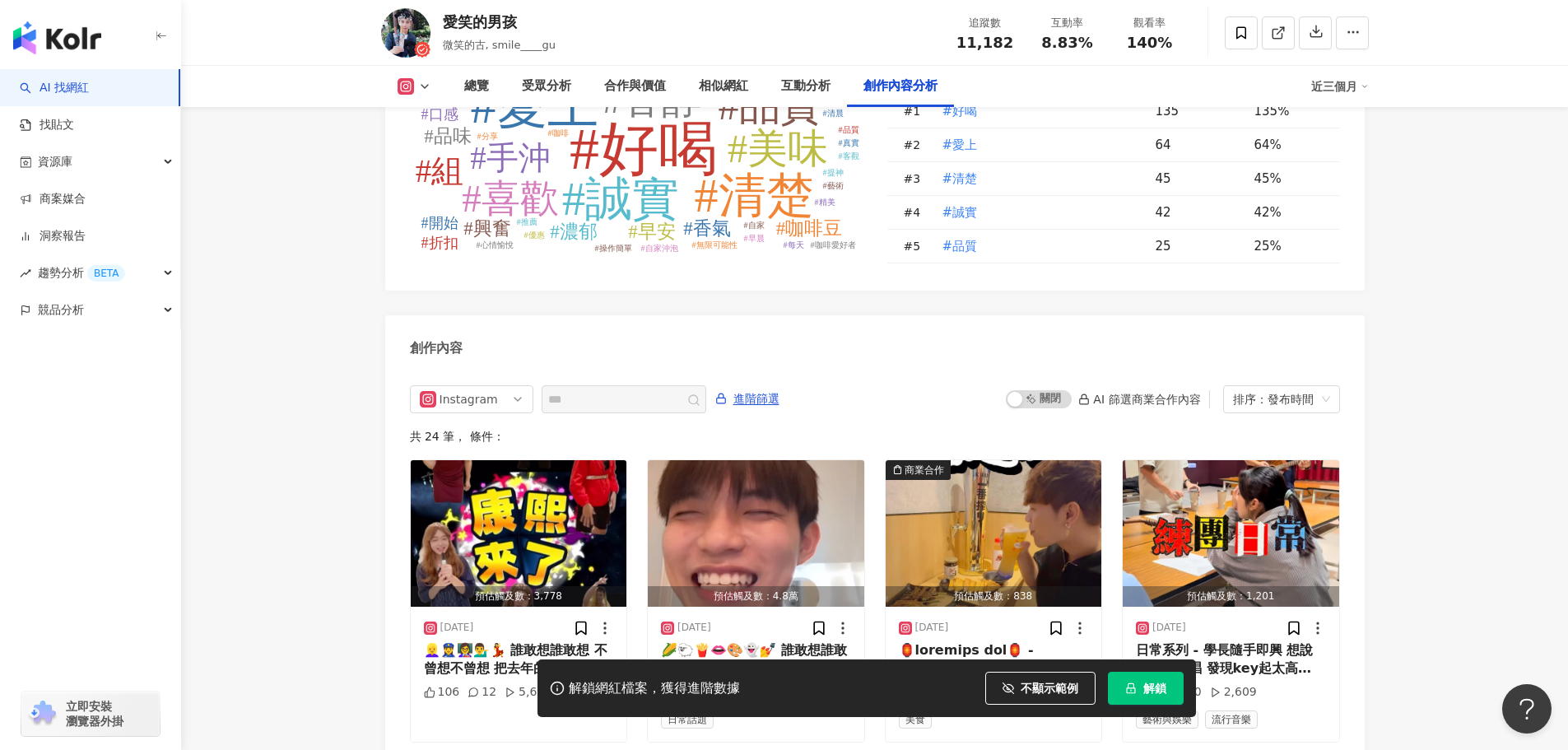
scroll to position [4542, 0]
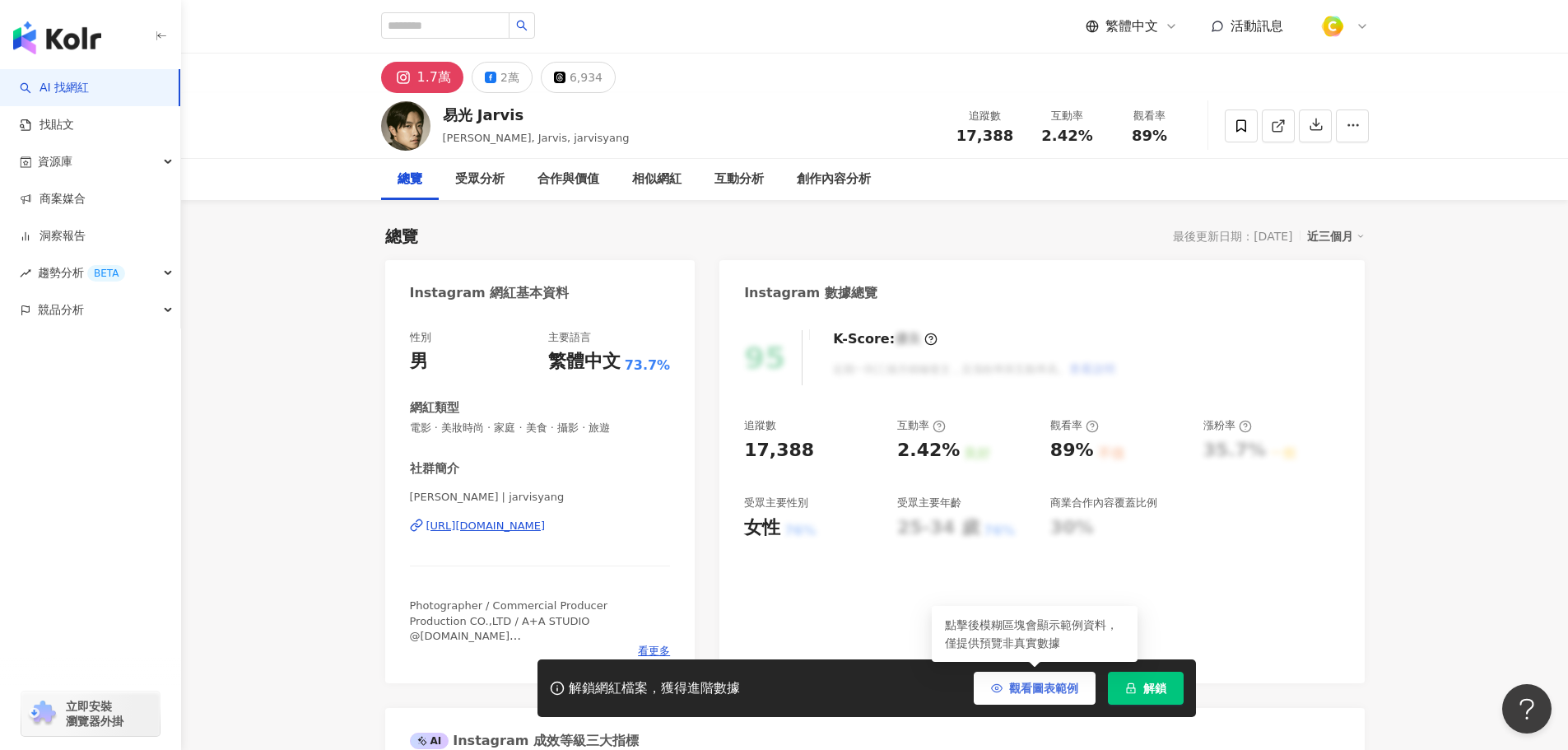
click at [1063, 681] on span "觀看圖表範例" at bounding box center [1043, 688] width 69 height 13
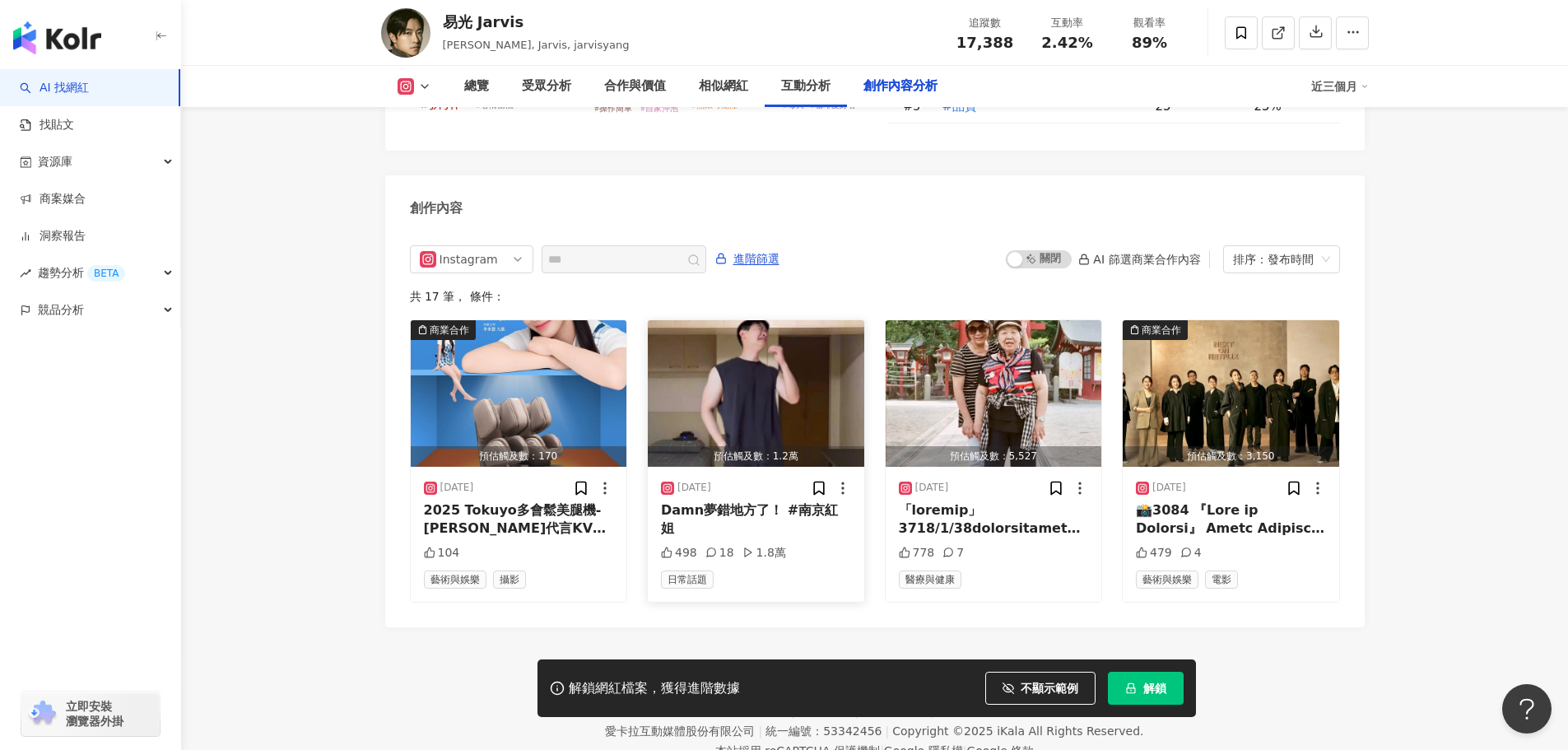
click at [822, 329] on img "button" at bounding box center [756, 393] width 217 height 146
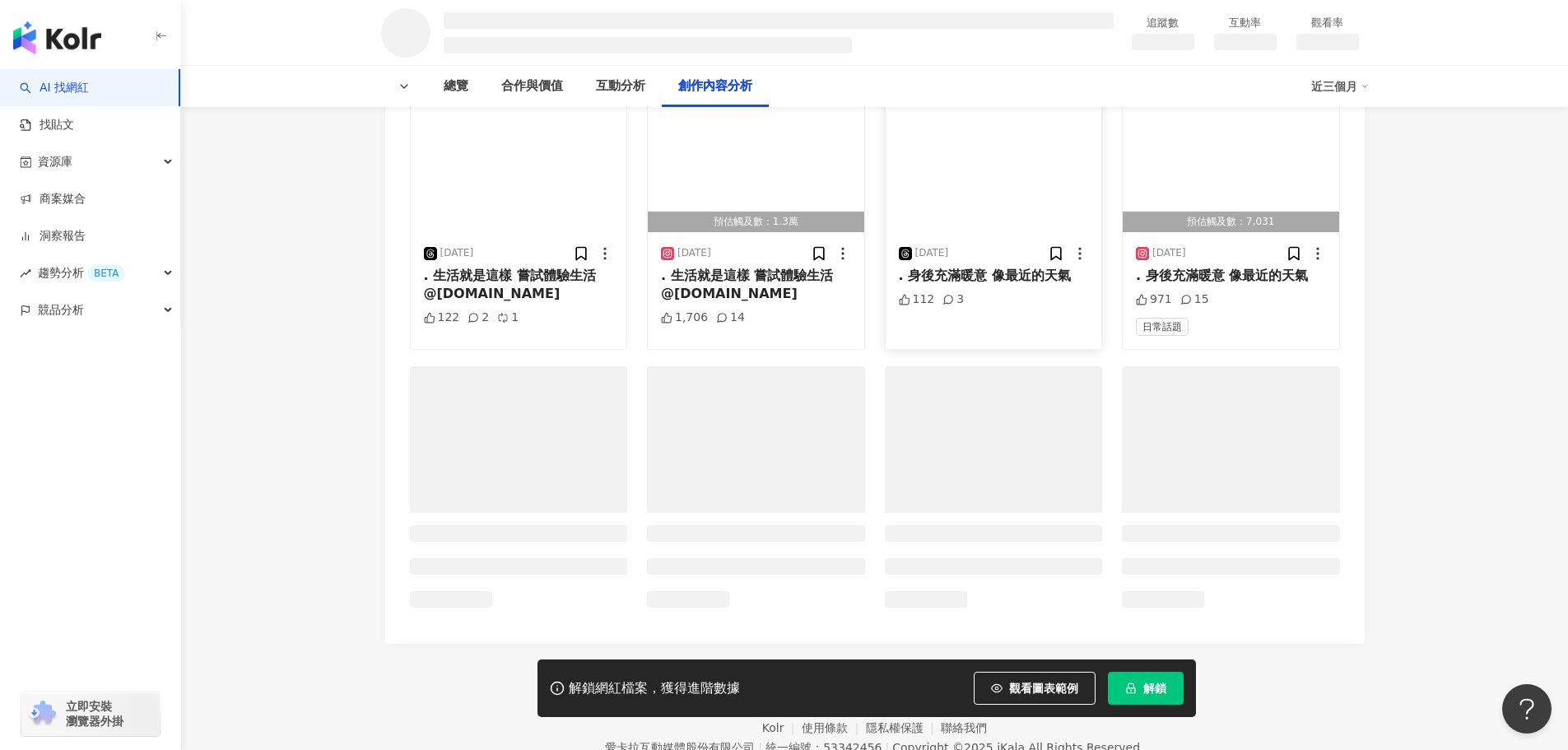
scroll to position [2049, 0]
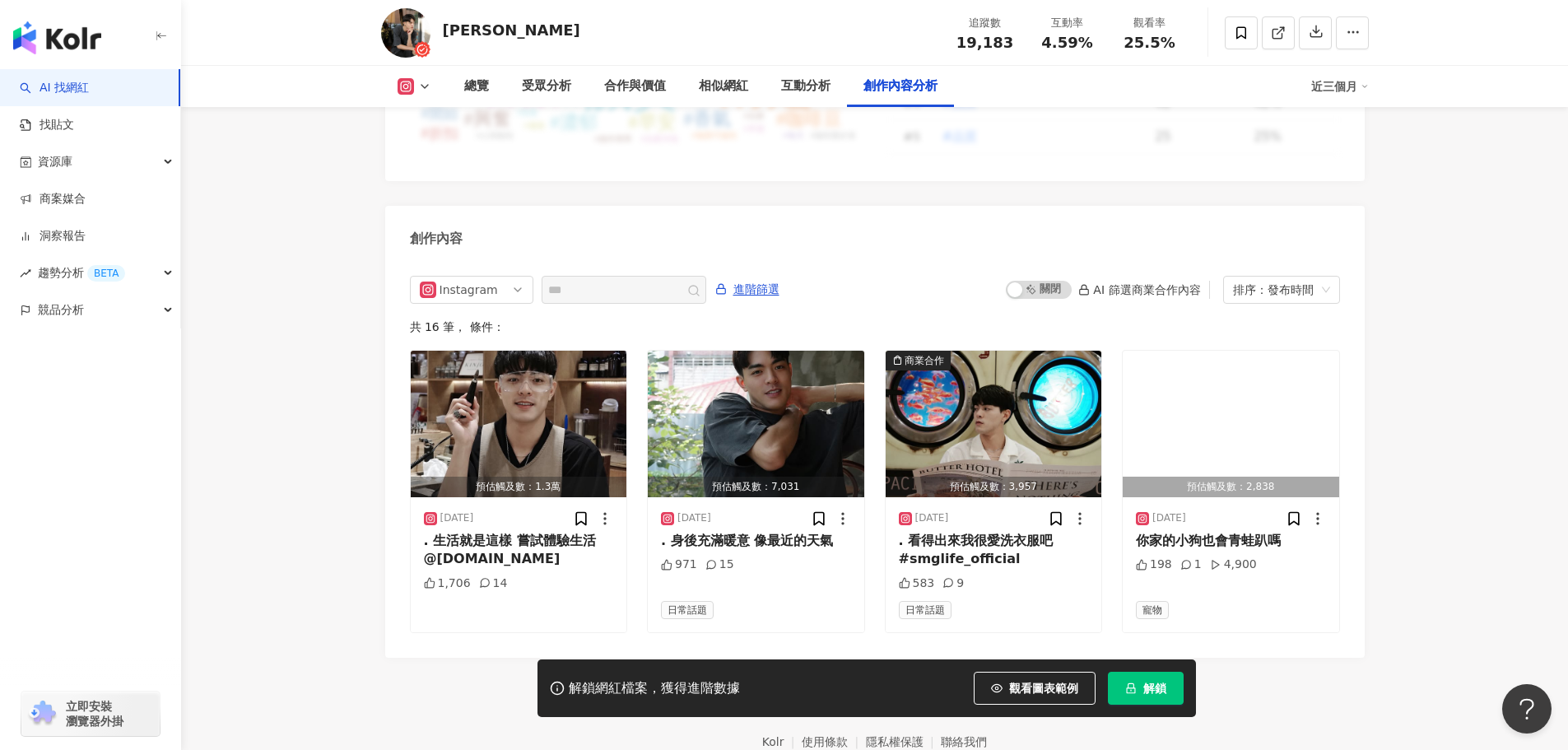
scroll to position [4933, 0]
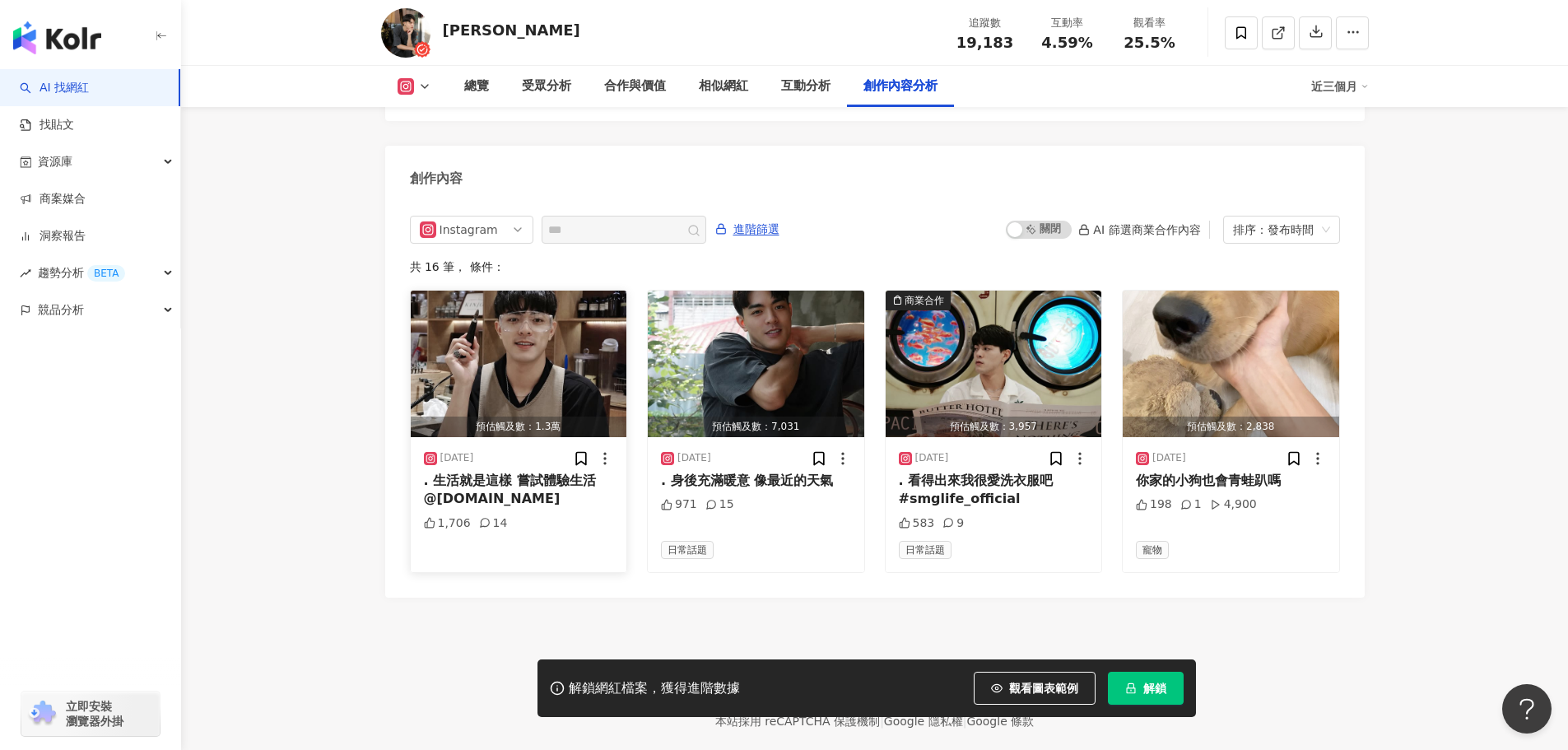
click at [524, 356] on img "button" at bounding box center [519, 363] width 217 height 146
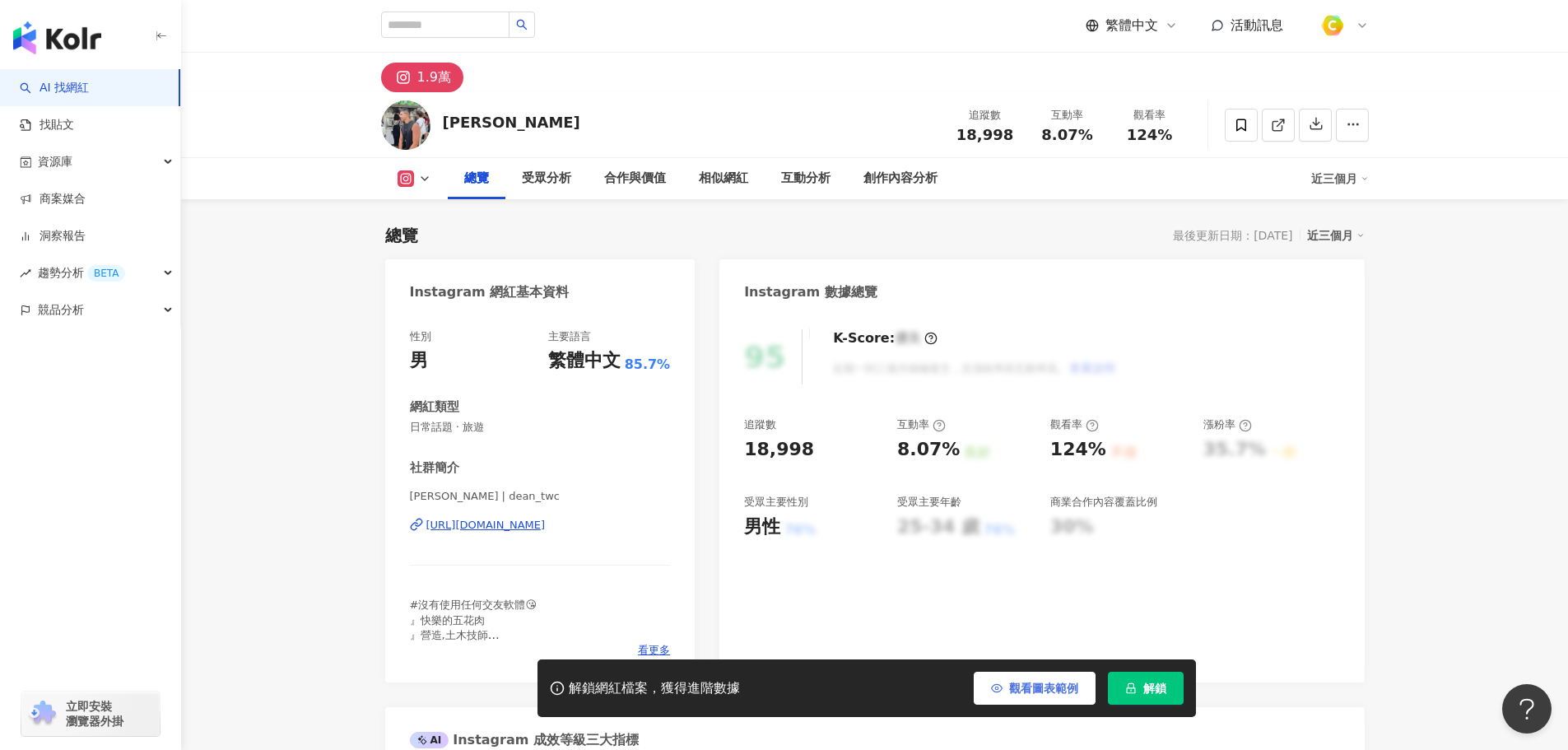
scroll to position [740, 0]
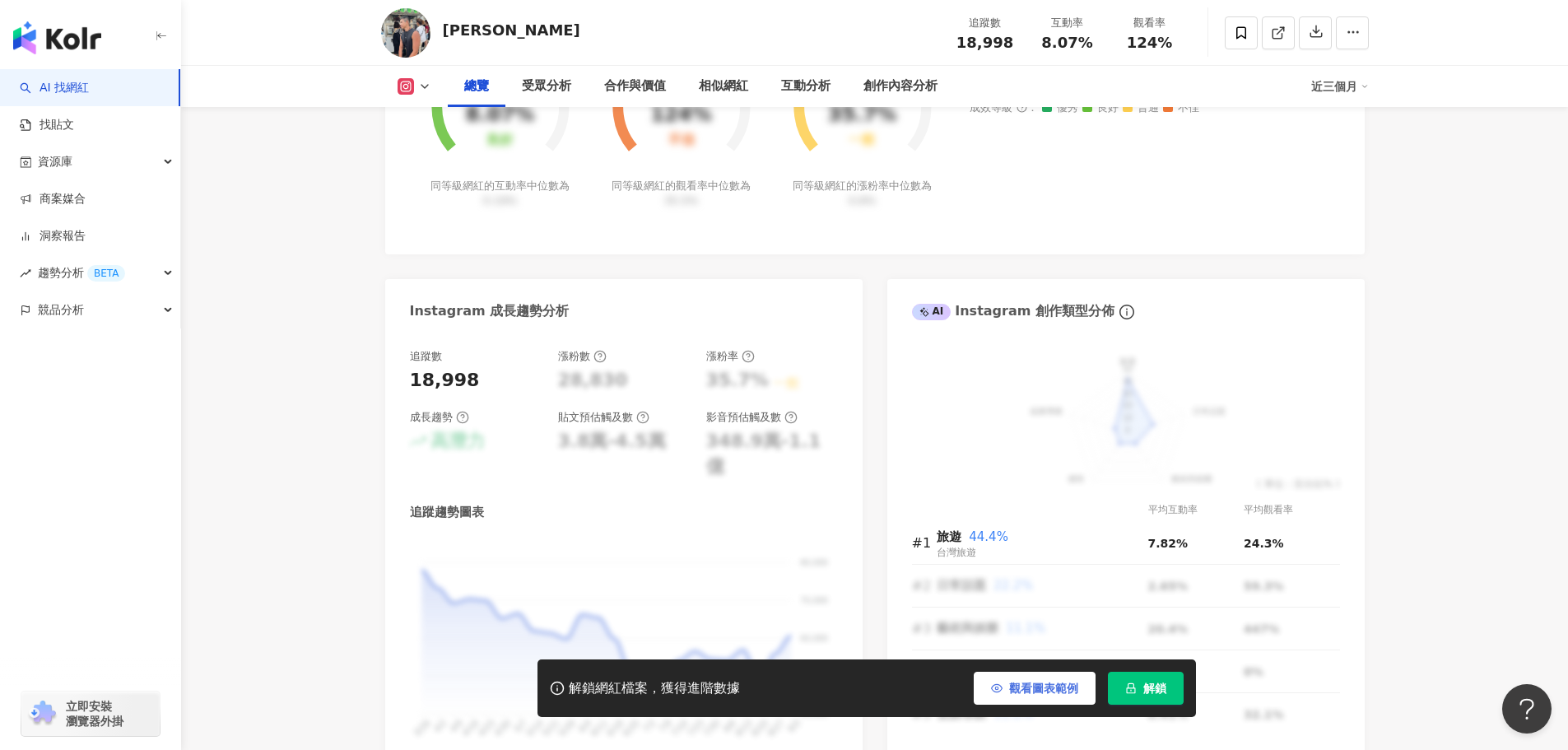
click at [1013, 683] on span "觀看圖表範例" at bounding box center [1043, 688] width 69 height 13
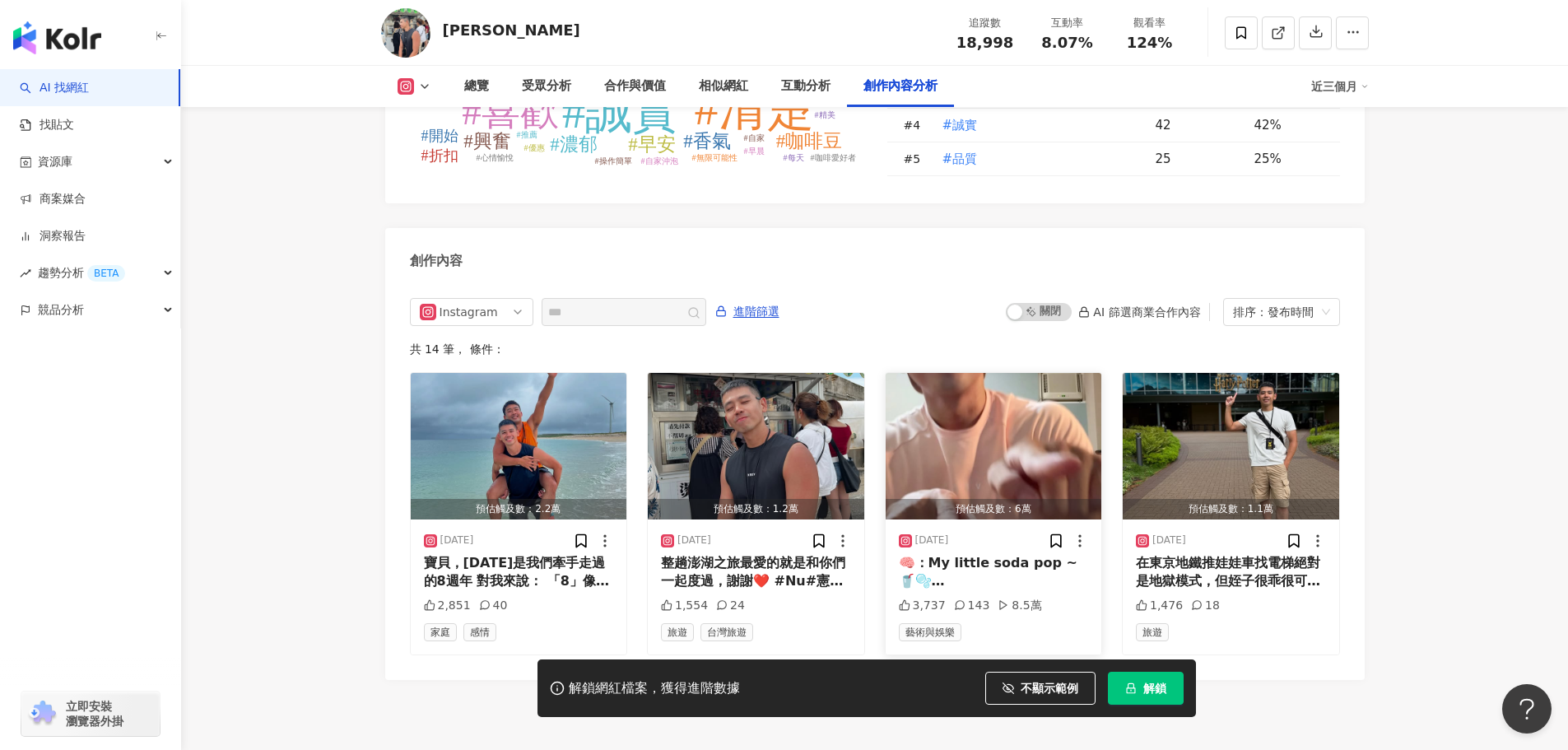
scroll to position [5022, 0]
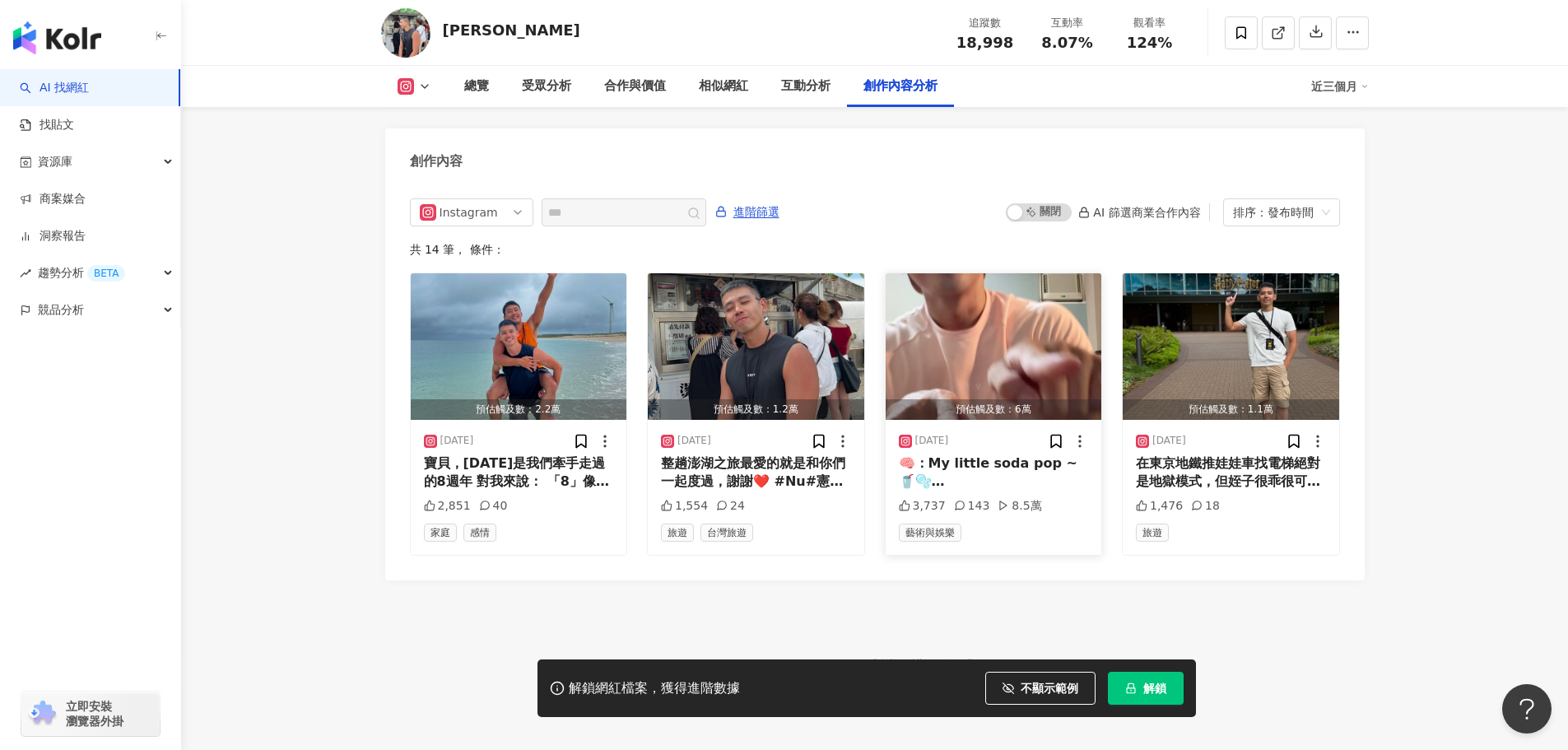
click at [971, 295] on img "button" at bounding box center [994, 346] width 217 height 146
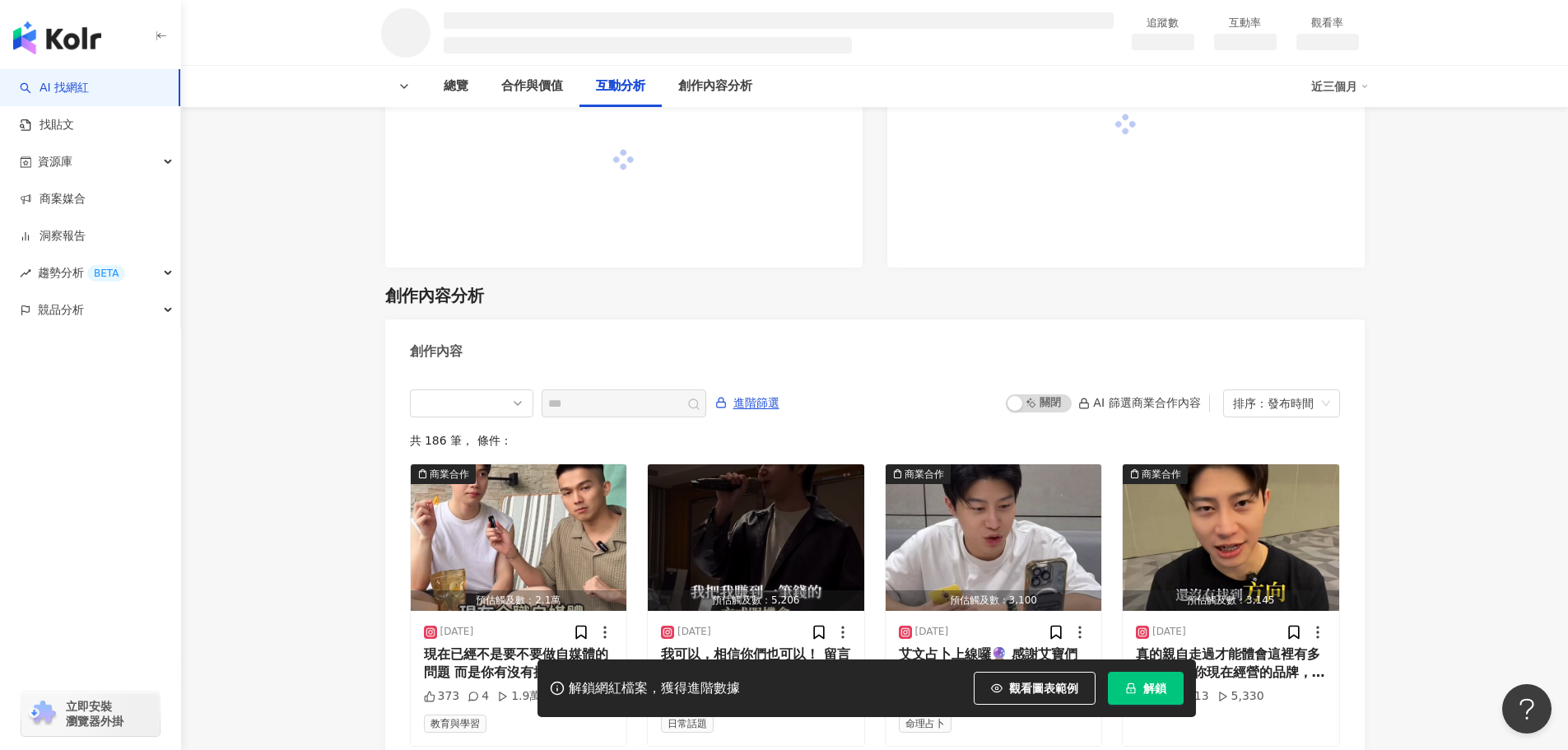
scroll to position [1646, 0]
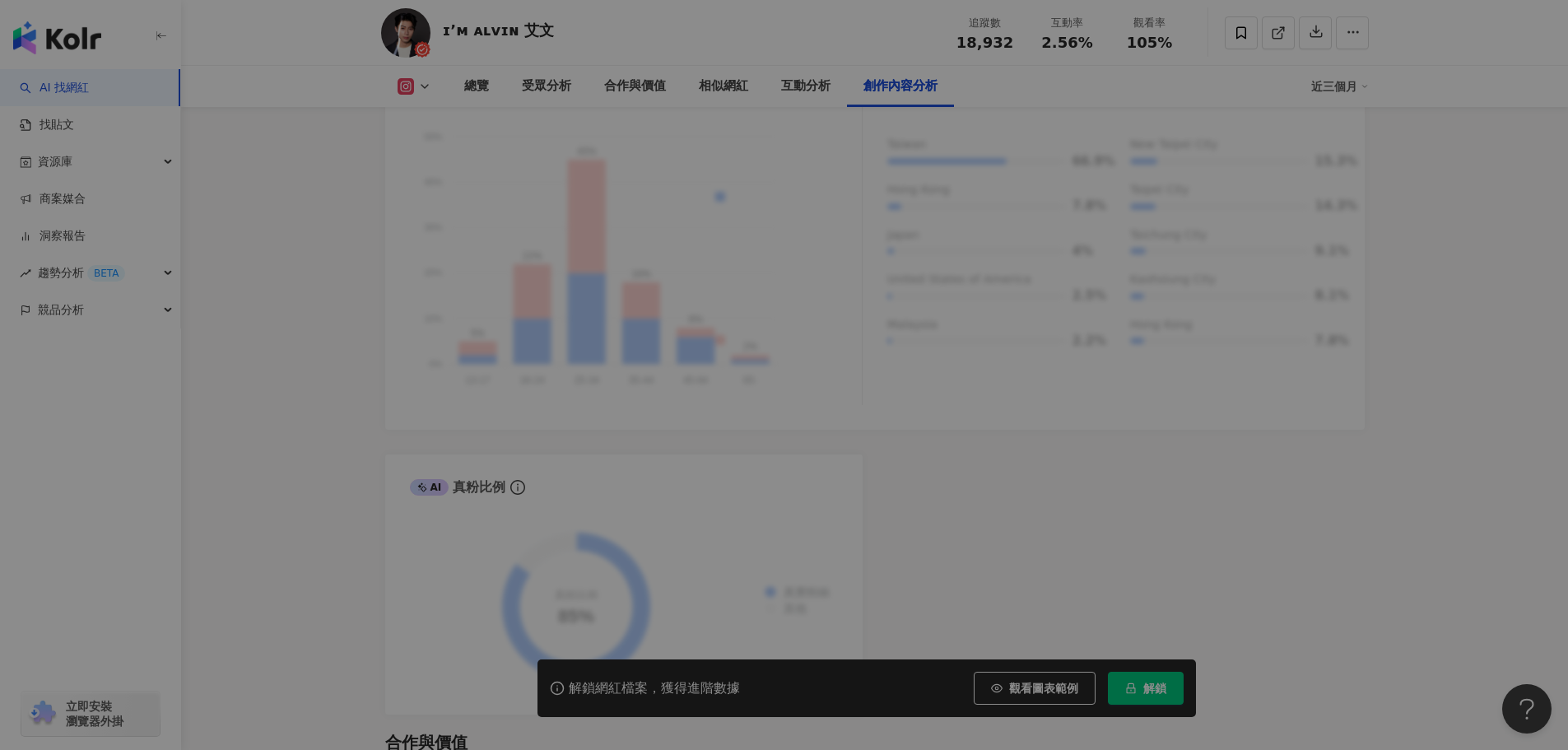
scroll to position [4882, 0]
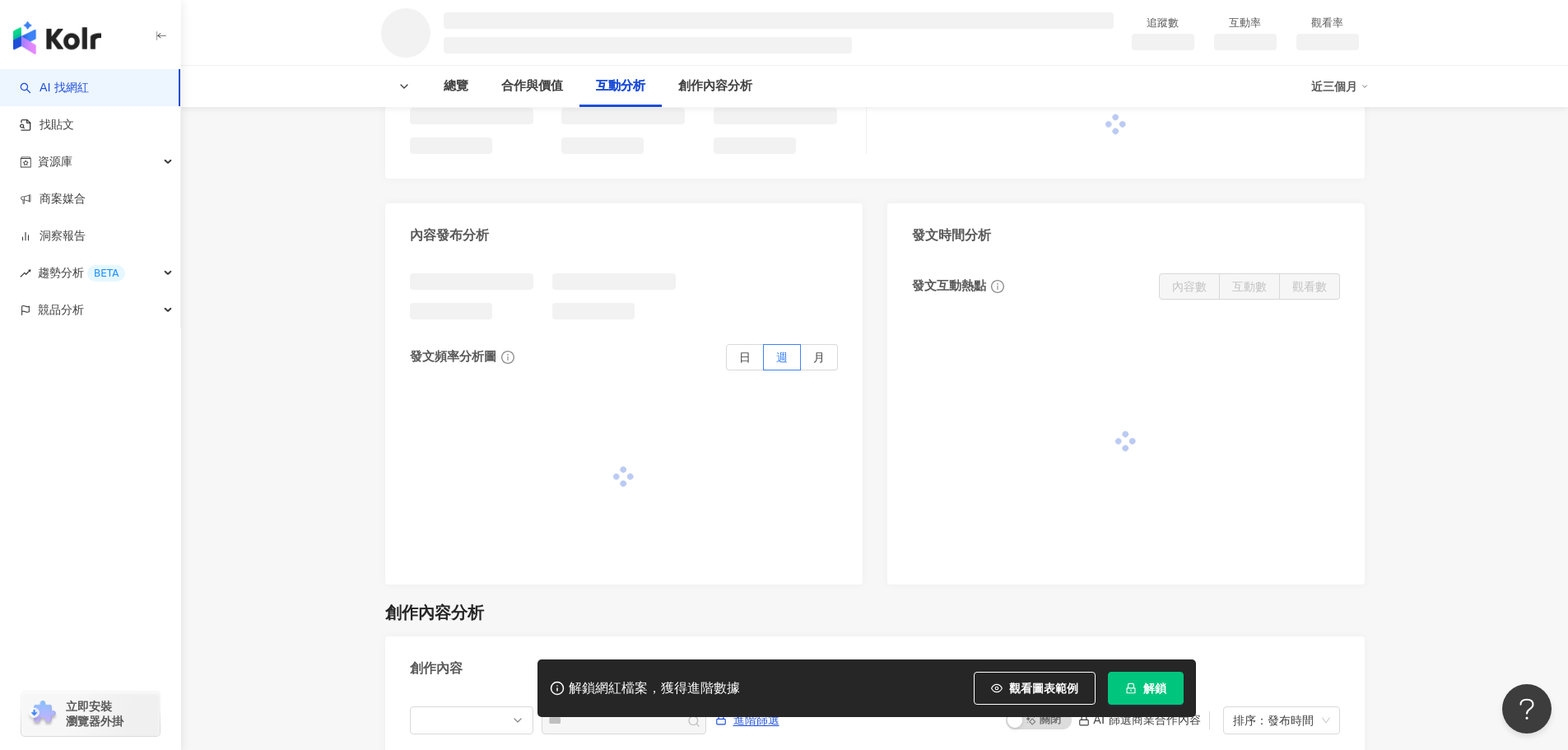
scroll to position [1728, 0]
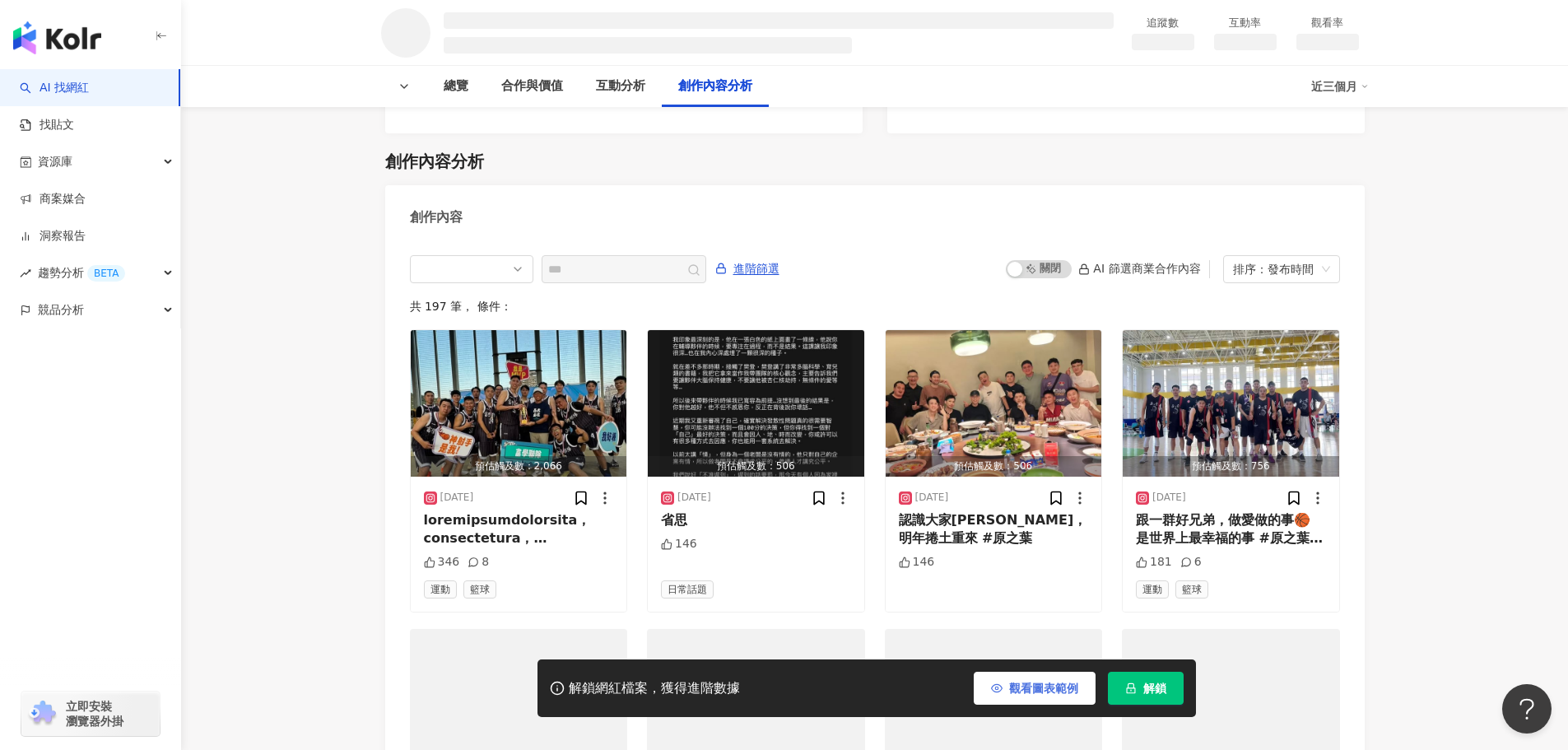
click at [999, 687] on icon "button" at bounding box center [997, 688] width 11 height 11
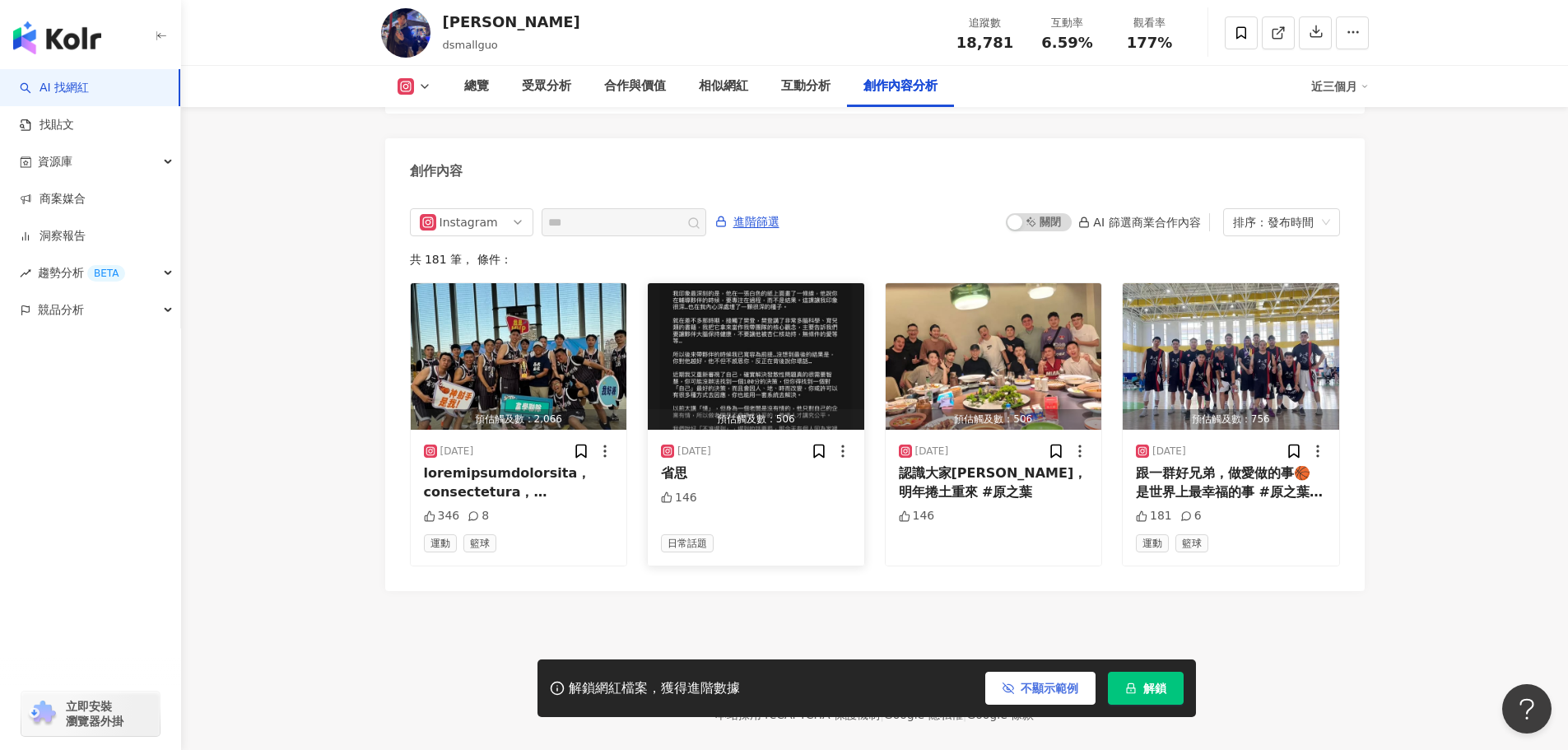
scroll to position [5043, 0]
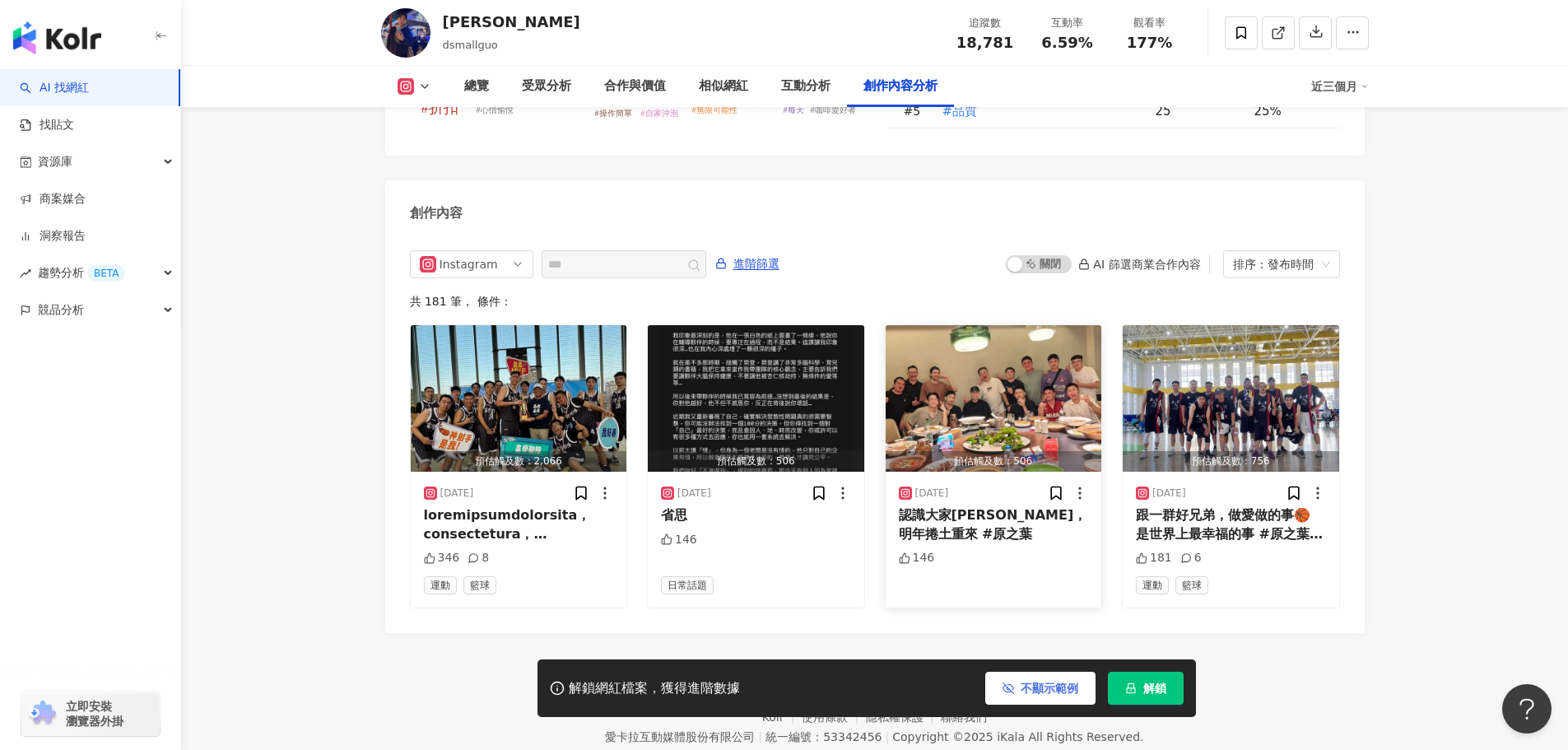
click at [983, 484] on div "[DATE]" at bounding box center [994, 492] width 190 height 16
click at [956, 325] on img "button" at bounding box center [994, 397] width 217 height 146
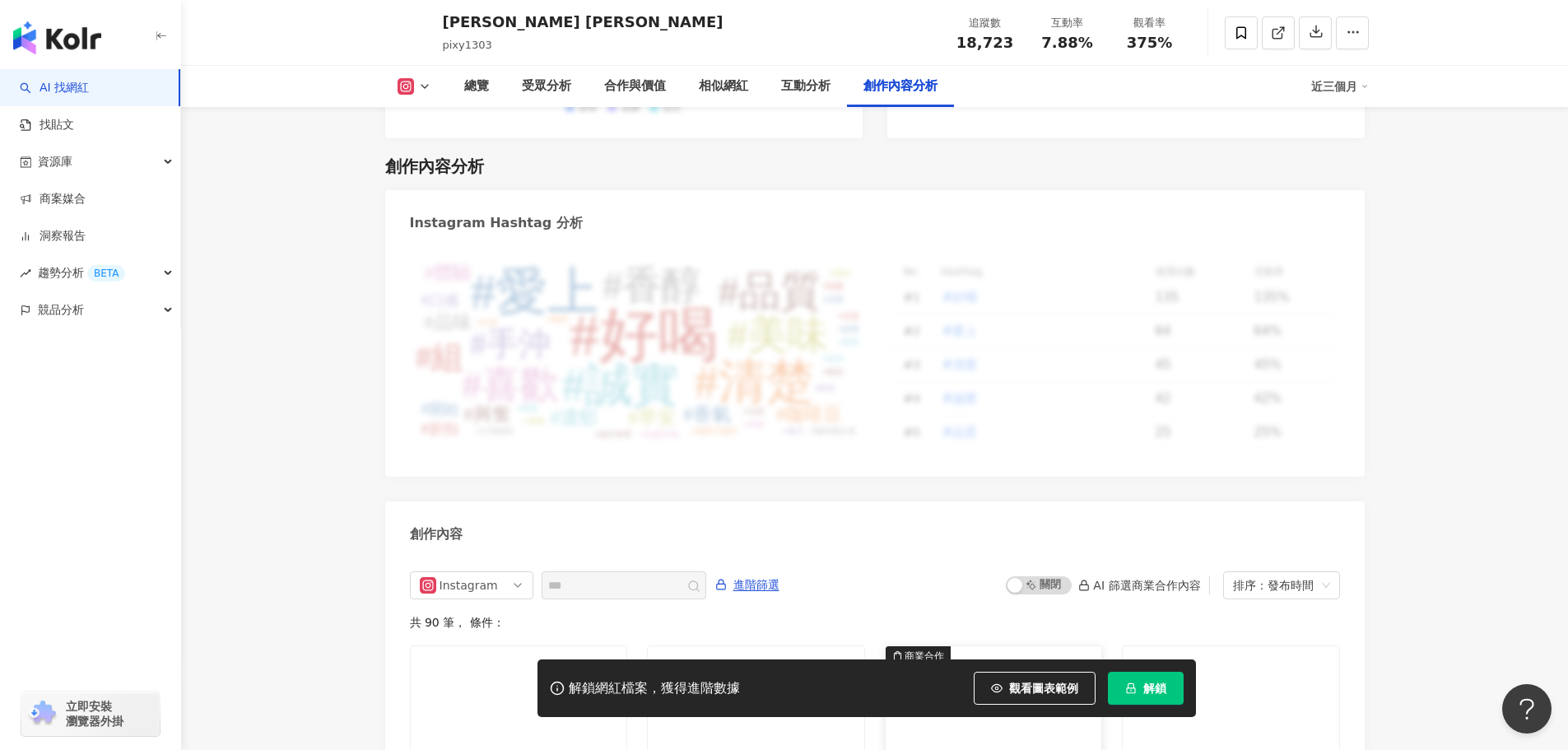
scroll to position [4854, 0]
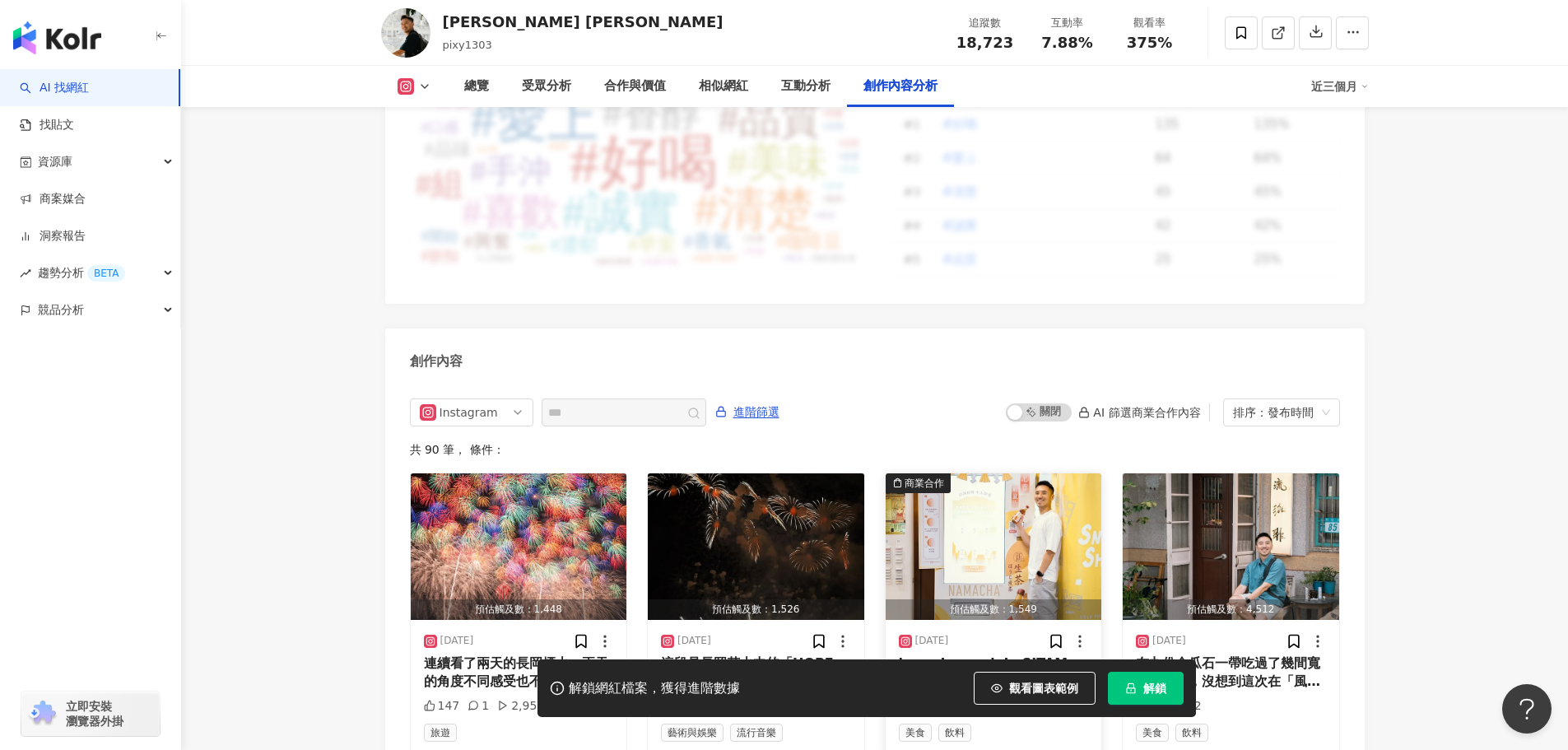
click at [977, 473] on img "button" at bounding box center [994, 546] width 217 height 146
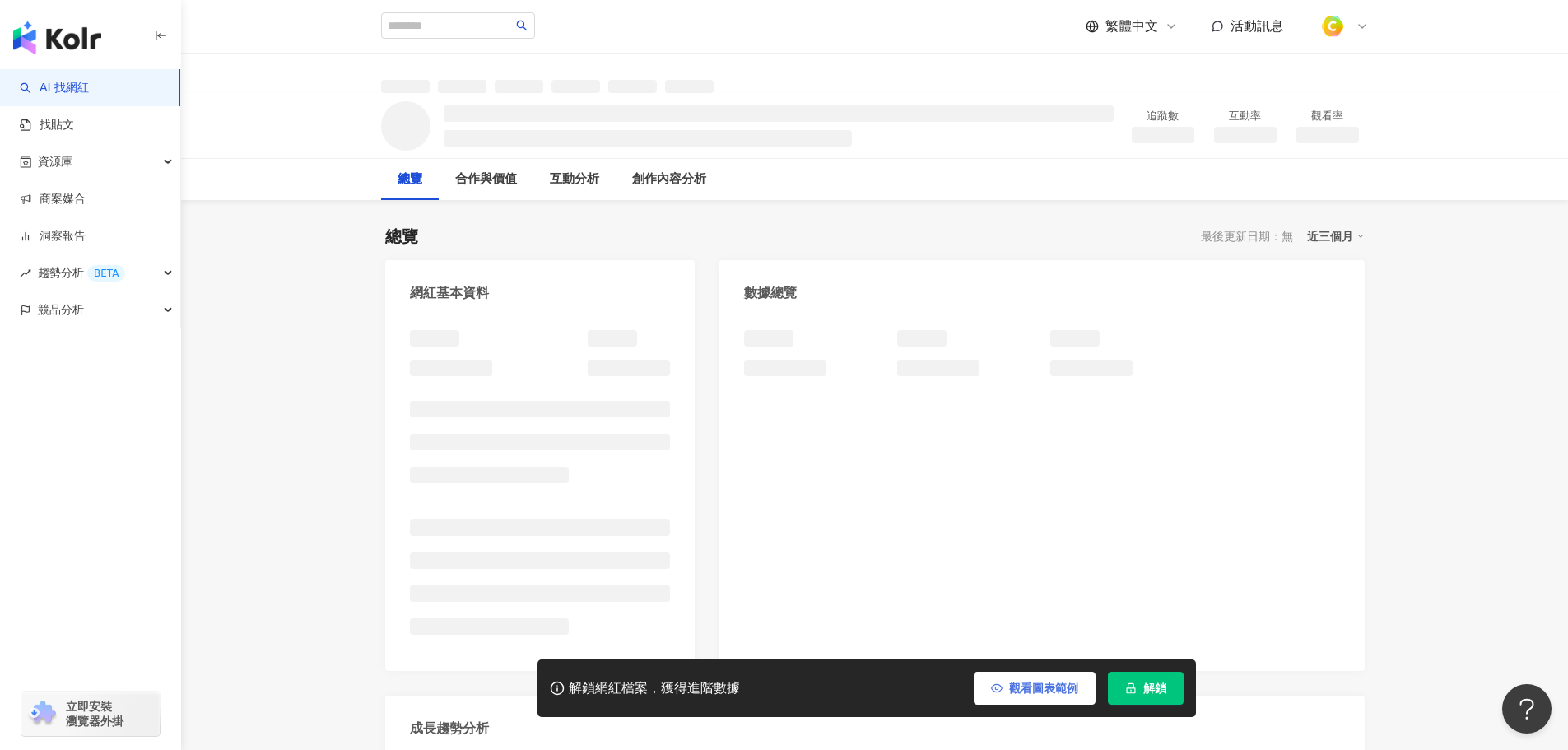
click at [1024, 684] on span "觀看圖表範例" at bounding box center [1043, 688] width 69 height 13
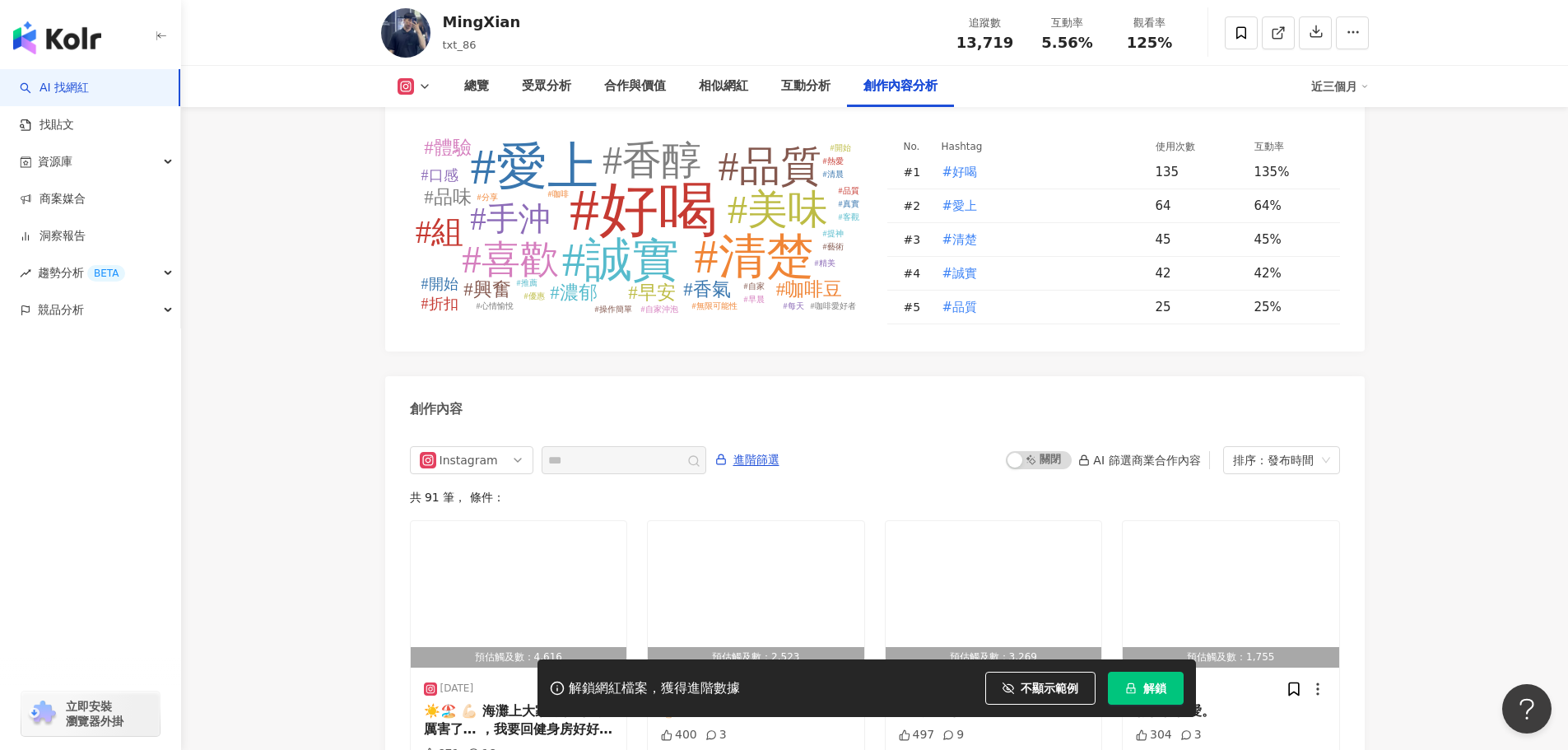
scroll to position [4875, 0]
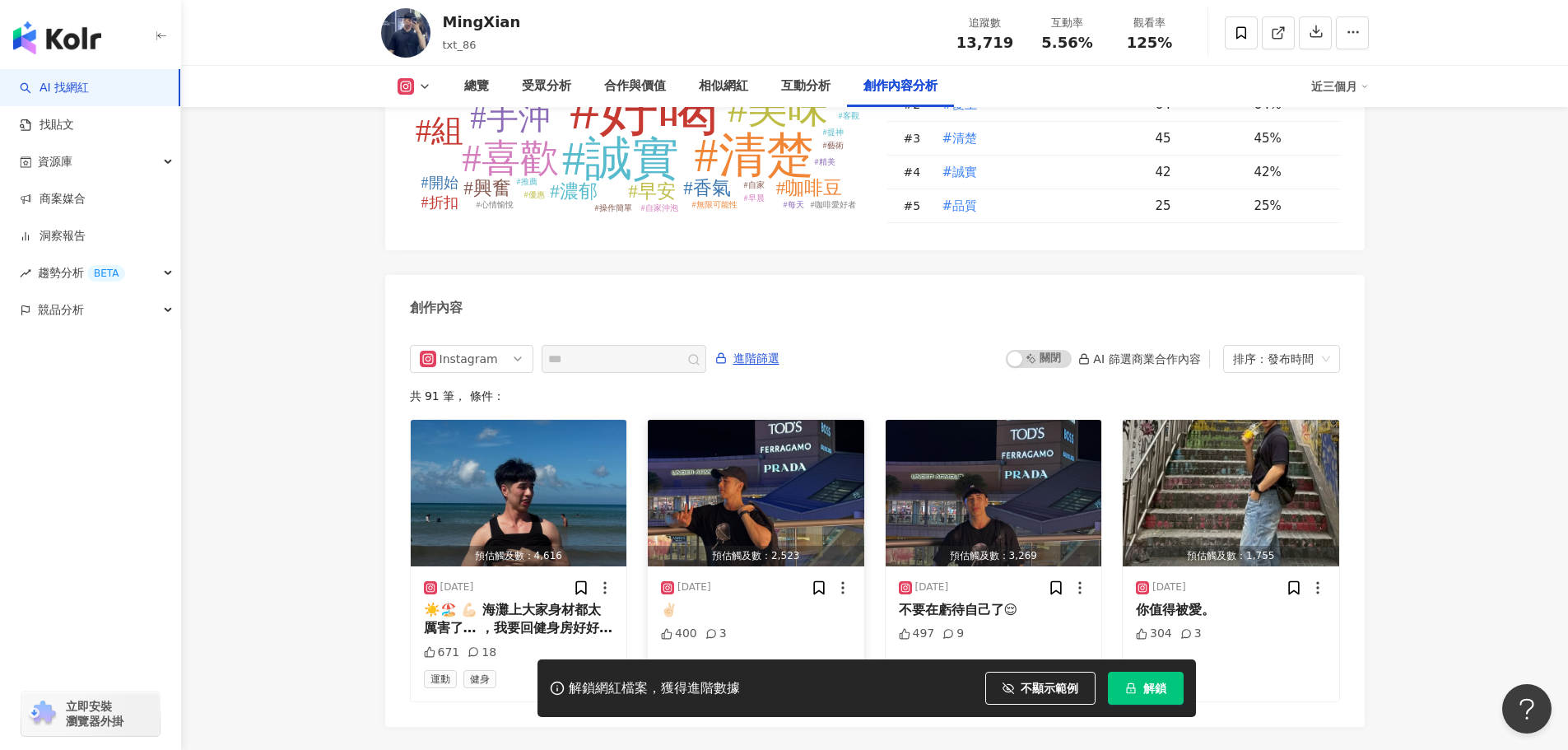
click at [782, 470] on img "button" at bounding box center [756, 492] width 217 height 146
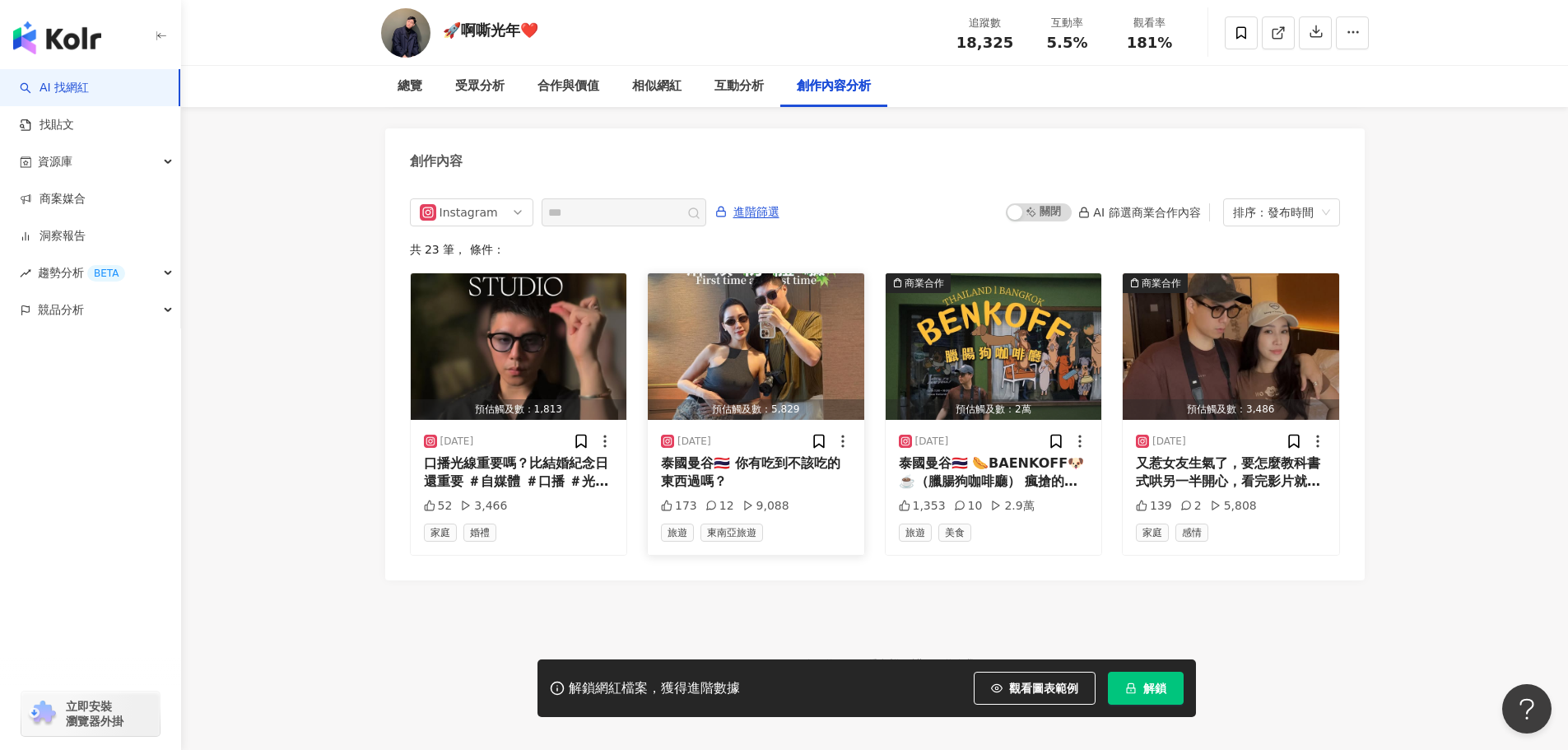
click at [761, 318] on img "button" at bounding box center [756, 346] width 217 height 146
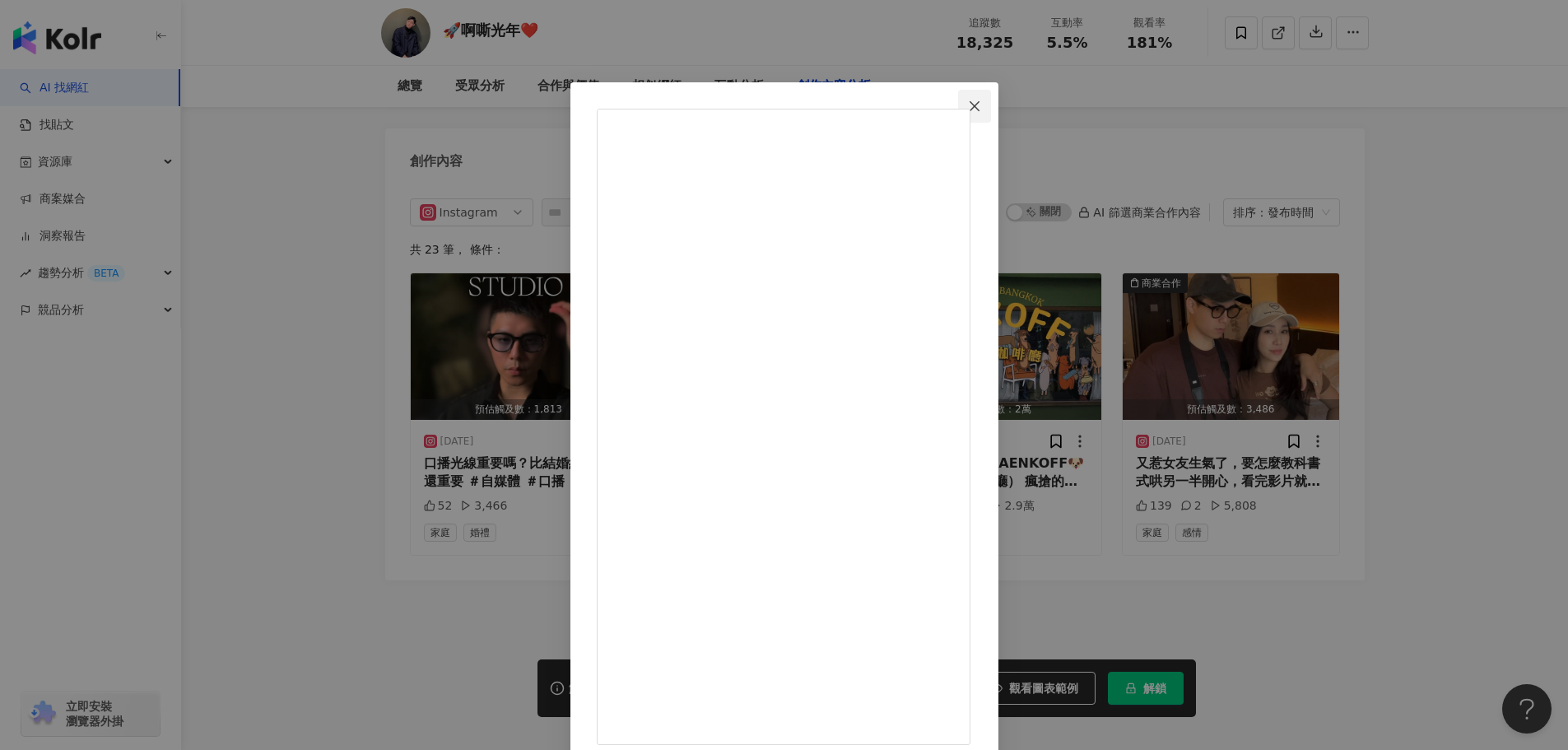
click at [981, 105] on icon "close" at bounding box center [975, 106] width 13 height 13
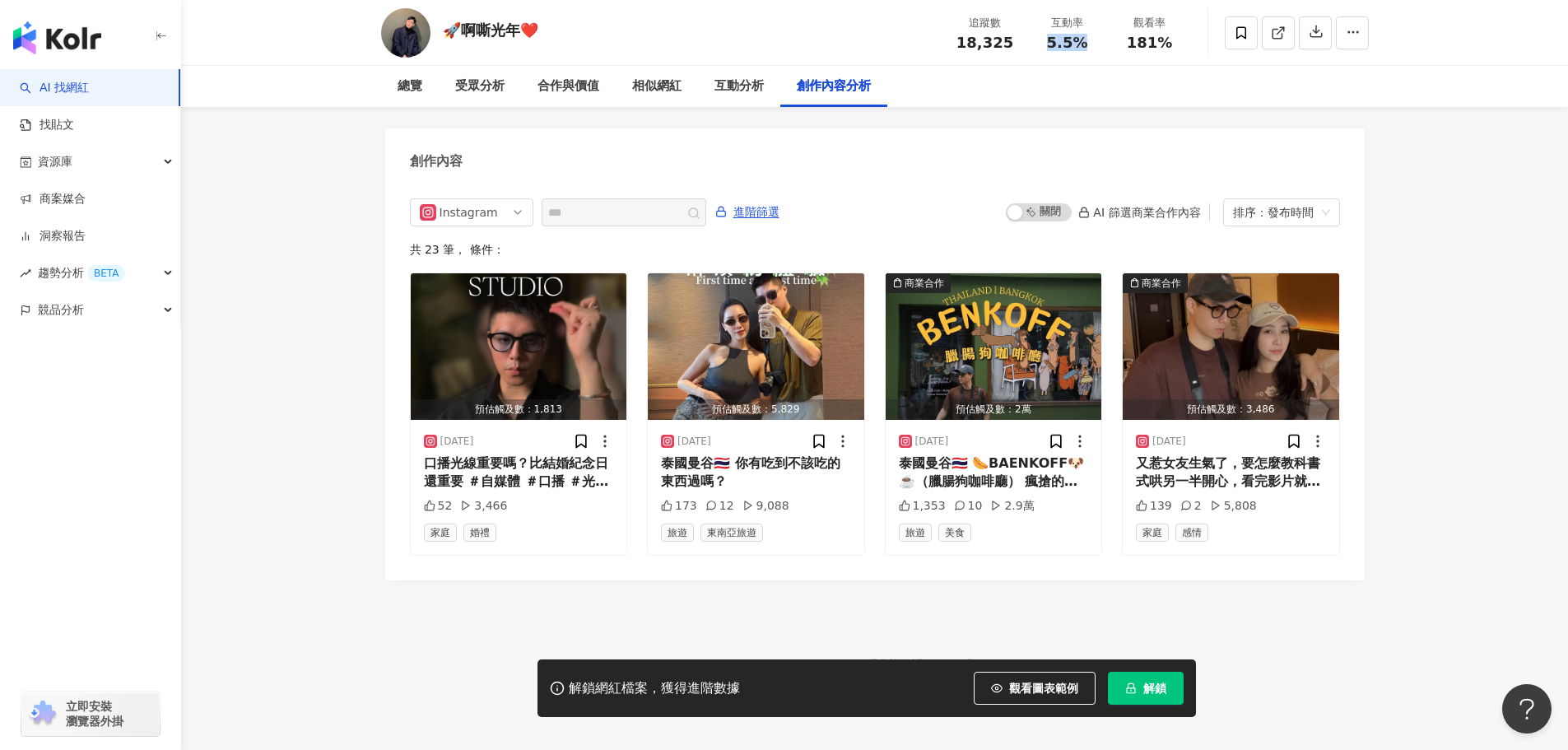
click at [1098, 47] on div "5.5%" at bounding box center [1067, 42] width 62 height 16
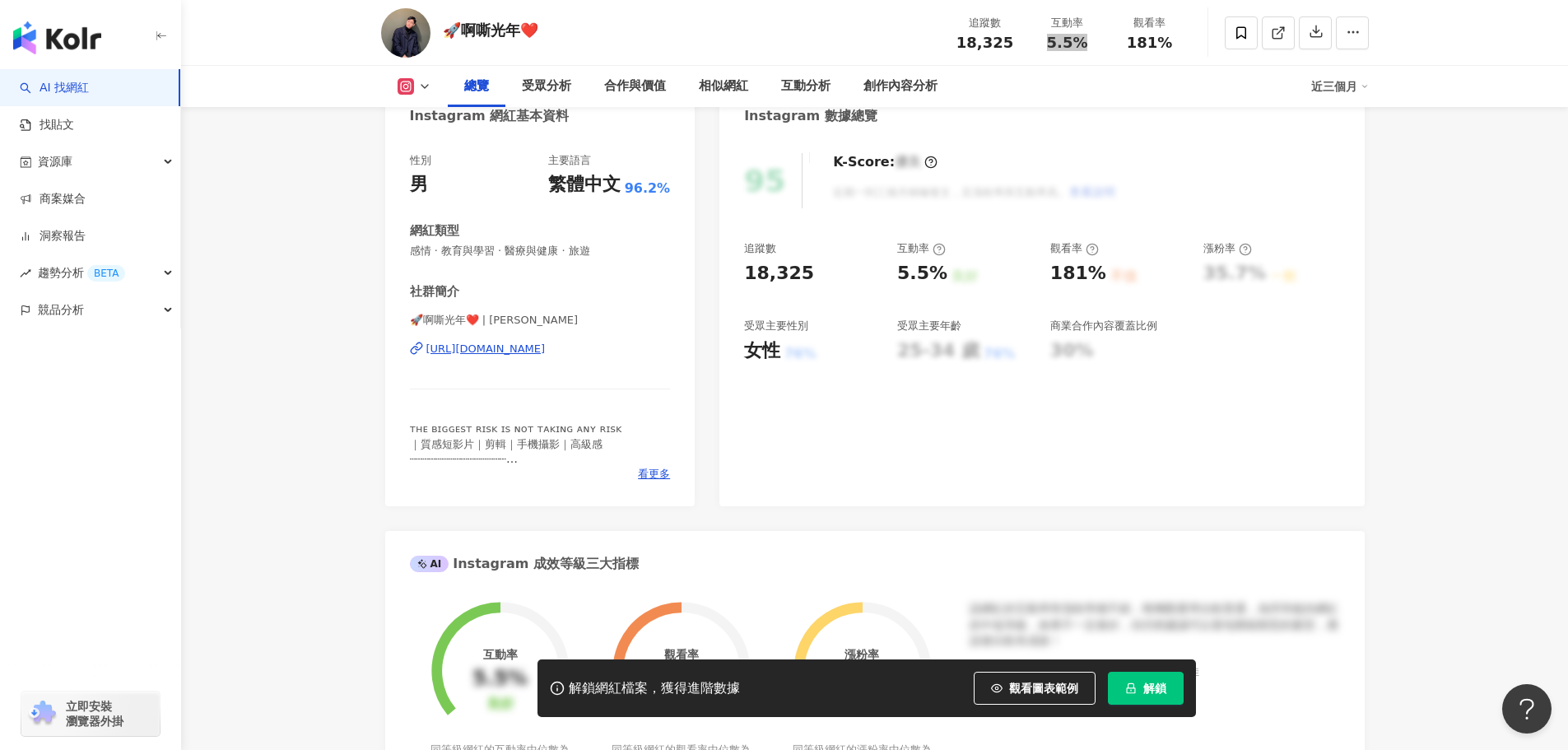
scroll to position [164, 0]
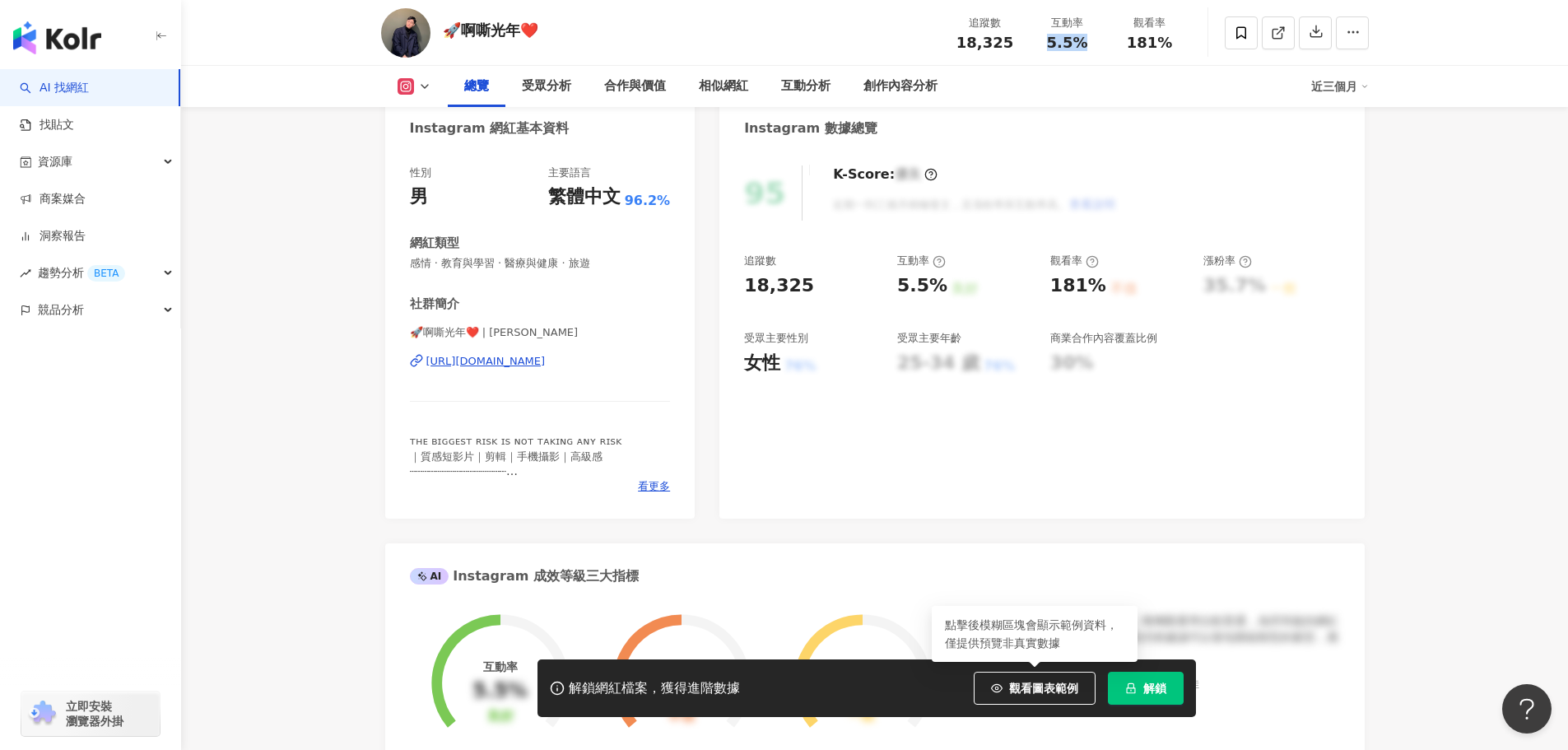
drag, startPoint x: 1063, startPoint y: 686, endPoint x: 974, endPoint y: 396, distance: 303.3
click at [1063, 686] on span "觀看圖表範例" at bounding box center [1043, 688] width 69 height 13
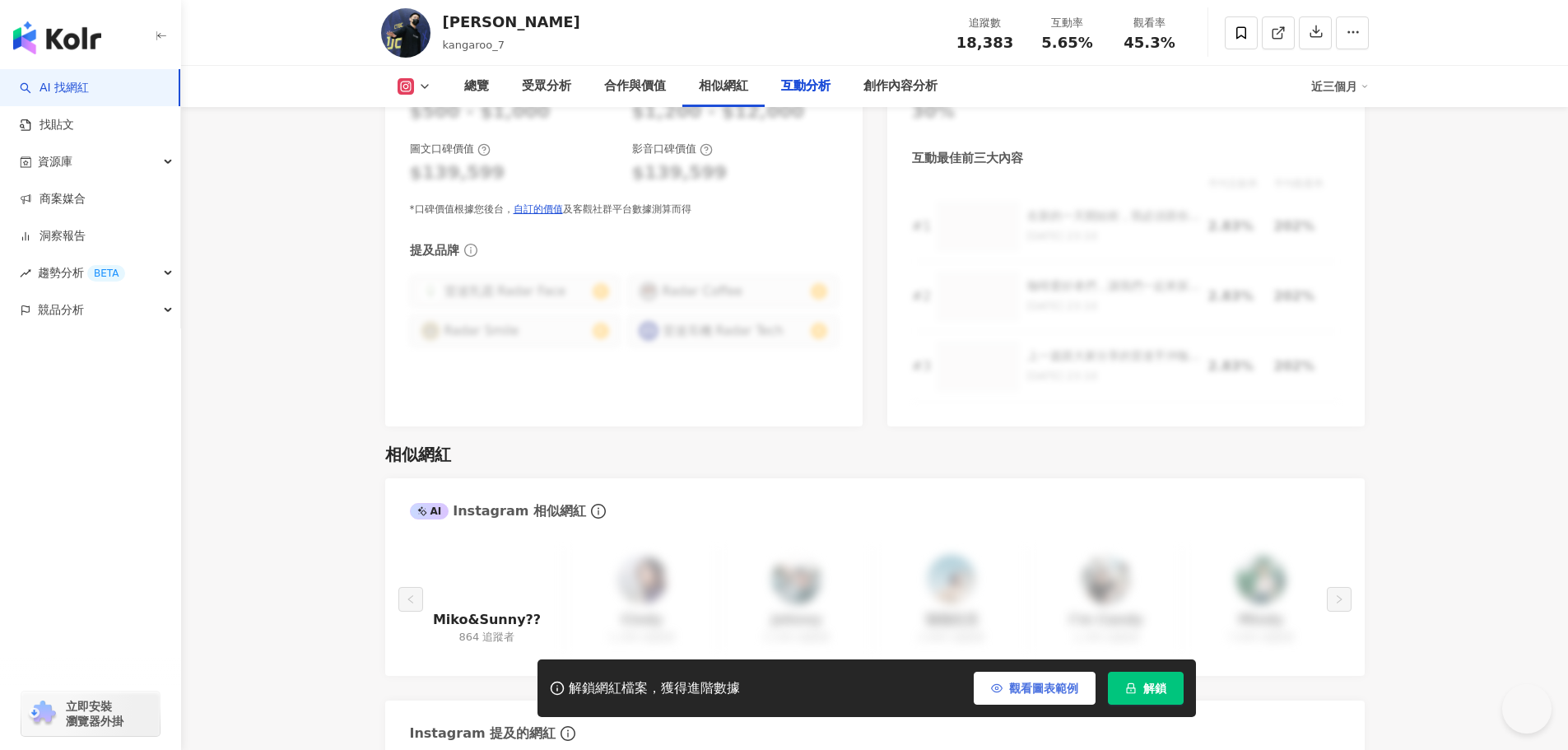
scroll to position [3539, 0]
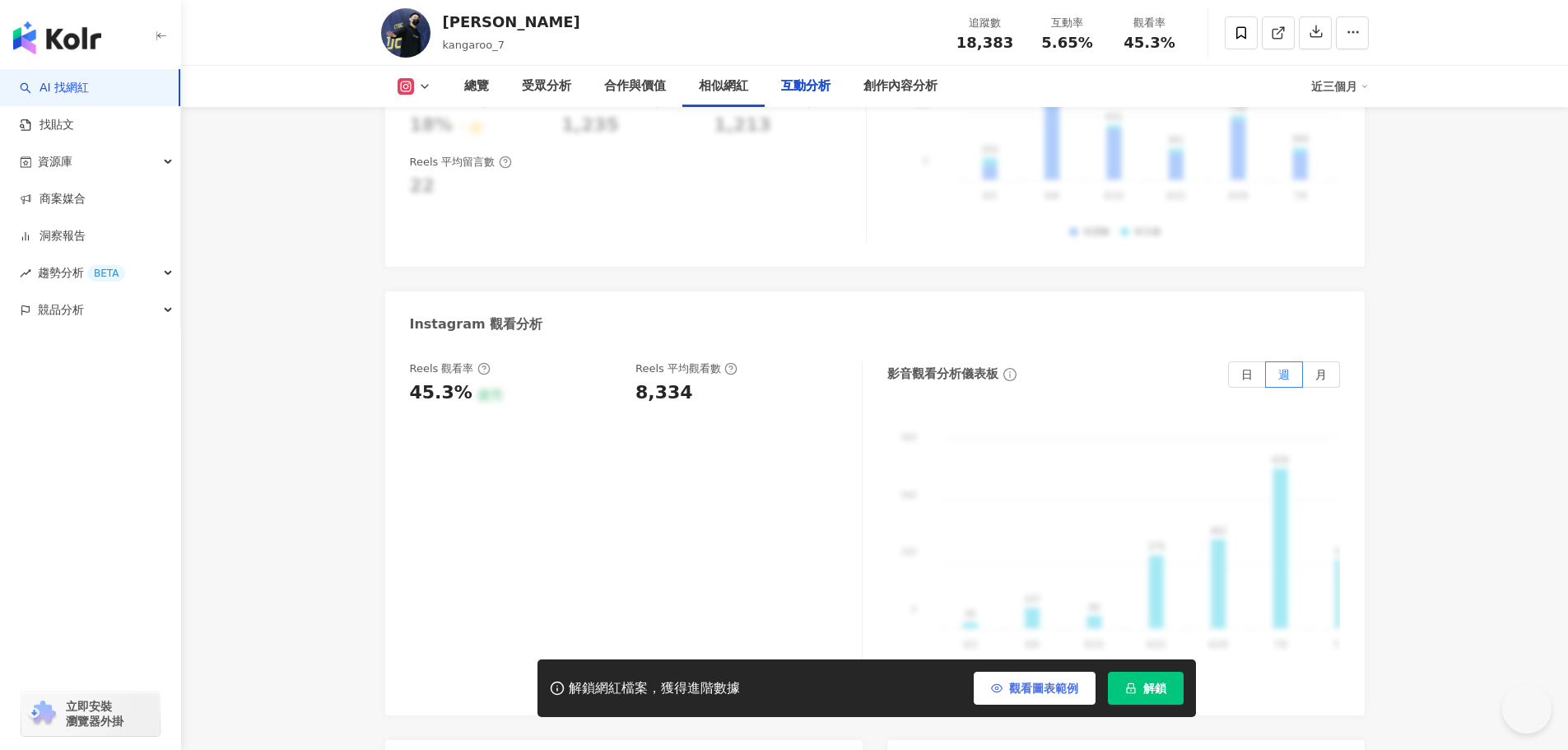
click at [1049, 690] on span "觀看圖表範例" at bounding box center [1043, 688] width 69 height 13
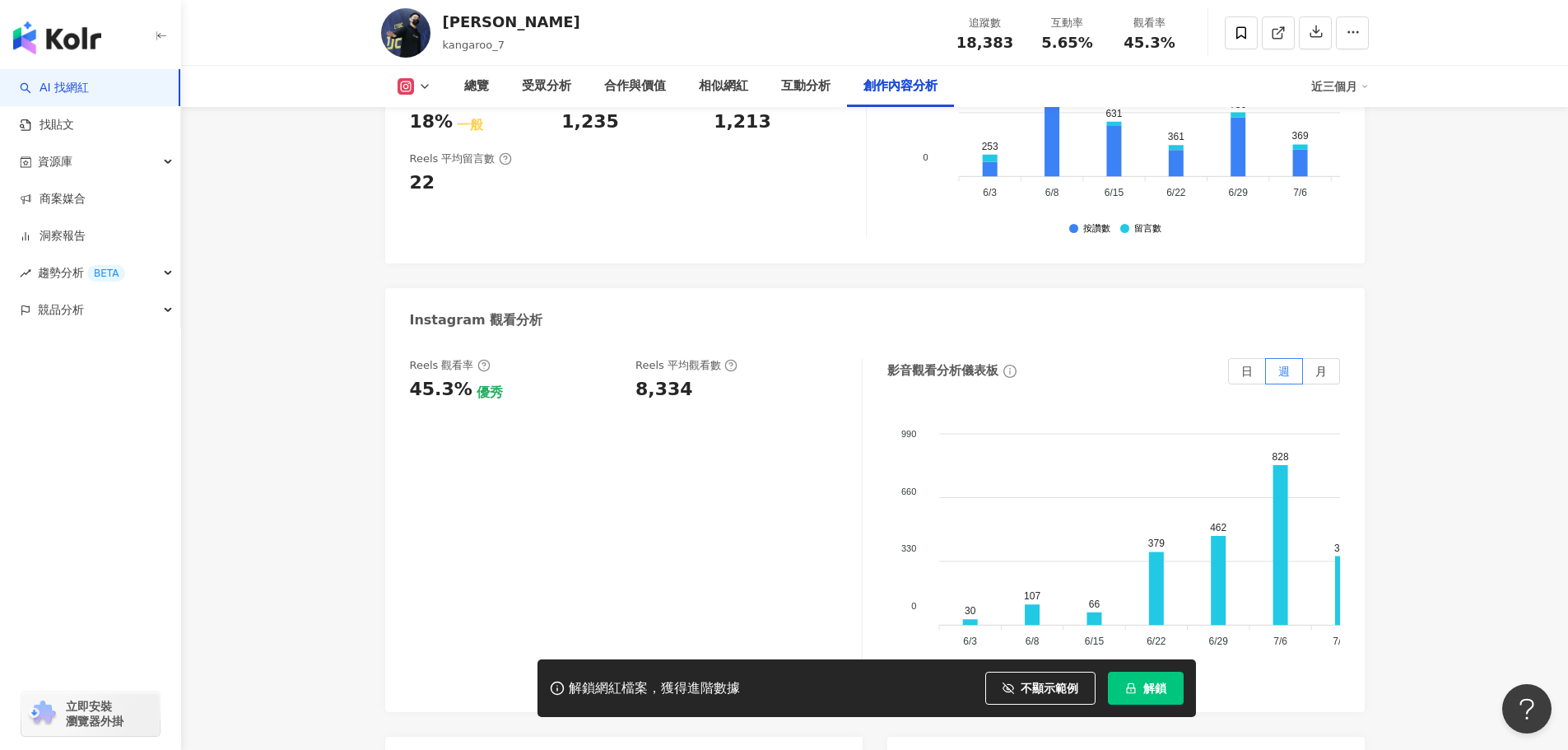
scroll to position [5006, 0]
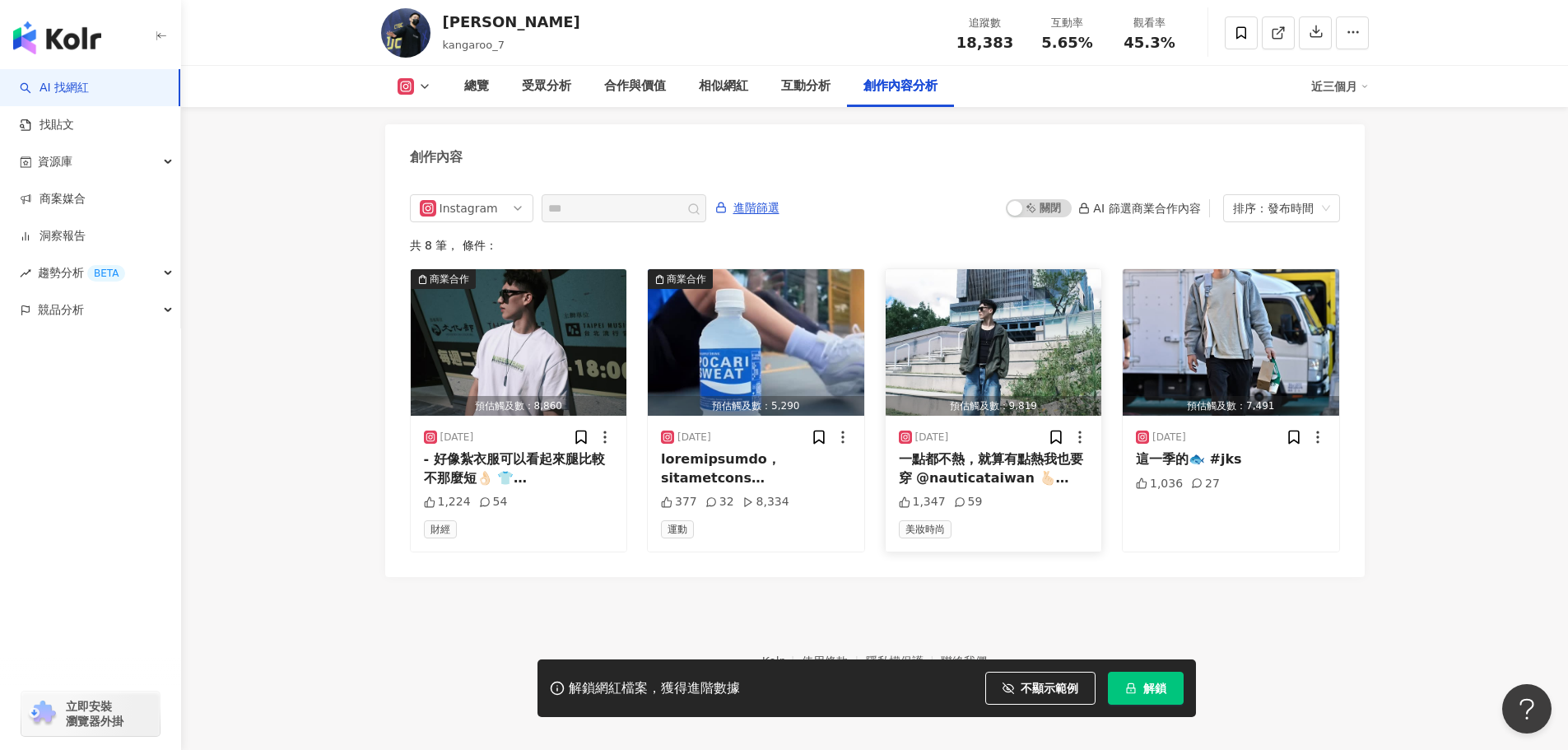
click at [966, 338] on img "button" at bounding box center [994, 342] width 217 height 146
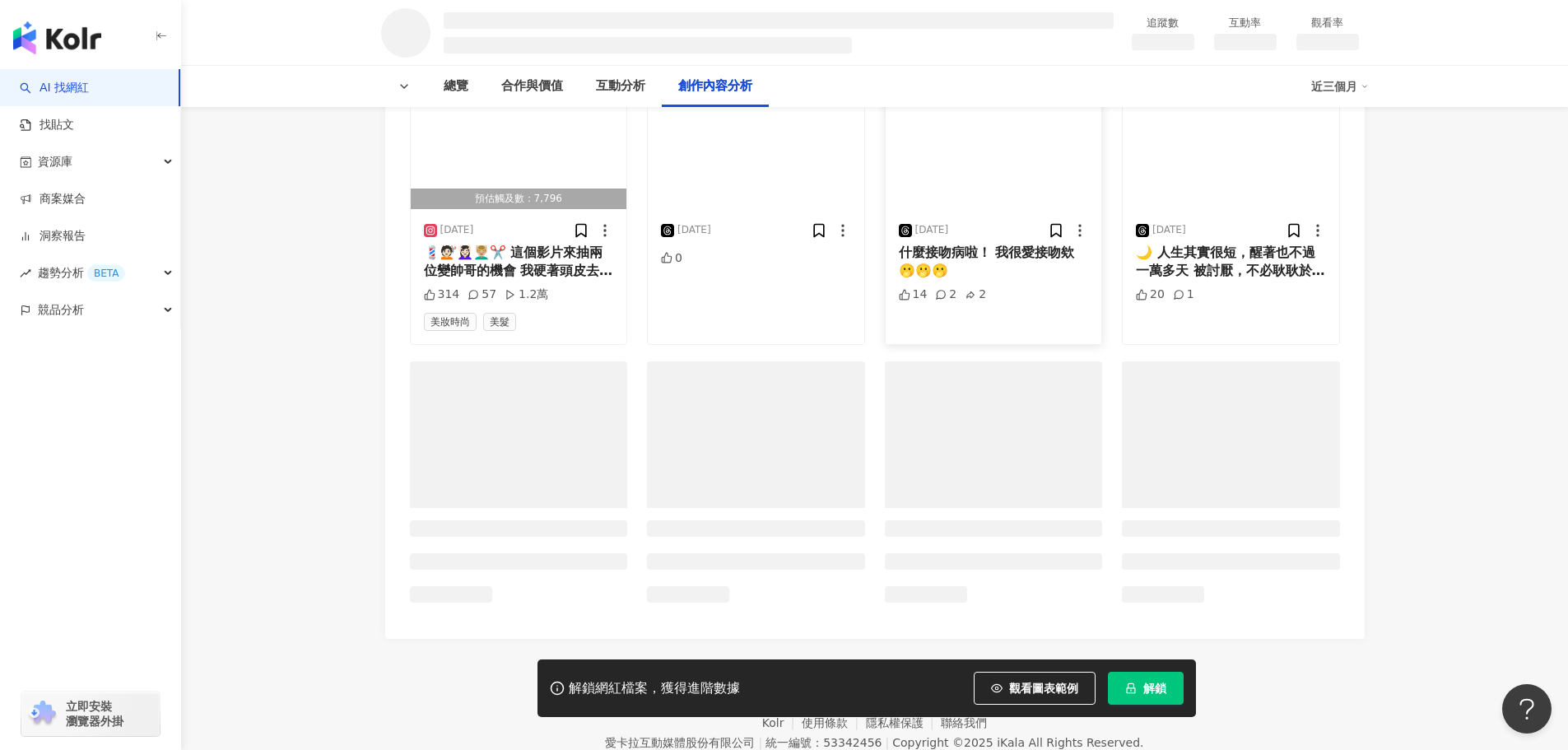
scroll to position [1934, 0]
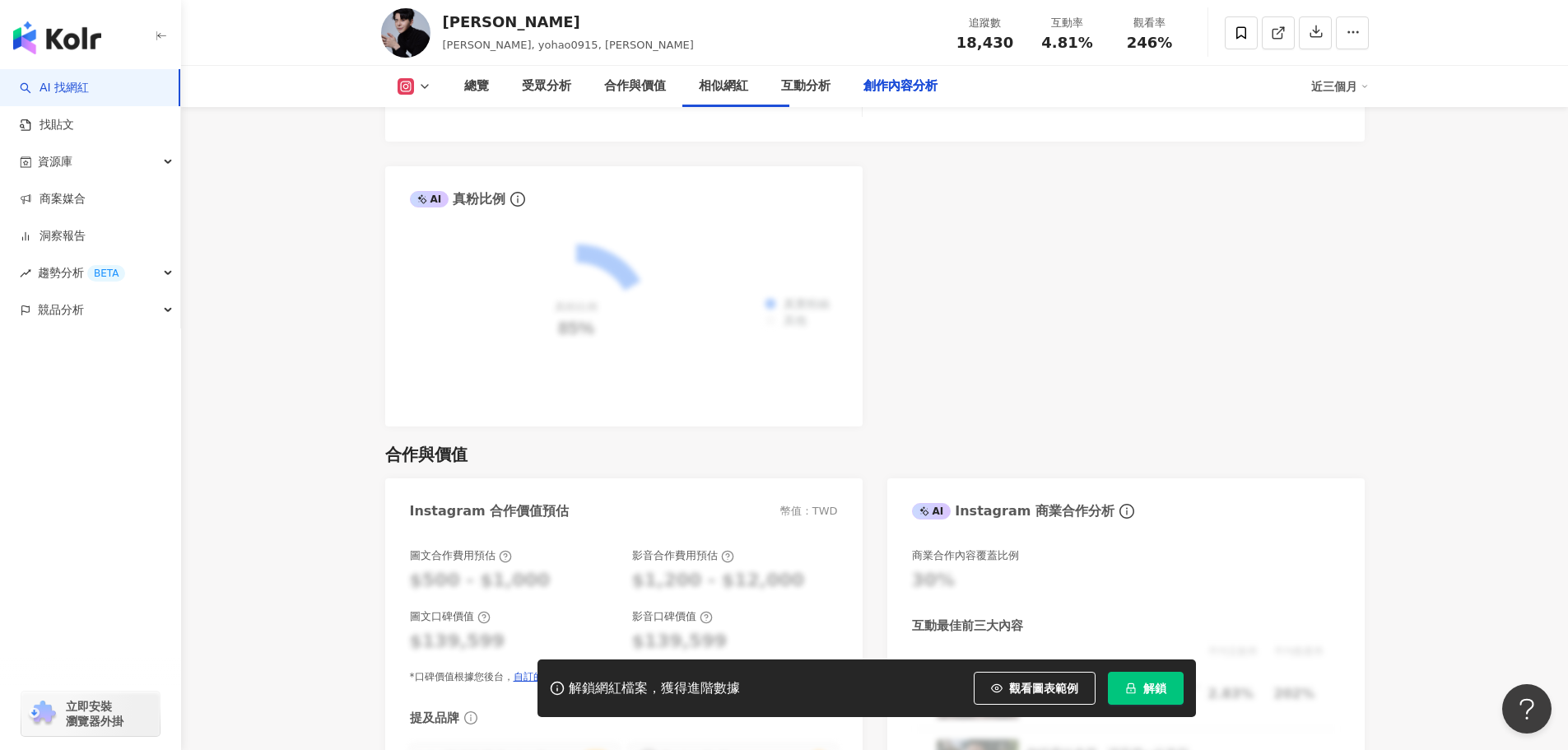
click at [520, 375] on div at bounding box center [616, 378] width 360 height 32
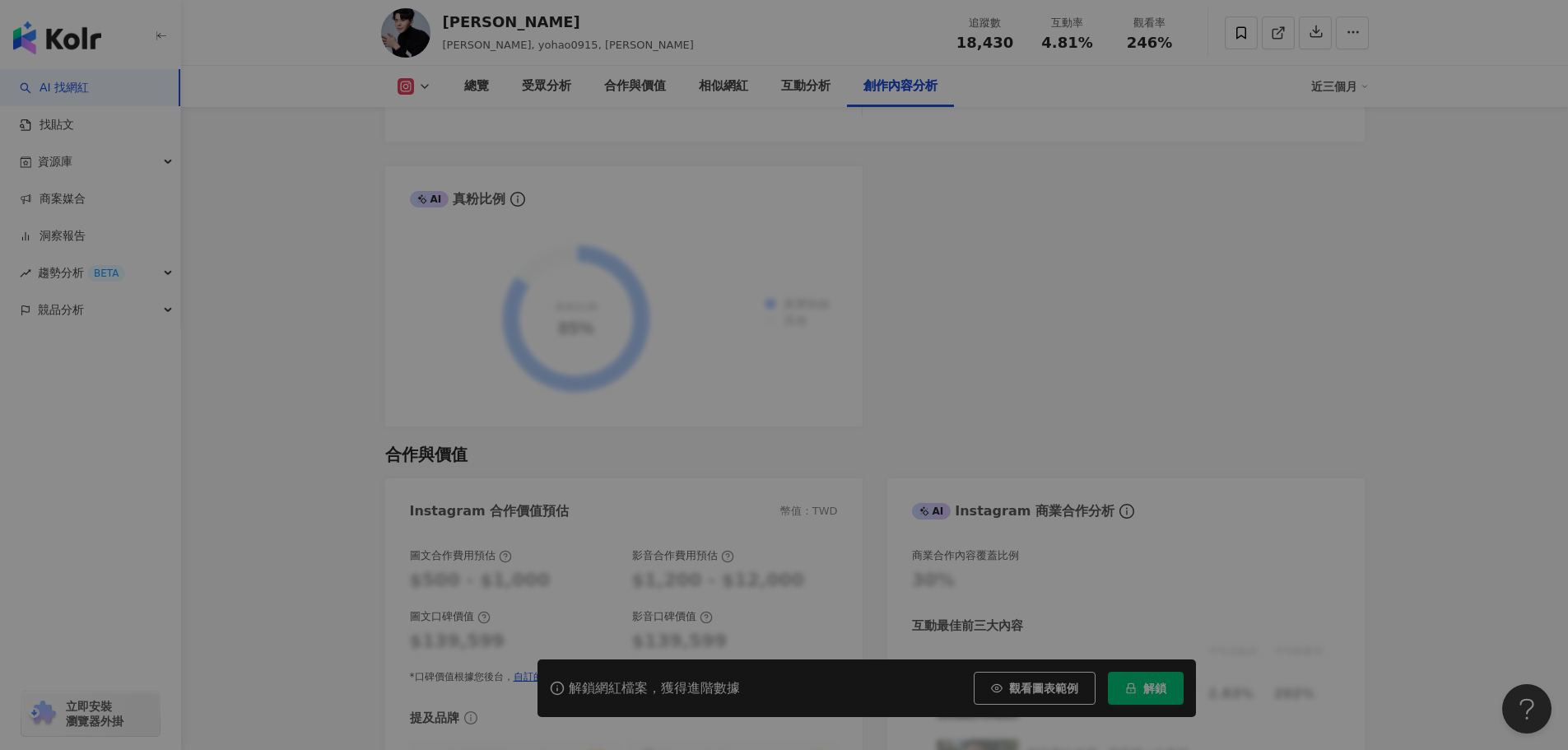
scroll to position [5101, 0]
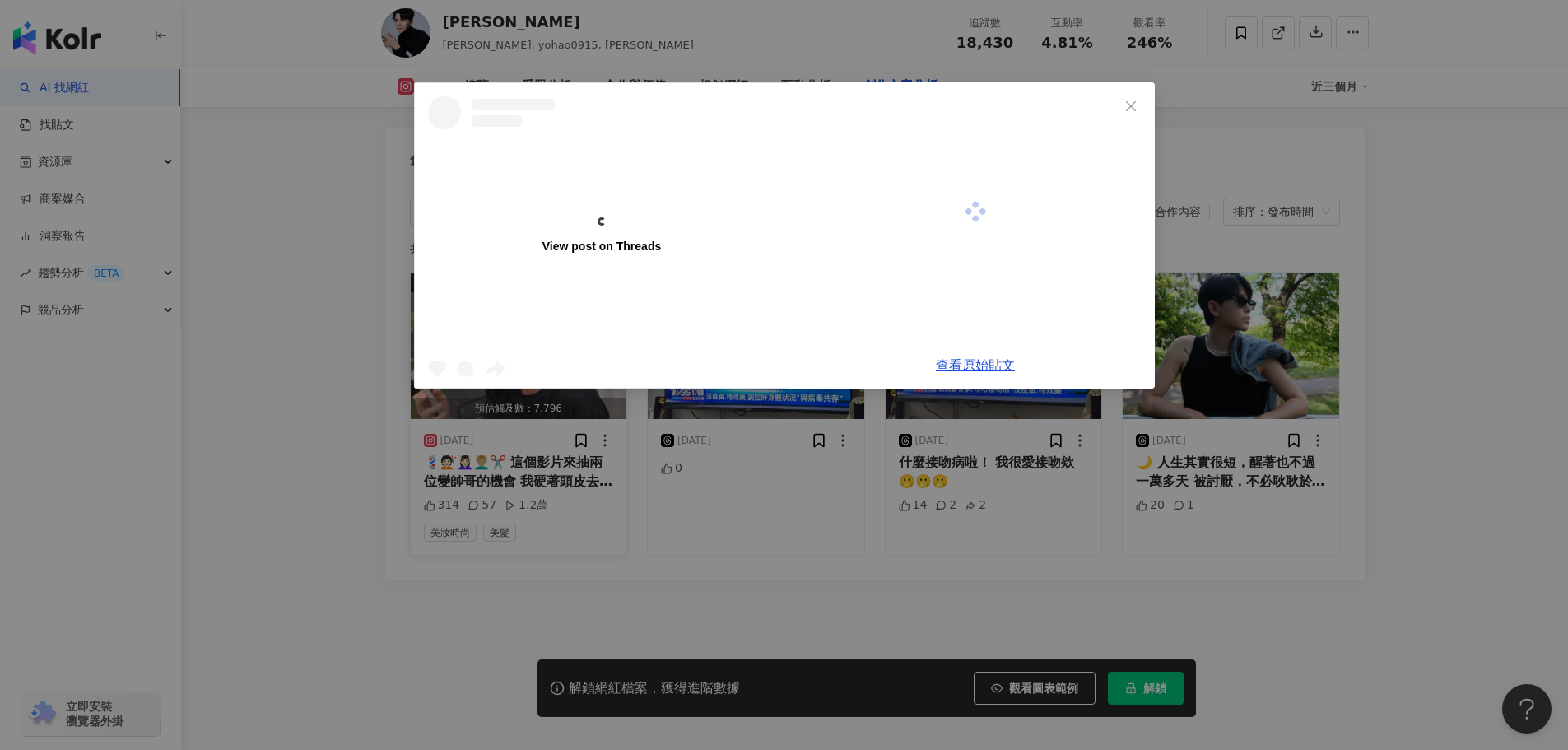
click at [526, 351] on div "View post on Threads 查看原始貼文" at bounding box center [784, 375] width 1568 height 750
click at [532, 432] on div "2025/8/22" at bounding box center [519, 439] width 190 height 16
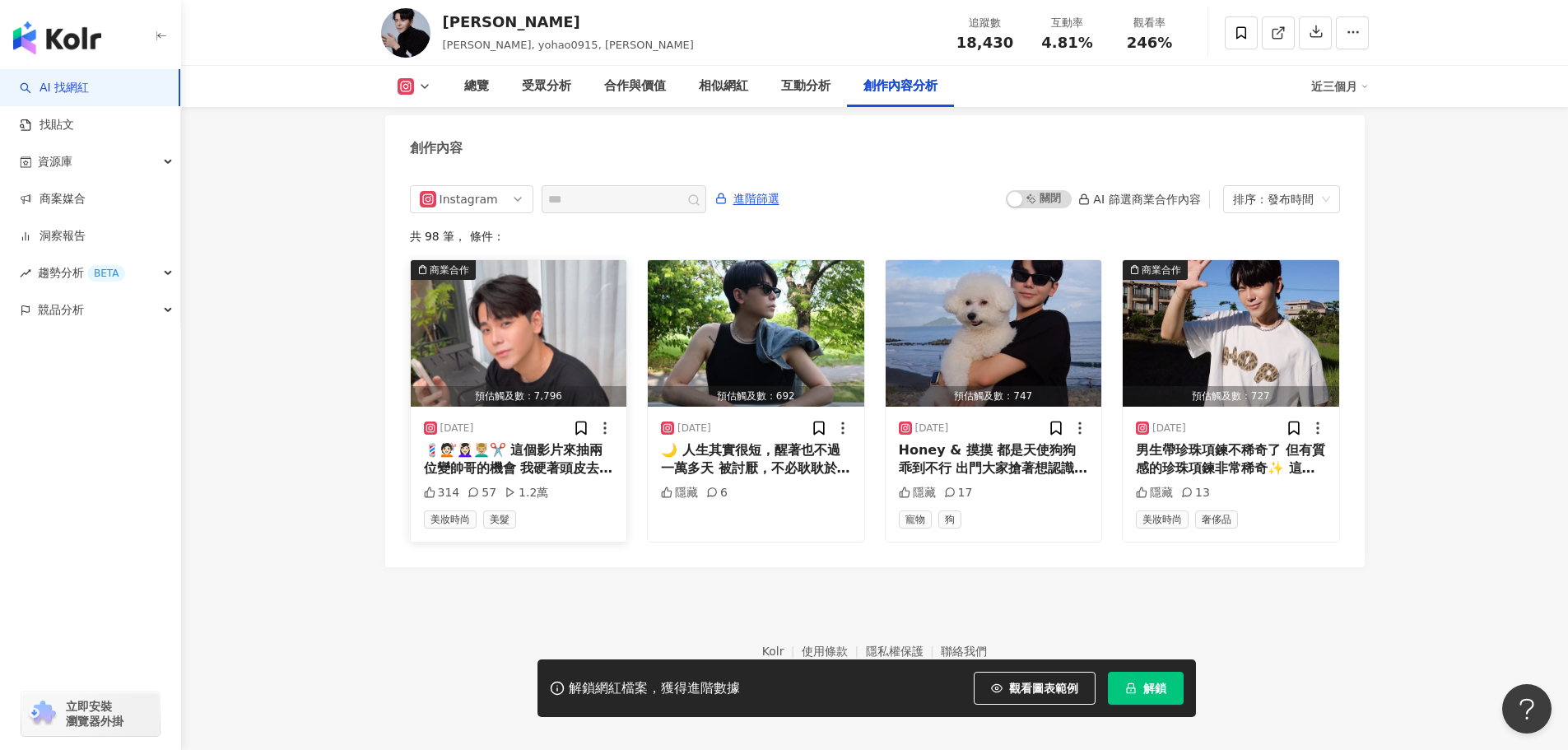
click at [540, 373] on img "button" at bounding box center [519, 332] width 217 height 146
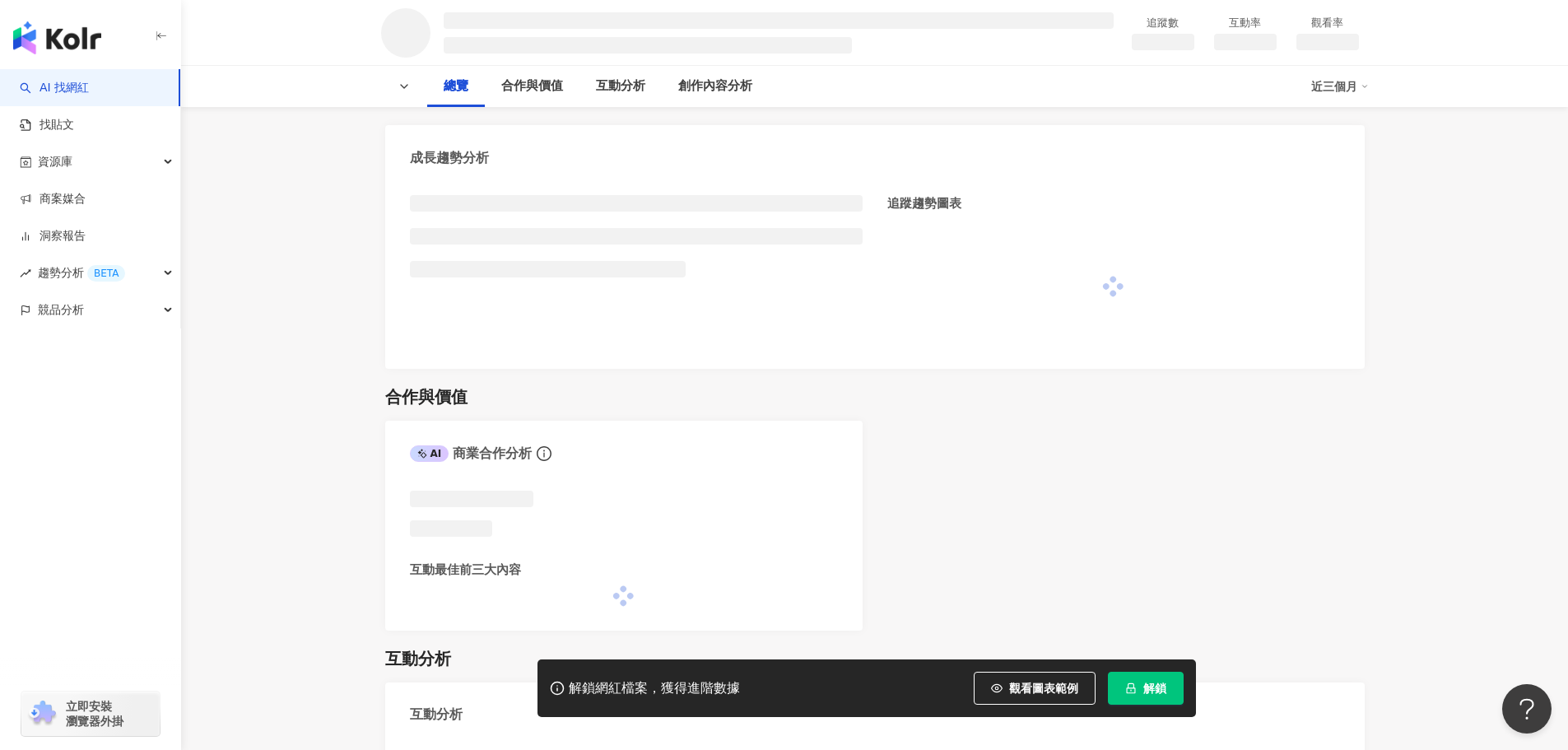
scroll to position [576, 0]
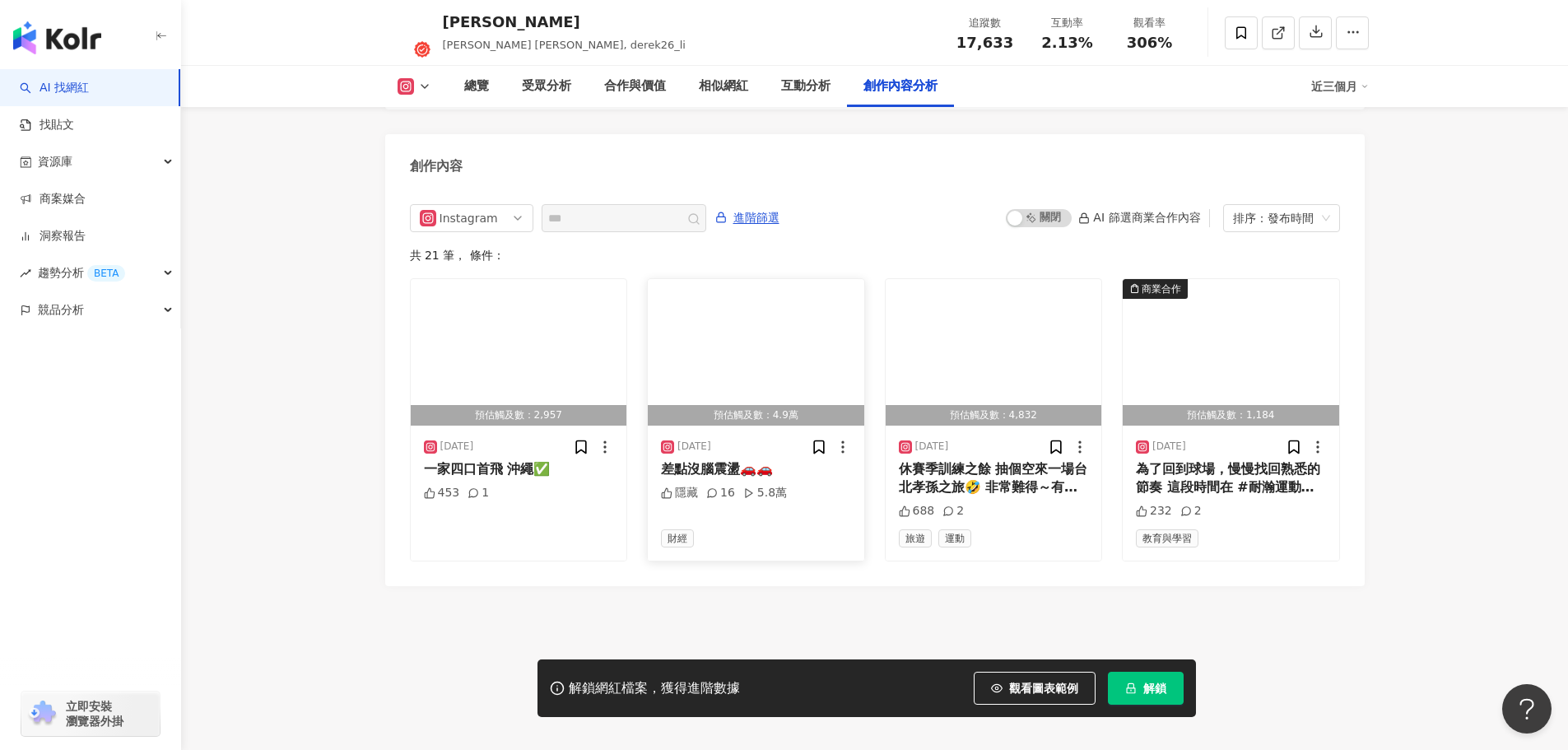
scroll to position [5059, 0]
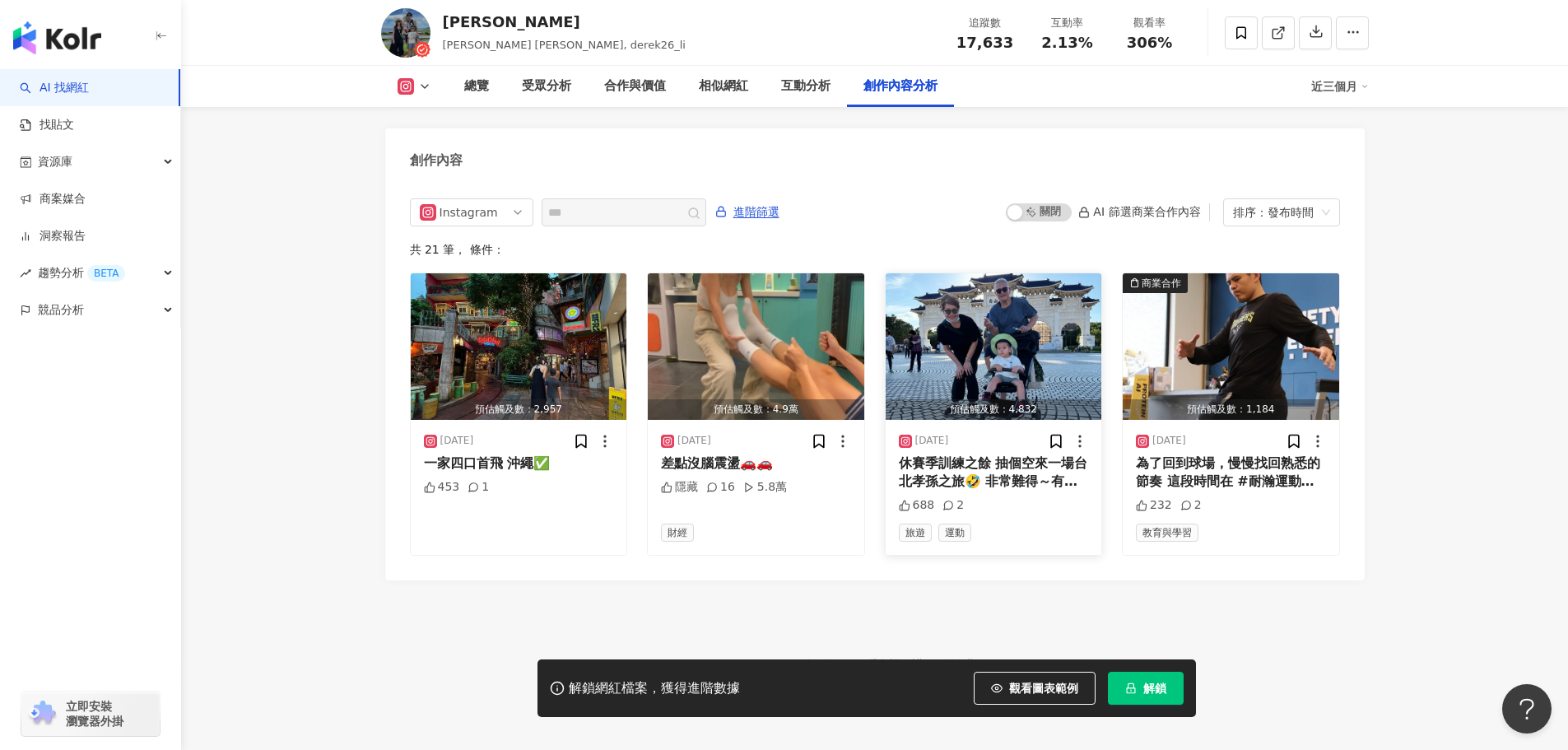
click at [1022, 314] on img "button" at bounding box center [994, 346] width 217 height 146
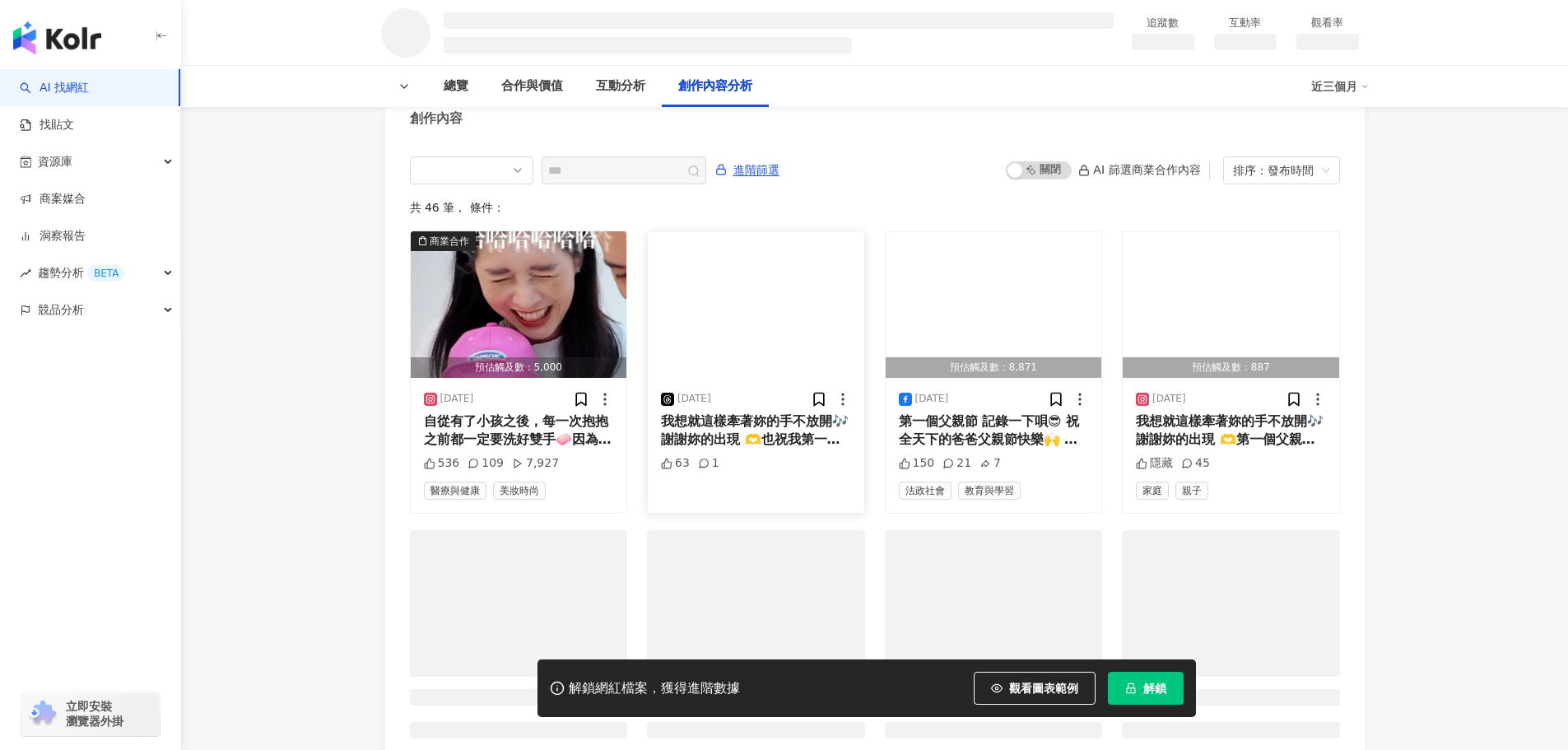
scroll to position [2068, 0]
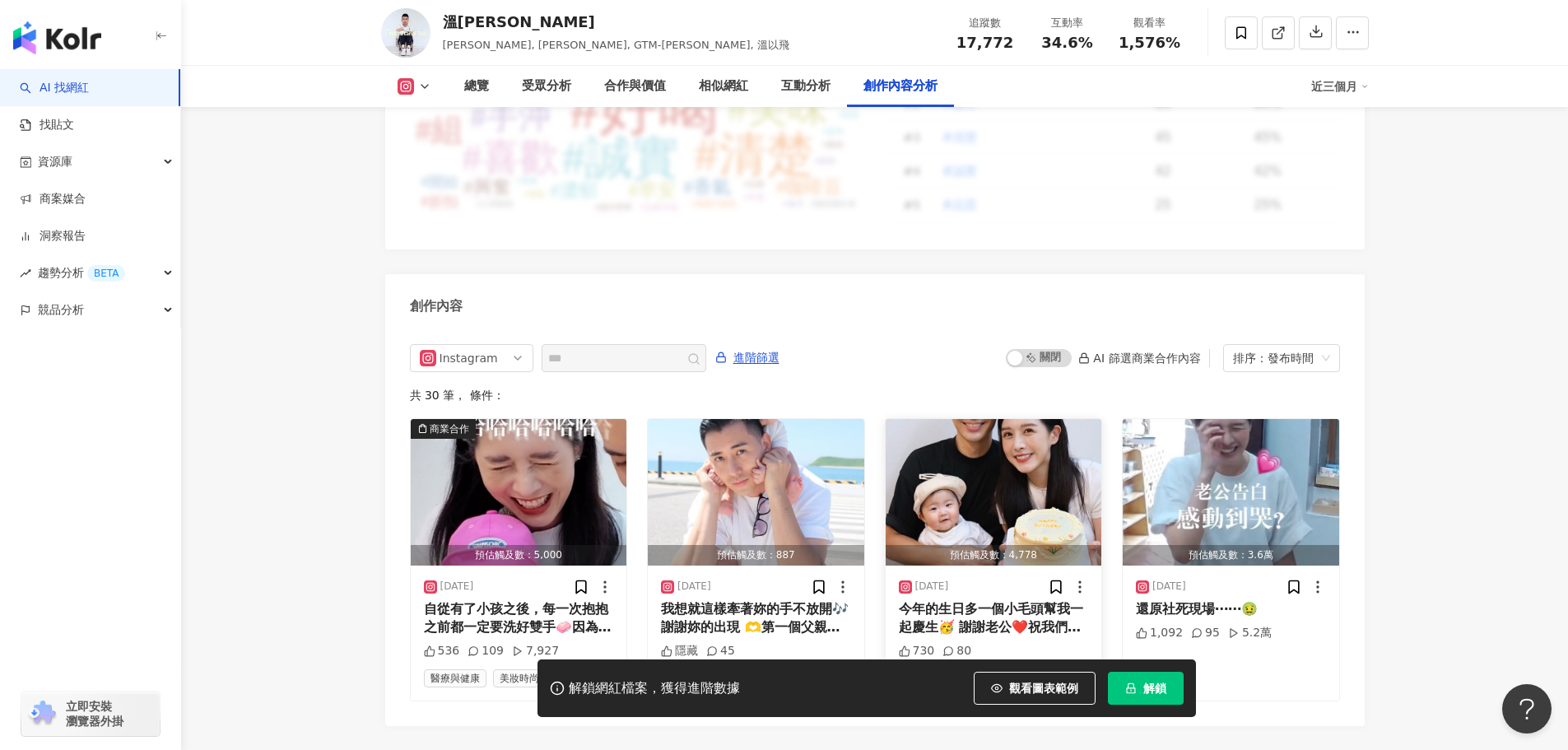
click at [996, 479] on img "button" at bounding box center [994, 491] width 217 height 146
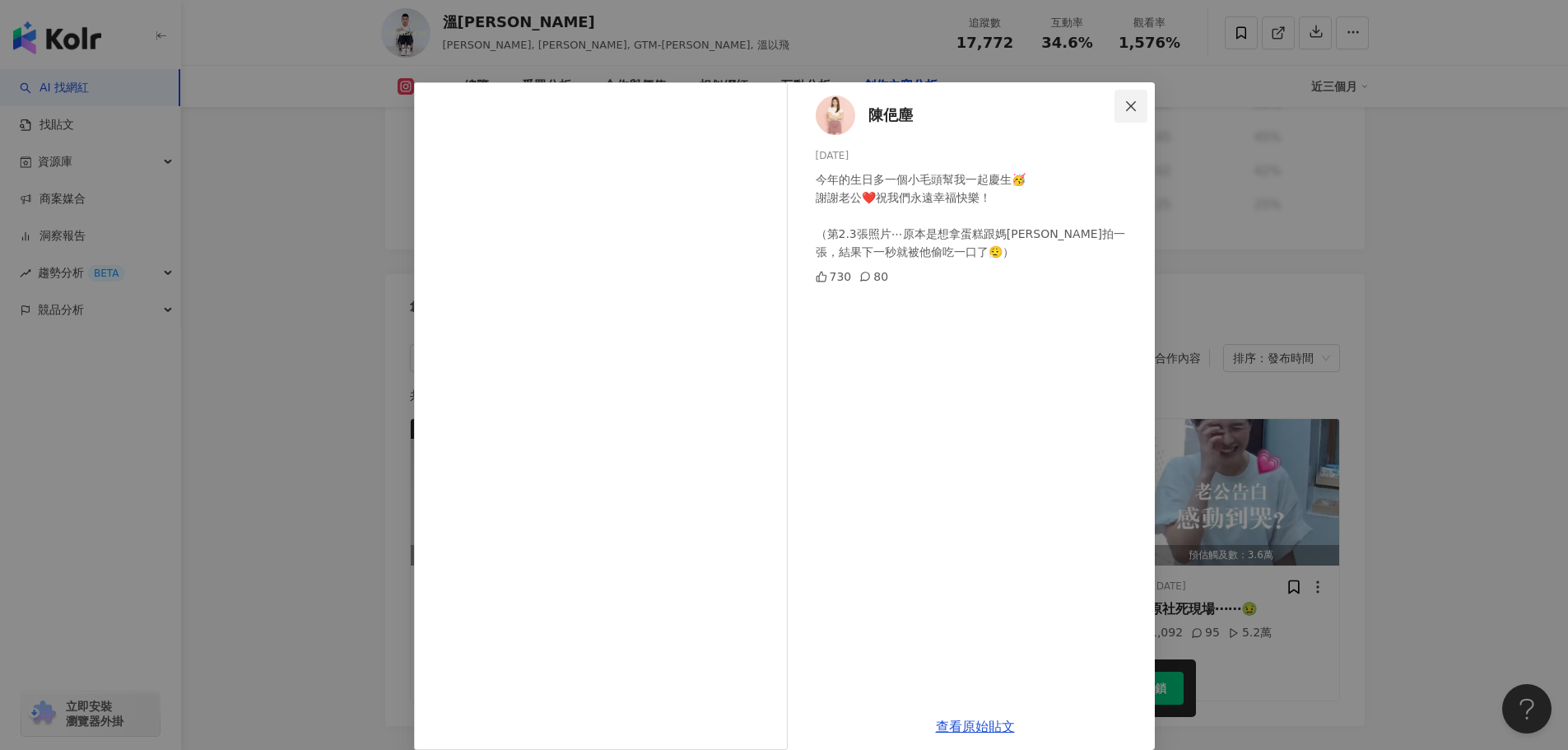
click at [1125, 102] on icon "close" at bounding box center [1131, 106] width 13 height 13
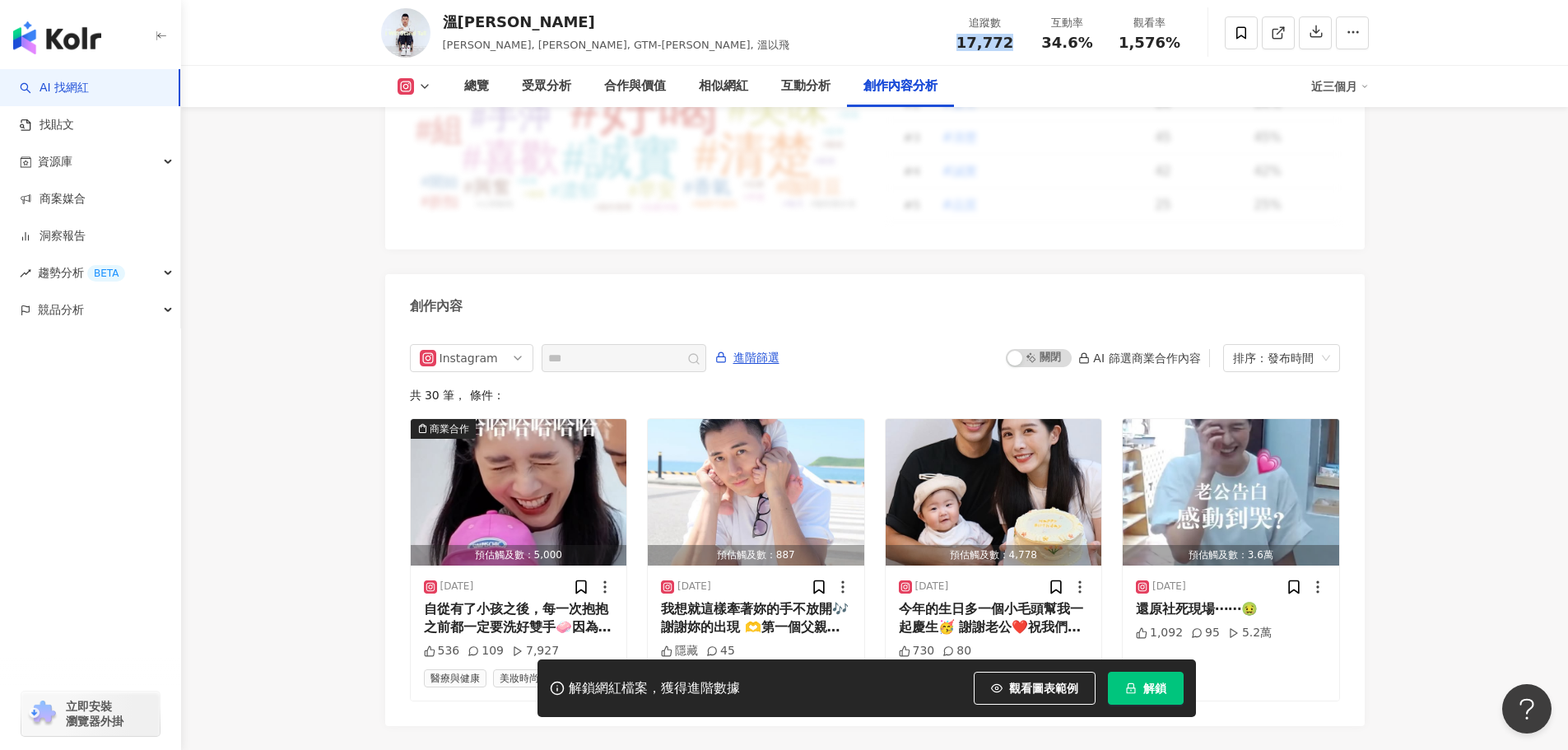
drag, startPoint x: 951, startPoint y: 38, endPoint x: 1012, endPoint y: 43, distance: 61.2
click at [1012, 43] on div "追蹤數 17,772" at bounding box center [985, 32] width 82 height 35
copy span "17,772"
drag, startPoint x: 1041, startPoint y: 44, endPoint x: 1089, endPoint y: 46, distance: 48.0
click at [1089, 46] on div "34.6%" at bounding box center [1067, 42] width 62 height 16
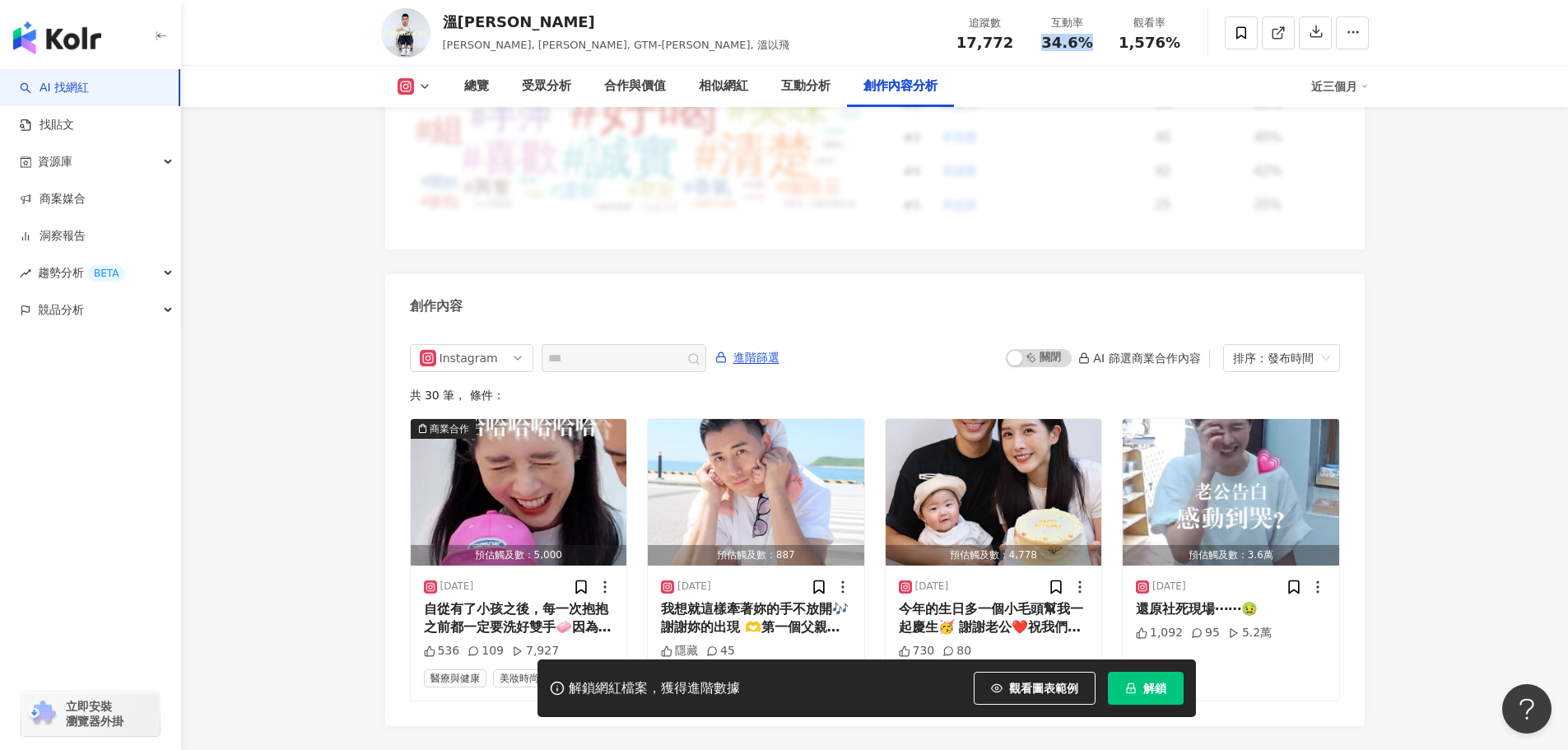
copy span "34.6%"
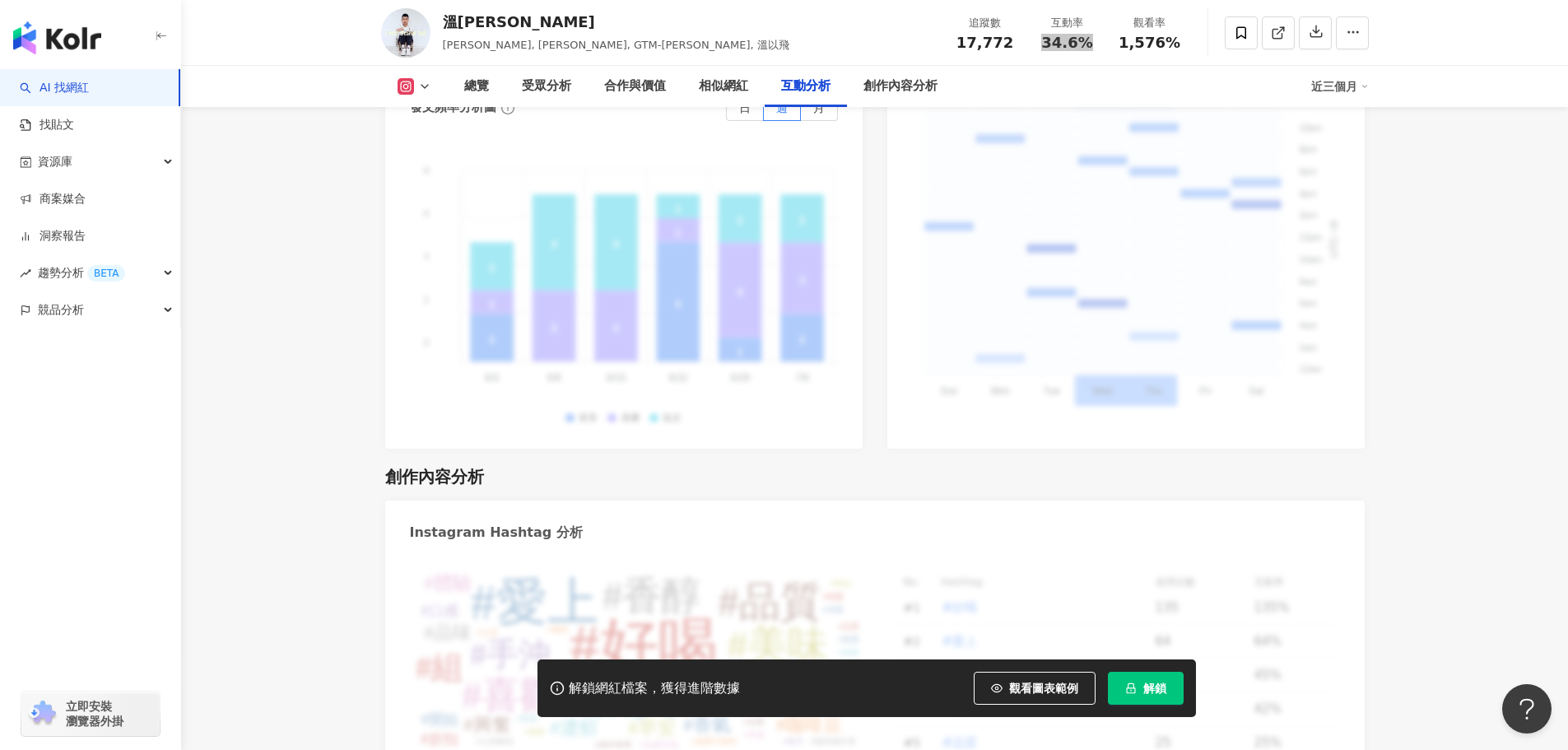
scroll to position [4265, 0]
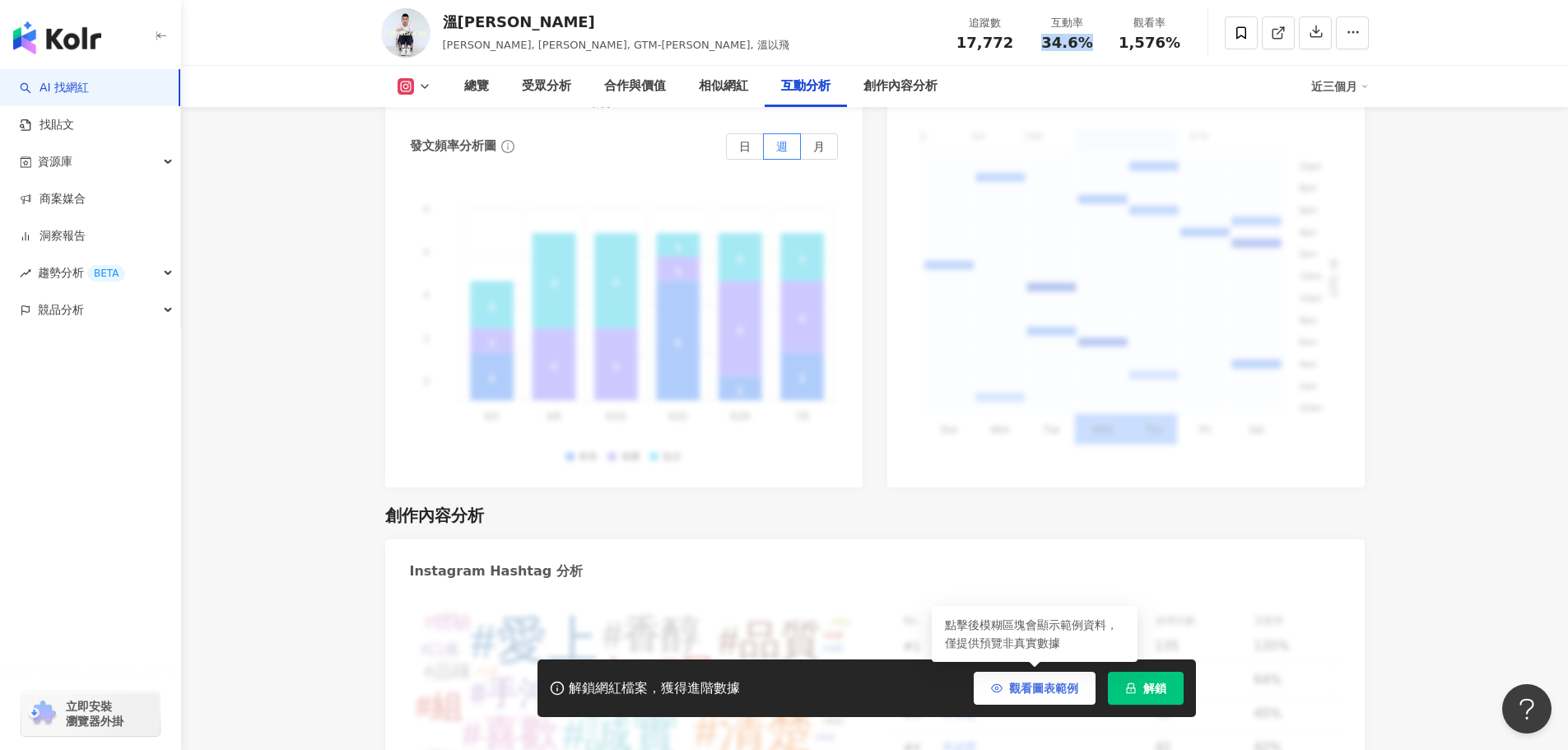
click at [1060, 689] on span "觀看圖表範例" at bounding box center [1043, 688] width 69 height 13
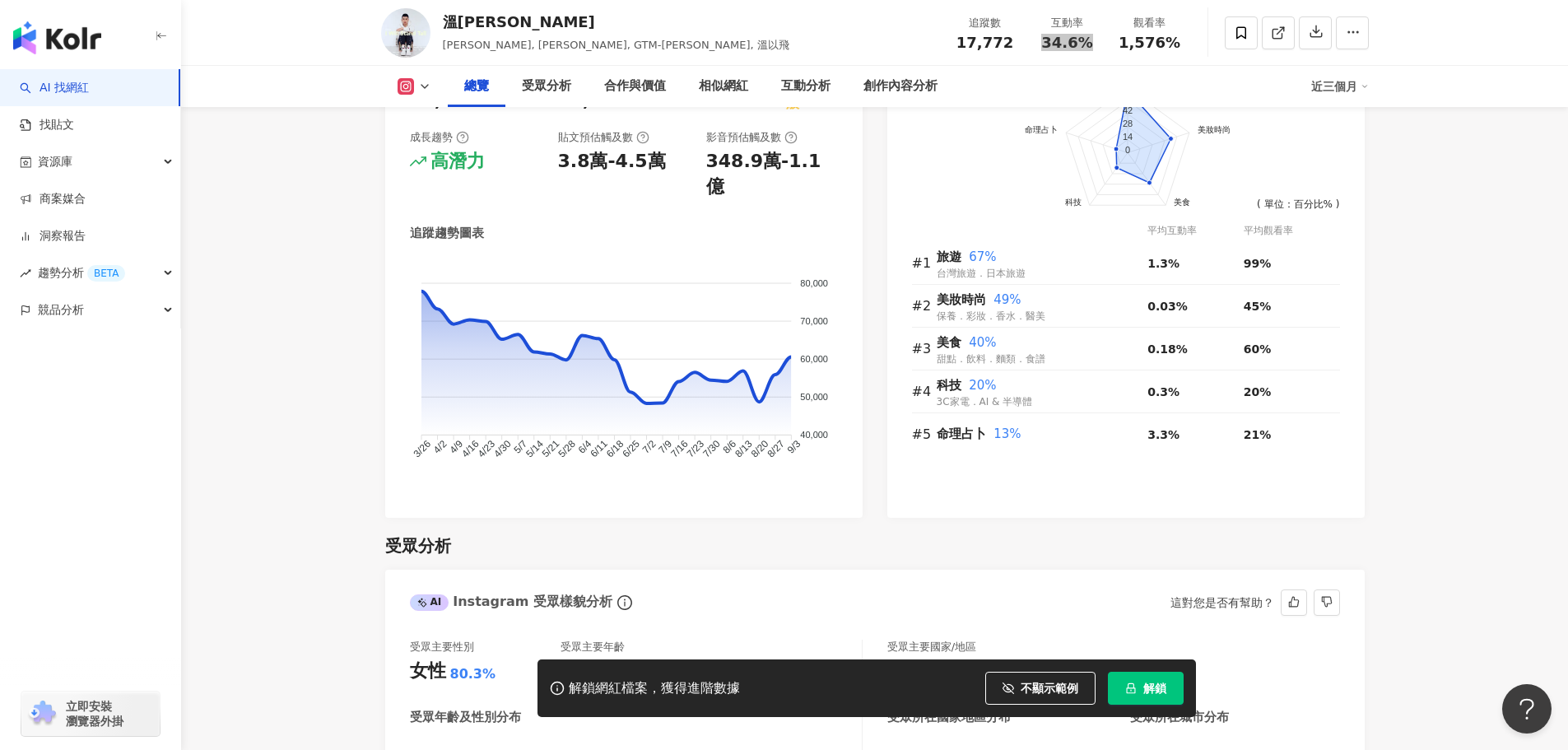
scroll to position [396, 0]
